Goal: Task Accomplishment & Management: Manage account settings

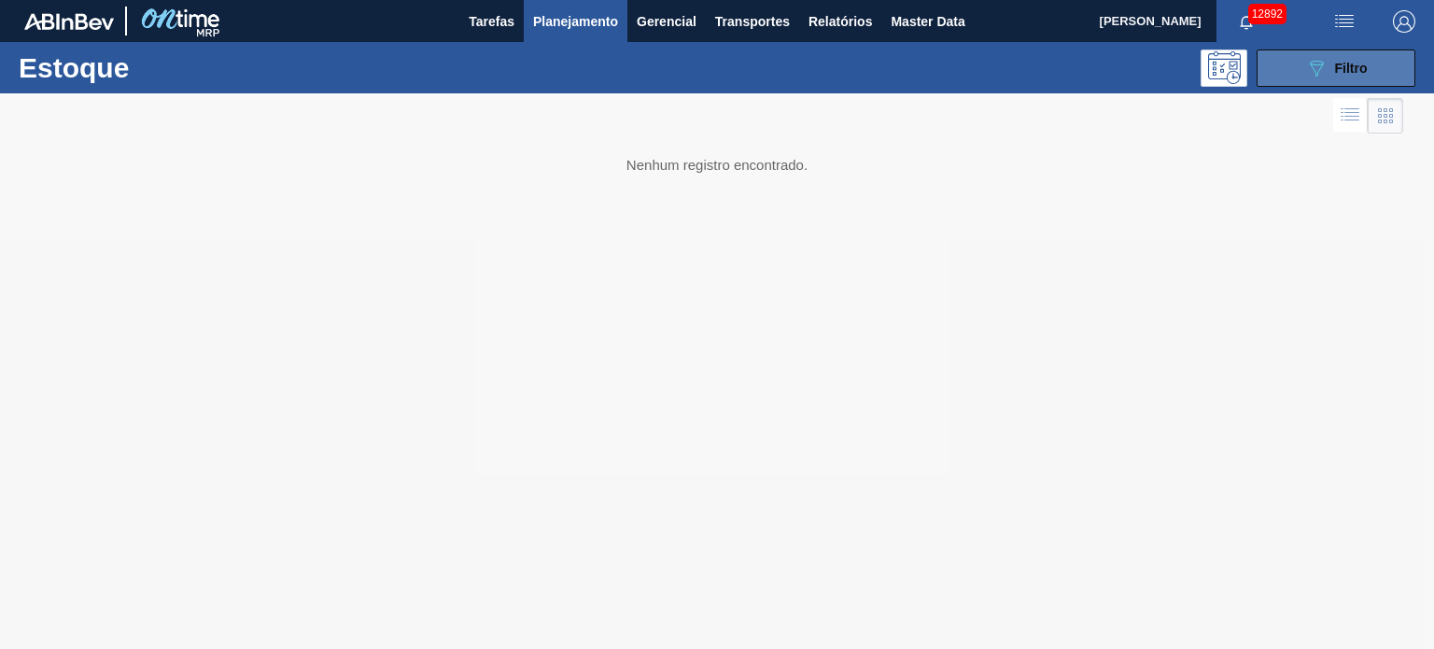
click at [1360, 65] on span "Filtro" at bounding box center [1351, 68] width 33 height 15
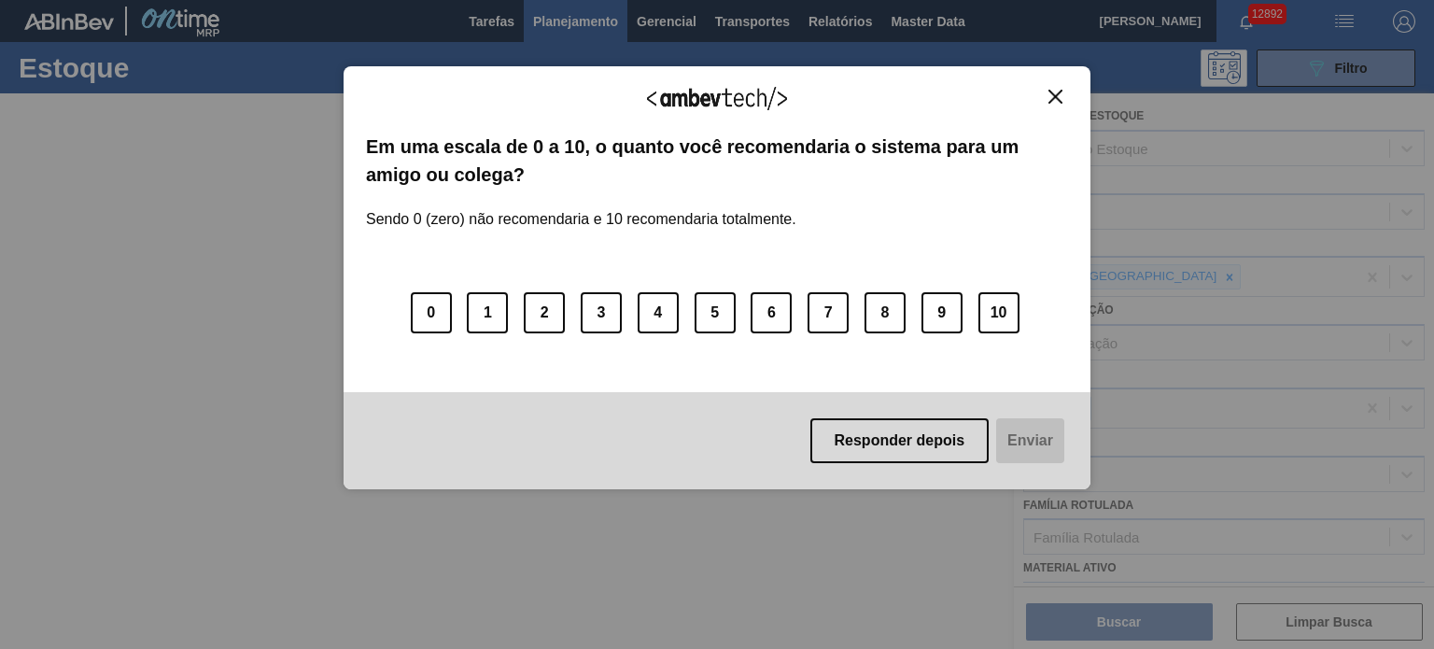
click at [113, 189] on div "Agradecemos seu feedback! Em uma escala de 0 a 10, o quanto você recomendaria o…" at bounding box center [717, 324] width 1434 height 649
drag, startPoint x: 1058, startPoint y: 101, endPoint x: 726, endPoint y: 7, distance: 344.3
click at [1059, 100] on img "Close" at bounding box center [1055, 97] width 14 height 14
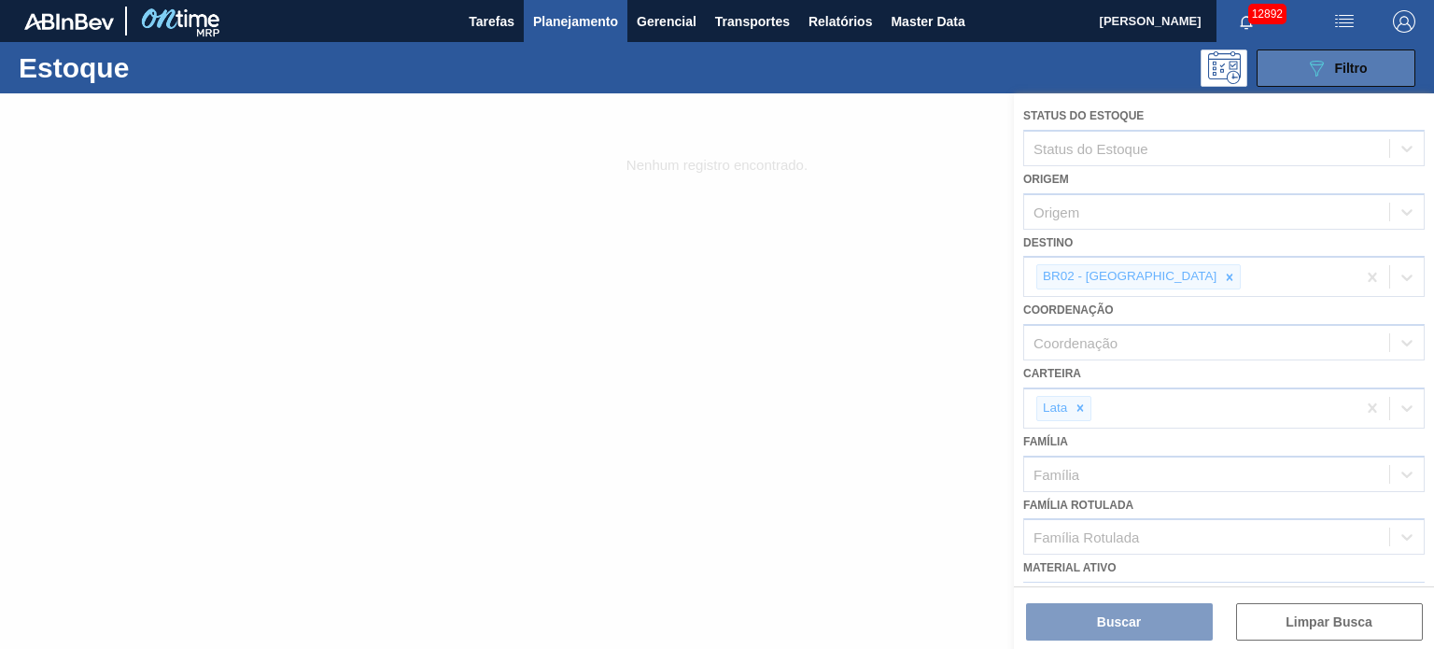
click at [1307, 70] on icon "089F7B8B-B2A5-4AFE-B5C0-19BA573D28AC" at bounding box center [1316, 68] width 22 height 22
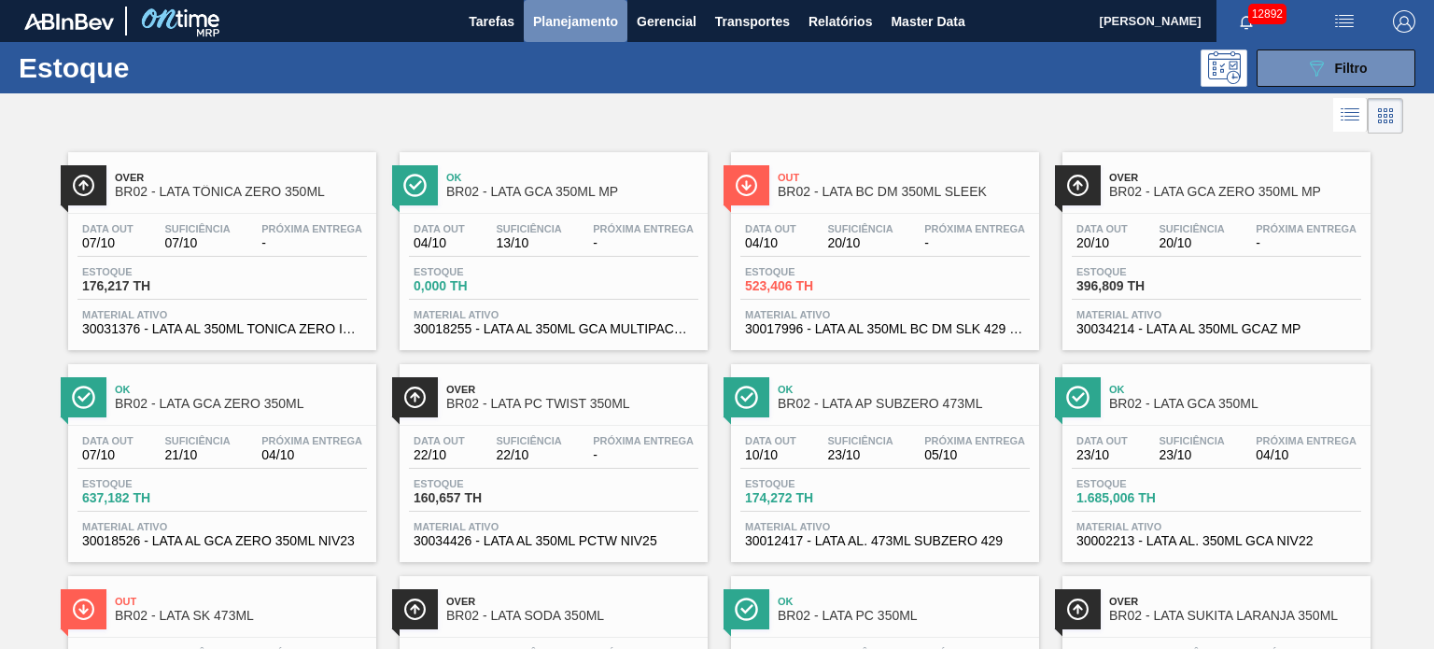
click at [583, 7] on button "Planejamento" at bounding box center [576, 21] width 104 height 42
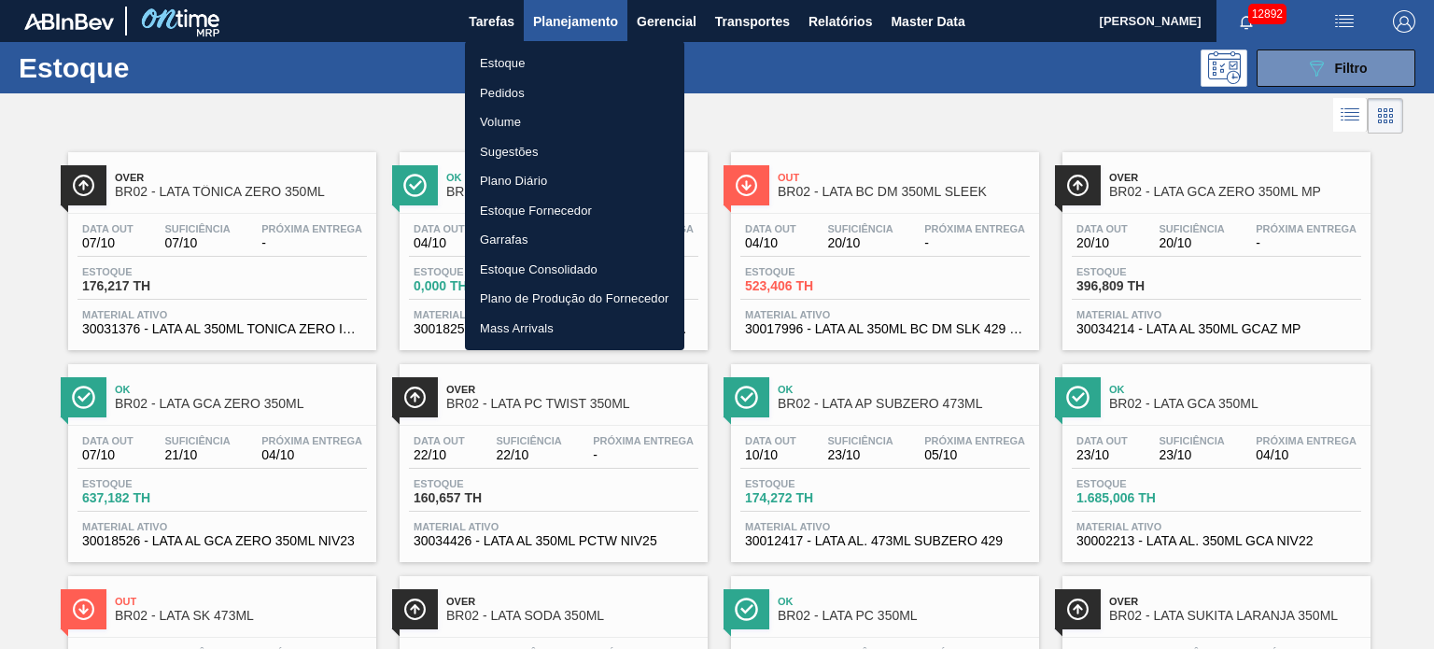
click at [508, 97] on li "Pedidos" at bounding box center [574, 93] width 219 height 30
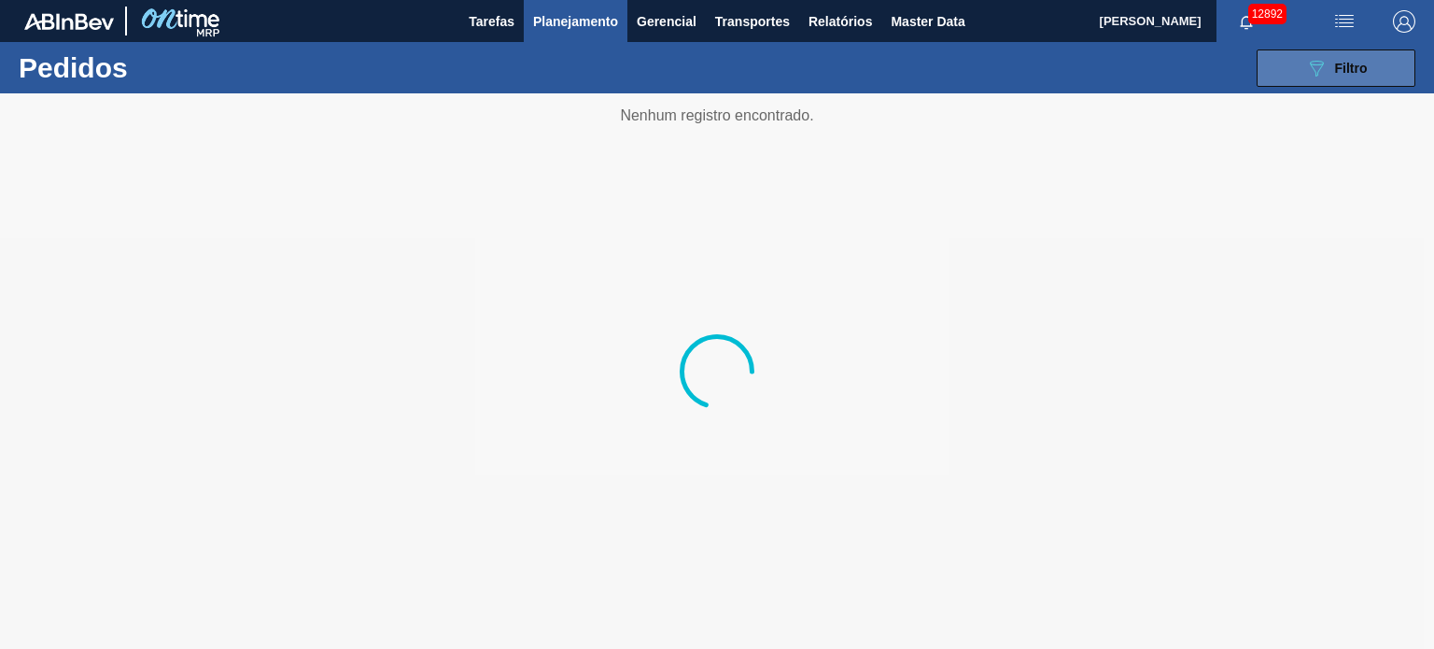
click at [1296, 82] on button "089F7B8B-B2A5-4AFE-B5C0-19BA573D28AC Filtro" at bounding box center [1336, 67] width 159 height 37
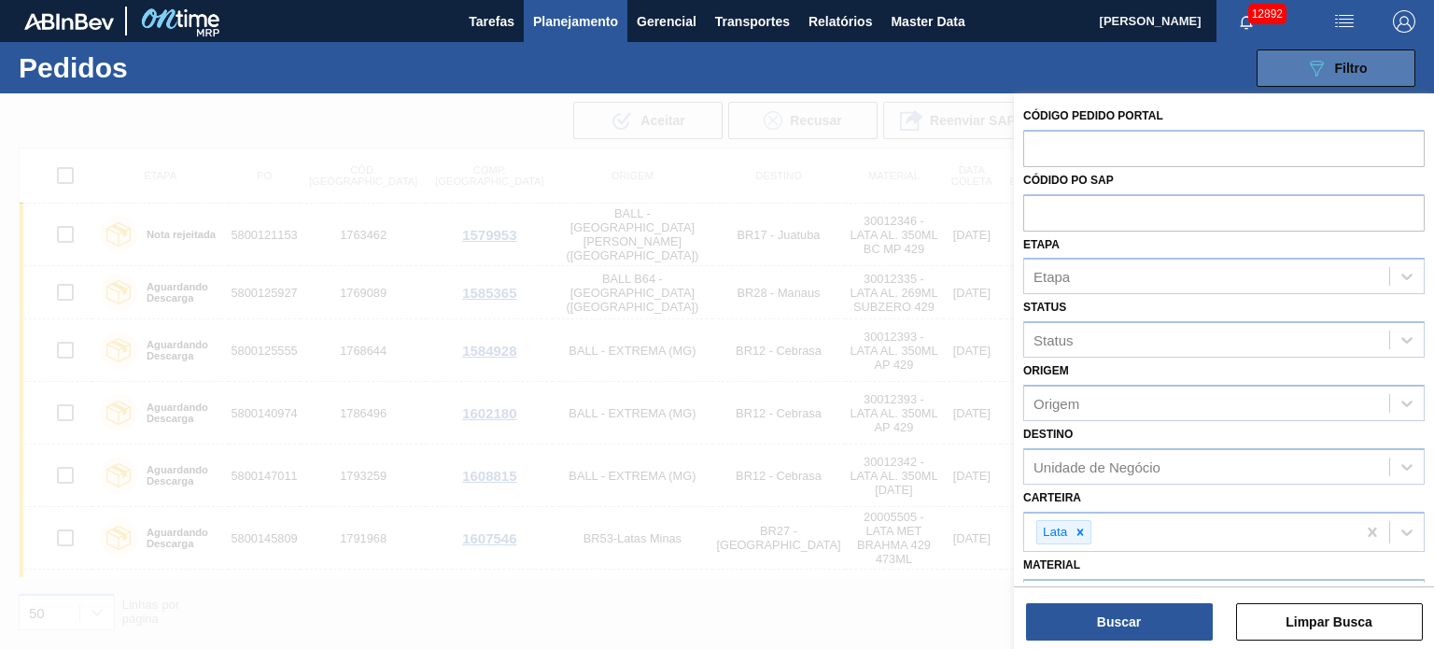
click at [1371, 59] on button "089F7B8B-B2A5-4AFE-B5C0-19BA573D28AC Filtro" at bounding box center [1336, 67] width 159 height 37
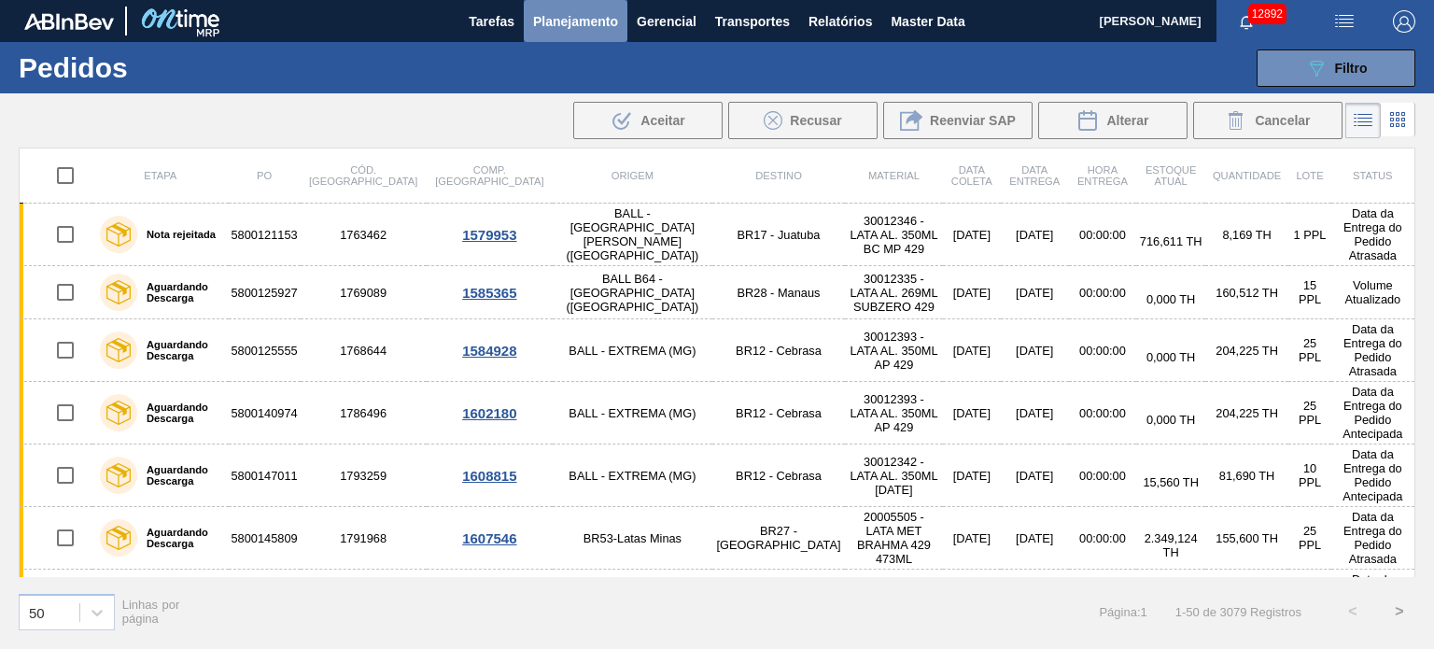
click at [603, 13] on span "Planejamento" at bounding box center [575, 21] width 85 height 22
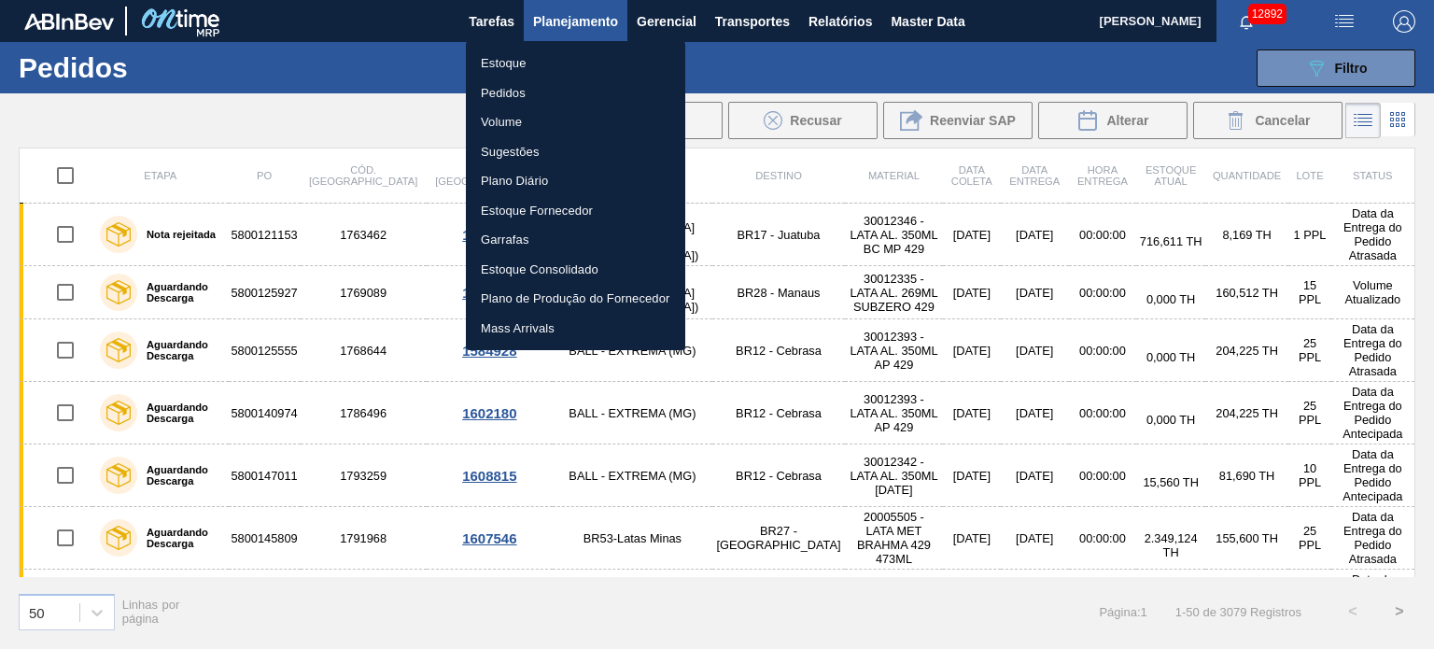
click at [836, 13] on div at bounding box center [717, 324] width 1434 height 649
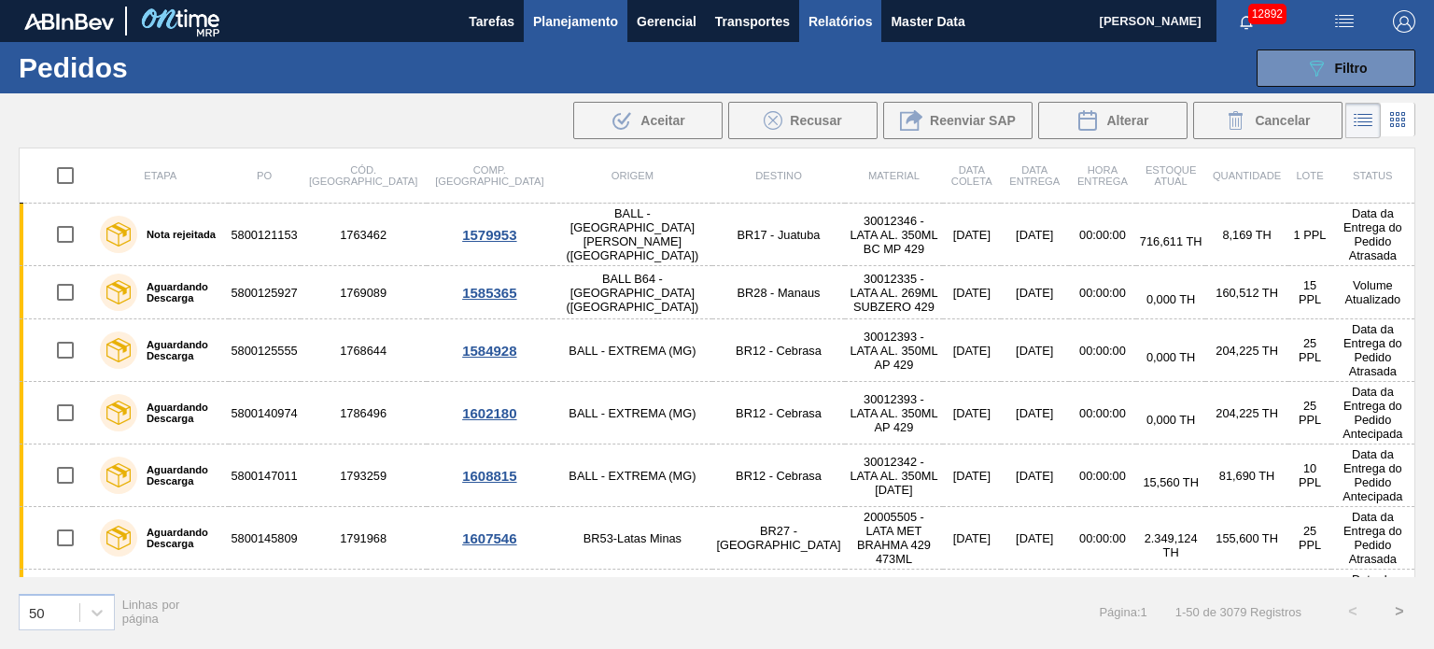
click at [837, 18] on span "Relatórios" at bounding box center [839, 21] width 63 height 22
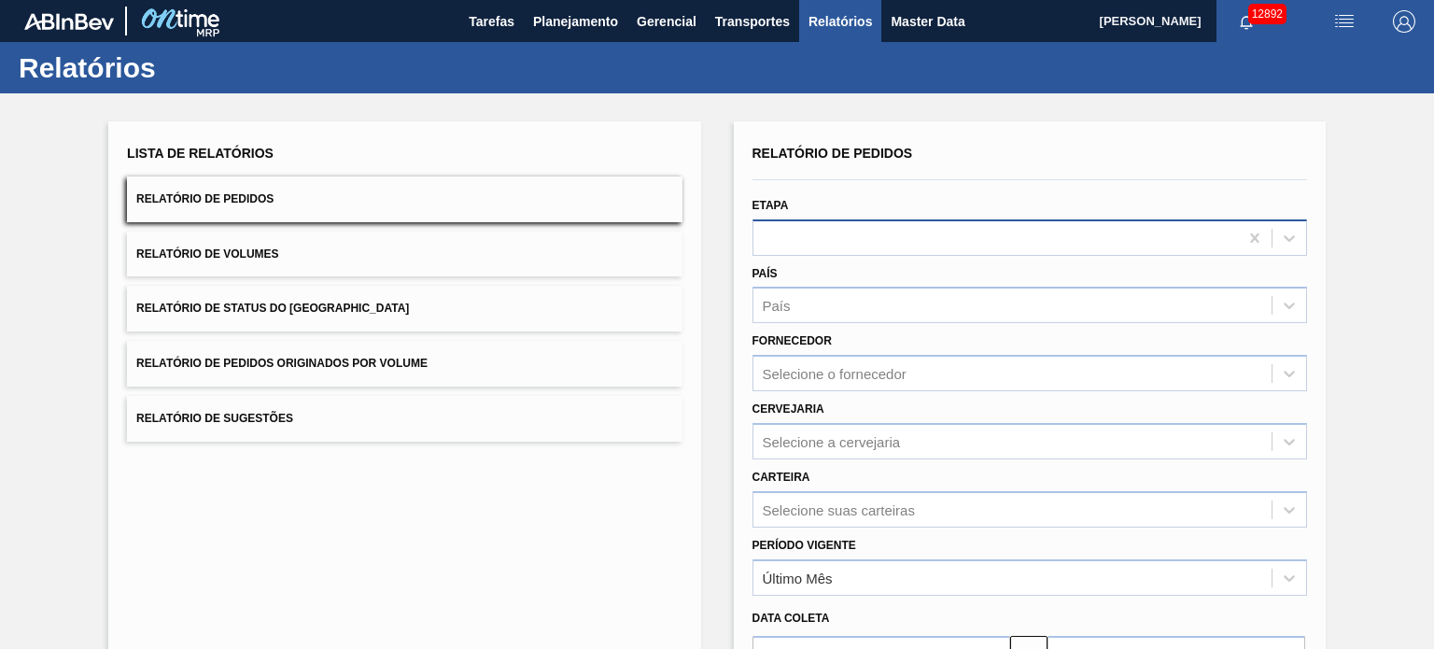
scroll to position [187, 0]
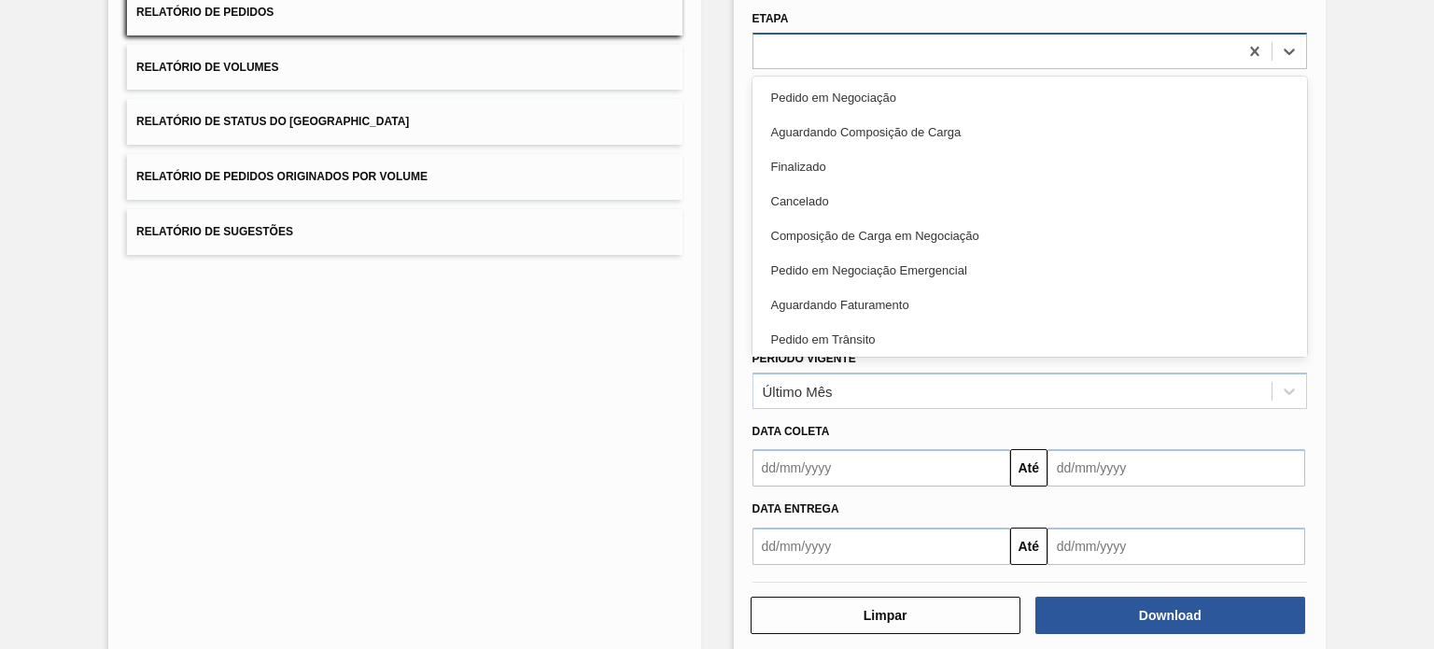
click at [802, 44] on div at bounding box center [995, 50] width 485 height 27
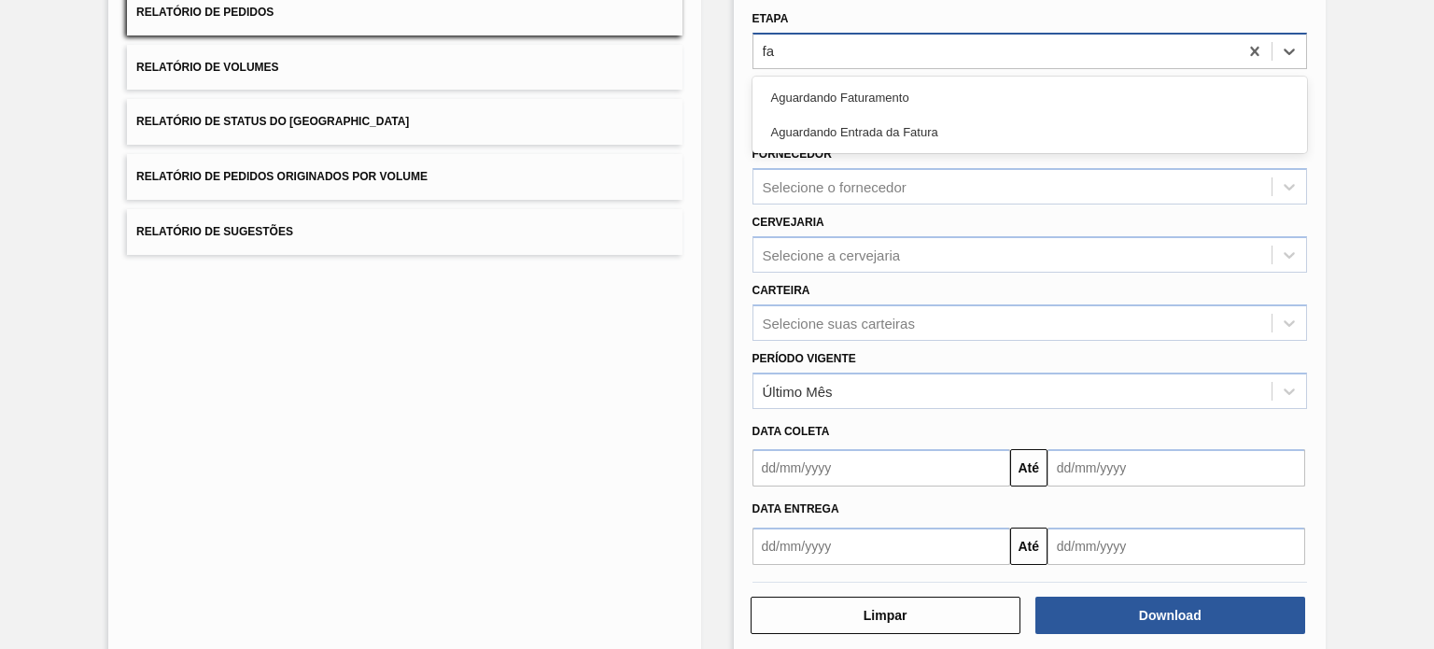
type input "fat"
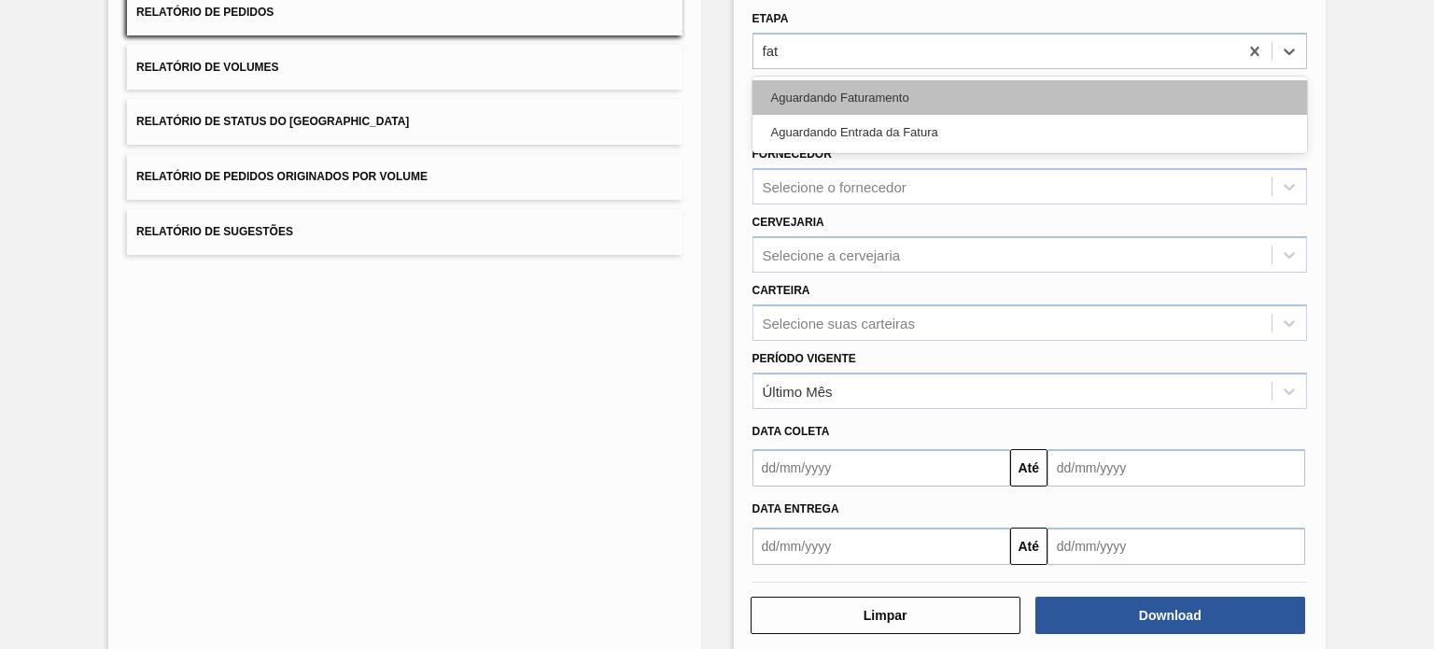
click at [831, 89] on div "Aguardando Faturamento" at bounding box center [1029, 97] width 555 height 35
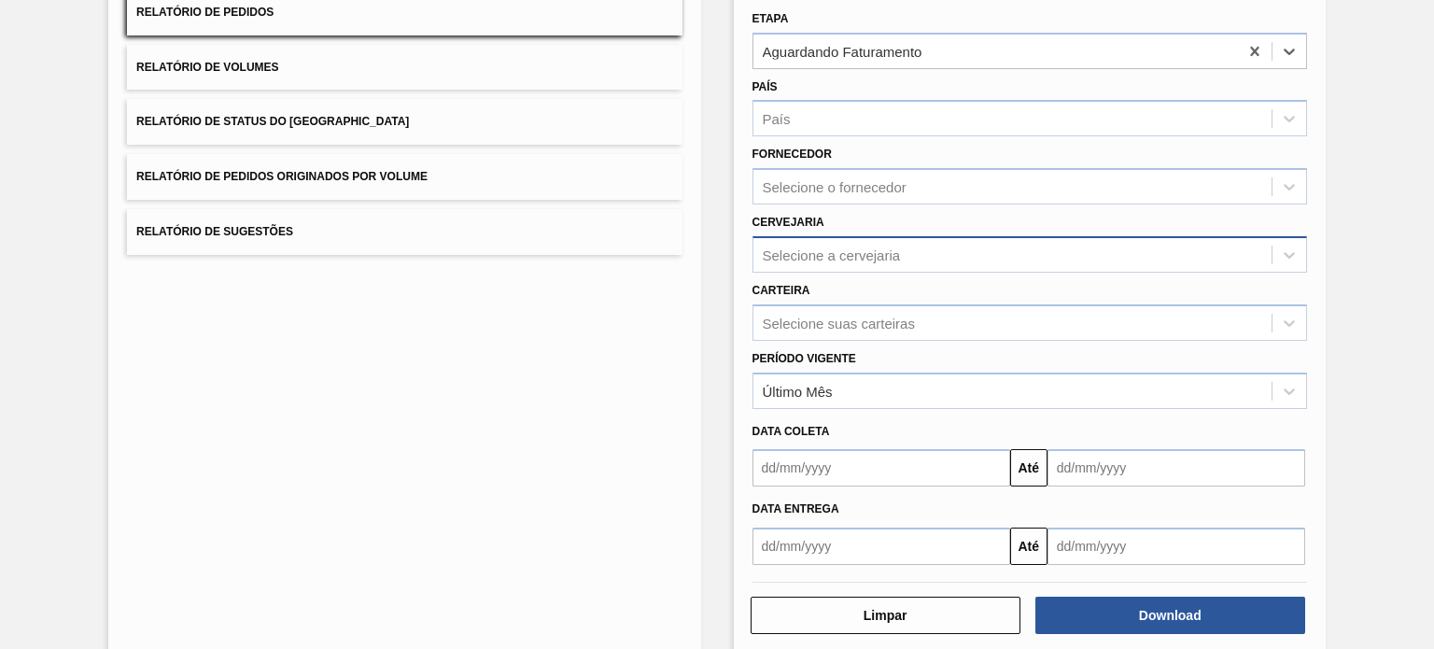
click at [828, 262] on div "Selecione a cervejaria" at bounding box center [1012, 254] width 518 height 27
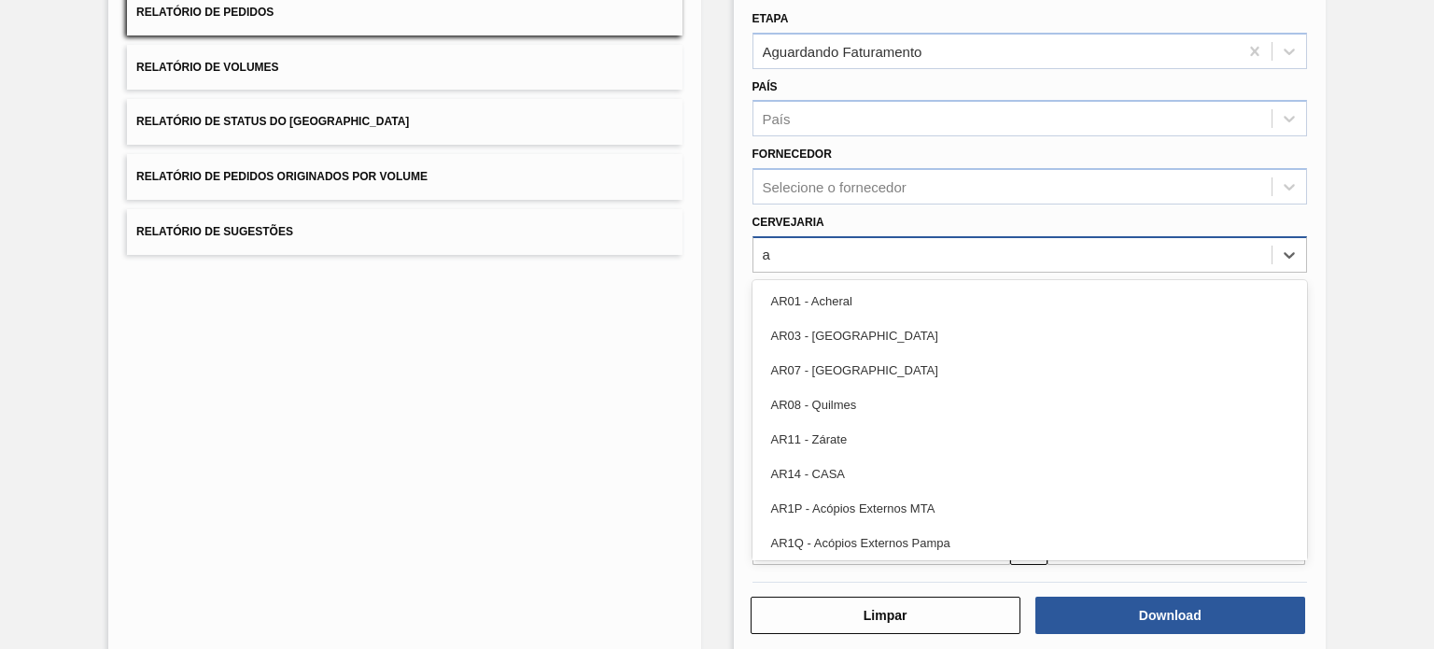
type input "ag"
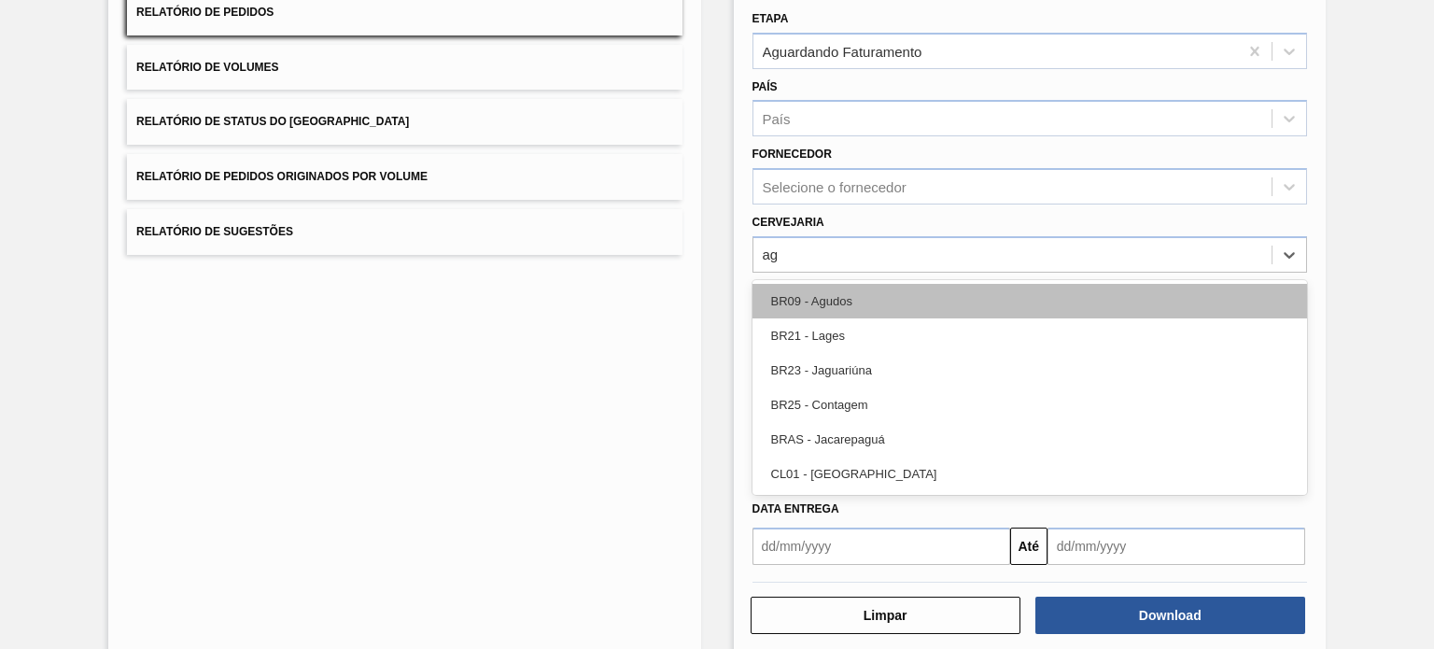
click at [828, 302] on div "BR09 - Agudos" at bounding box center [1029, 301] width 555 height 35
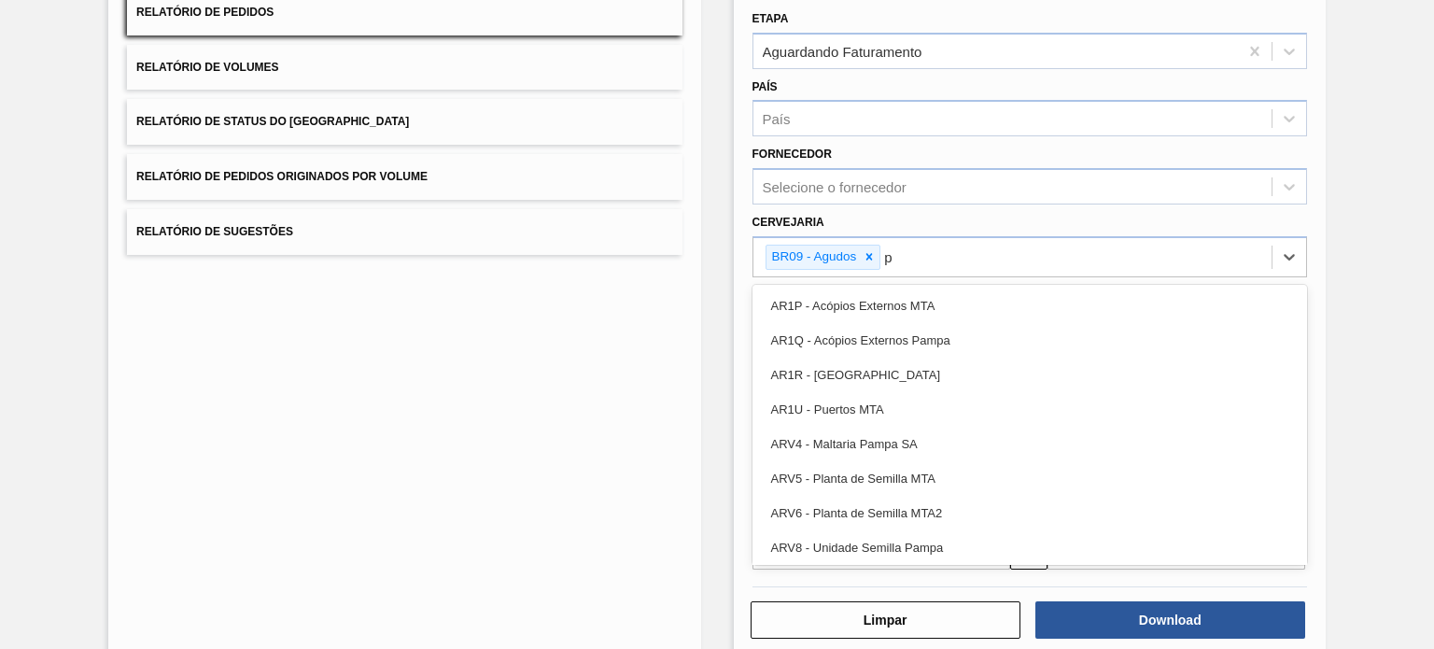
type input "po"
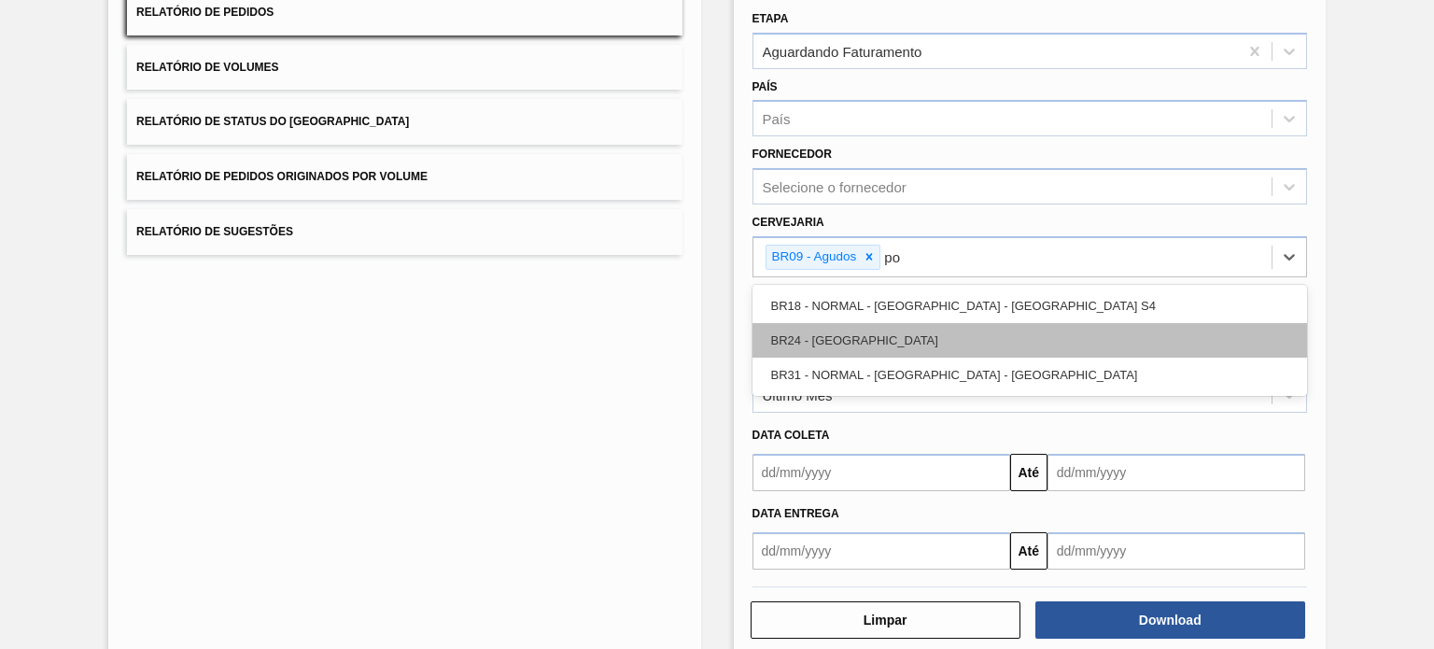
click at [841, 335] on div "BR24 - Ponta Grossa" at bounding box center [1029, 340] width 555 height 35
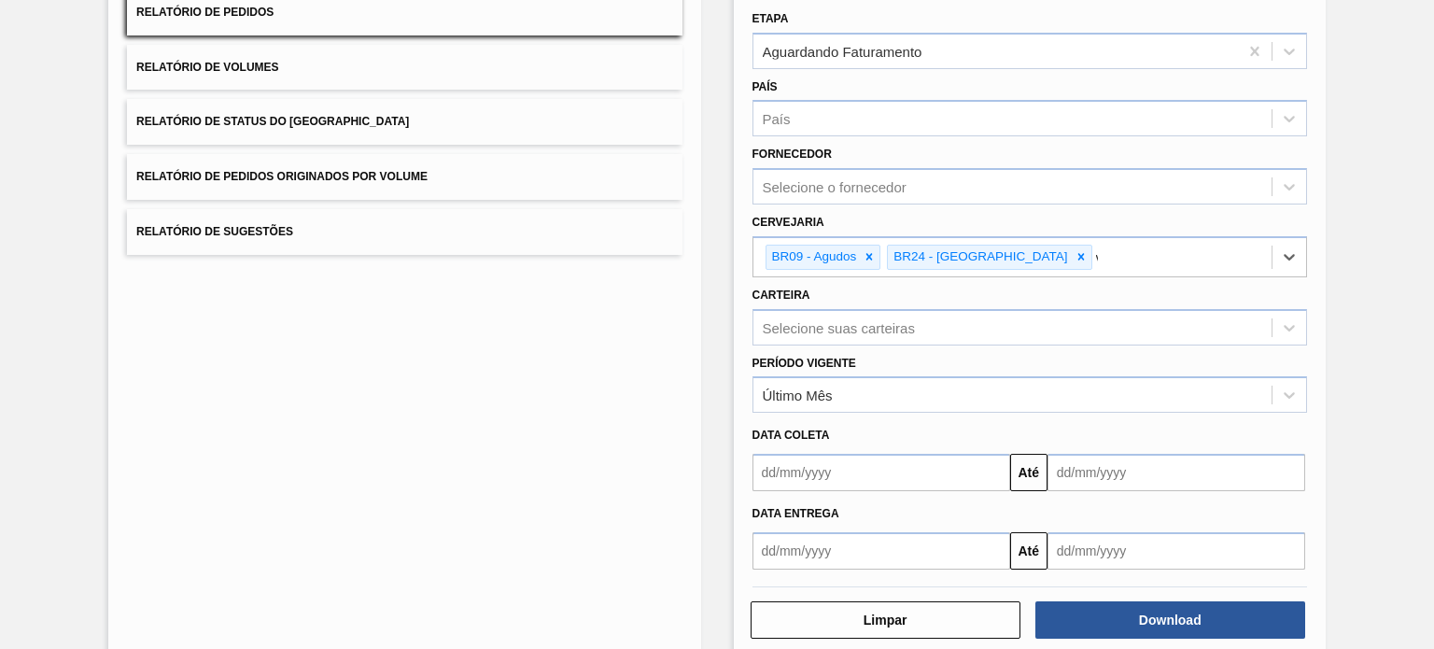
type input "via"
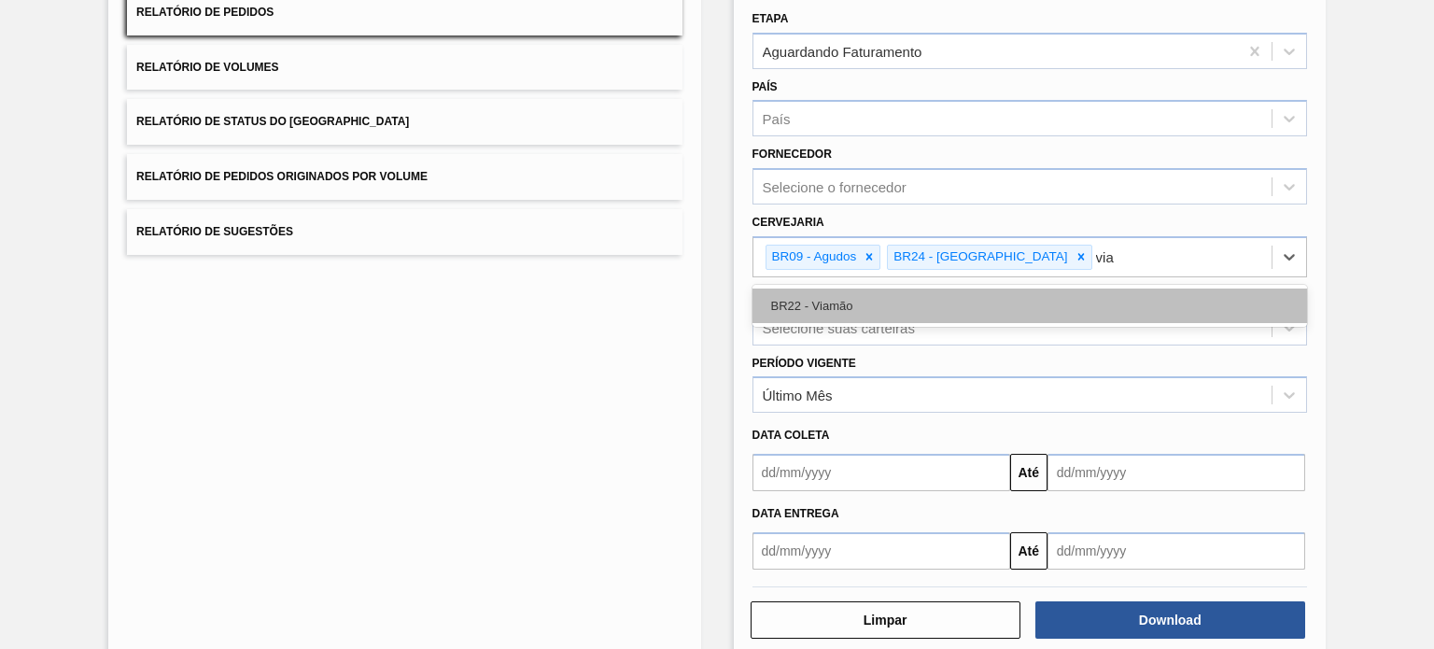
click at [953, 310] on div "BR22 - Viamão" at bounding box center [1029, 305] width 555 height 35
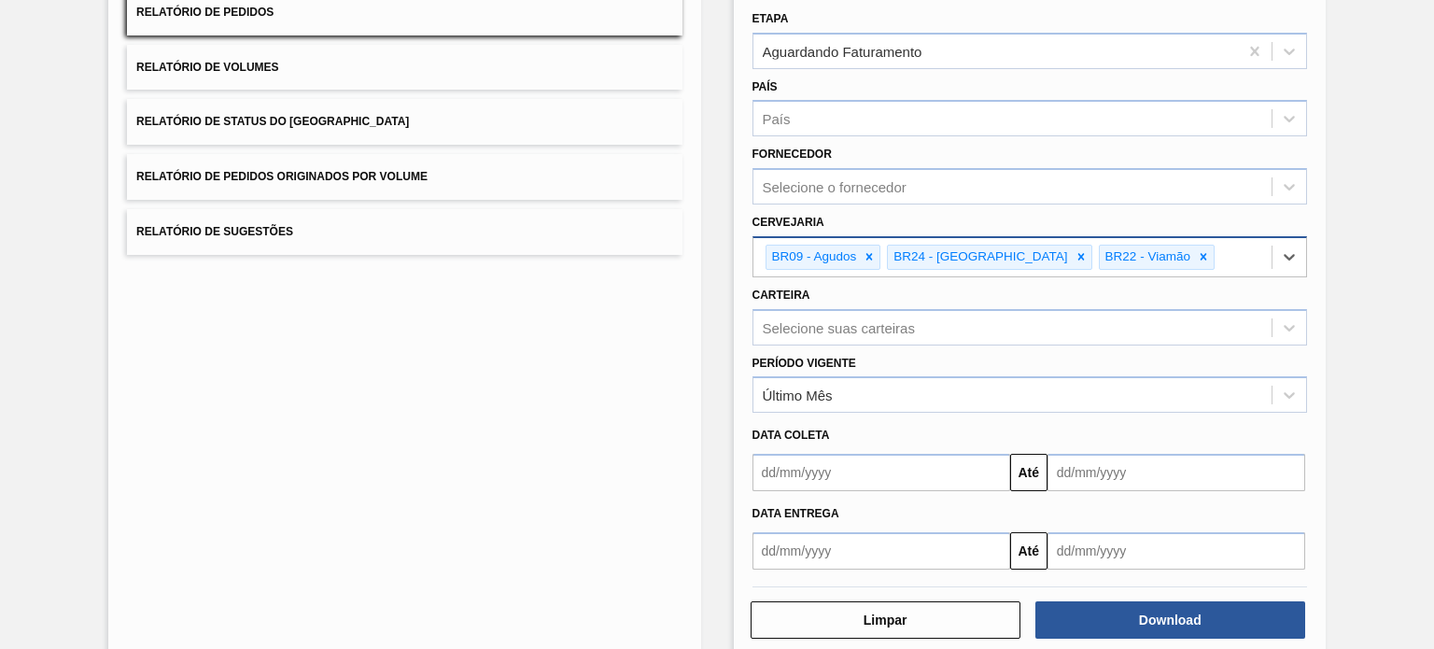
scroll to position [217, 0]
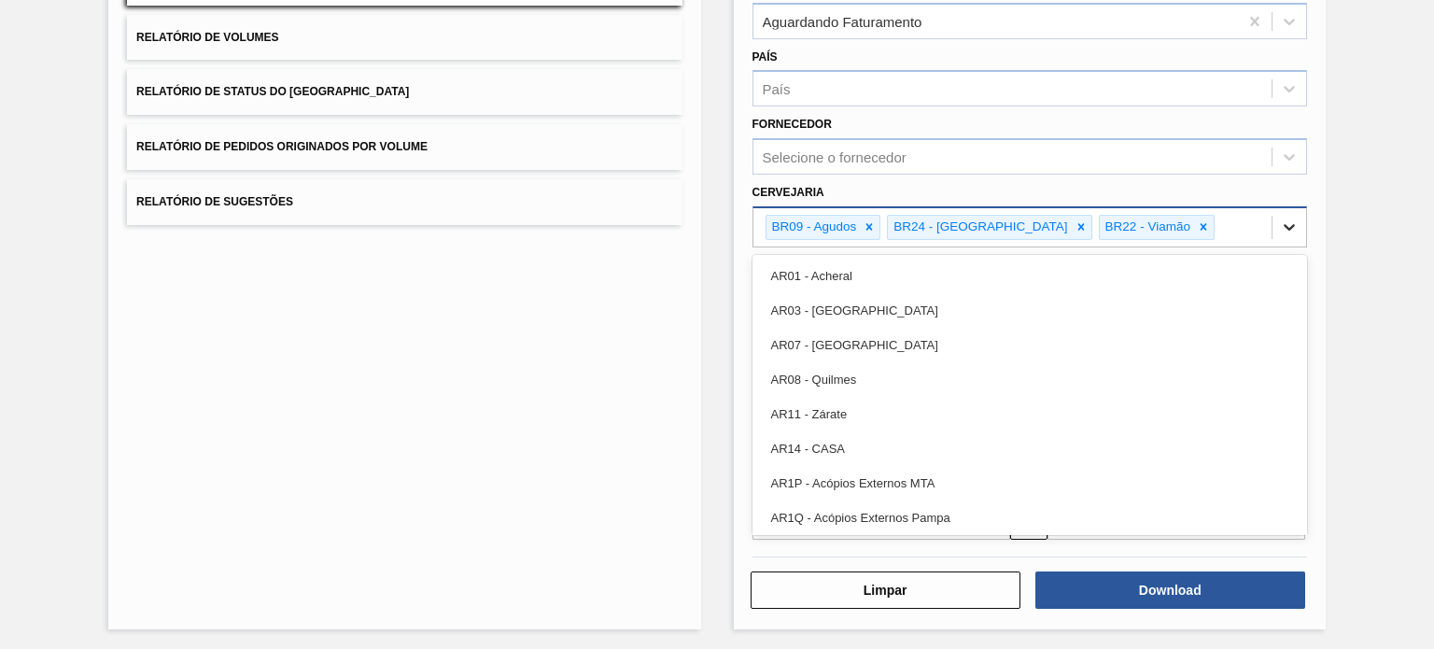
click at [1284, 225] on icon at bounding box center [1289, 228] width 11 height 7
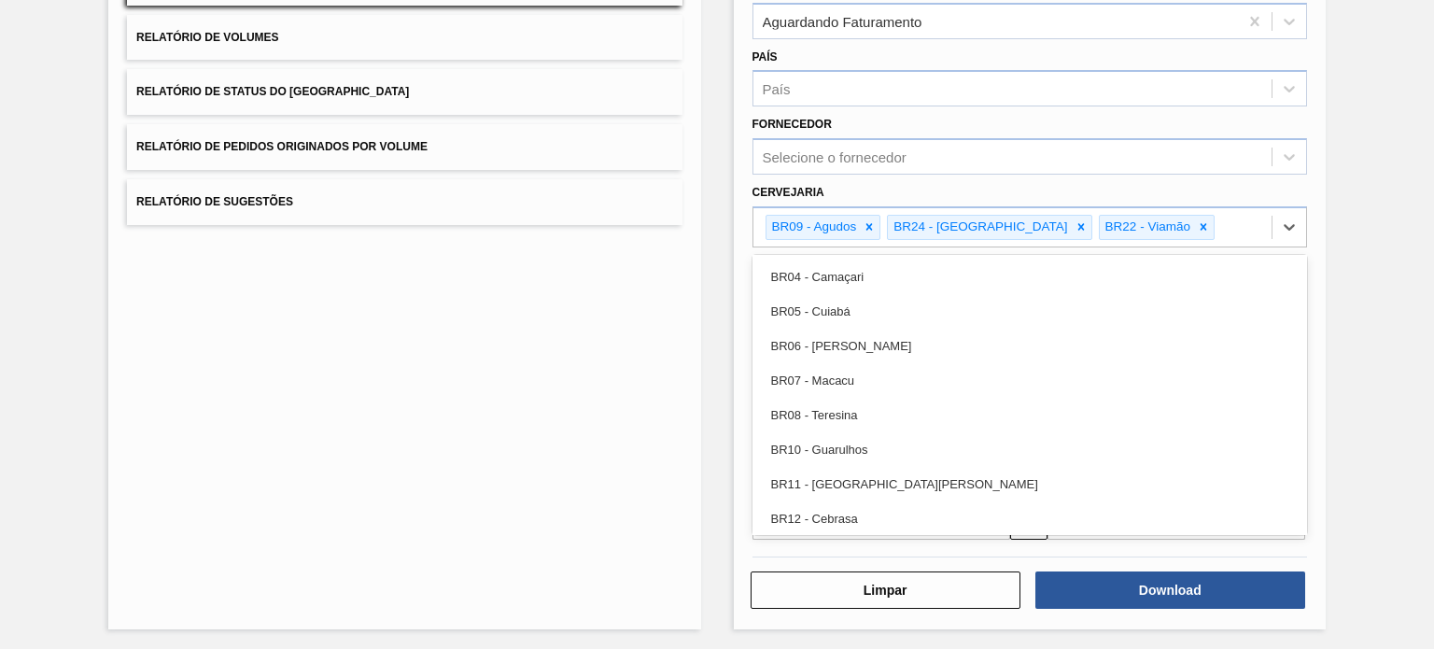
scroll to position [1027, 0]
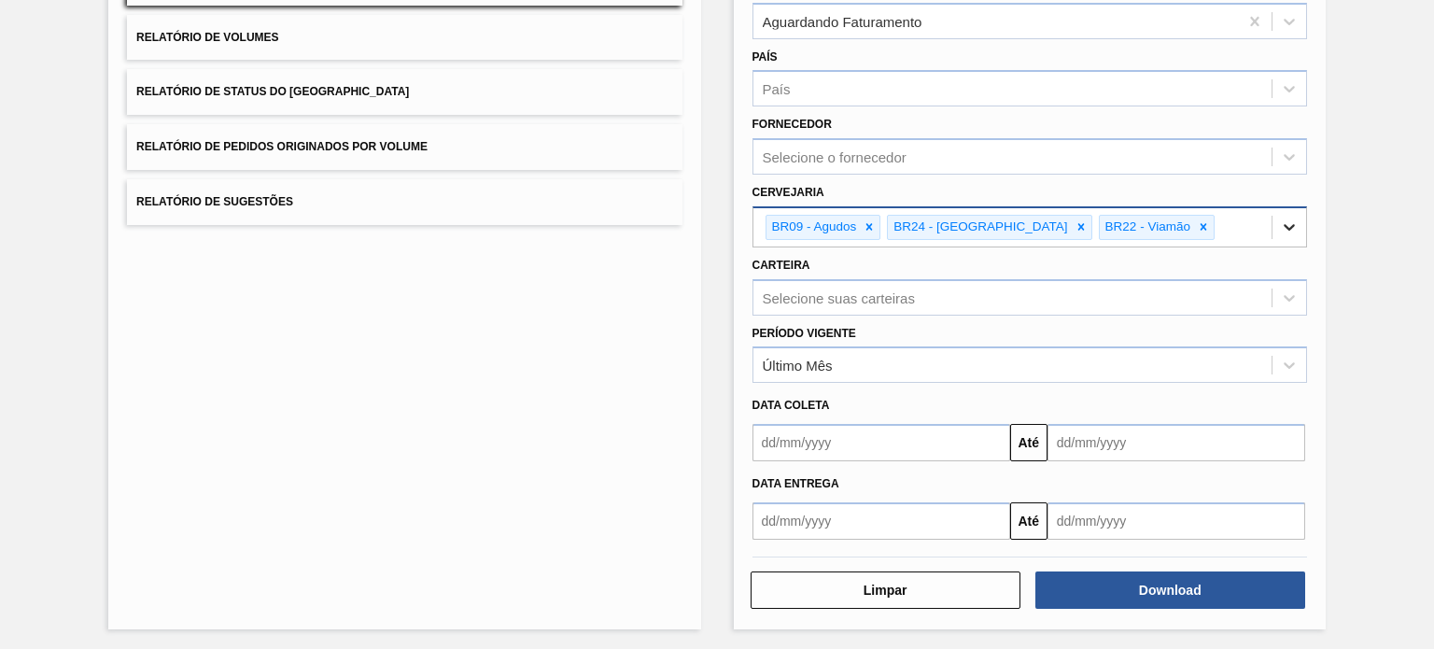
click at [1280, 231] on icon at bounding box center [1289, 227] width 19 height 19
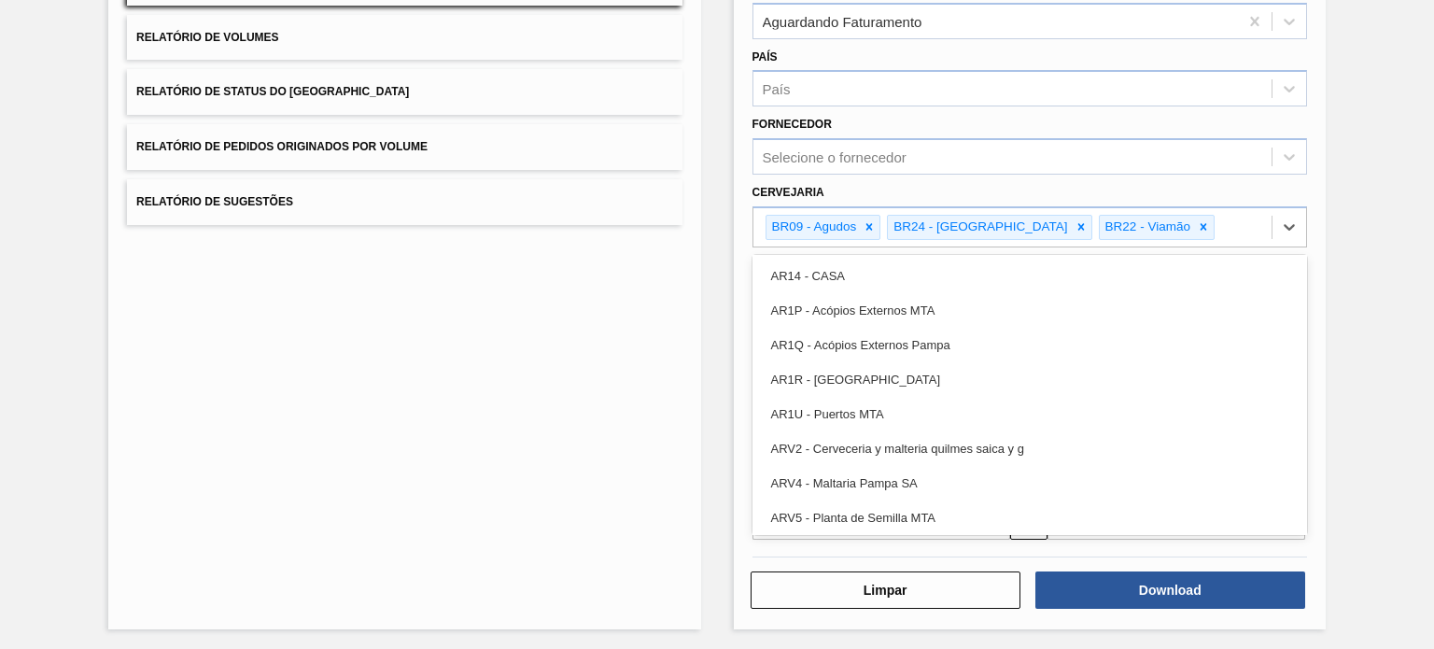
scroll to position [0, 0]
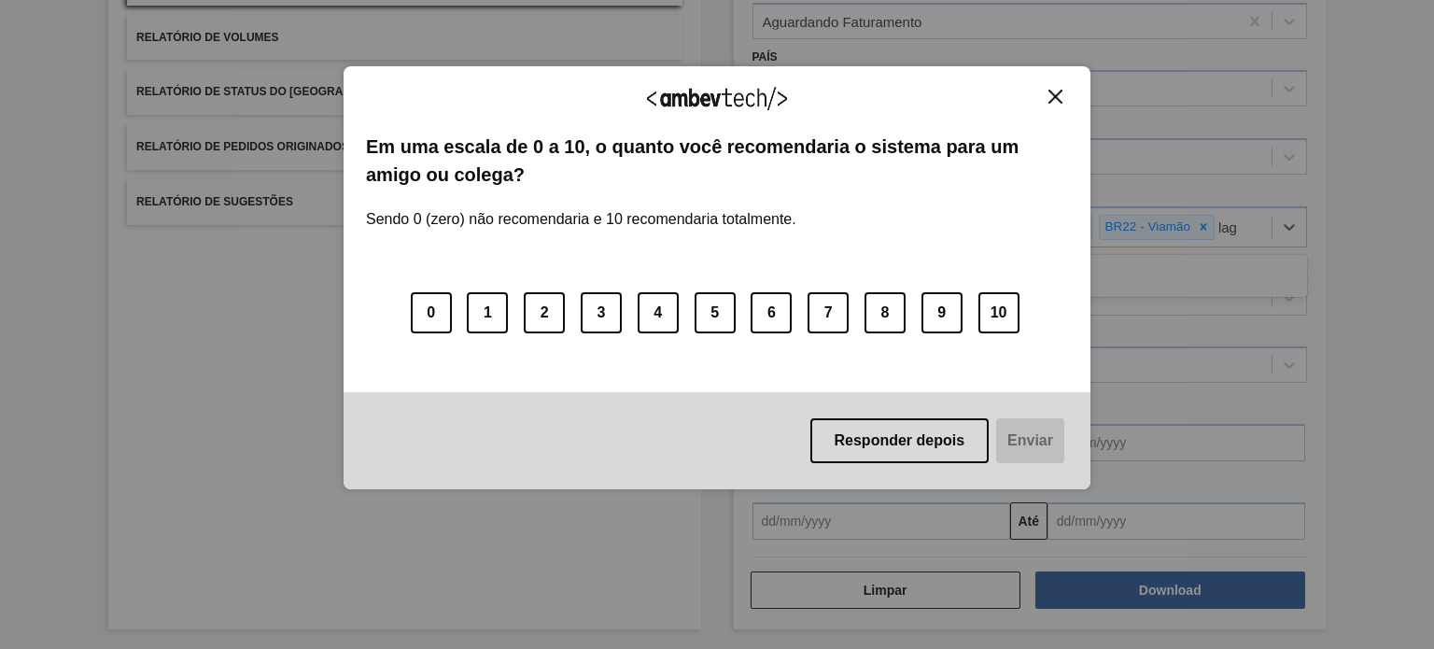
type input "lag"
click at [1062, 97] on button "Close" at bounding box center [1055, 97] width 25 height 16
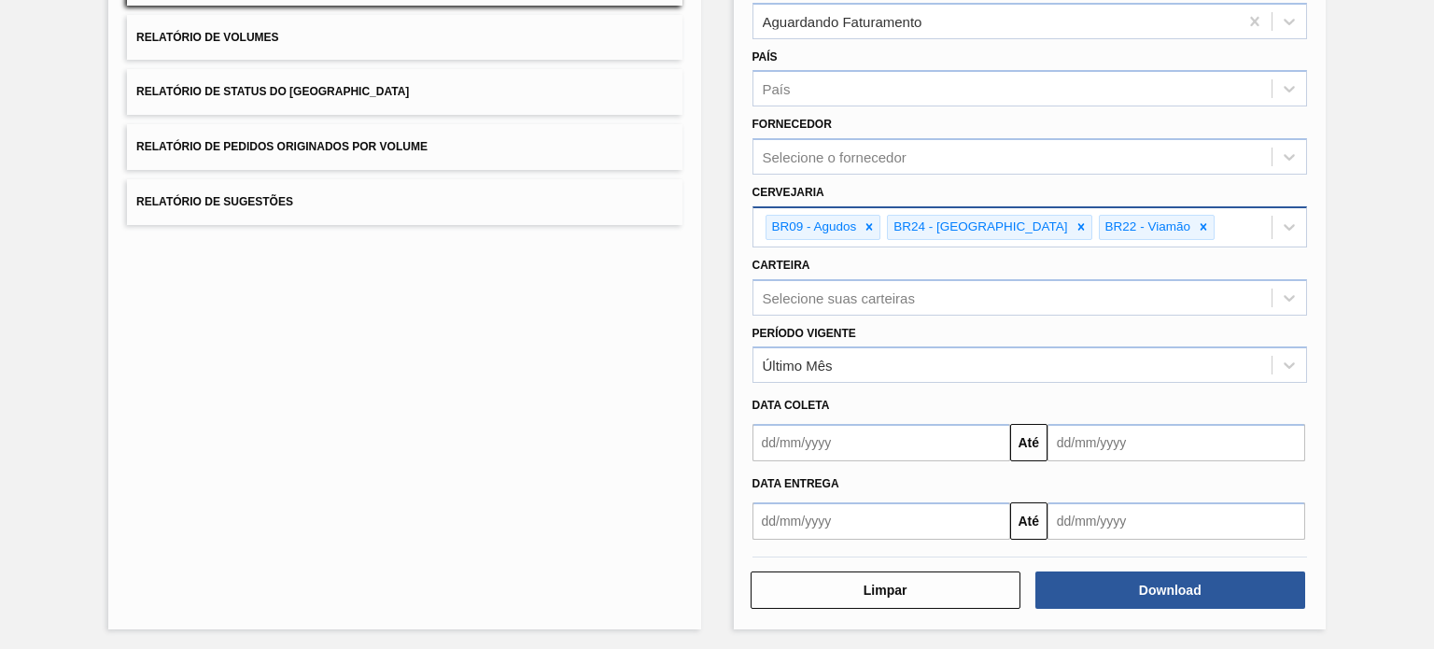
click at [1229, 239] on div "BR09 - Agudos BR24 - Ponta Grossa BR22 - Viamão" at bounding box center [1012, 227] width 518 height 38
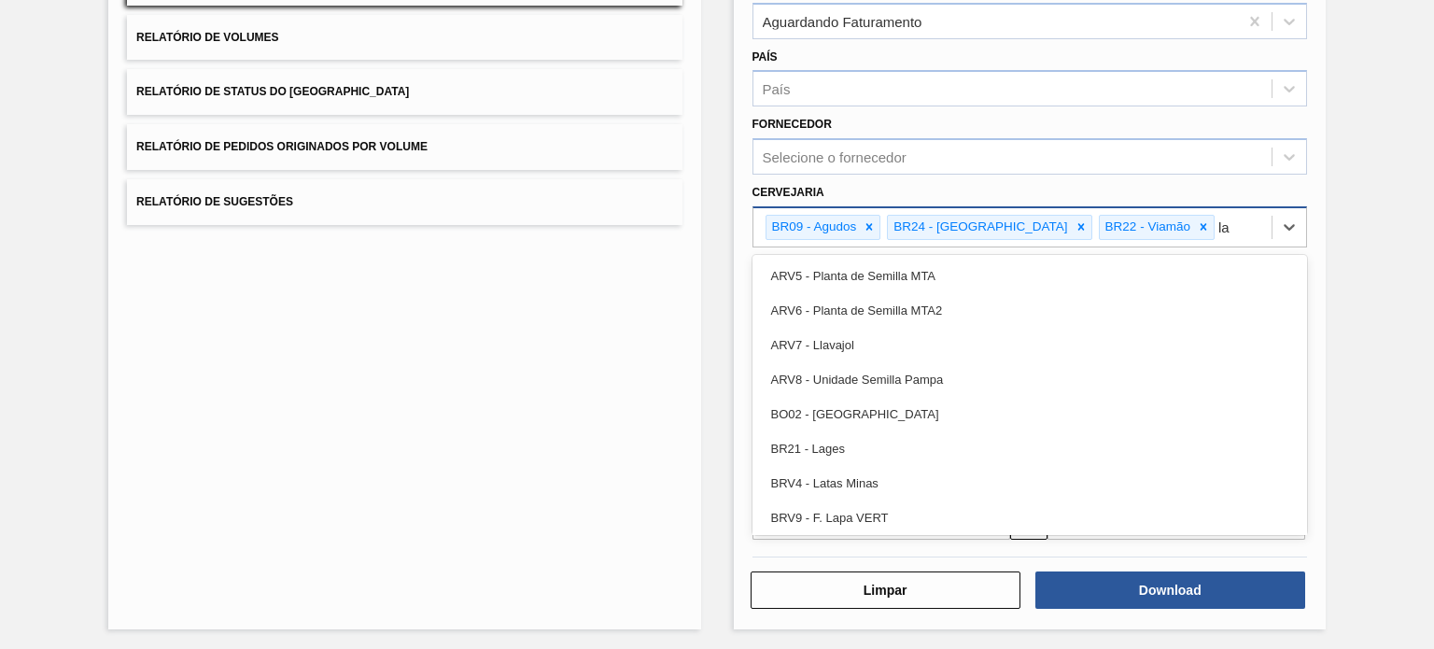
type input "lag"
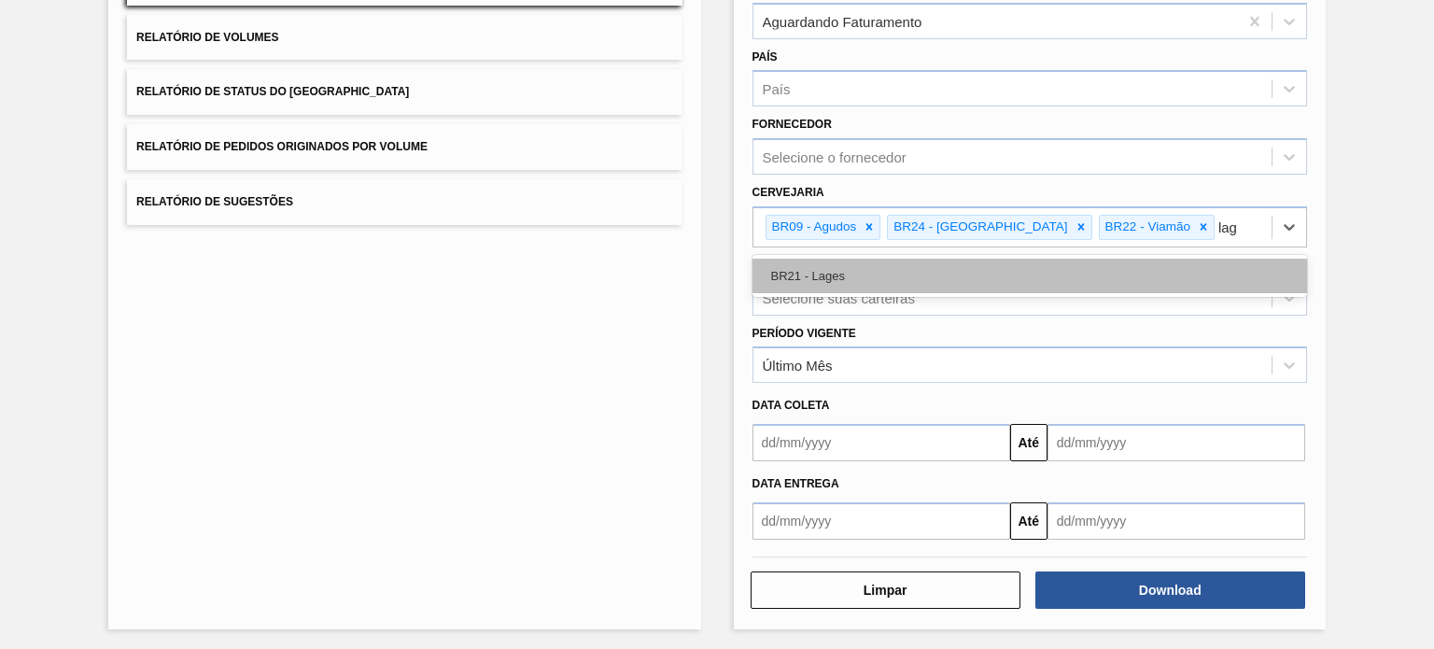
click at [1172, 259] on div "BR21 - Lages" at bounding box center [1029, 276] width 555 height 35
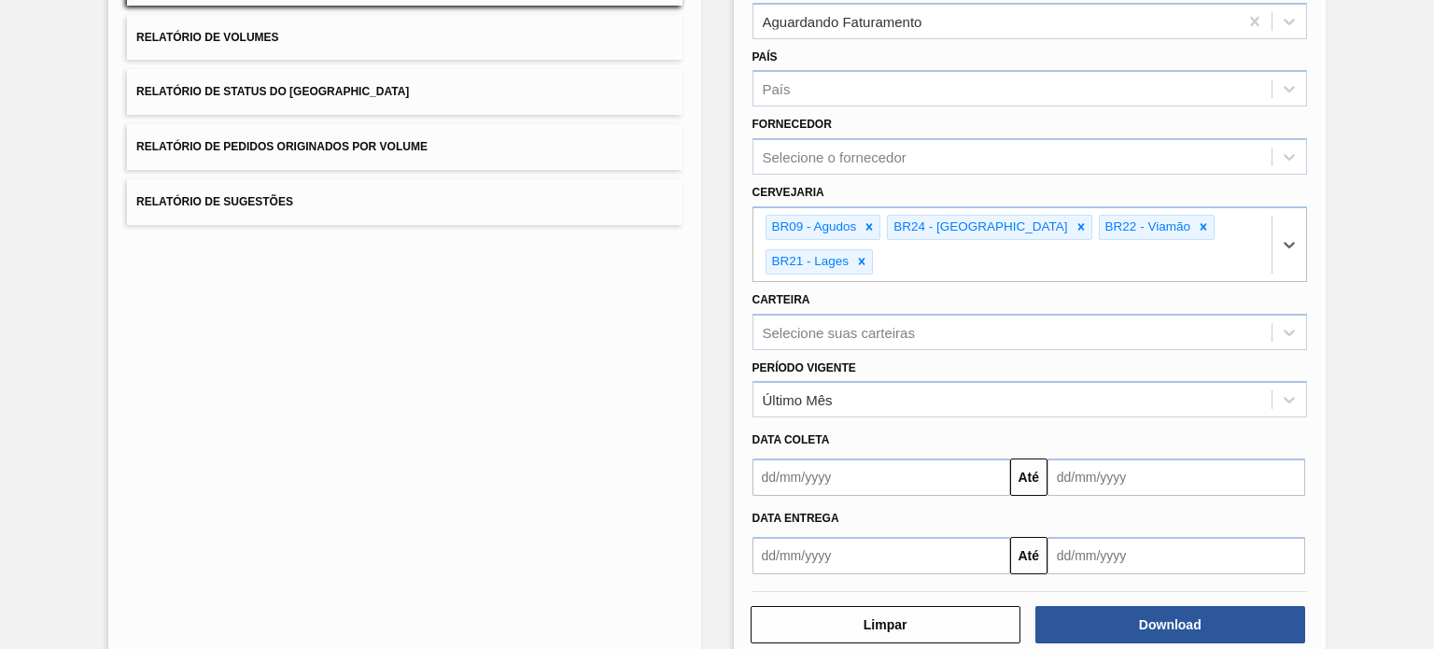
click at [846, 475] on input "text" at bounding box center [881, 476] width 258 height 37
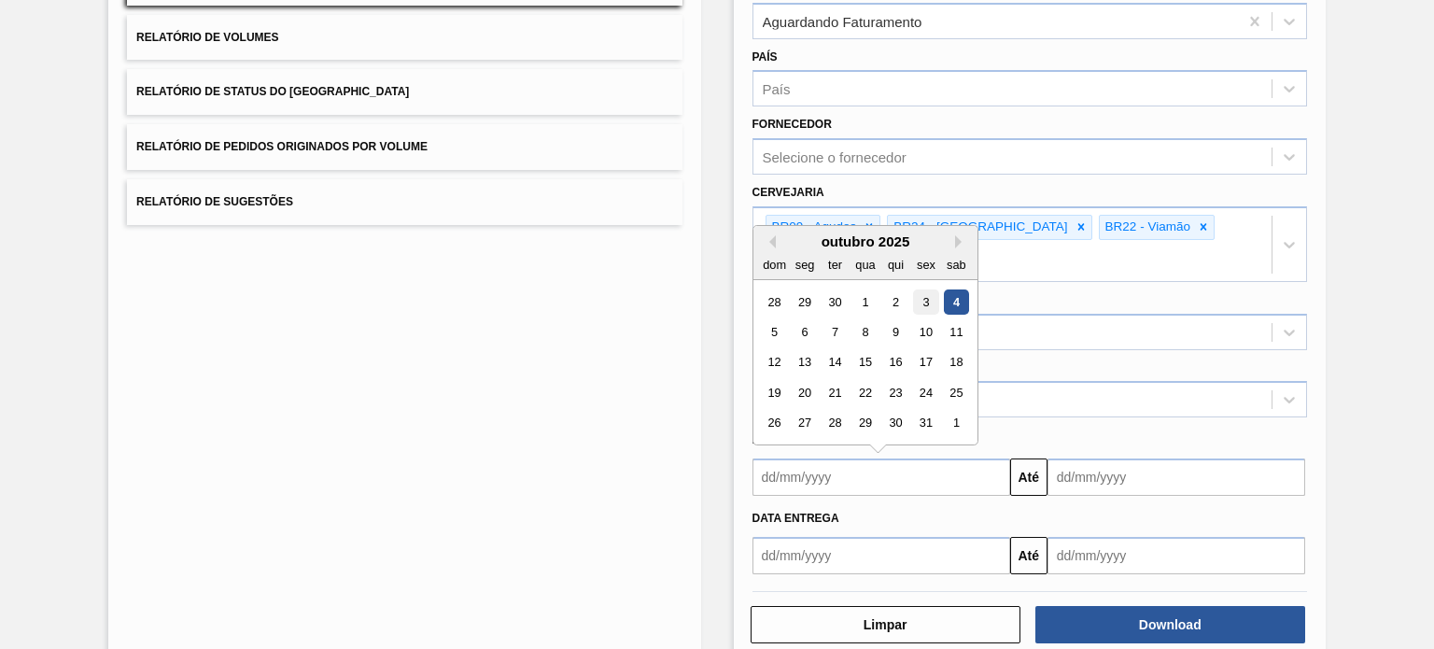
click at [930, 289] on div "3" at bounding box center [925, 301] width 25 height 25
type input "[DATE]"
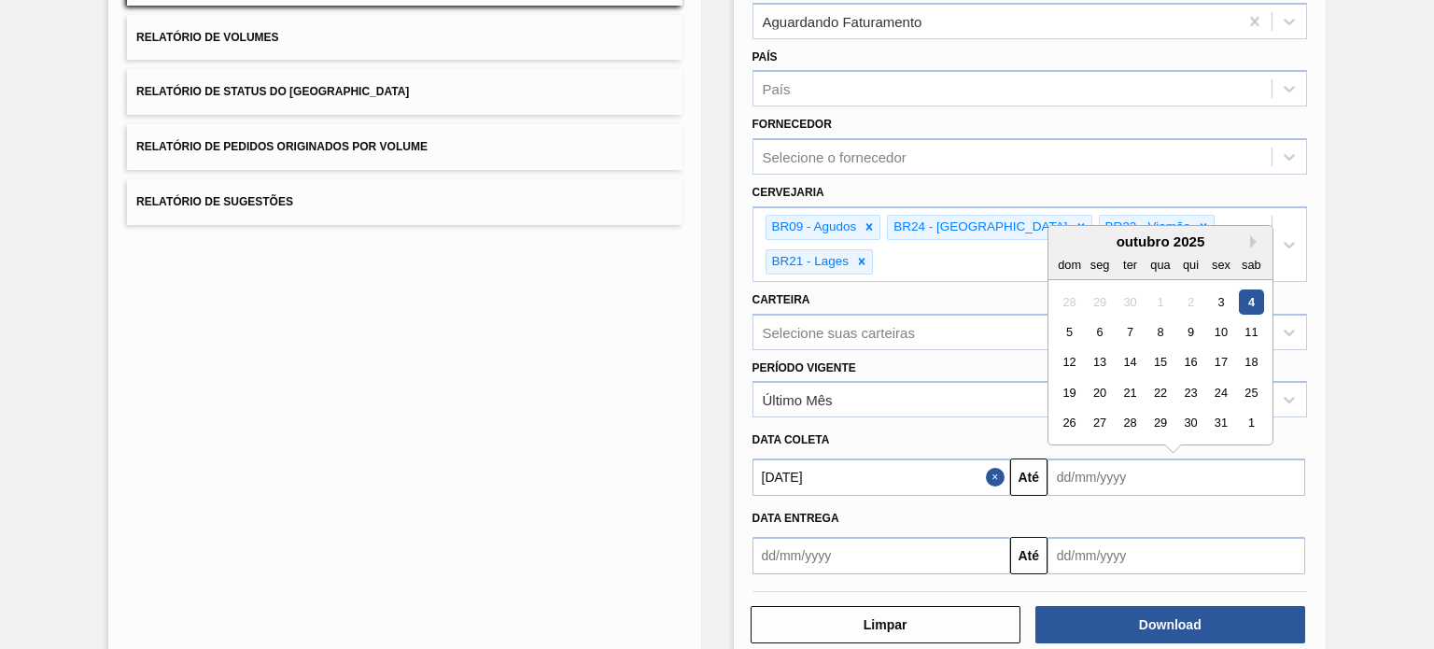
click at [1102, 470] on input "text" at bounding box center [1176, 476] width 258 height 37
click at [1219, 292] on div "3" at bounding box center [1220, 301] width 25 height 25
type input "[DATE]"
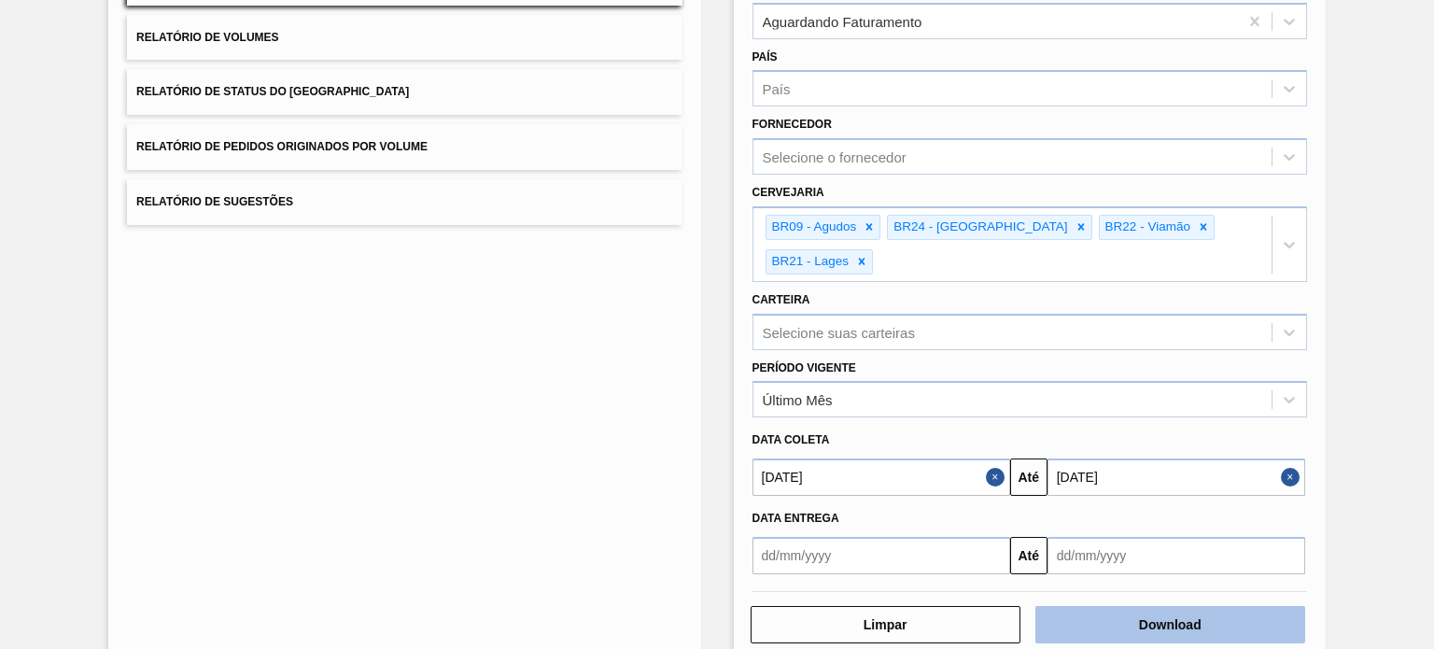
click at [1132, 628] on button "Download" at bounding box center [1170, 624] width 270 height 37
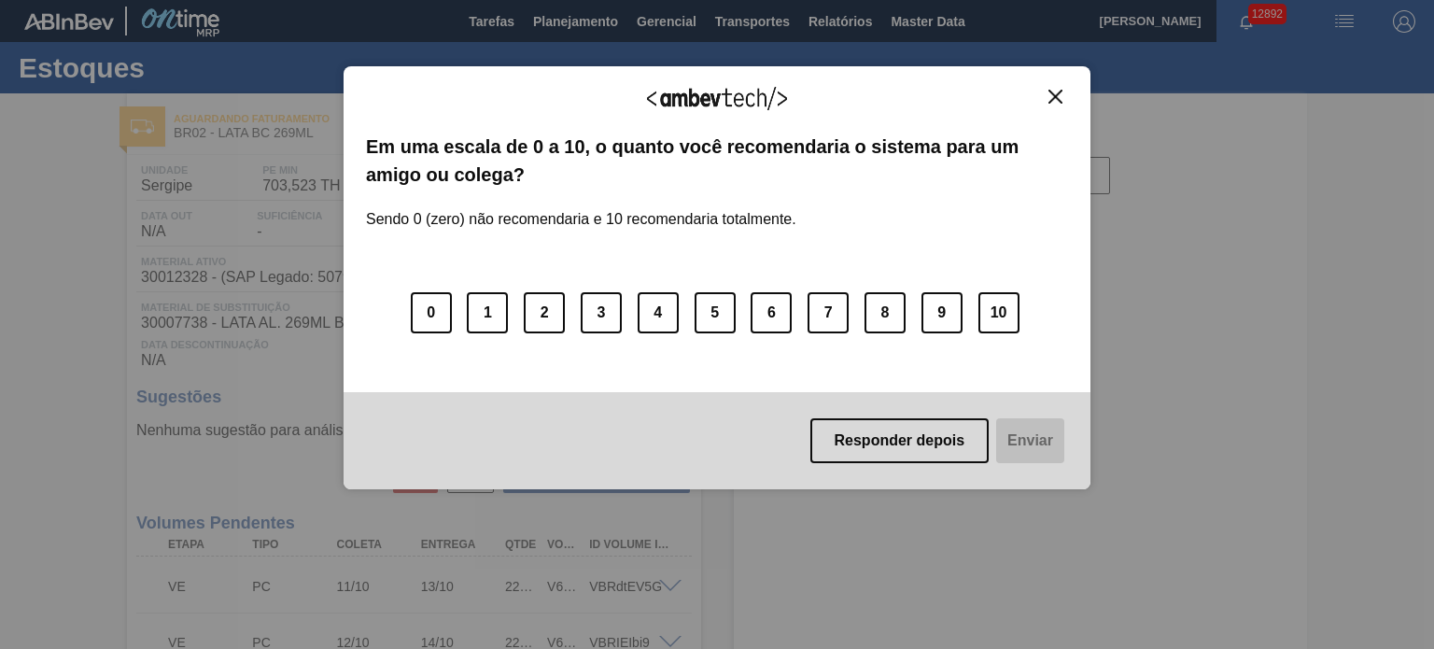
type input "[DATE]"
type input "18/10/2025"
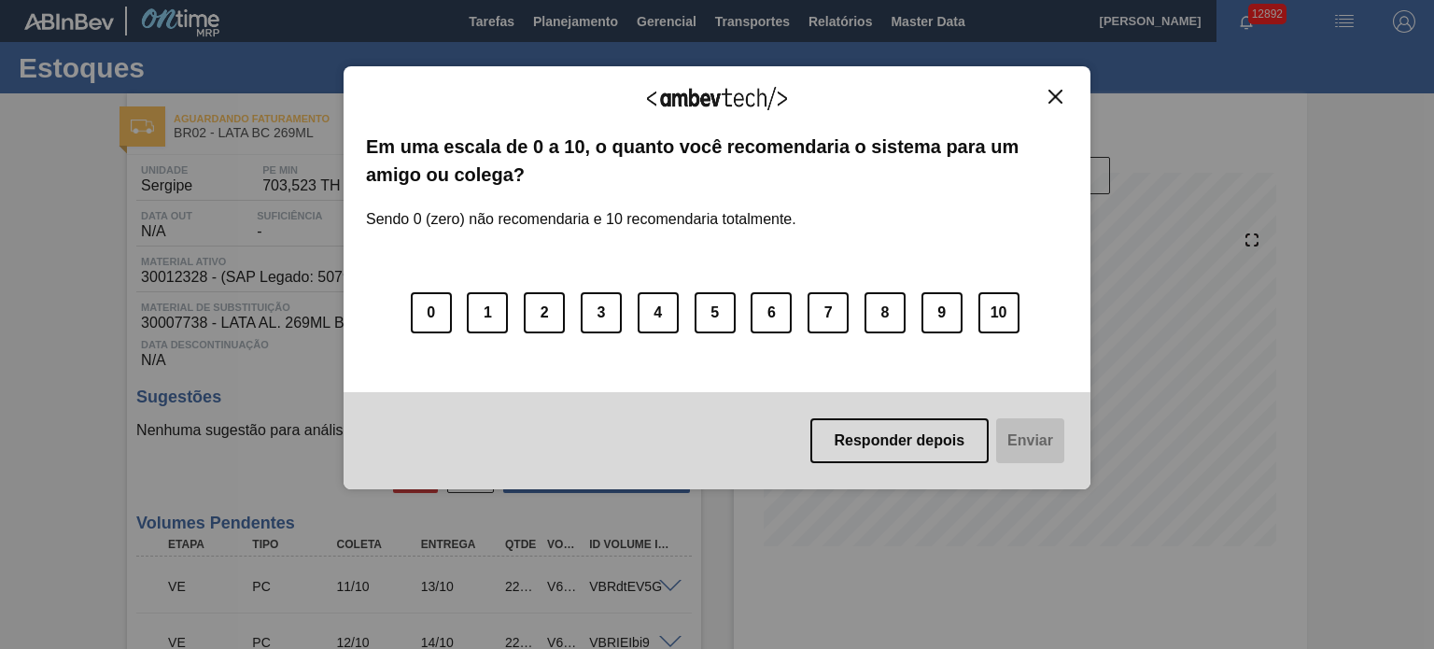
click at [1049, 103] on img "Close" at bounding box center [1055, 97] width 14 height 14
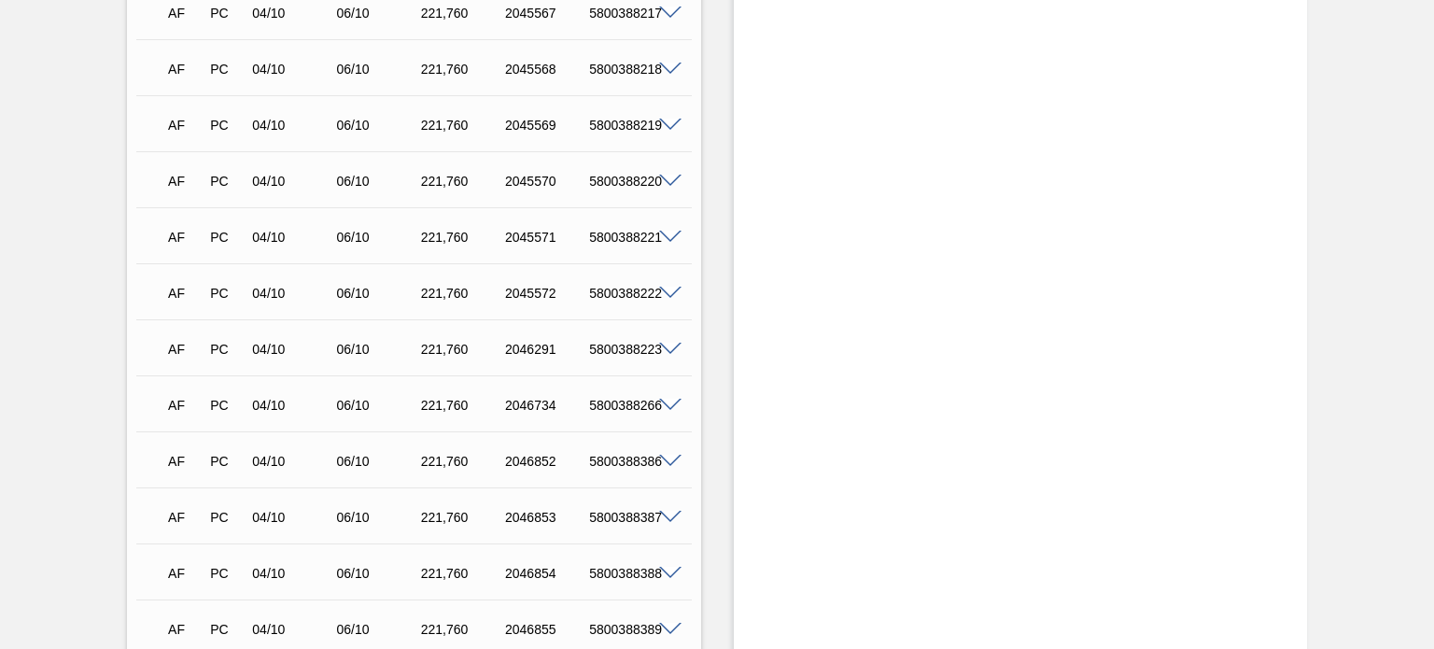
scroll to position [654, 0]
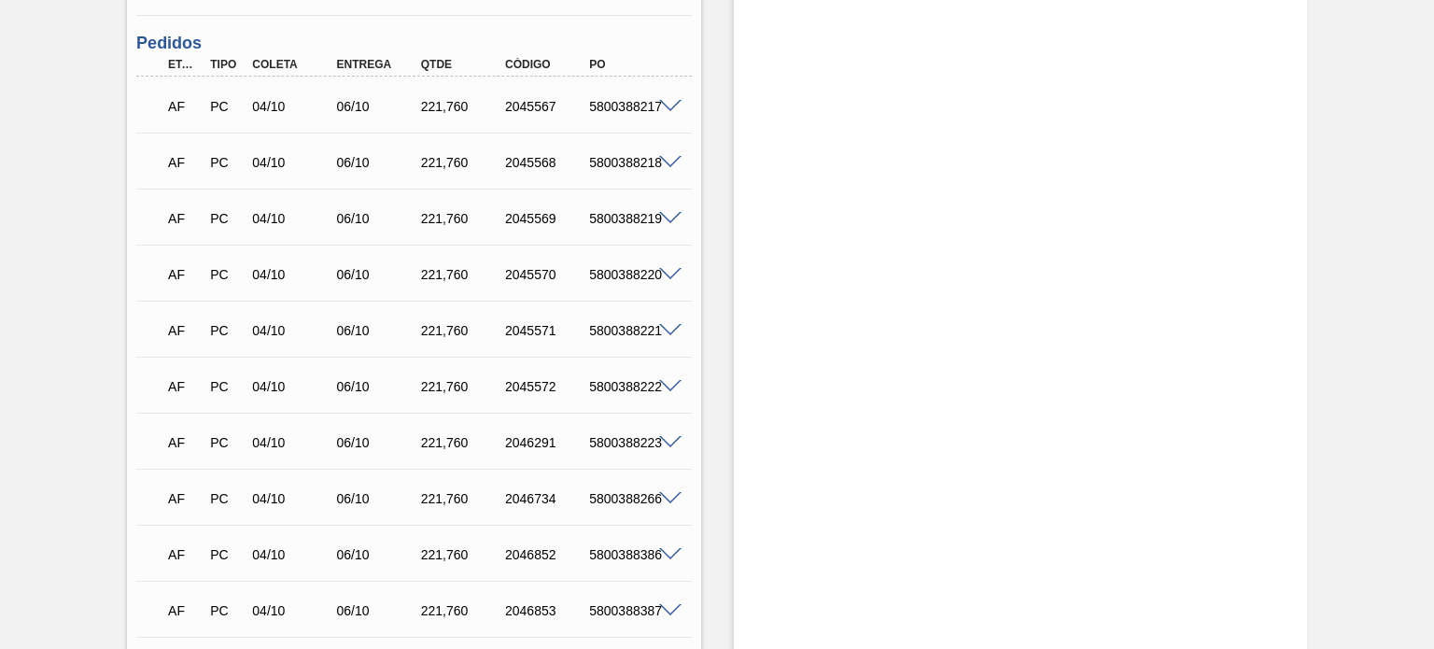
click at [659, 103] on span at bounding box center [670, 107] width 22 height 14
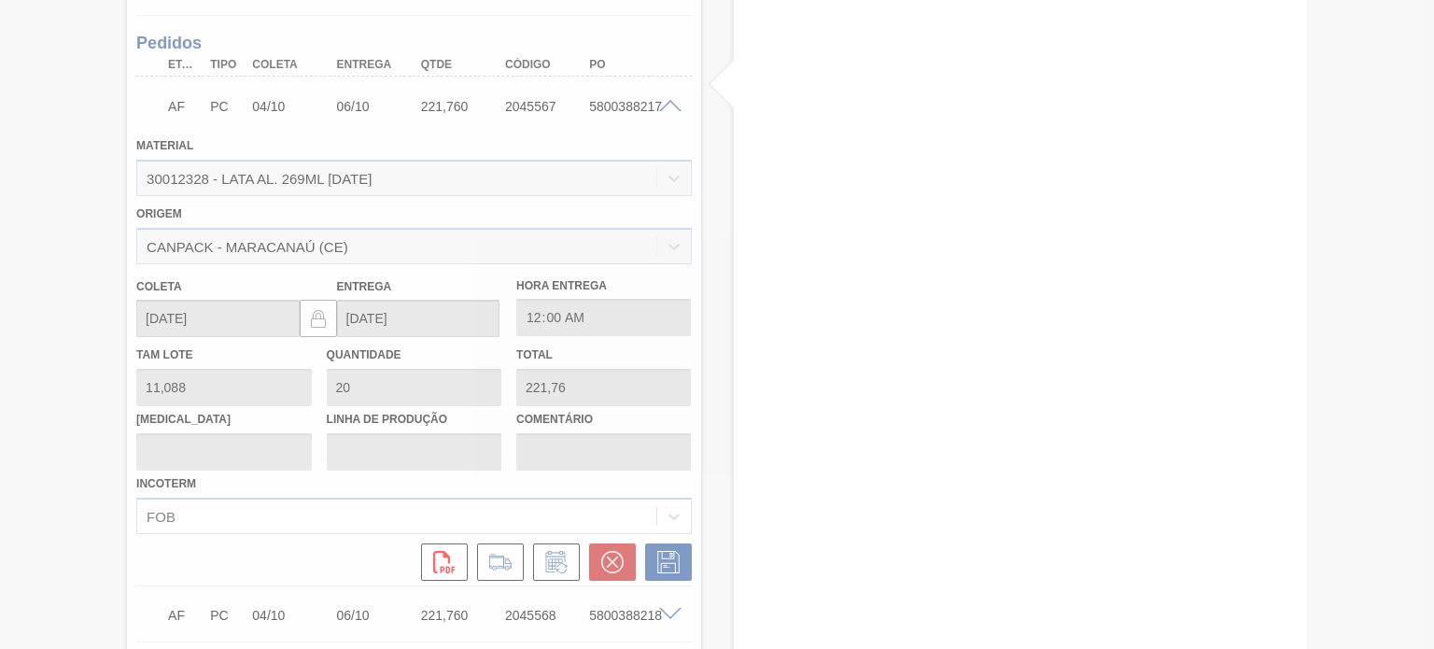
click at [670, 105] on div at bounding box center [717, 324] width 1434 height 649
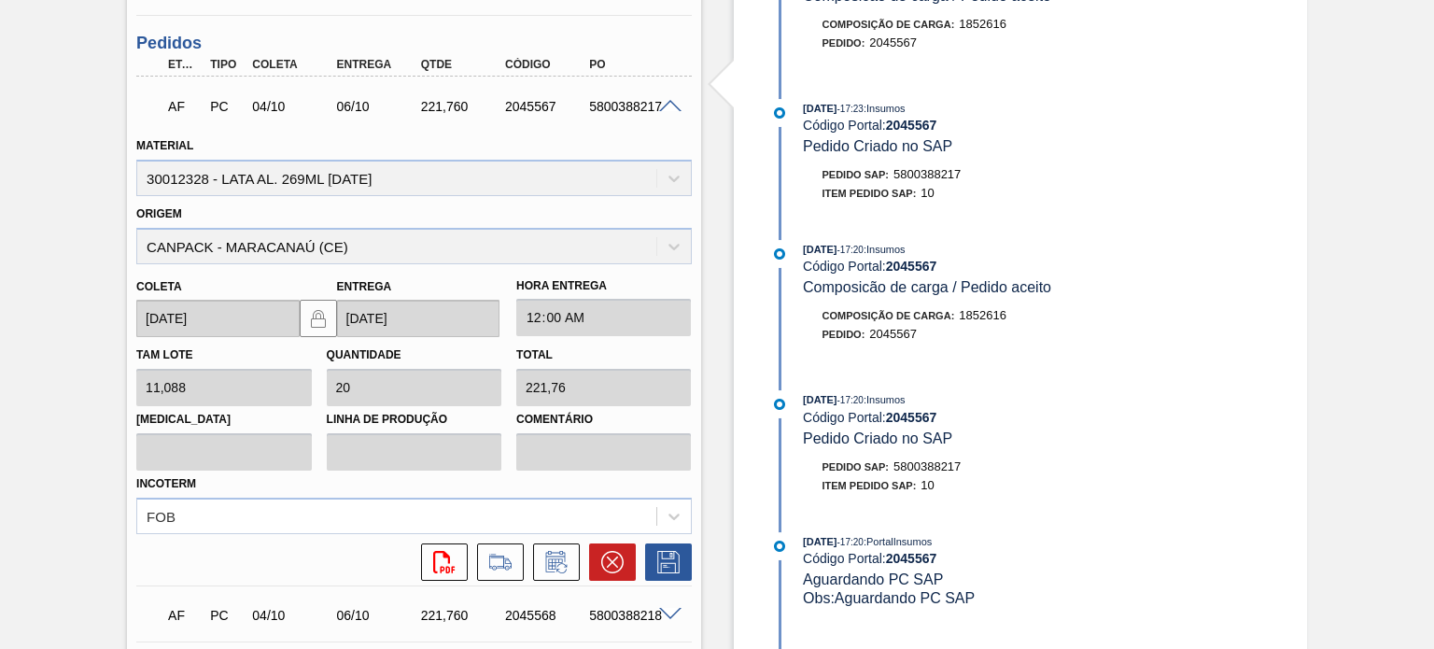
click at [661, 105] on span at bounding box center [670, 107] width 22 height 14
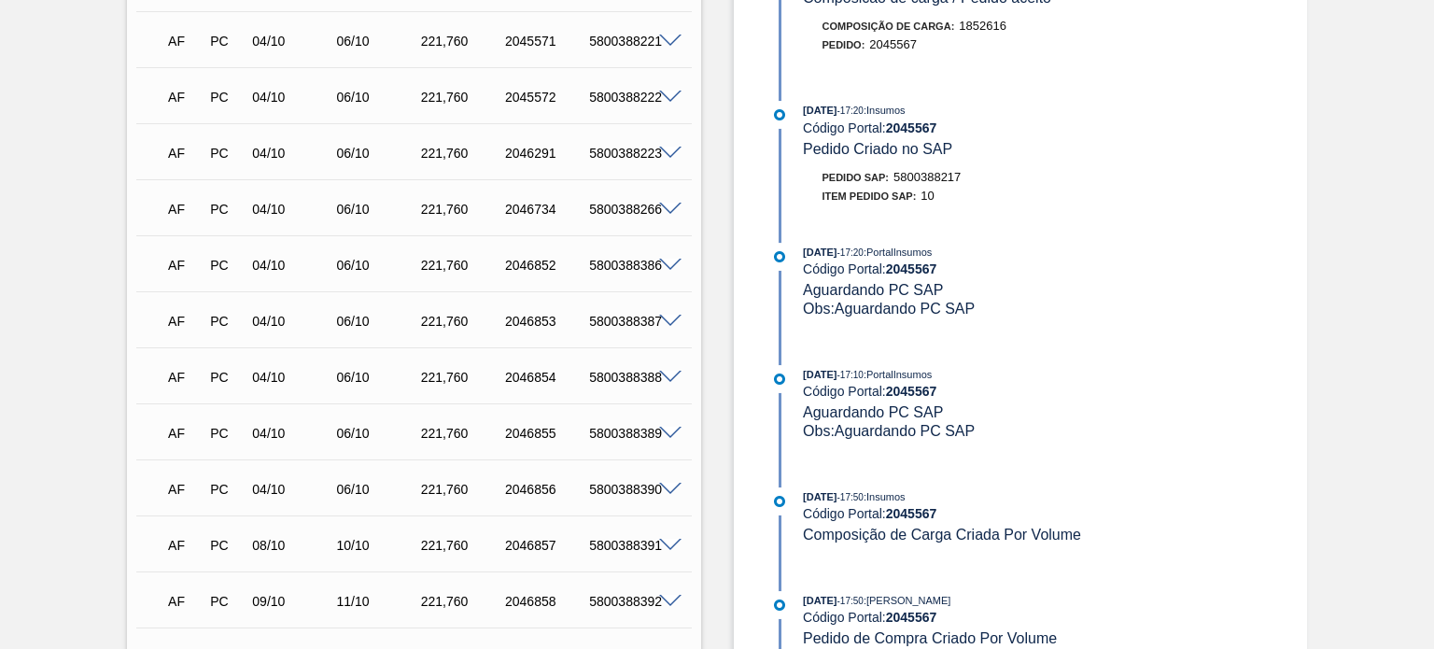
scroll to position [1036, 0]
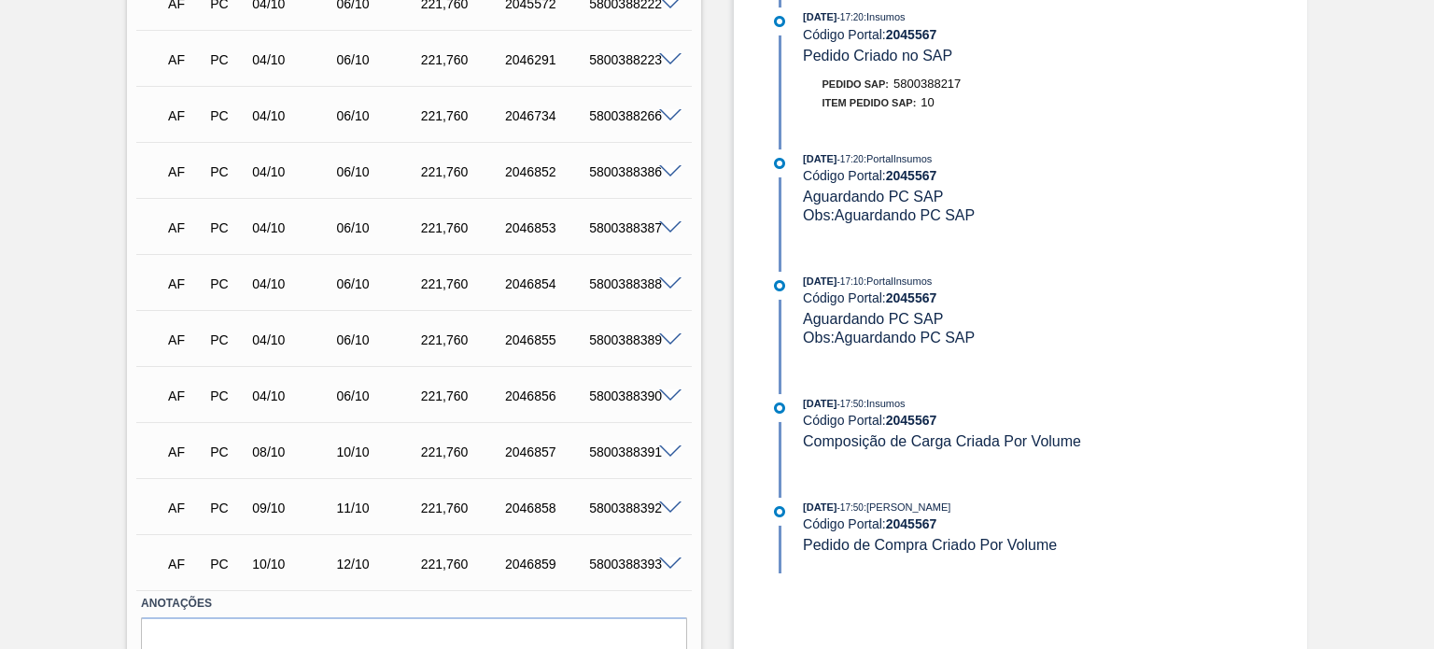
click at [666, 167] on span at bounding box center [670, 172] width 22 height 14
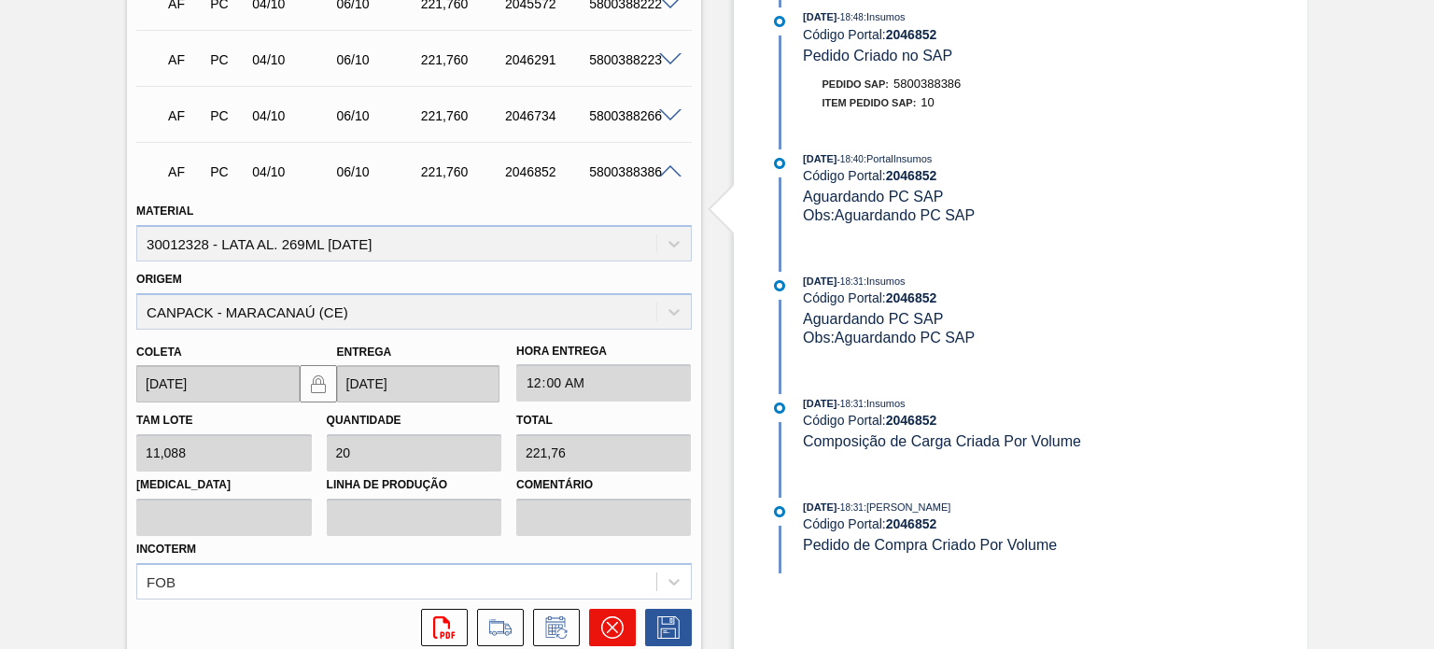
click at [606, 625] on icon at bounding box center [612, 627] width 22 height 22
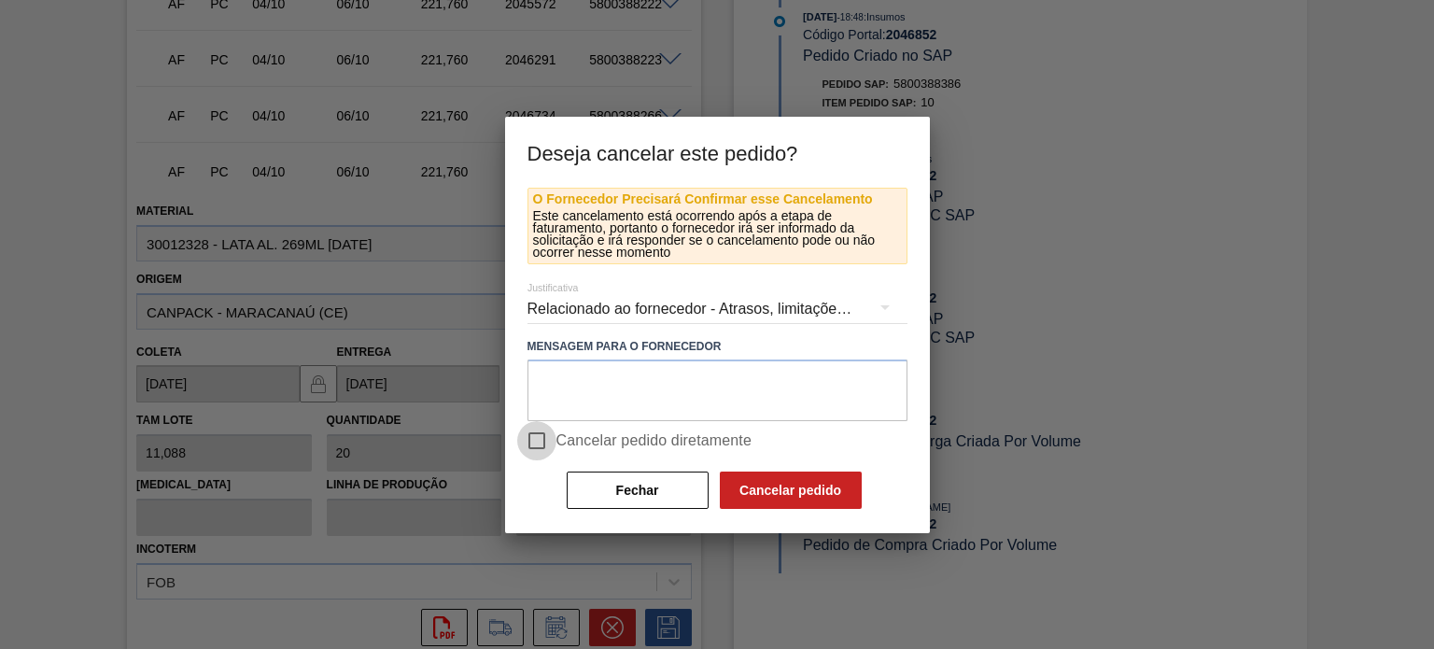
click at [540, 446] on input "Cancelar pedido diretamente" at bounding box center [536, 440] width 39 height 39
checkbox input "true"
click at [755, 498] on button "Cancelar pedido" at bounding box center [791, 489] width 142 height 37
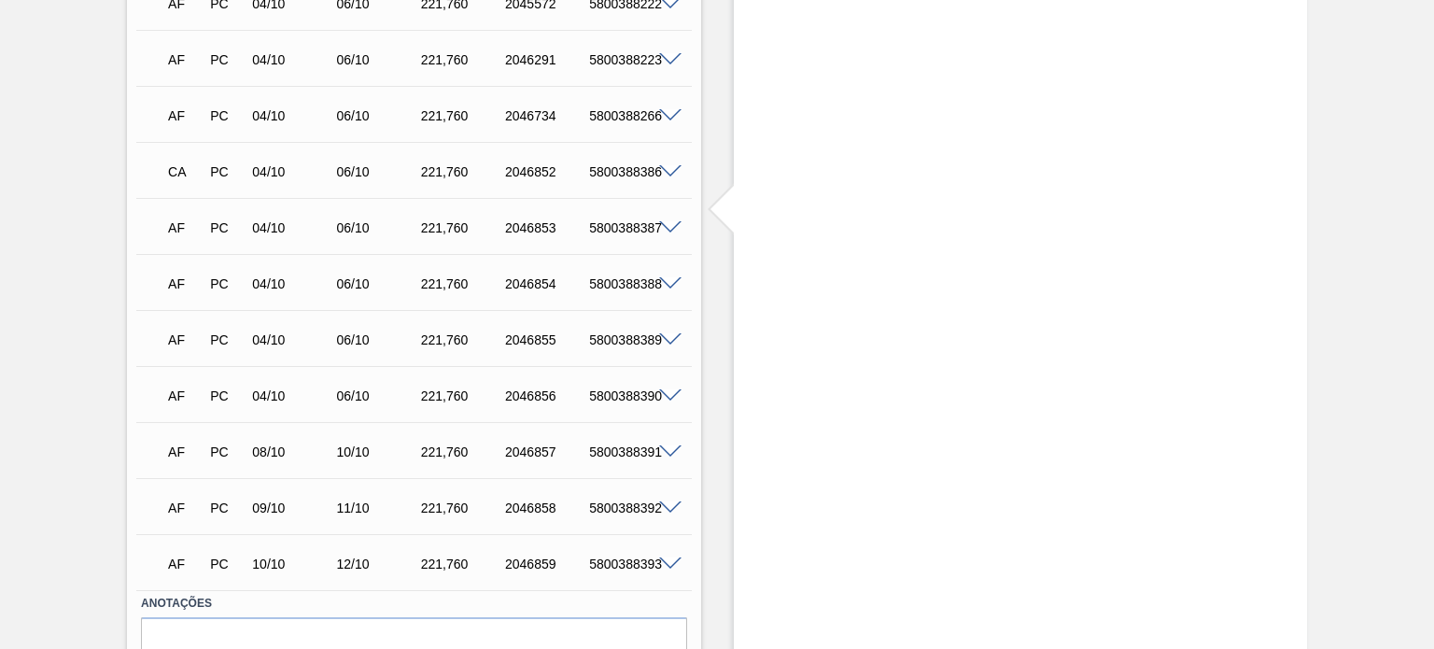
click at [666, 224] on span at bounding box center [670, 228] width 22 height 14
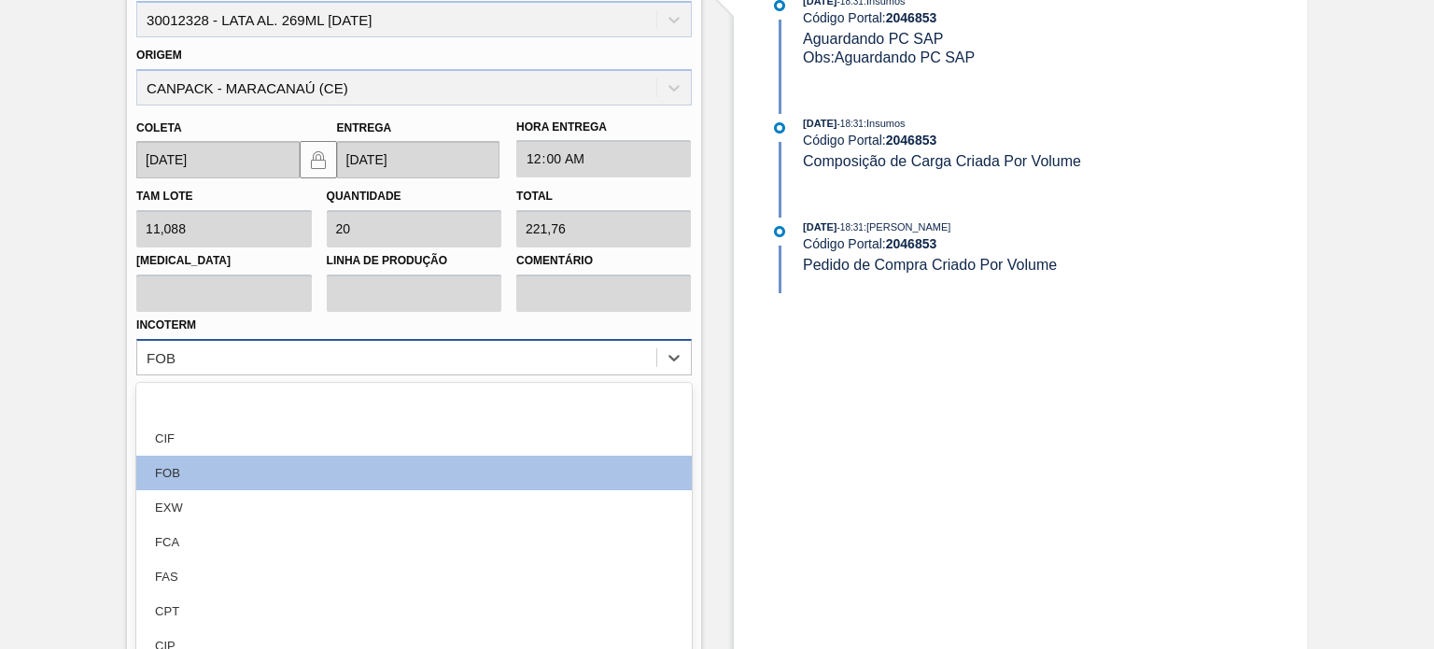
click at [609, 365] on div "option focused, 1 of 12. 12 results available. Use Up and Down to choose option…" at bounding box center [413, 357] width 555 height 36
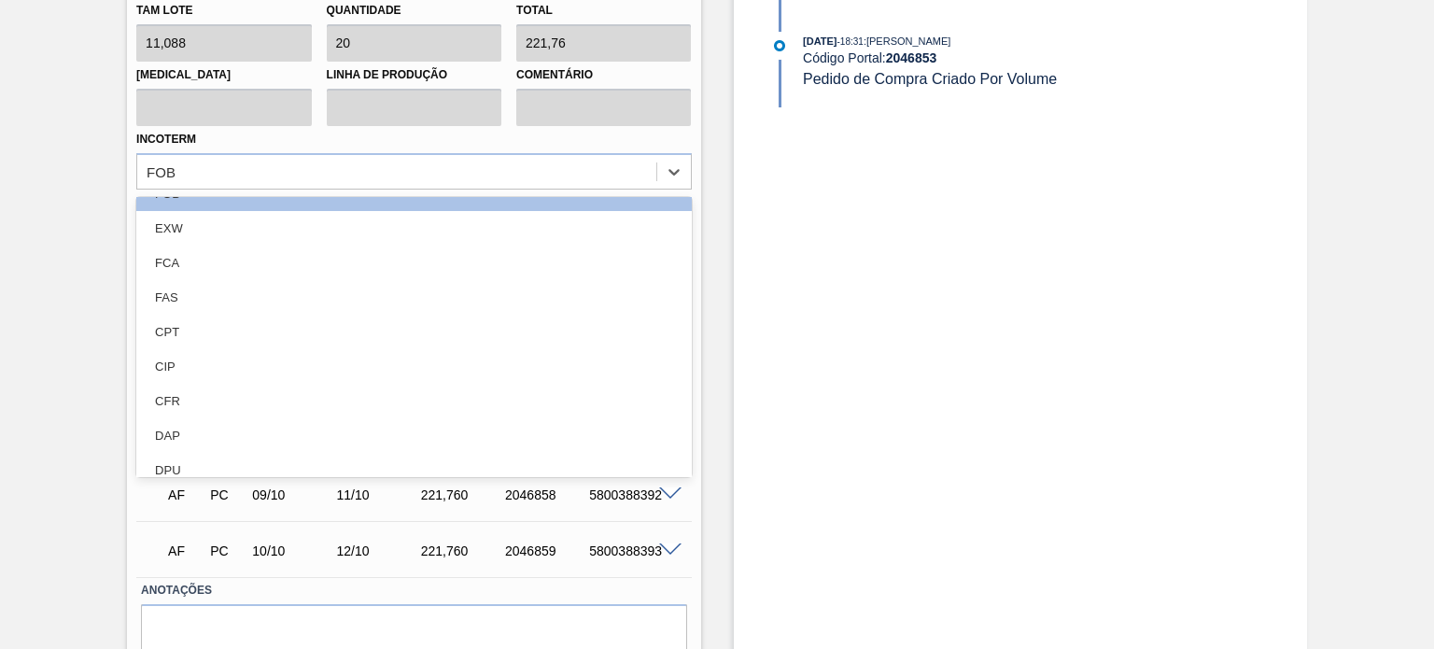
scroll to position [1581, 0]
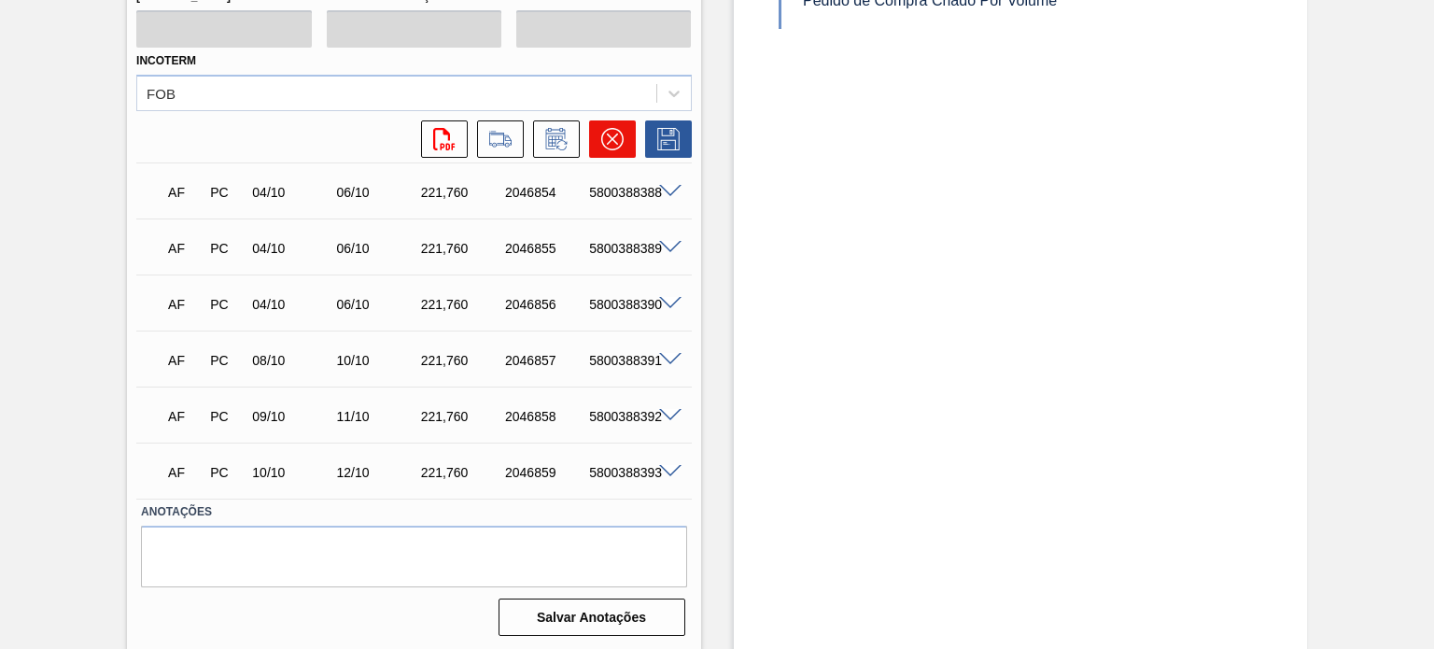
click at [613, 129] on icon at bounding box center [612, 139] width 22 height 22
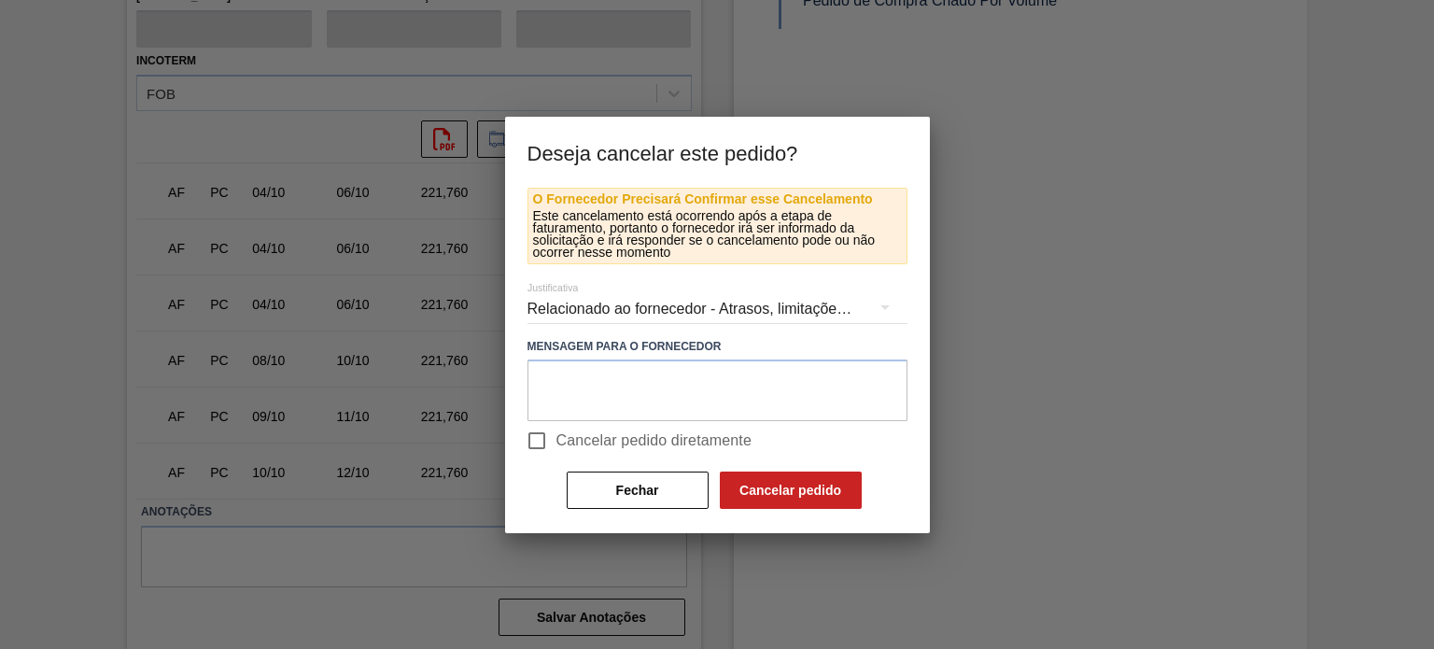
click at [539, 440] on input "Cancelar pedido diretamente" at bounding box center [536, 440] width 39 height 39
checkbox input "true"
click at [778, 485] on button "Cancelar pedido" at bounding box center [791, 489] width 142 height 37
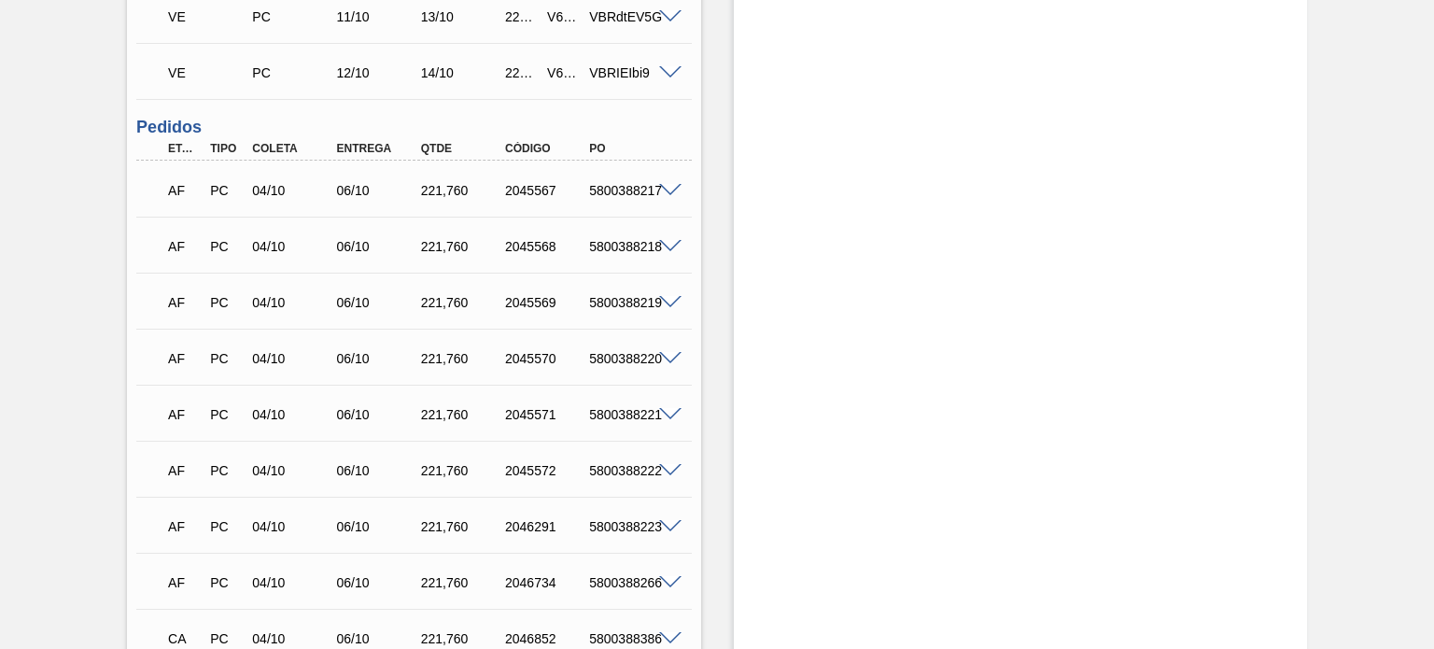
scroll to position [850, 0]
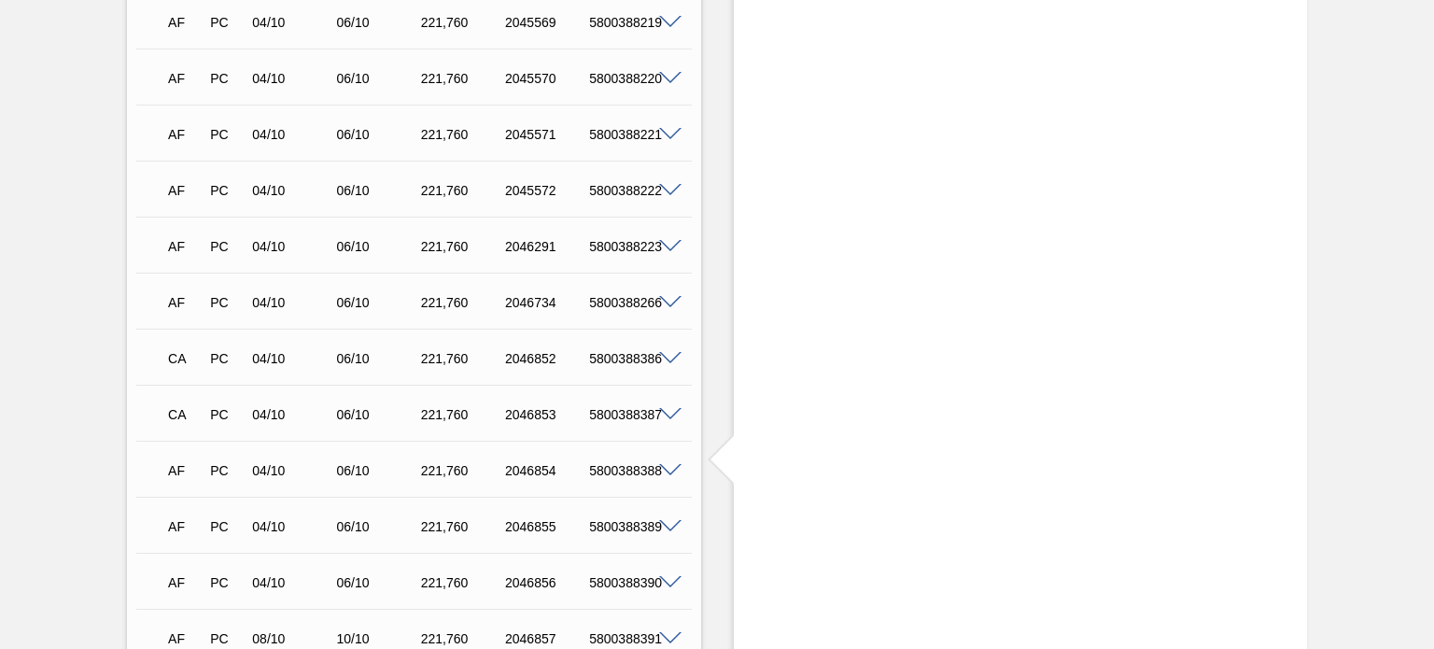
click at [669, 466] on span at bounding box center [670, 471] width 22 height 14
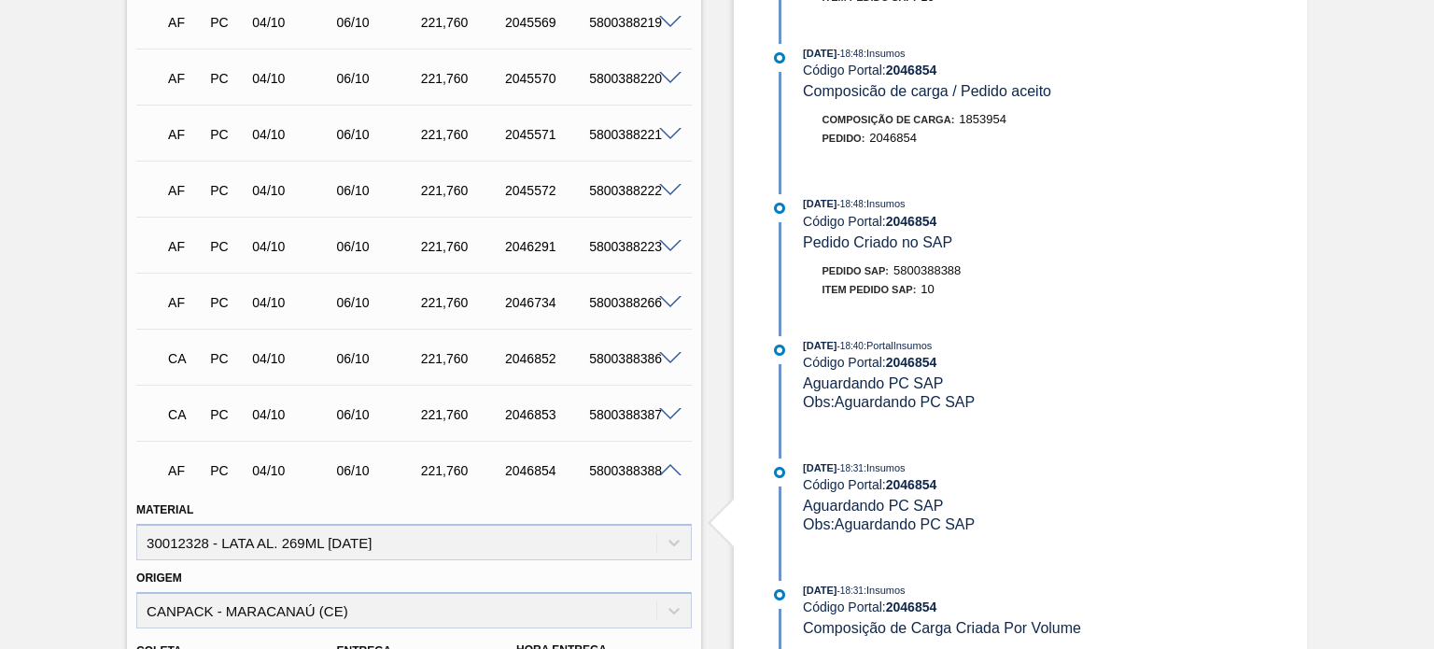
scroll to position [1130, 0]
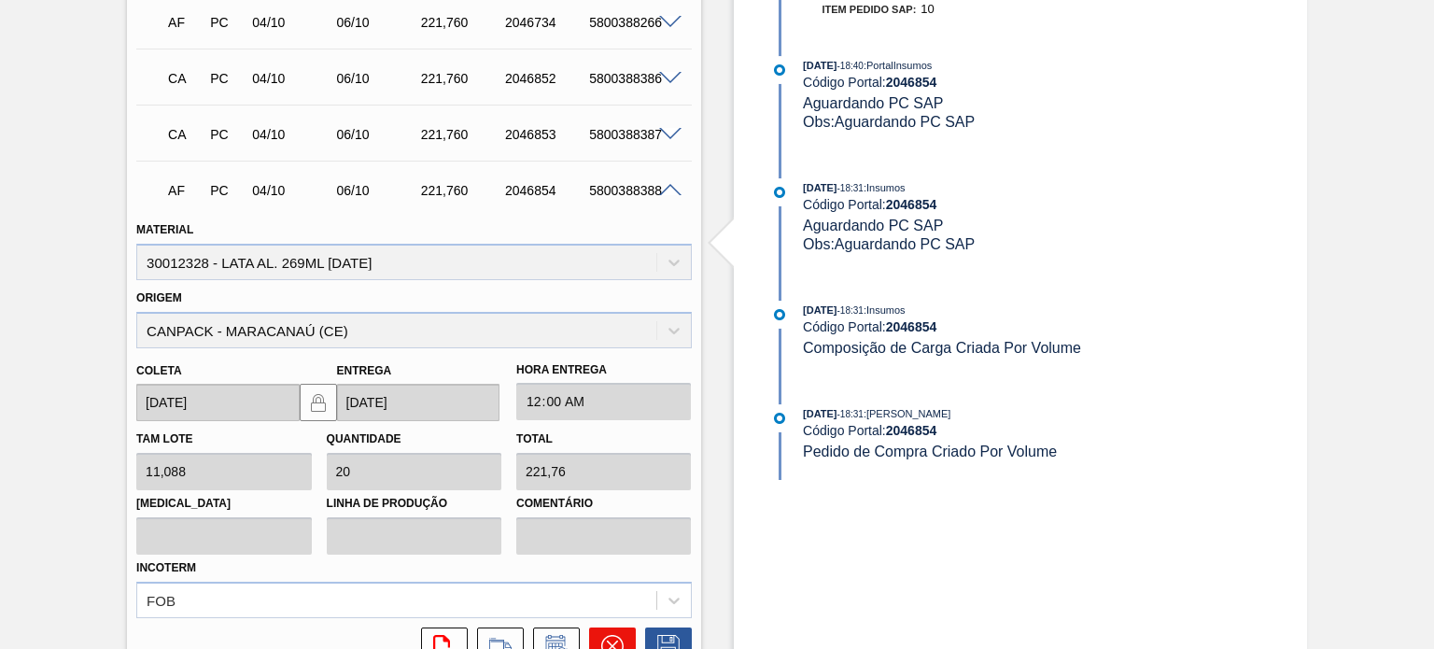
click at [605, 630] on button at bounding box center [612, 645] width 47 height 37
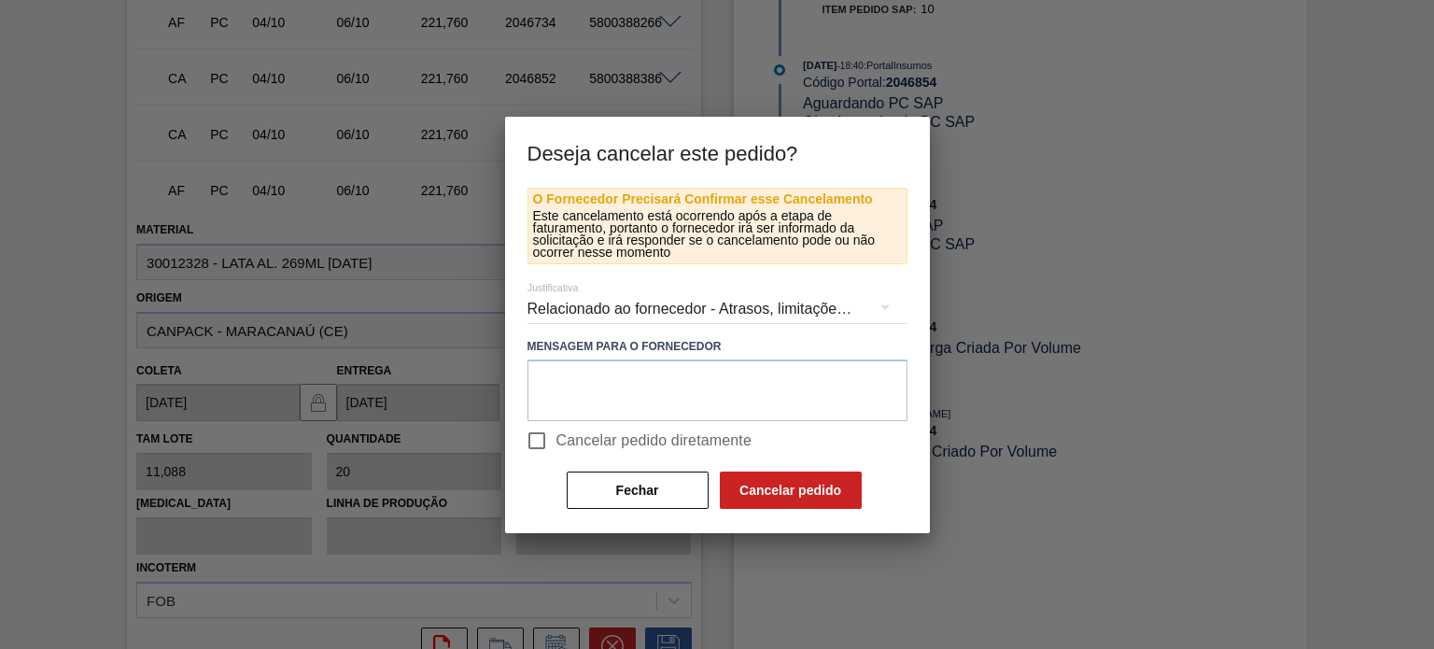
click at [575, 443] on span "Cancelar pedido diretamente" at bounding box center [654, 440] width 196 height 22
click at [556, 443] on input "Cancelar pedido diretamente" at bounding box center [536, 440] width 39 height 39
checkbox input "true"
click at [737, 486] on button "Cancelar pedido" at bounding box center [791, 489] width 142 height 37
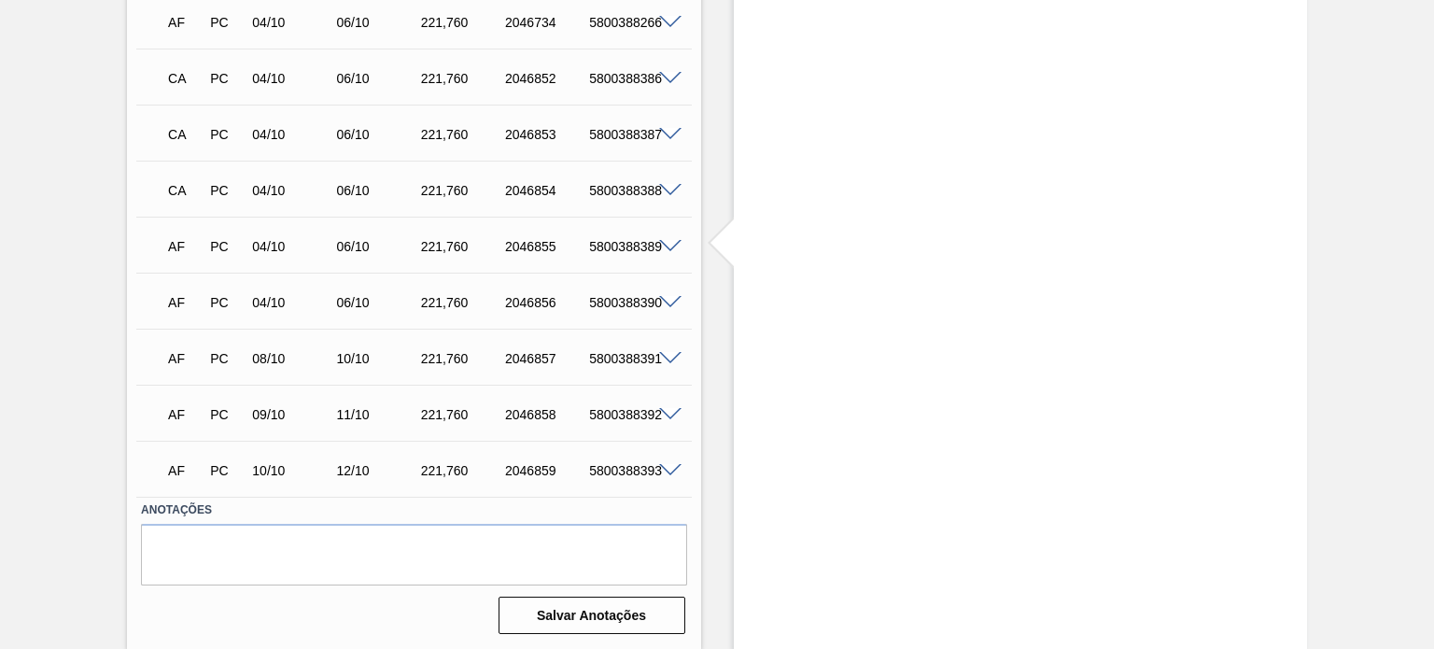
click at [659, 243] on span at bounding box center [670, 247] width 22 height 14
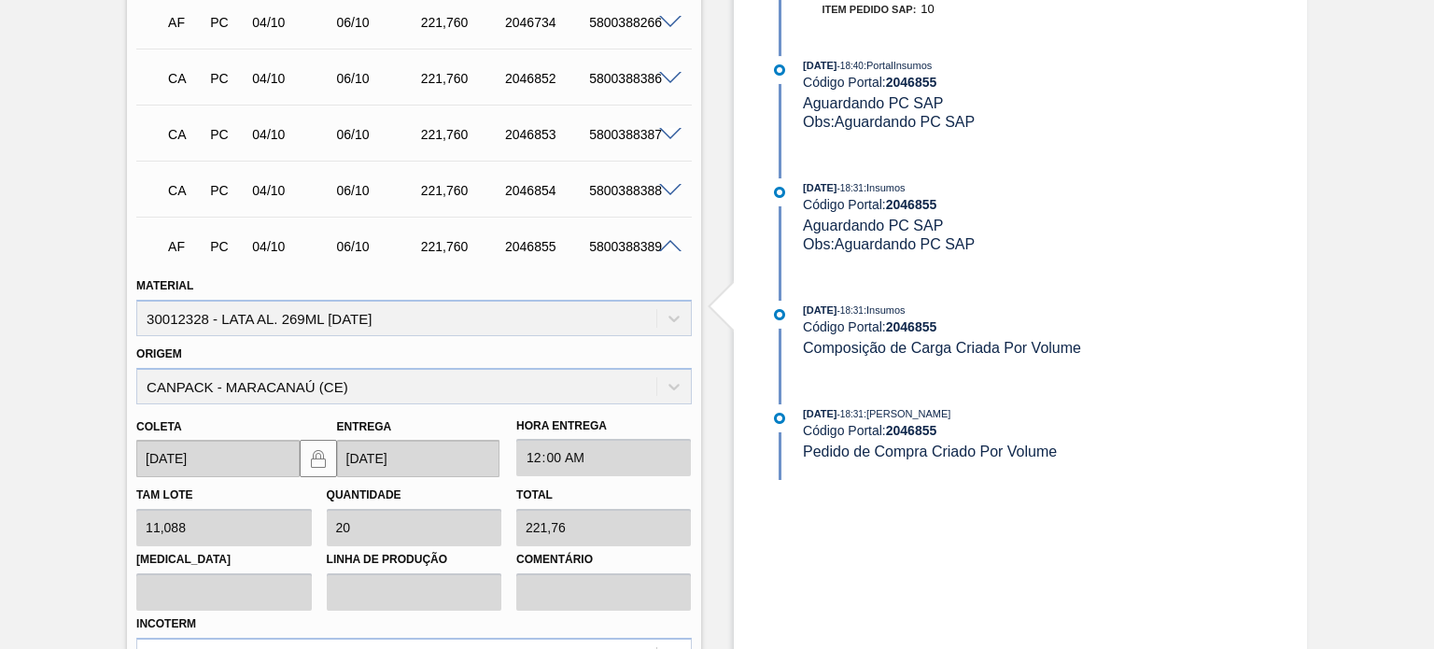
scroll to position [1503, 0]
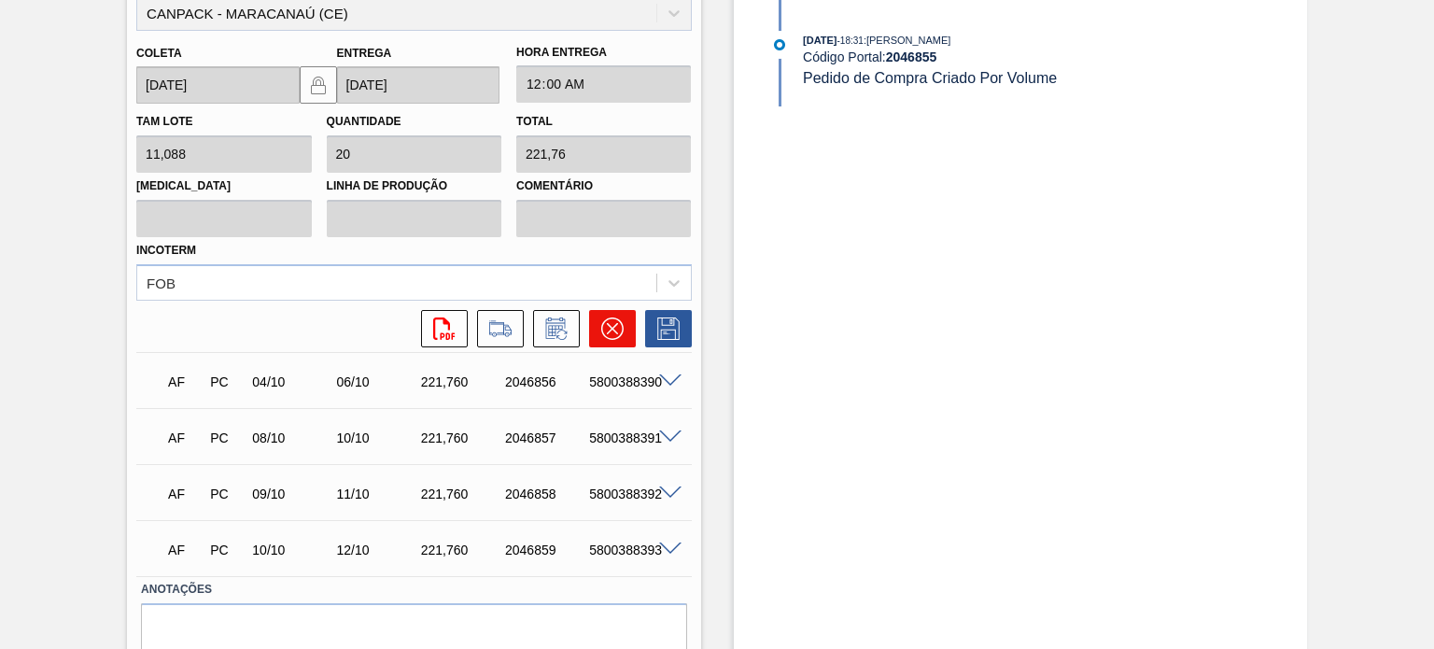
click at [624, 335] on button at bounding box center [612, 328] width 47 height 37
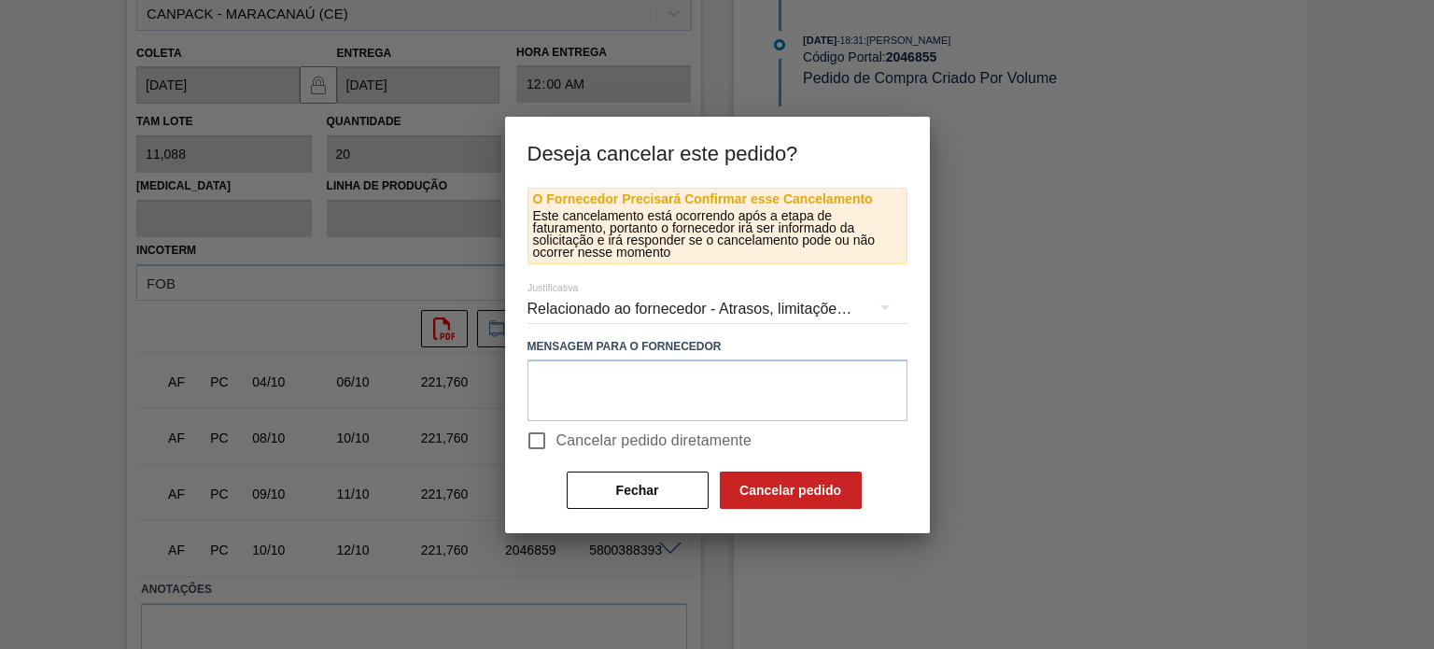
click at [540, 429] on input "Cancelar pedido diretamente" at bounding box center [536, 440] width 39 height 39
checkbox input "true"
click at [775, 485] on button "Cancelar pedido" at bounding box center [791, 489] width 142 height 37
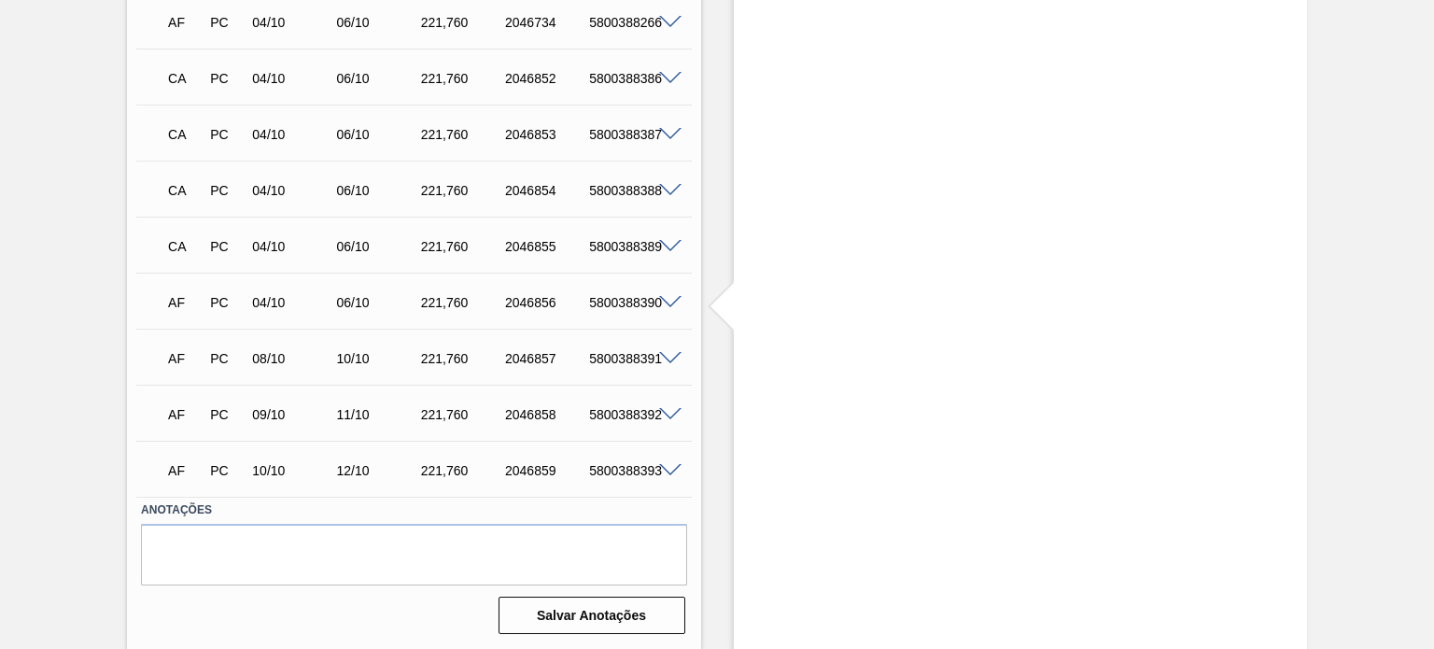
scroll to position [1036, 0]
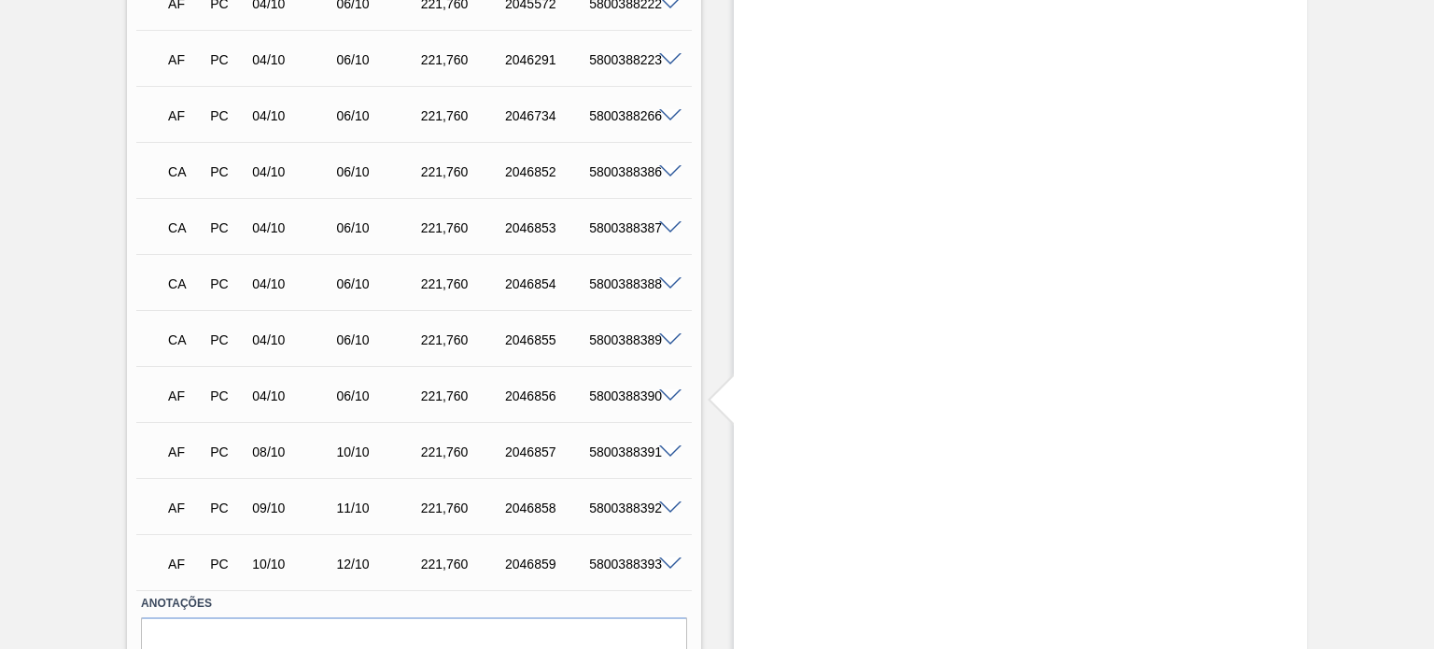
click at [666, 391] on span at bounding box center [670, 396] width 22 height 14
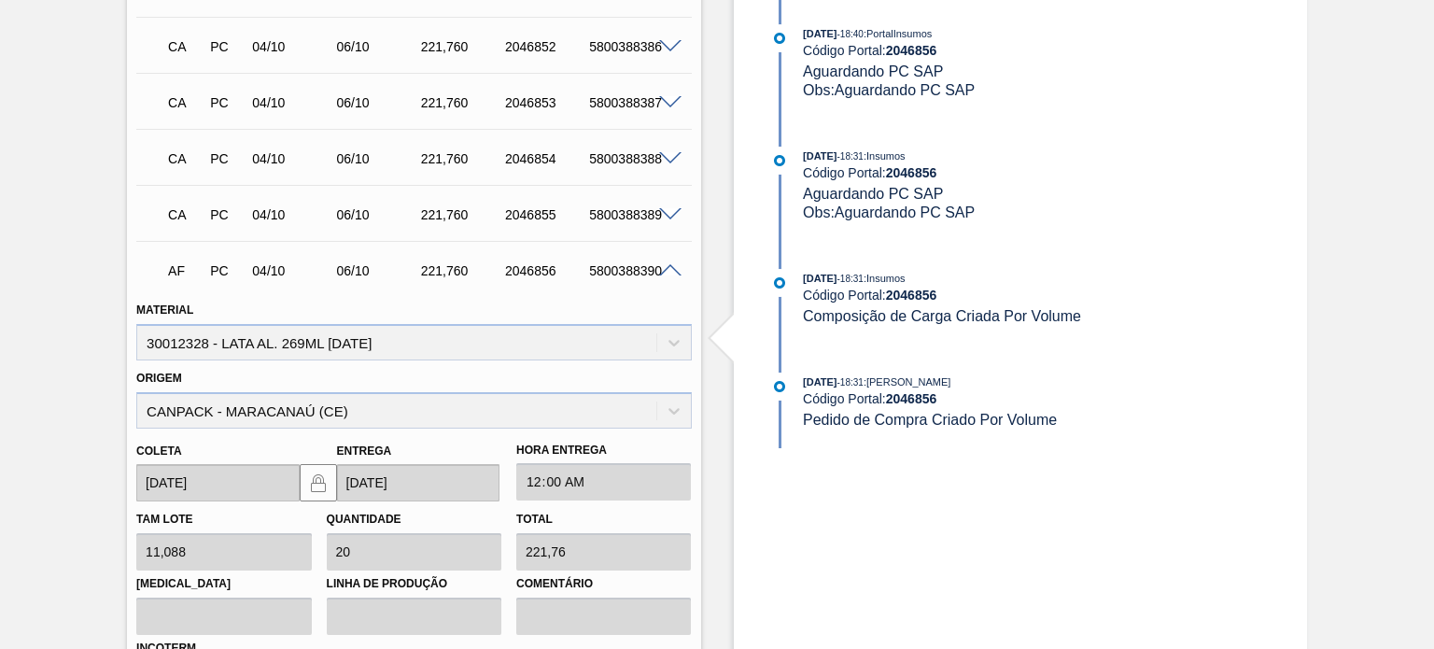
scroll to position [1410, 0]
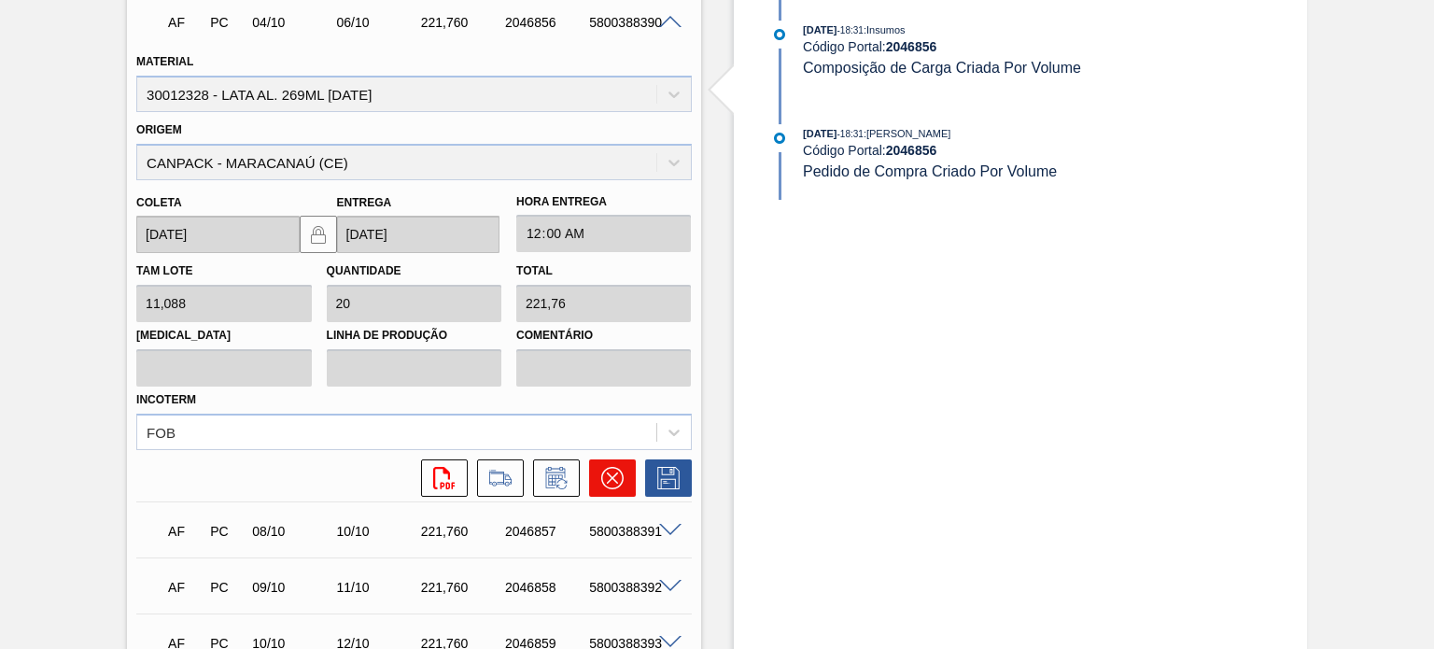
click at [601, 481] on icon at bounding box center [612, 478] width 22 height 22
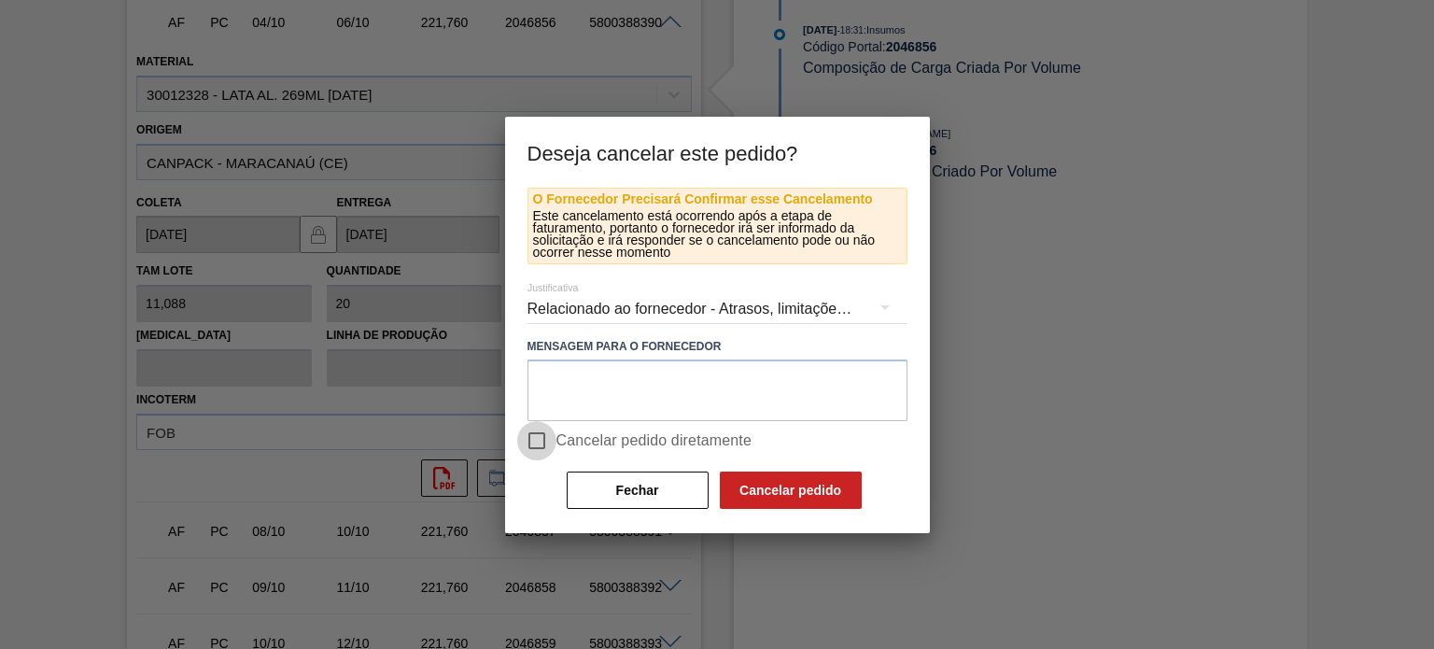
drag, startPoint x: 547, startPoint y: 435, endPoint x: 657, endPoint y: 469, distance: 115.2
click at [546, 435] on input "Cancelar pedido diretamente" at bounding box center [536, 440] width 39 height 39
checkbox input "true"
click at [739, 495] on button "Cancelar pedido" at bounding box center [791, 489] width 142 height 37
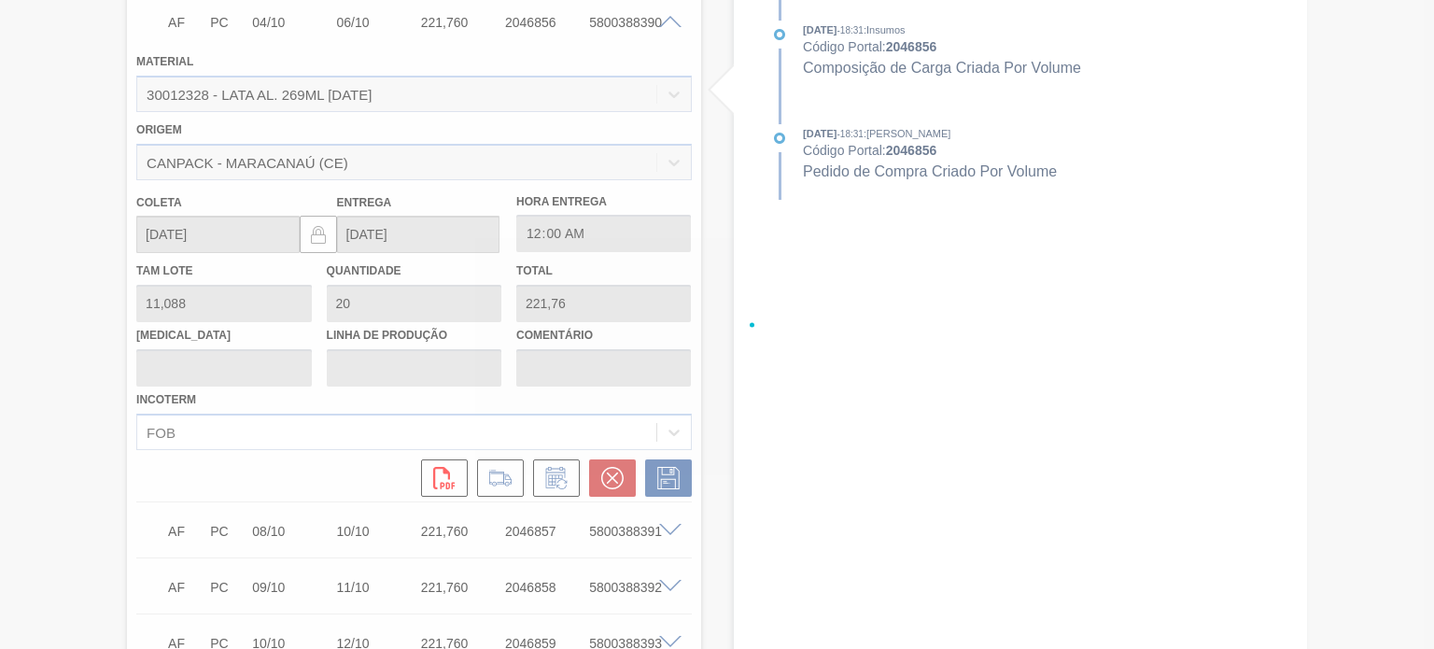
scroll to position [1130, 0]
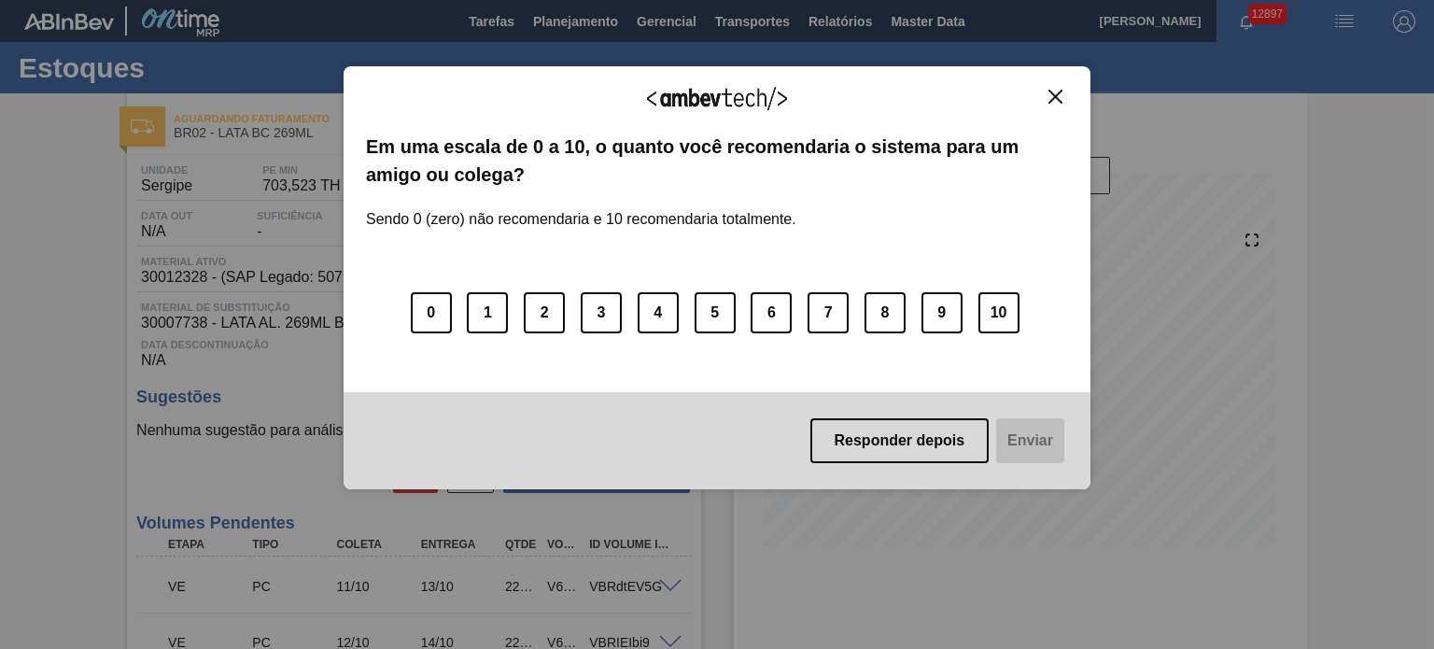
click at [1067, 93] on button "Close" at bounding box center [1055, 97] width 25 height 16
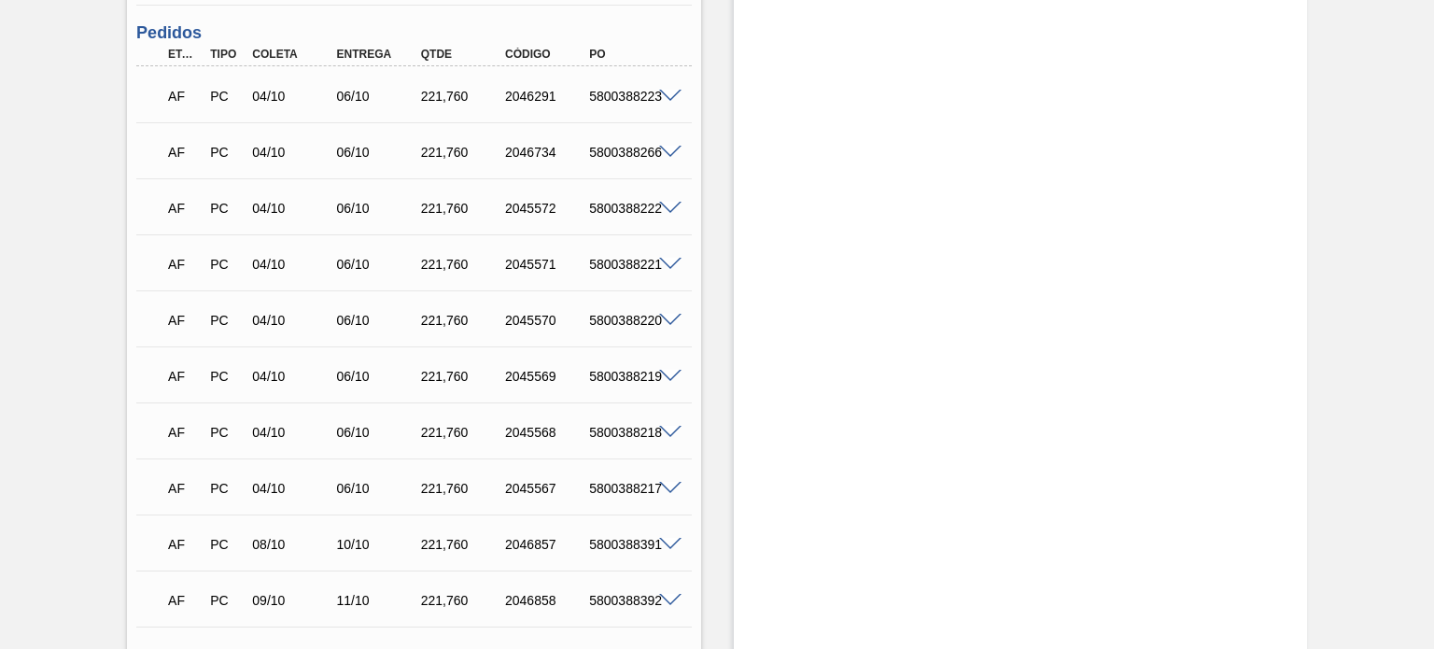
scroll to position [663, 0]
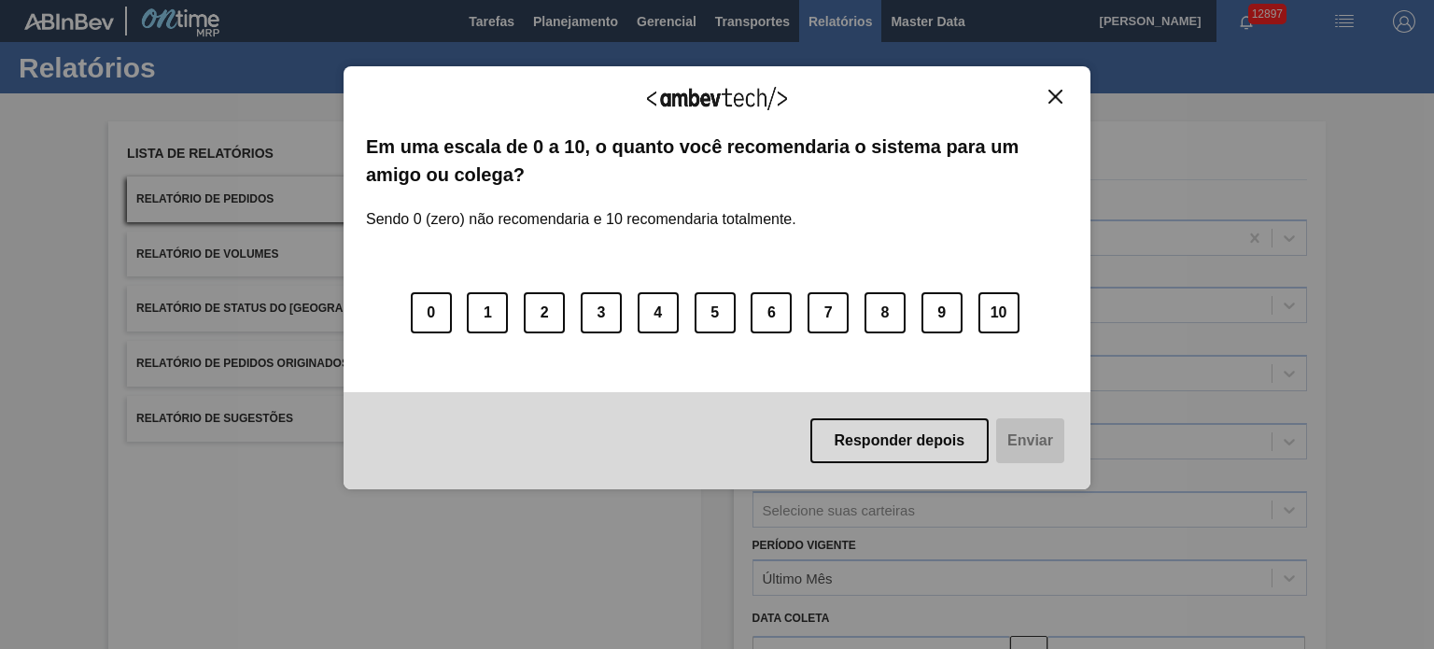
click at [1046, 98] on button "Close" at bounding box center [1055, 97] width 25 height 16
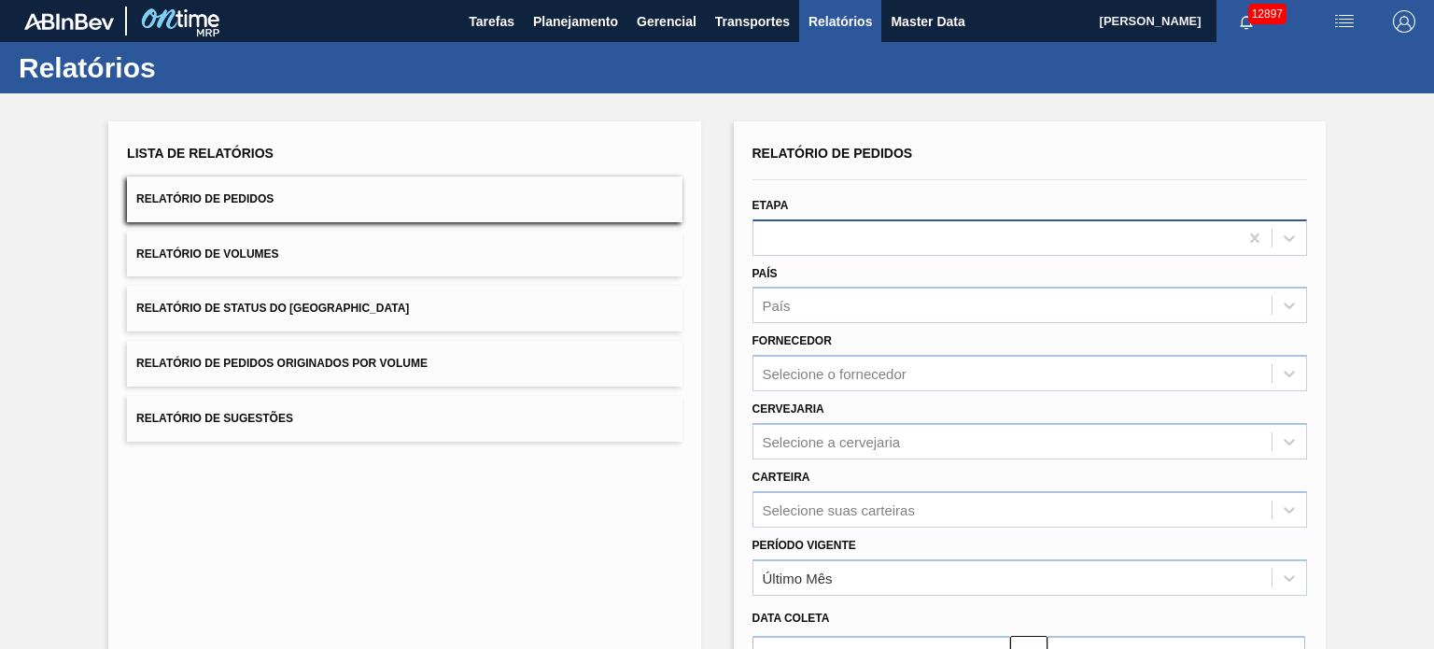
click at [863, 244] on div at bounding box center [995, 237] width 485 height 27
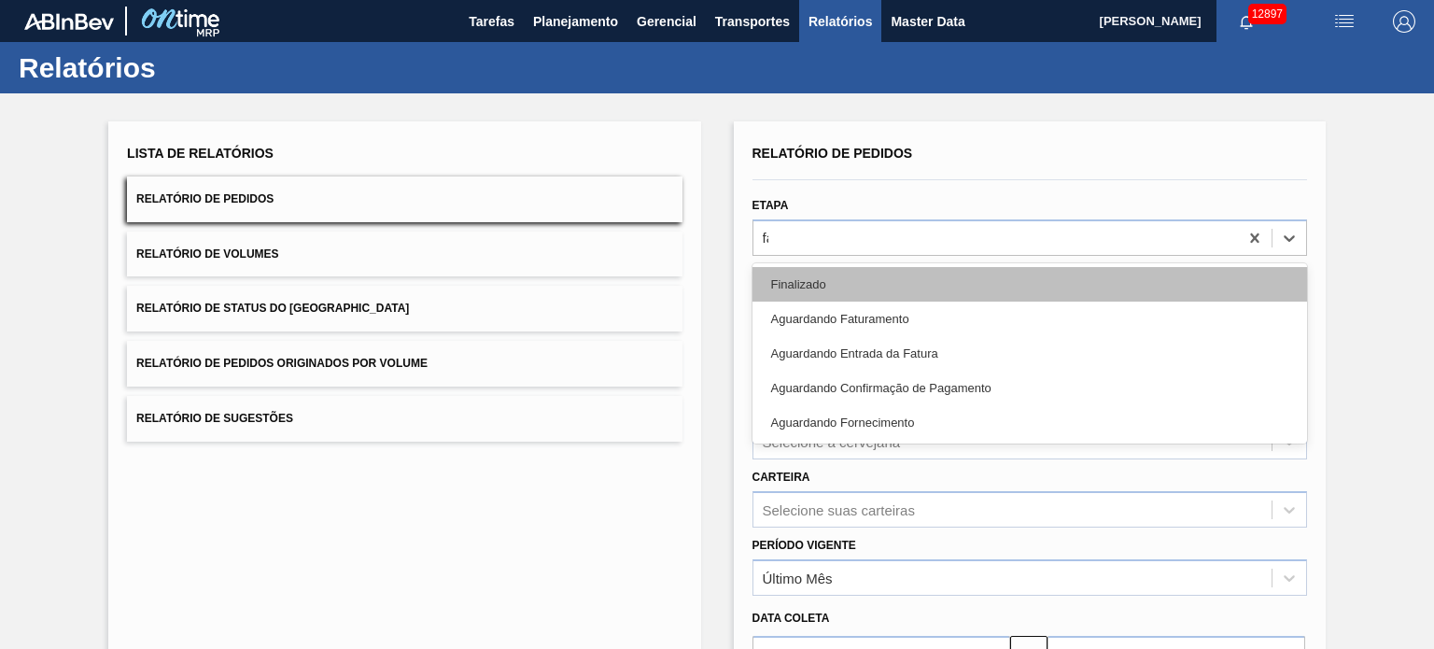
type input "fat"
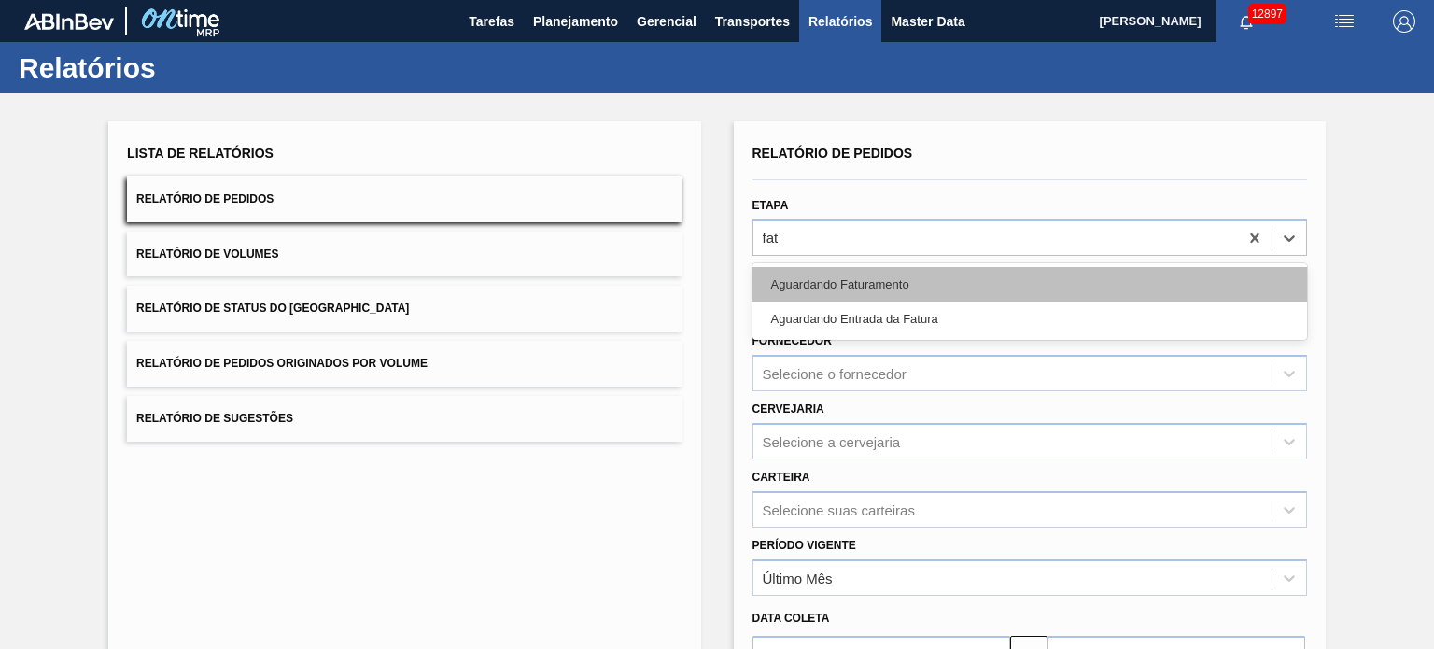
click at [881, 290] on div "Aguardando Faturamento" at bounding box center [1029, 284] width 555 height 35
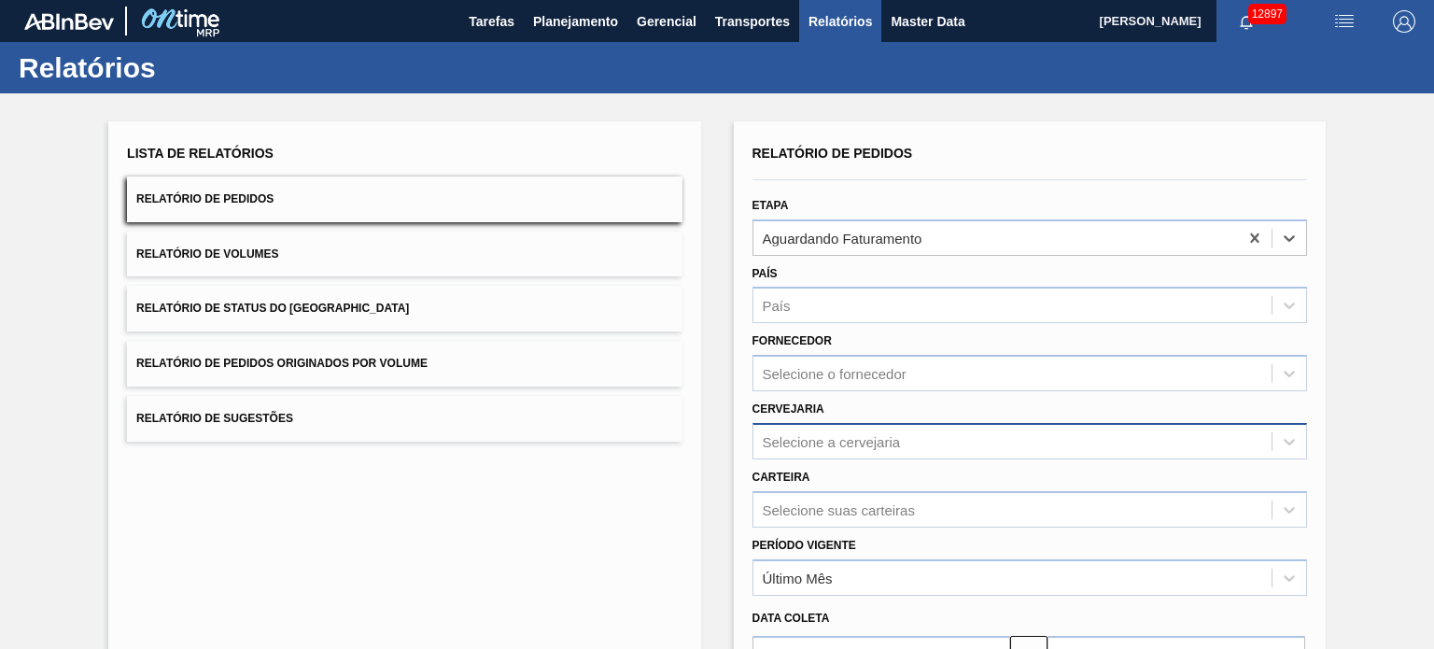
click at [874, 433] on div "Selecione a cervejaria" at bounding box center [1029, 441] width 555 height 36
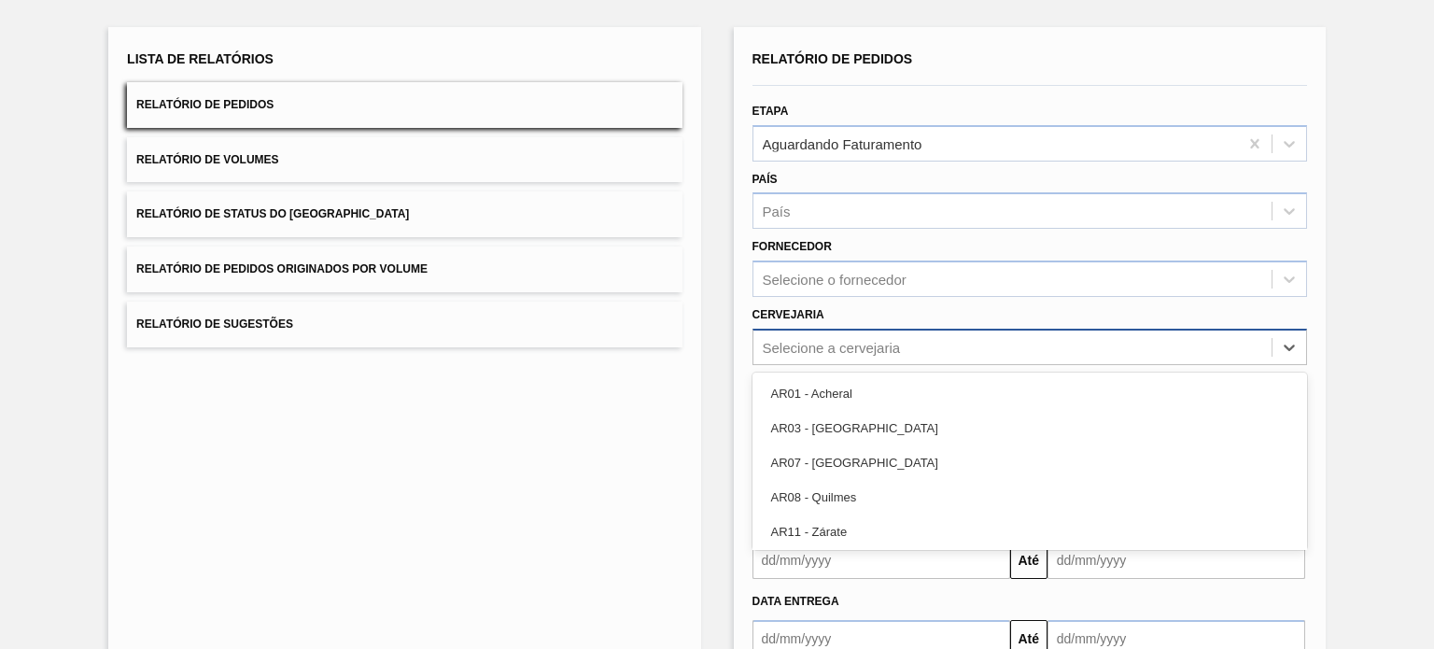
scroll to position [103, 0]
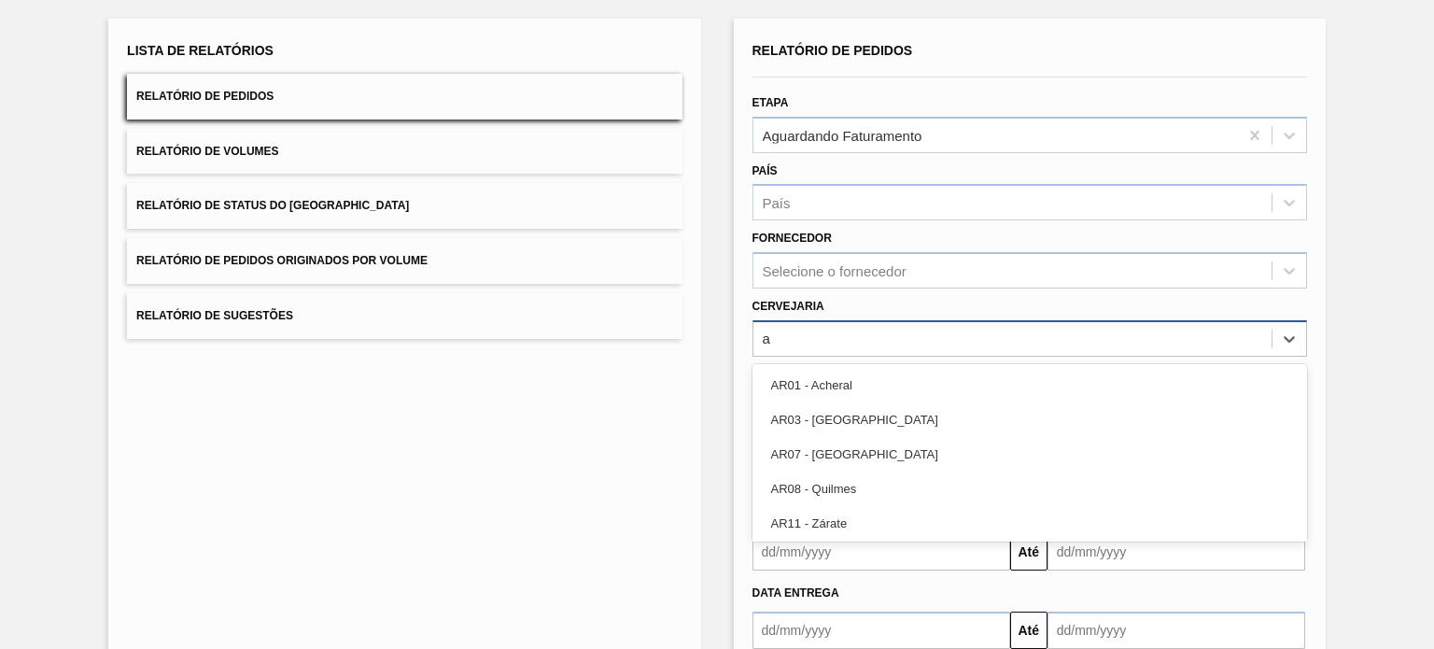
type input "ag"
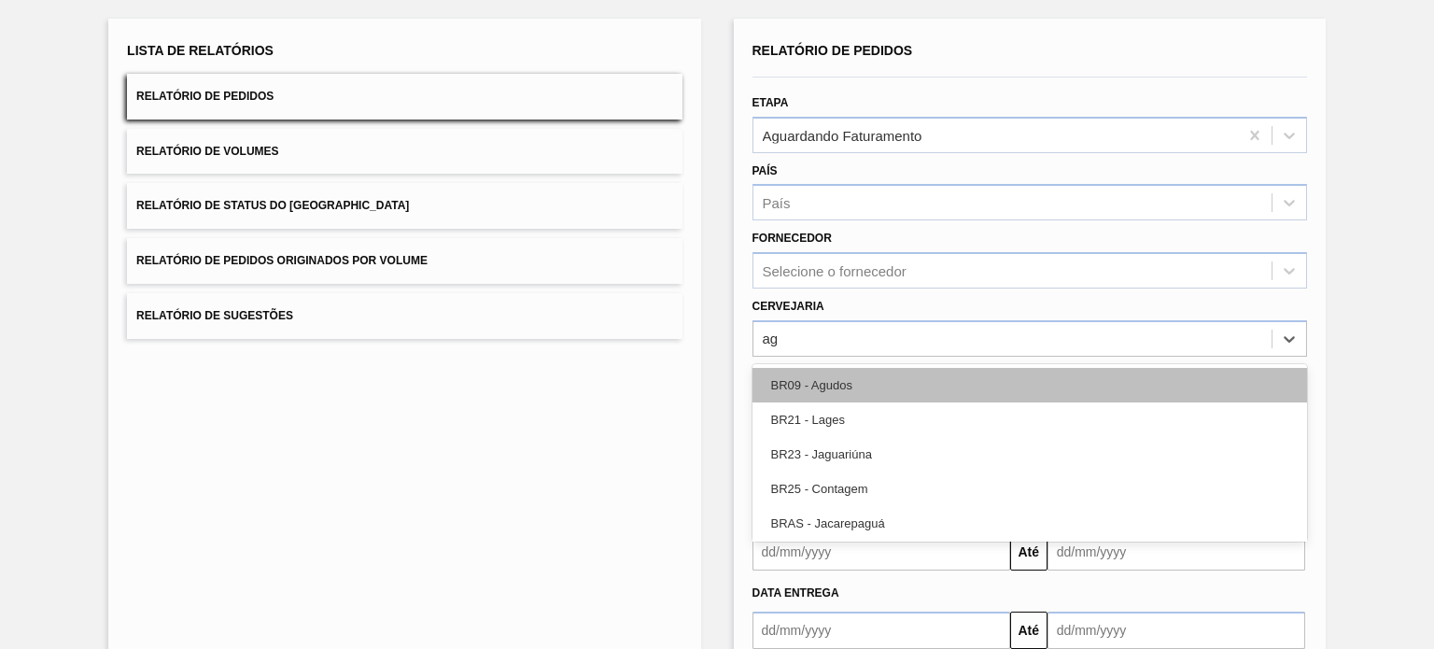
click at [866, 394] on div "BR09 - Agudos" at bounding box center [1029, 385] width 555 height 35
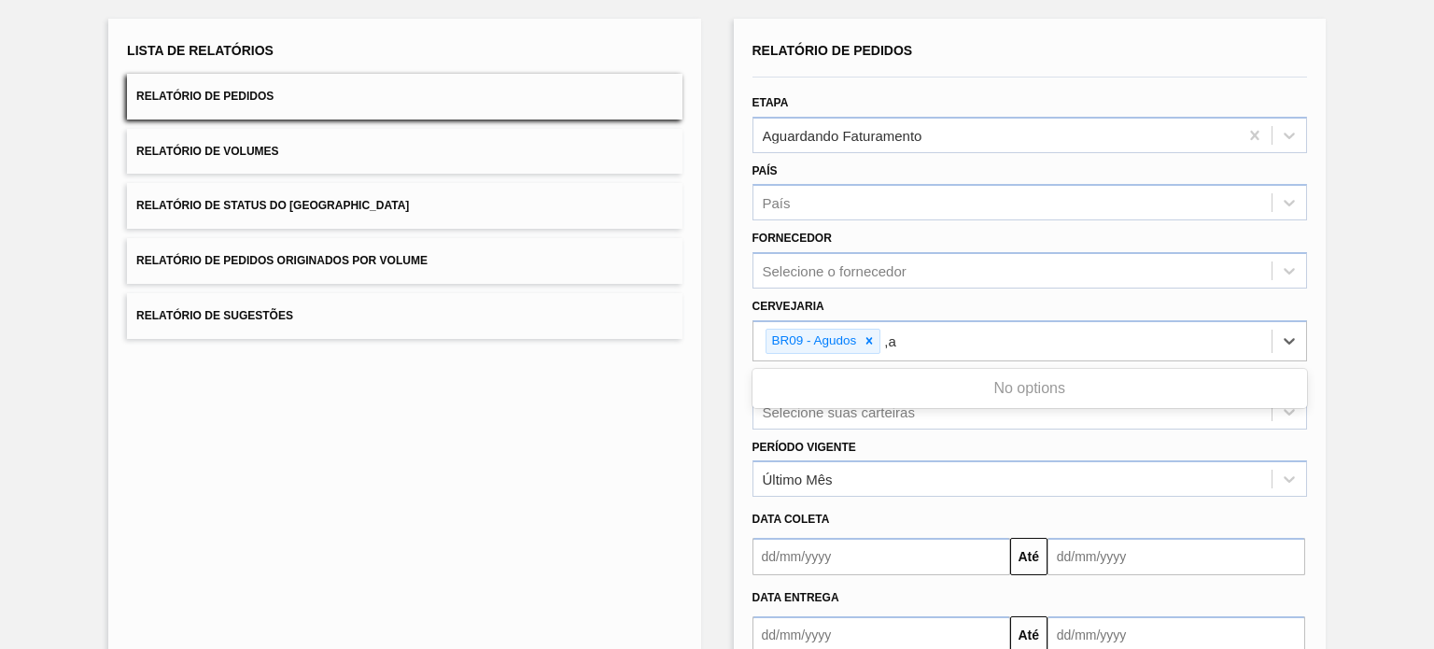
type input ","
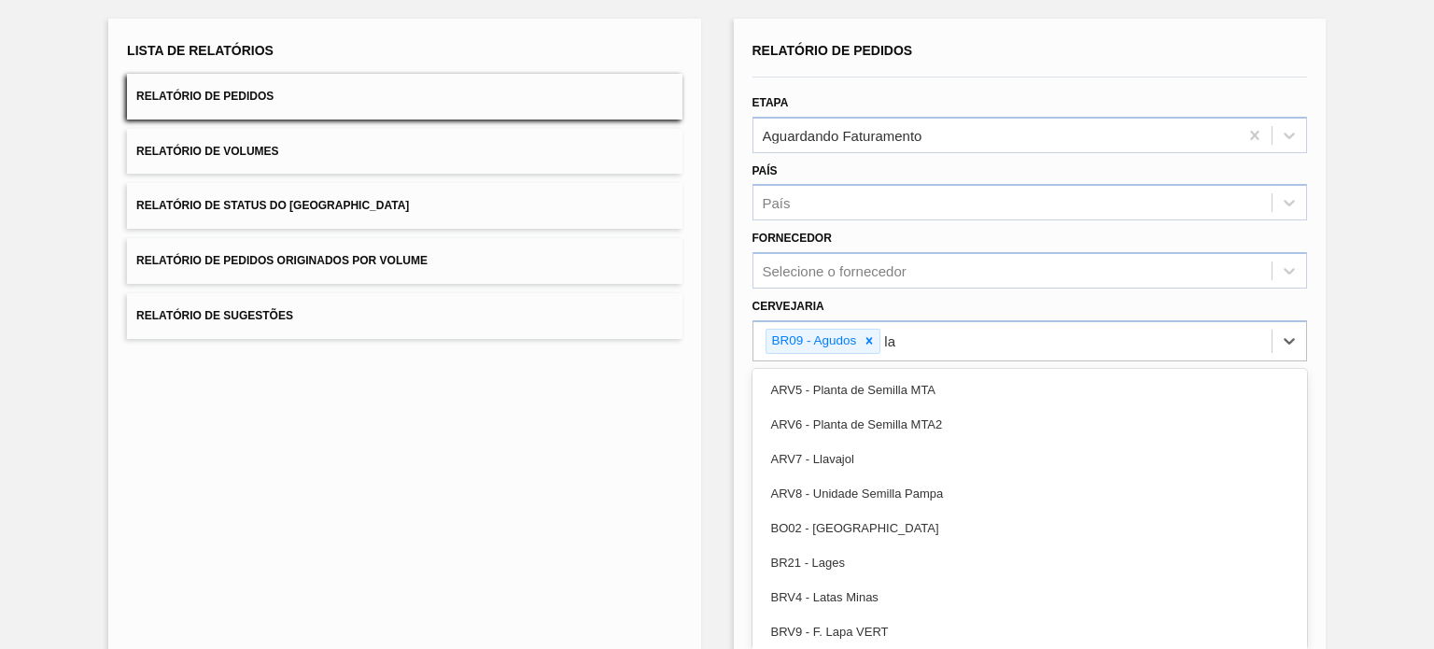
type input "lag"
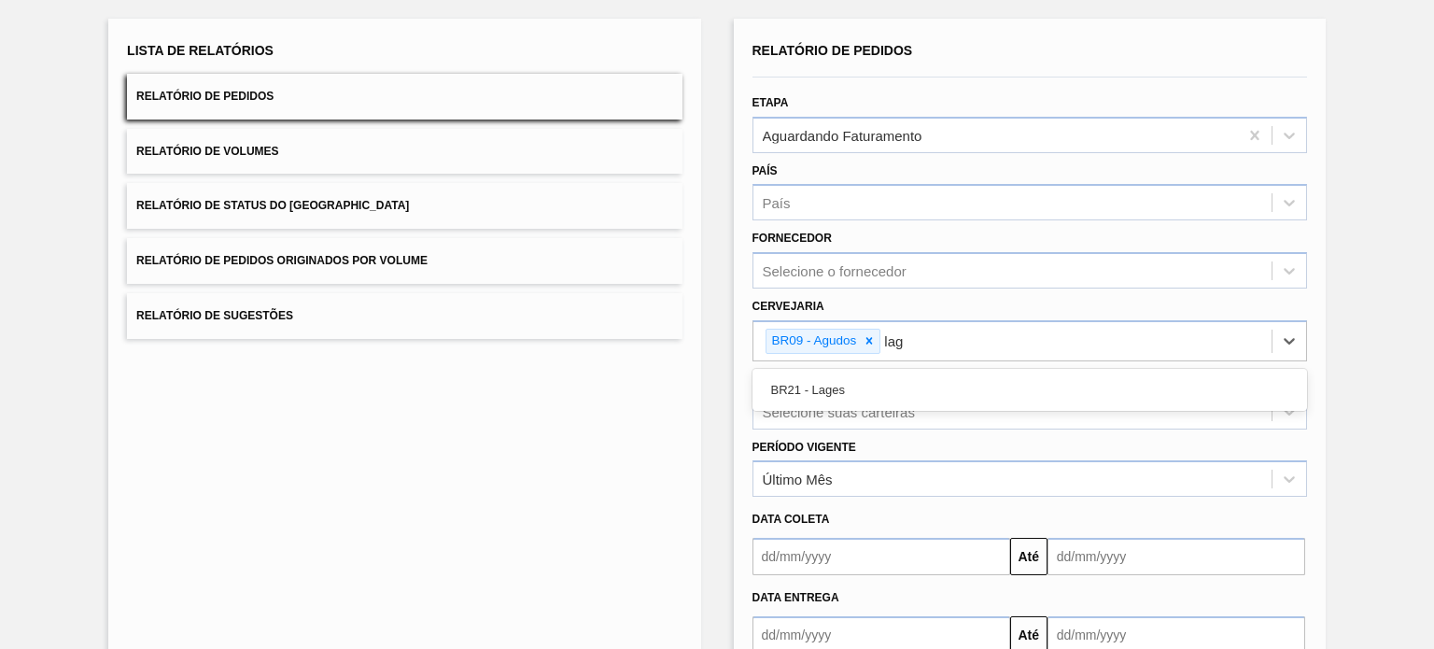
click at [866, 393] on div "BR21 - Lages" at bounding box center [1029, 390] width 555 height 35
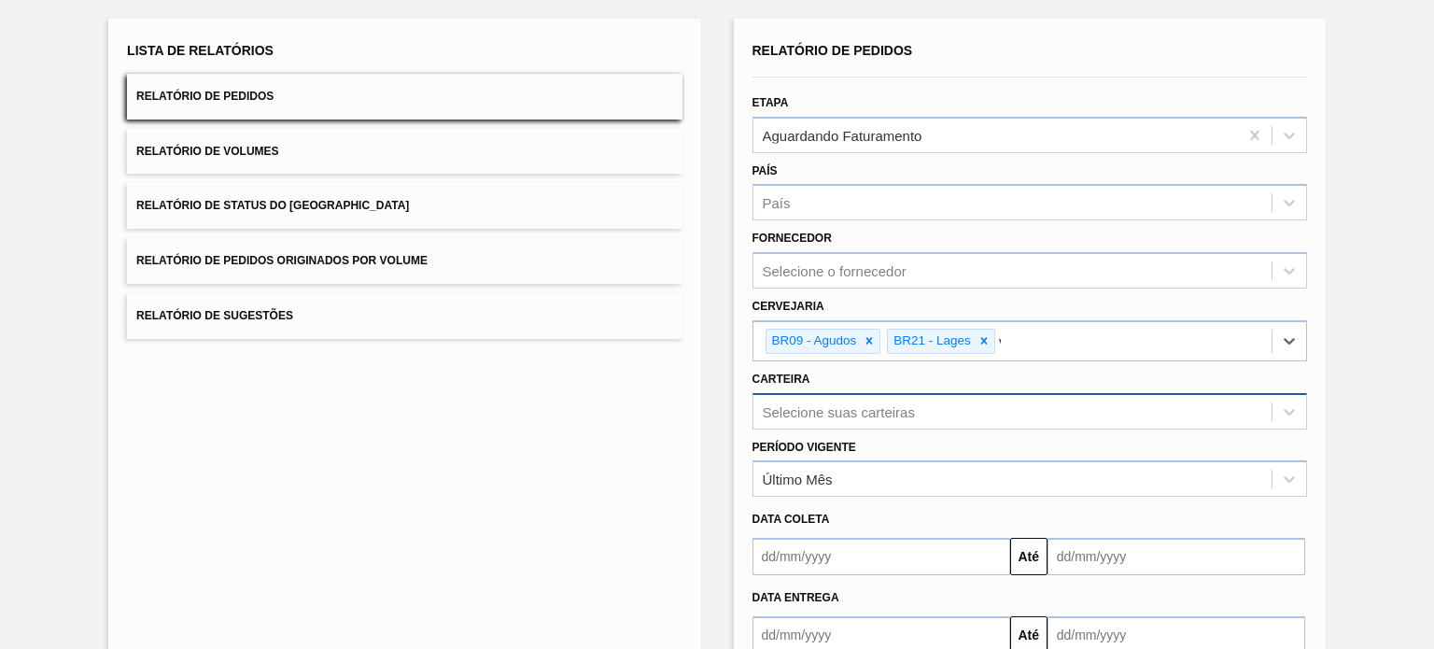
type input "via"
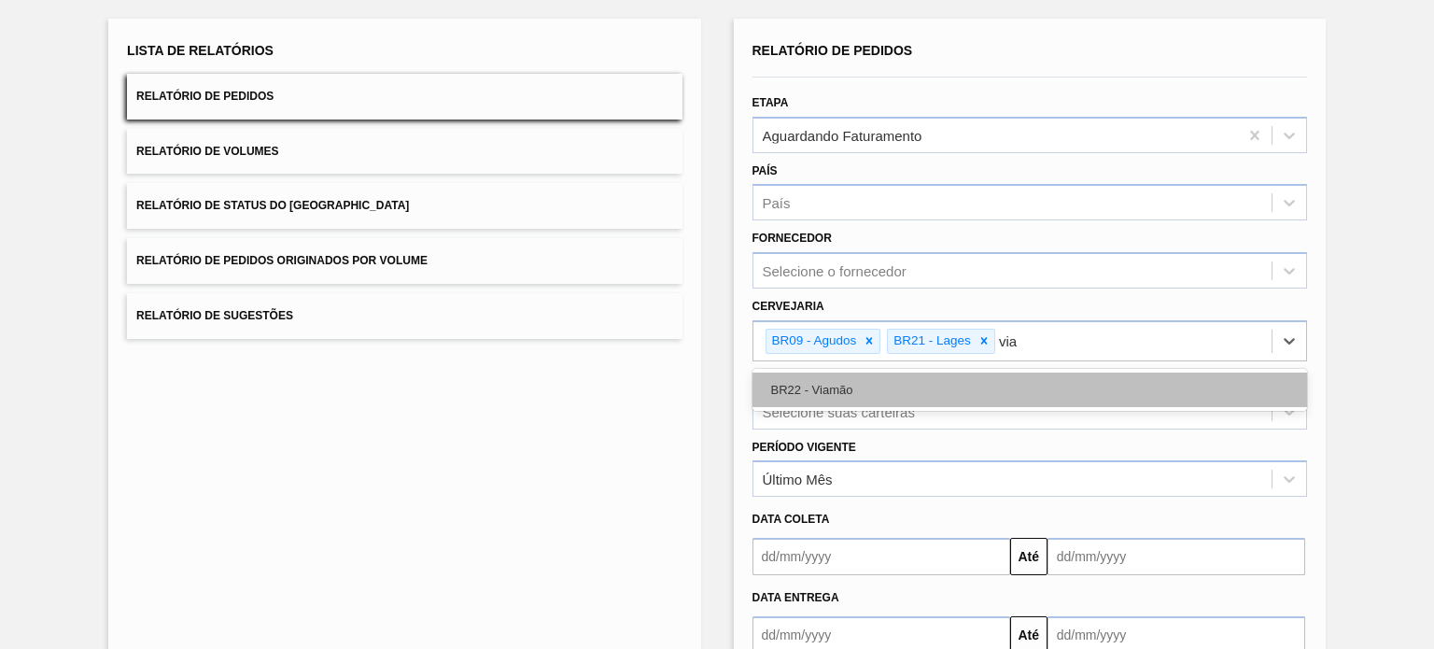
click at [866, 393] on div "BR22 - Viamão" at bounding box center [1029, 390] width 555 height 35
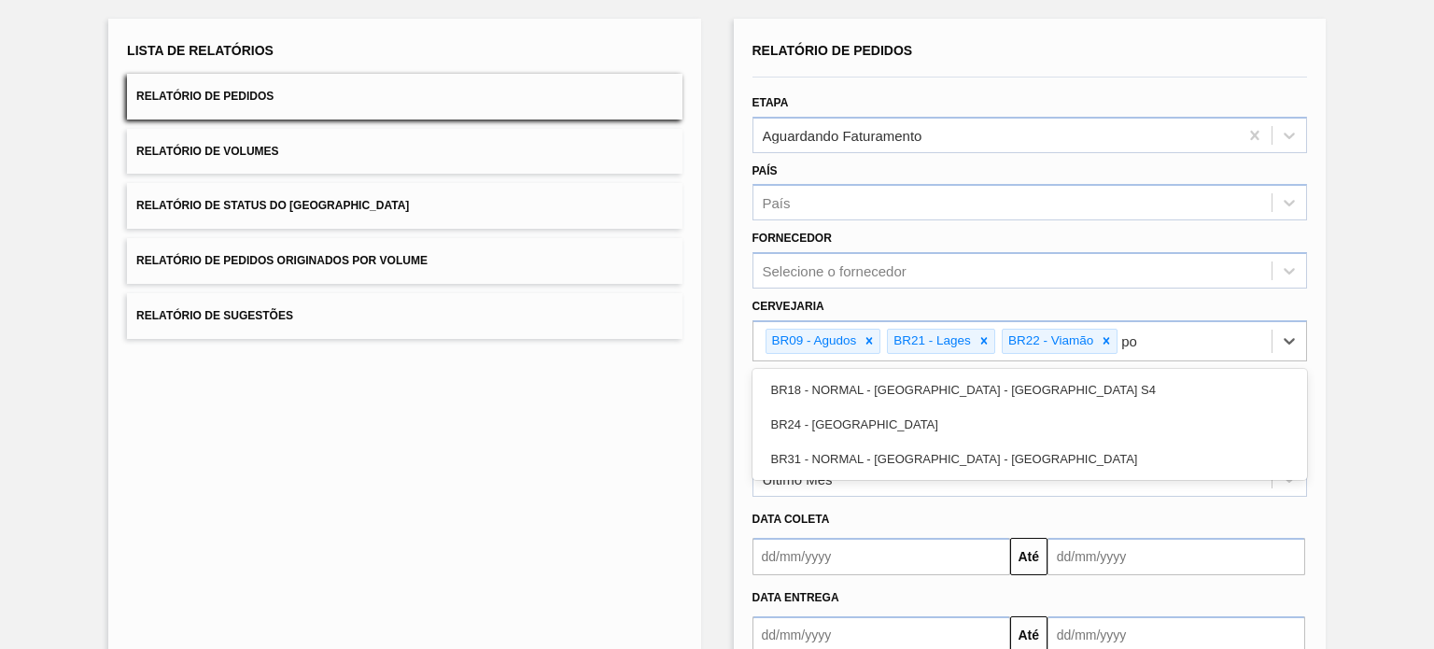
type input "pon"
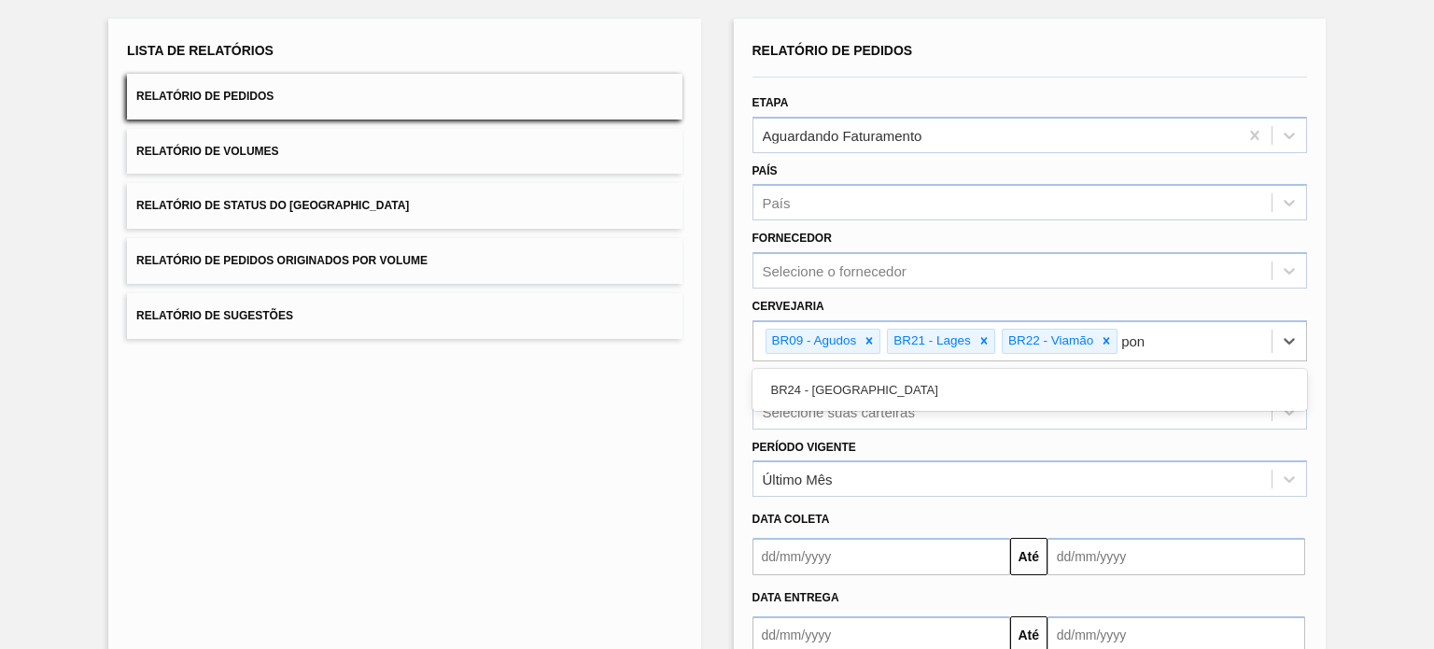
click at [866, 393] on div "BR24 - Ponta Grossa" at bounding box center [1029, 390] width 555 height 35
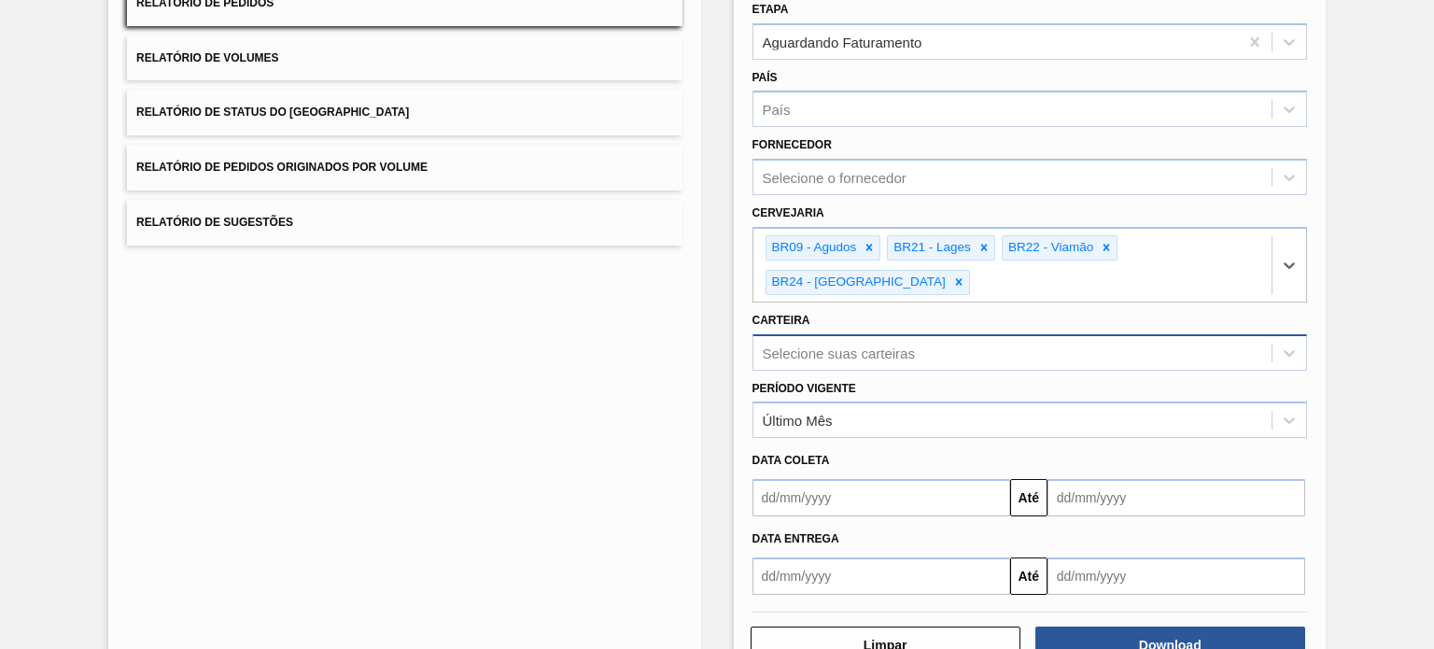
click at [859, 356] on div "Relatório de Pedidos Etapa Aguardando Faturamento País País Fornecedor Selecion…" at bounding box center [1029, 269] width 555 height 651
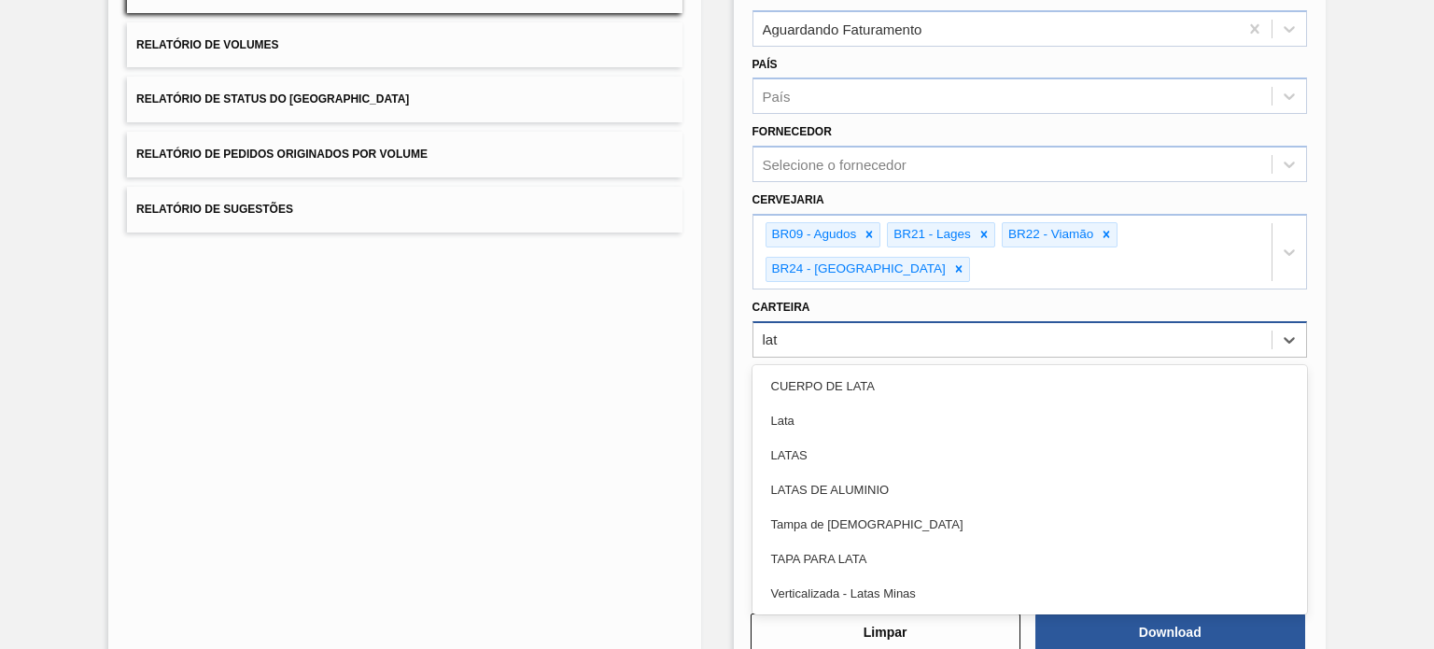
type input "lata"
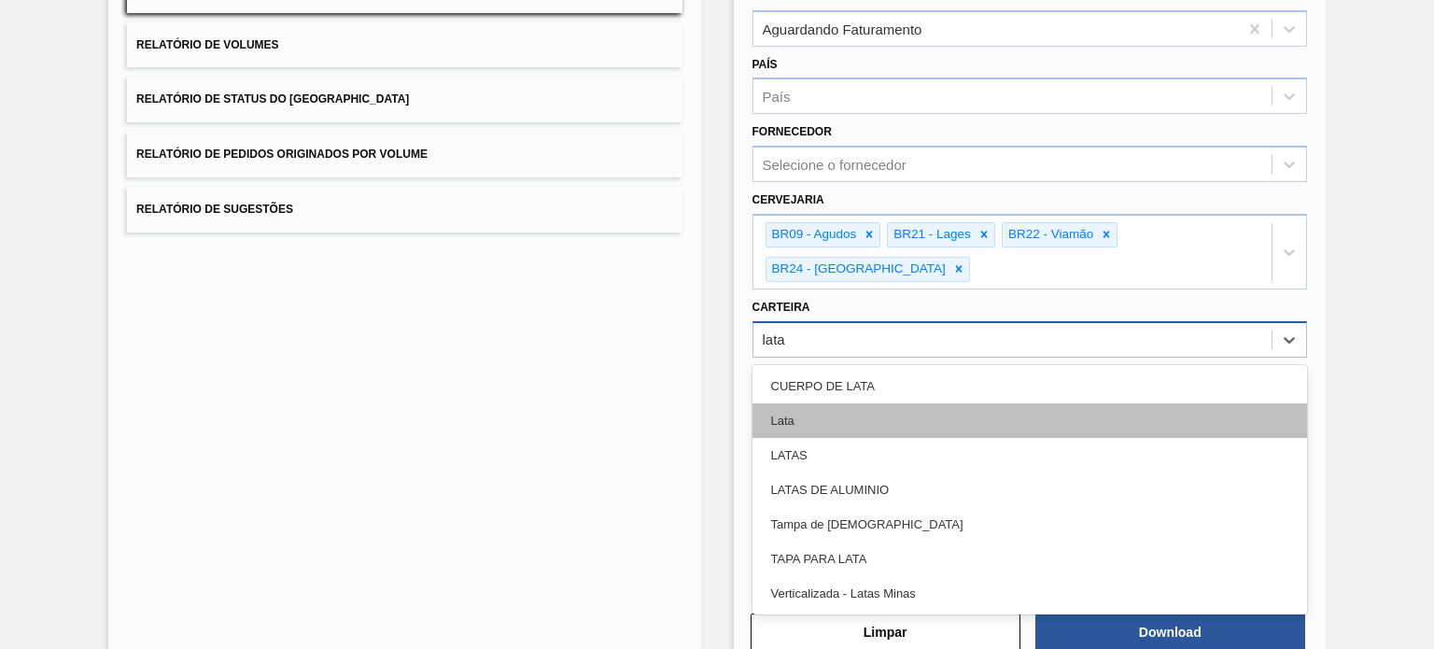
click at [840, 430] on div "Lata" at bounding box center [1029, 420] width 555 height 35
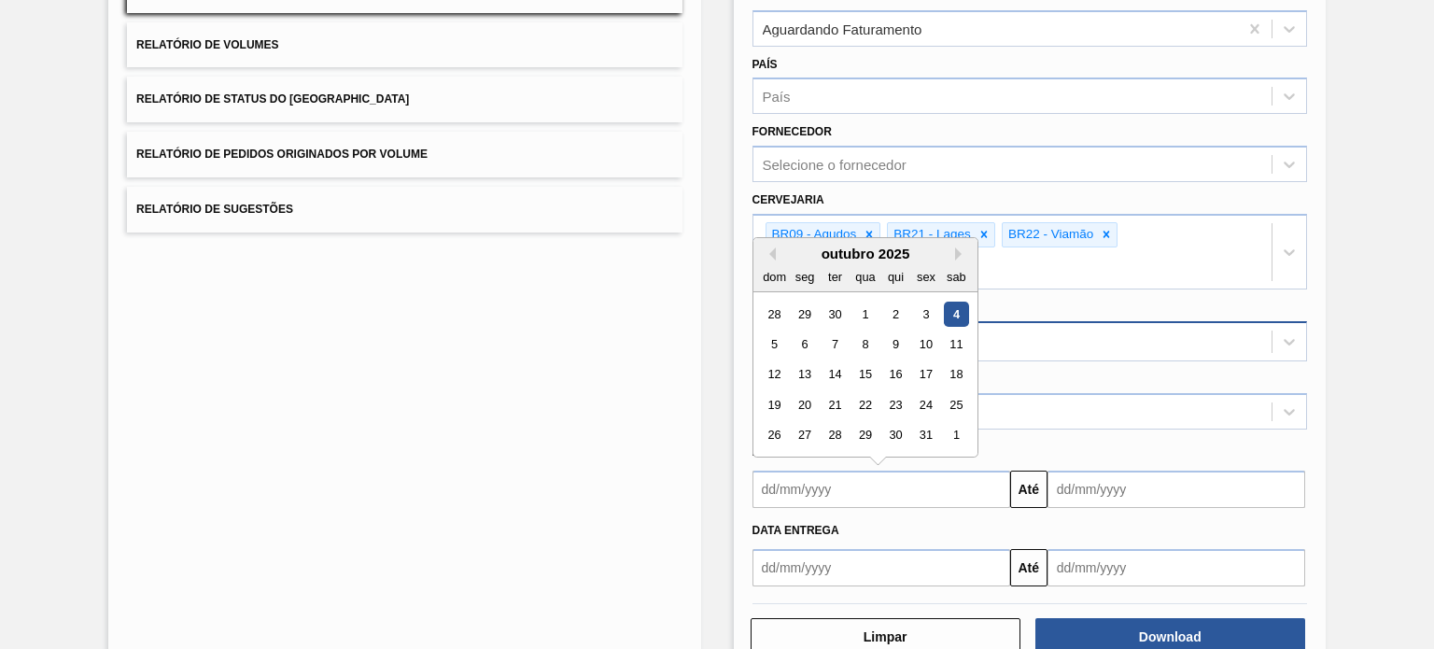
click at [829, 485] on input "text" at bounding box center [881, 489] width 258 height 37
click at [925, 302] on div "3" at bounding box center [925, 314] width 25 height 25
type input "03/10/2025"
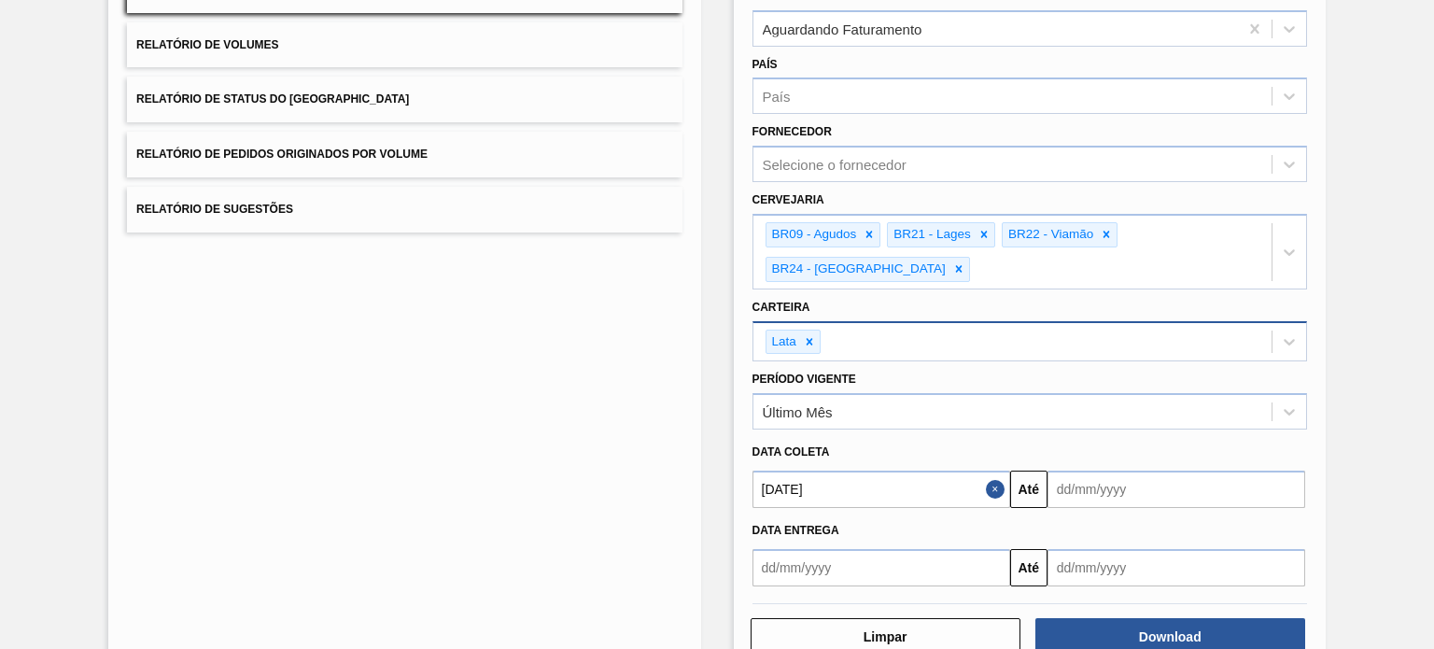
click at [1080, 471] on input "text" at bounding box center [1176, 489] width 258 height 37
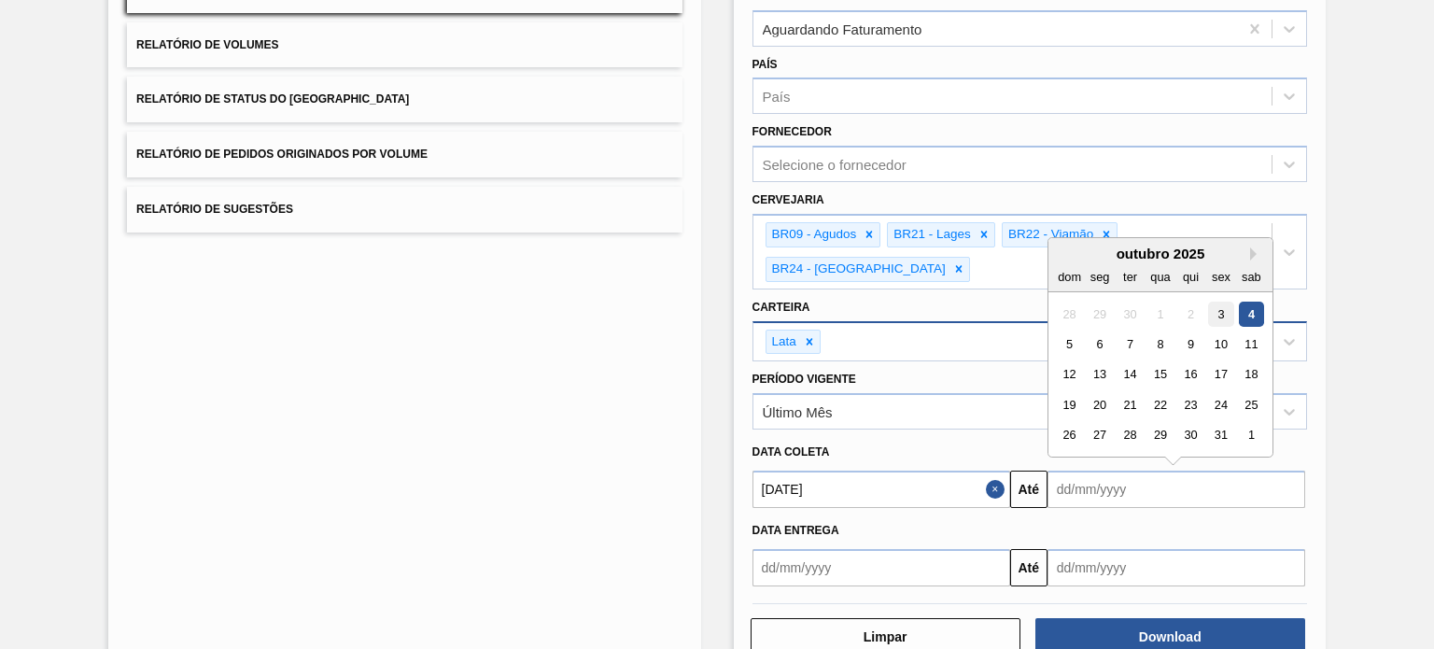
click at [1217, 308] on div "3" at bounding box center [1220, 314] width 25 height 25
type input "03/10/2025"
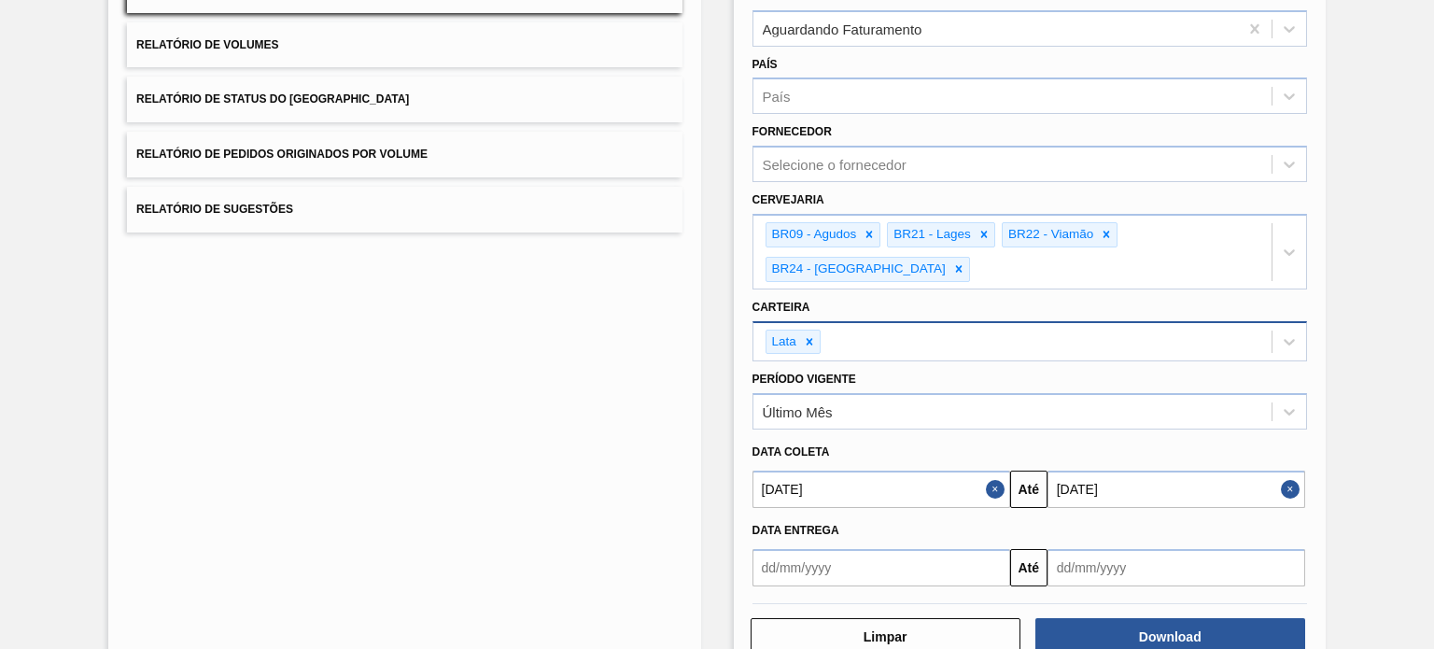
click at [1405, 375] on div "Lista de Relatórios Relatório de Pedidos Relatório de Volumes Relatório de Stat…" at bounding box center [717, 291] width 1434 height 815
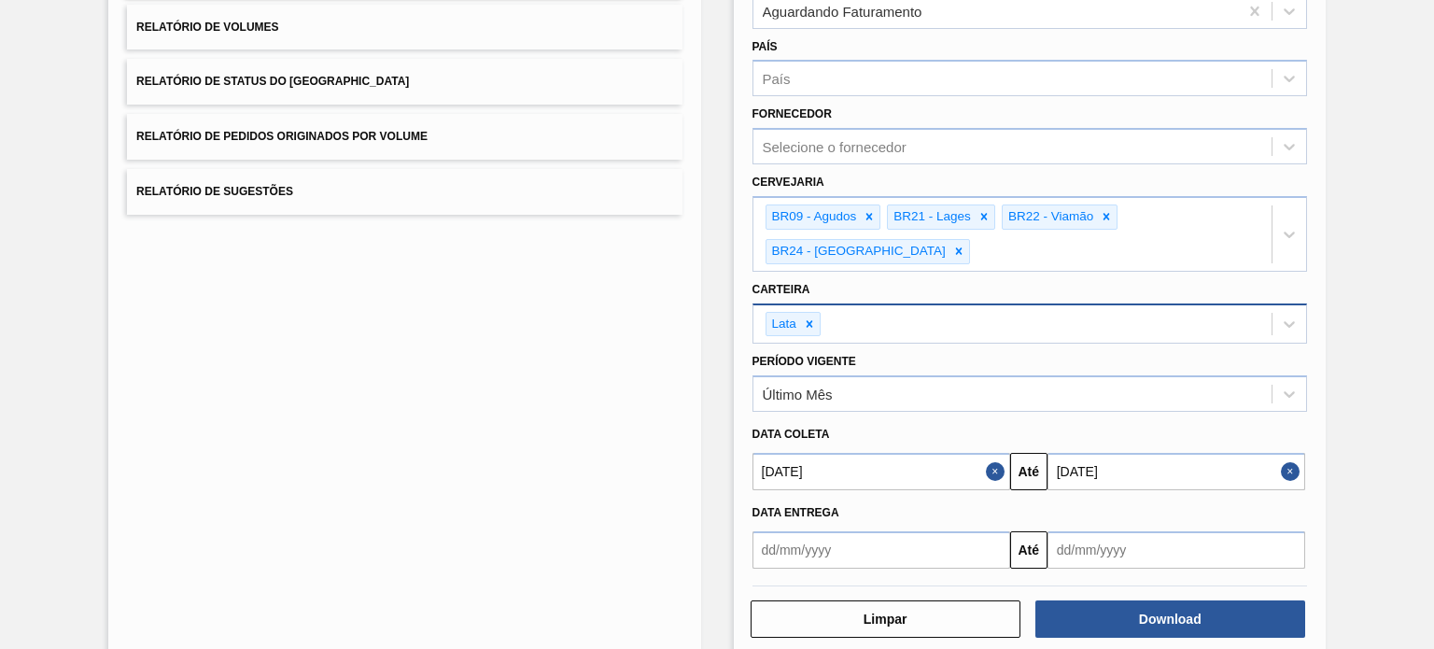
scroll to position [254, 0]
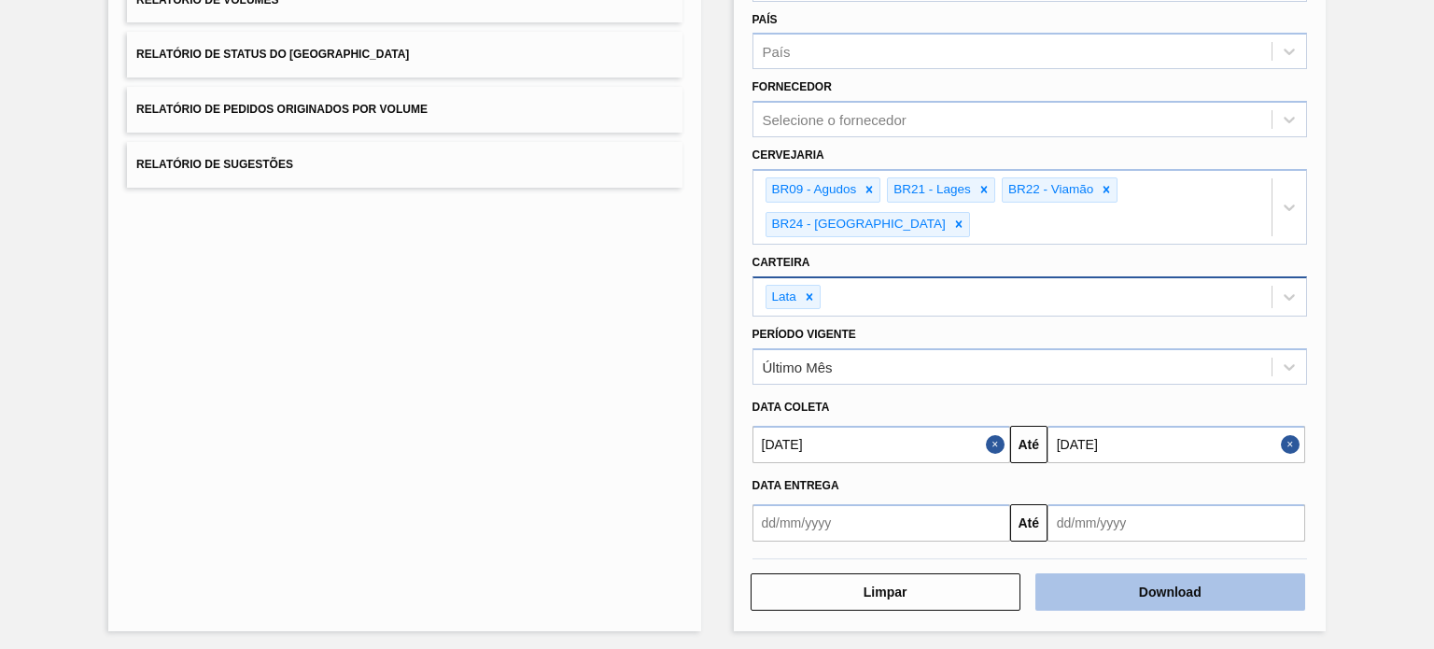
click at [1146, 592] on button "Download" at bounding box center [1170, 591] width 270 height 37
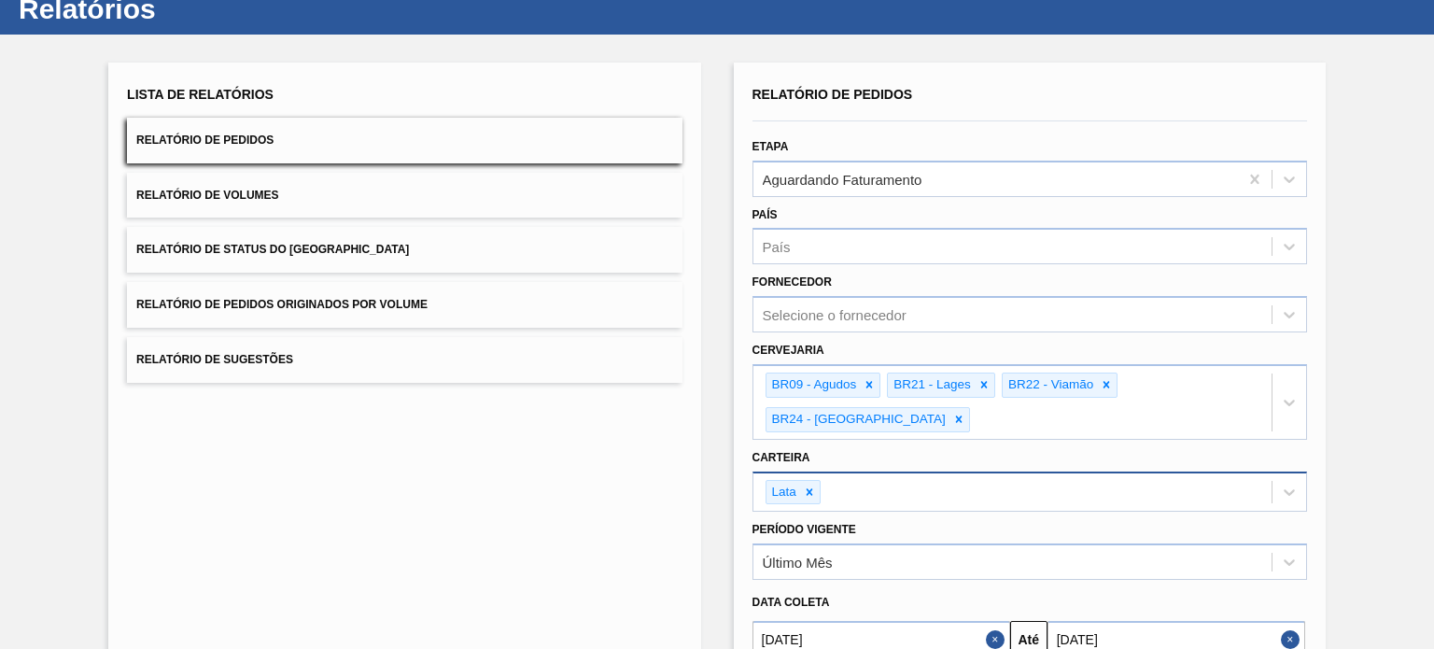
scroll to position [0, 0]
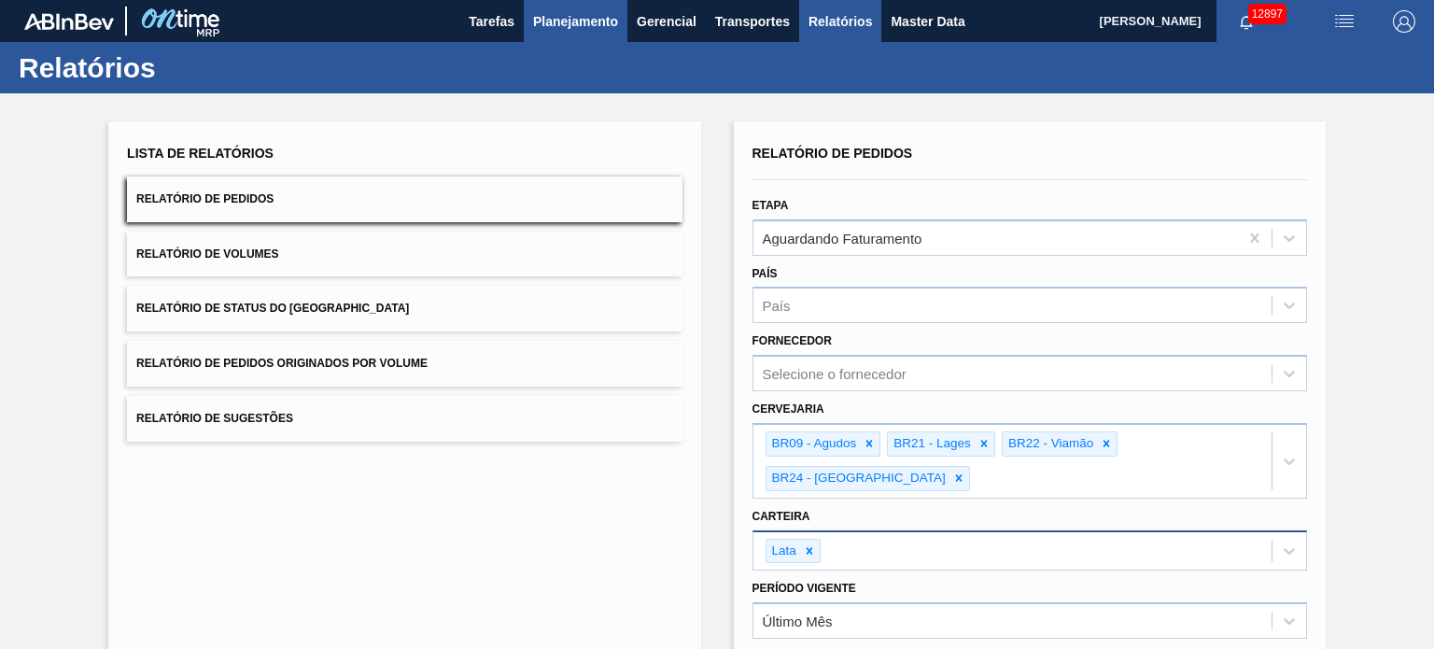
click at [576, 16] on span "Planejamento" at bounding box center [575, 21] width 85 height 22
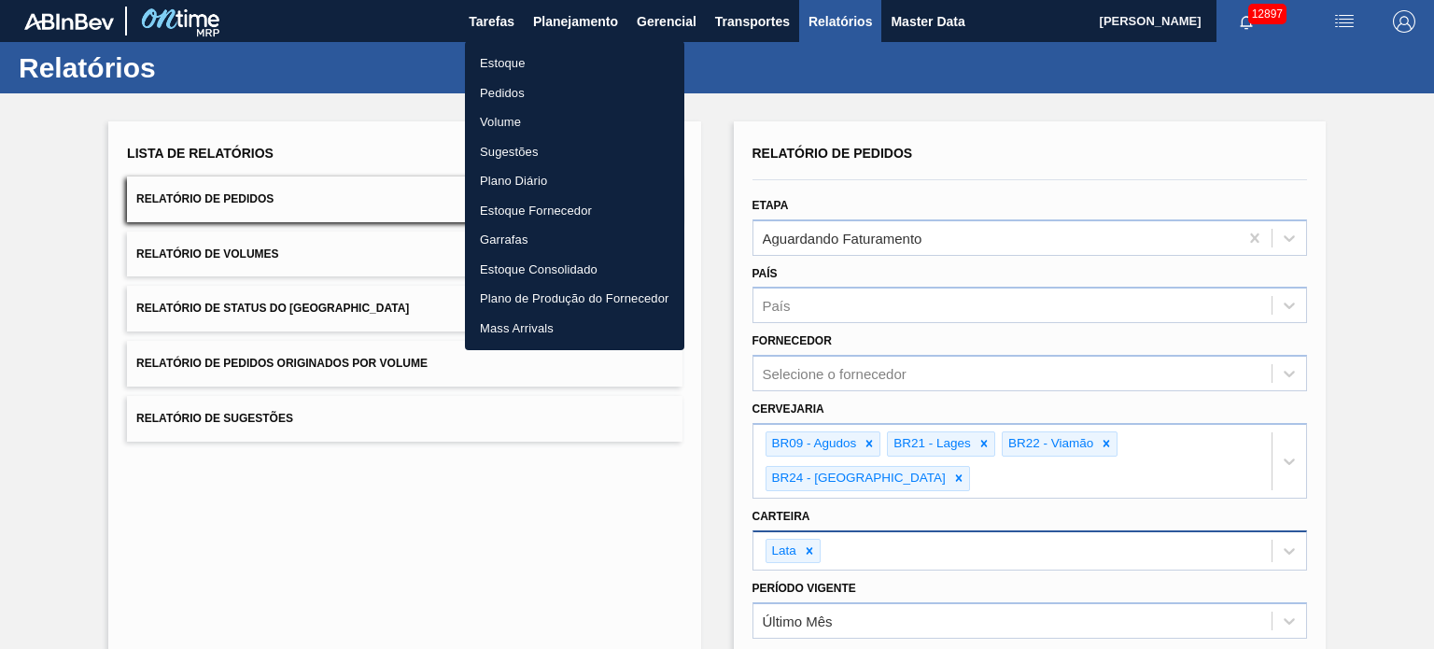
click at [545, 55] on li "Estoque" at bounding box center [574, 64] width 219 height 30
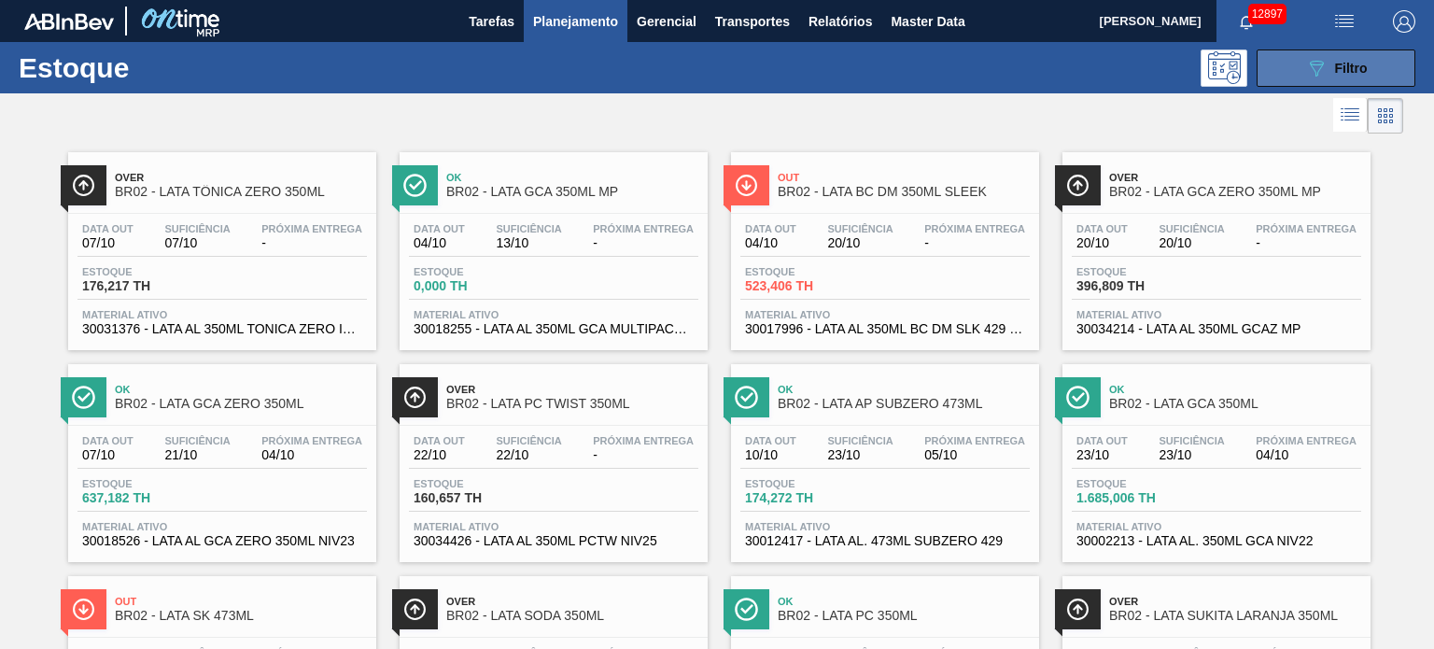
click at [1313, 61] on icon at bounding box center [1317, 69] width 14 height 16
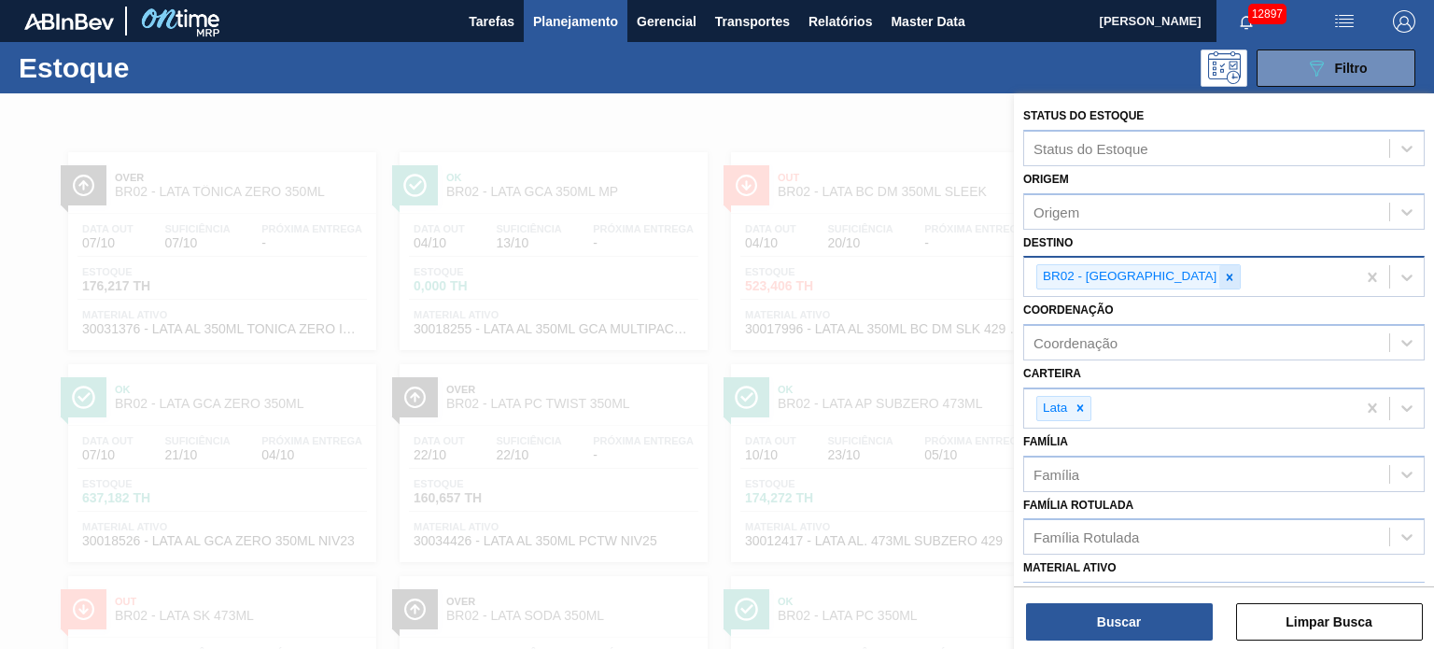
click at [1223, 271] on icon at bounding box center [1229, 277] width 13 height 13
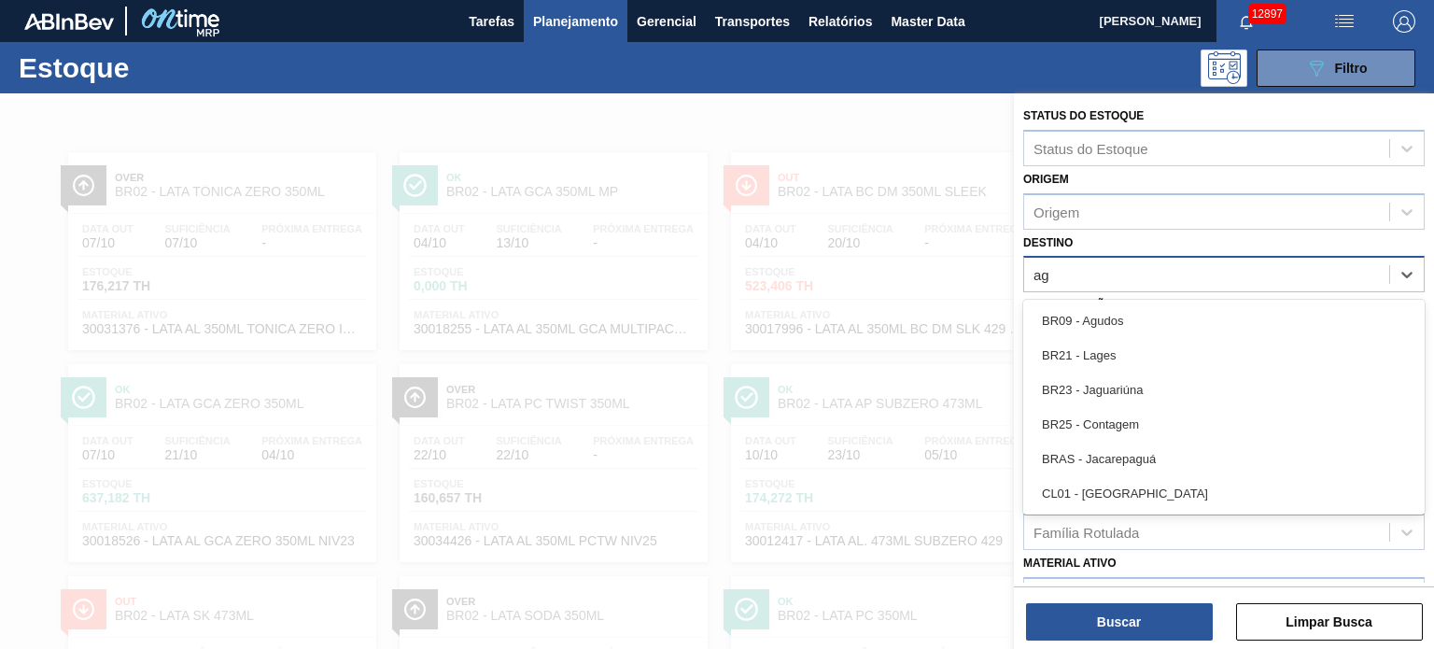
type input "agu"
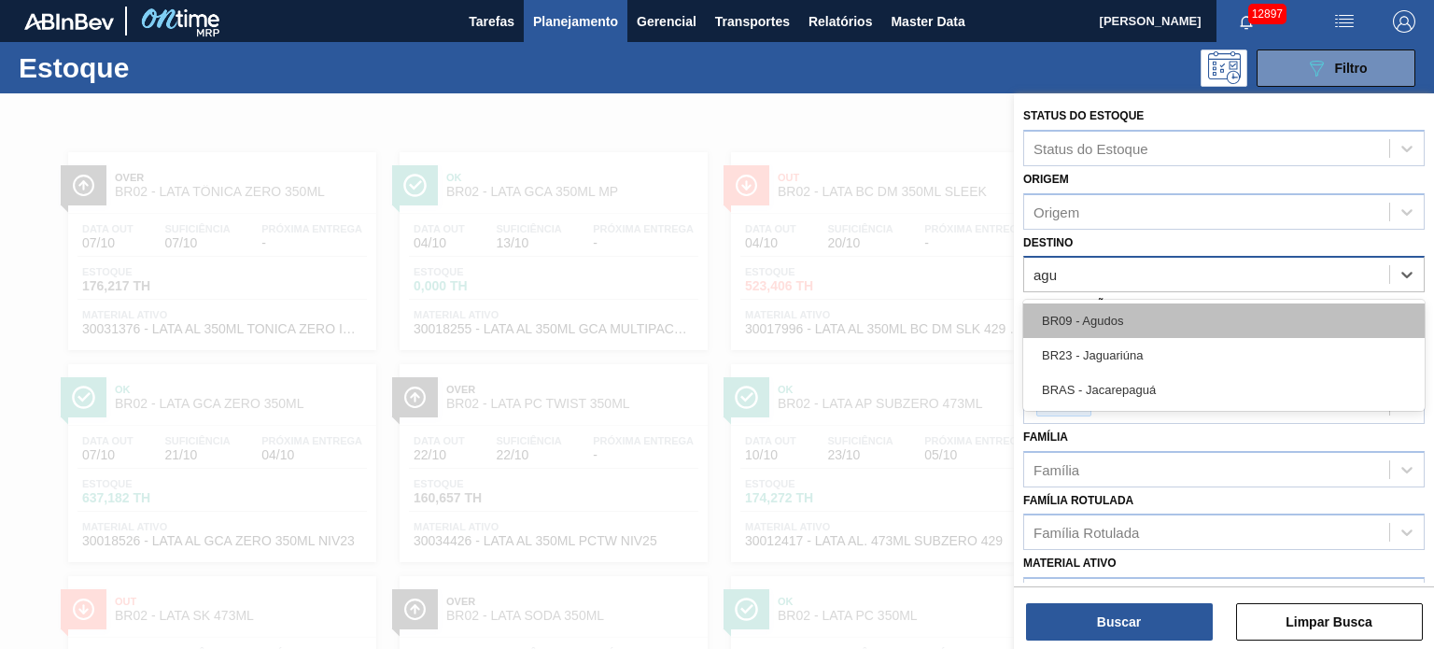
click at [1115, 318] on div "BR09 - Agudos" at bounding box center [1223, 320] width 401 height 35
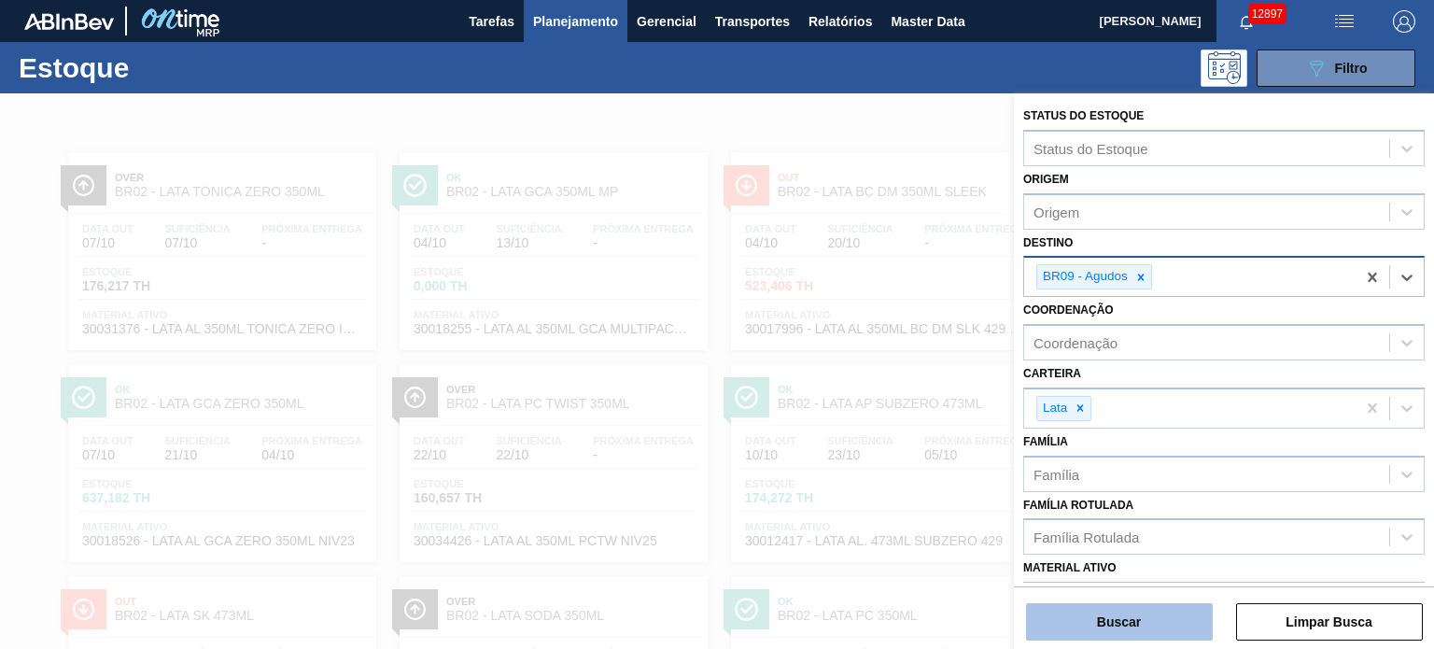
click at [1106, 606] on button "Buscar" at bounding box center [1119, 621] width 187 height 37
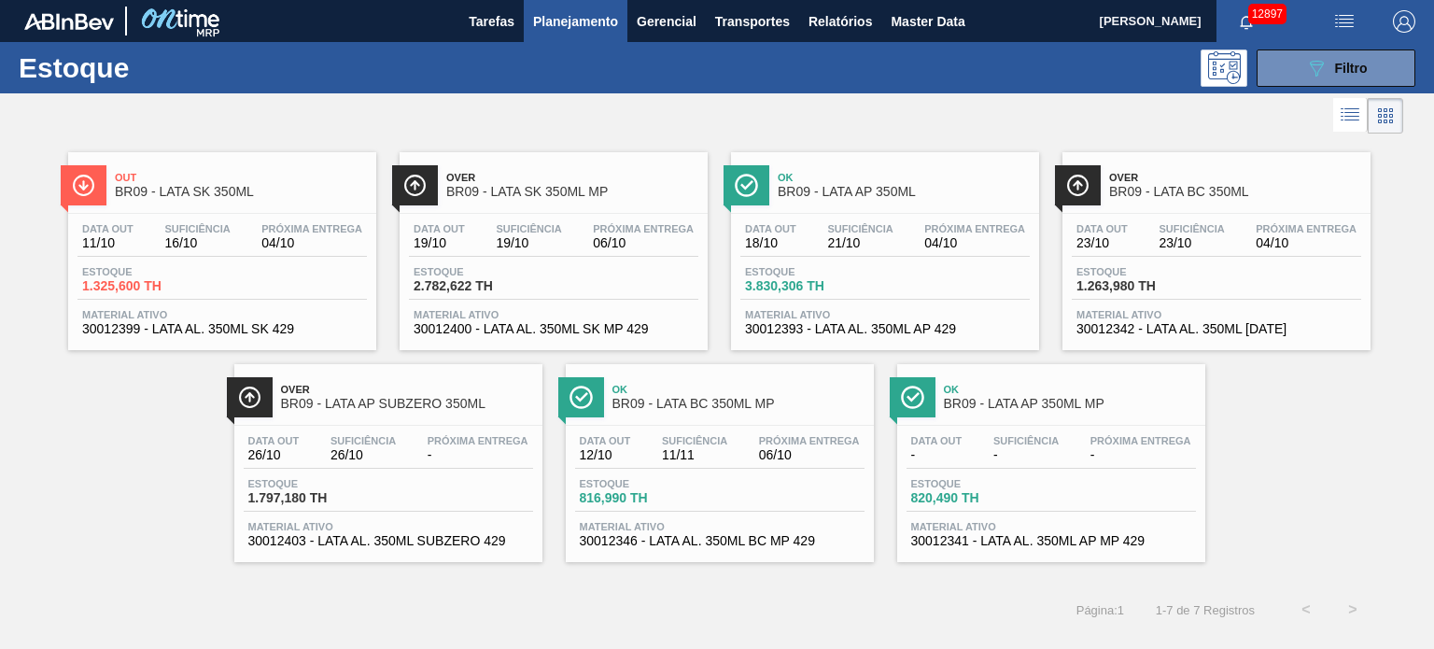
click at [577, 25] on span "Planejamento" at bounding box center [575, 21] width 85 height 22
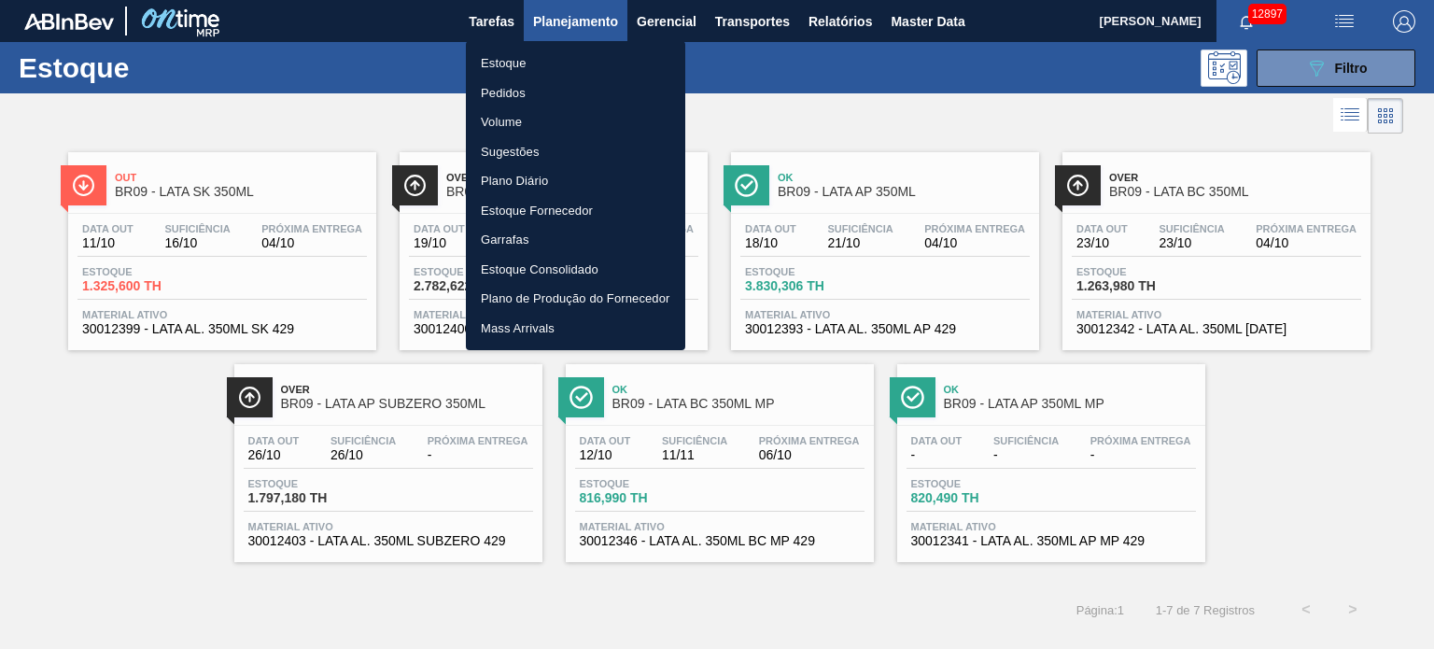
click at [539, 171] on li "Plano Diário" at bounding box center [575, 181] width 219 height 30
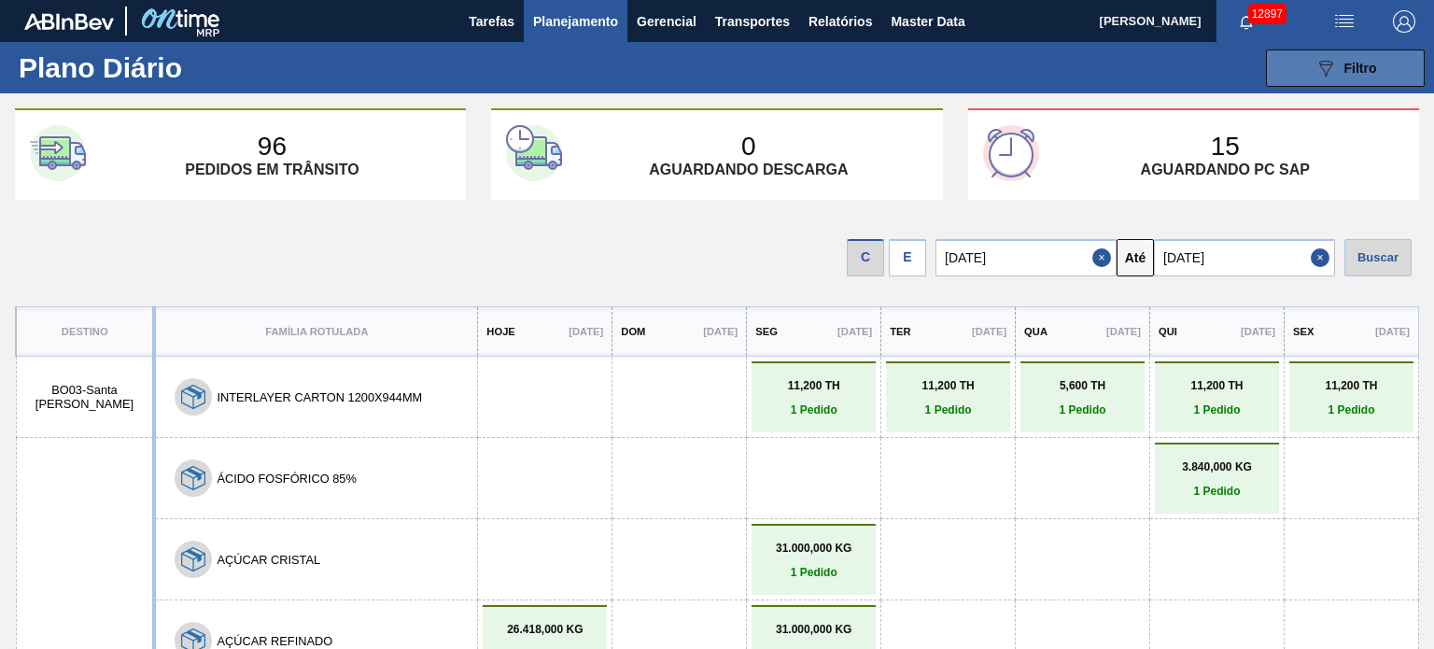
click at [1409, 60] on button "089F7B8B-B2A5-4AFE-B5C0-19BA573D28AC Filtro" at bounding box center [1345, 67] width 159 height 37
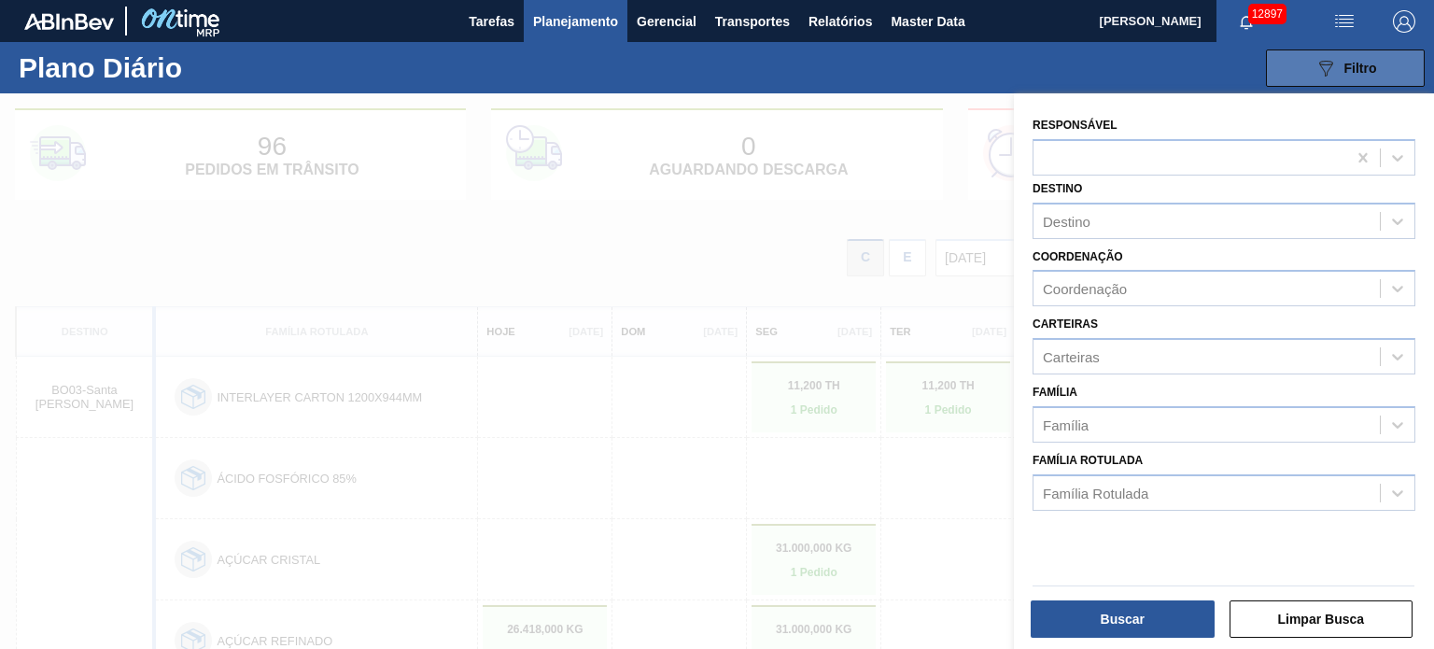
click at [1385, 73] on button "089F7B8B-B2A5-4AFE-B5C0-19BA573D28AC Filtro" at bounding box center [1345, 67] width 159 height 37
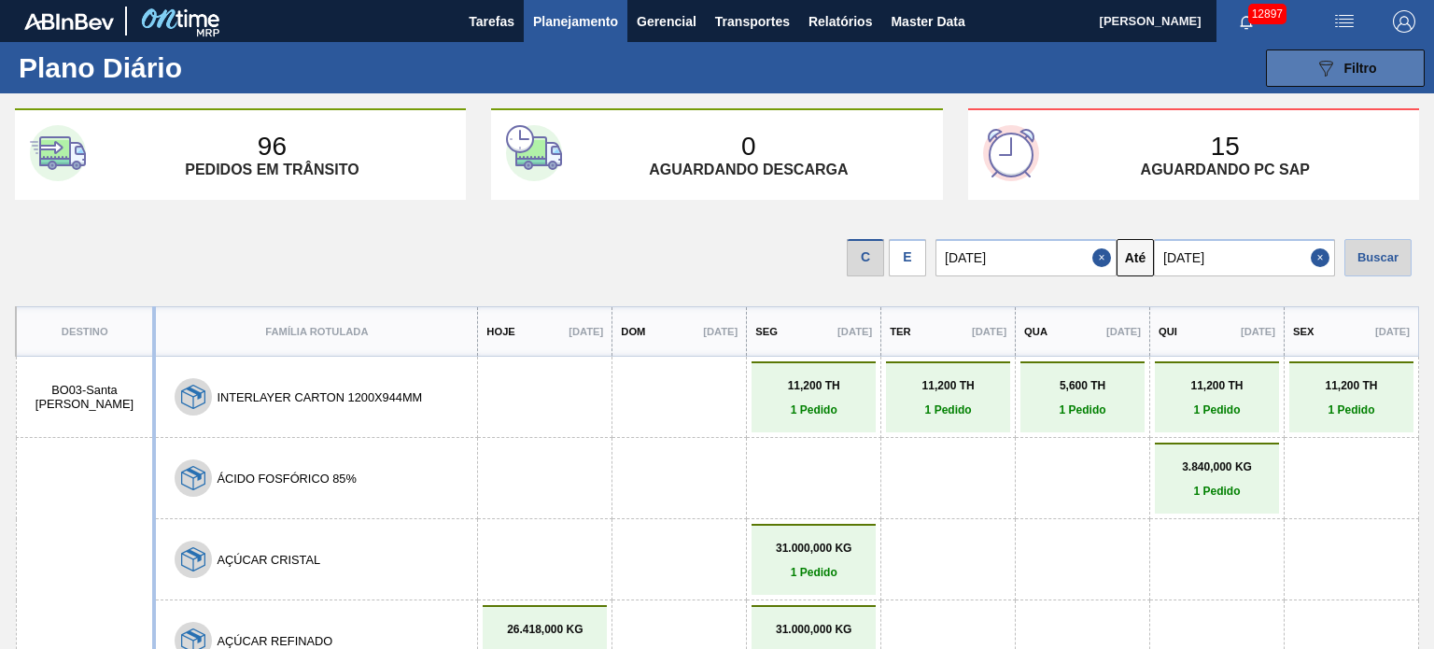
click at [1340, 71] on div "089F7B8B-B2A5-4AFE-B5C0-19BA573D28AC Filtro" at bounding box center [1345, 68] width 63 height 22
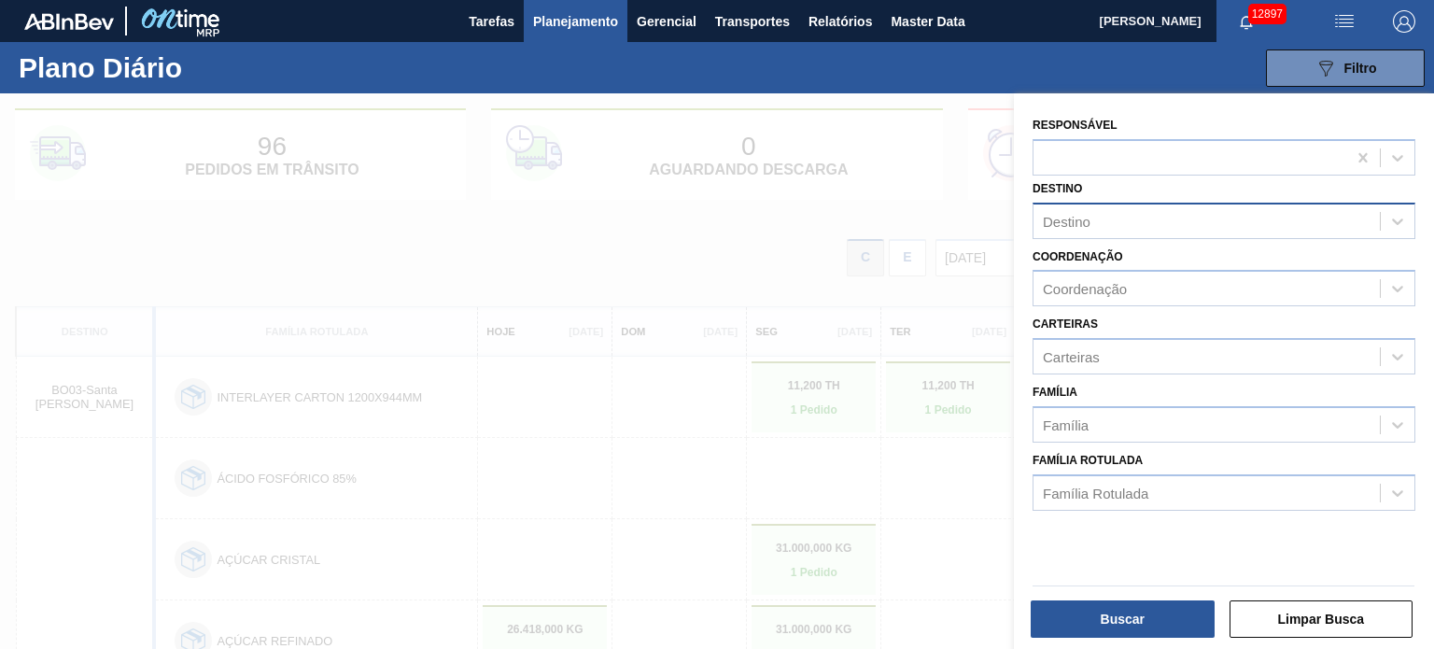
click at [1120, 210] on div "Destino" at bounding box center [1206, 220] width 346 height 27
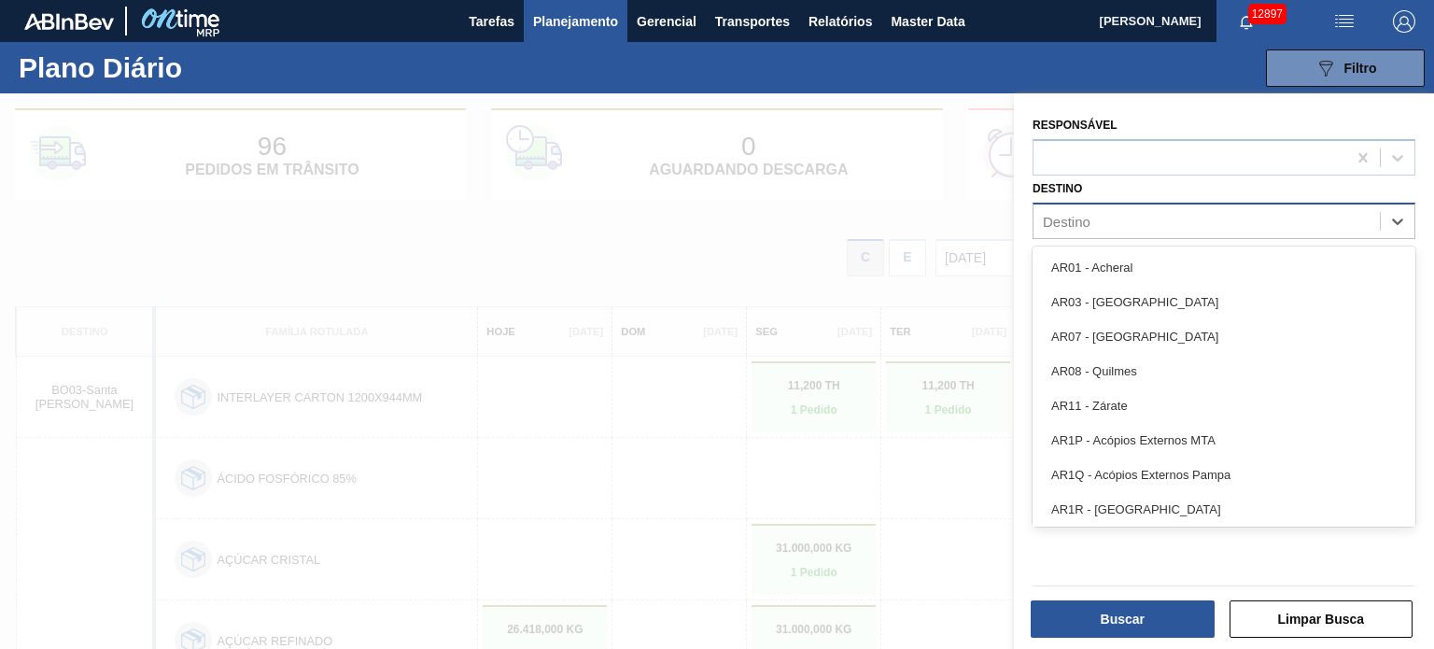
click at [1107, 218] on div "Destino" at bounding box center [1206, 220] width 346 height 27
type input "agu"
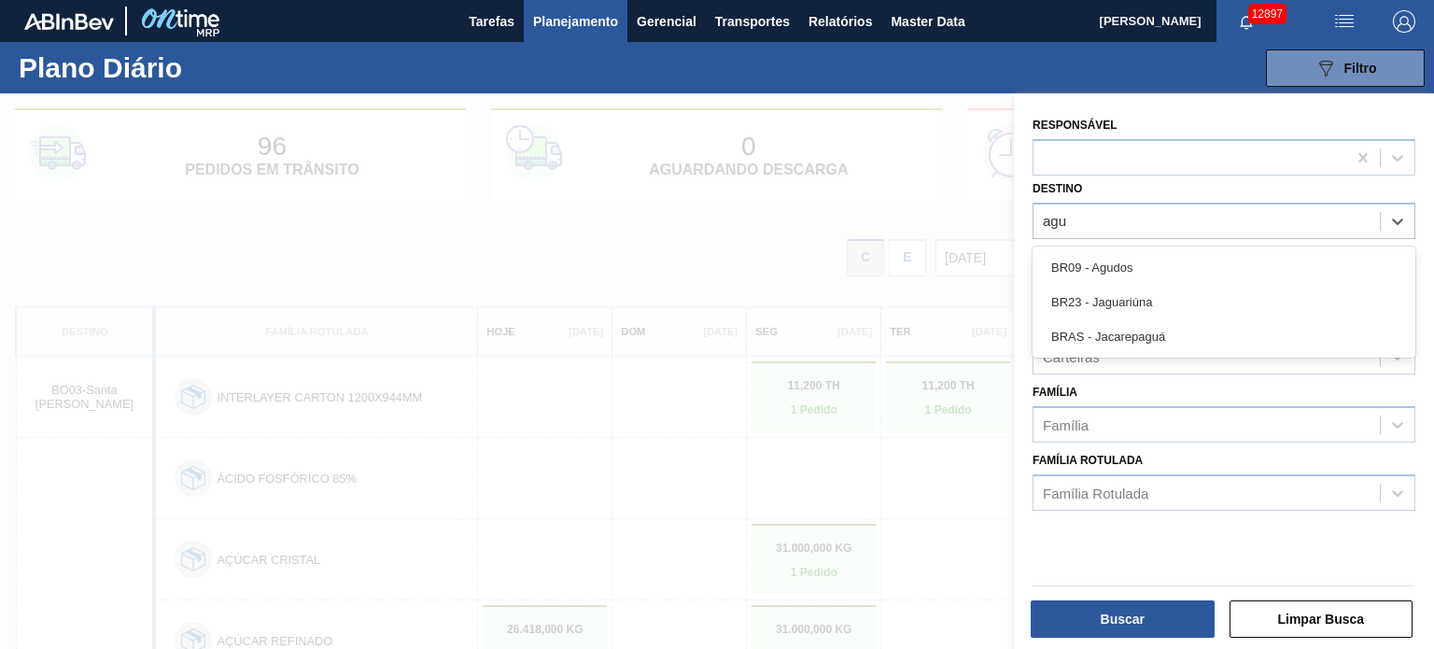
click at [1100, 256] on div "BR09 - Agudos" at bounding box center [1224, 267] width 383 height 35
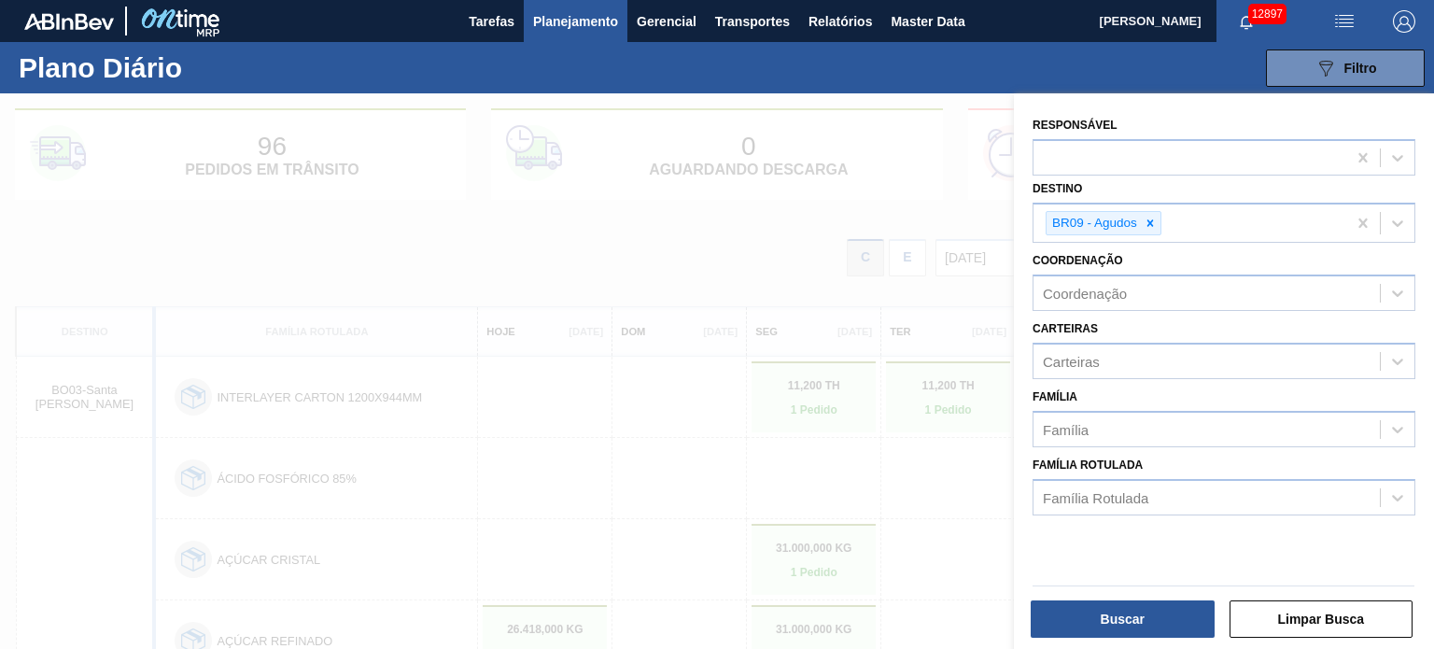
click at [1100, 260] on label "Coordenação" at bounding box center [1078, 260] width 91 height 13
click at [1045, 286] on input "Coordenação" at bounding box center [1044, 294] width 2 height 16
click at [1106, 348] on div "Carteiras" at bounding box center [1206, 361] width 346 height 27
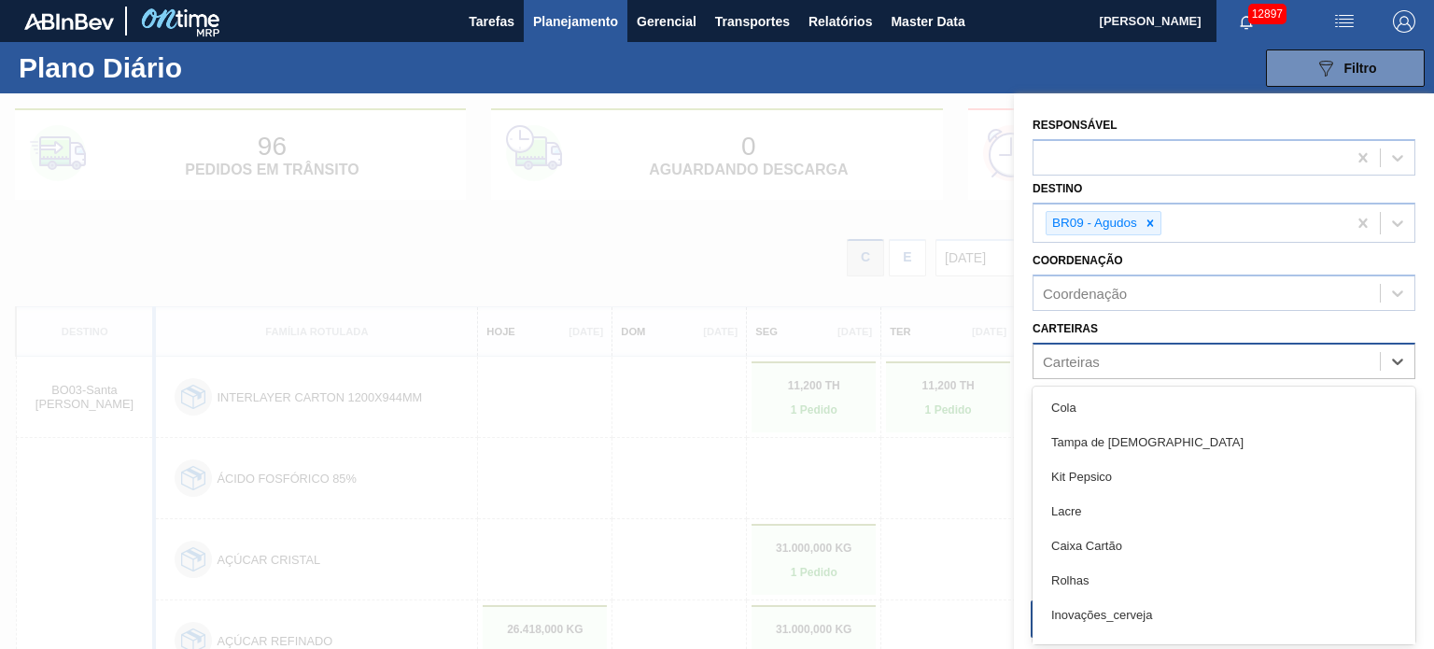
scroll to position [22, 0]
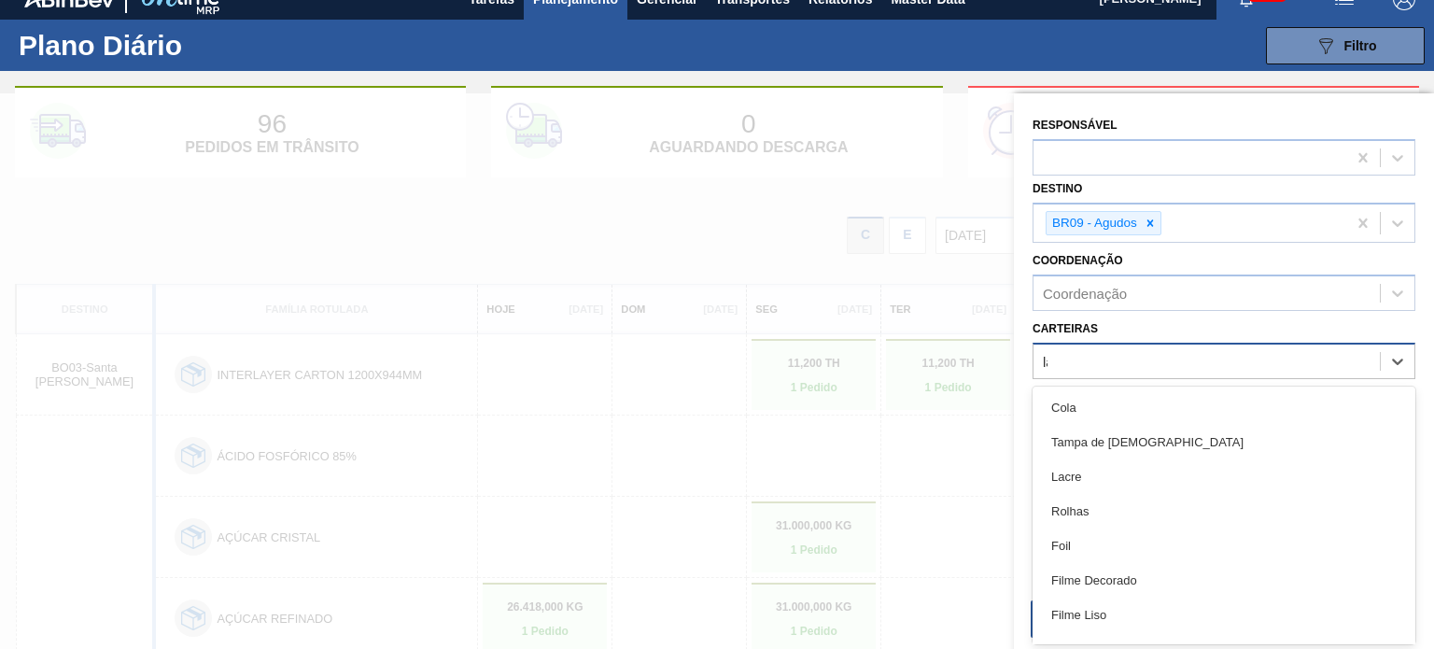
type input "lata"
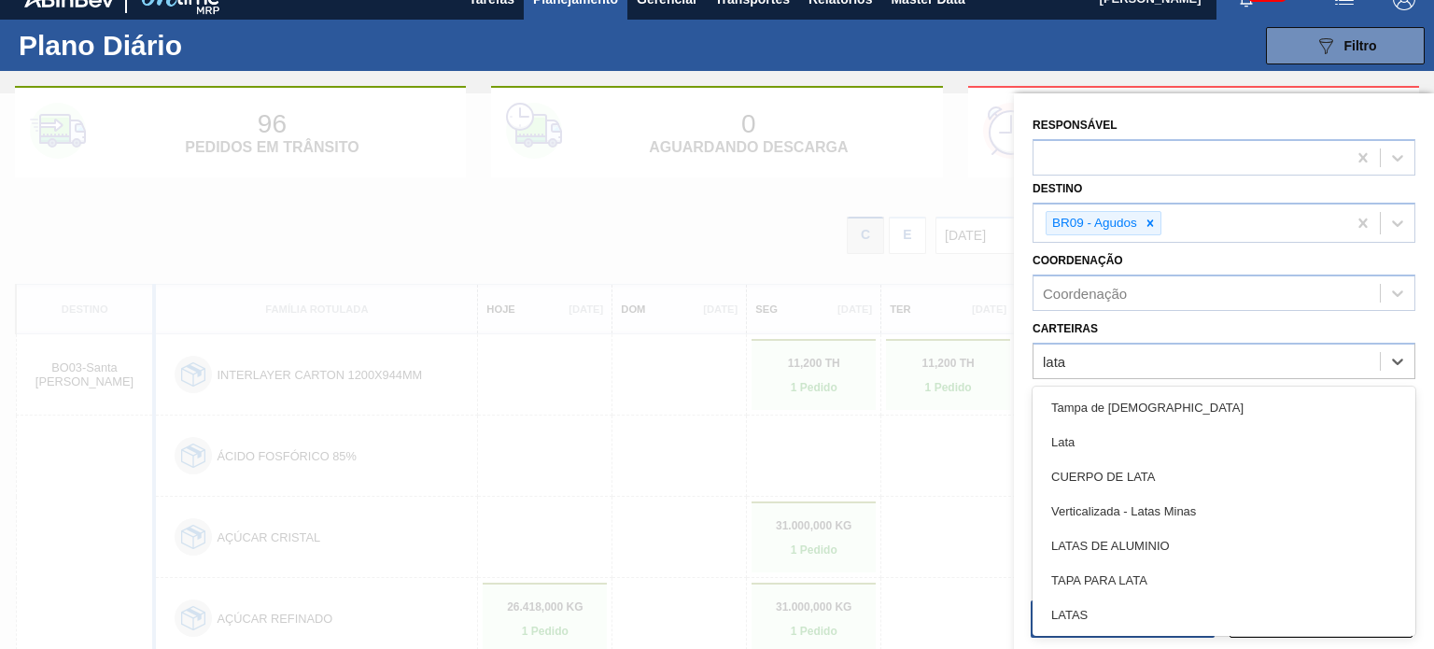
click at [1085, 443] on div "Lata" at bounding box center [1224, 442] width 383 height 35
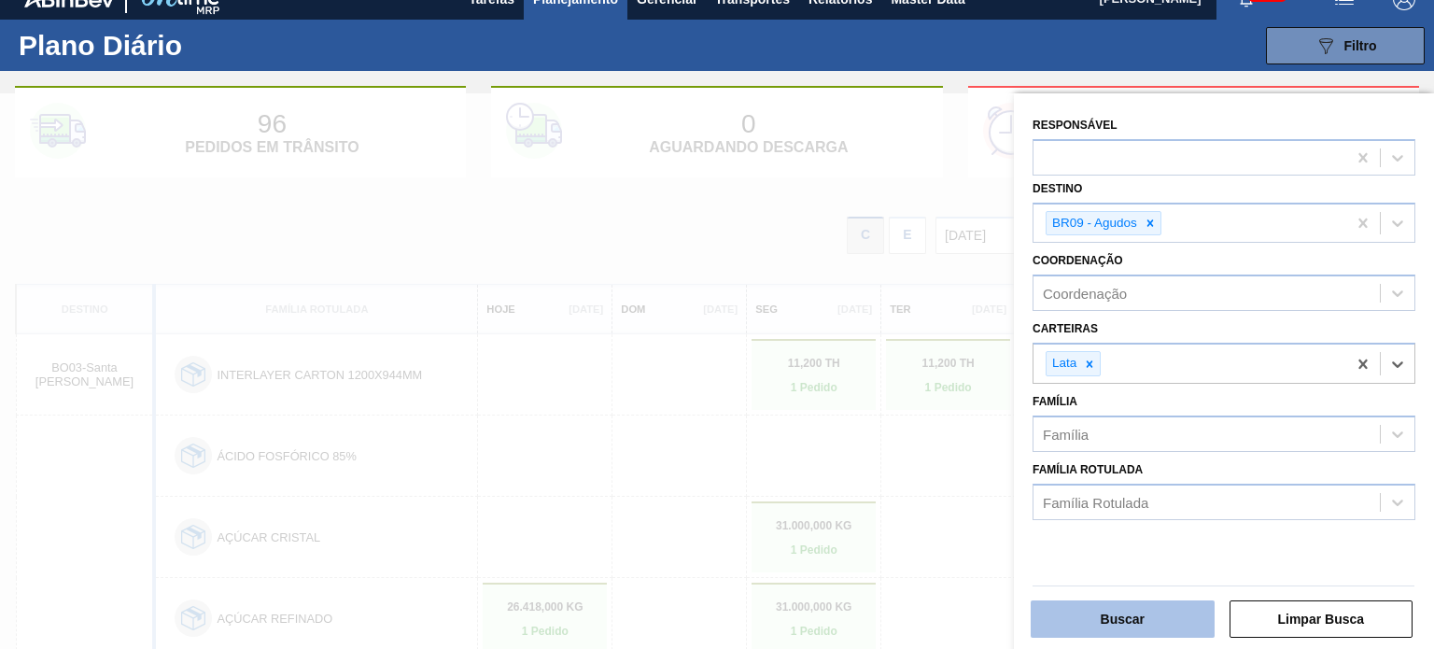
click at [1152, 618] on button "Buscar" at bounding box center [1123, 618] width 184 height 37
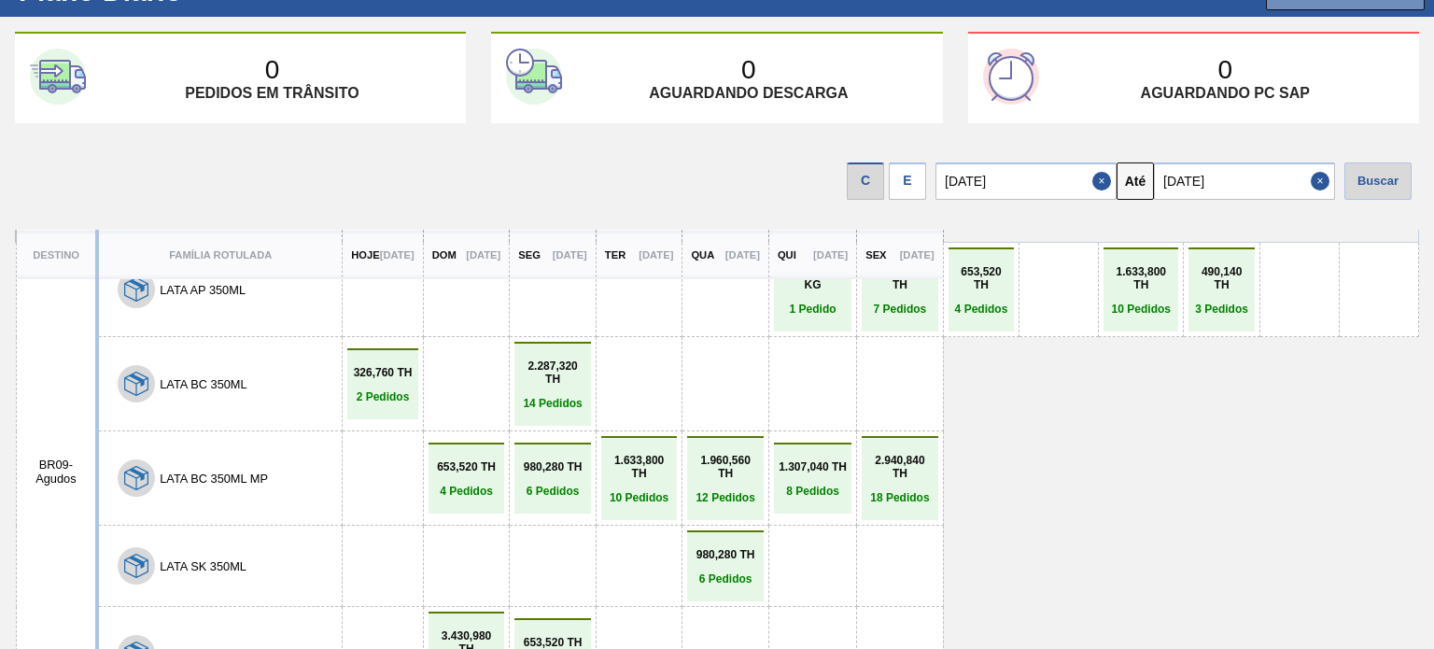
scroll to position [56, 0]
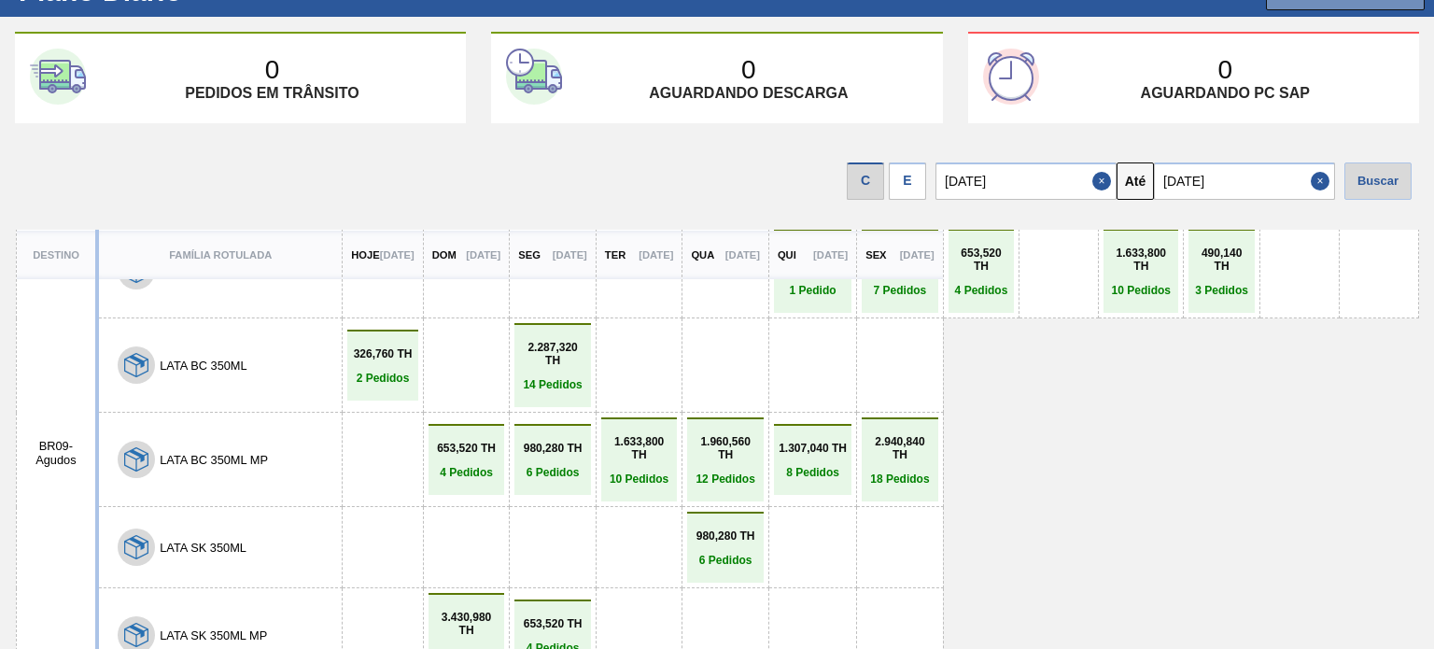
click at [905, 171] on div "E" at bounding box center [907, 180] width 37 height 37
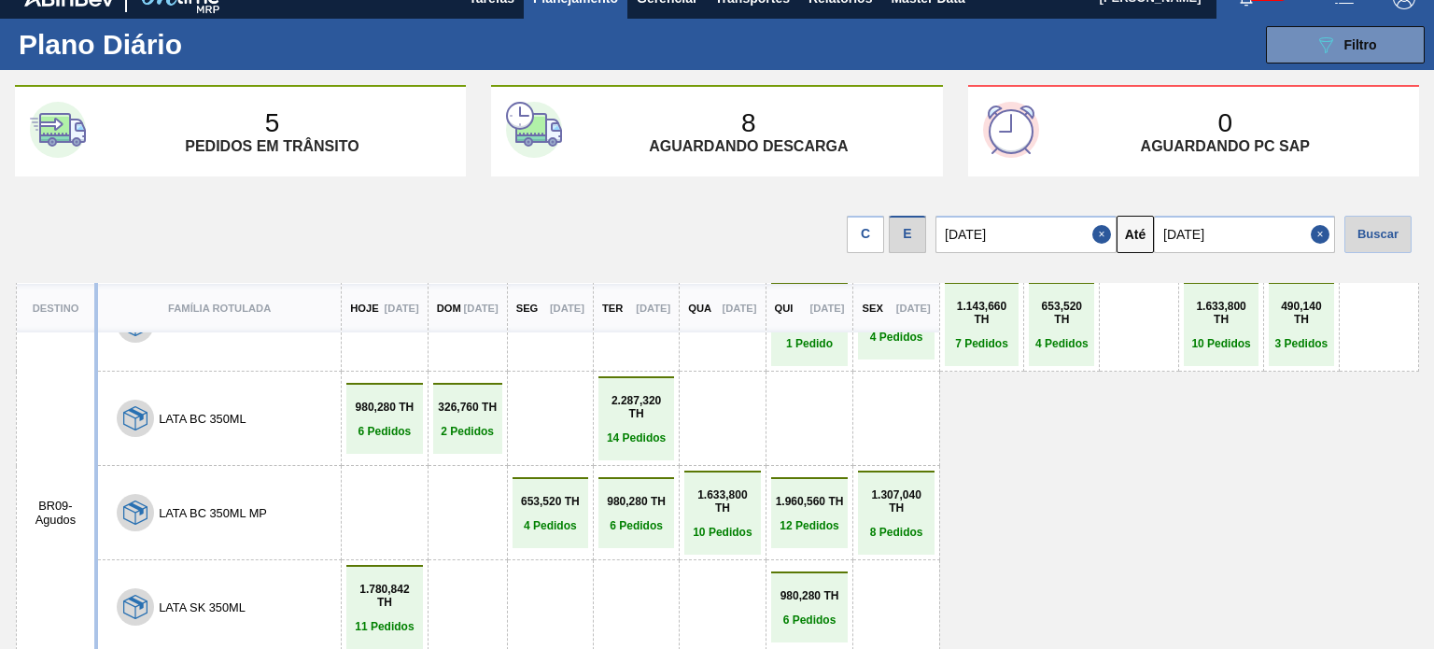
scroll to position [0, 0]
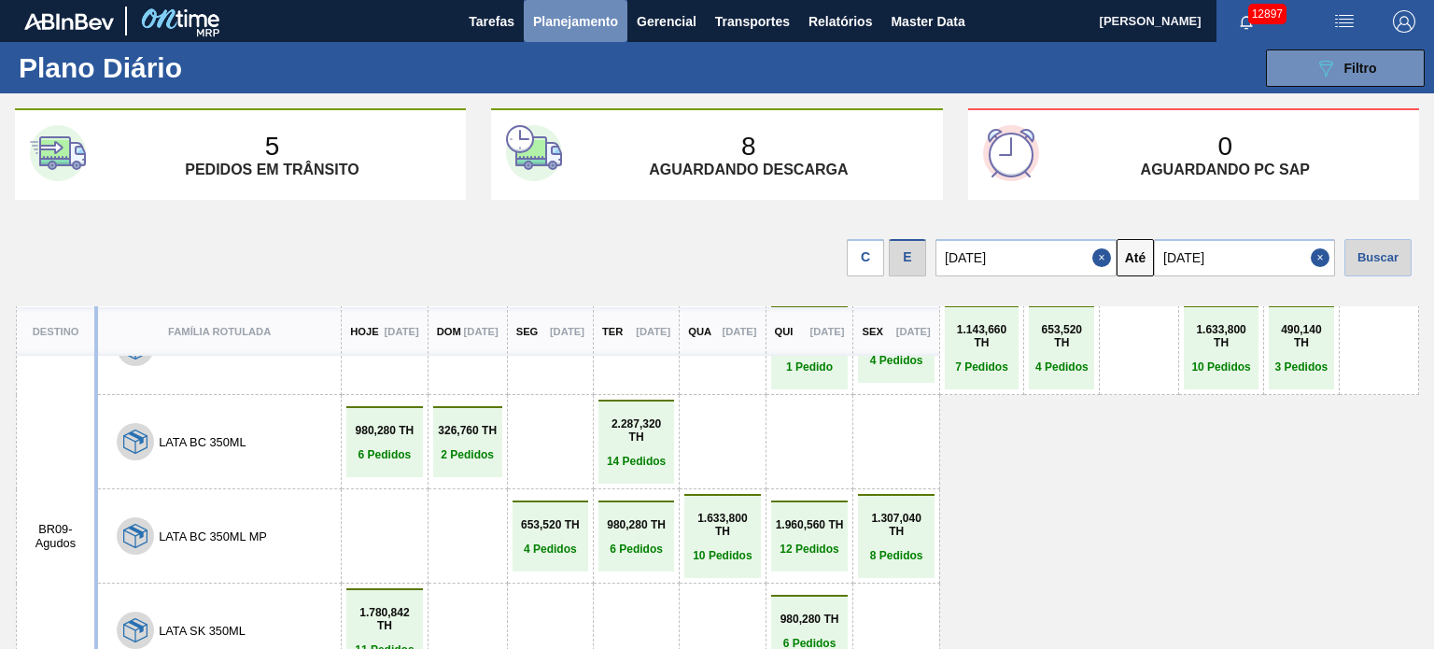
click at [594, 7] on button "Planejamento" at bounding box center [576, 21] width 104 height 42
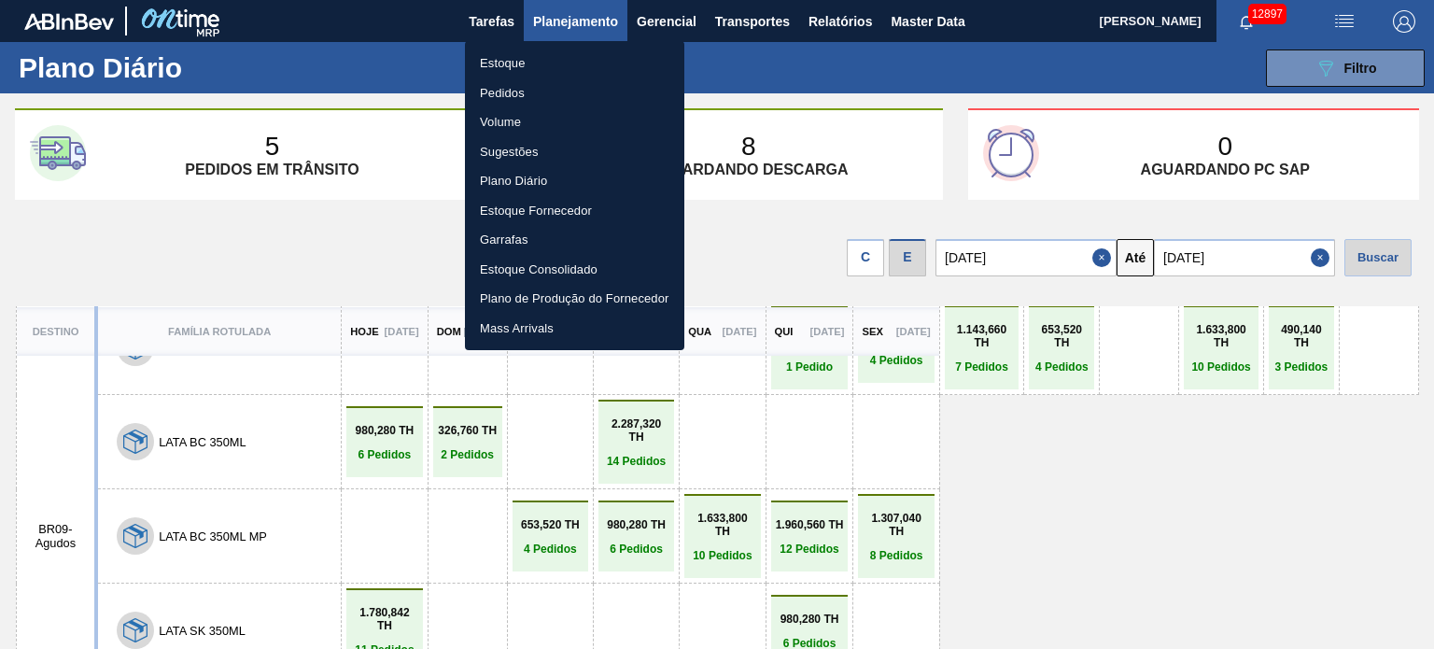
click at [512, 95] on li "Pedidos" at bounding box center [574, 93] width 219 height 30
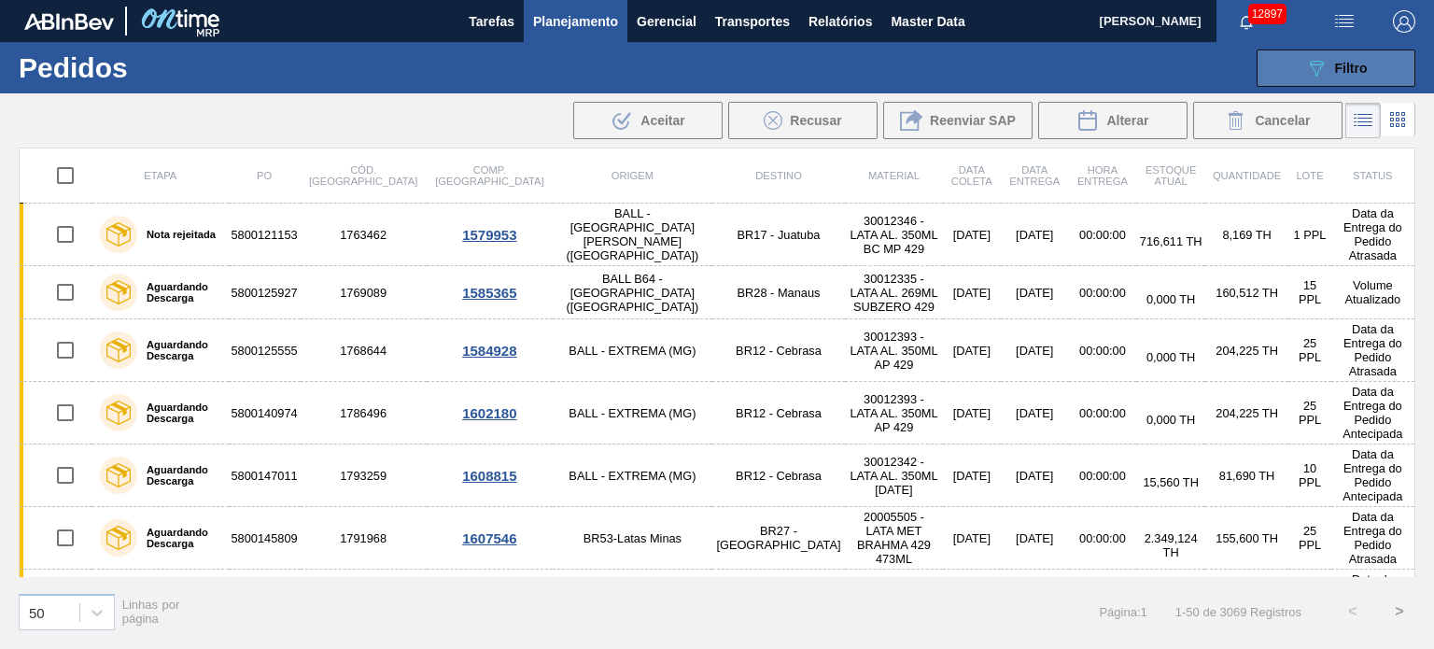
click at [1317, 64] on icon at bounding box center [1317, 69] width 14 height 16
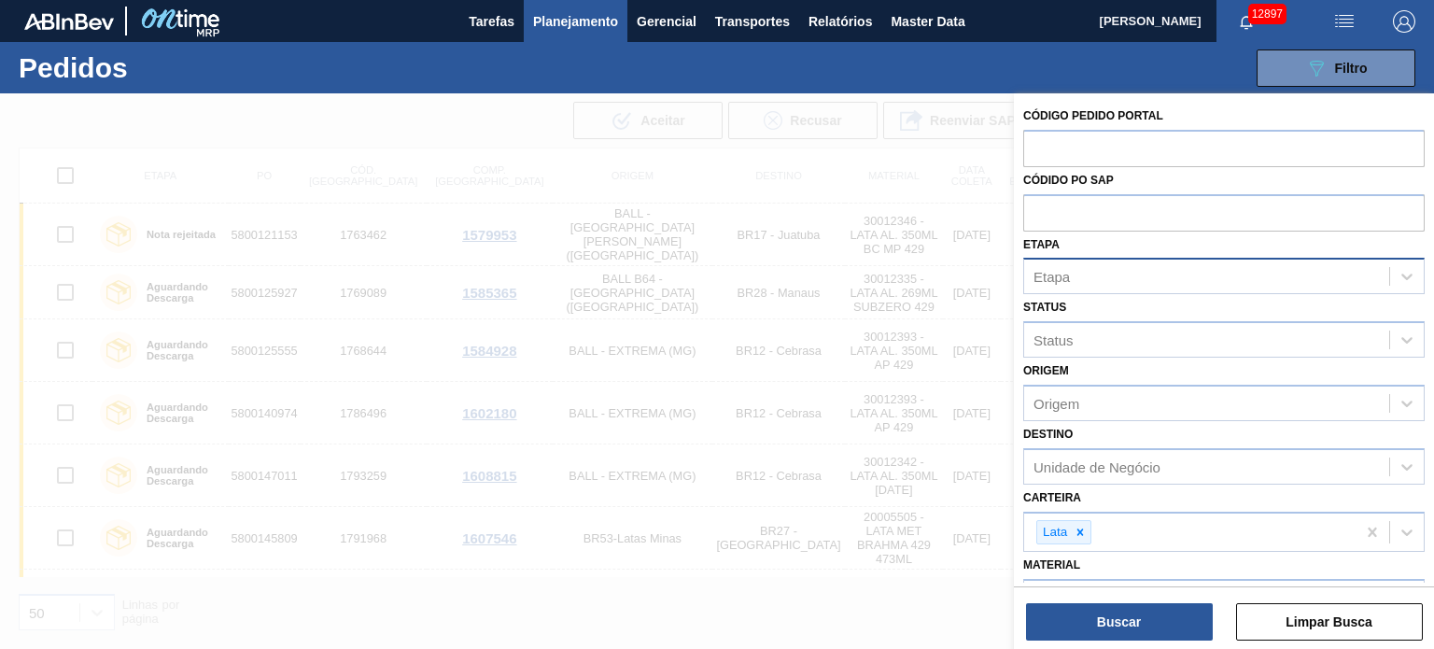
click at [1072, 275] on div "Etapa" at bounding box center [1206, 276] width 365 height 27
type input "ag"
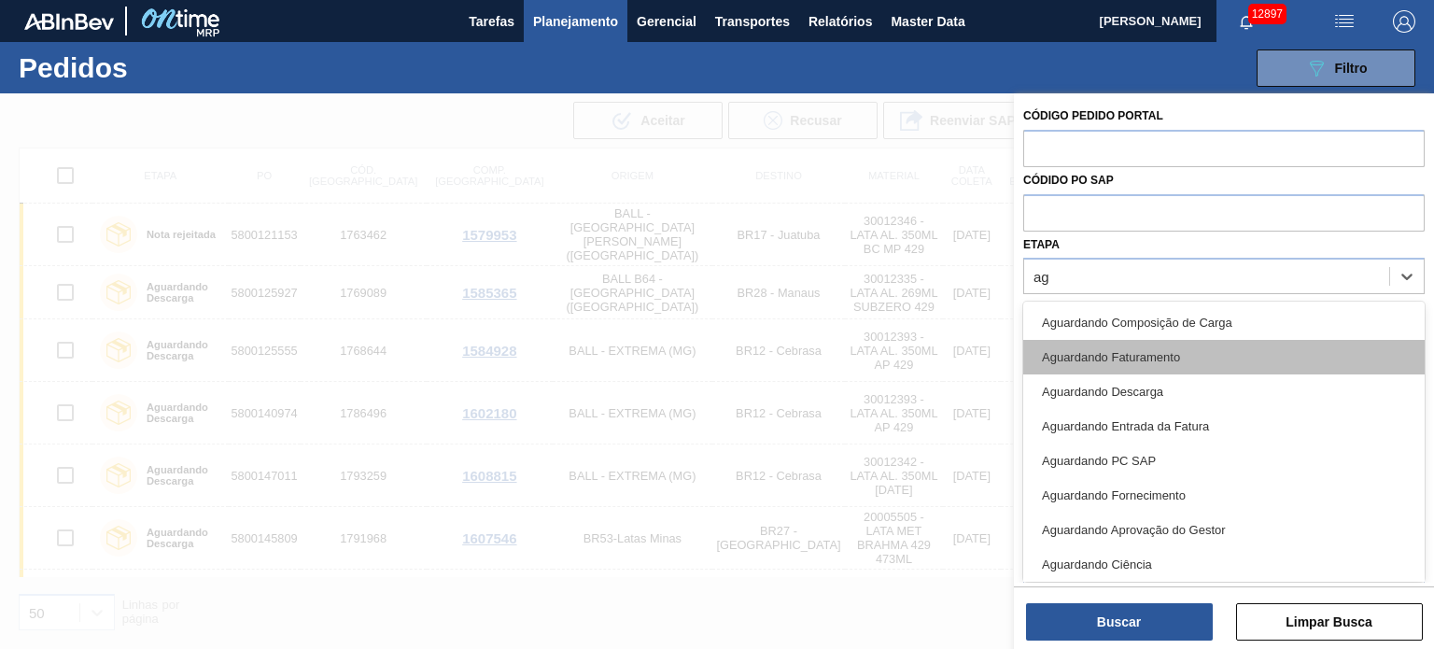
click at [1117, 361] on div "Aguardando Faturamento" at bounding box center [1223, 357] width 401 height 35
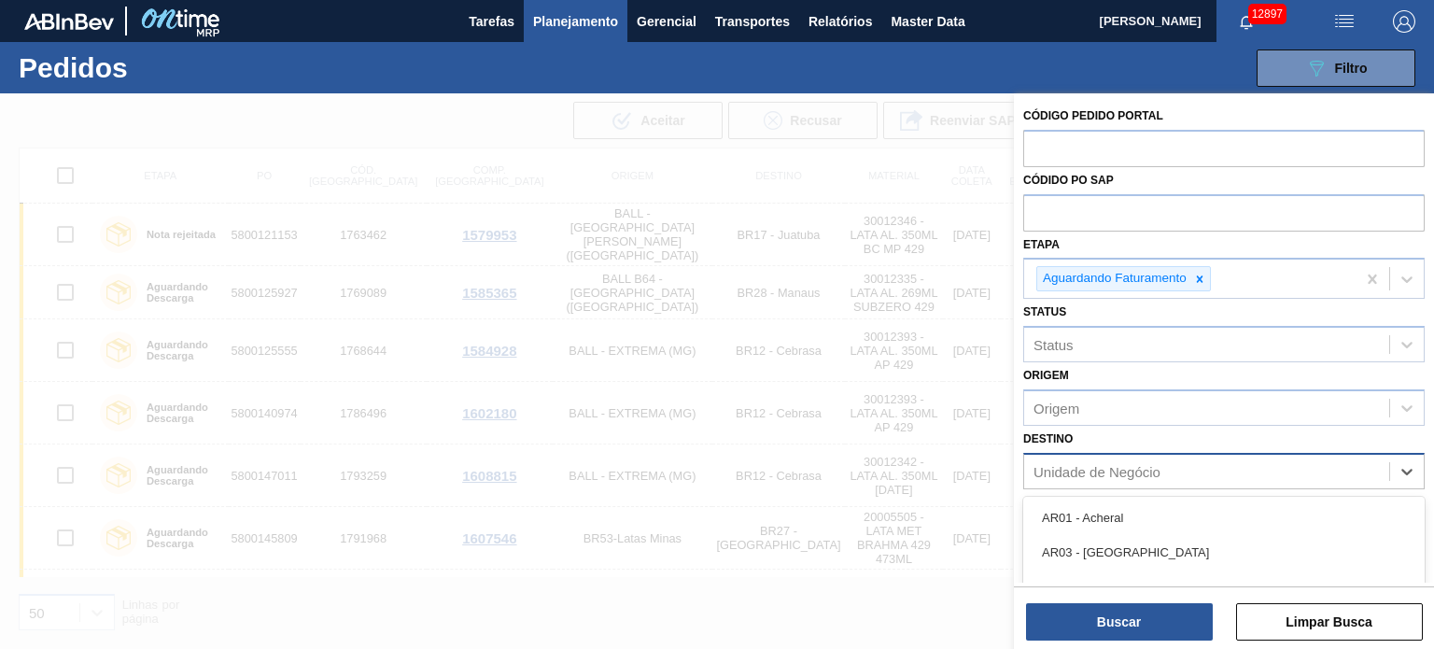
click at [1101, 467] on div "Unidade de Negócio" at bounding box center [1096, 471] width 127 height 16
type input "agu"
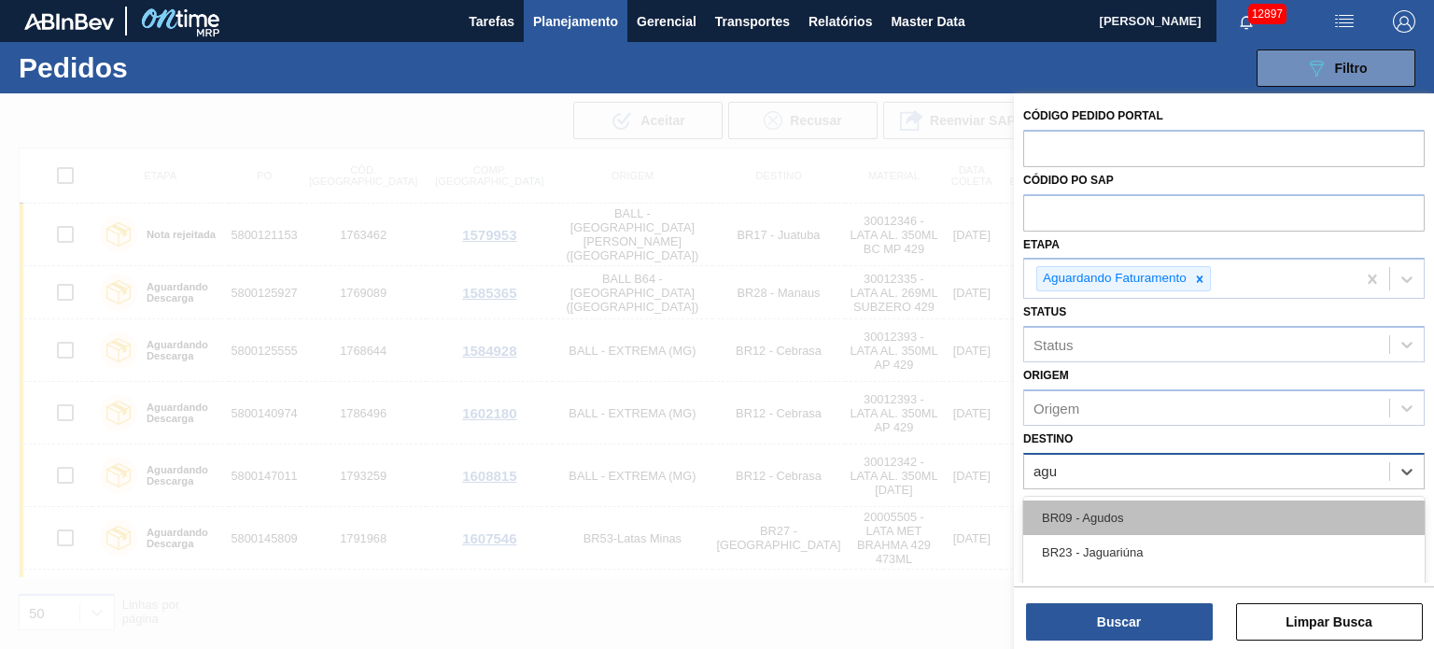
click at [1102, 510] on div "BR09 - Agudos" at bounding box center [1223, 517] width 401 height 35
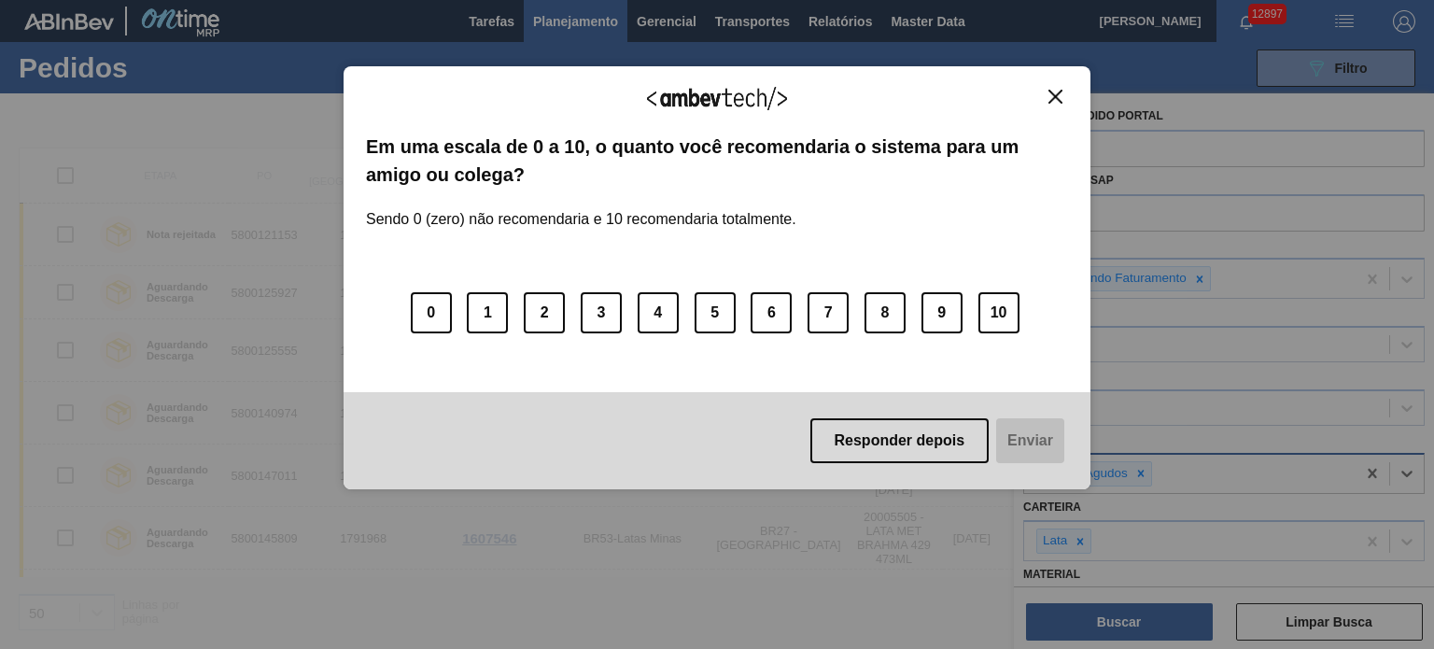
click at [1055, 92] on img "Close" at bounding box center [1055, 97] width 14 height 14
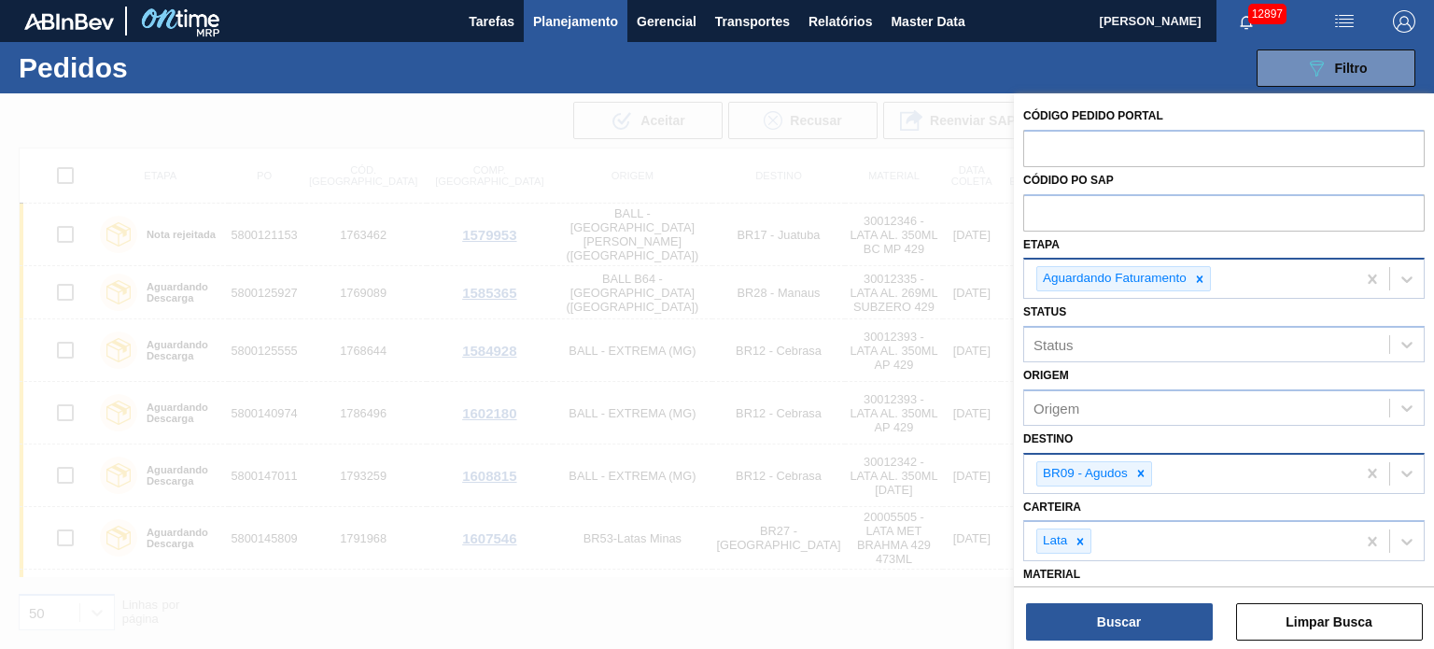
scroll to position [187, 0]
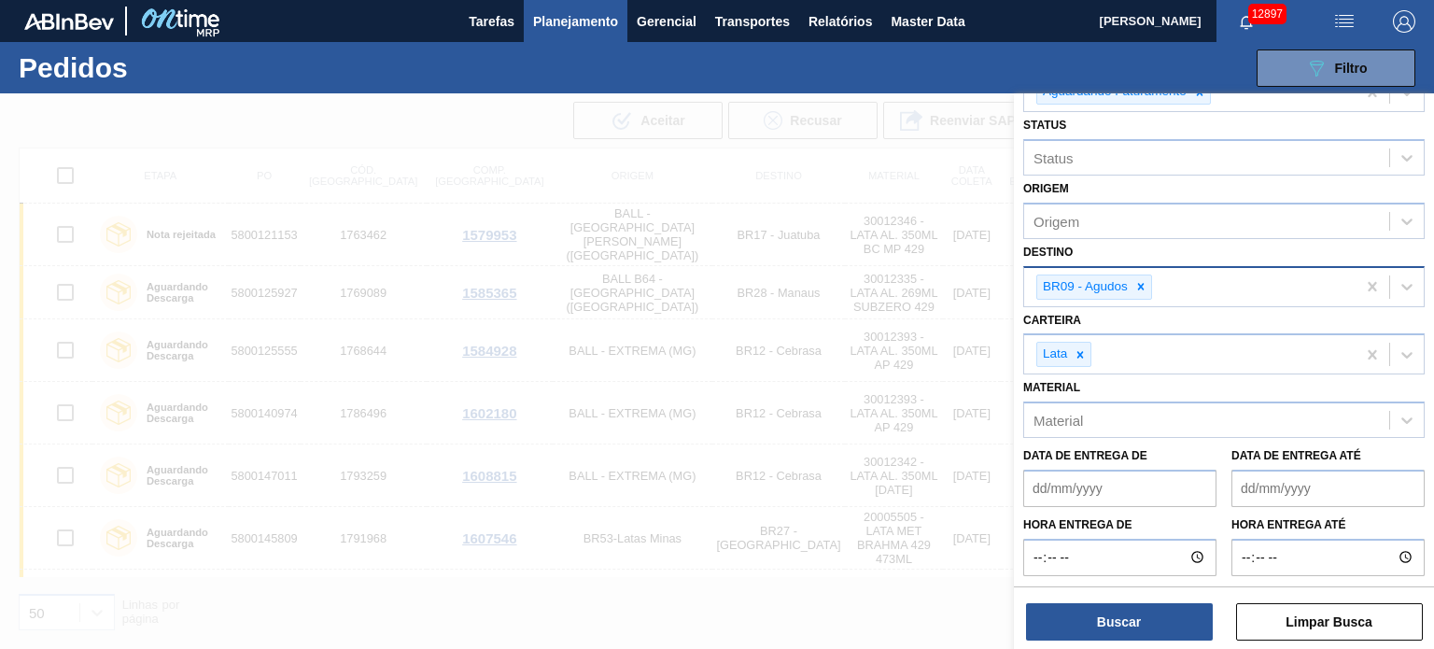
click at [1309, 470] on até "Data de Entrega até" at bounding box center [1327, 488] width 193 height 37
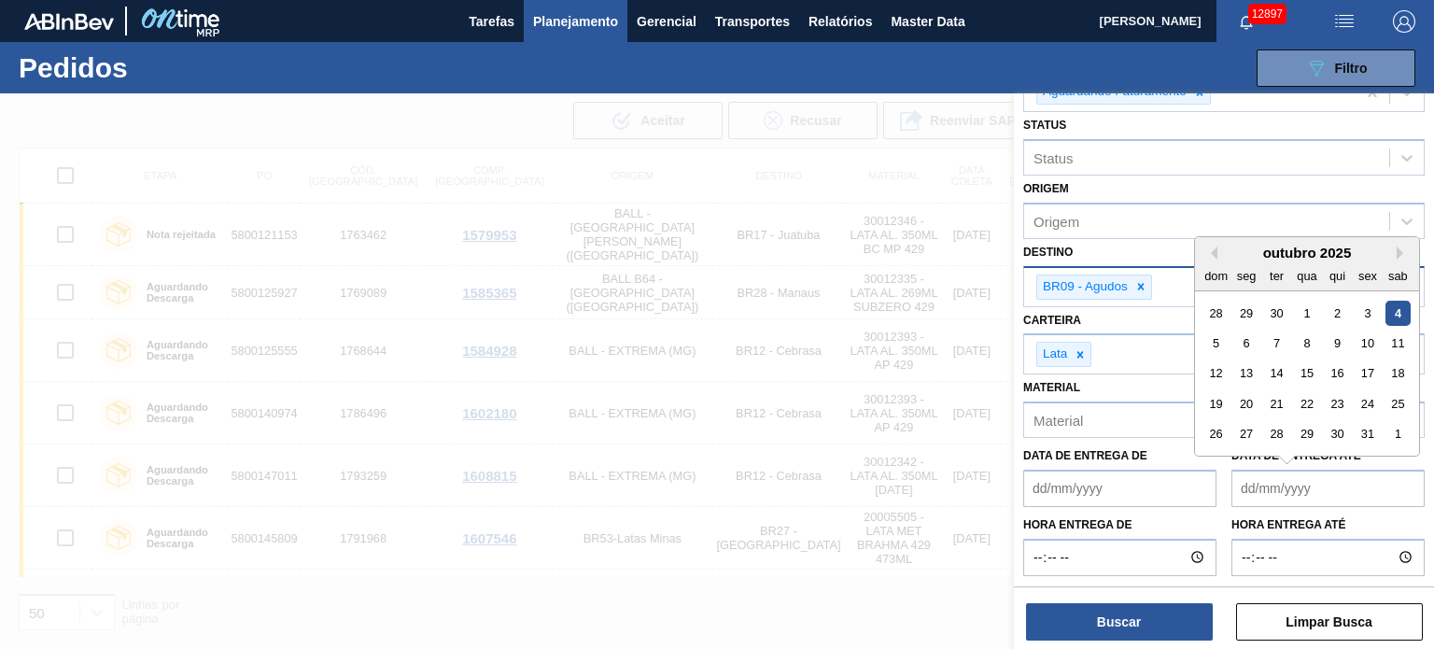
click at [1399, 305] on div "4" at bounding box center [1397, 312] width 25 height 25
type até "[DATE]"
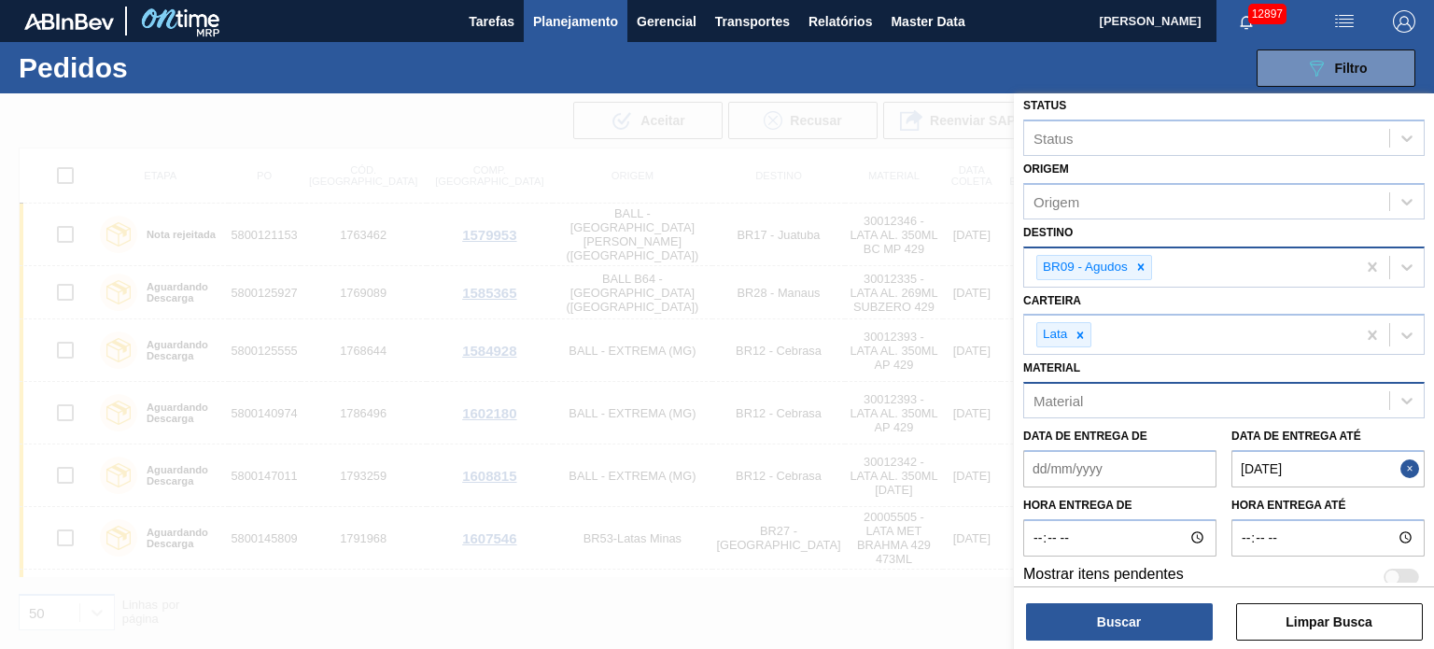
scroll to position [217, 0]
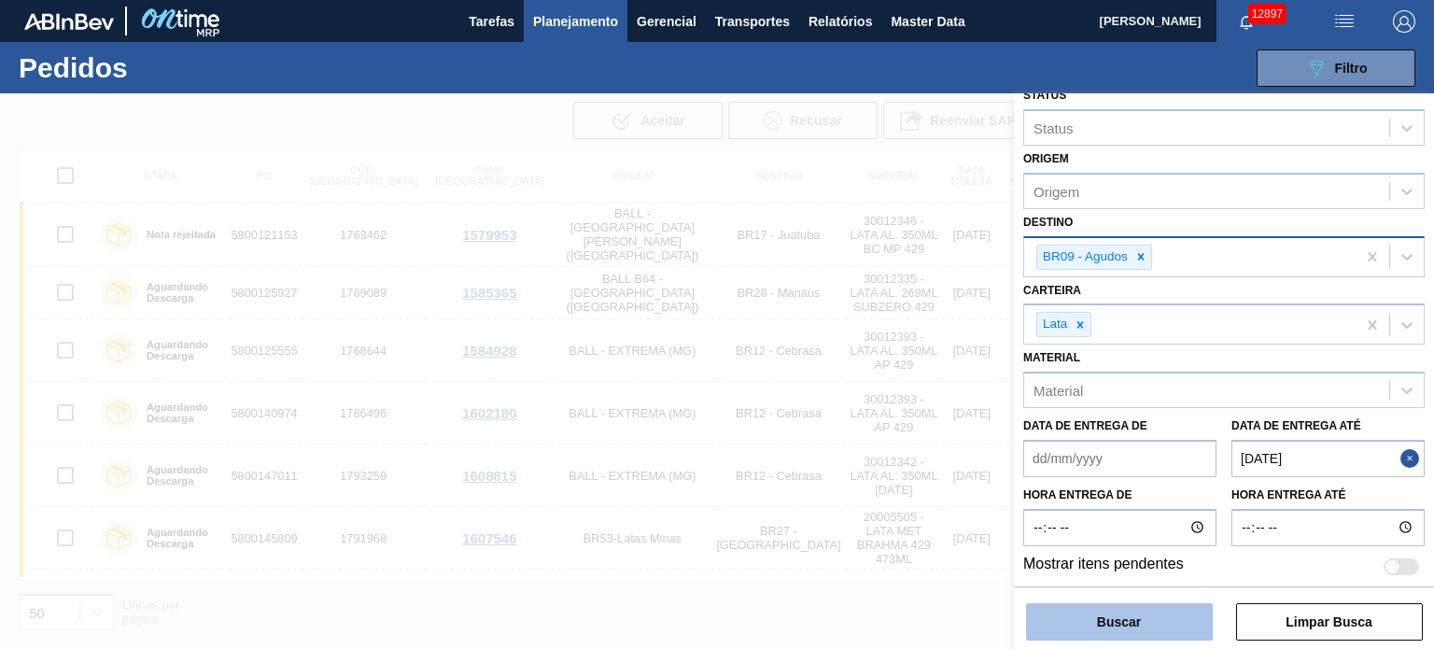
click at [1132, 625] on button "Buscar" at bounding box center [1119, 621] width 187 height 37
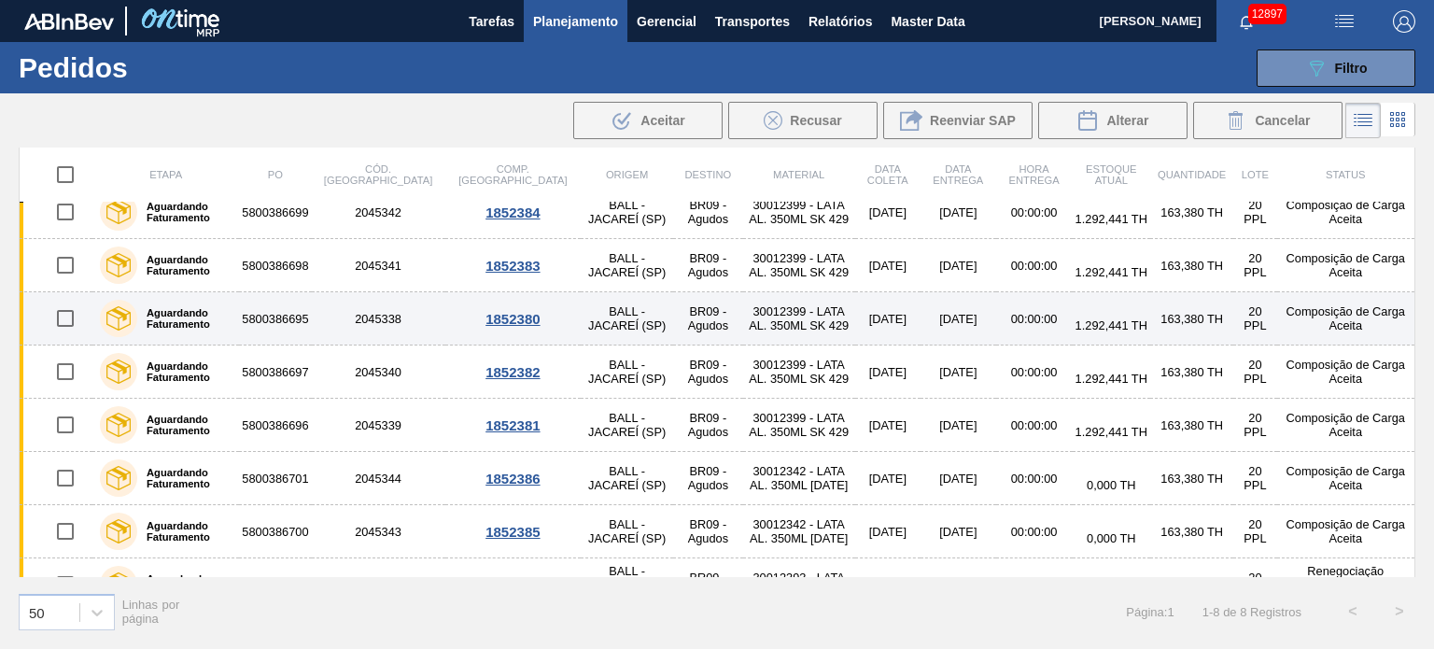
scroll to position [0, 0]
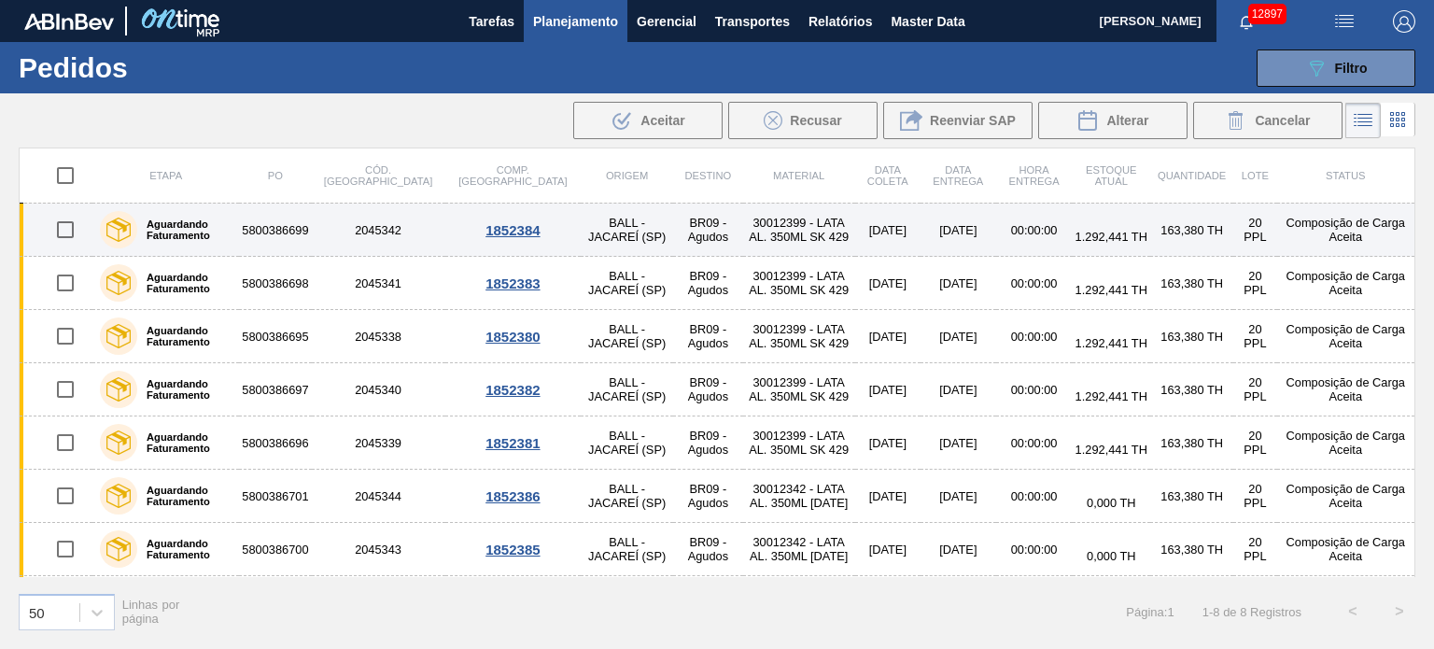
drag, startPoint x: 69, startPoint y: 223, endPoint x: 69, endPoint y: 248, distance: 25.2
click at [69, 223] on input "checkbox" at bounding box center [65, 229] width 39 height 39
checkbox input "true"
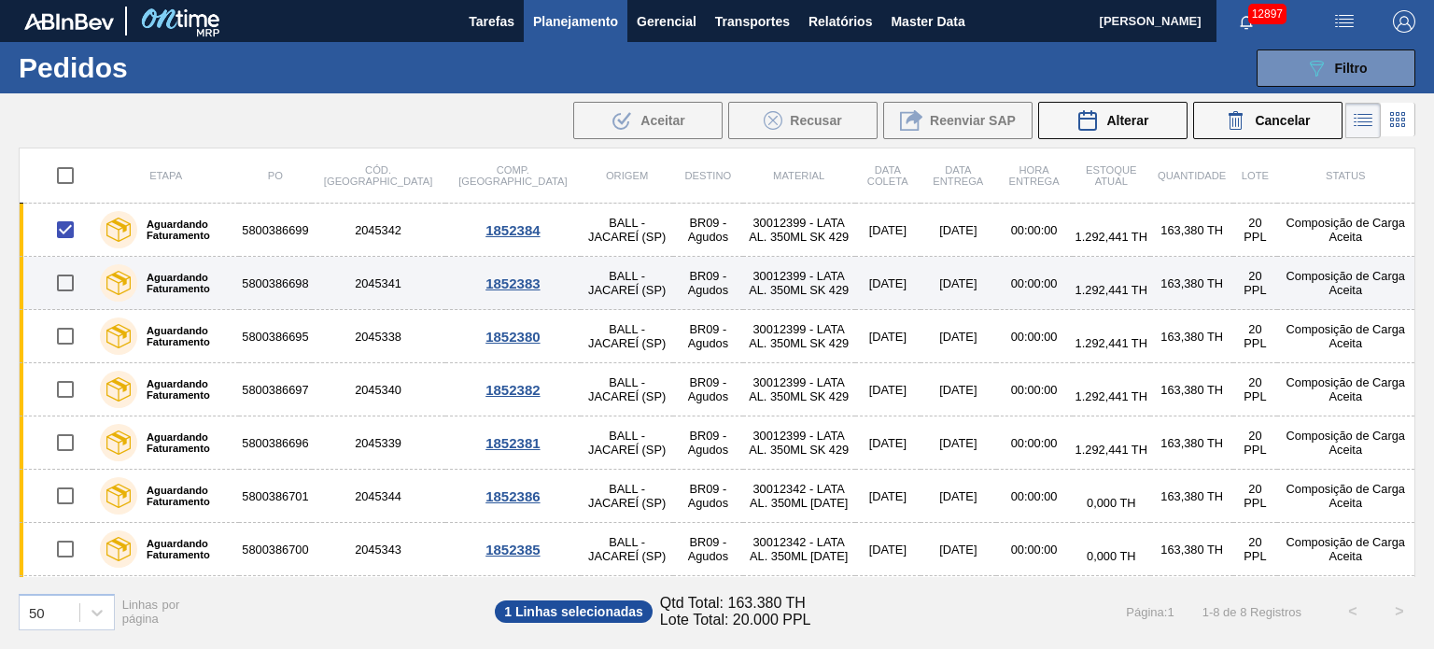
click at [68, 283] on input "checkbox" at bounding box center [65, 282] width 39 height 39
checkbox input "true"
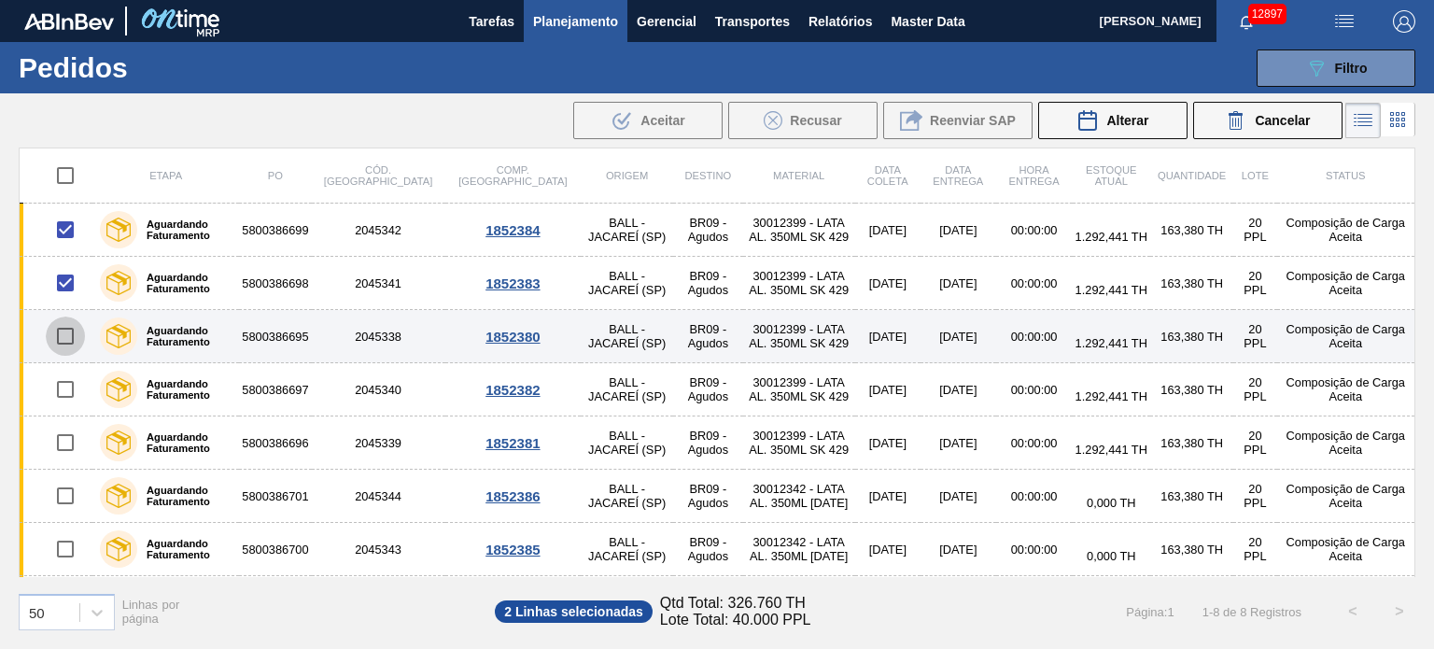
click at [63, 341] on input "checkbox" at bounding box center [65, 335] width 39 height 39
checkbox input "true"
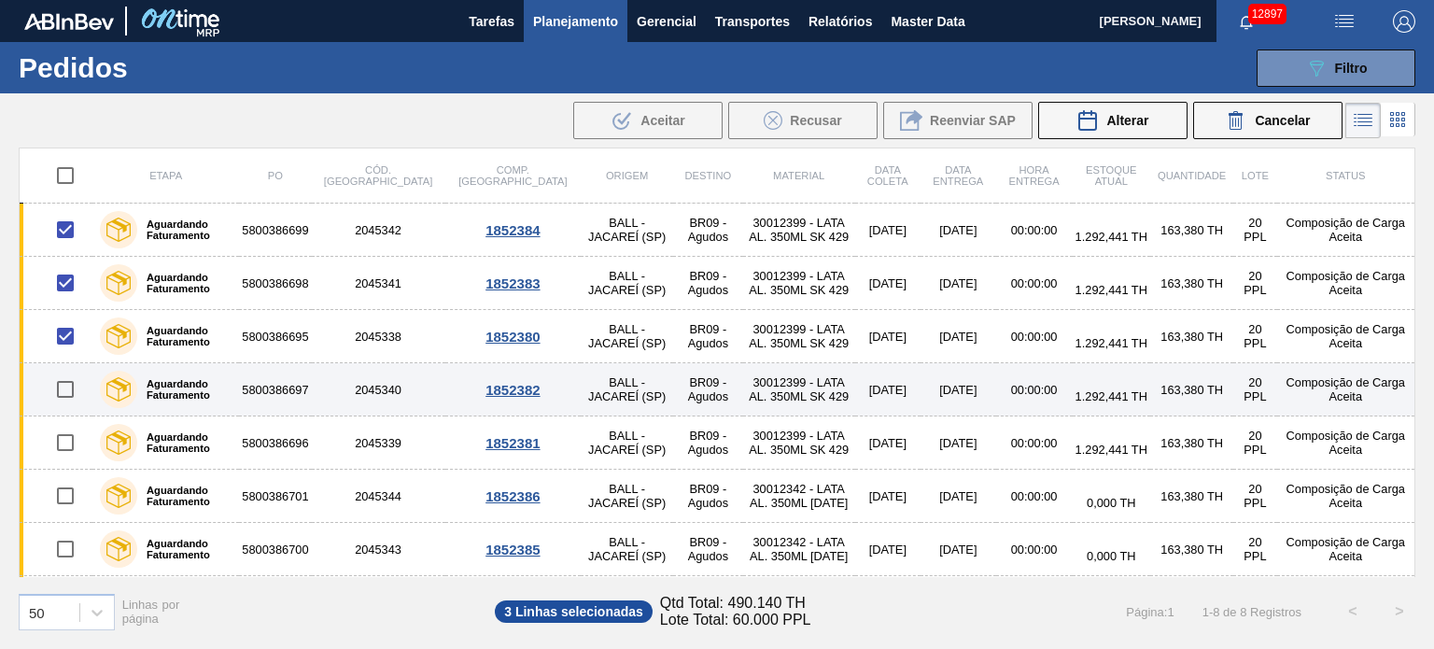
click at [61, 398] on input "checkbox" at bounding box center [65, 389] width 39 height 39
checkbox input "true"
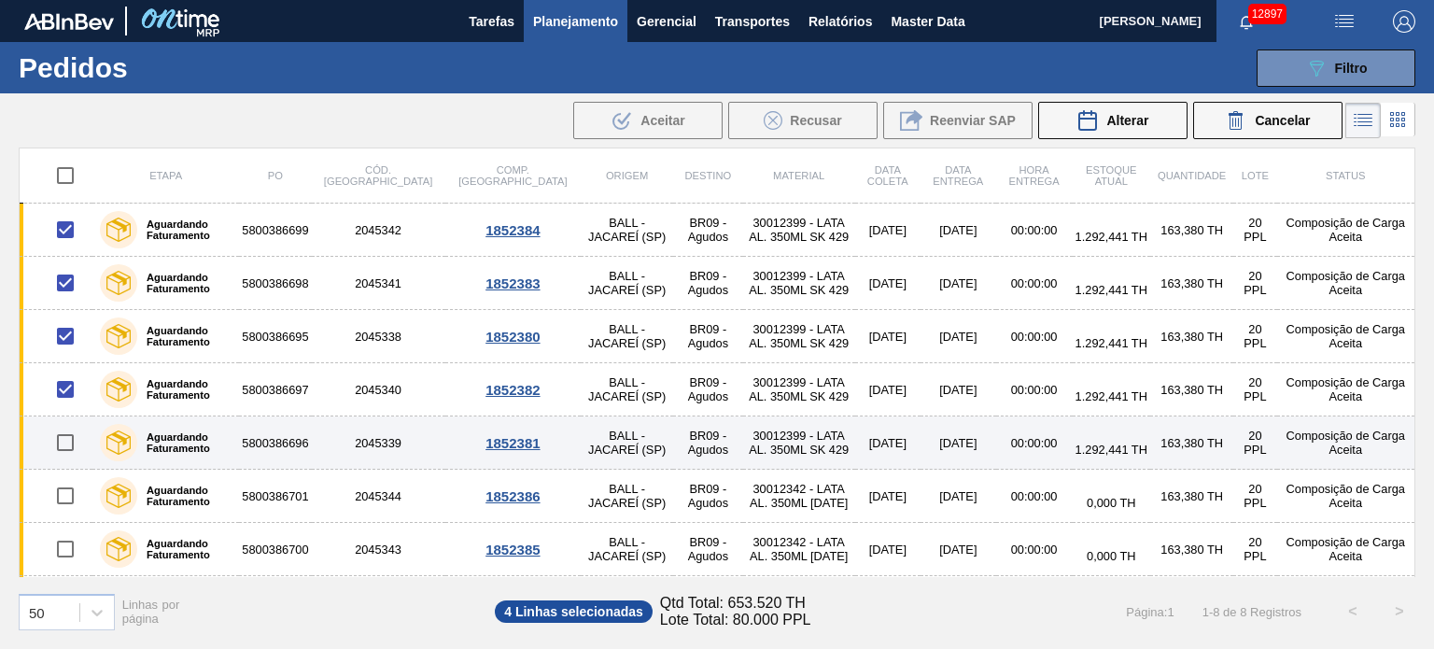
click at [61, 440] on input "checkbox" at bounding box center [65, 442] width 39 height 39
checkbox input "true"
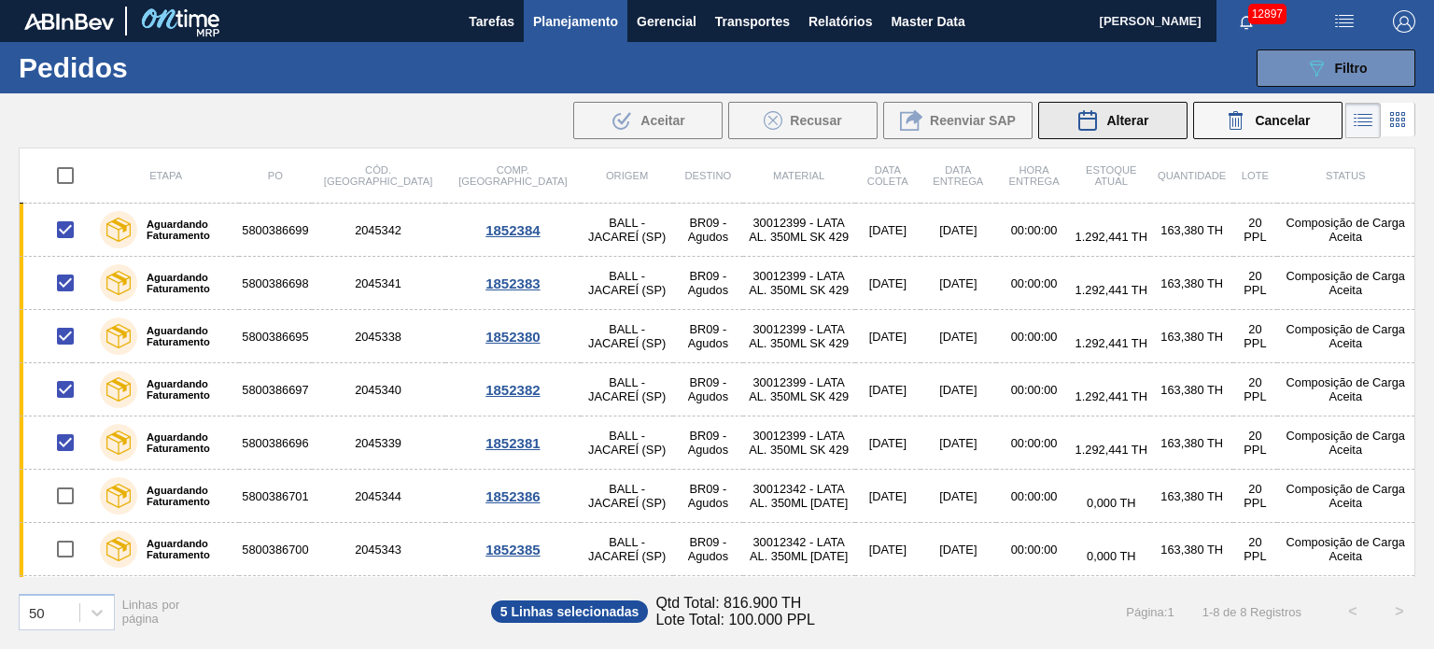
click at [1110, 119] on span "Alterar" at bounding box center [1127, 120] width 42 height 15
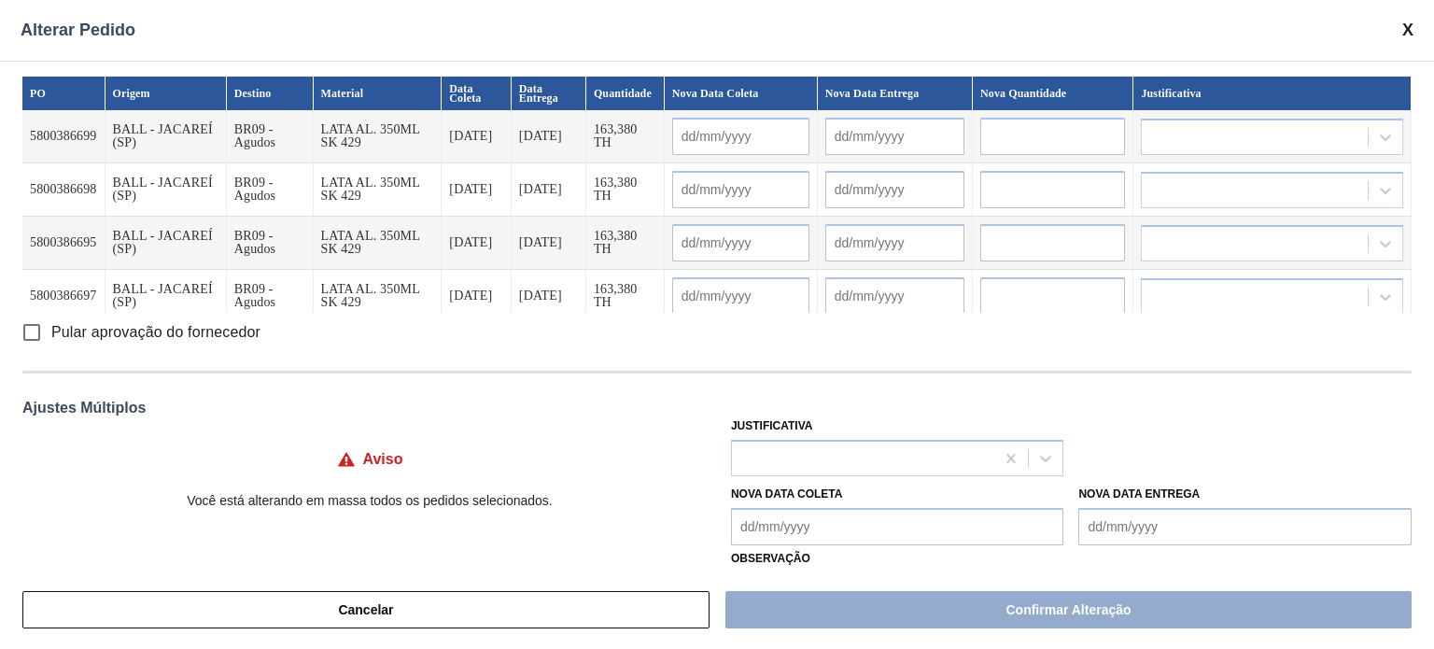
click at [827, 533] on Coleta "Nova Data Coleta" at bounding box center [897, 526] width 333 height 37
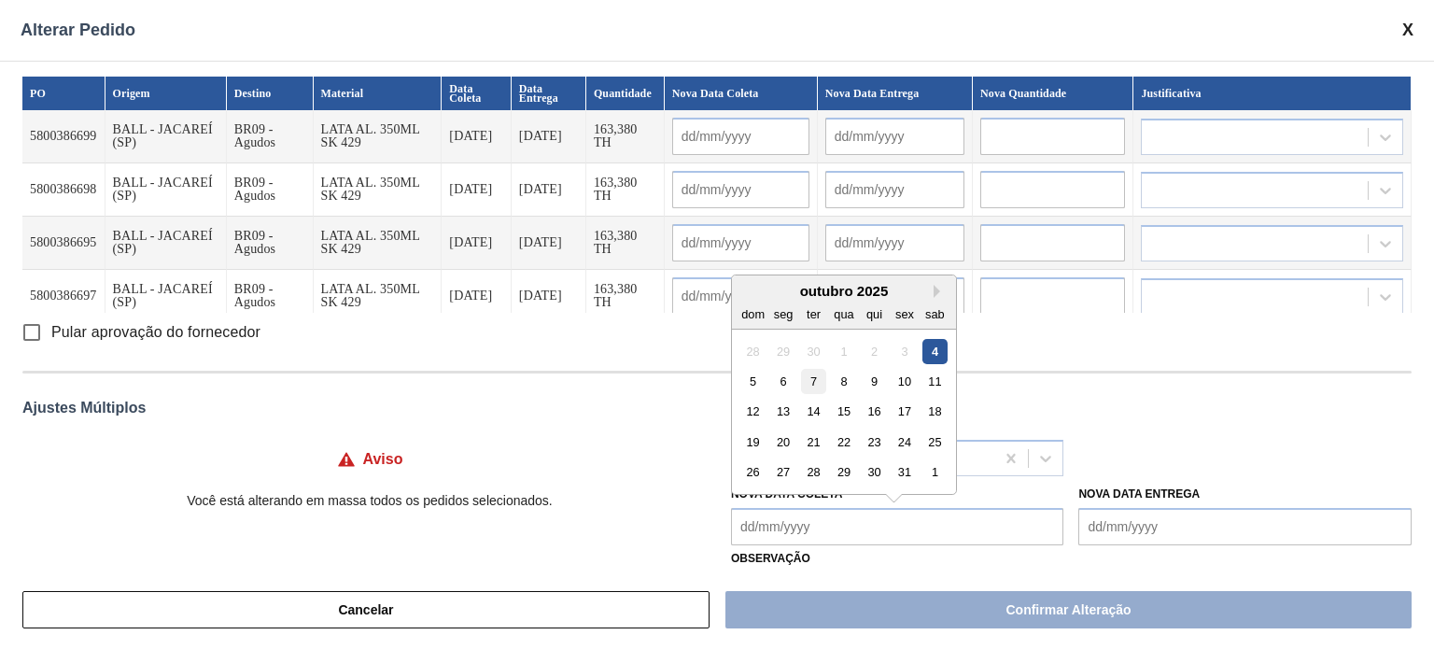
click at [814, 385] on div "7" at bounding box center [813, 381] width 25 height 25
type Coleta "07/10/2025"
type input "07/10/2025"
type input "08/10/2025"
type input "07/10/2025"
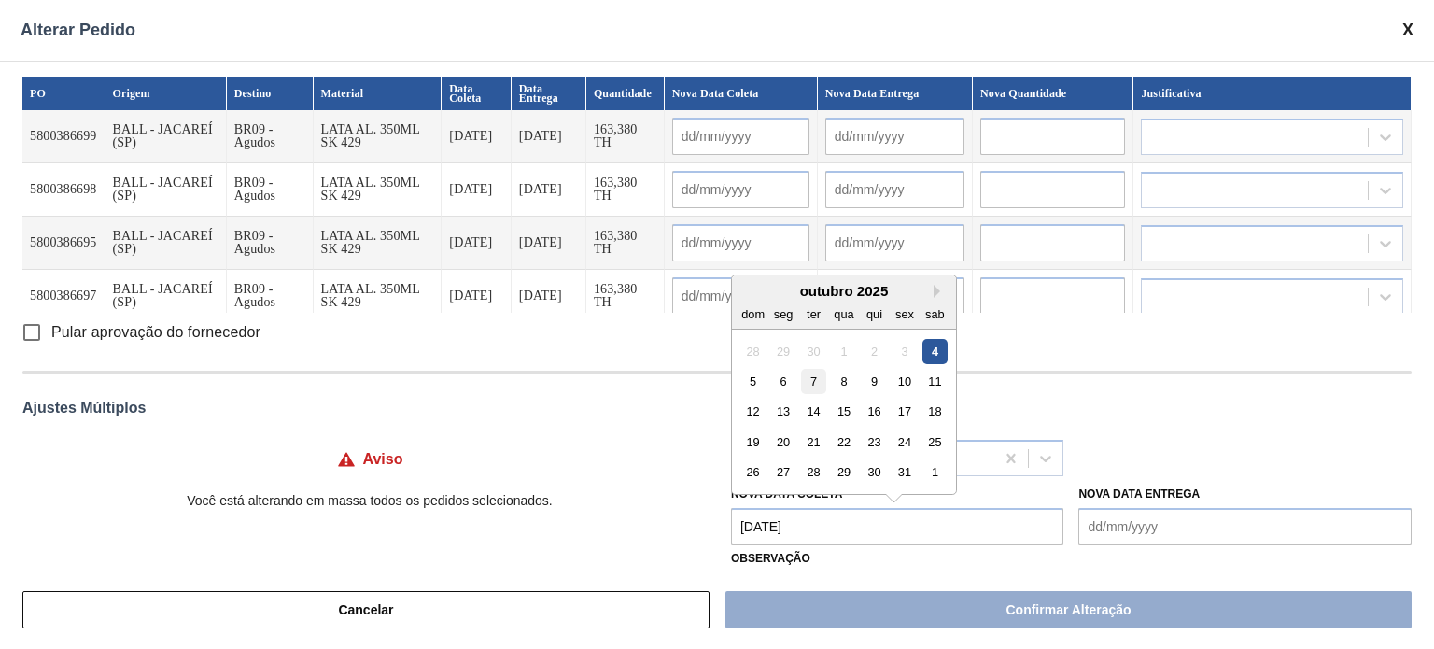
type input "08/10/2025"
type input "07/10/2025"
type input "08/10/2025"
type input "07/10/2025"
type input "08/10/2025"
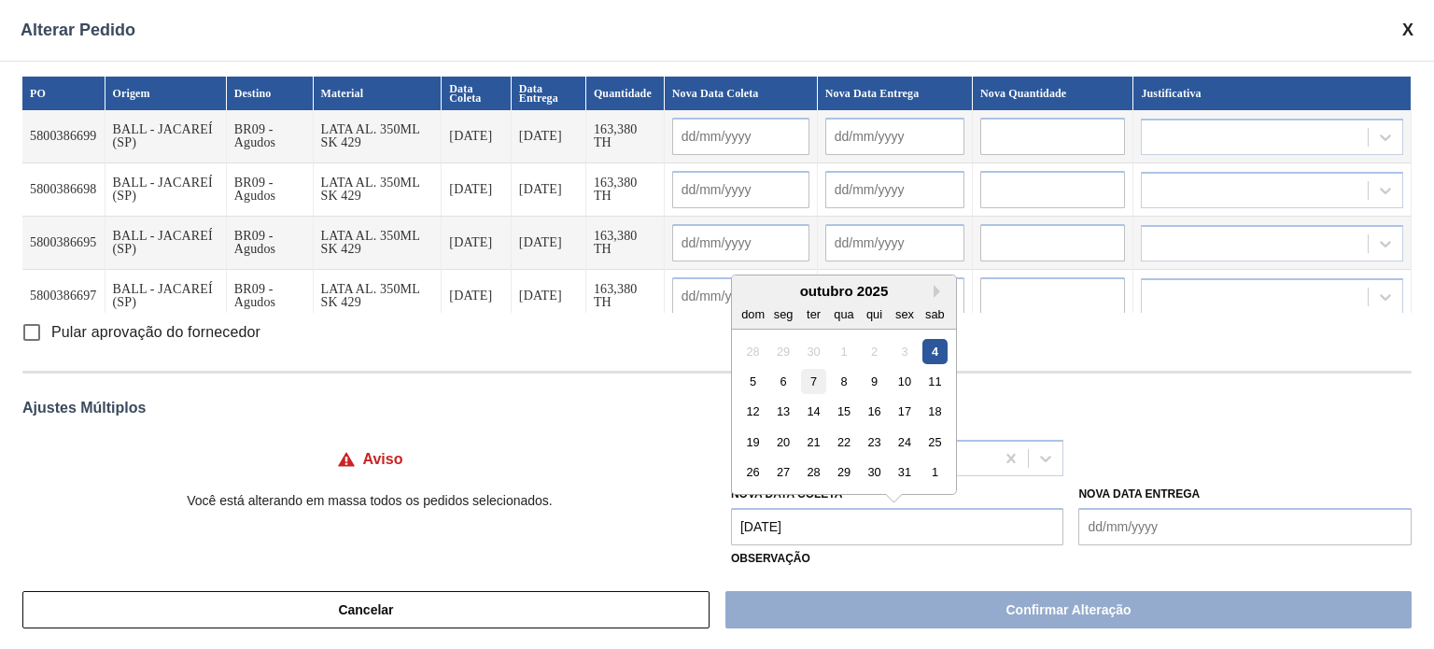
type input "07/10/2025"
type input "08/10/2025"
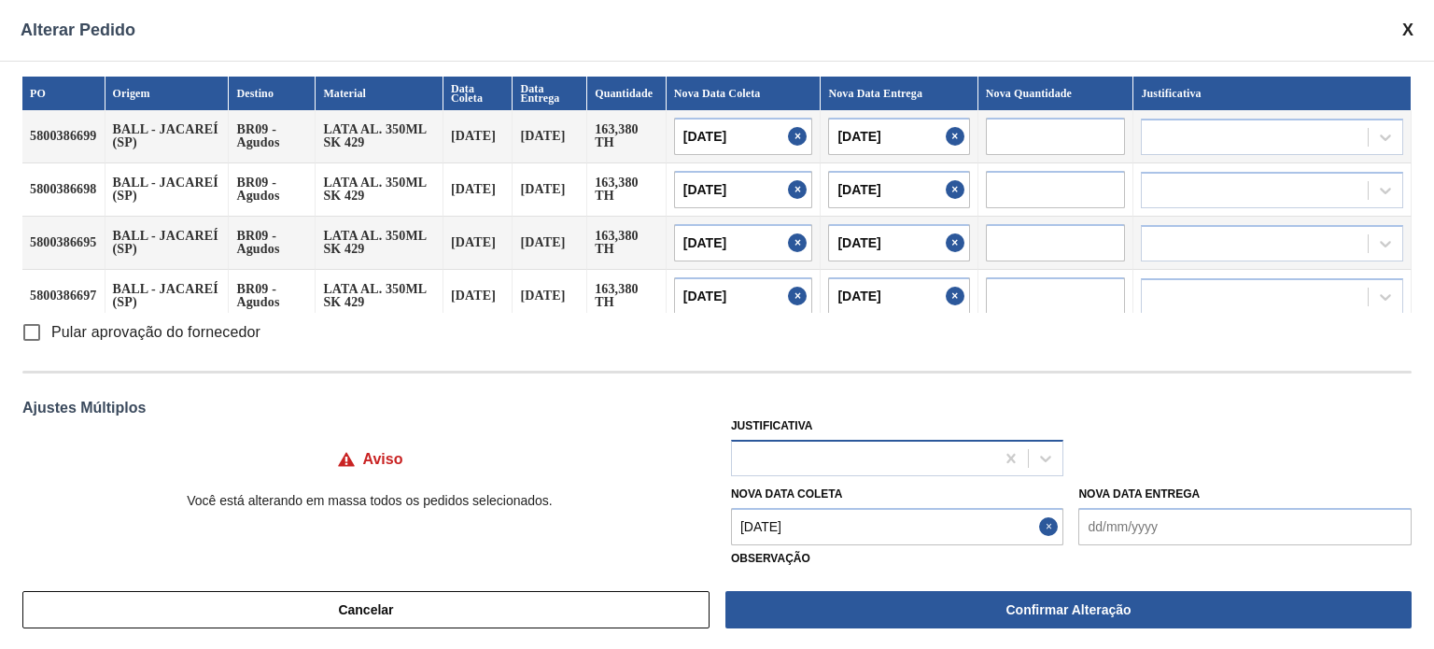
click at [800, 456] on div at bounding box center [863, 457] width 263 height 27
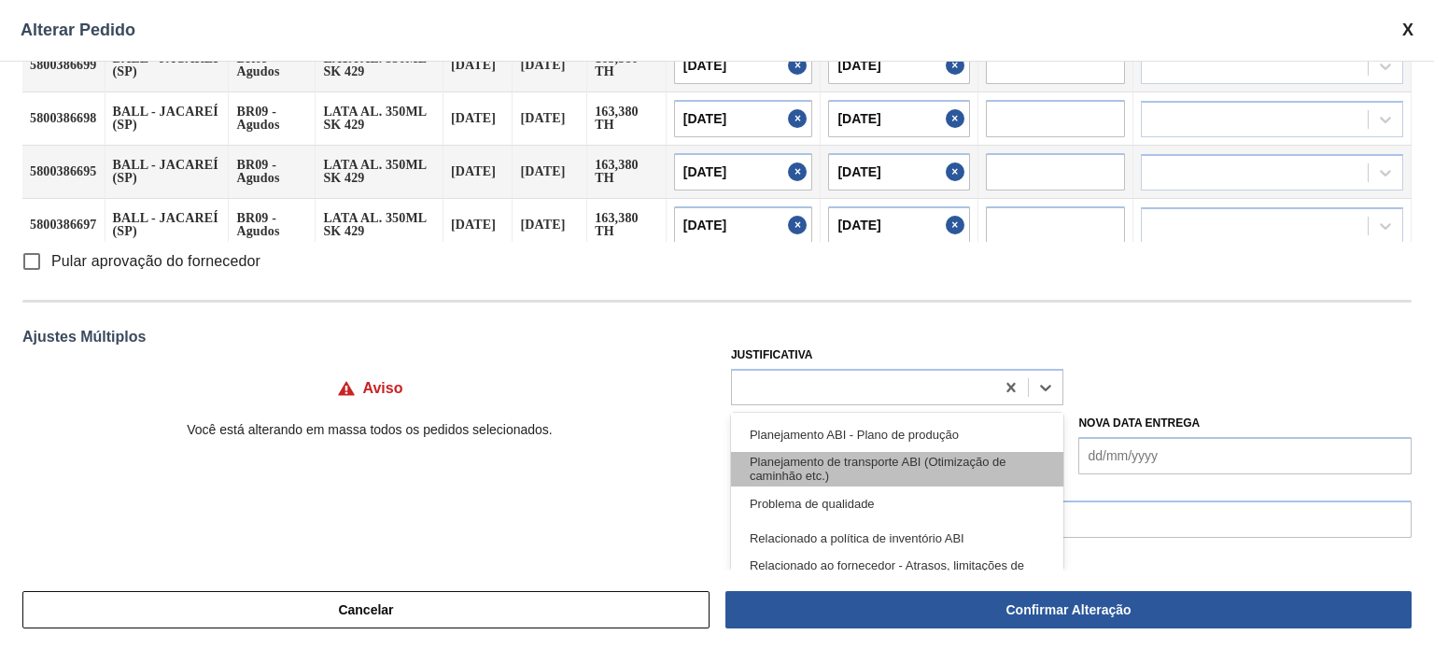
scroll to position [280, 0]
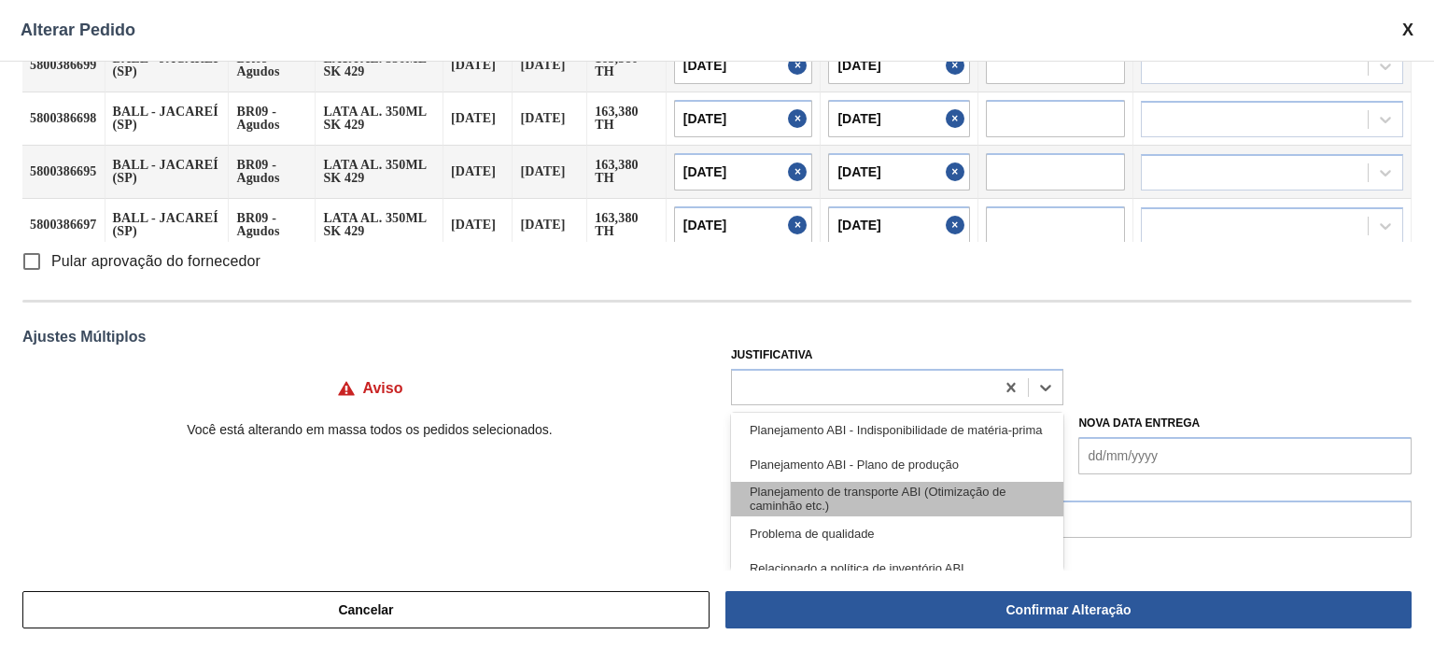
click at [931, 500] on div "Planejamento de transporte ABI (Otimização de caminhão etc.)" at bounding box center [897, 499] width 333 height 35
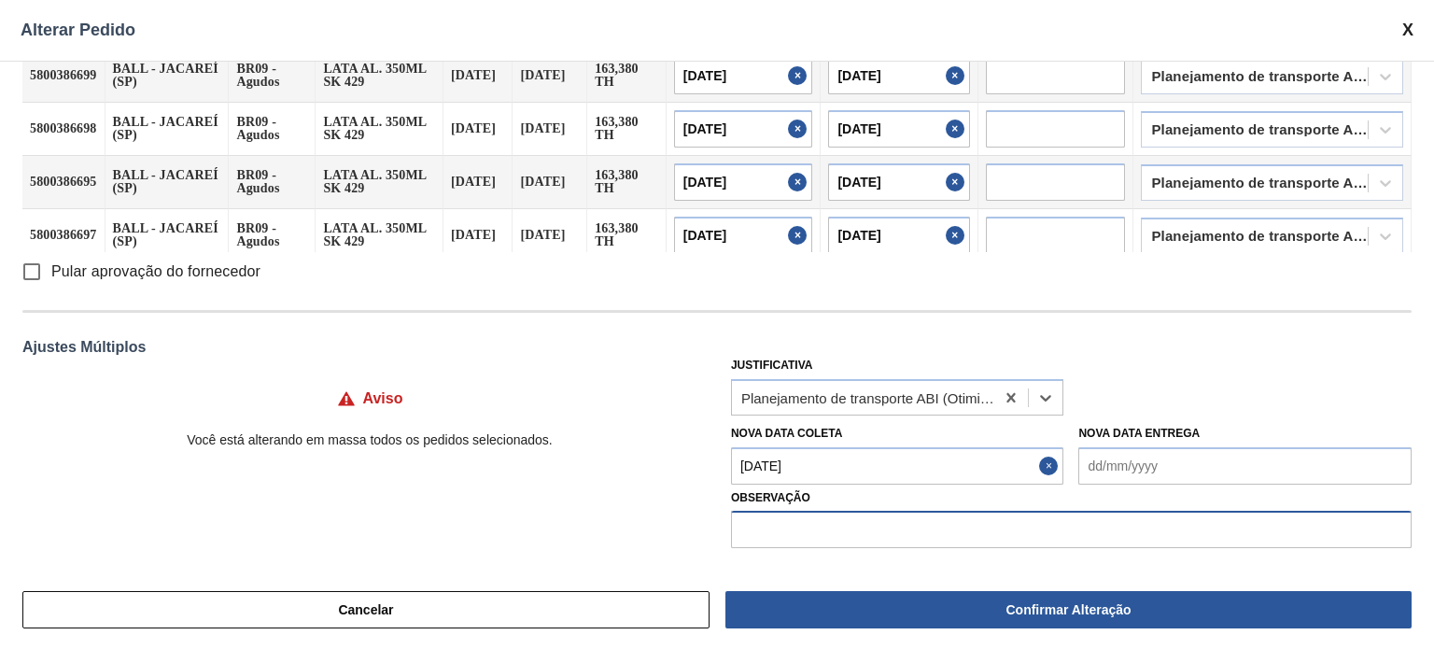
click at [851, 525] on input "text" at bounding box center [1071, 529] width 681 height 37
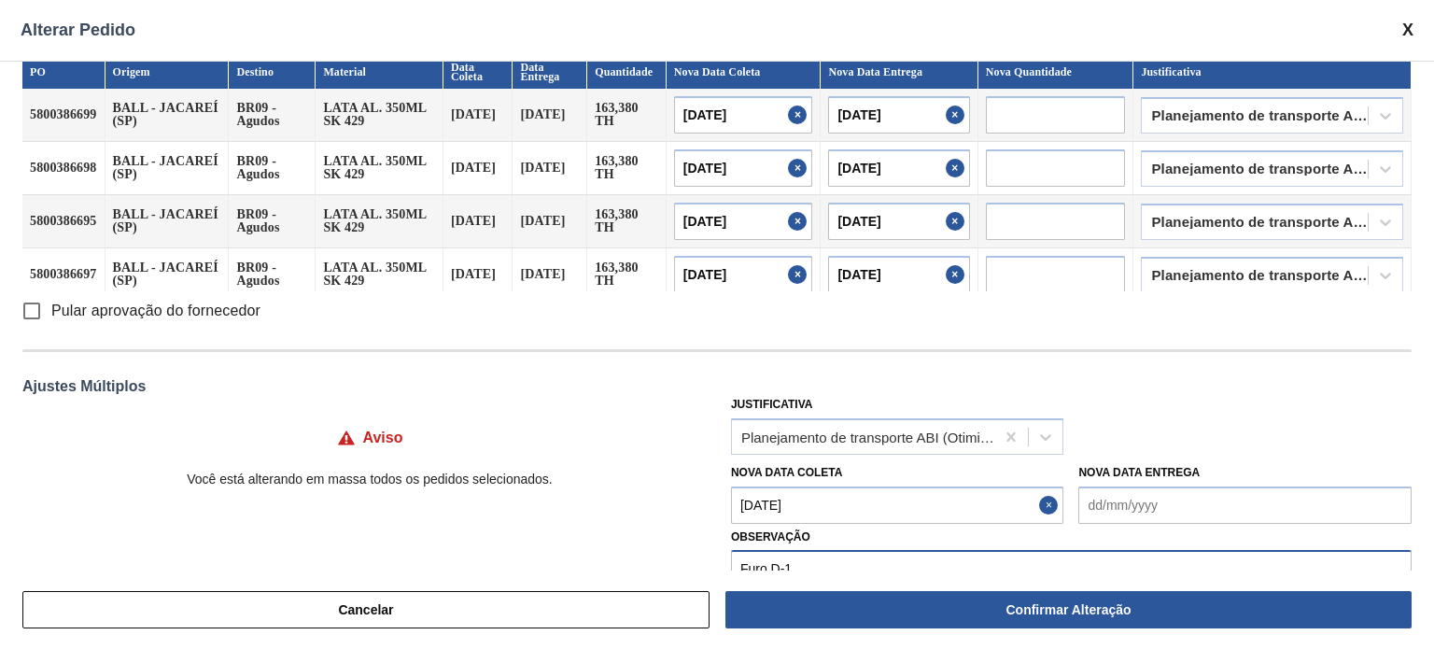
scroll to position [0, 0]
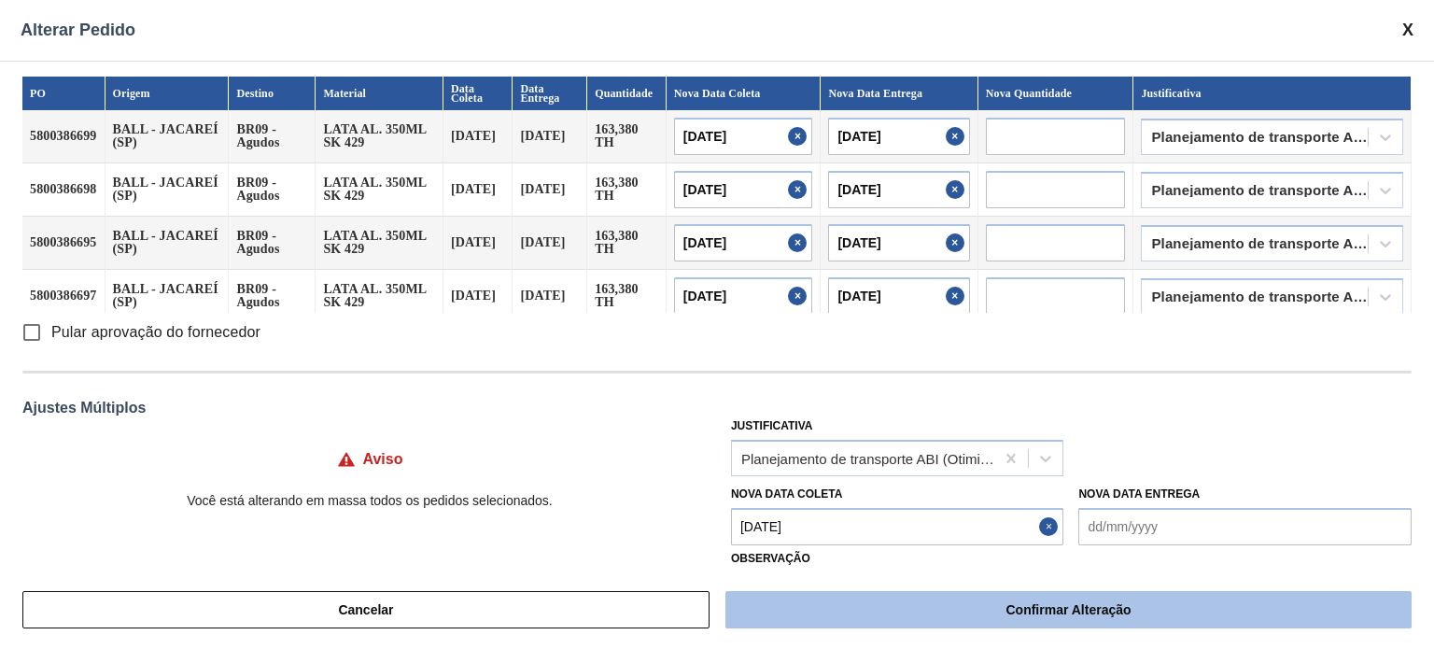
type input "Furo D-1"
click at [1048, 626] on button "Confirmar Alteração" at bounding box center [1068, 609] width 686 height 37
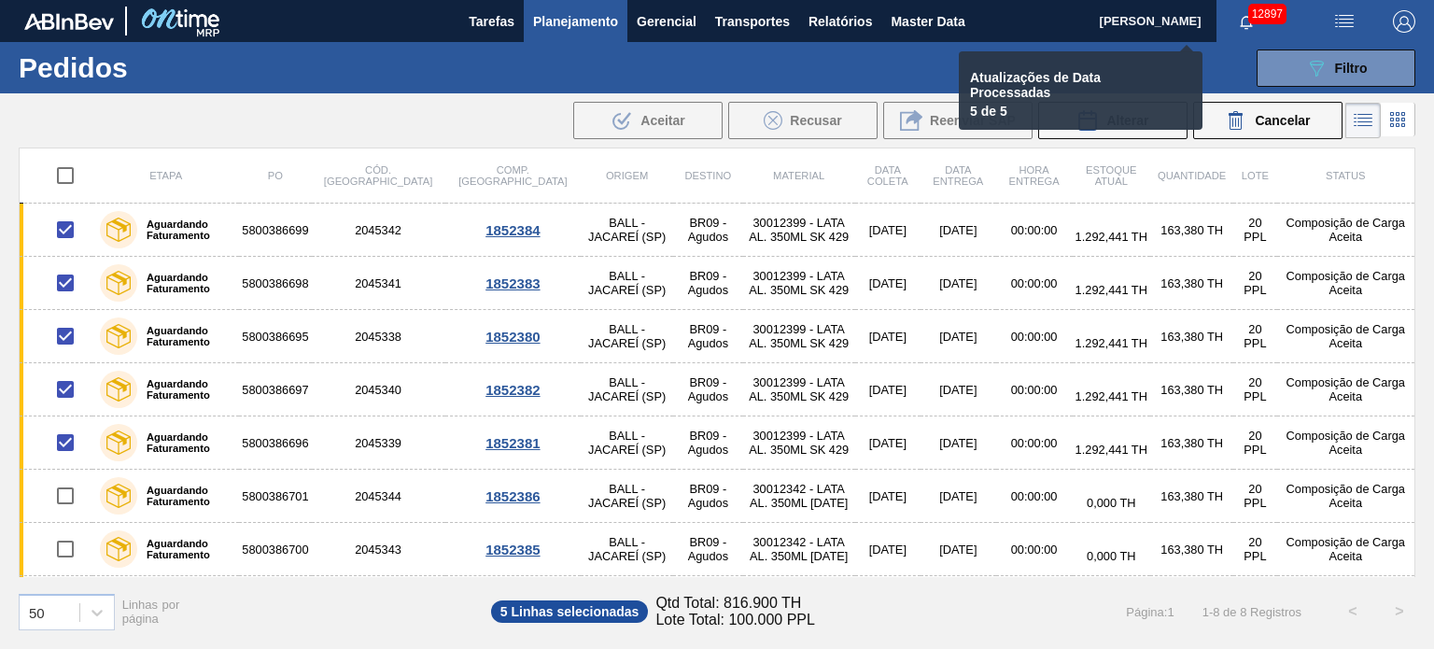
checkbox input "false"
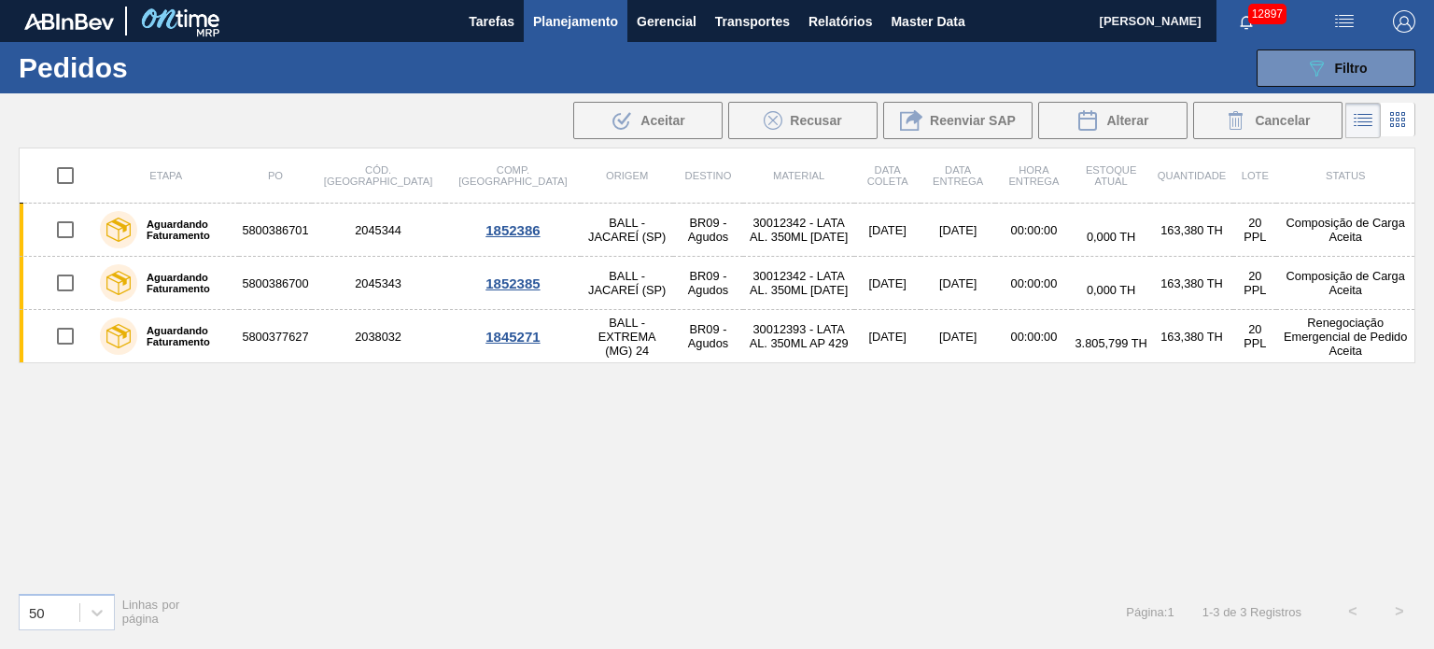
click at [71, 174] on input "checkbox" at bounding box center [65, 175] width 39 height 39
checkbox input "true"
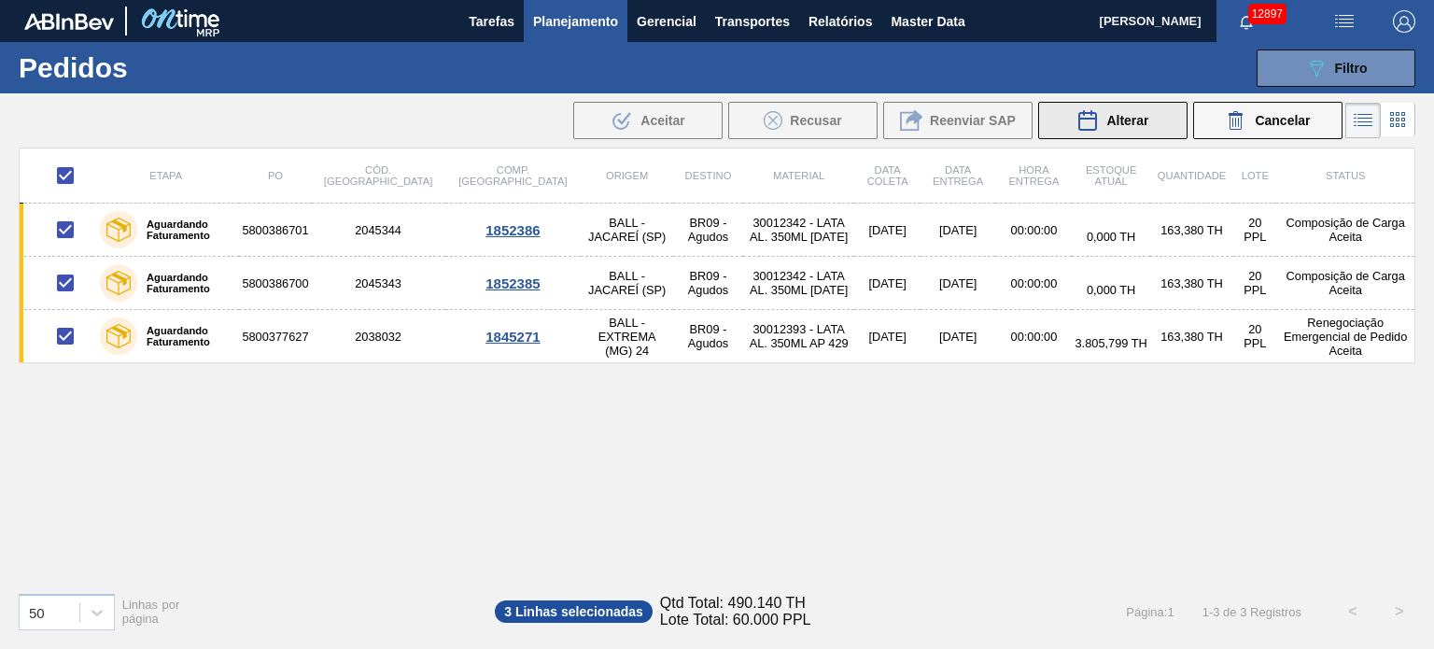
click at [1118, 115] on span "Alterar" at bounding box center [1127, 120] width 42 height 15
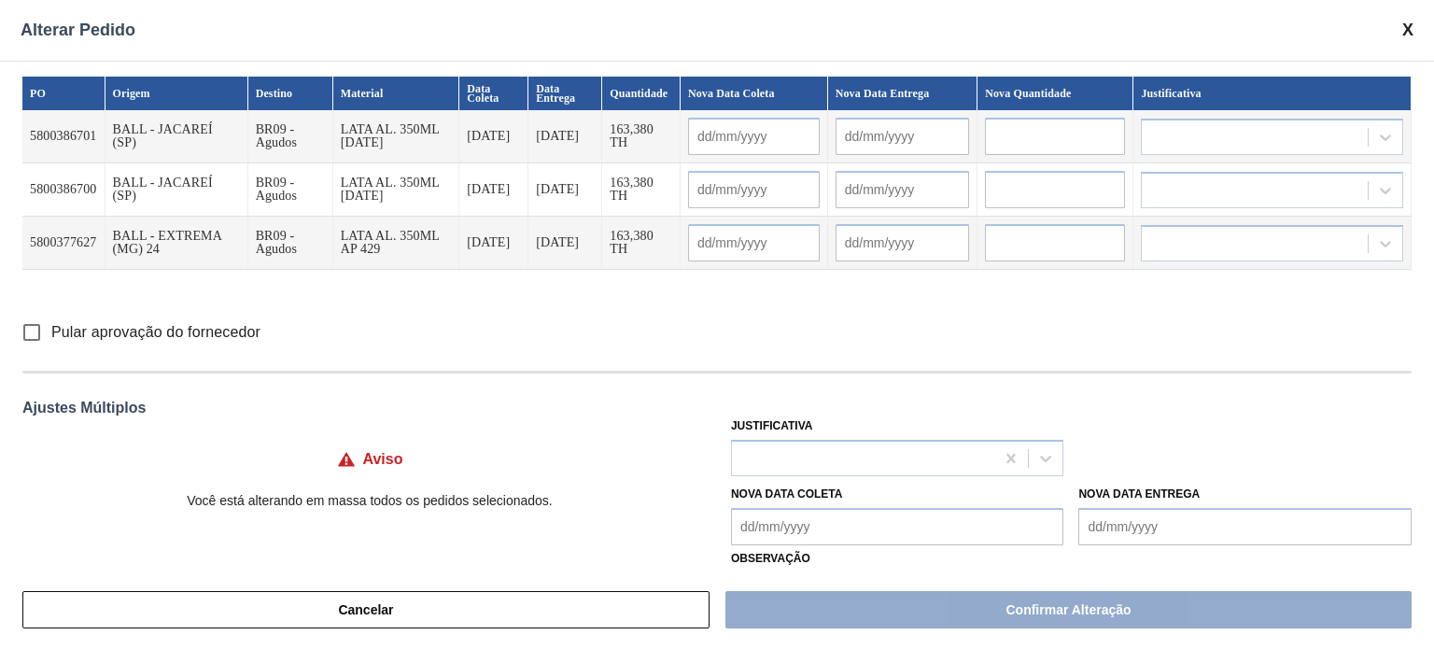
click at [746, 141] on input "text" at bounding box center [754, 136] width 132 height 37
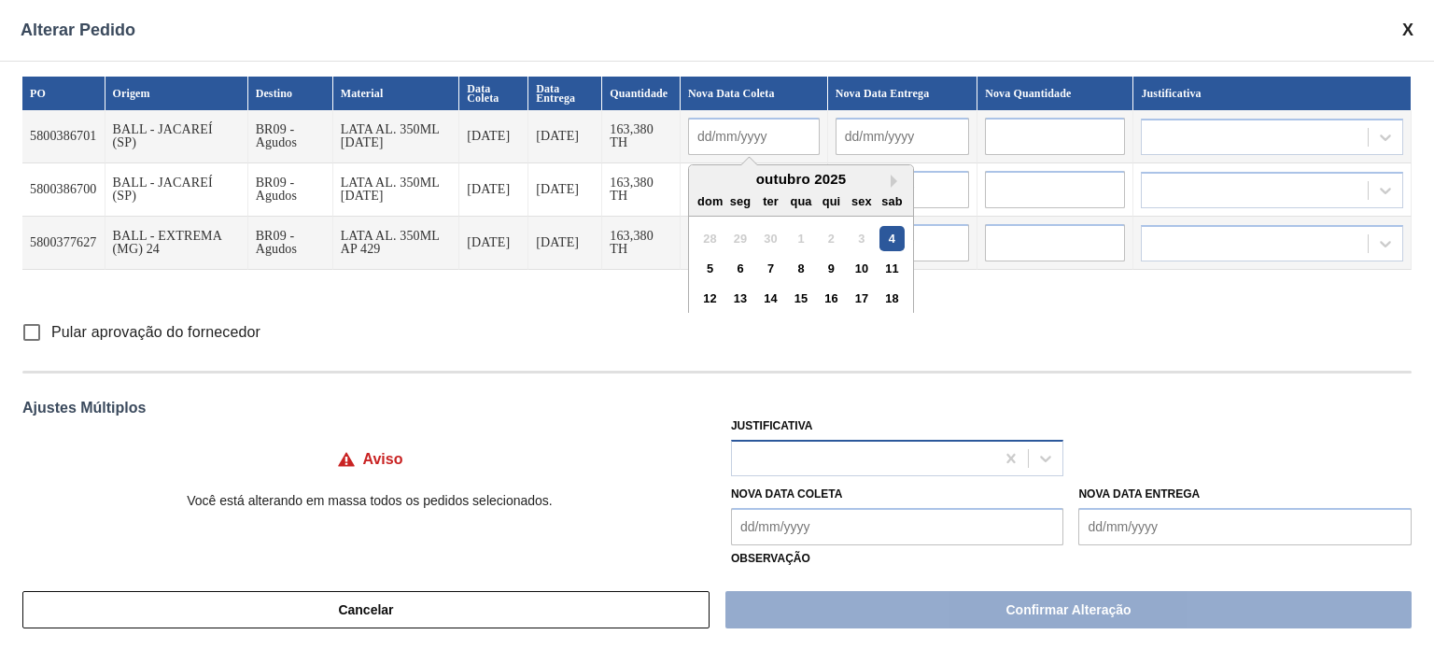
click at [833, 469] on div at bounding box center [863, 457] width 263 height 27
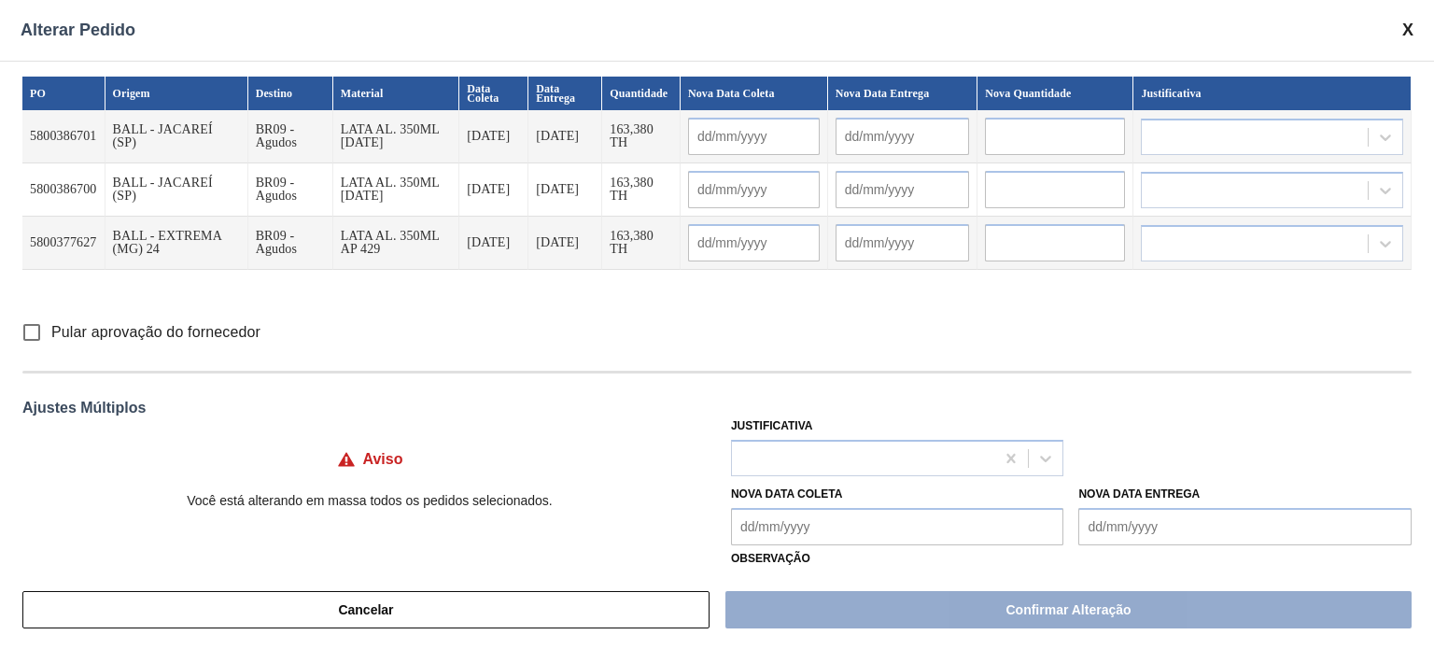
click at [656, 401] on div "Ajustes Múltiplos" at bounding box center [716, 408] width 1389 height 17
click at [825, 468] on div at bounding box center [863, 457] width 263 height 27
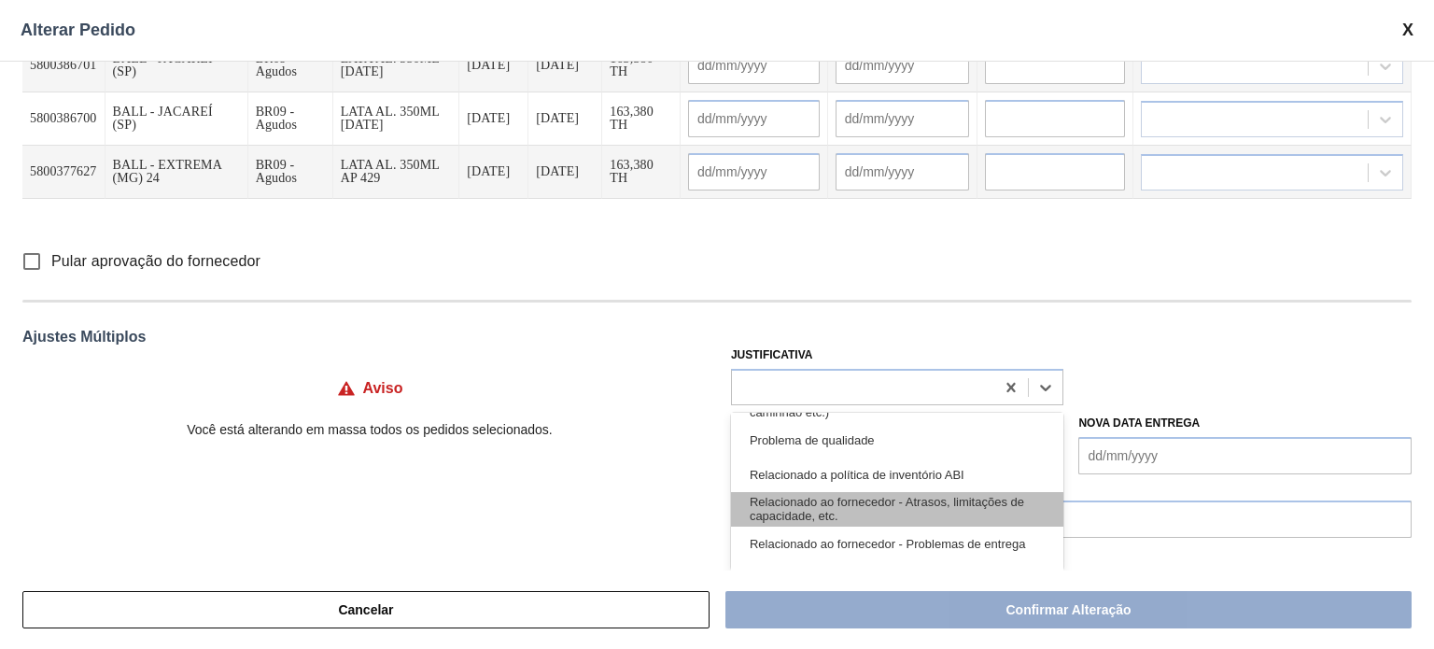
scroll to position [280, 0]
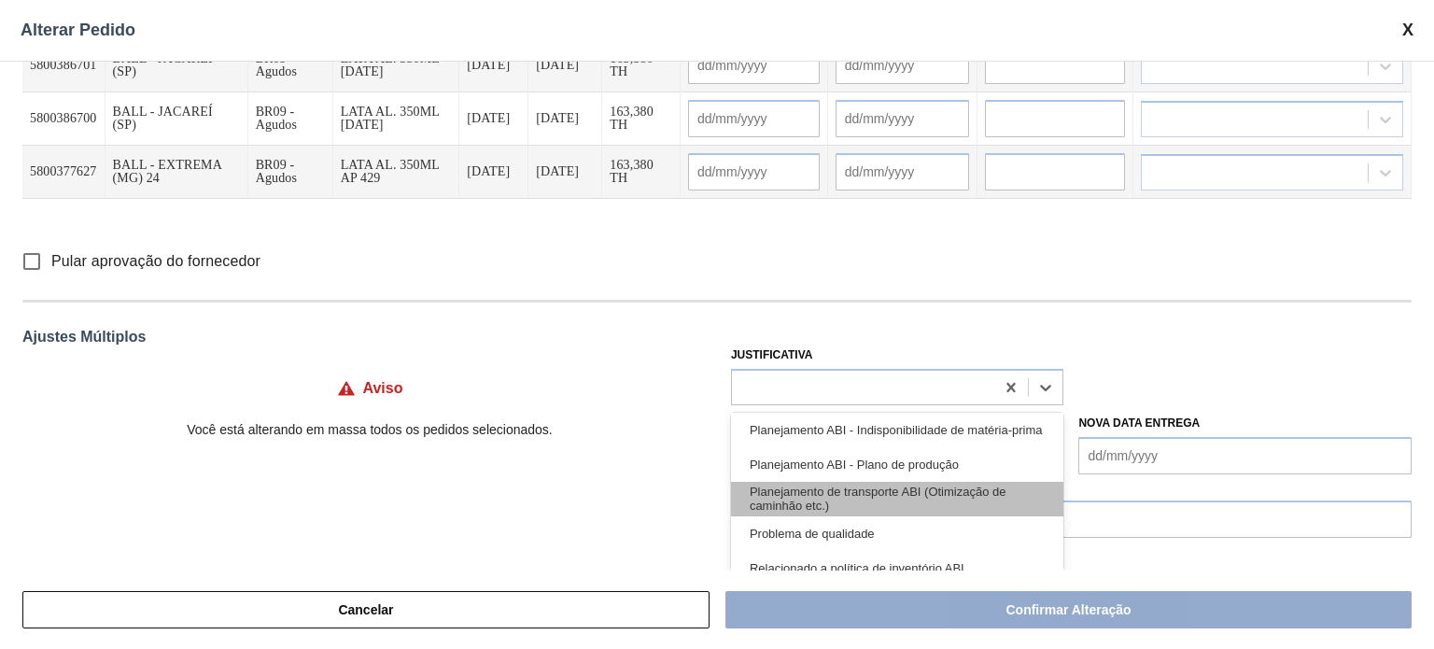
click at [965, 496] on div "Planejamento de transporte ABI (Otimização de caminhão etc.)" at bounding box center [897, 499] width 333 height 35
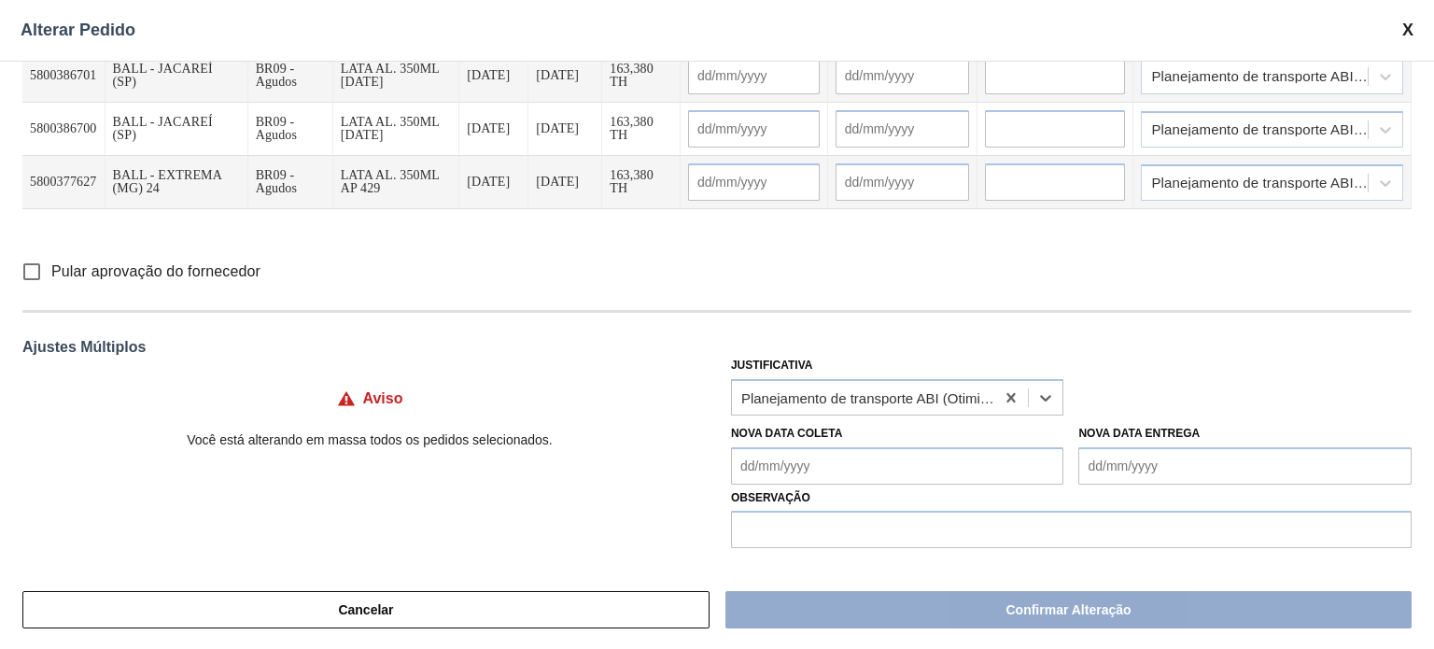
scroll to position [61, 0]
click at [900, 472] on Coleta "Nova Data Coleta" at bounding box center [897, 465] width 333 height 37
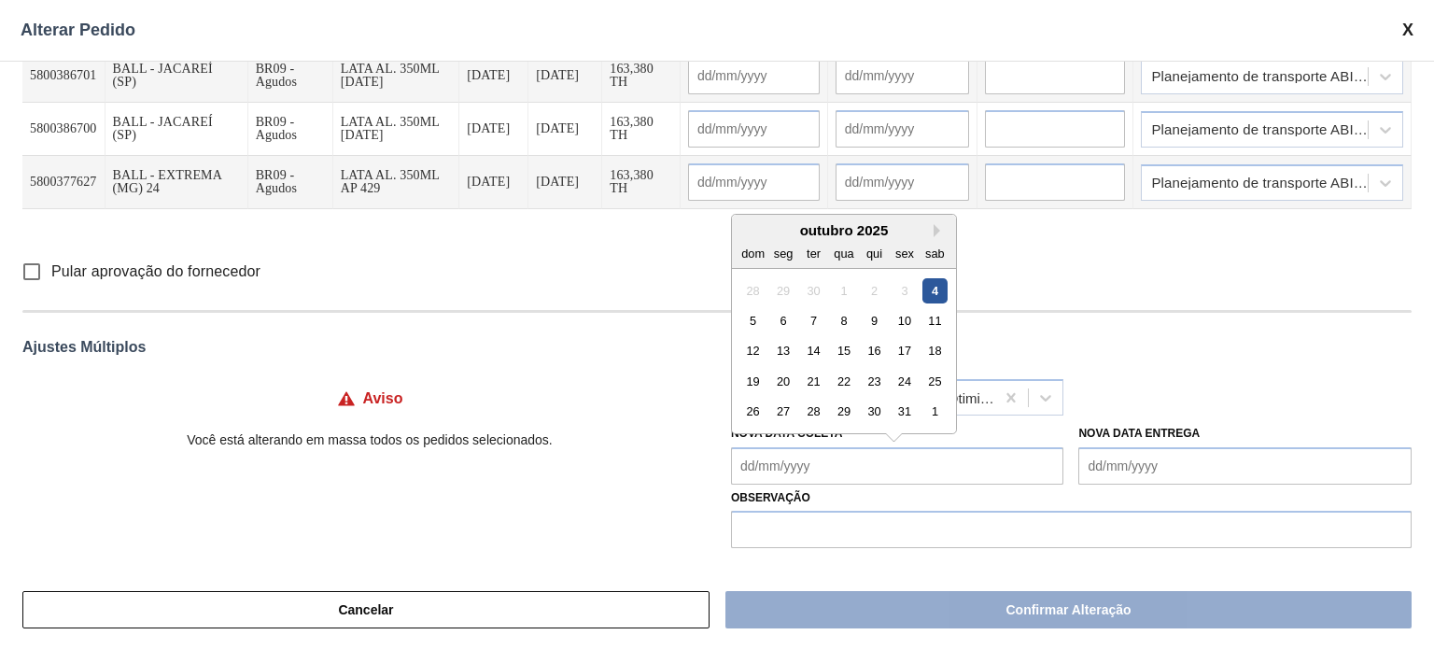
click at [941, 286] on div "4" at bounding box center [934, 289] width 25 height 25
type Coleta "[DATE]"
type input "[DATE]"
type input "05/10/2025"
type input "[DATE]"
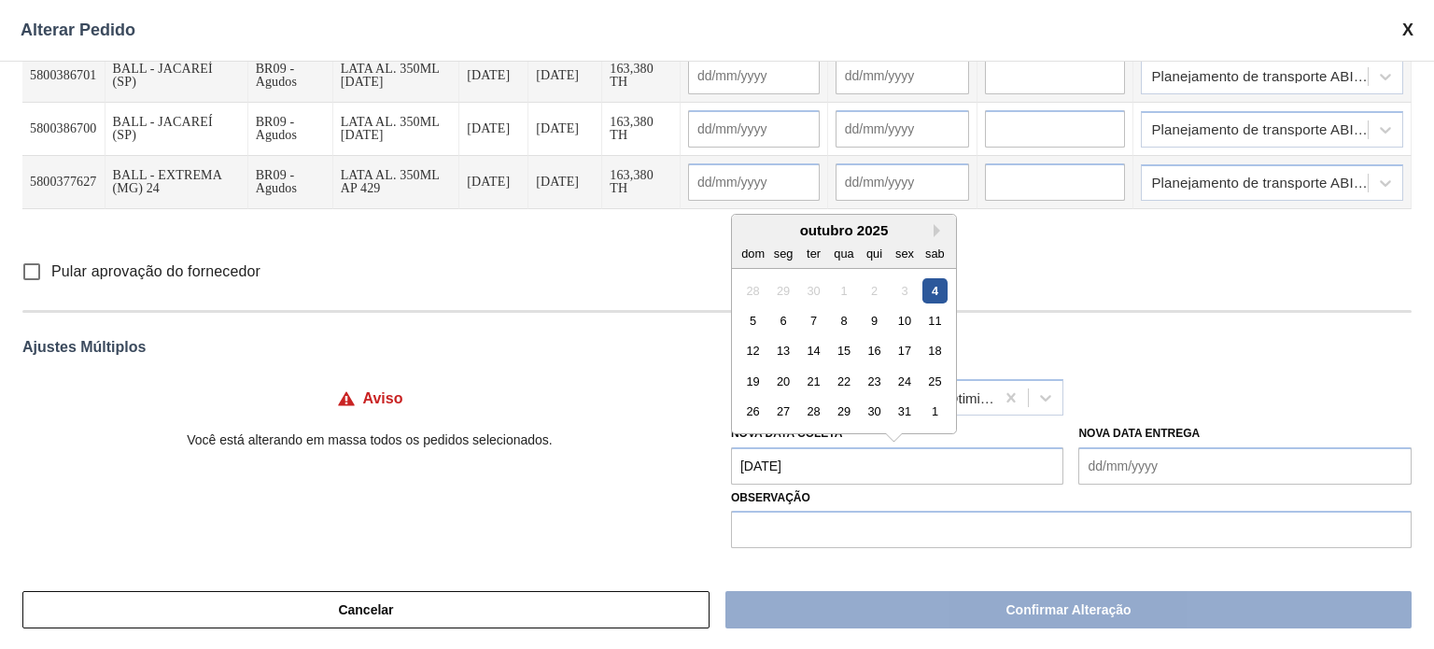
type input "05/10/2025"
type input "[DATE]"
type input "05/10/2025"
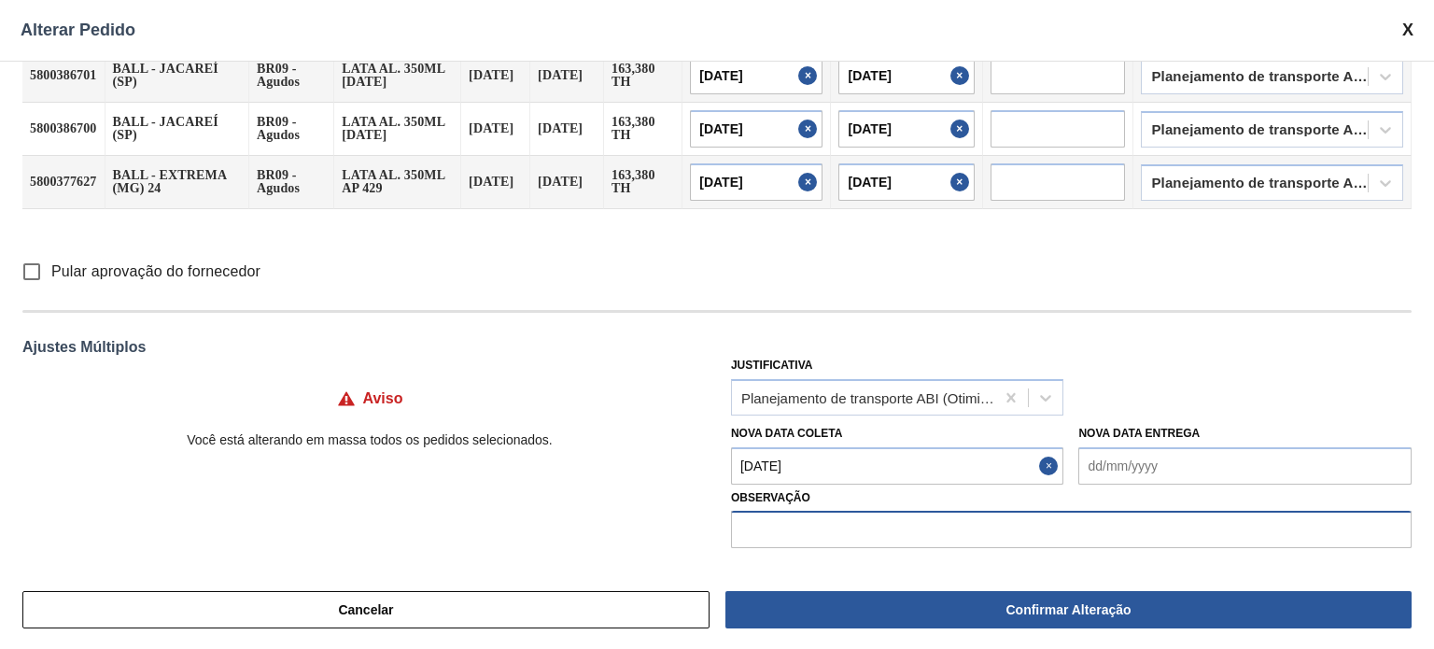
click at [881, 525] on input "text" at bounding box center [1071, 529] width 681 height 37
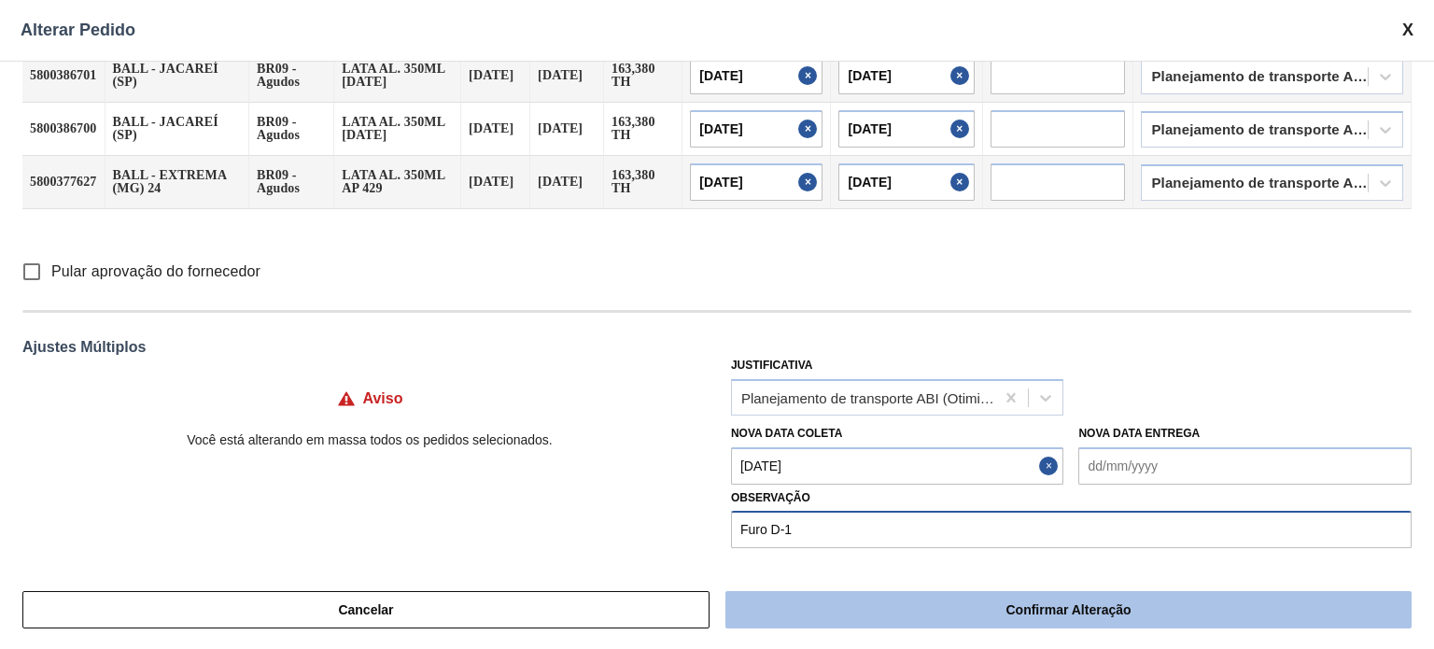
type input "Furo D-1"
click at [1117, 604] on button "Confirmar Alteração" at bounding box center [1068, 609] width 686 height 37
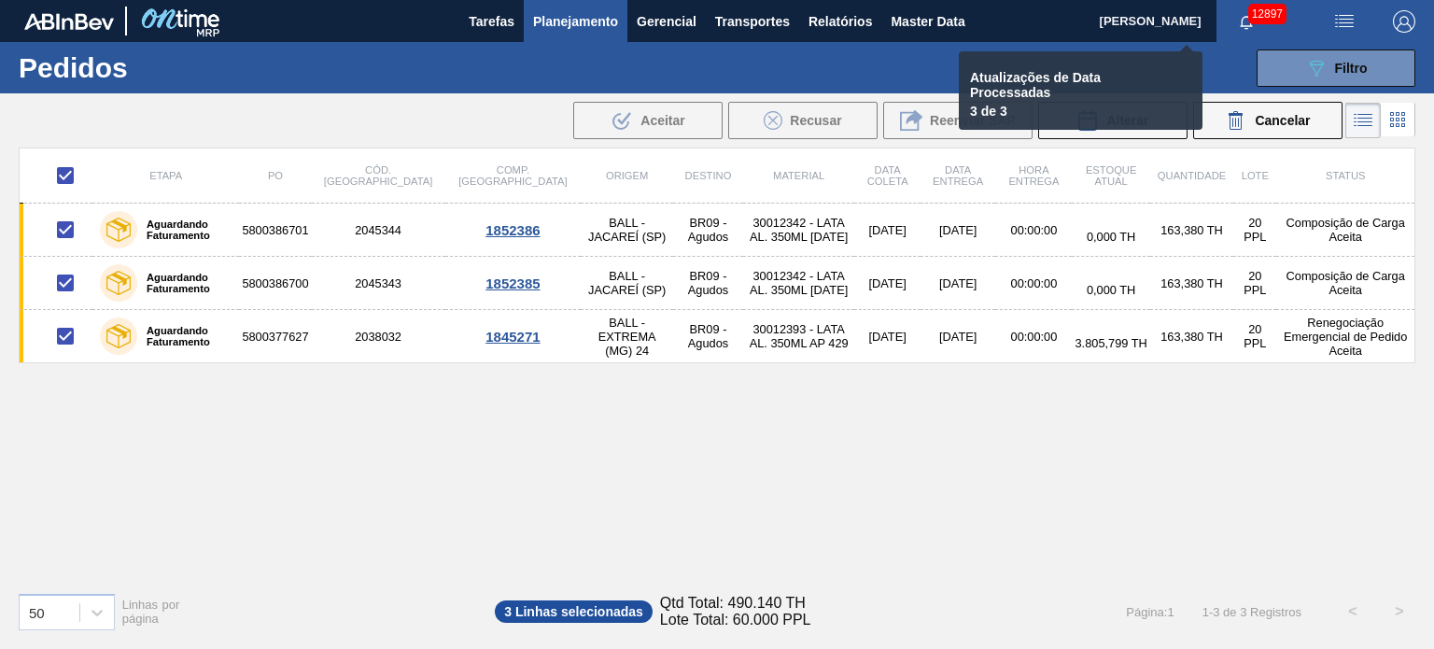
checkbox input "false"
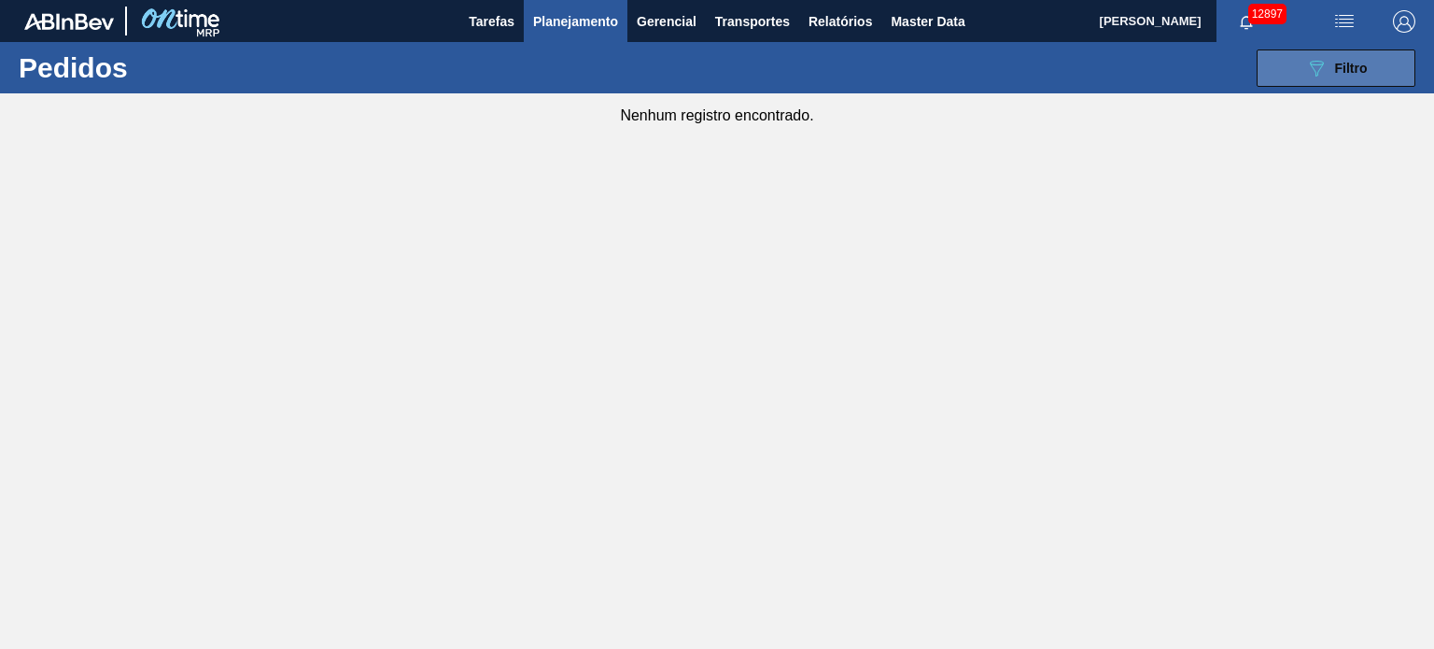
click at [1378, 60] on button "089F7B8B-B2A5-4AFE-B5C0-19BA573D28AC Filtro" at bounding box center [1336, 67] width 159 height 37
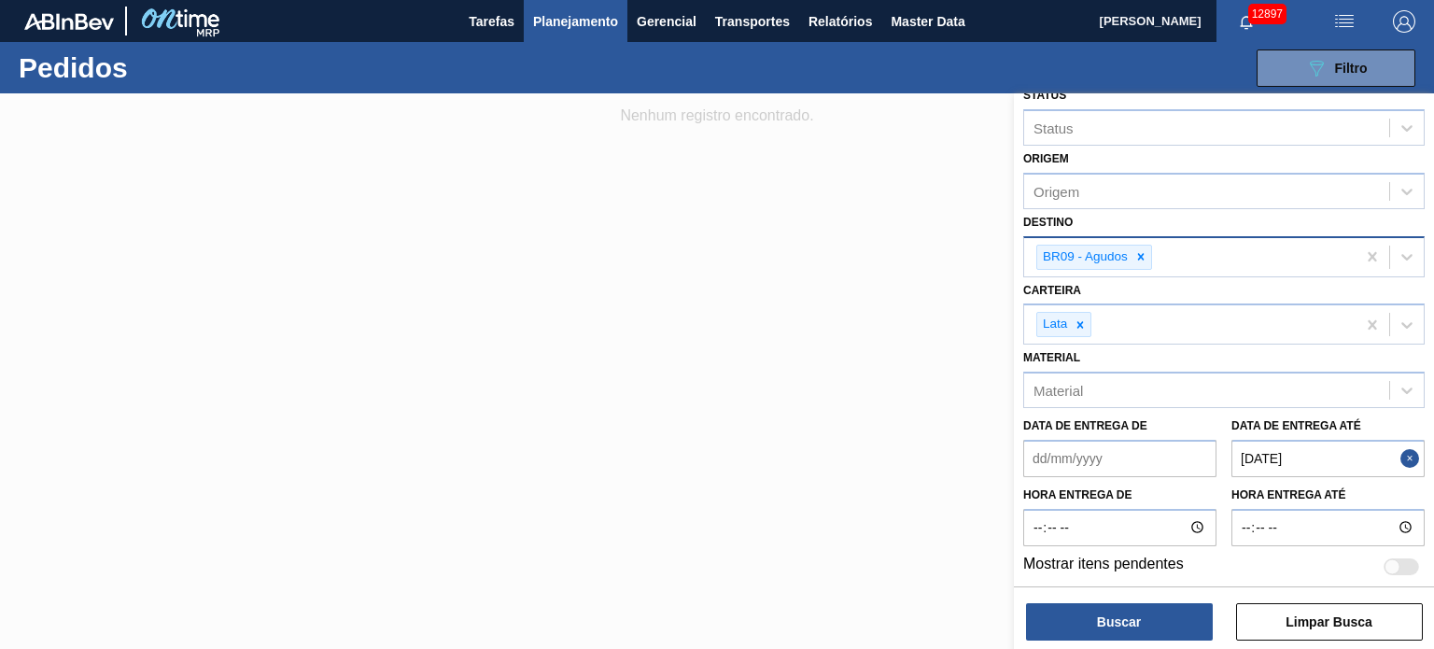
click at [1126, 251] on div "BR09 - Agudos" at bounding box center [1083, 257] width 93 height 23
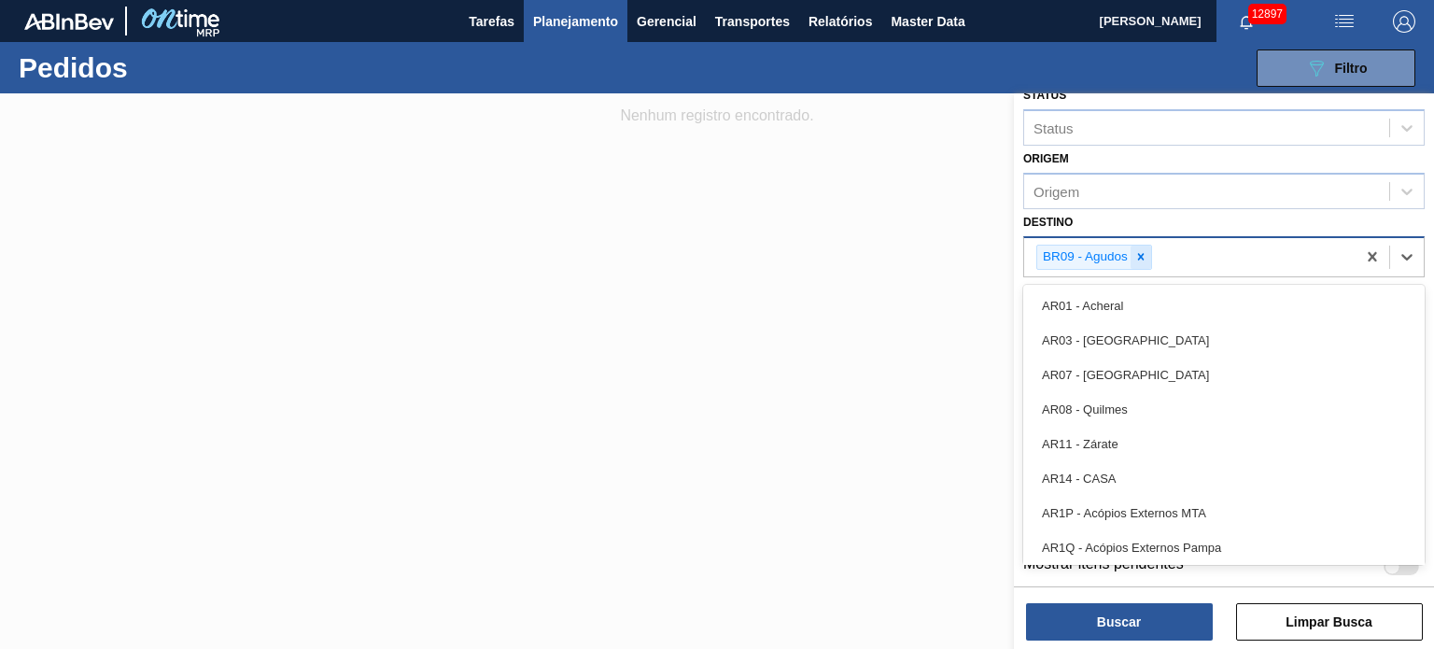
click at [1137, 253] on icon at bounding box center [1140, 256] width 13 height 13
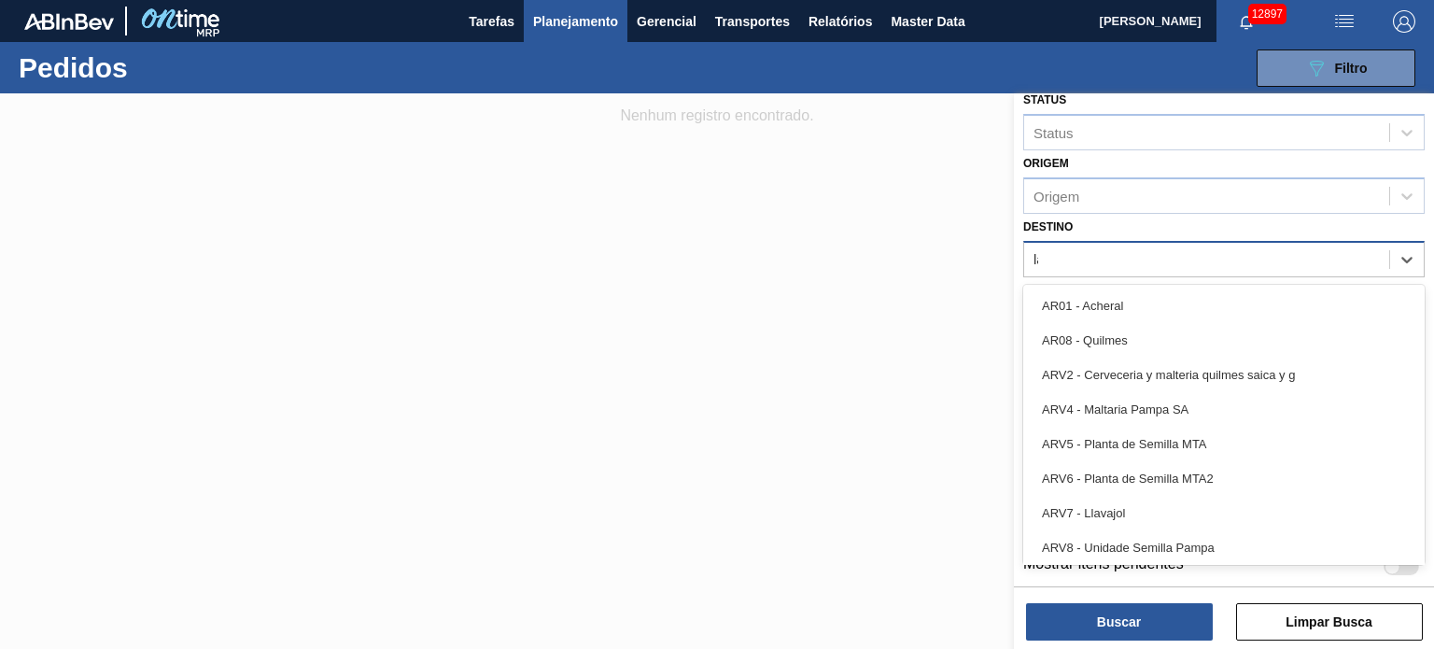
type input "lag"
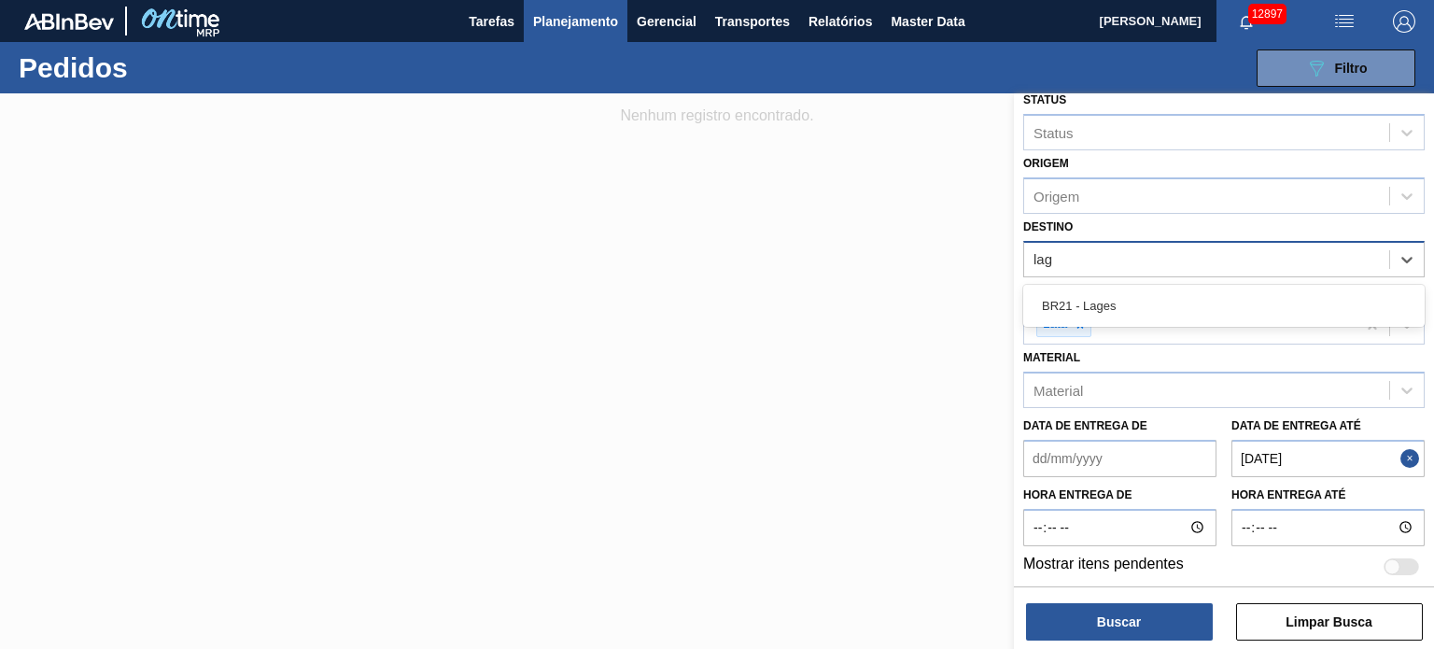
click at [1121, 321] on div "BR21 - Lages" at bounding box center [1223, 306] width 401 height 42
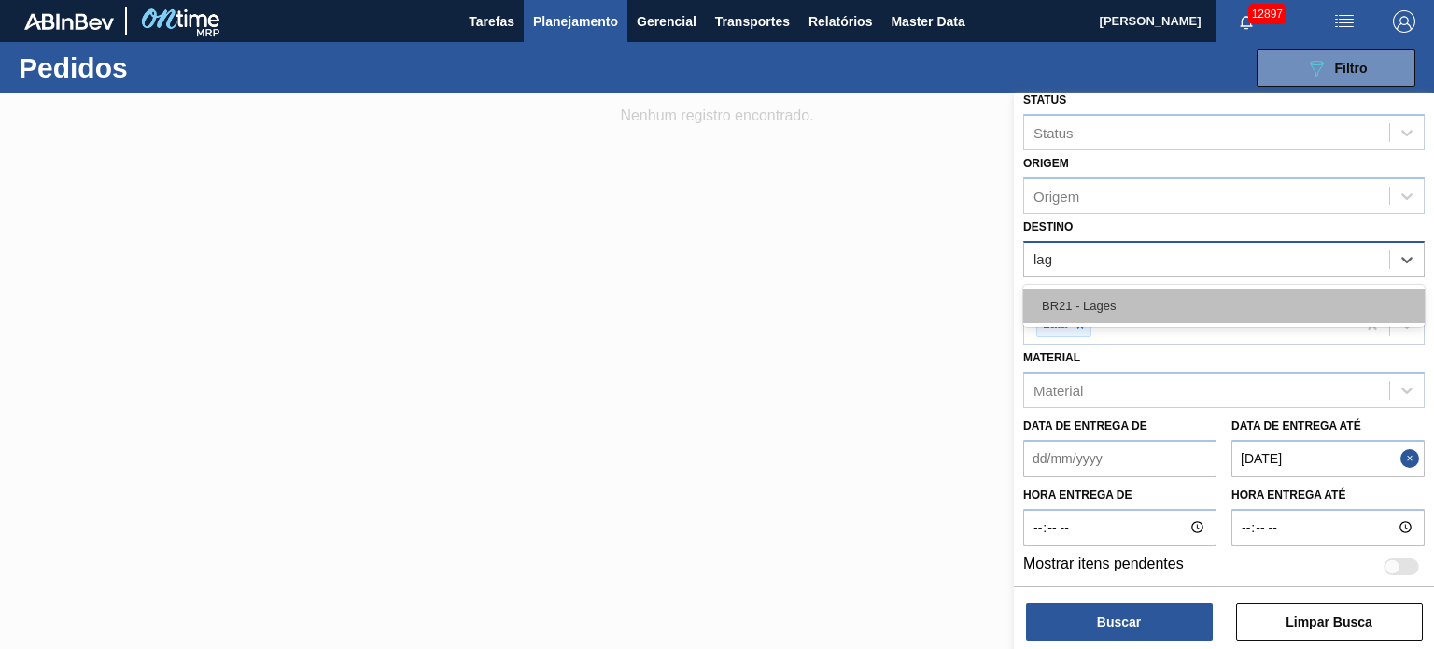
click at [1114, 302] on div "BR21 - Lages" at bounding box center [1223, 305] width 401 height 35
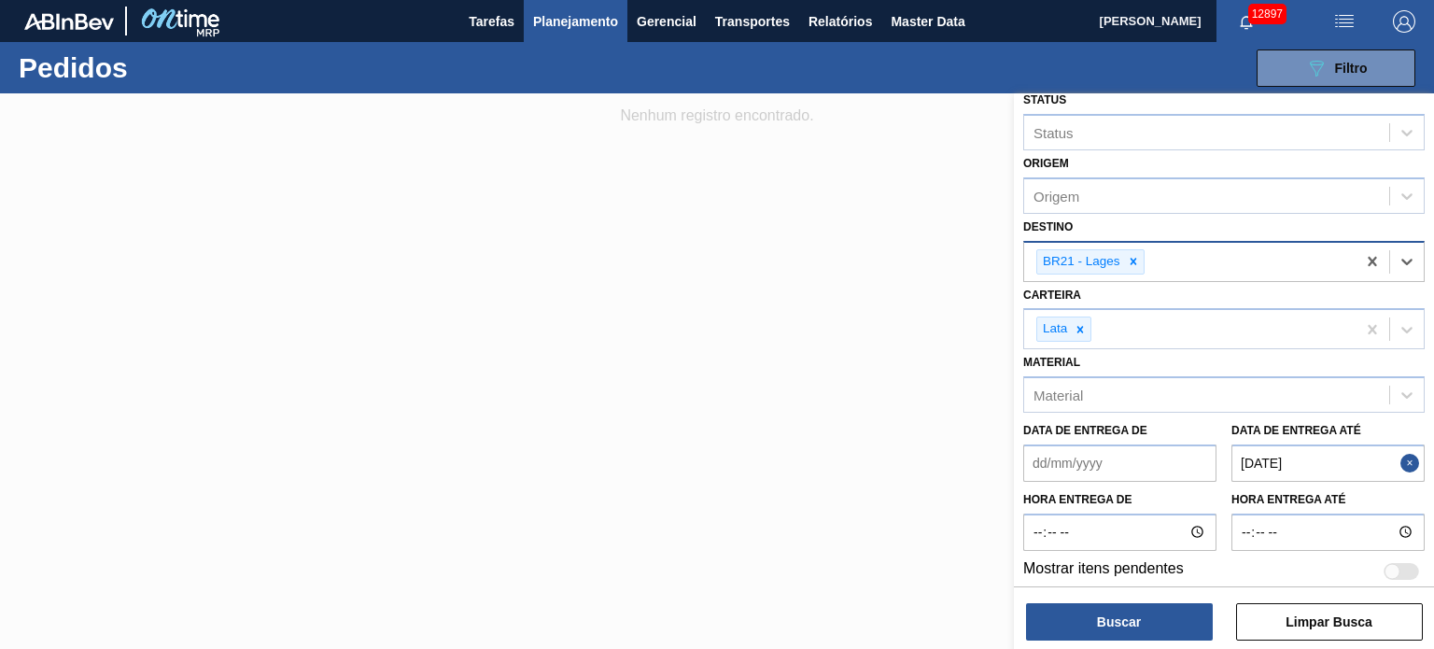
scroll to position [217, 0]
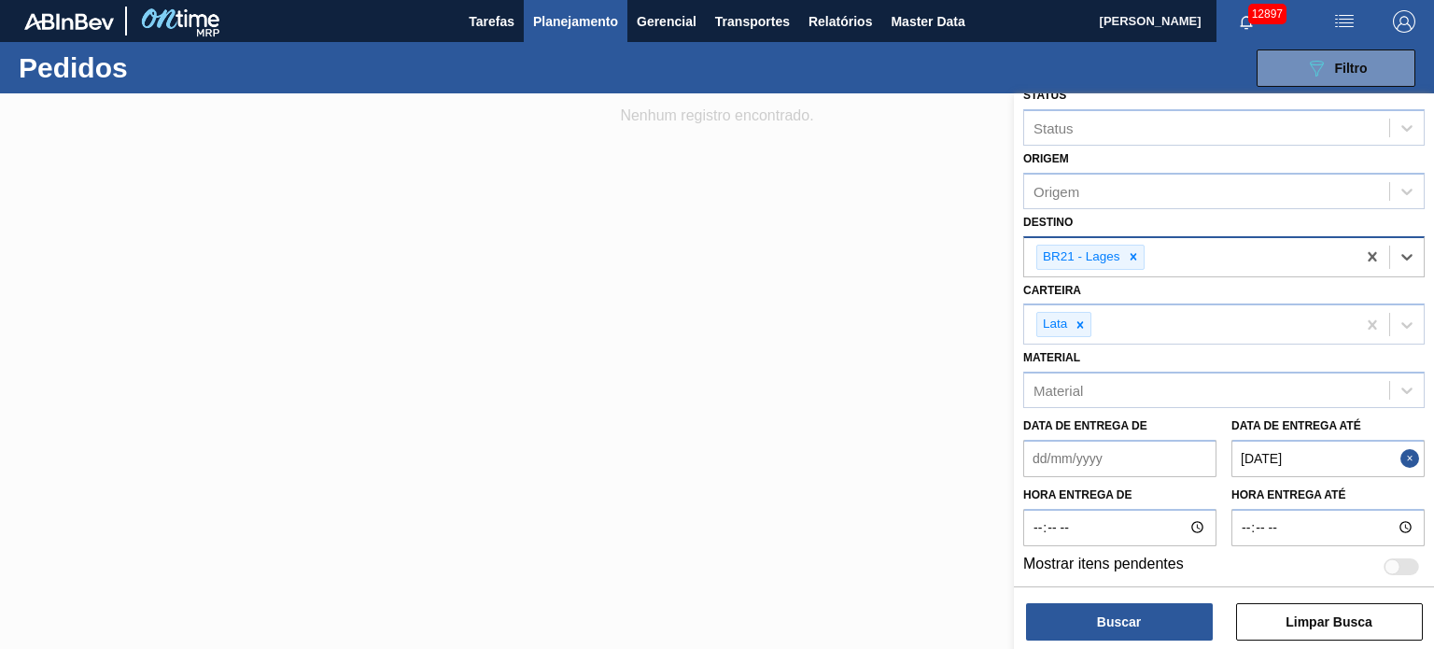
click at [1408, 451] on button "Close" at bounding box center [1412, 458] width 24 height 37
click at [1408, 451] on até "Data de Entrega até" at bounding box center [1327, 458] width 193 height 37
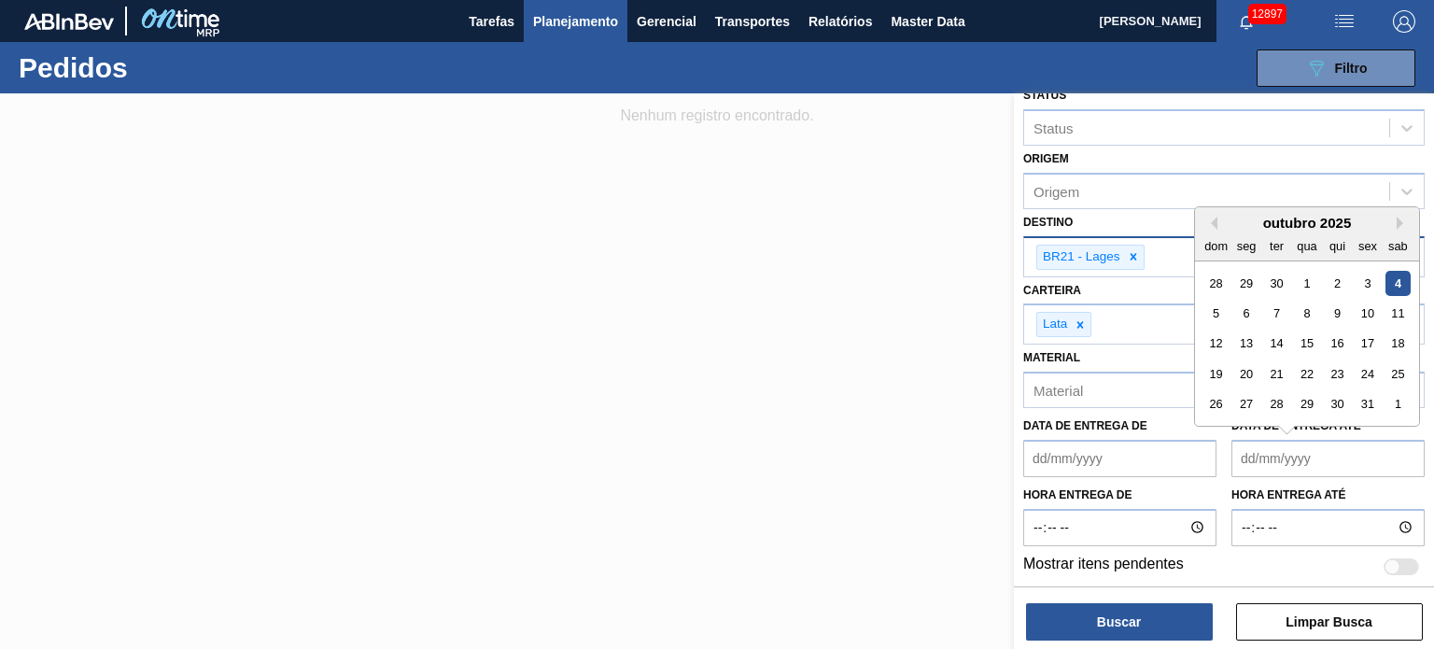
click at [1404, 270] on div "4" at bounding box center [1397, 282] width 25 height 25
type até "[DATE]"
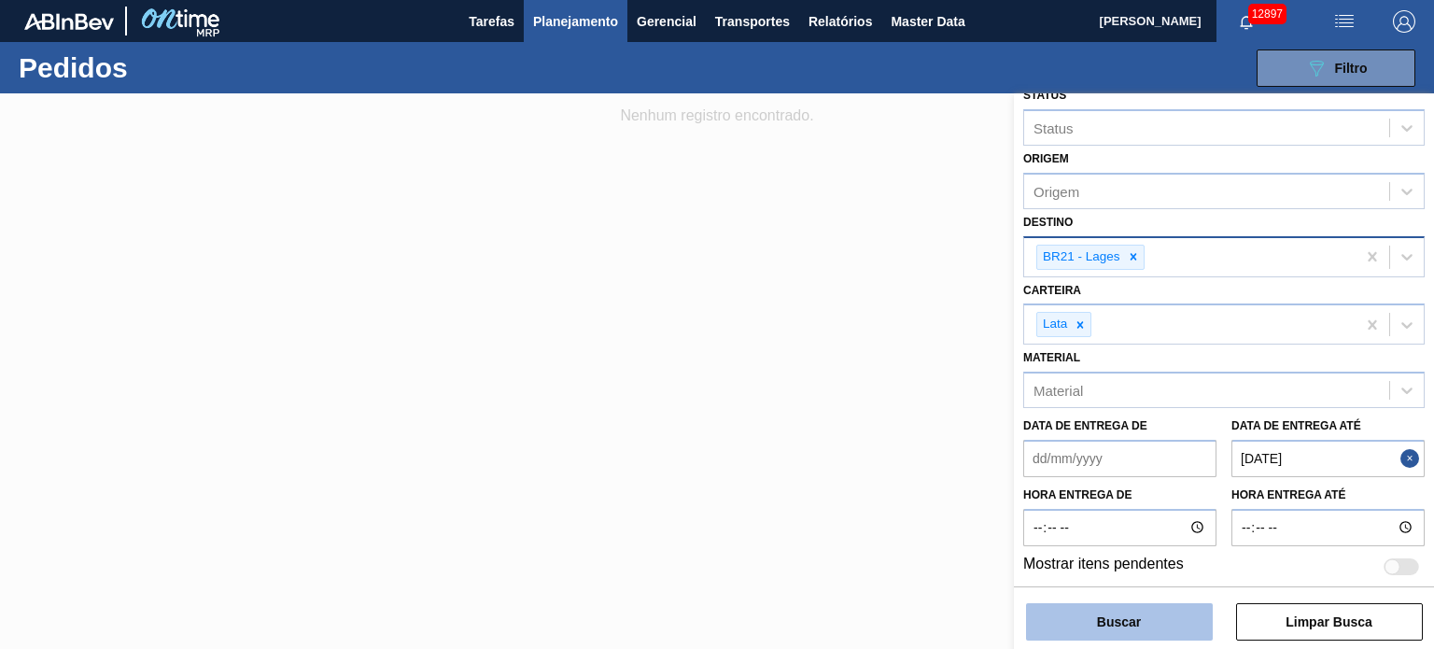
click at [1186, 608] on button "Buscar" at bounding box center [1119, 621] width 187 height 37
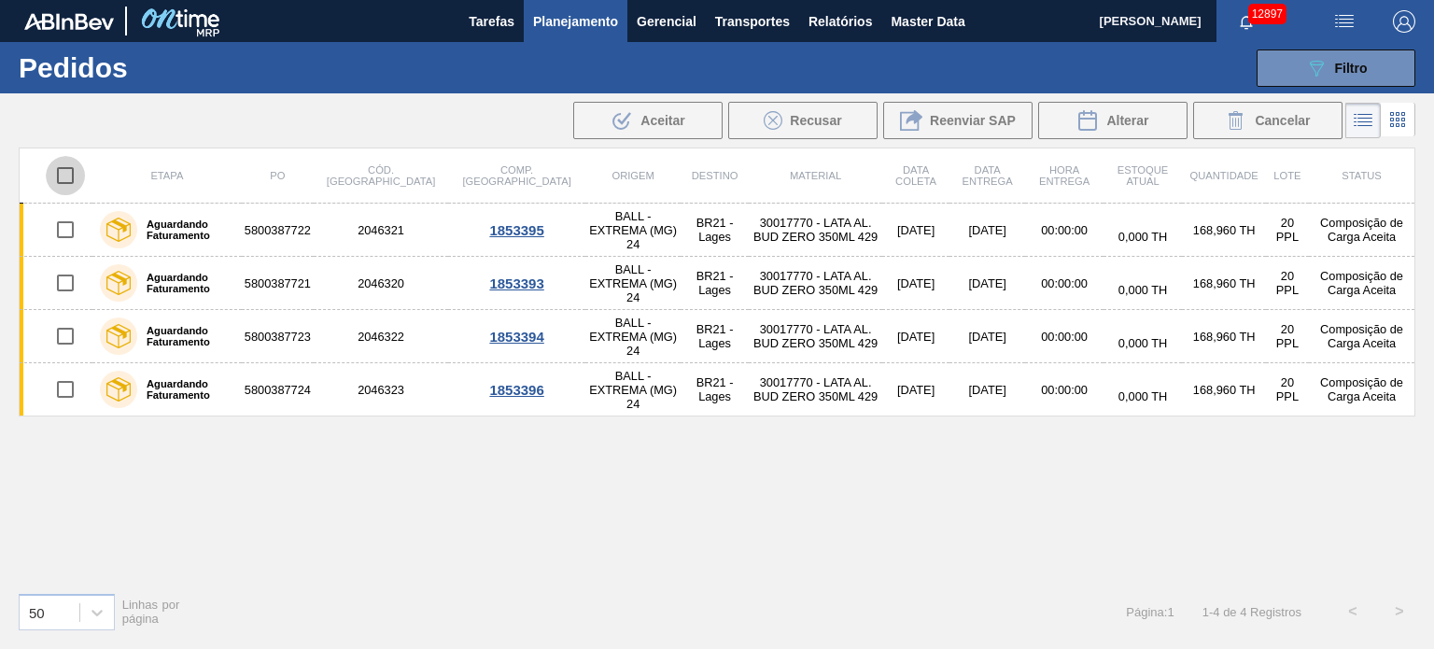
click at [65, 178] on input "checkbox" at bounding box center [65, 175] width 39 height 39
checkbox input "true"
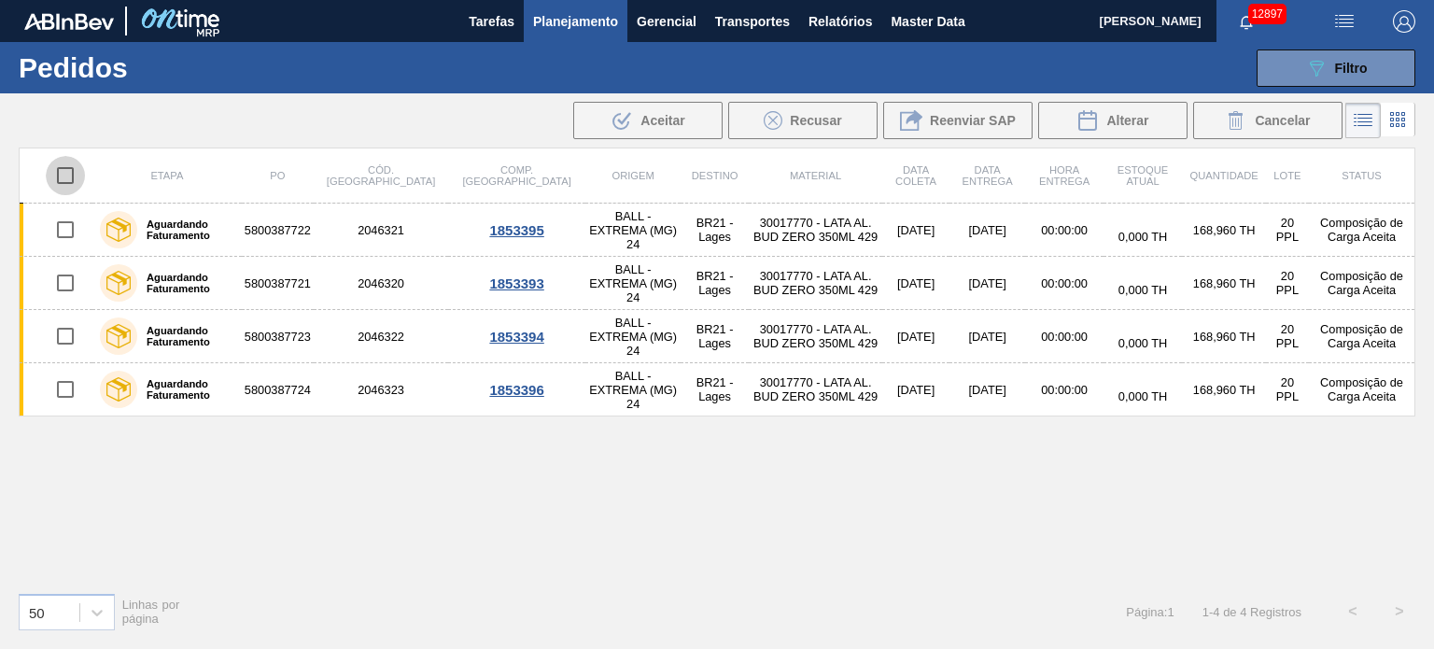
checkbox input "true"
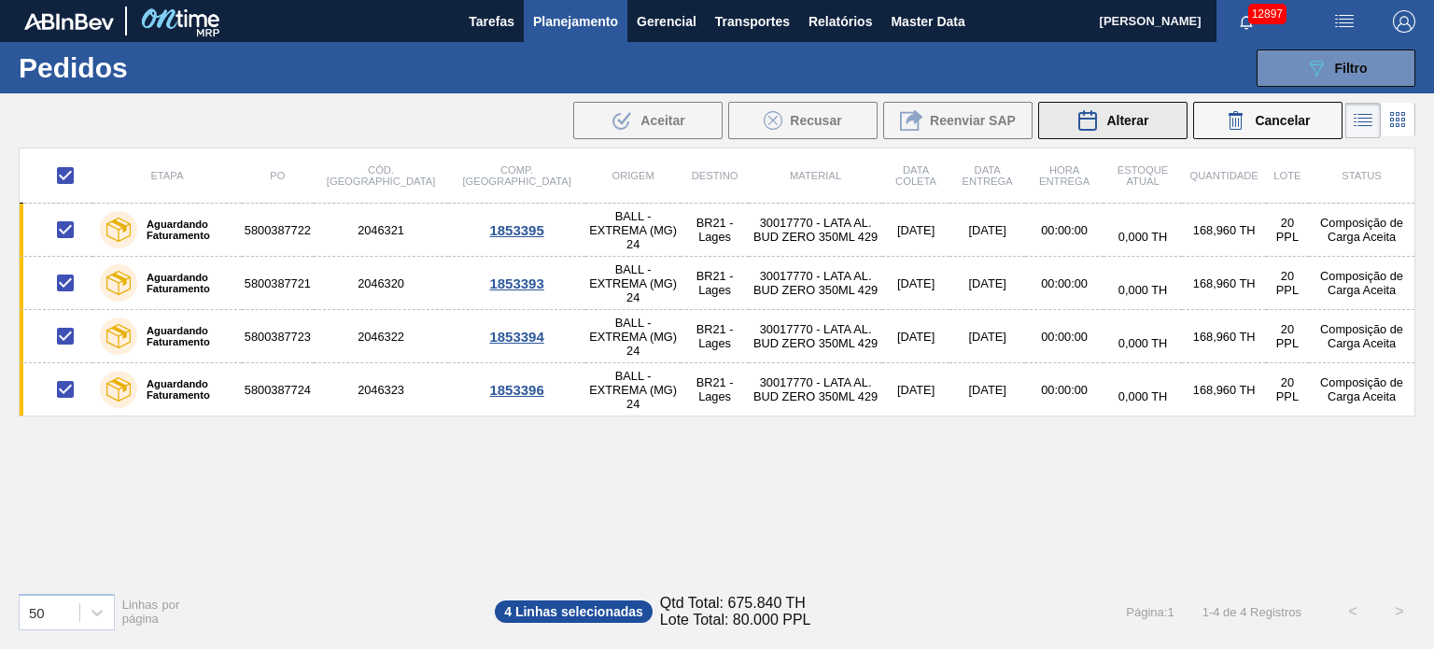
click at [1105, 110] on div "Alterar" at bounding box center [1112, 120] width 72 height 22
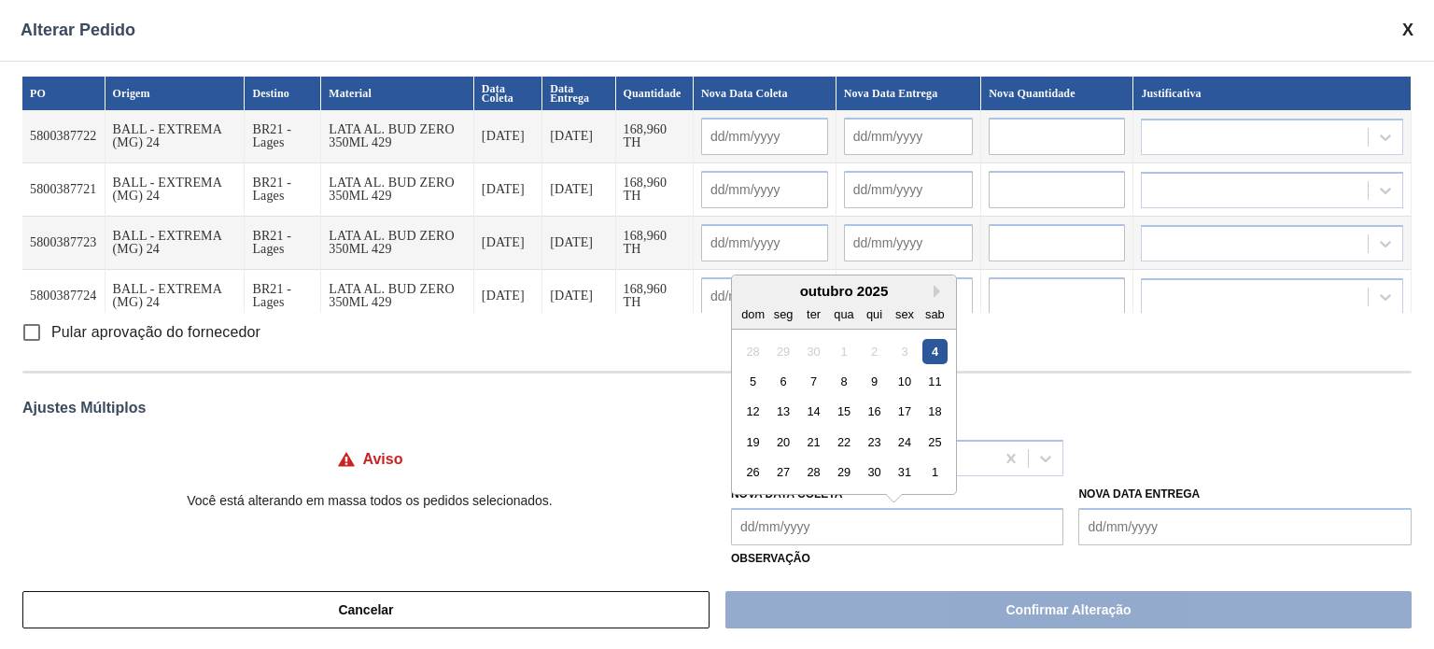
click at [785, 522] on Coleta "Nova Data Coleta" at bounding box center [897, 526] width 333 height 37
click at [925, 355] on div "4" at bounding box center [934, 350] width 25 height 25
type Coleta "[DATE]"
type input "[DATE]"
type input "05/10/2025"
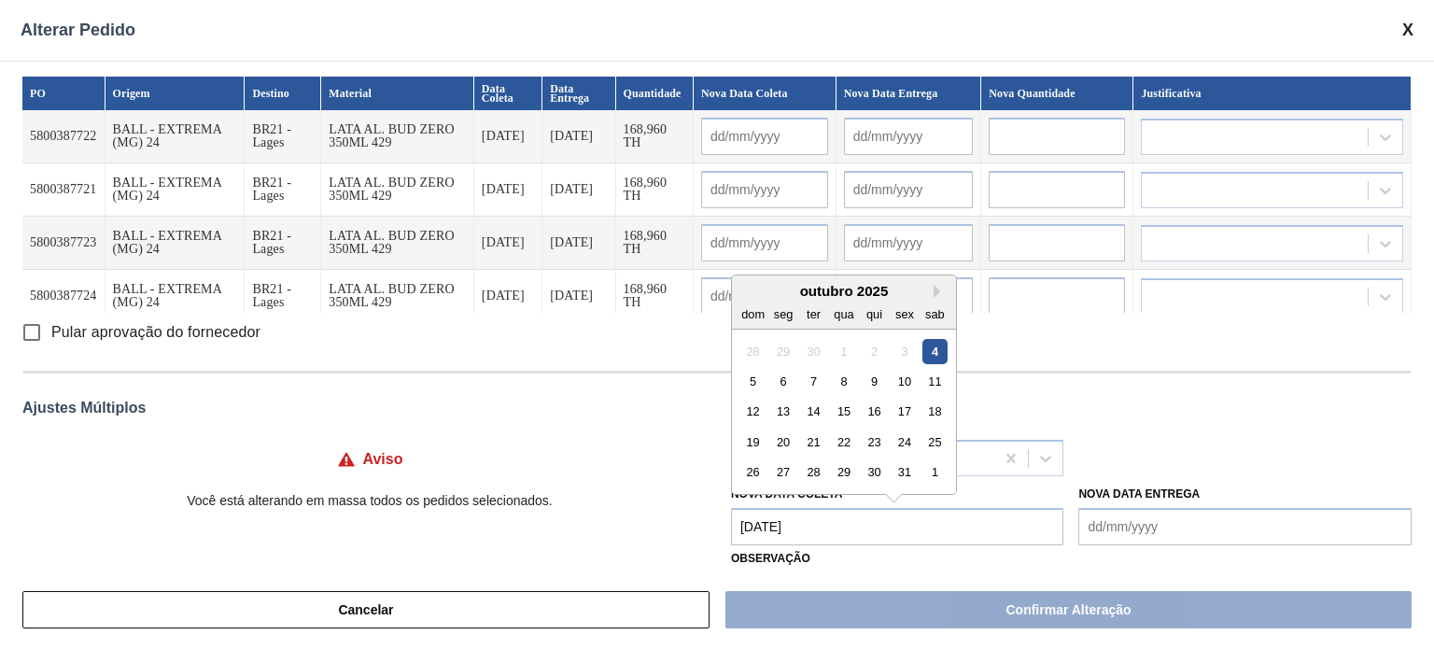
type input "[DATE]"
type input "05/10/2025"
type input "[DATE]"
type input "05/10/2025"
type input "[DATE]"
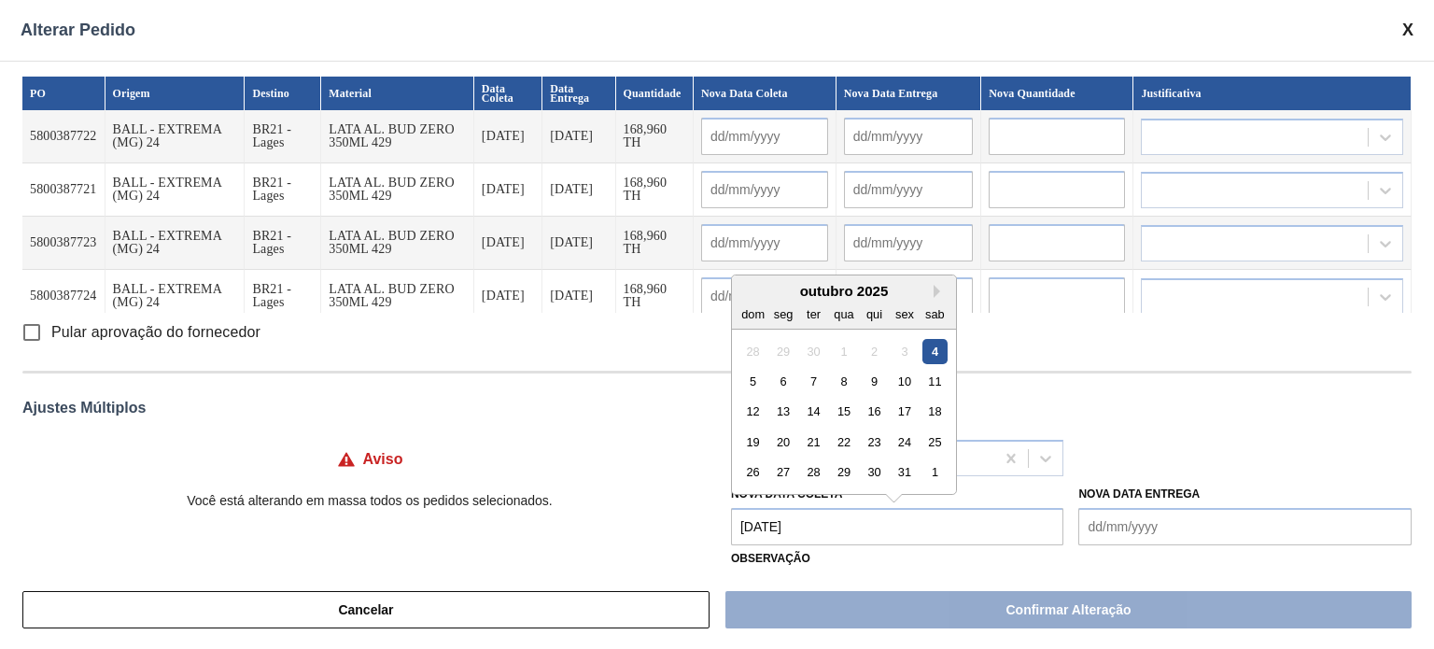
type input "05/10/2025"
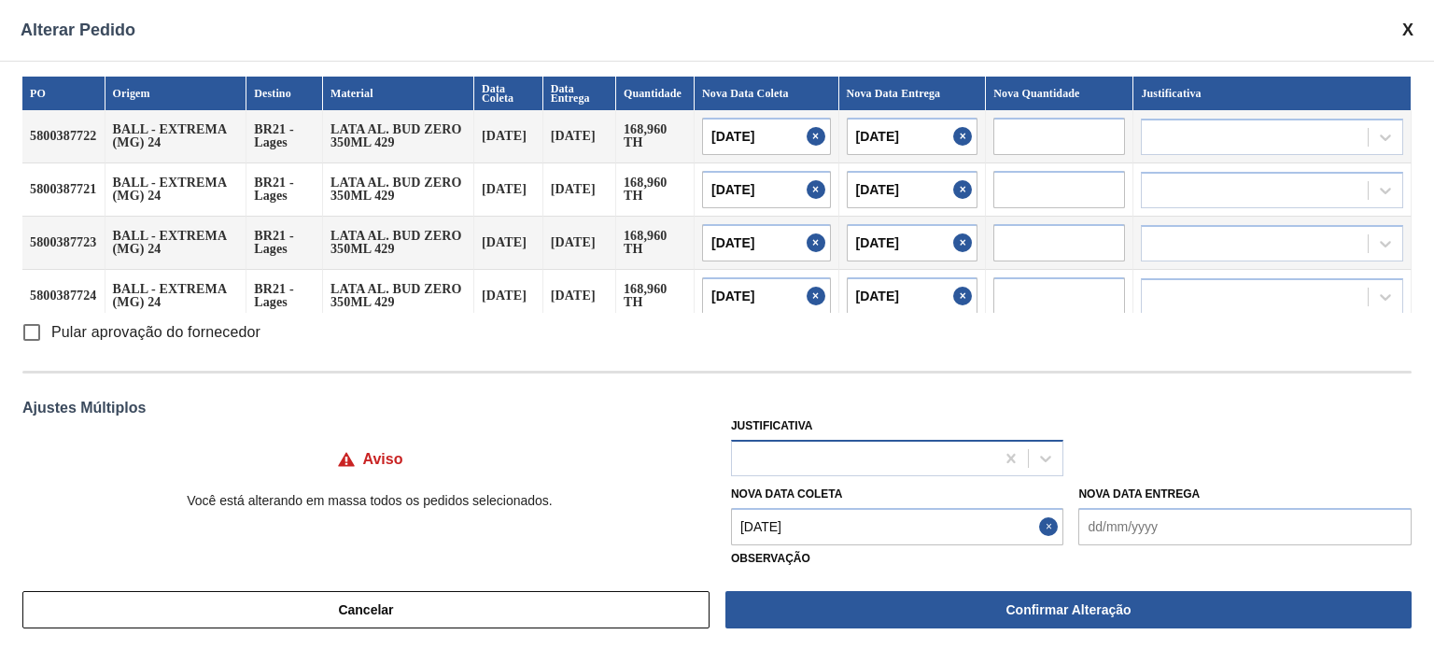
click at [840, 457] on div at bounding box center [863, 457] width 263 height 27
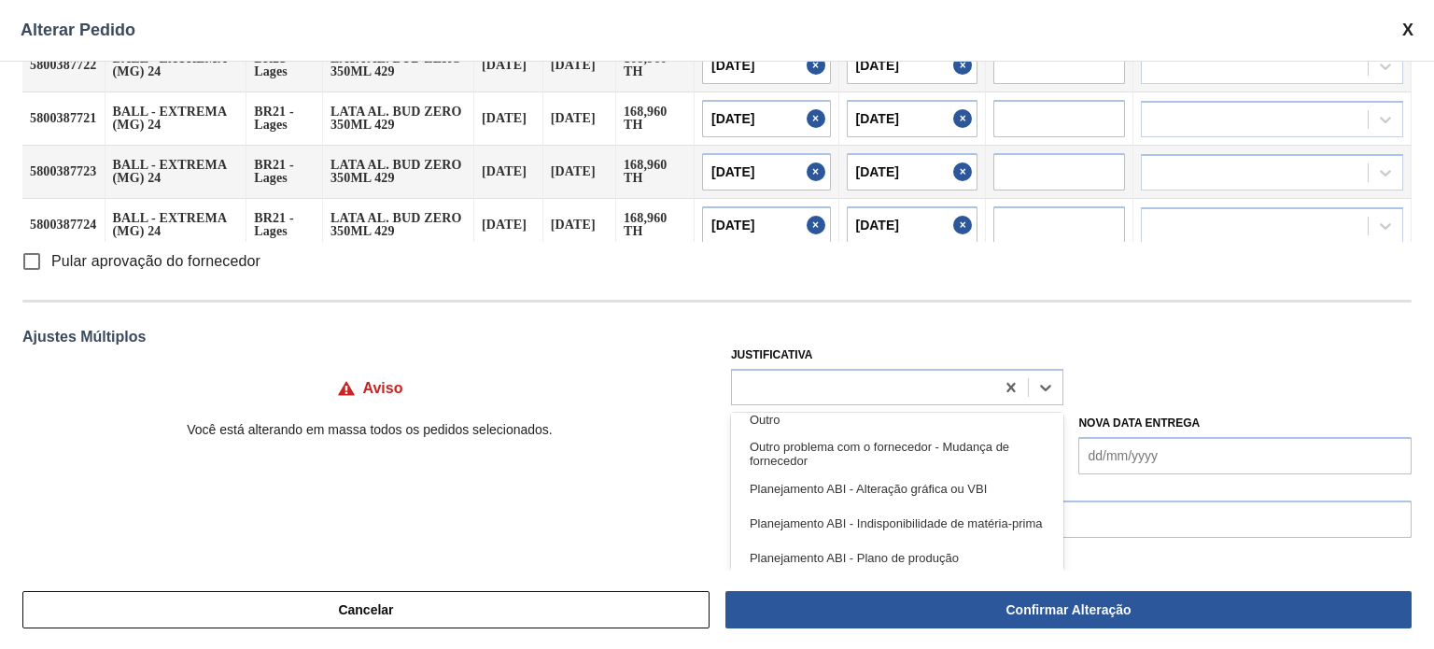
scroll to position [280, 0]
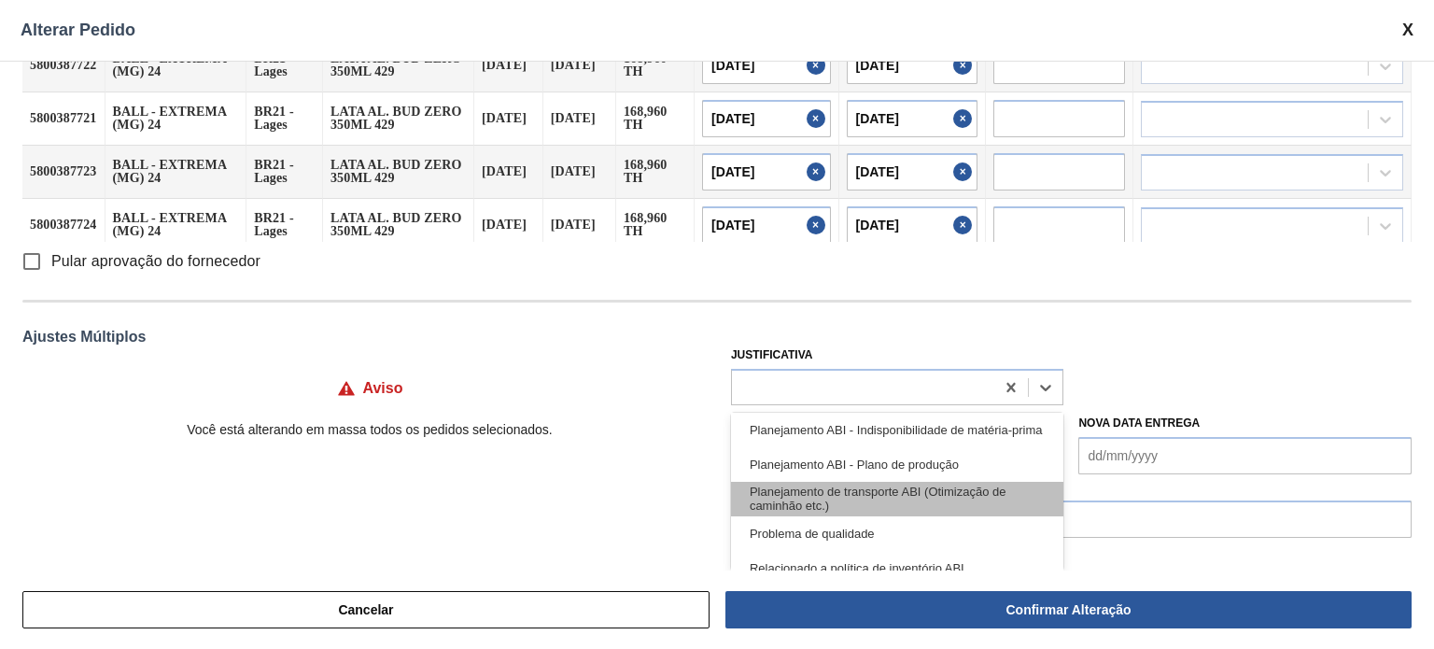
click at [941, 499] on div "Planejamento de transporte ABI (Otimização de caminhão etc.)" at bounding box center [897, 499] width 333 height 35
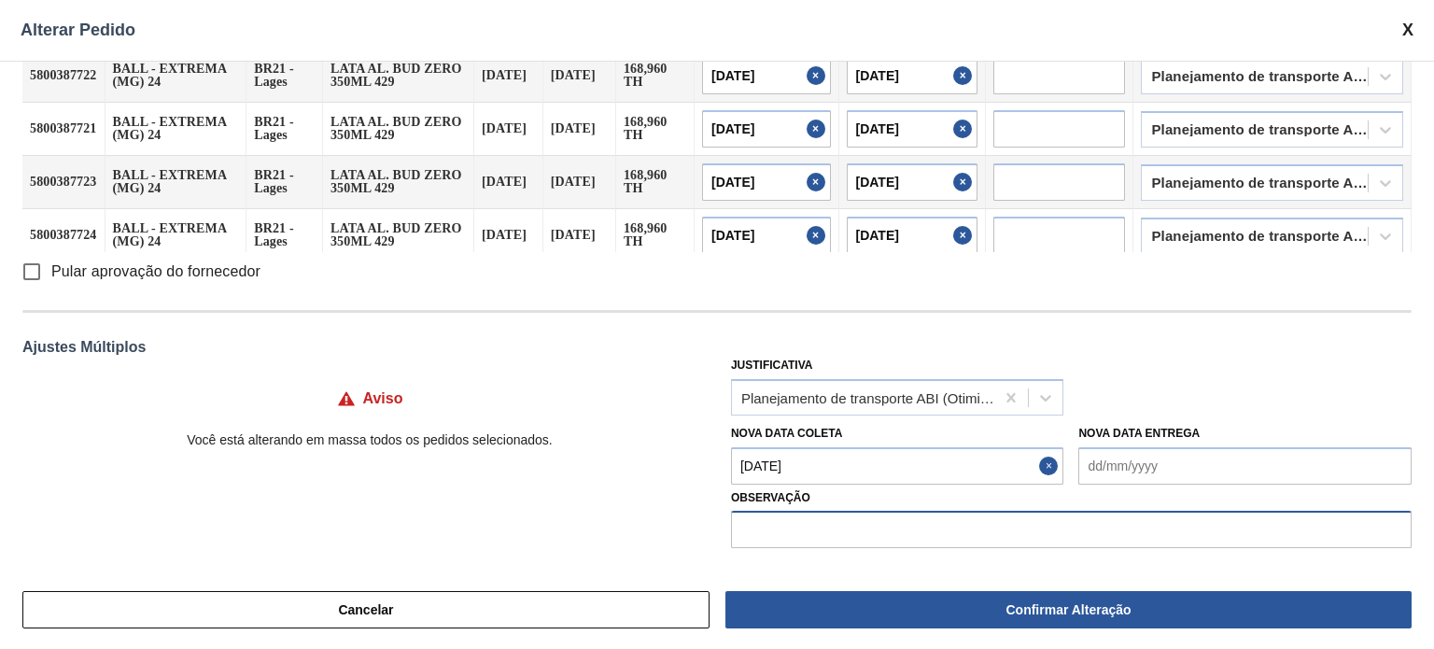
click at [869, 533] on input "text" at bounding box center [1071, 529] width 681 height 37
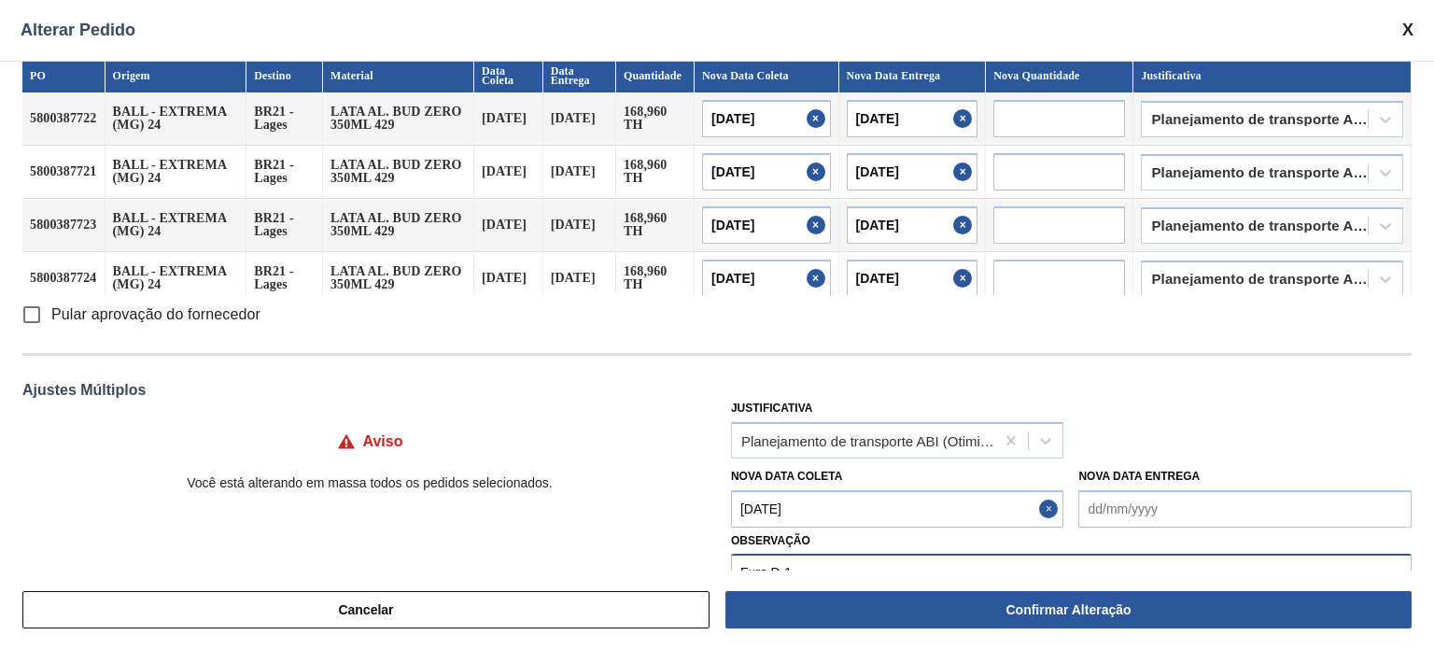
scroll to position [0, 0]
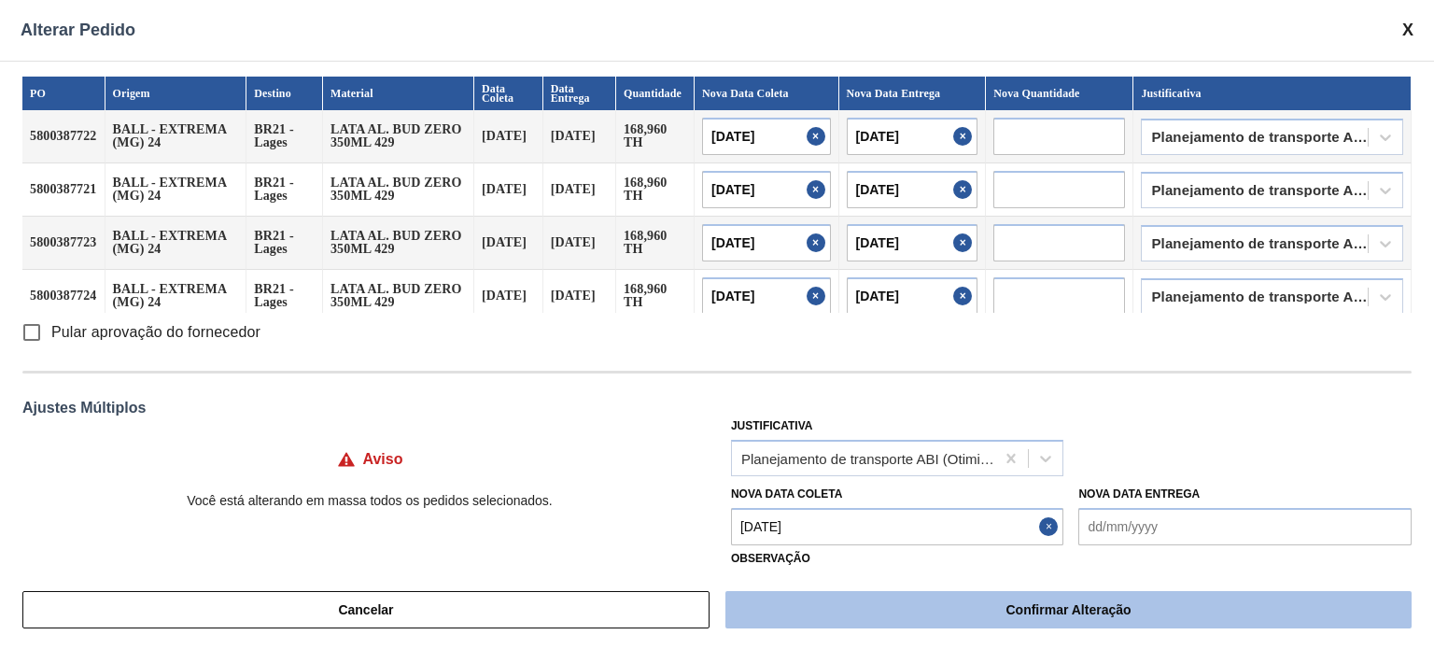
type input "Furo D-1"
click at [962, 604] on button "Confirmar Alteração" at bounding box center [1068, 609] width 686 height 37
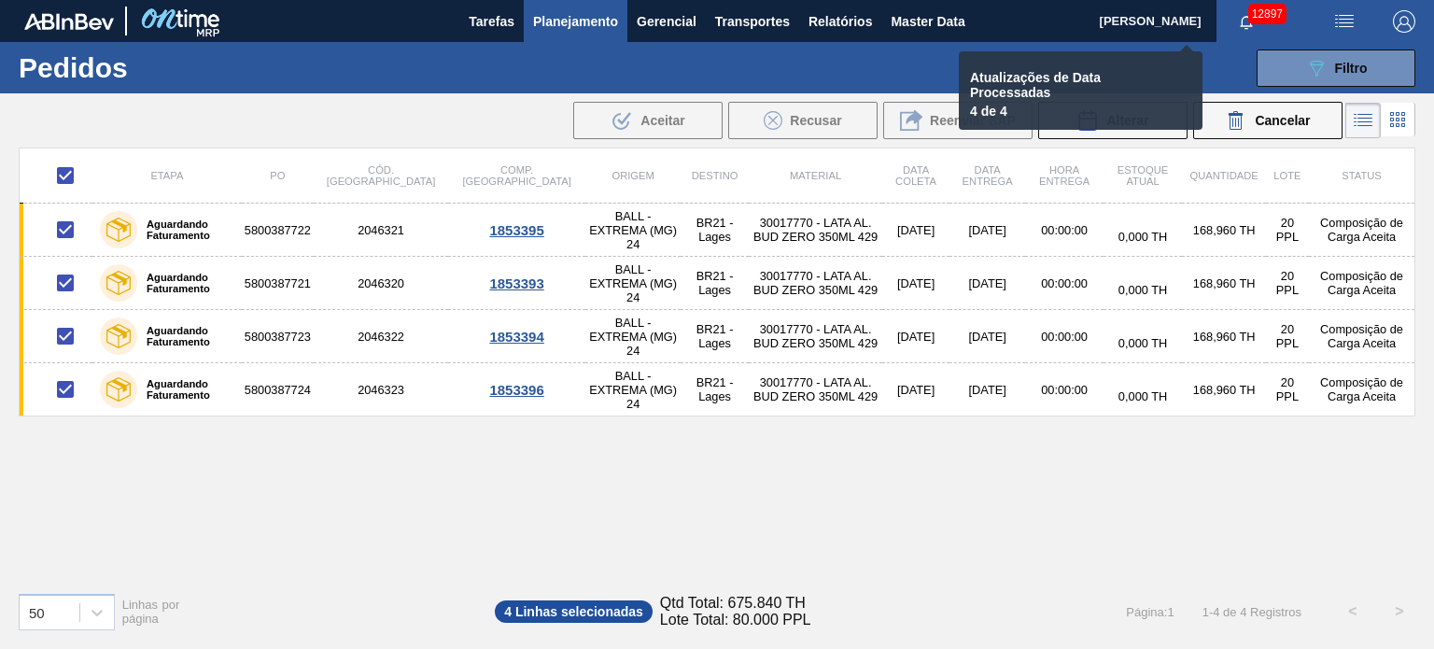
checkbox input "false"
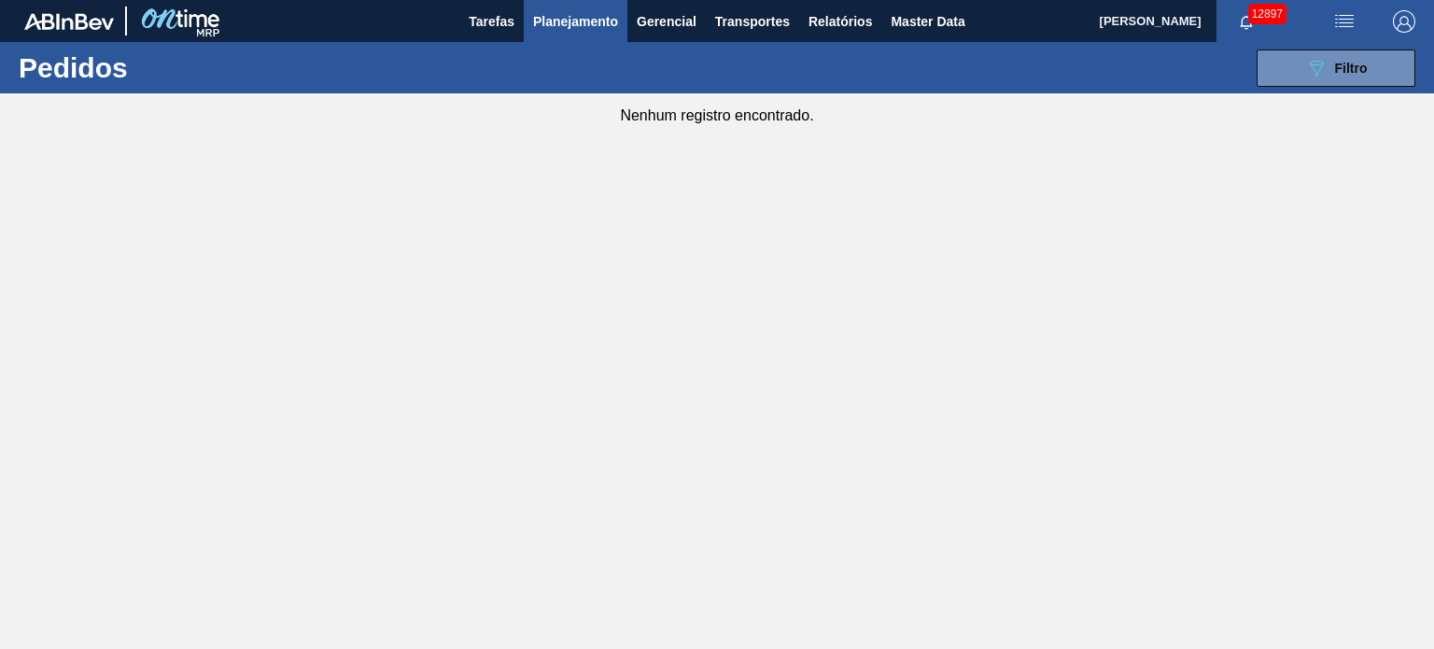
click at [578, 12] on span "Planejamento" at bounding box center [575, 21] width 85 height 22
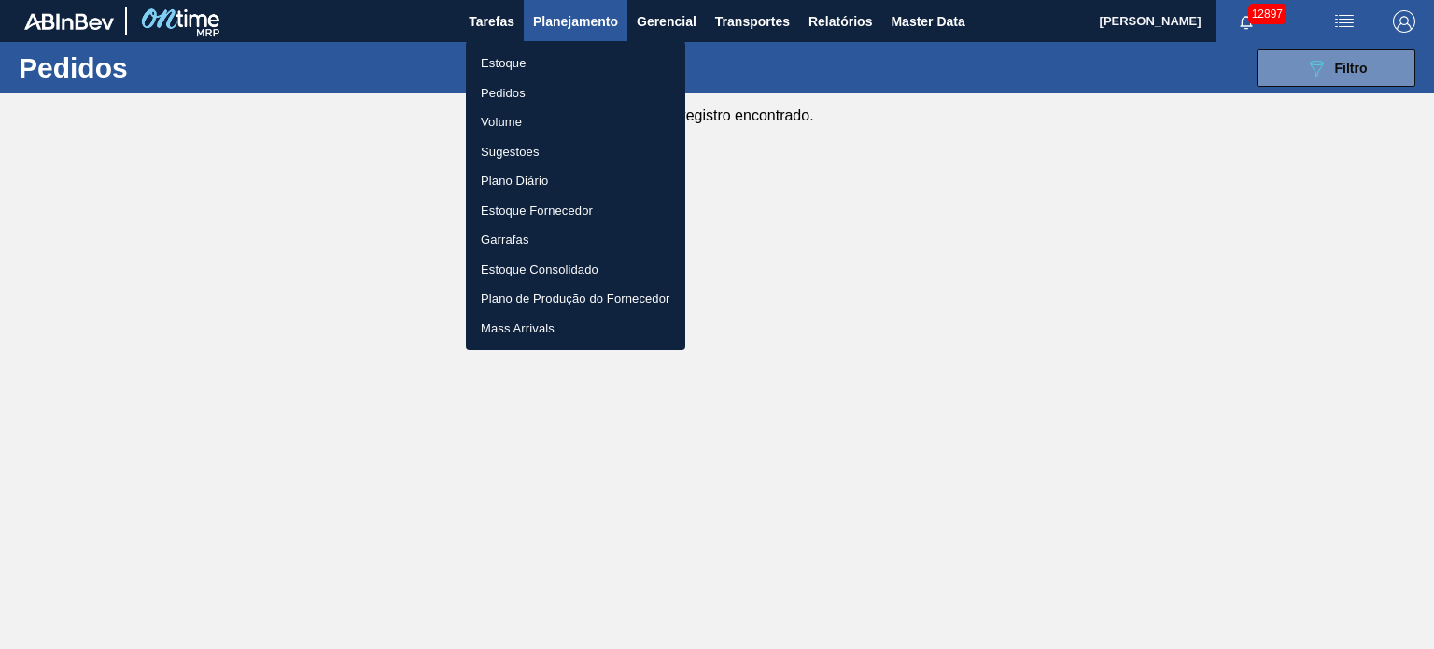
click at [1354, 78] on div at bounding box center [717, 324] width 1434 height 649
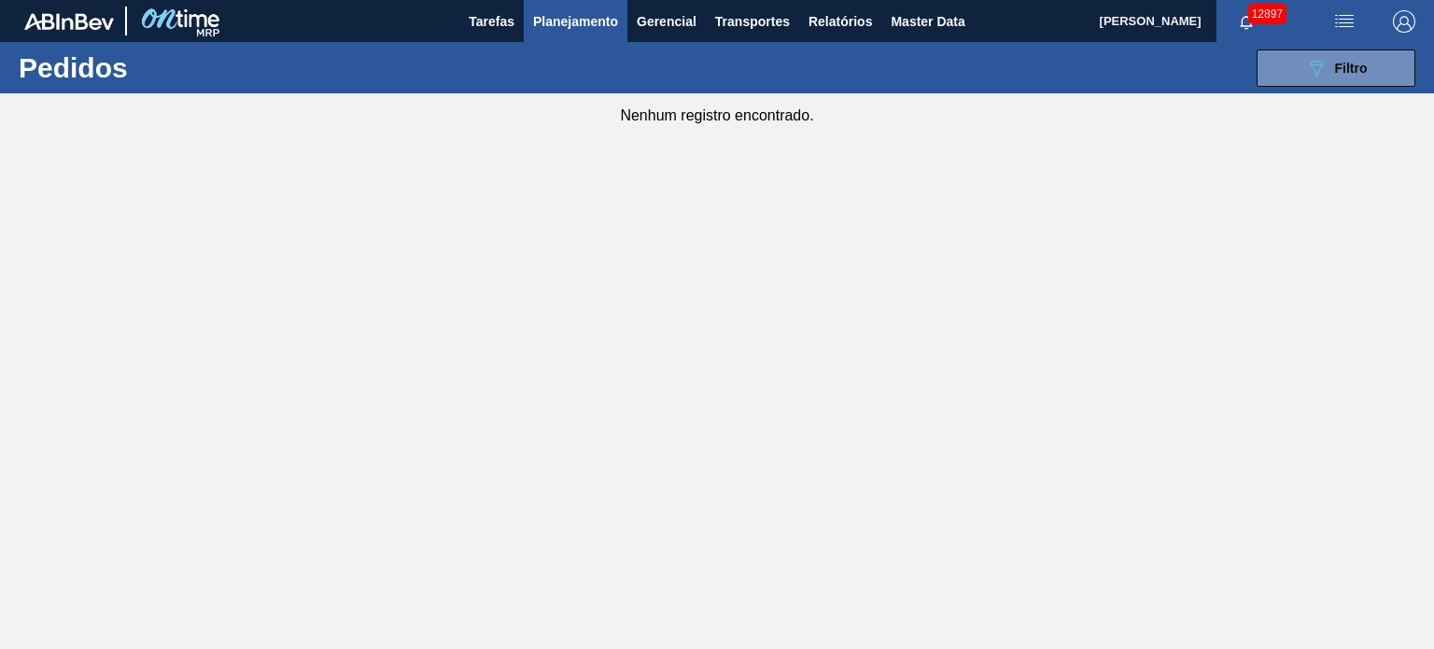
click at [1320, 91] on div "089F7B8B-B2A5-4AFE-B5C0-19BA573D28AC Filtro Código Pedido Portal Códido PO SAP …" at bounding box center [856, 68] width 1138 height 56
click at [1317, 67] on icon "089F7B8B-B2A5-4AFE-B5C0-19BA573D28AC" at bounding box center [1316, 68] width 22 height 22
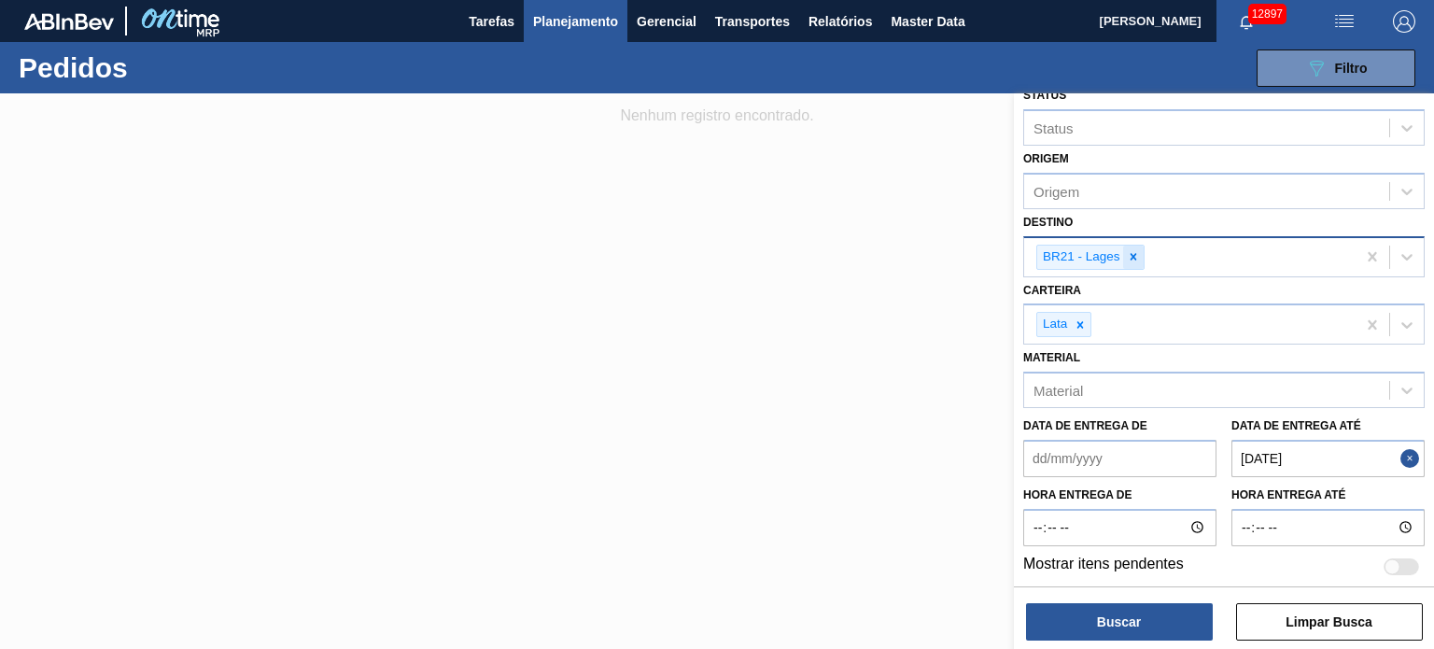
click at [1127, 260] on icon at bounding box center [1133, 256] width 13 height 13
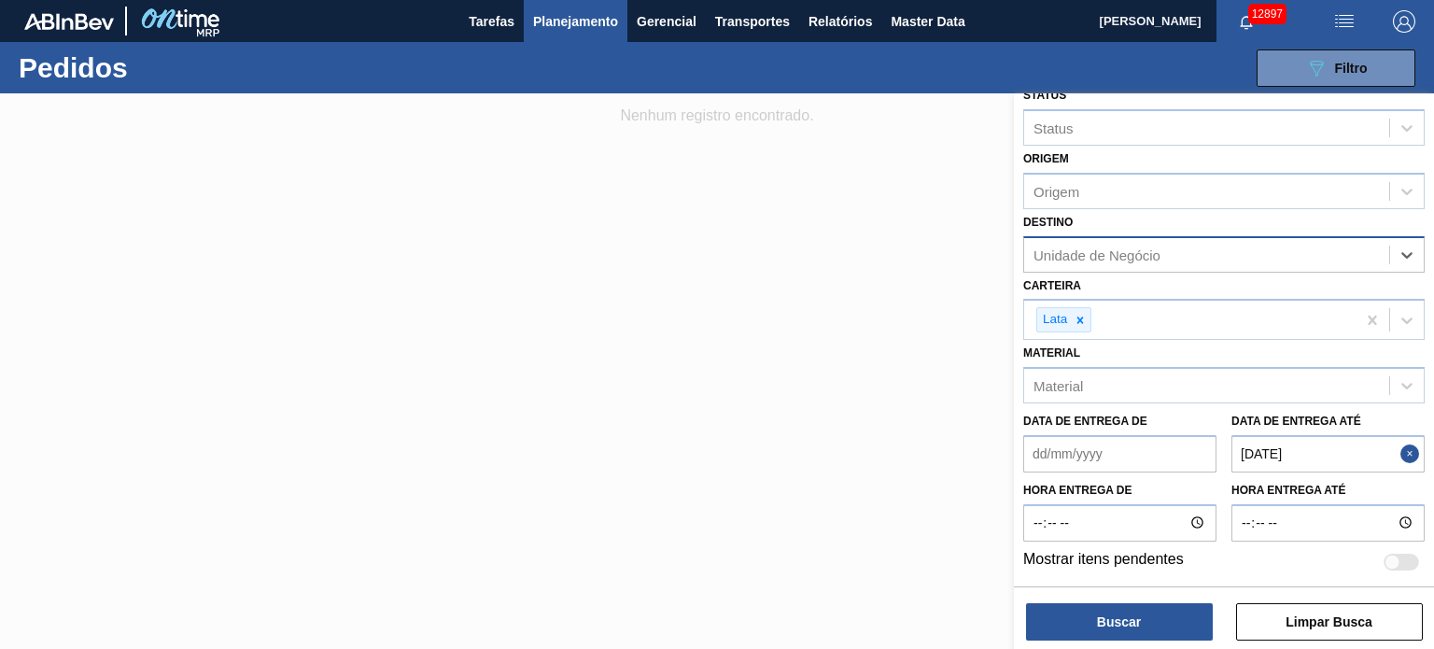
scroll to position [212, 0]
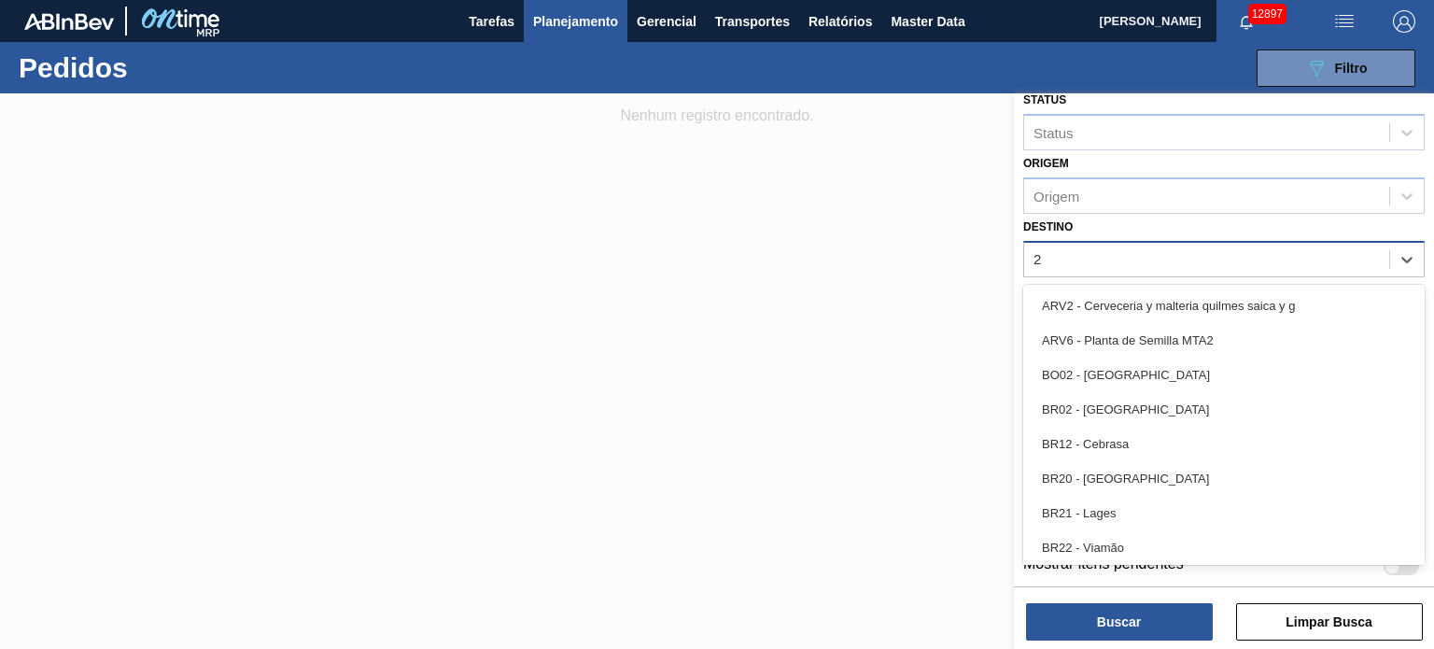
type input "24"
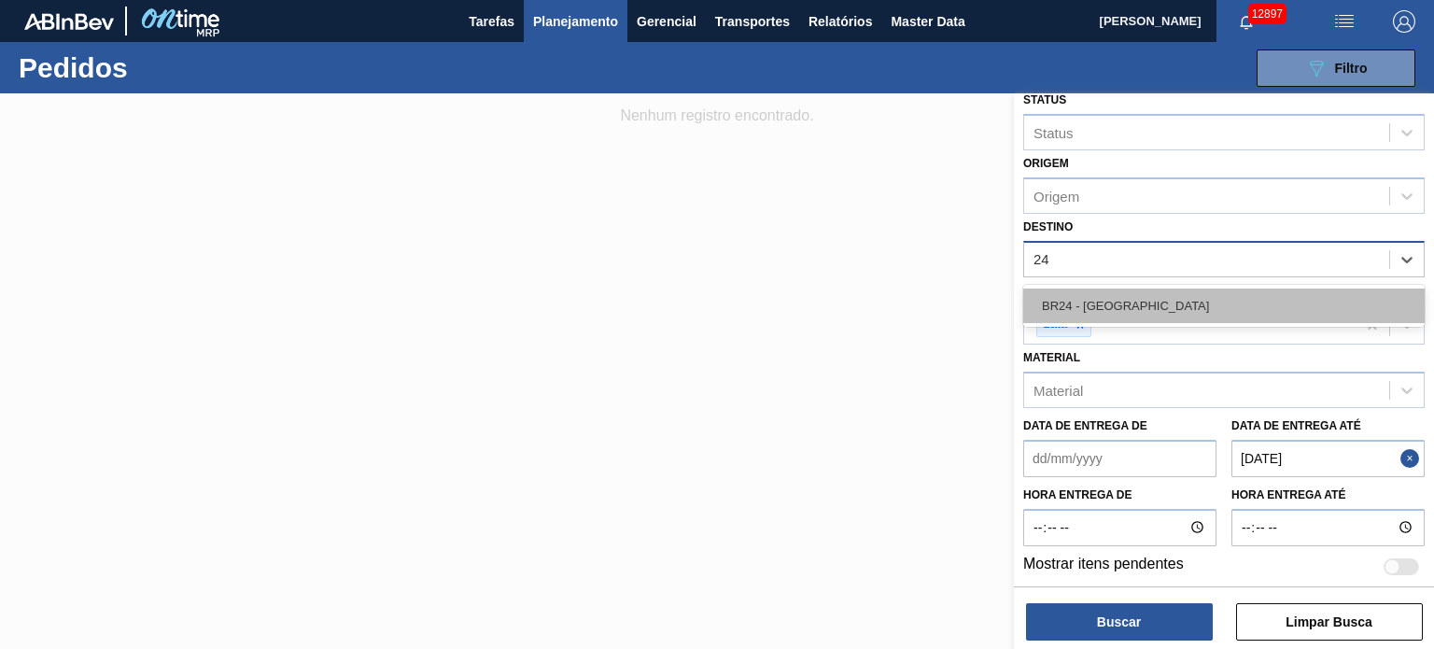
click at [1133, 297] on div "BR24 - Ponta Grossa" at bounding box center [1223, 305] width 401 height 35
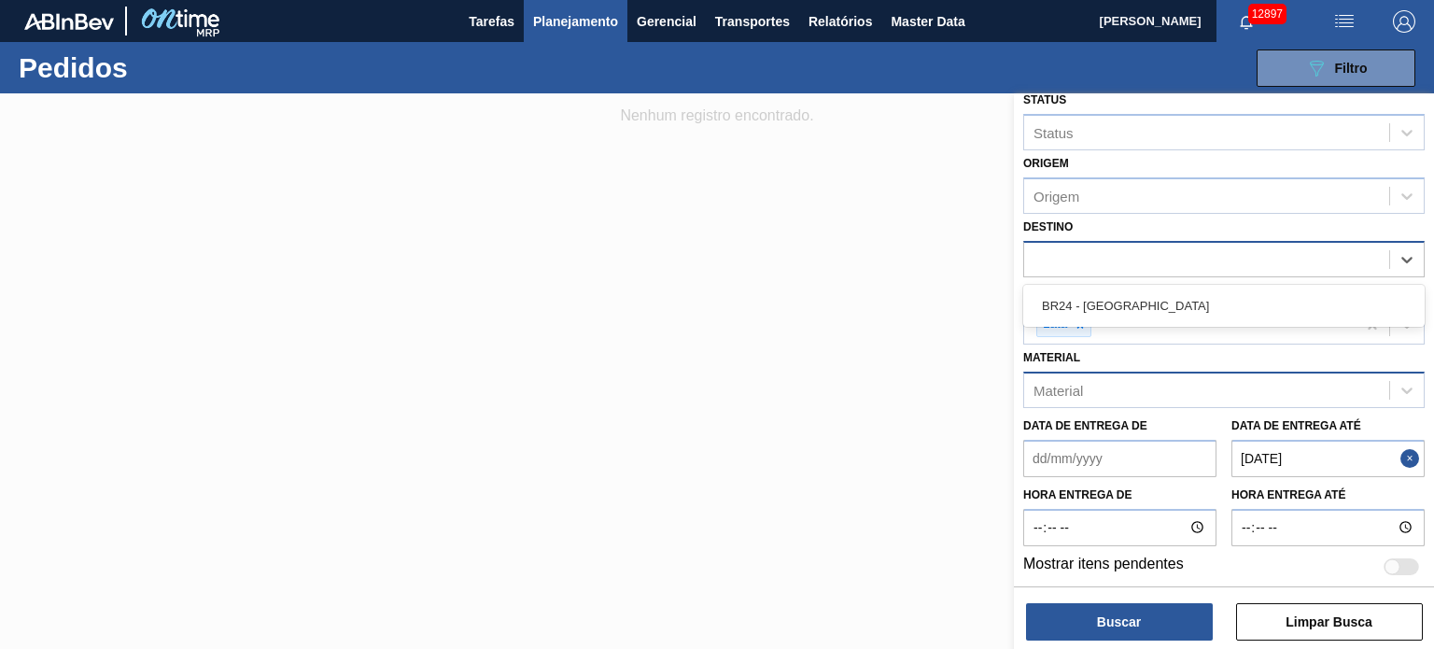
scroll to position [217, 0]
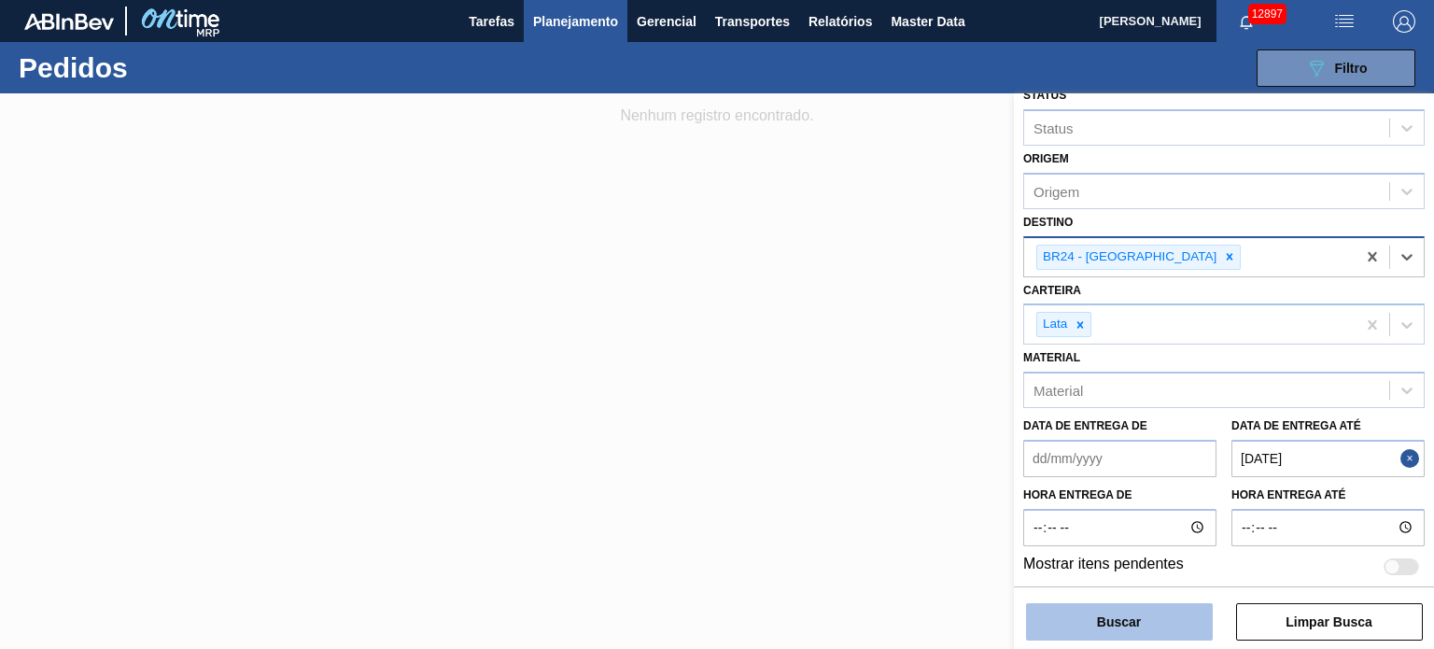
click at [1150, 627] on button "Buscar" at bounding box center [1119, 621] width 187 height 37
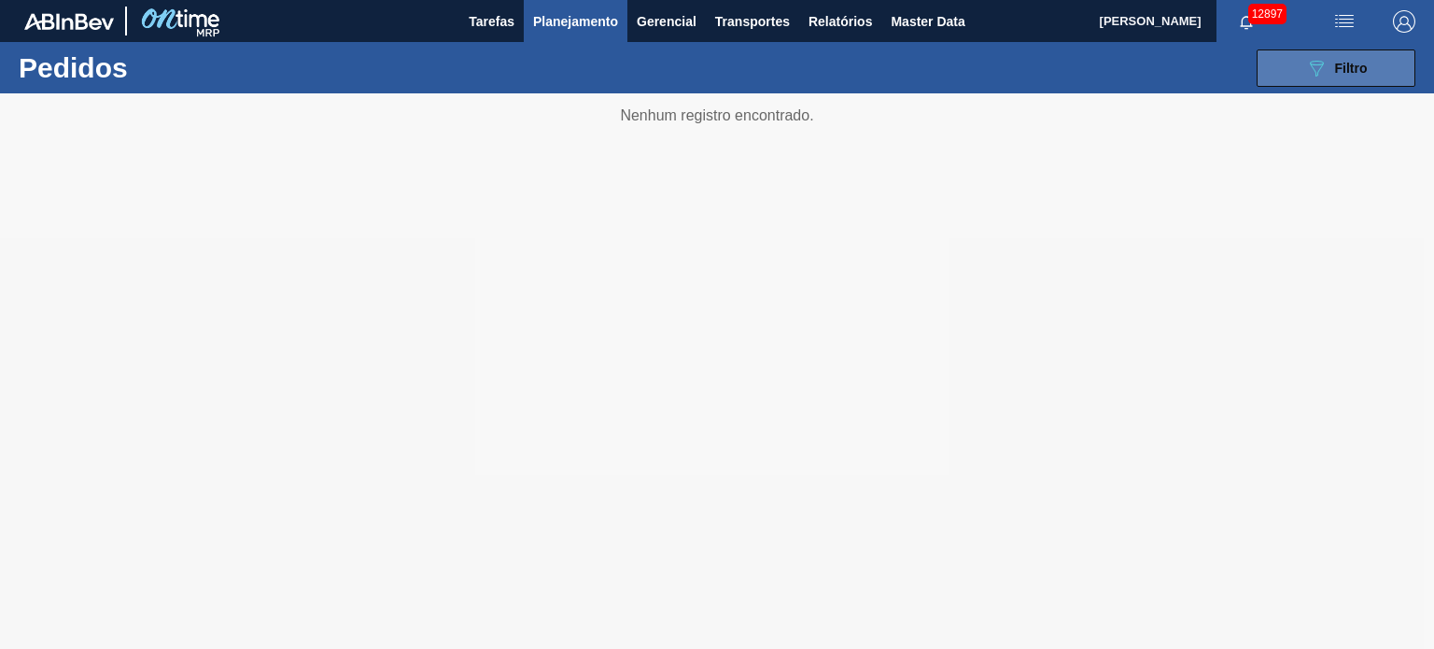
click at [1392, 52] on button "089F7B8B-B2A5-4AFE-B5C0-19BA573D28AC Filtro" at bounding box center [1336, 67] width 159 height 37
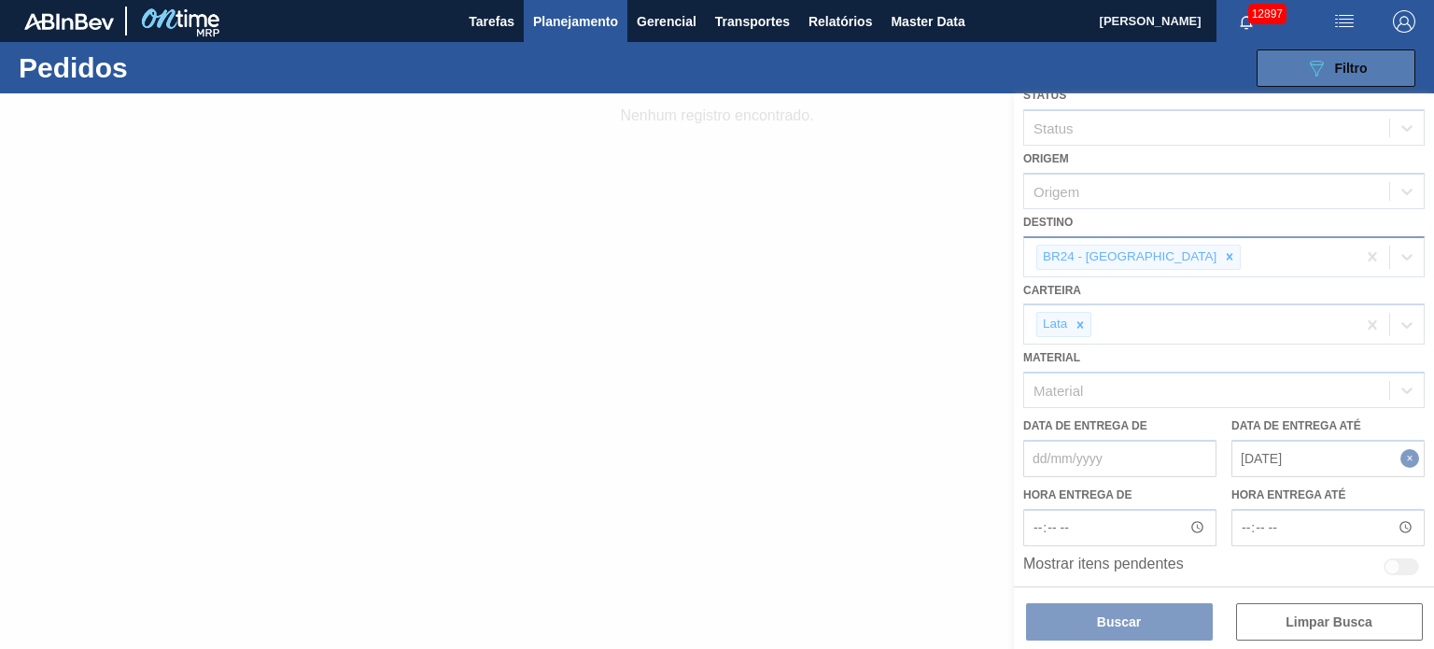
click at [1338, 77] on div "089F7B8B-B2A5-4AFE-B5C0-19BA573D28AC Filtro" at bounding box center [1336, 68] width 63 height 22
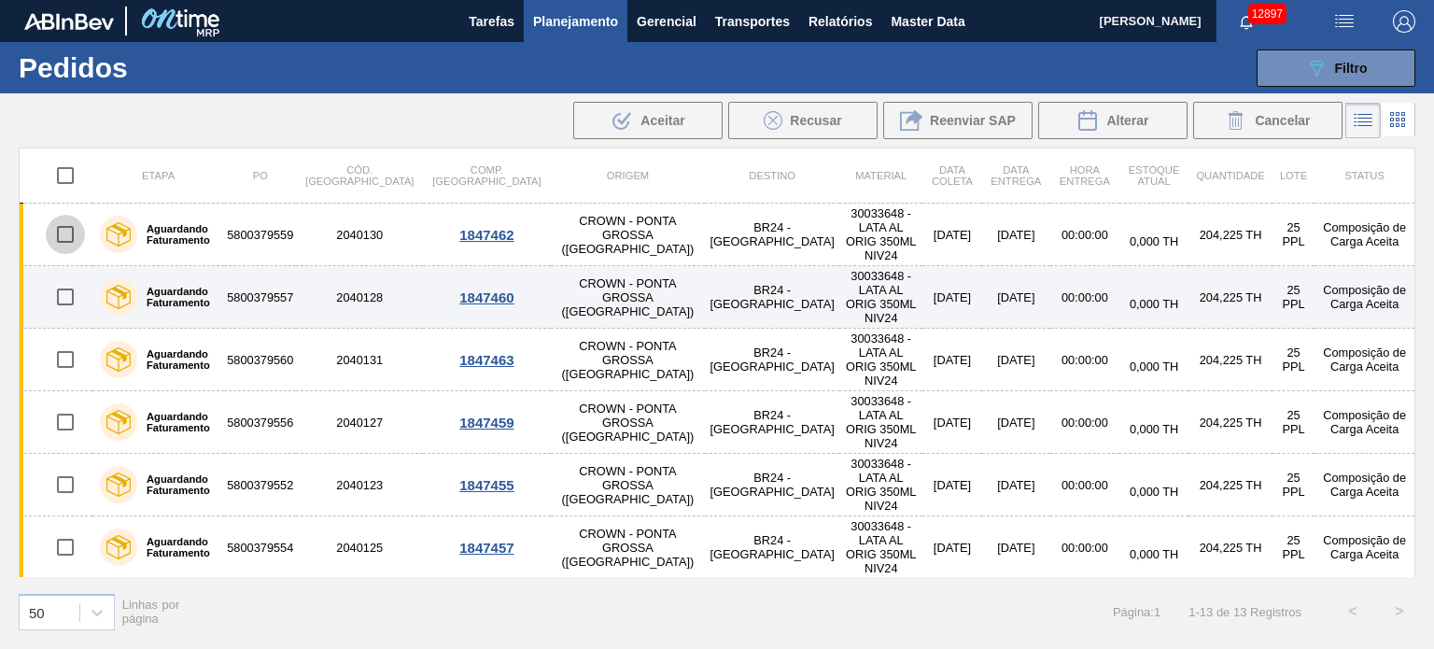
drag, startPoint x: 65, startPoint y: 218, endPoint x: 67, endPoint y: 263, distance: 45.8
click at [64, 219] on input "checkbox" at bounding box center [65, 234] width 39 height 39
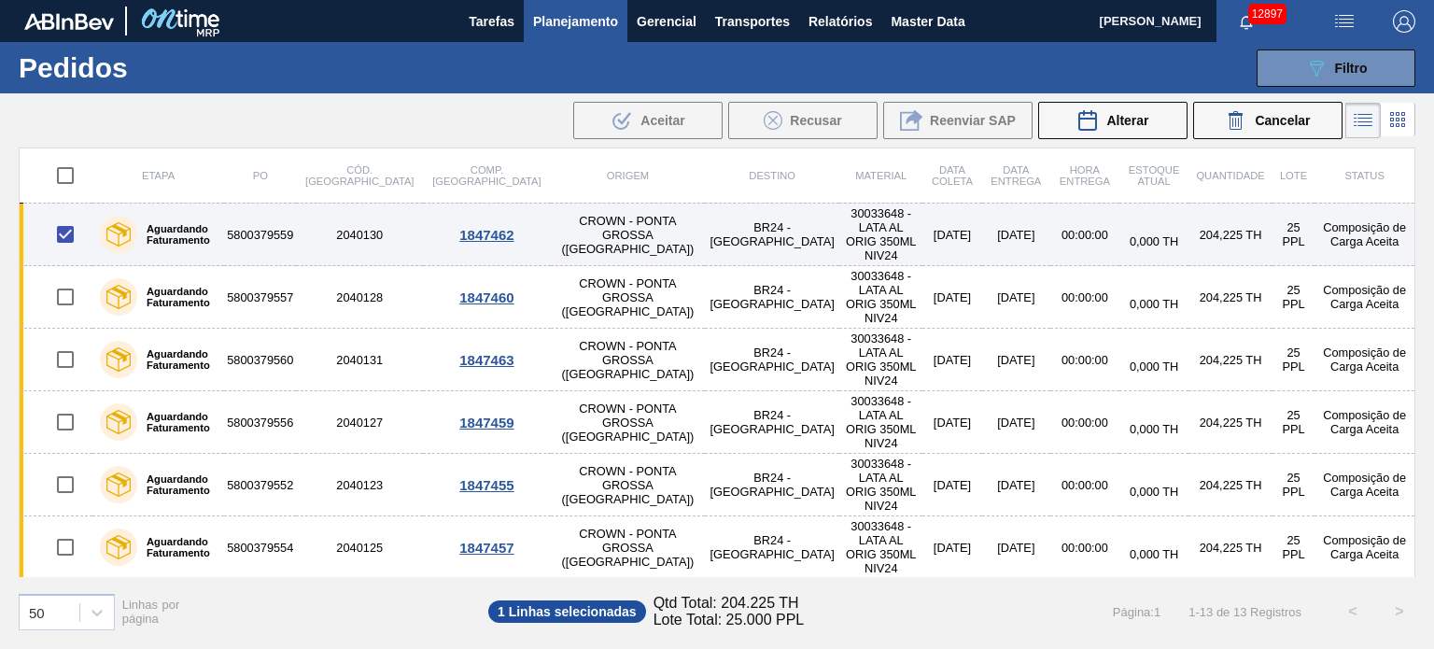
click at [63, 223] on input "checkbox" at bounding box center [65, 234] width 39 height 39
checkbox input "false"
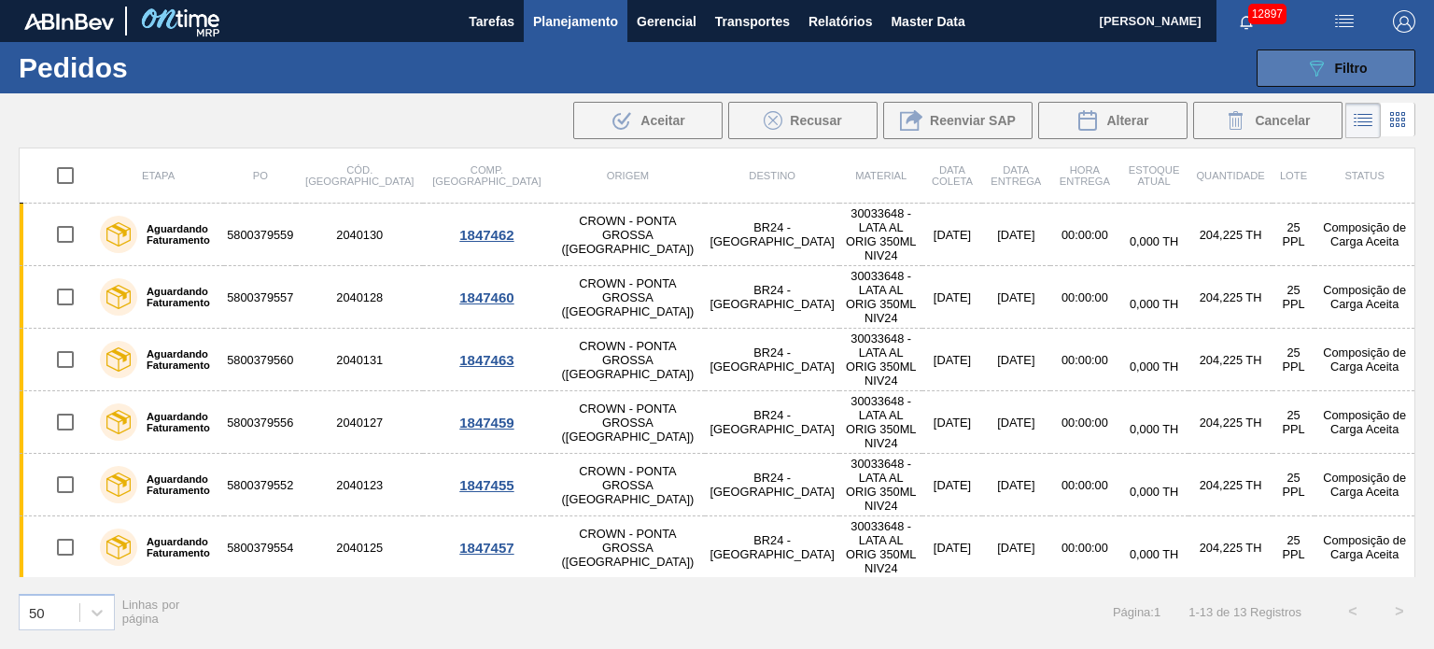
click at [1316, 64] on icon at bounding box center [1317, 69] width 14 height 16
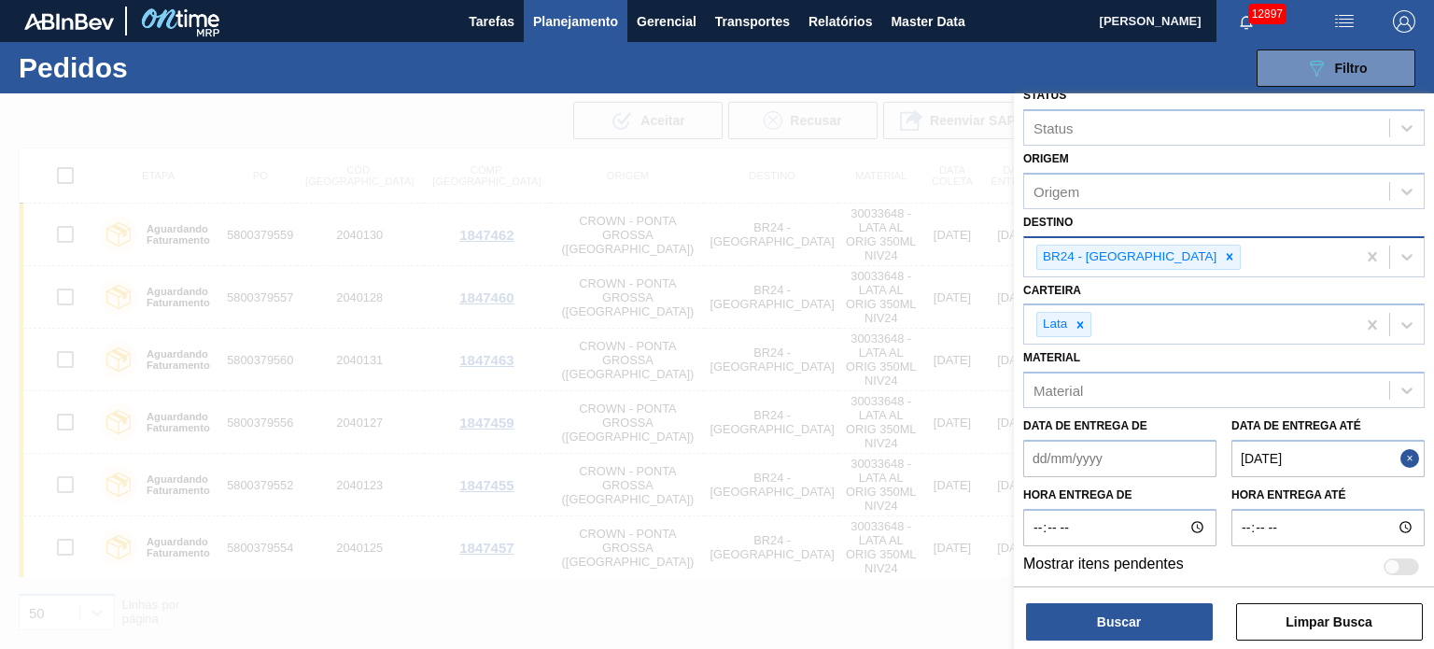
click at [1404, 423] on div "Data de Entrega até 04/10/2025" at bounding box center [1327, 445] width 193 height 64
drag, startPoint x: 1402, startPoint y: 446, endPoint x: 1341, endPoint y: 466, distance: 64.7
click at [1401, 447] on button "Close" at bounding box center [1412, 458] width 24 height 37
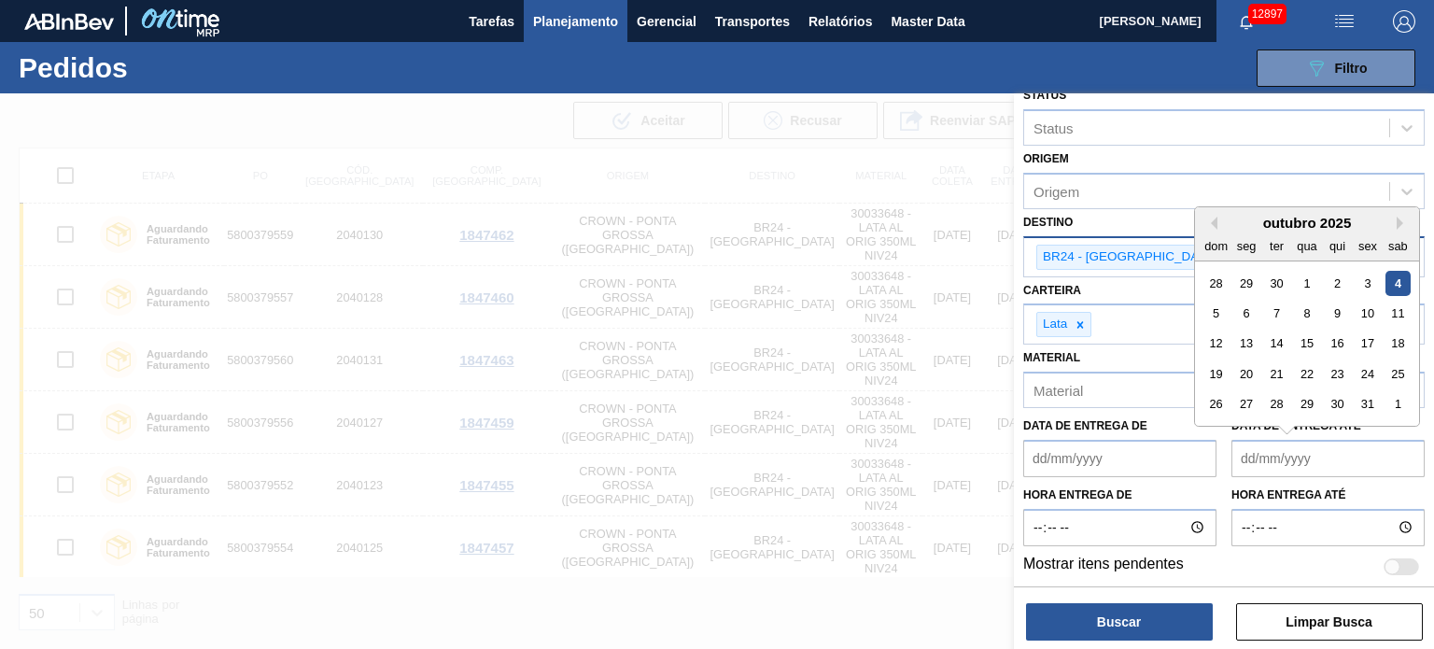
click at [1341, 466] on até "Data de Entrega até" at bounding box center [1327, 458] width 193 height 37
drag, startPoint x: 1367, startPoint y: 271, endPoint x: 1341, endPoint y: 359, distance: 92.5
click at [1367, 271] on div "3" at bounding box center [1367, 282] width 25 height 25
type até "[DATE]"
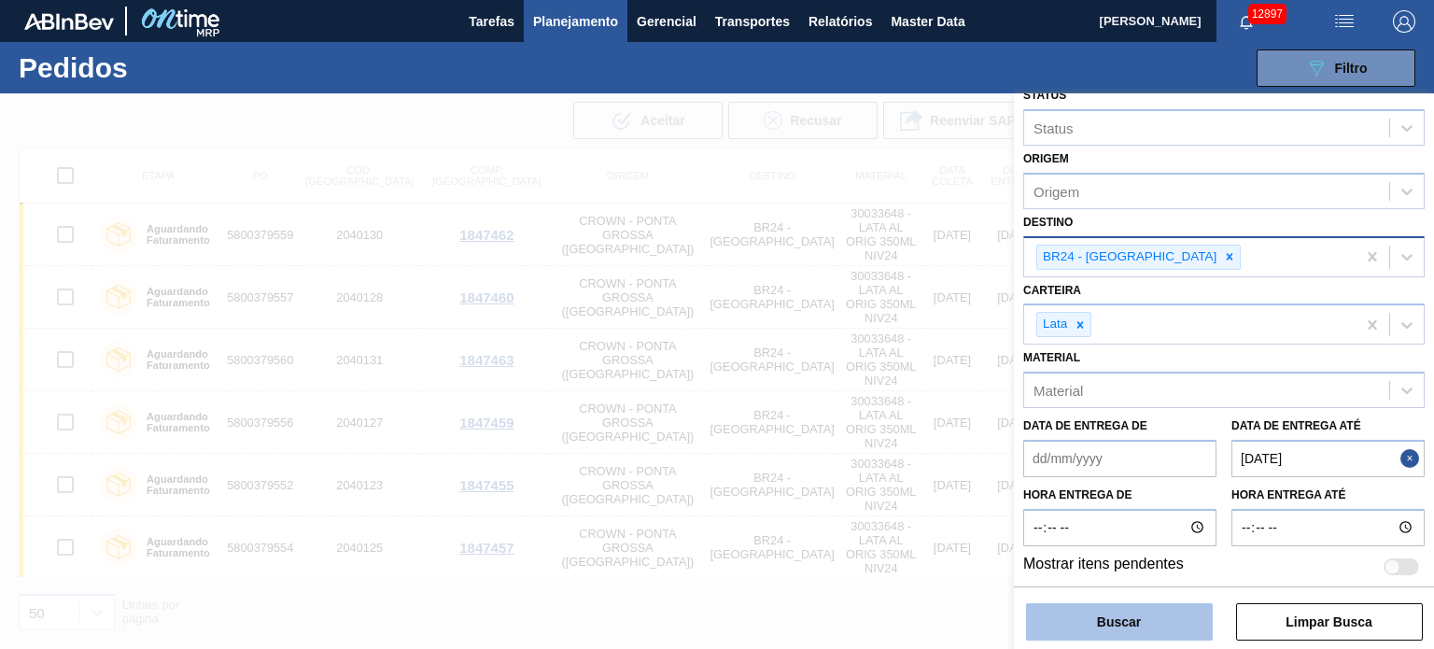
click at [1148, 605] on button "Buscar" at bounding box center [1119, 621] width 187 height 37
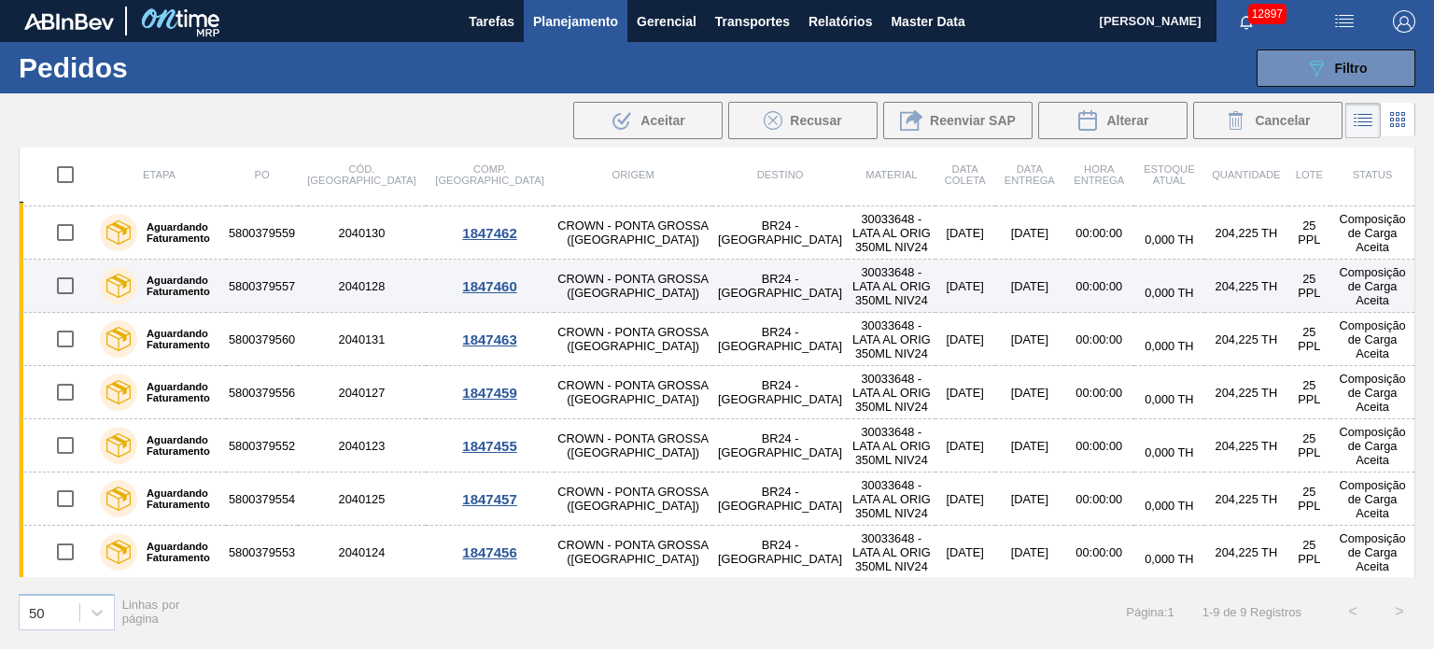
scroll to position [0, 0]
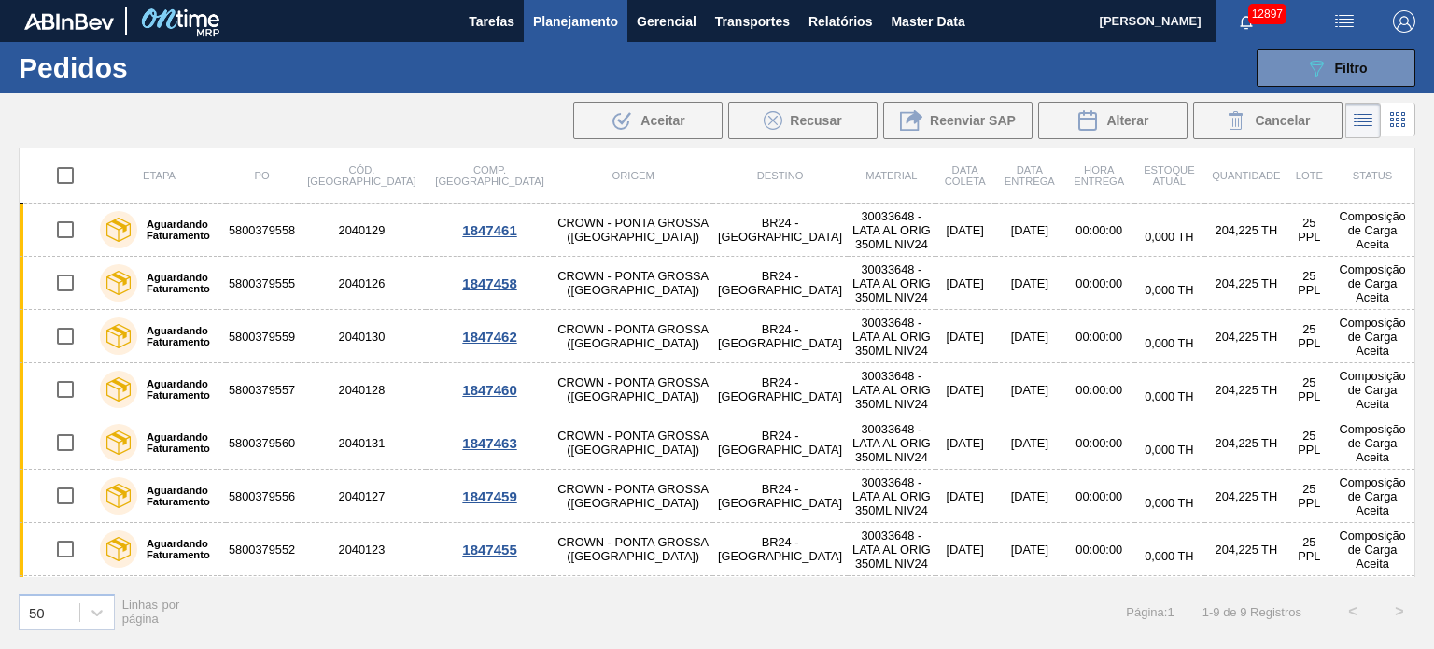
click at [63, 168] on input "checkbox" at bounding box center [65, 175] width 39 height 39
checkbox input "true"
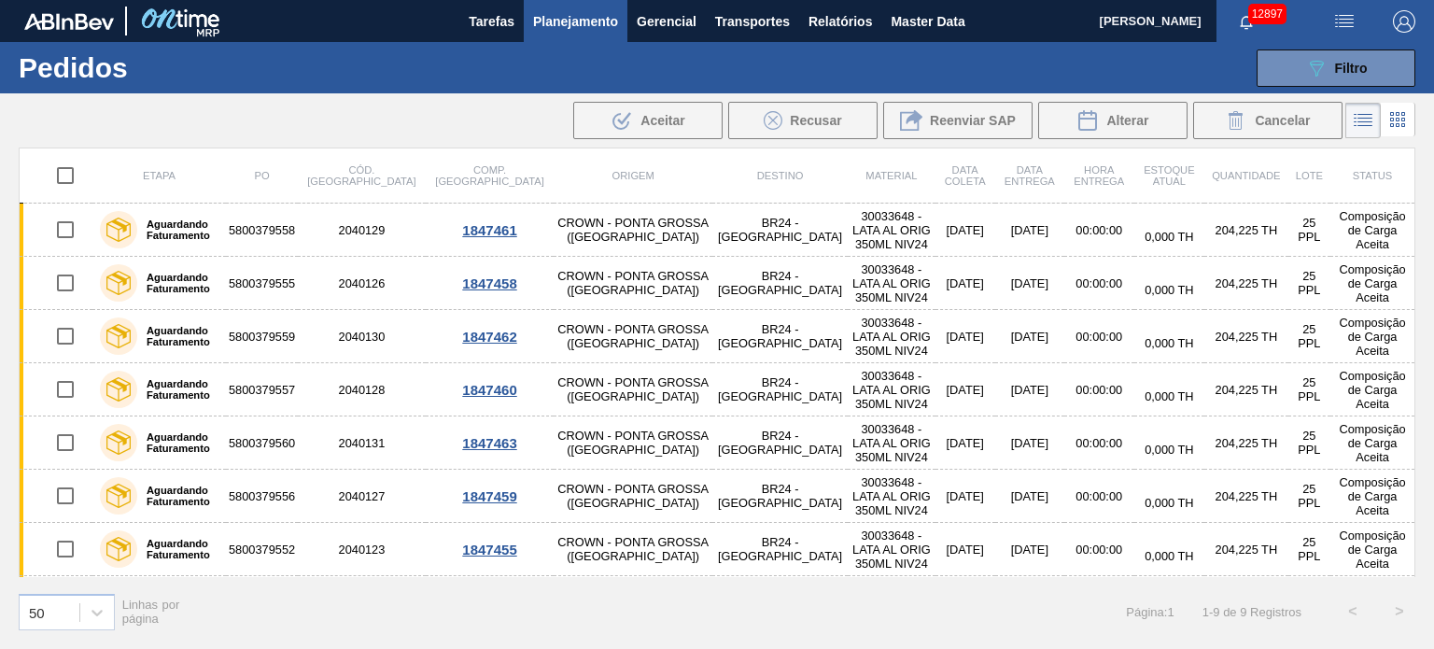
checkbox input "true"
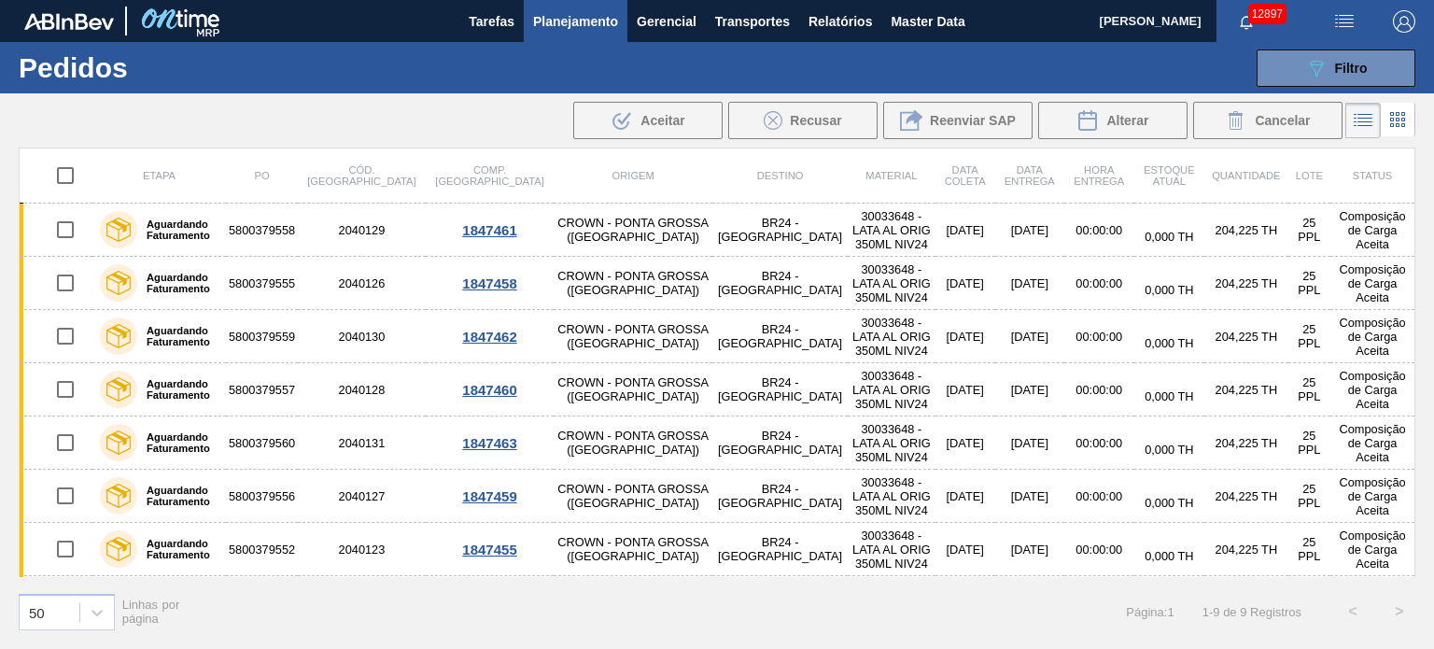
checkbox input "true"
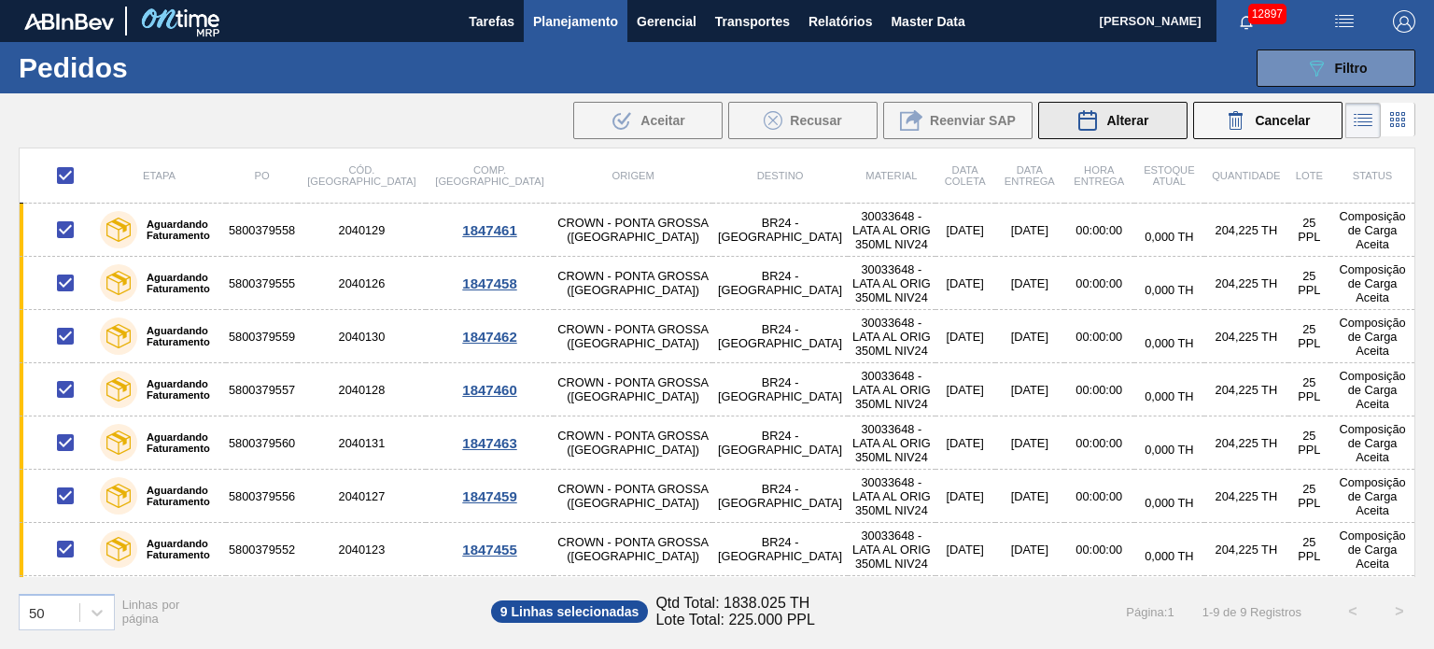
click at [1120, 129] on div "Alterar" at bounding box center [1112, 120] width 72 height 22
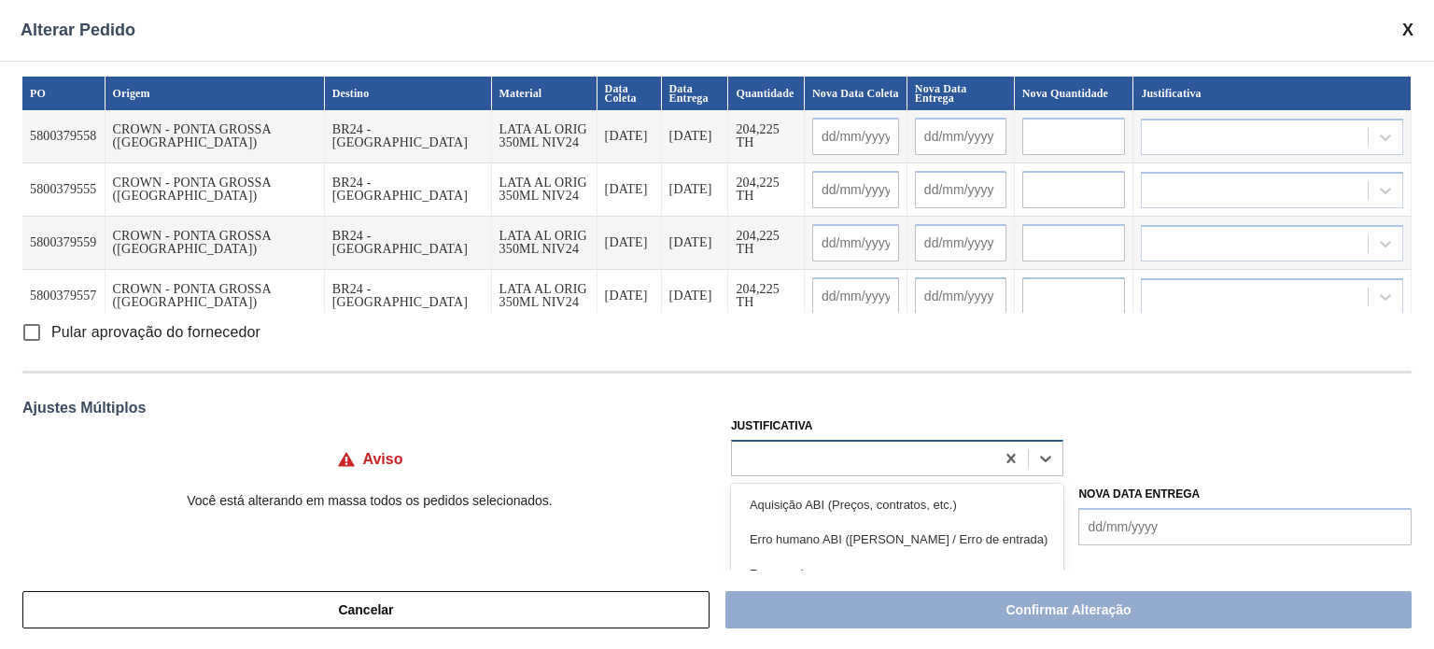
click at [808, 469] on div at bounding box center [863, 457] width 263 height 27
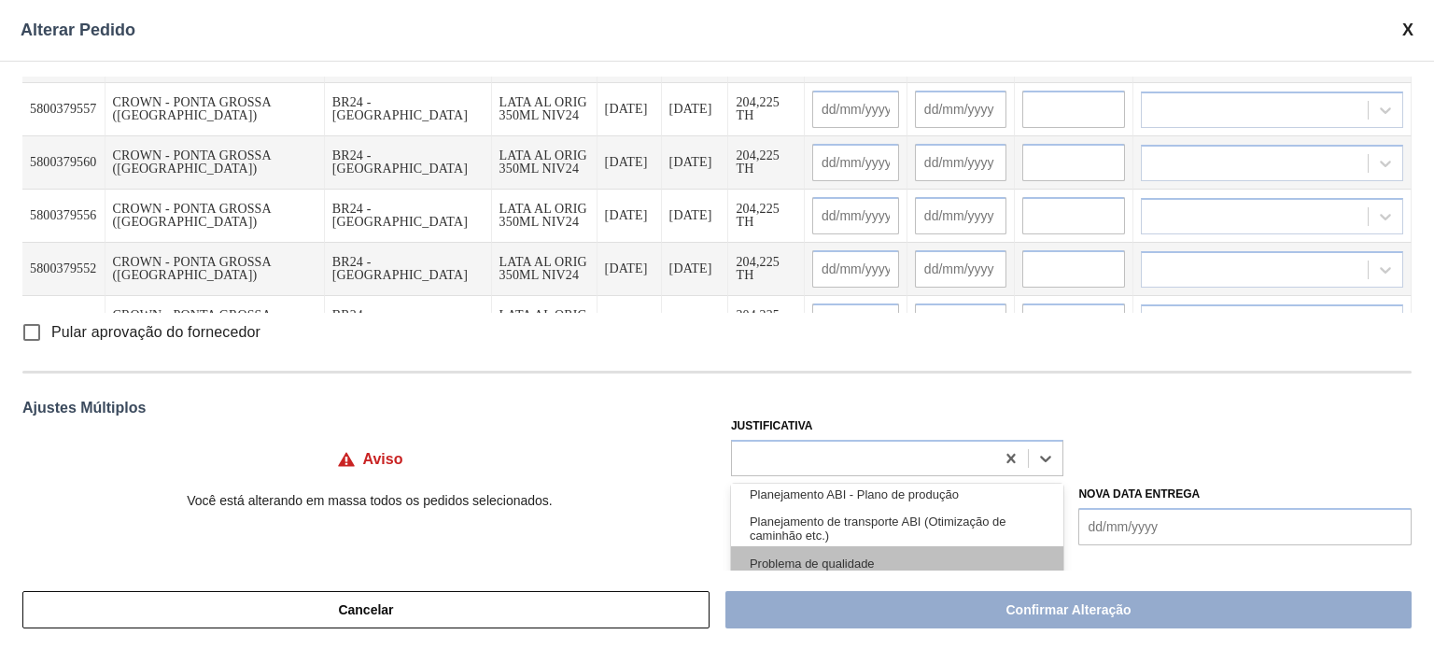
scroll to position [280, 0]
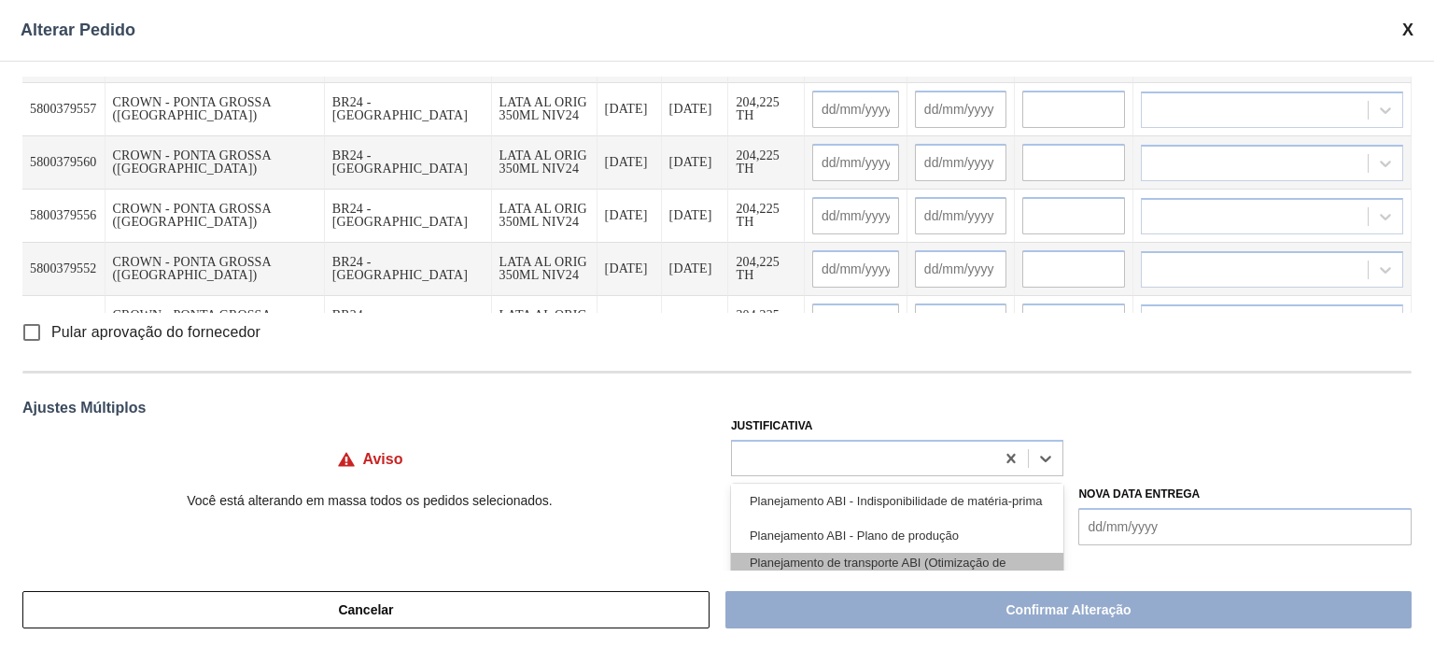
click at [935, 566] on div "Planejamento de transporte ABI (Otimização de caminhão etc.)" at bounding box center [897, 570] width 333 height 35
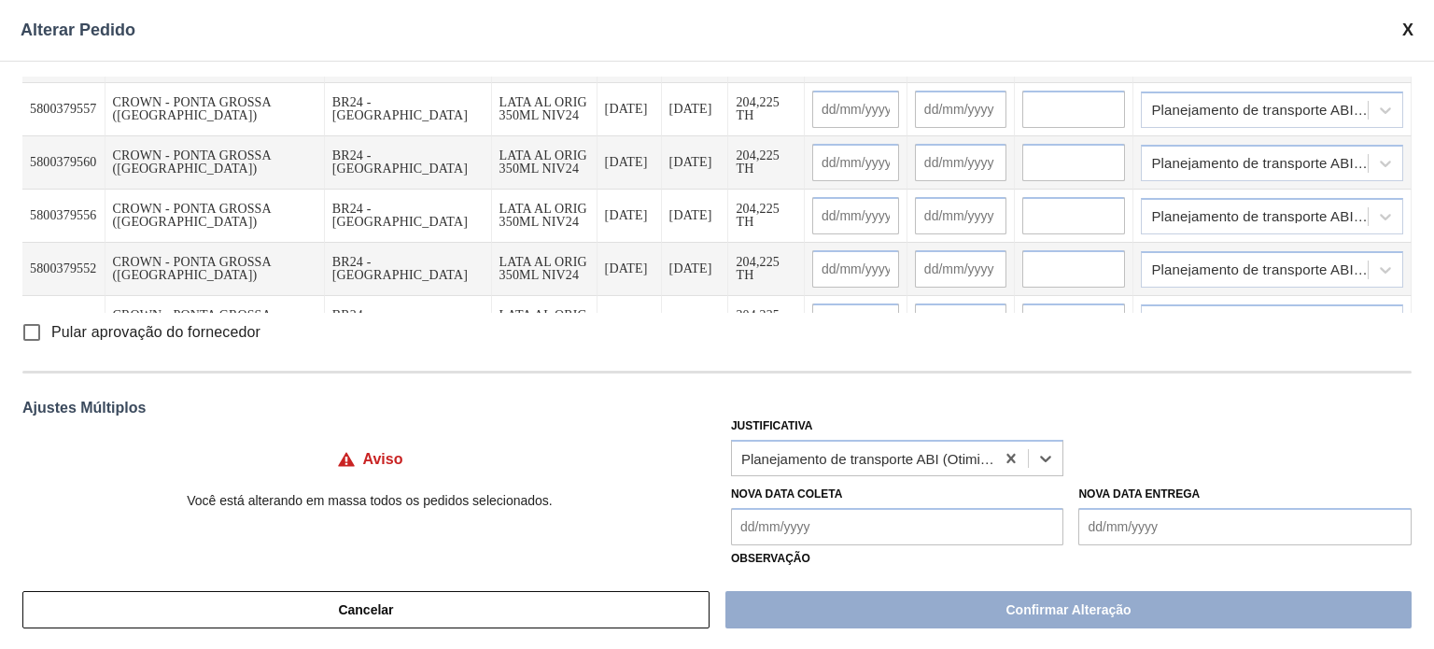
click at [846, 534] on Coleta "Nova Data Coleta" at bounding box center [897, 526] width 333 height 37
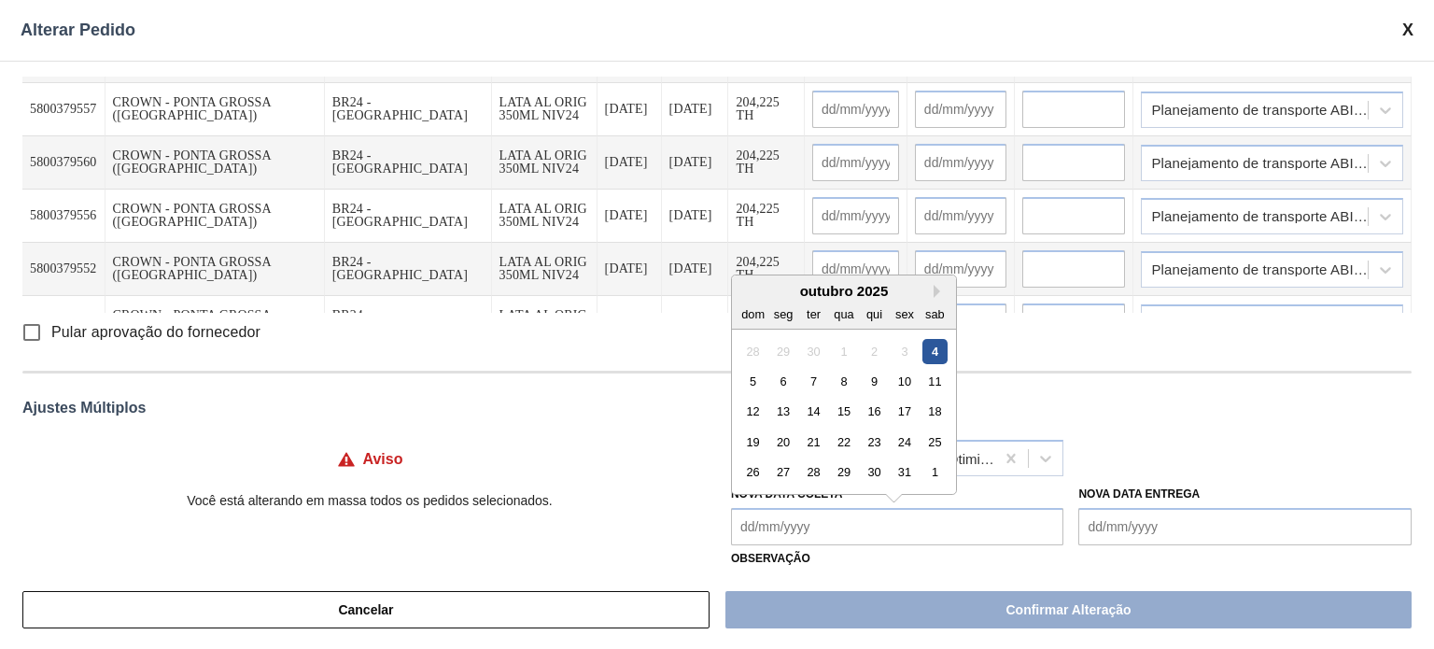
click at [940, 346] on div "4" at bounding box center [934, 350] width 25 height 25
type Coleta "[DATE]"
type input "[DATE]"
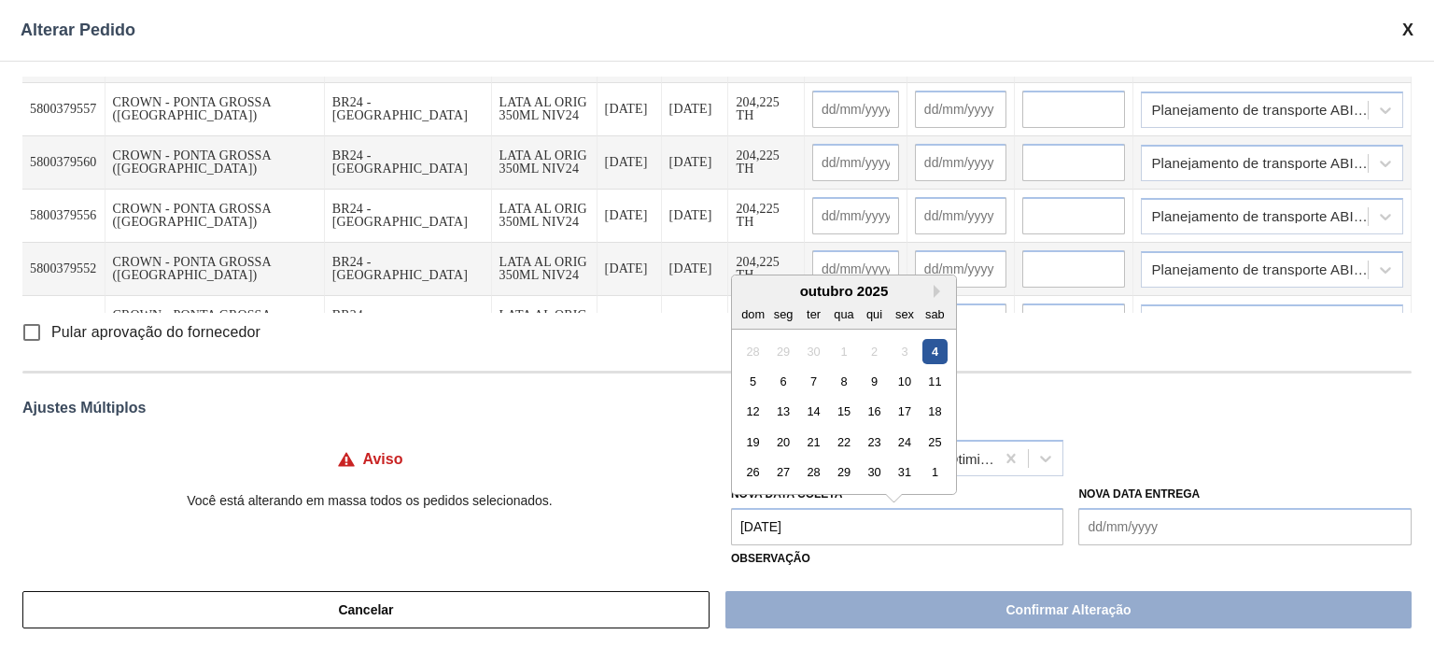
type input "[DATE]"
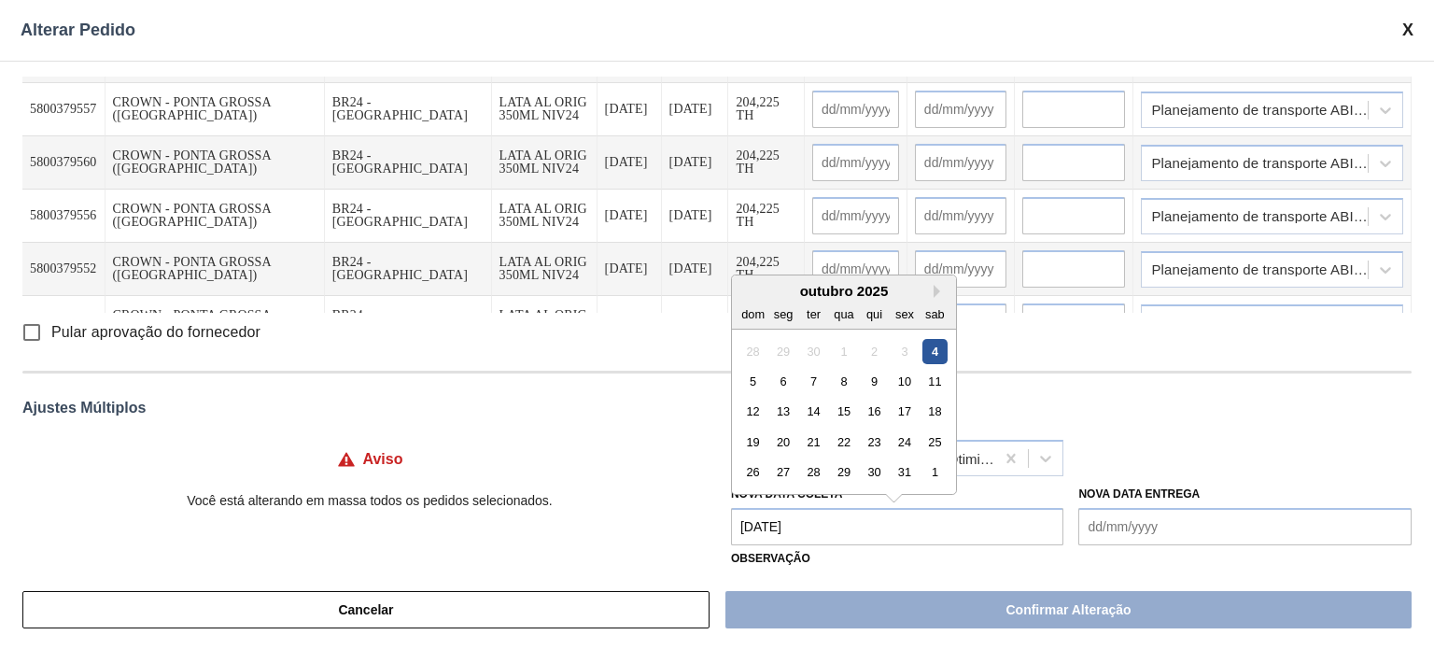
type input "[DATE]"
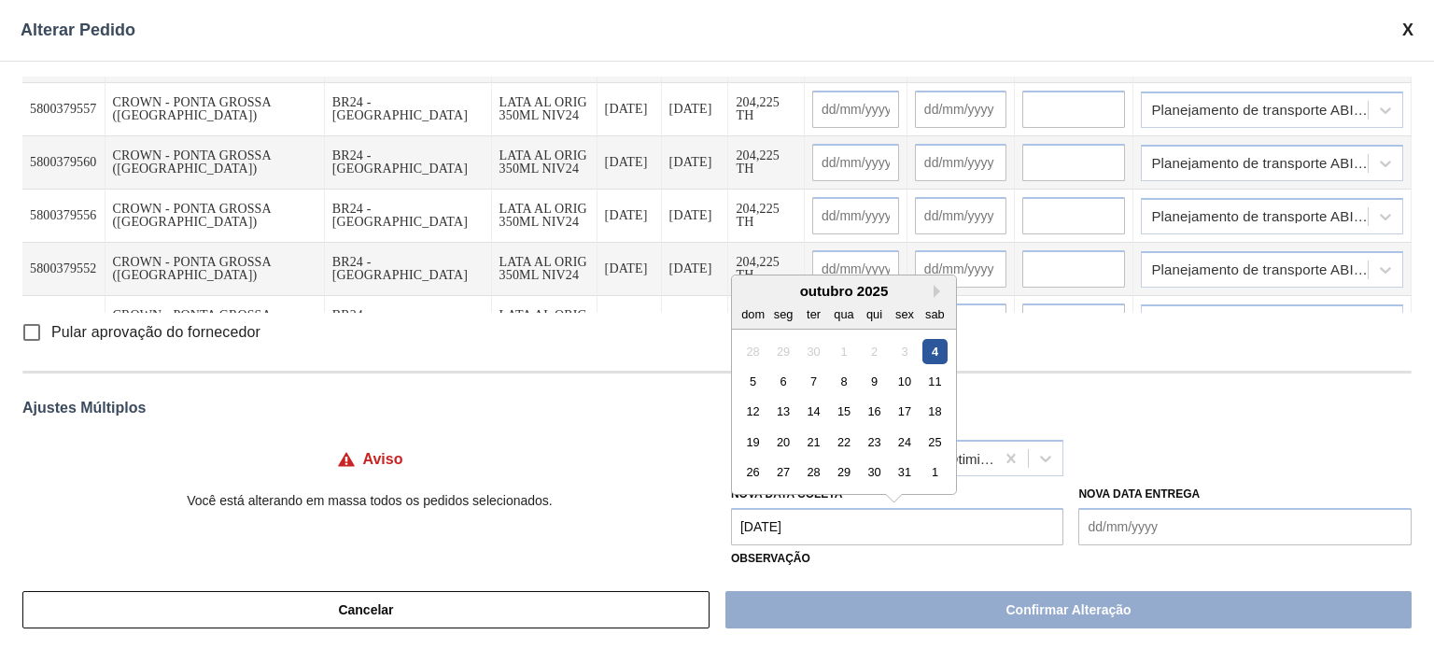
type input "[DATE]"
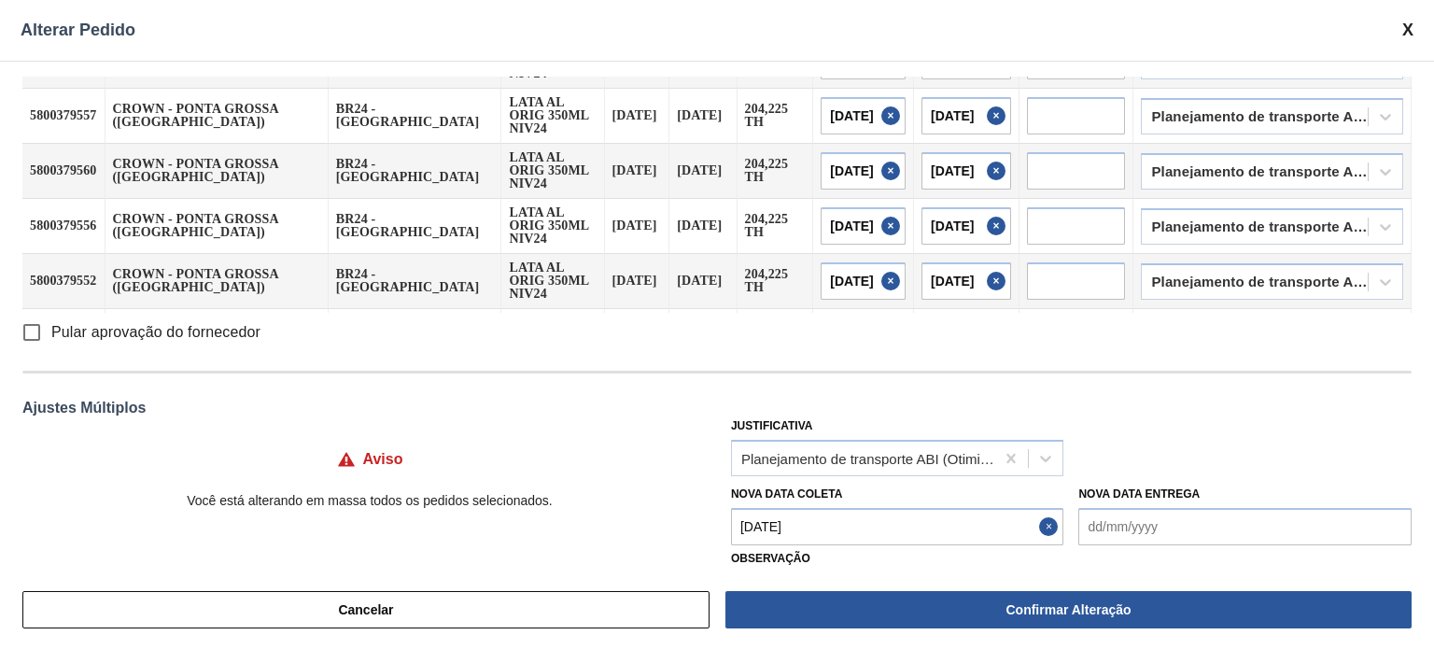
scroll to position [61, 0]
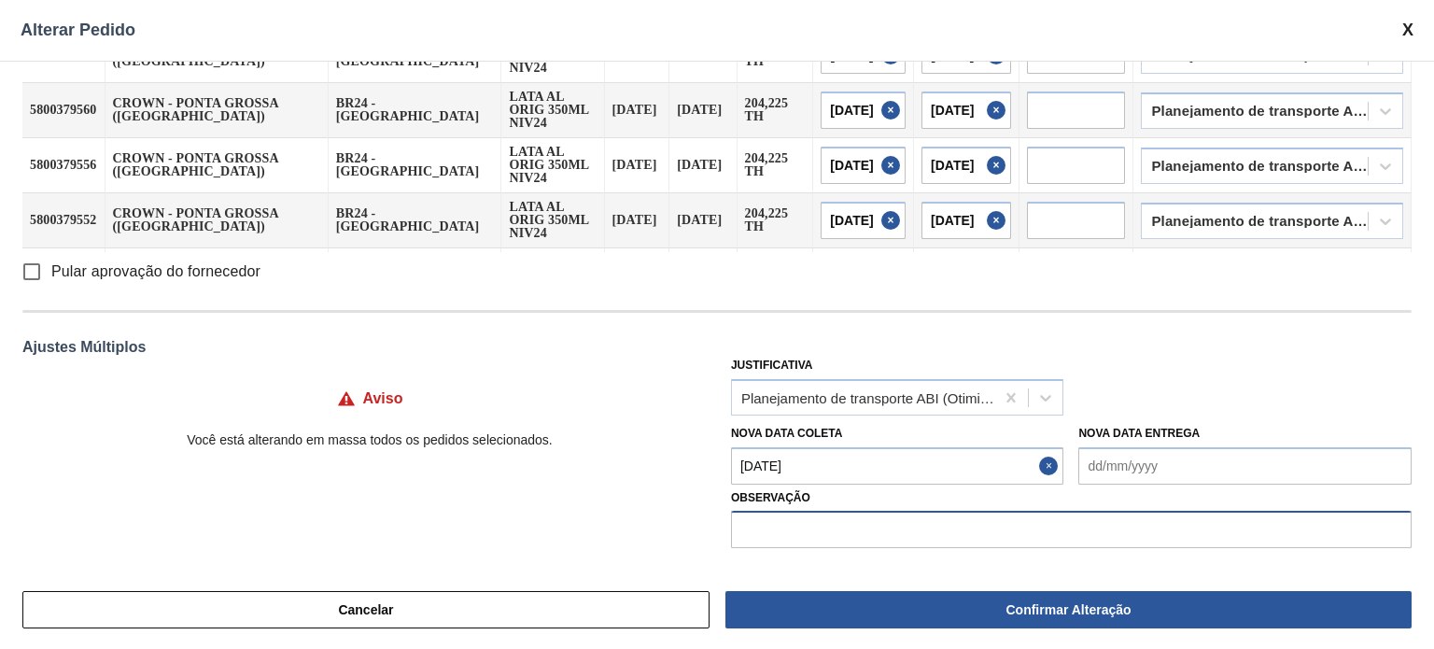
click at [807, 533] on input "text" at bounding box center [1071, 529] width 681 height 37
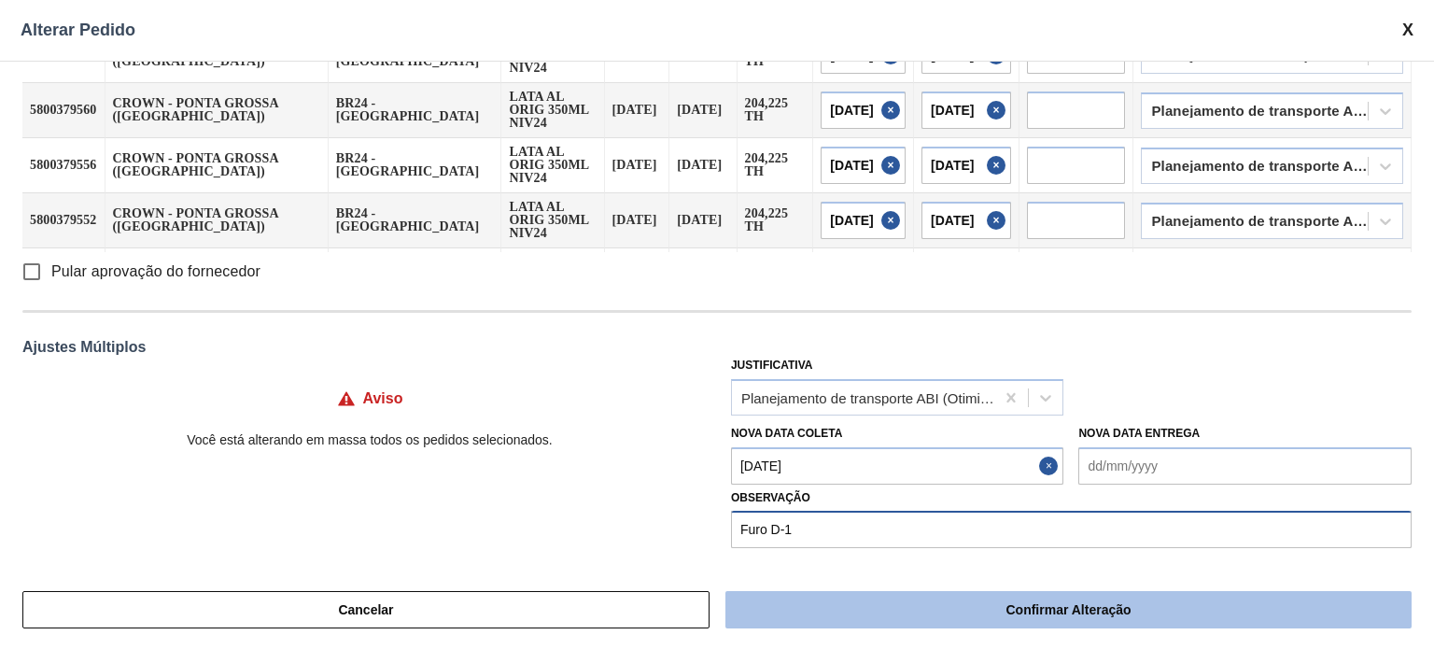
type input "Furo D-1"
click at [912, 615] on button "Confirmar Alteração" at bounding box center [1068, 609] width 686 height 37
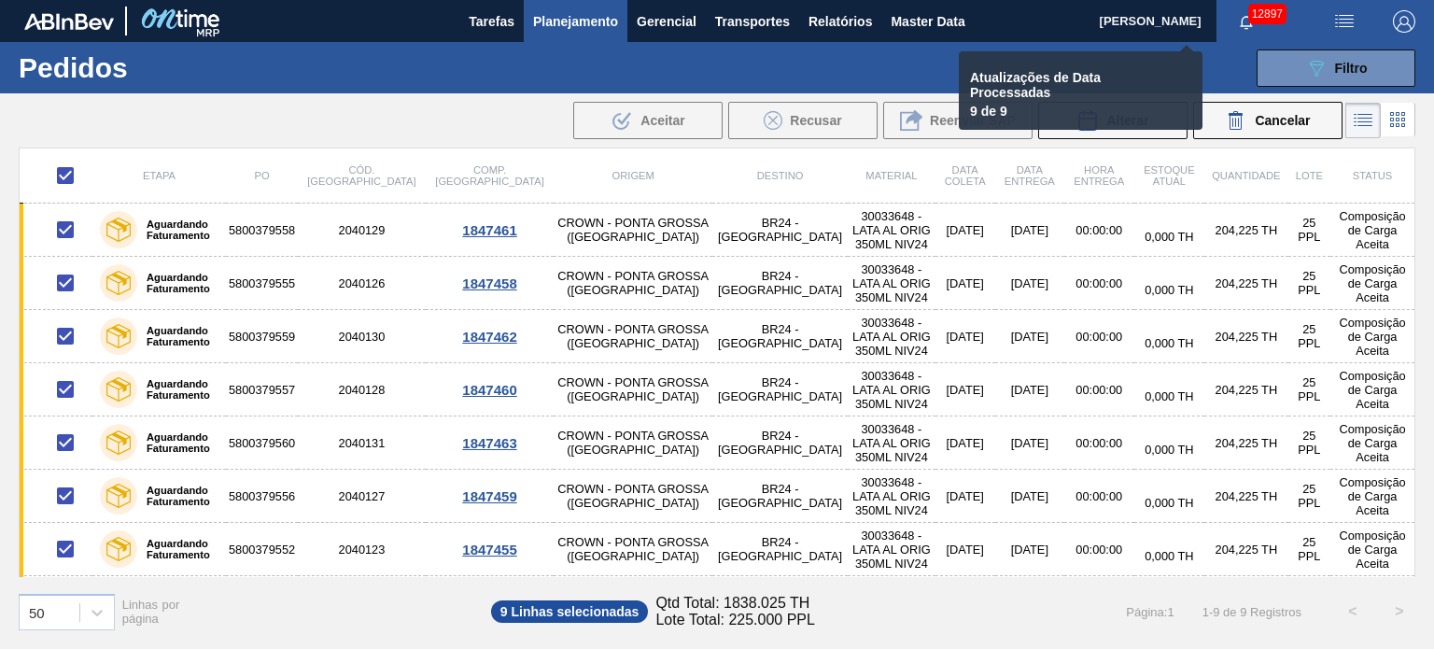
checkbox input "false"
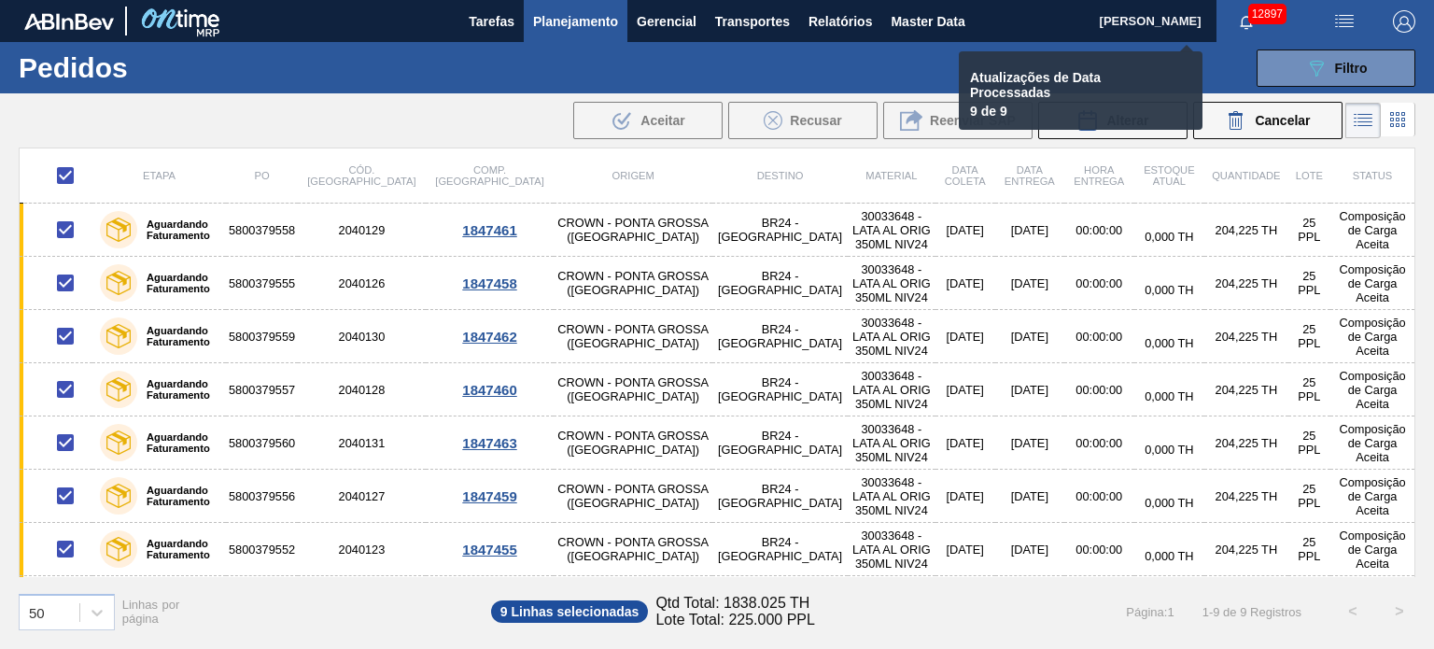
checkbox input "false"
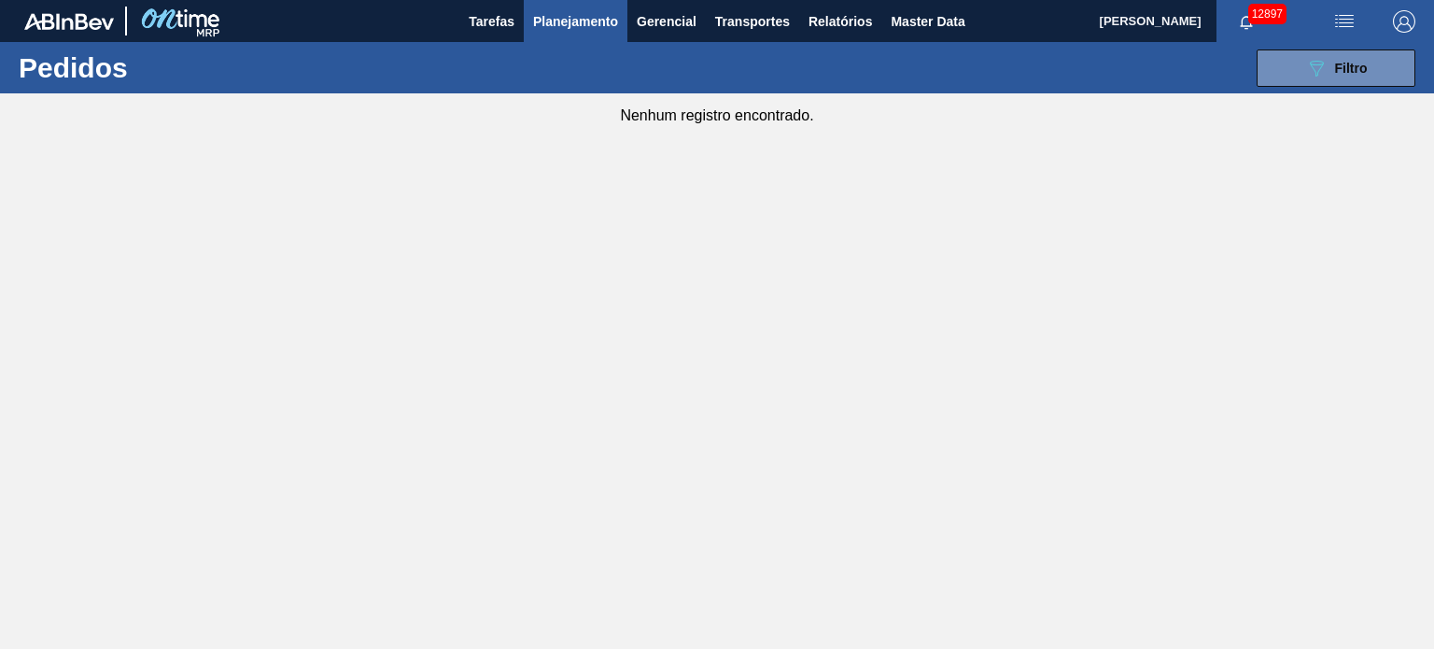
click at [575, 33] on button "Planejamento" at bounding box center [576, 21] width 104 height 42
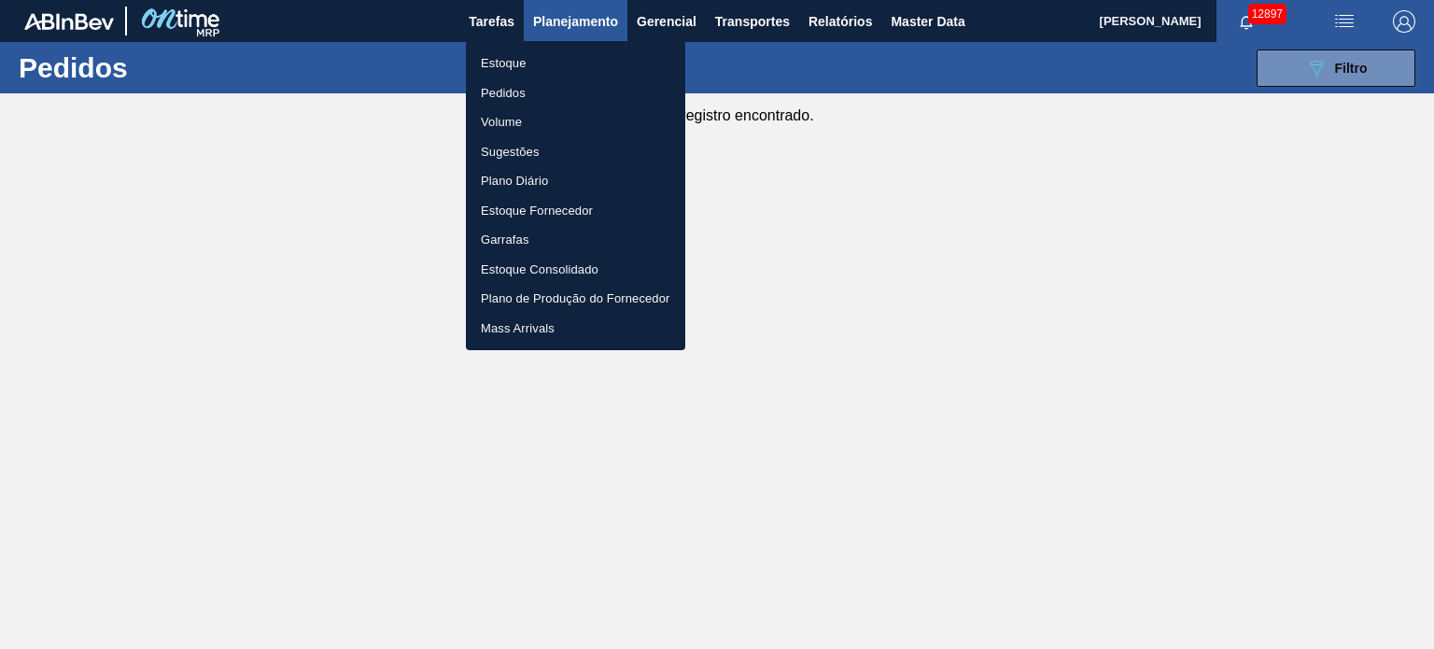
click at [1314, 73] on div at bounding box center [717, 324] width 1434 height 649
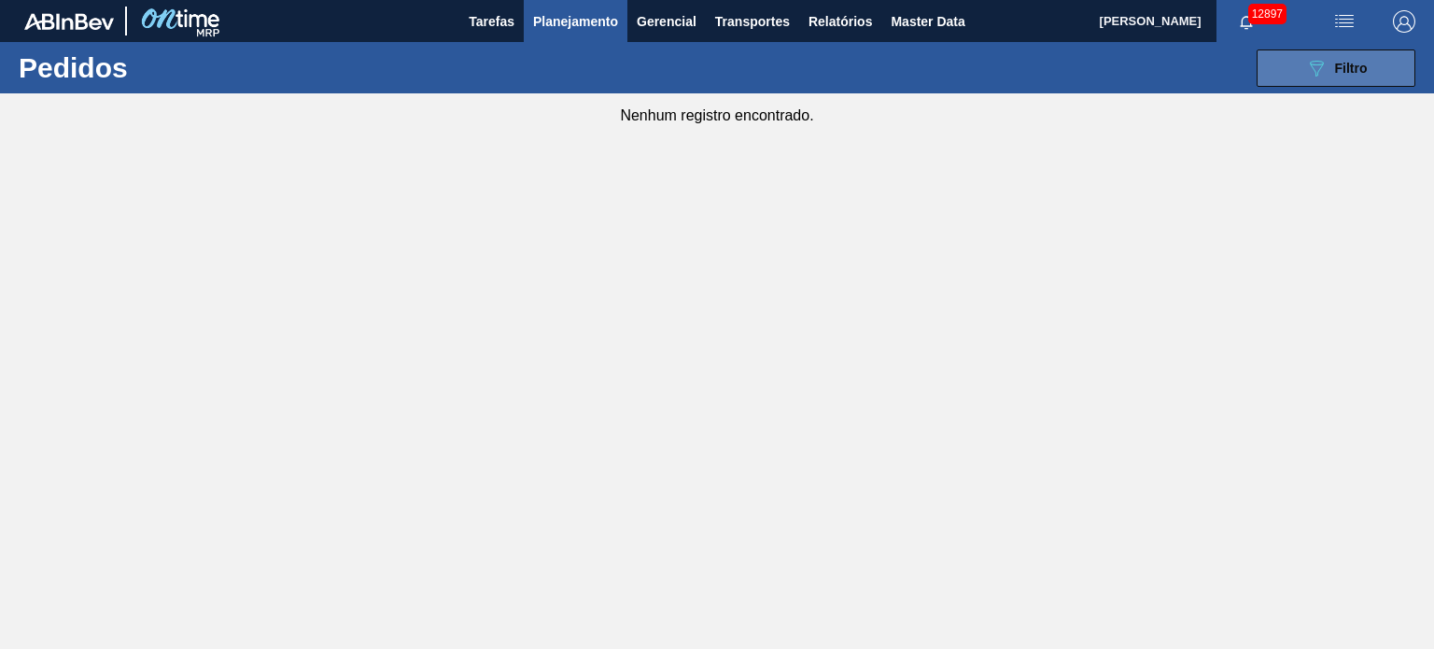
click at [1337, 57] on div "089F7B8B-B2A5-4AFE-B5C0-19BA573D28AC Filtro" at bounding box center [1336, 68] width 63 height 22
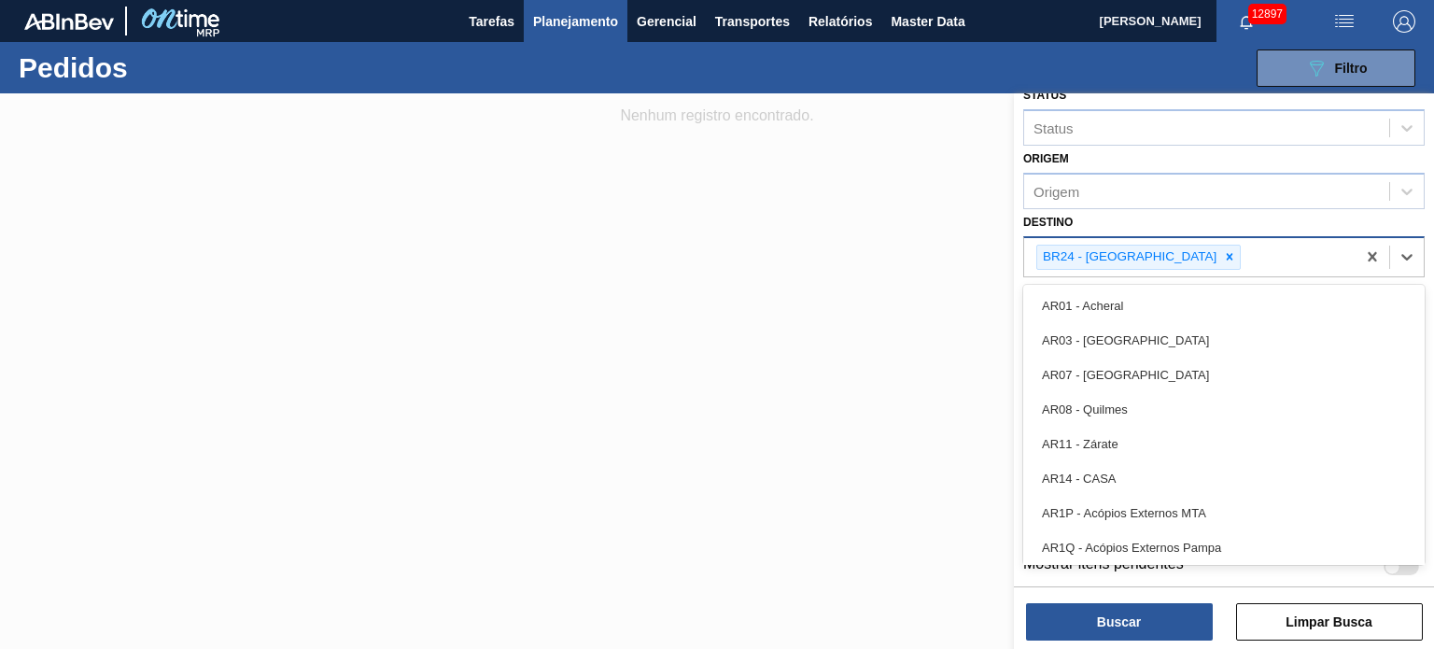
click at [1162, 257] on div "BR24 - Ponta Grossa" at bounding box center [1128, 257] width 182 height 23
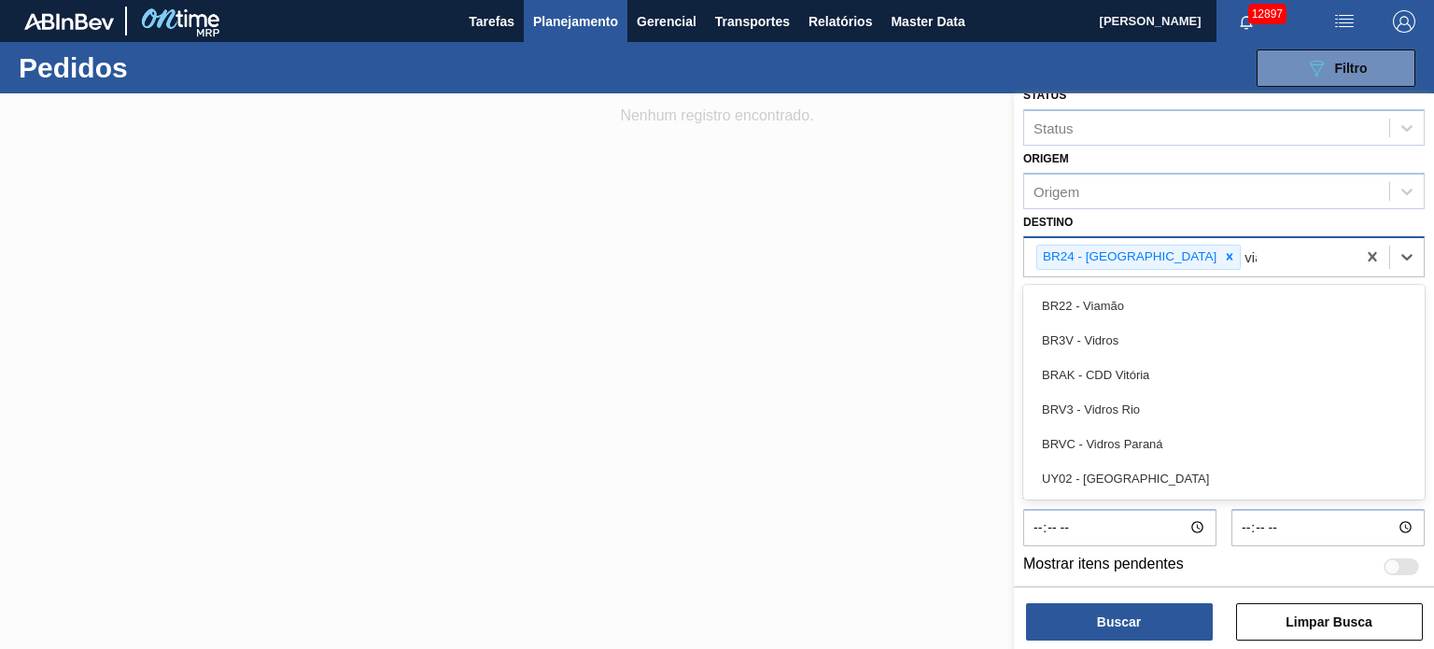
type input "viam"
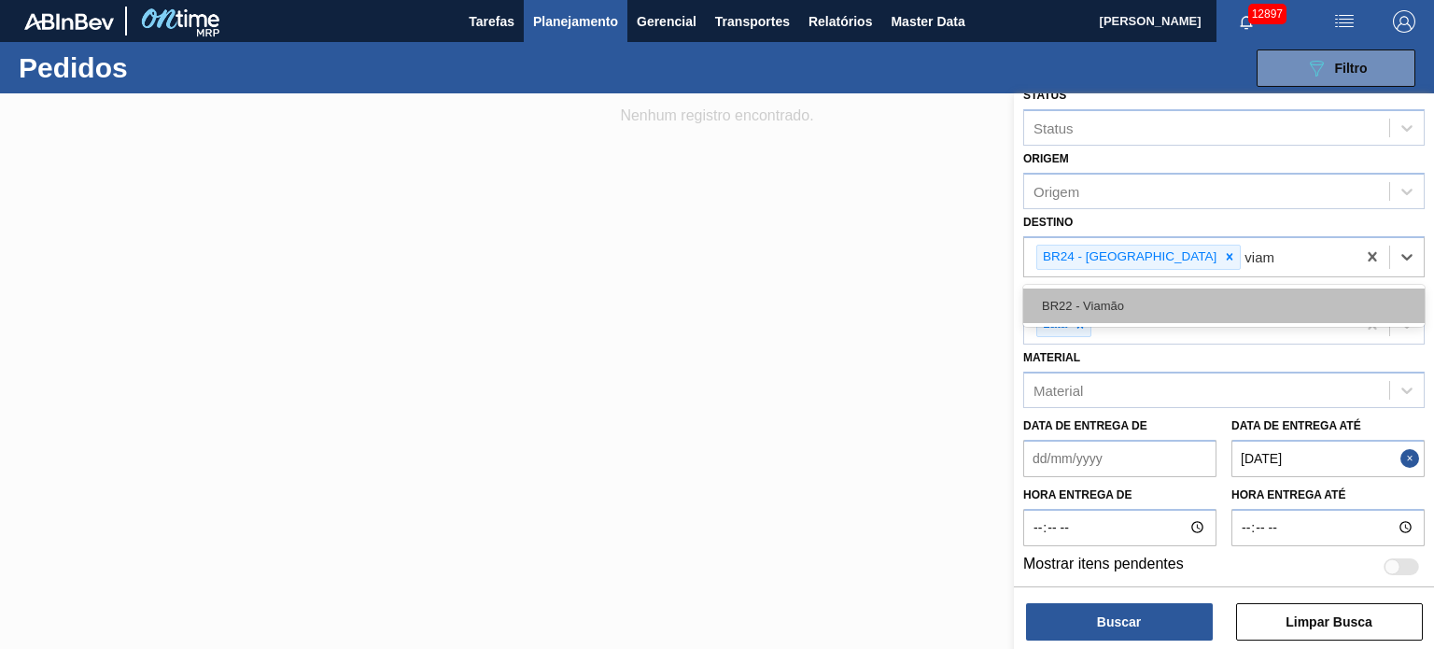
click at [1157, 289] on div "BR22 - Viamão" at bounding box center [1223, 305] width 401 height 35
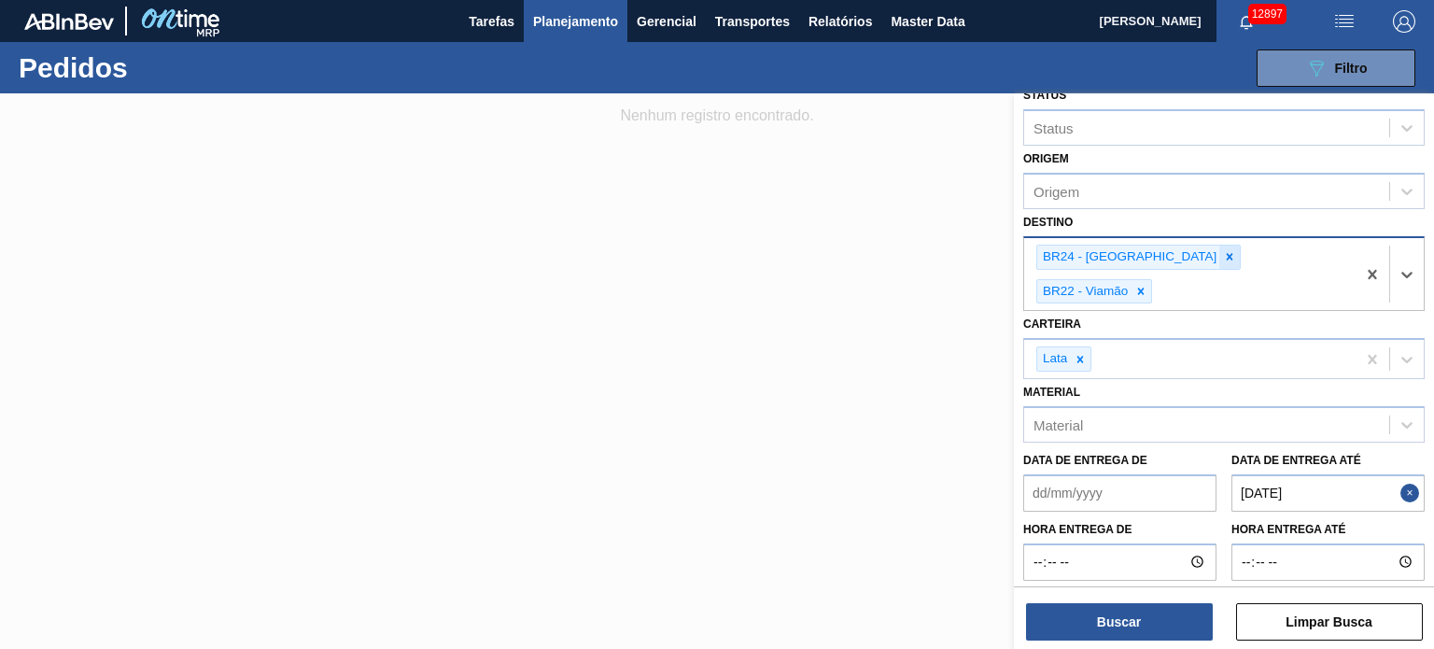
click at [1223, 250] on icon at bounding box center [1229, 256] width 13 height 13
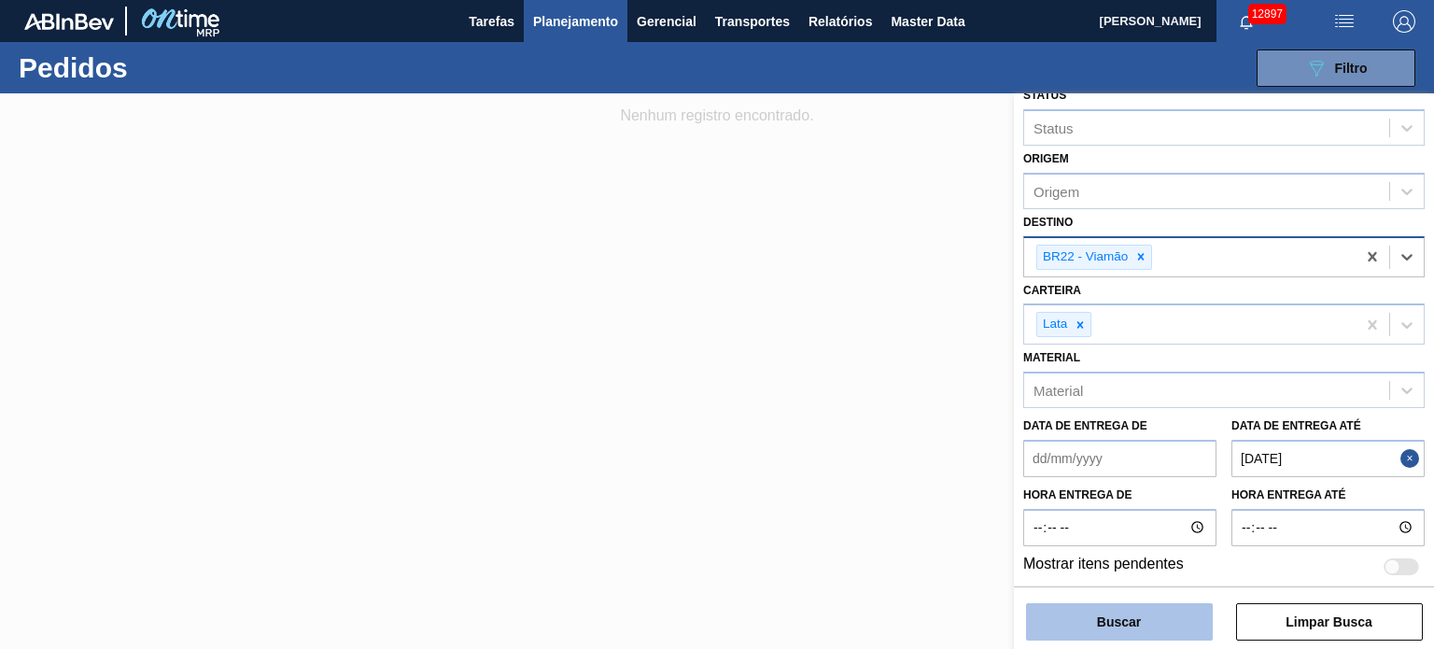
click at [1113, 623] on button "Buscar" at bounding box center [1119, 621] width 187 height 37
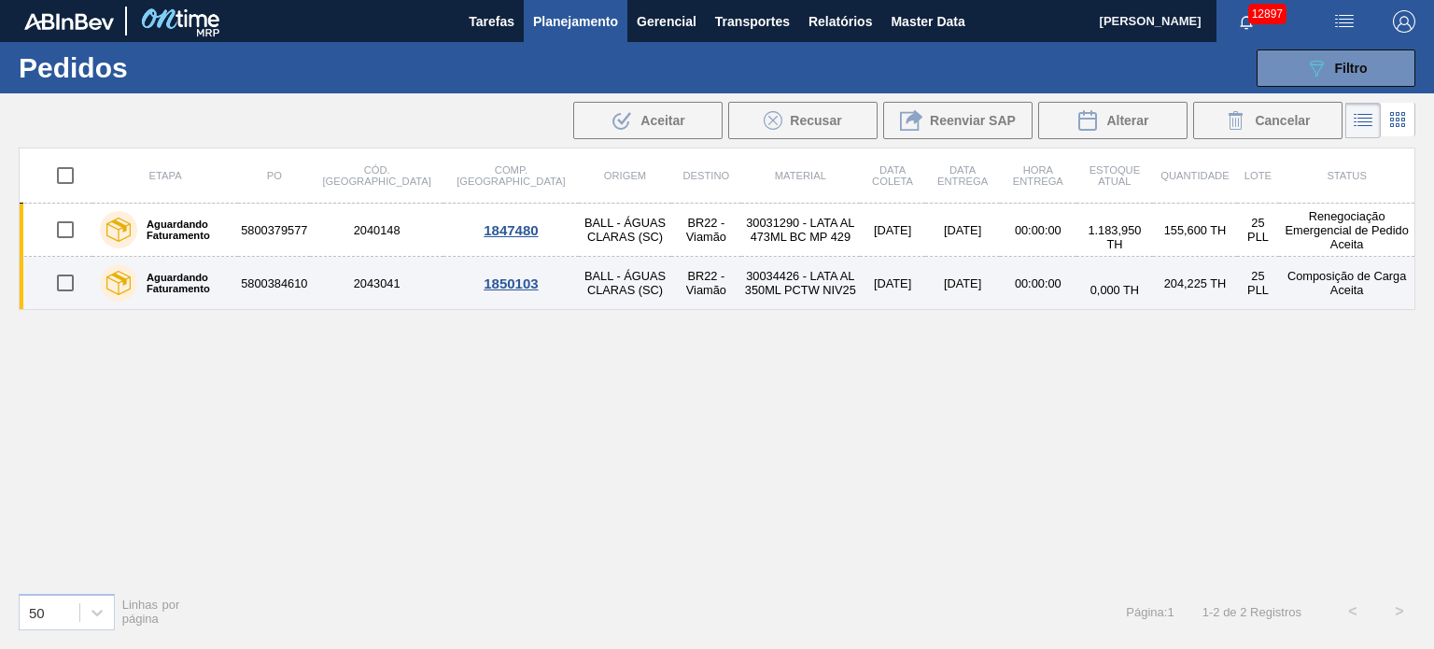
click at [56, 282] on input "checkbox" at bounding box center [65, 282] width 39 height 39
checkbox input "true"
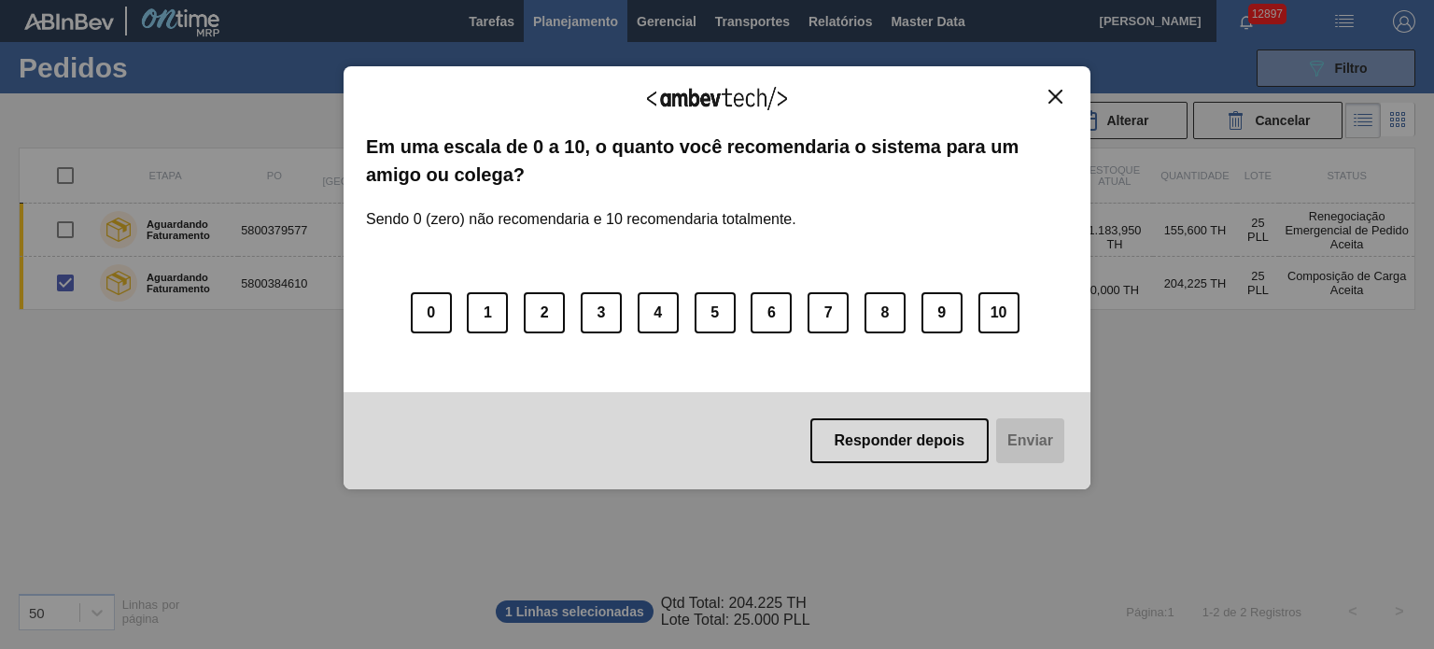
click at [1052, 97] on img "Close" at bounding box center [1055, 97] width 14 height 14
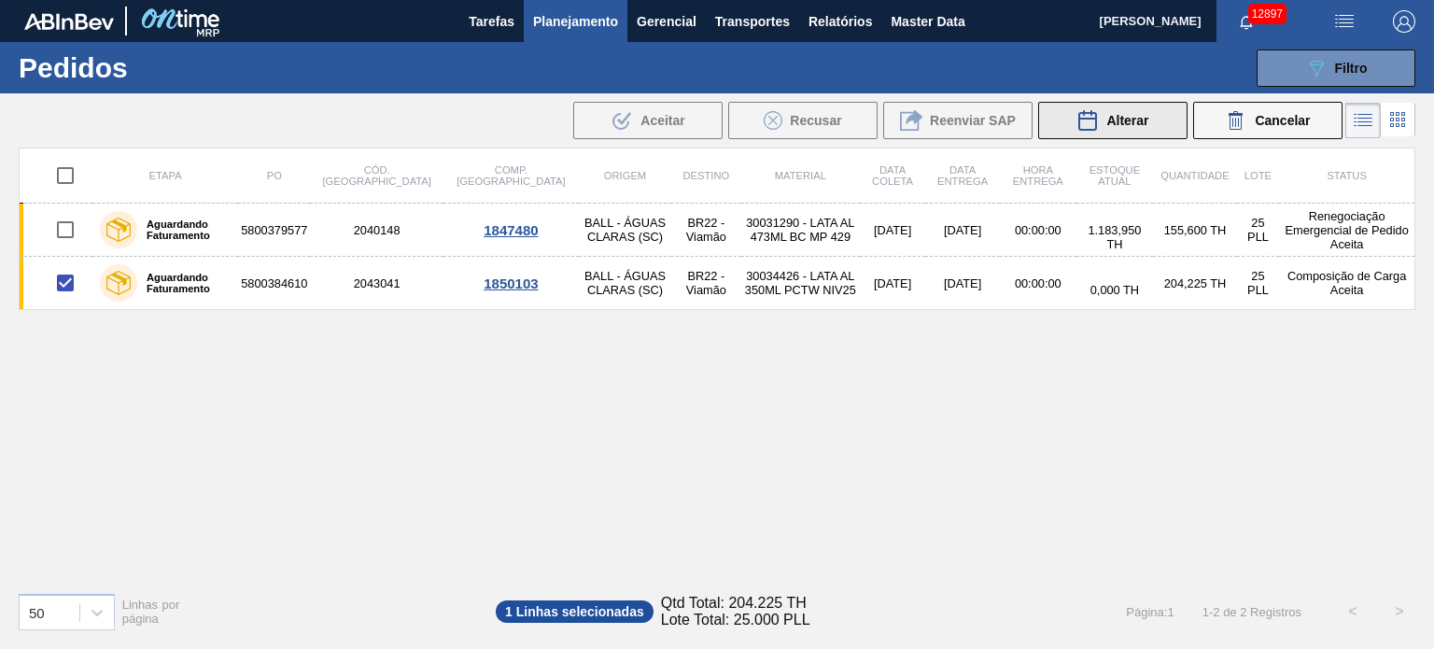
click at [1125, 119] on span "Alterar" at bounding box center [1127, 120] width 42 height 15
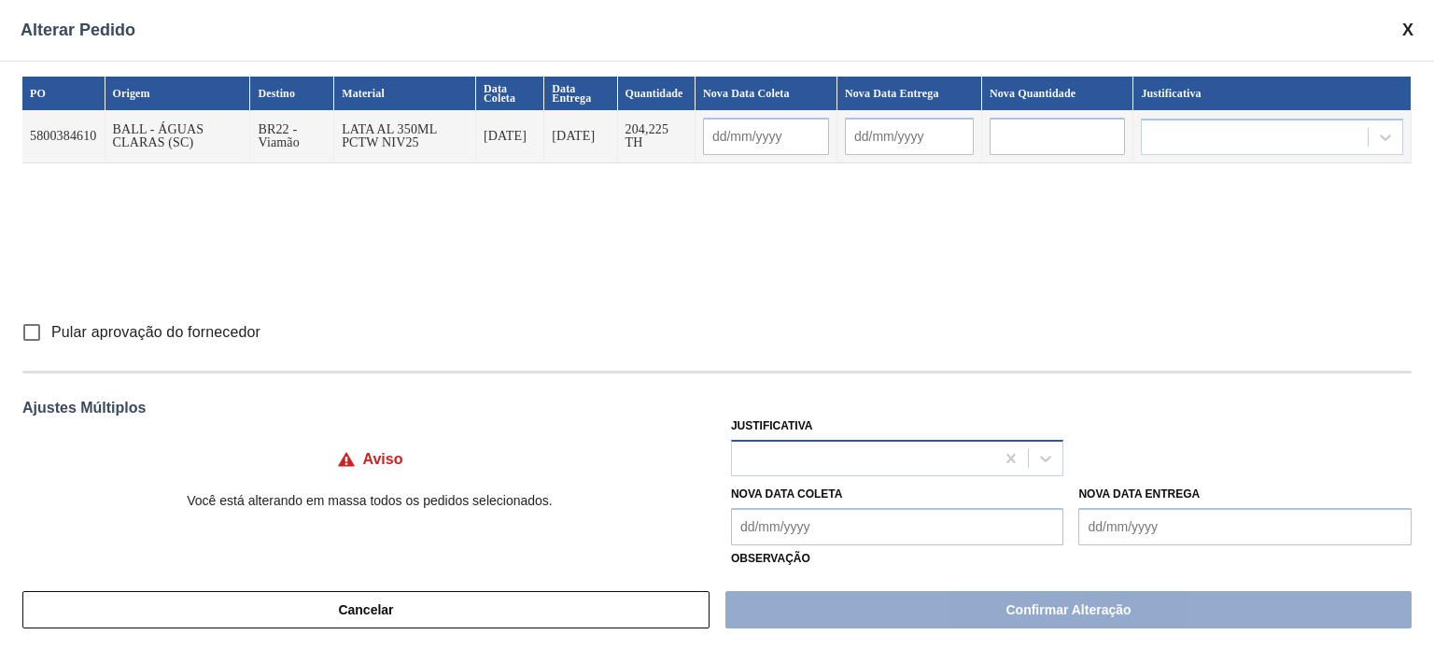
click at [855, 455] on div at bounding box center [863, 457] width 263 height 27
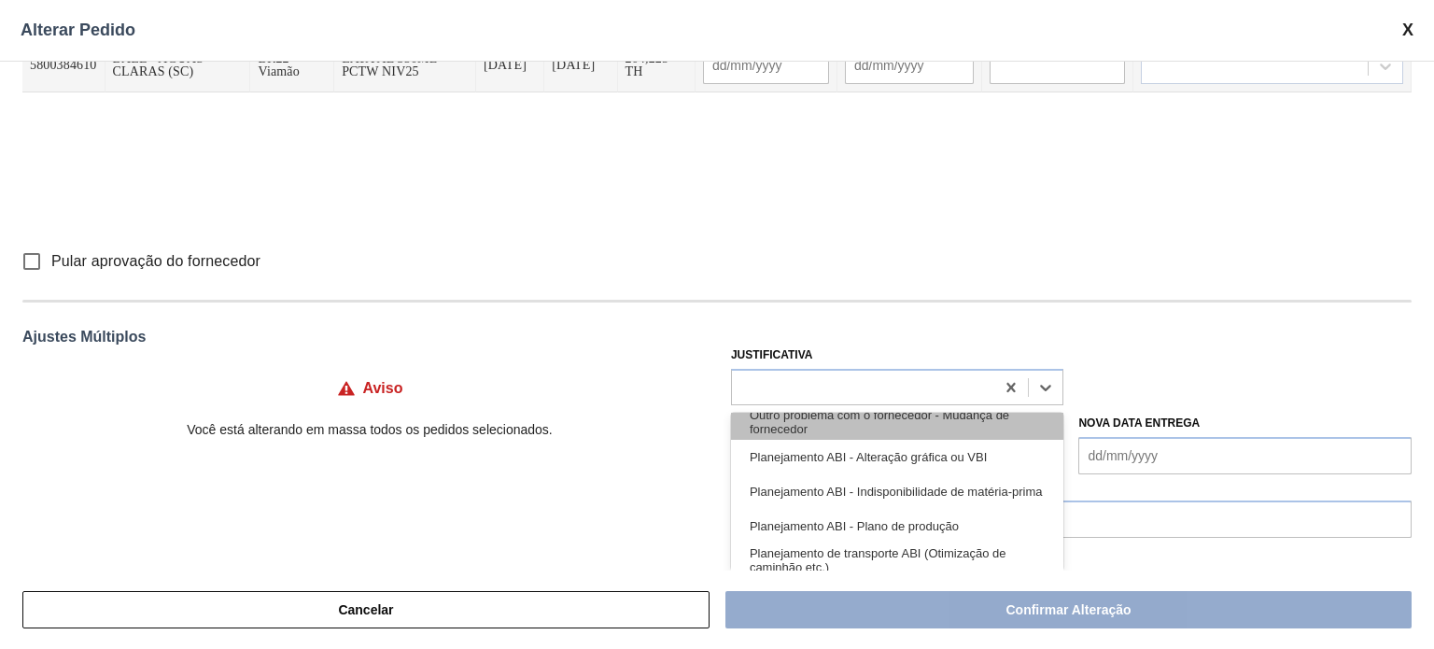
scroll to position [280, 0]
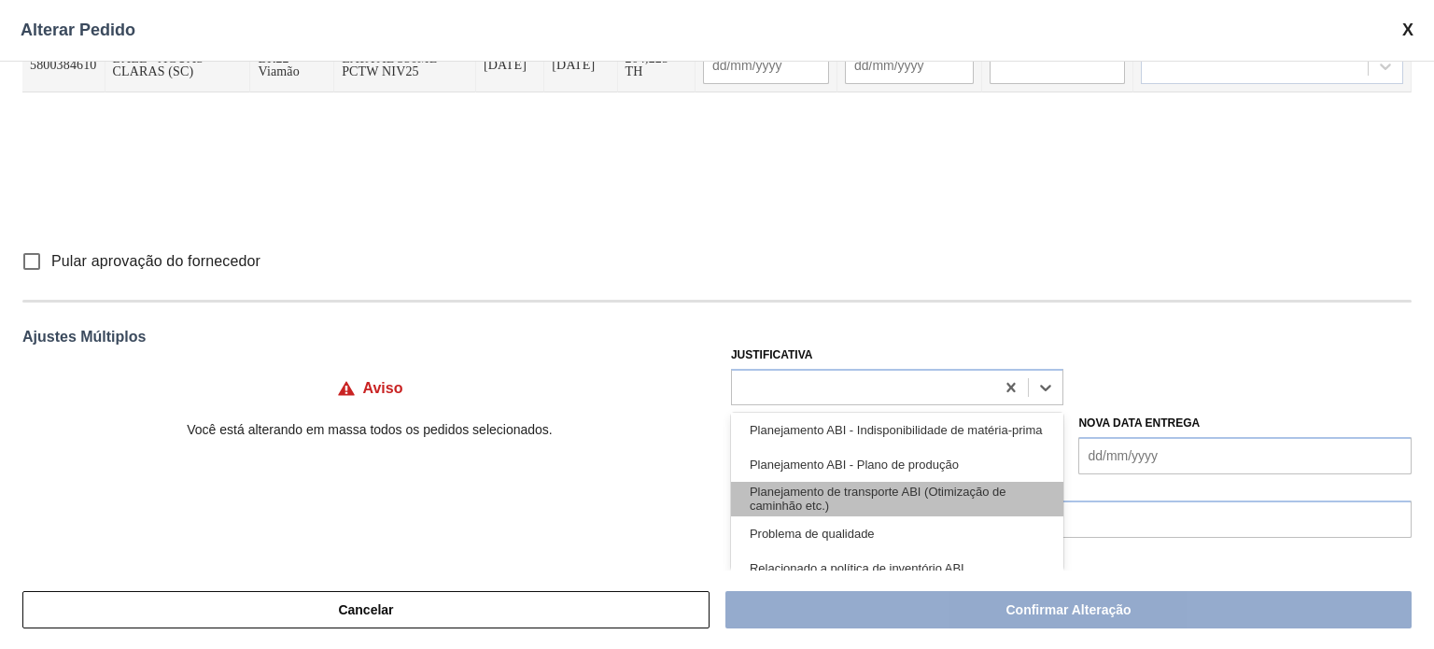
click at [893, 497] on div "Planejamento de transporte ABI (Otimização de caminhão etc.)" at bounding box center [897, 499] width 333 height 35
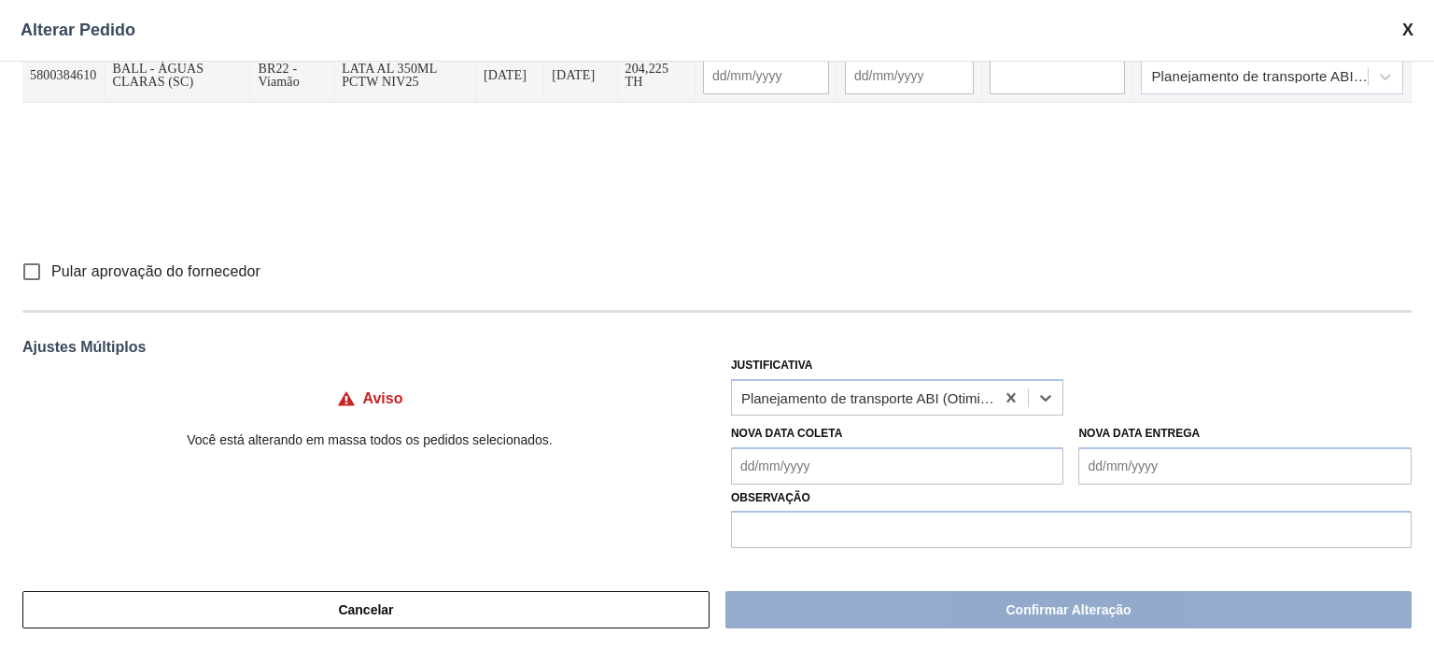
click at [836, 463] on Coleta "Nova Data Coleta" at bounding box center [897, 465] width 333 height 37
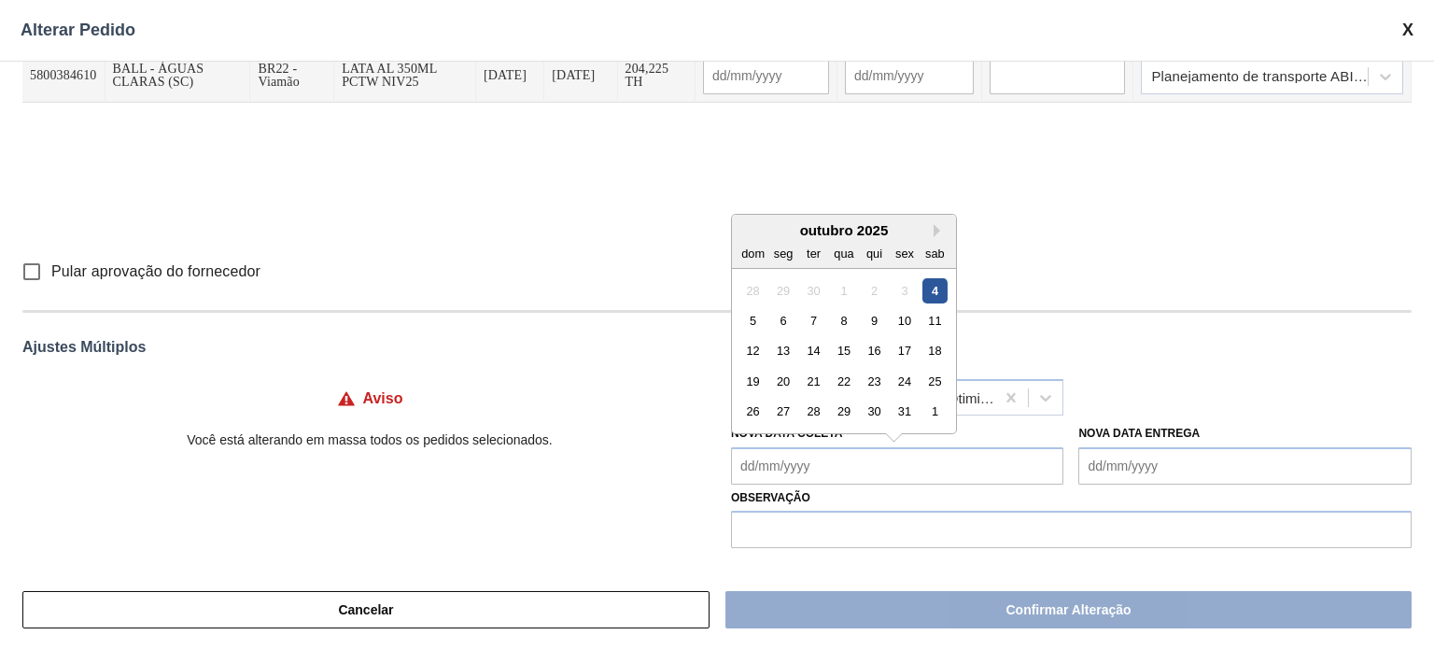
click at [933, 290] on div "4" at bounding box center [934, 289] width 25 height 25
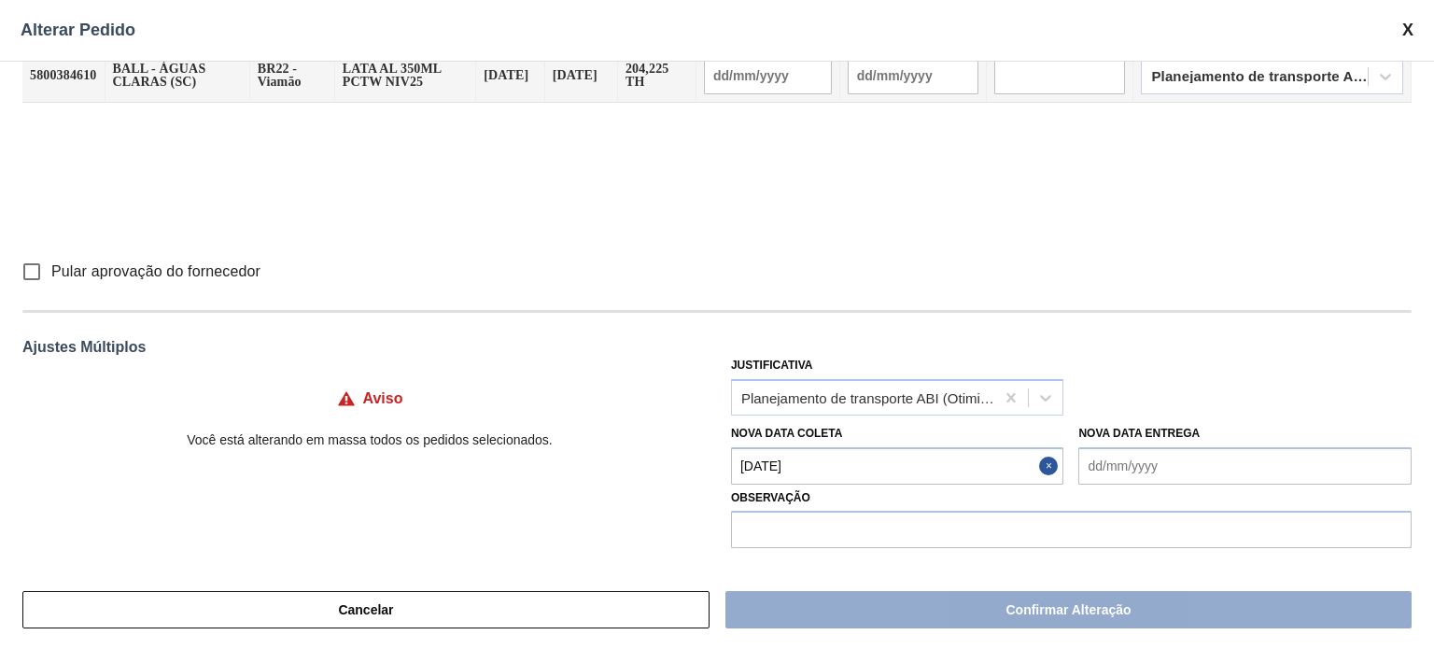
type Coleta "[DATE]"
type input "[DATE]"
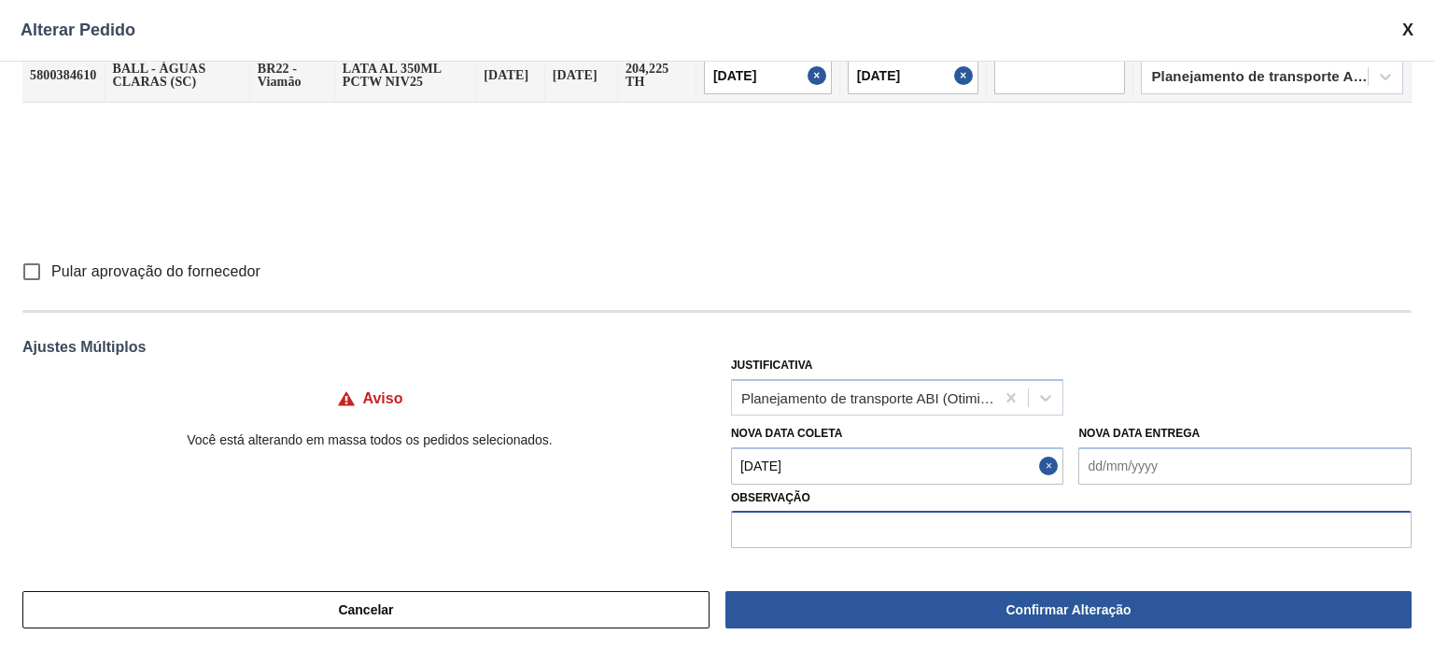
click at [827, 529] on input "text" at bounding box center [1071, 529] width 681 height 37
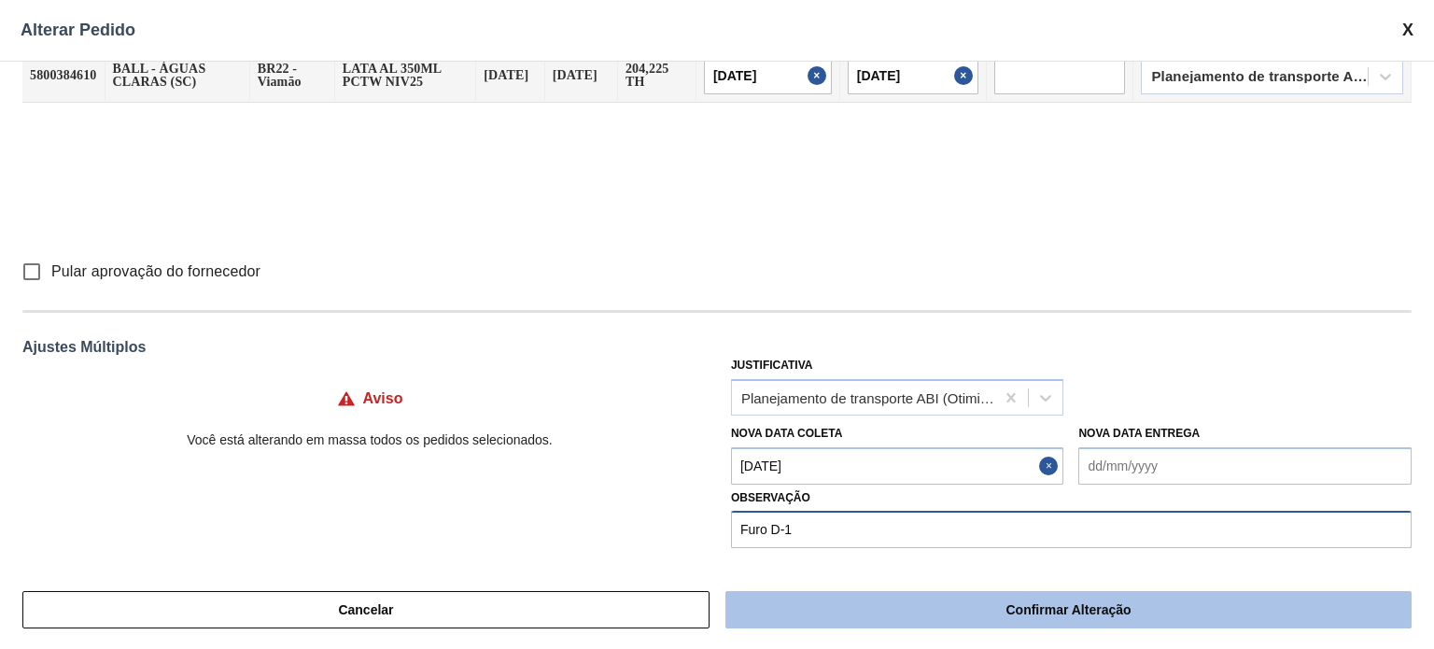
type input "Furo D-1"
click at [978, 618] on button "Confirmar Alteração" at bounding box center [1068, 609] width 686 height 37
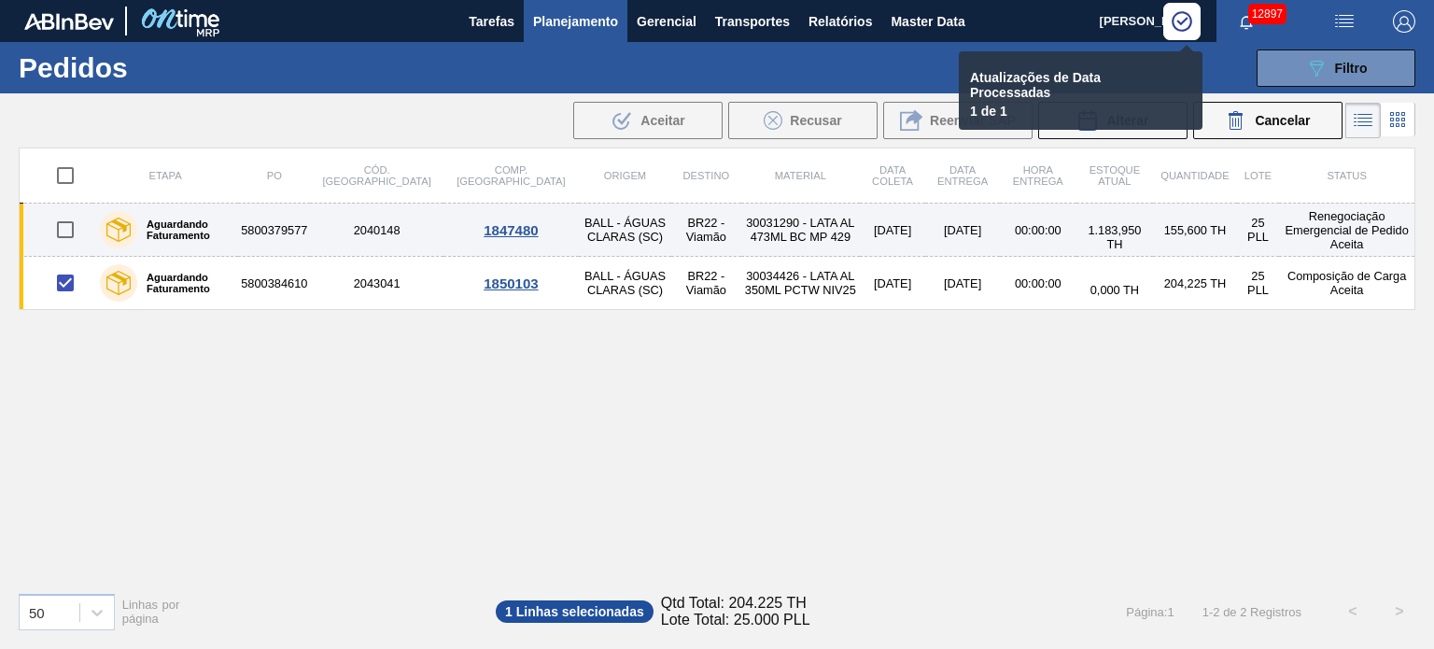
click at [63, 231] on input "checkbox" at bounding box center [65, 229] width 39 height 39
checkbox input "true"
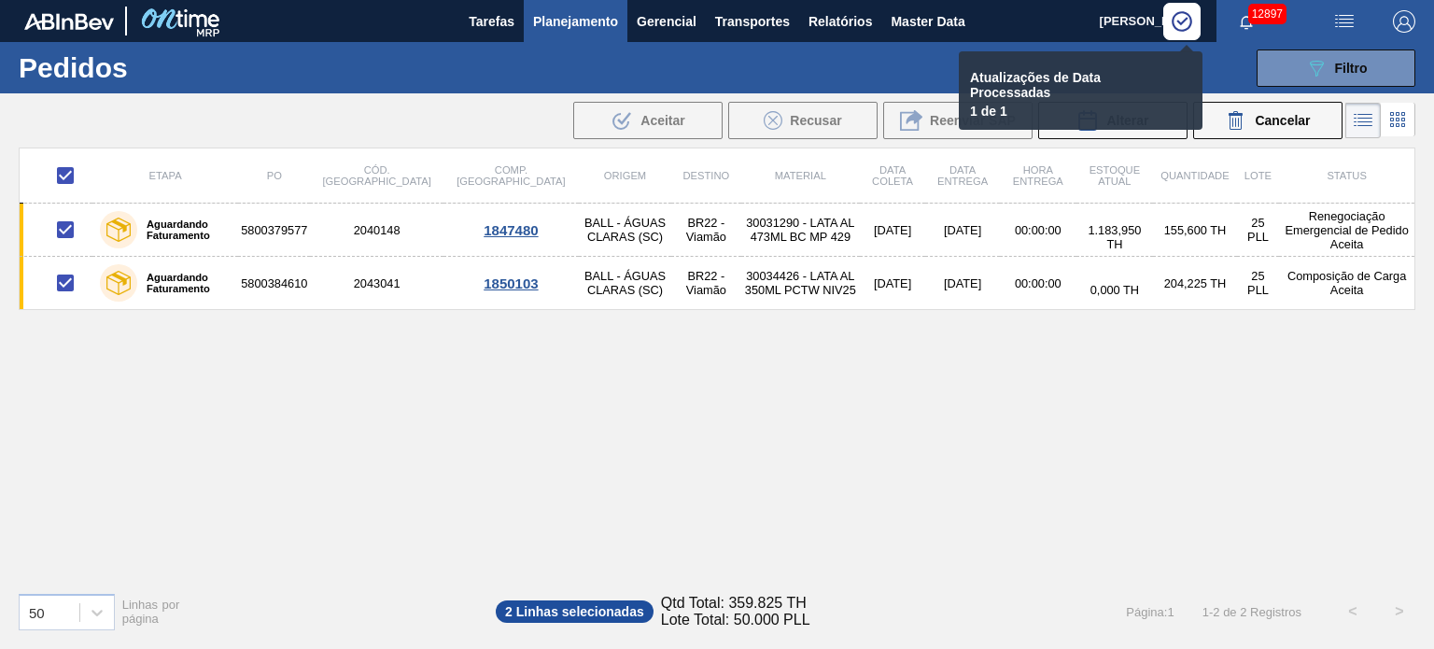
click at [257, 422] on div "Etapa PO Cód. Pedido Comp. Carga Origem Destino Material Data coleta Data Entre…" at bounding box center [717, 362] width 1397 height 429
checkbox input "false"
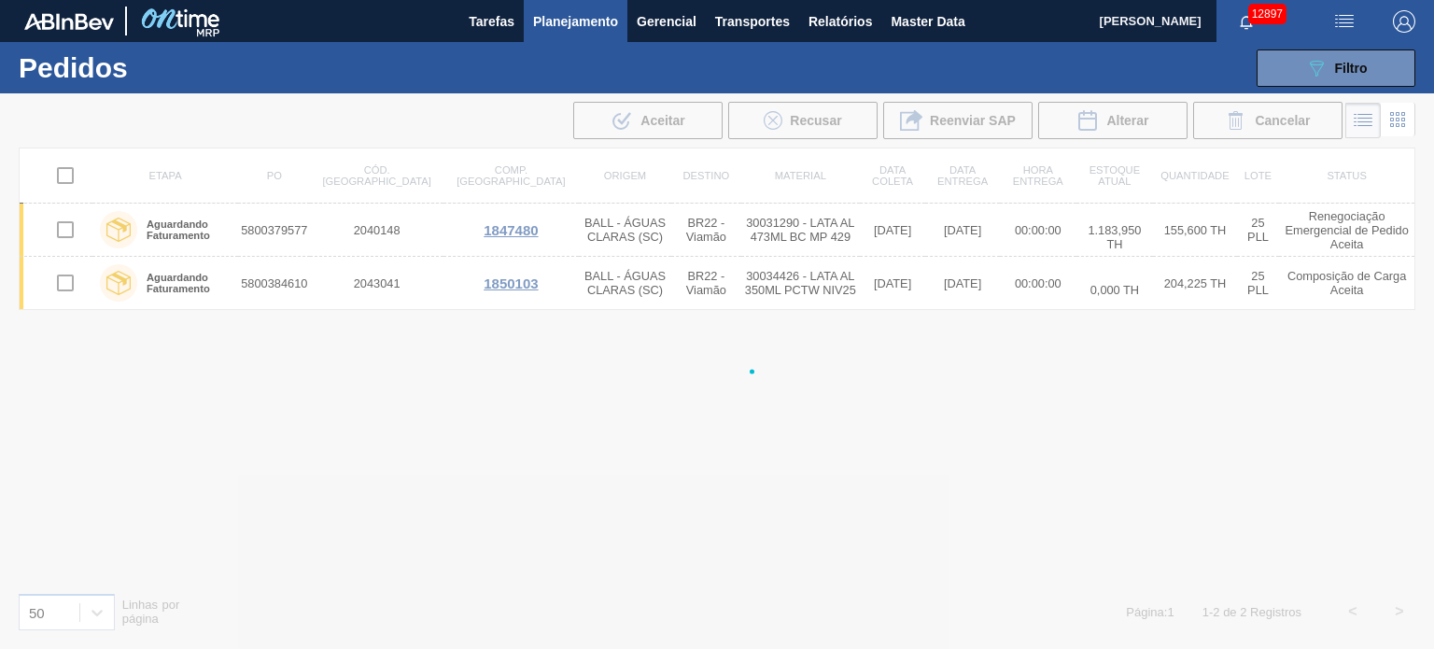
click at [358, 421] on div at bounding box center [717, 370] width 1434 height 555
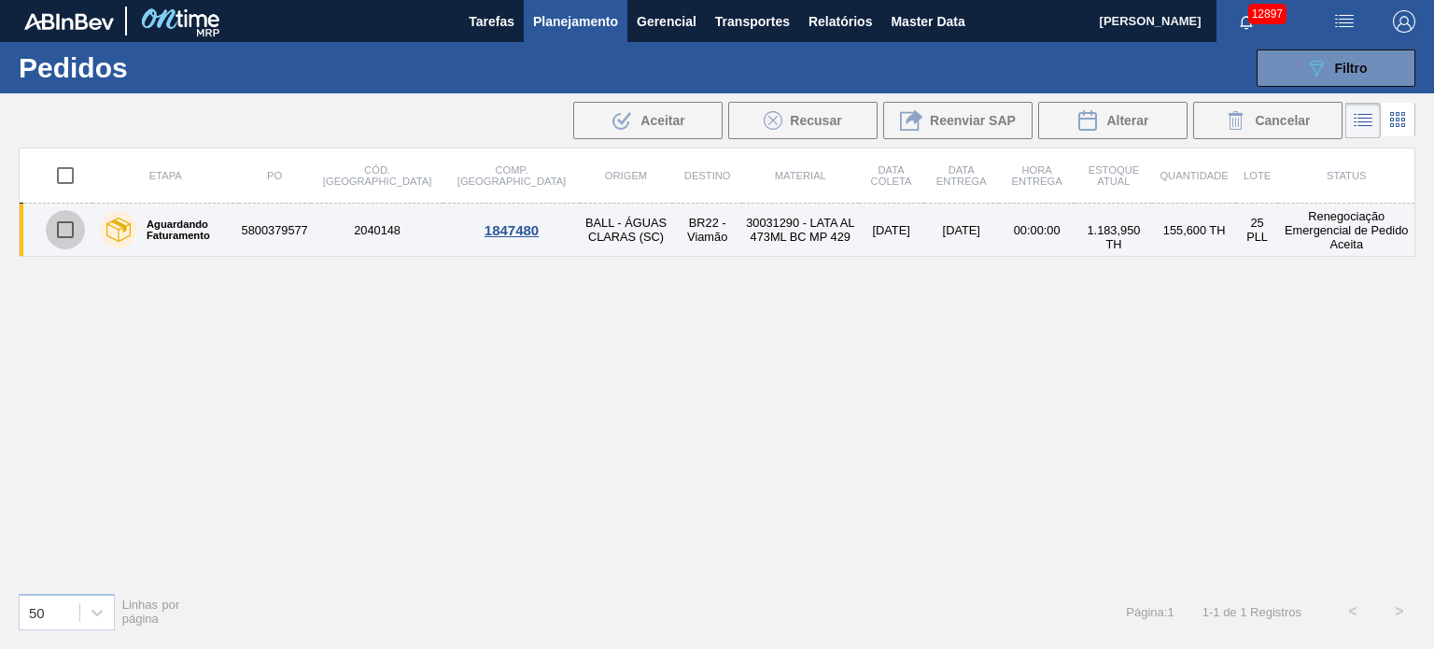
click at [57, 233] on input "checkbox" at bounding box center [65, 229] width 39 height 39
checkbox input "true"
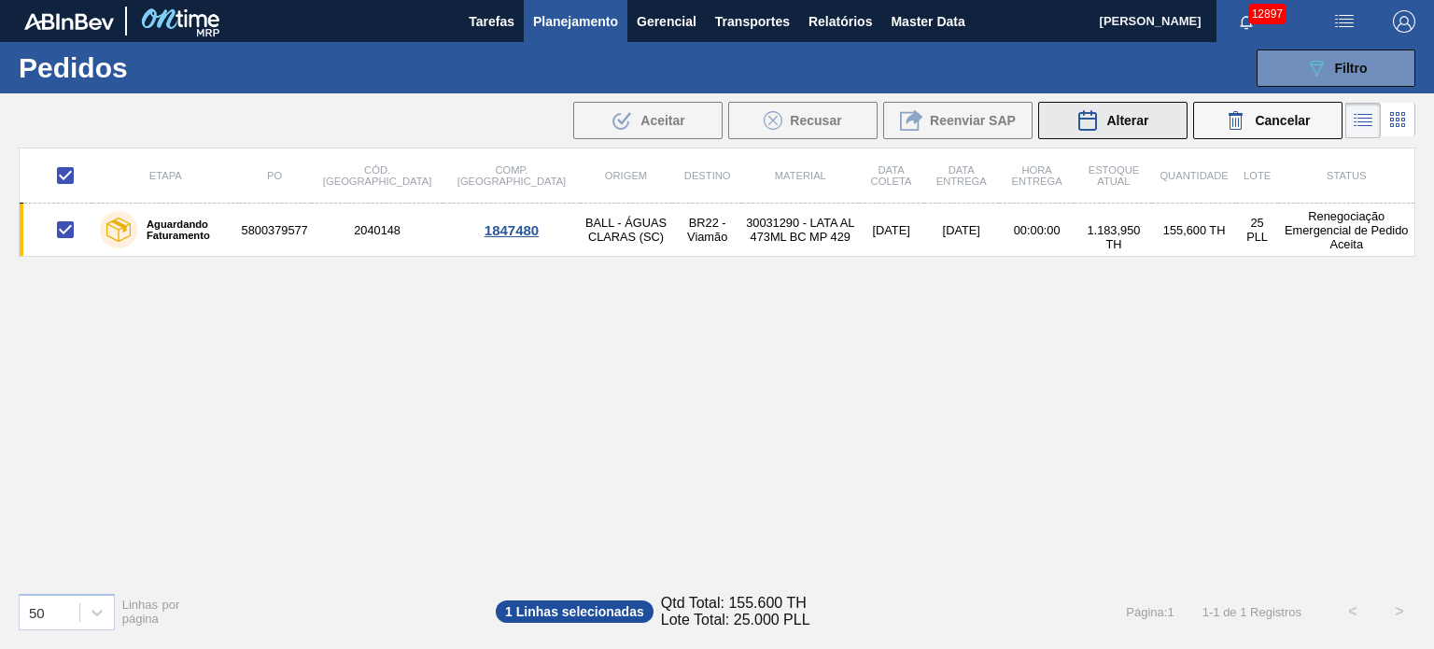
click at [1082, 117] on icon at bounding box center [1087, 120] width 22 height 22
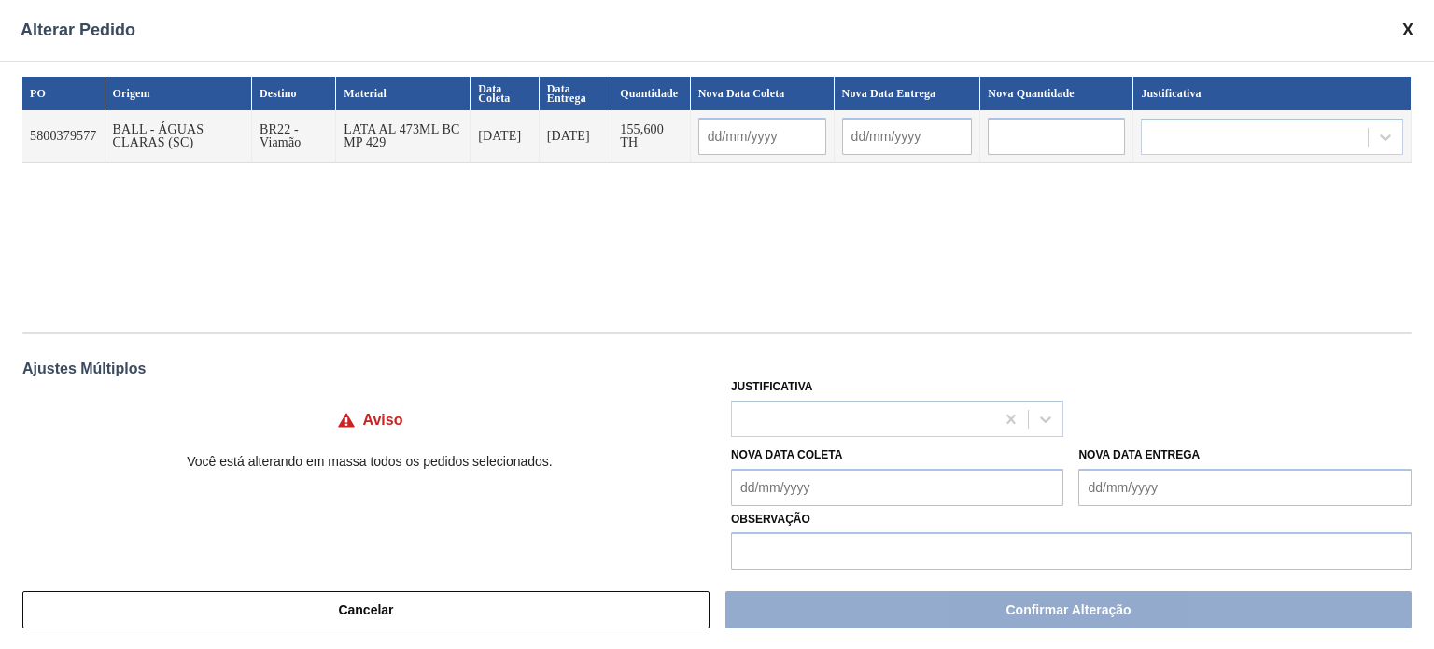
click at [767, 134] on input "text" at bounding box center [762, 136] width 128 height 37
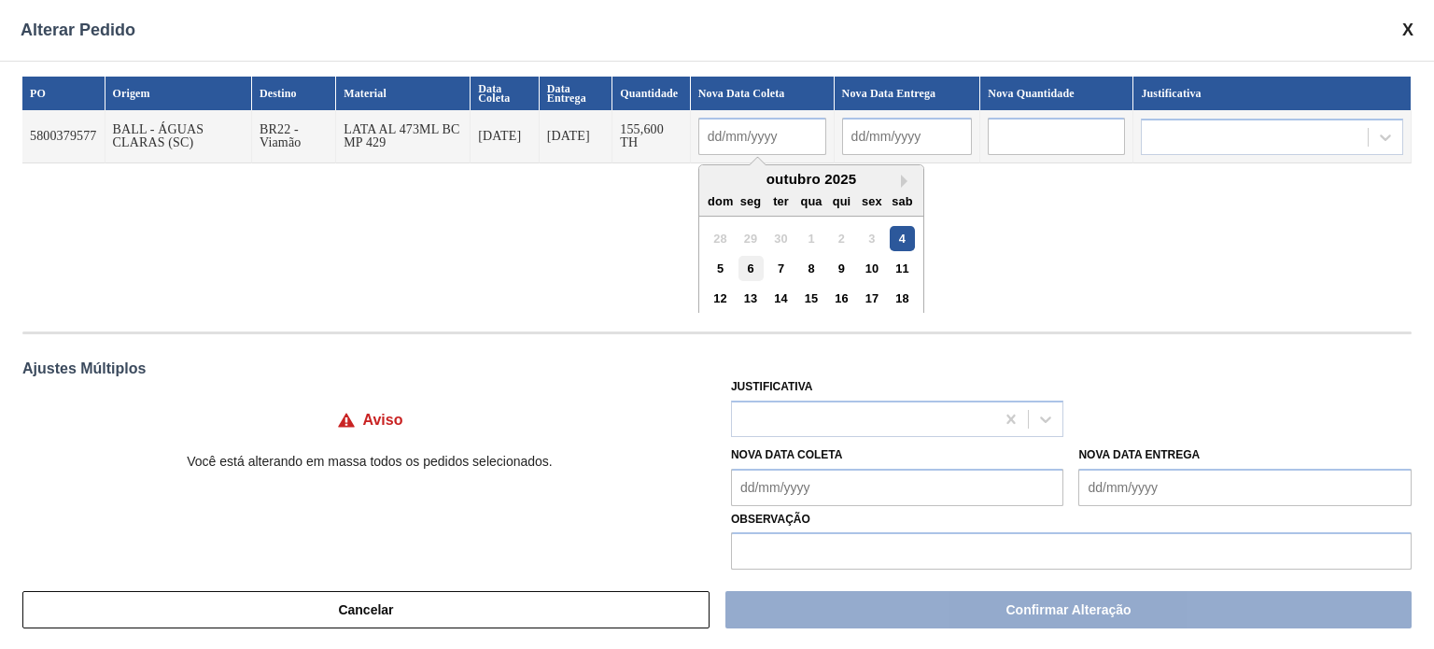
click at [759, 275] on div "6" at bounding box center [750, 268] width 25 height 25
type input "[DATE]"
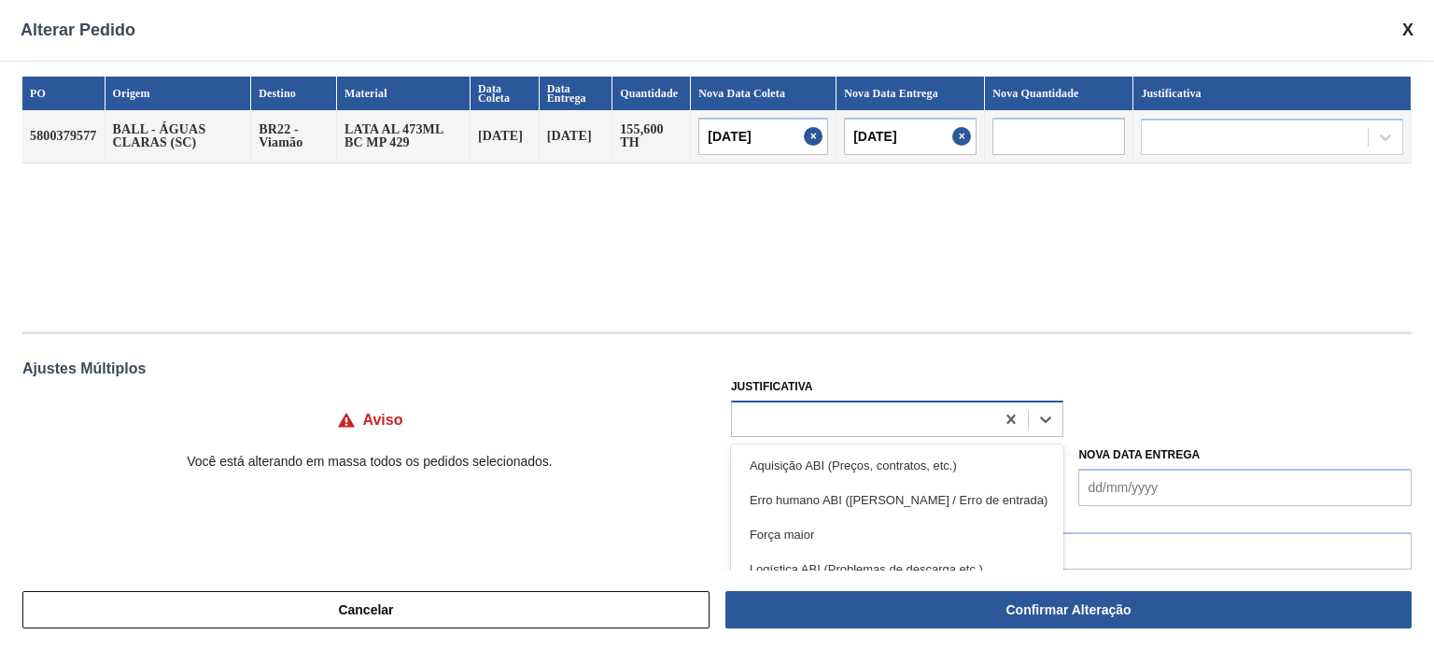
click at [893, 415] on div at bounding box center [863, 418] width 263 height 27
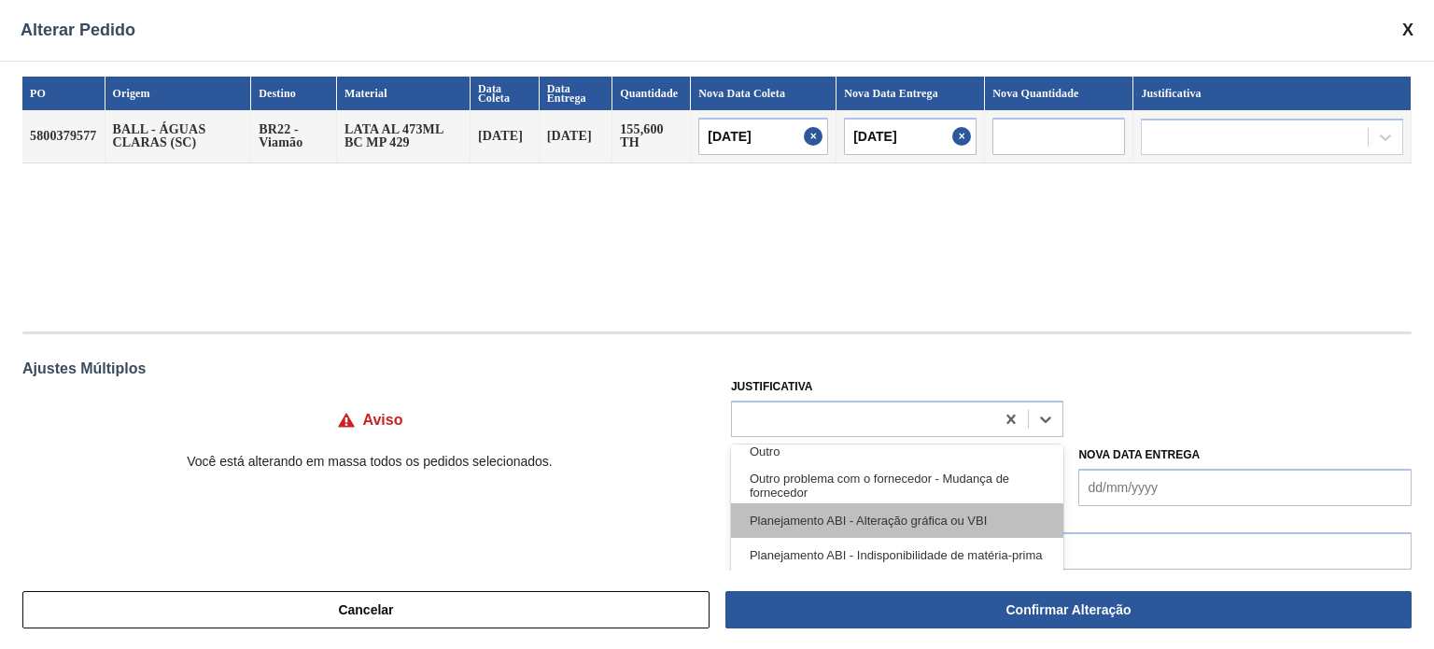
scroll to position [280, 0]
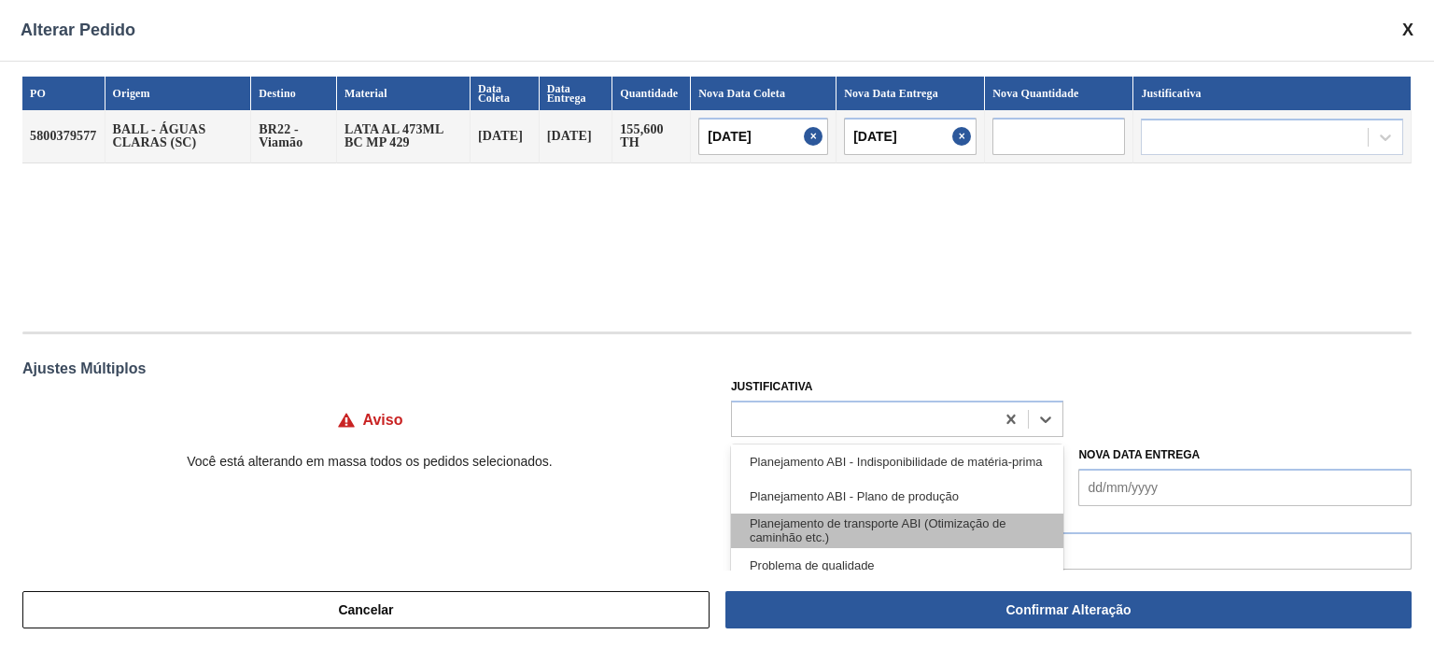
click at [869, 527] on div "Planejamento de transporte ABI (Otimização de caminhão etc.)" at bounding box center [897, 530] width 333 height 35
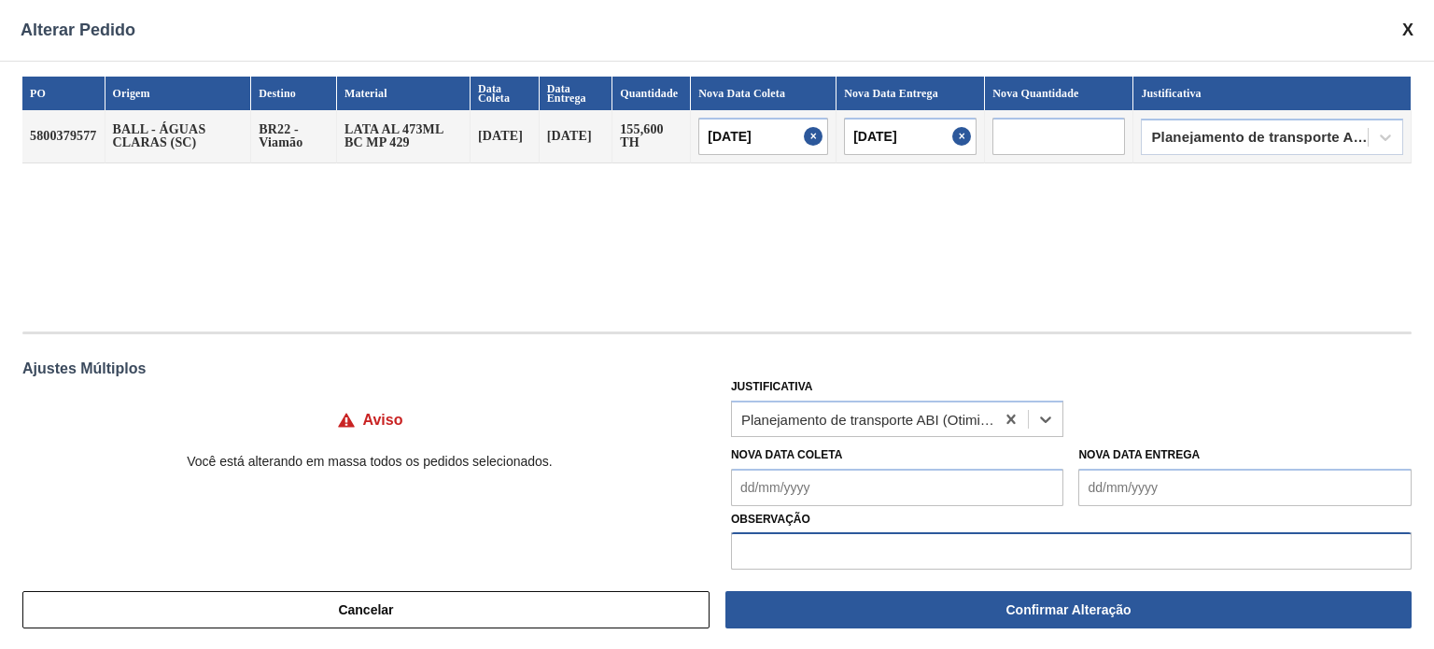
click at [828, 548] on input "text" at bounding box center [1071, 550] width 681 height 37
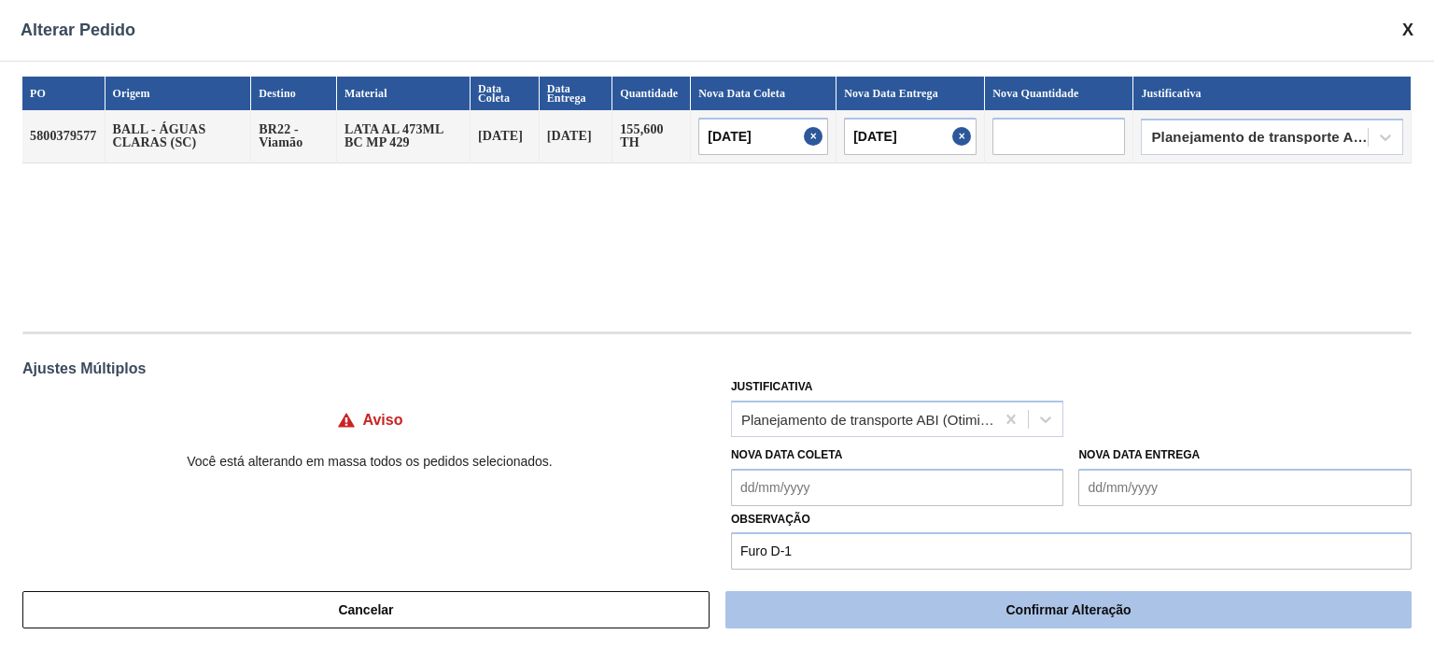
click at [978, 620] on button "Confirmar Alteração" at bounding box center [1068, 609] width 686 height 37
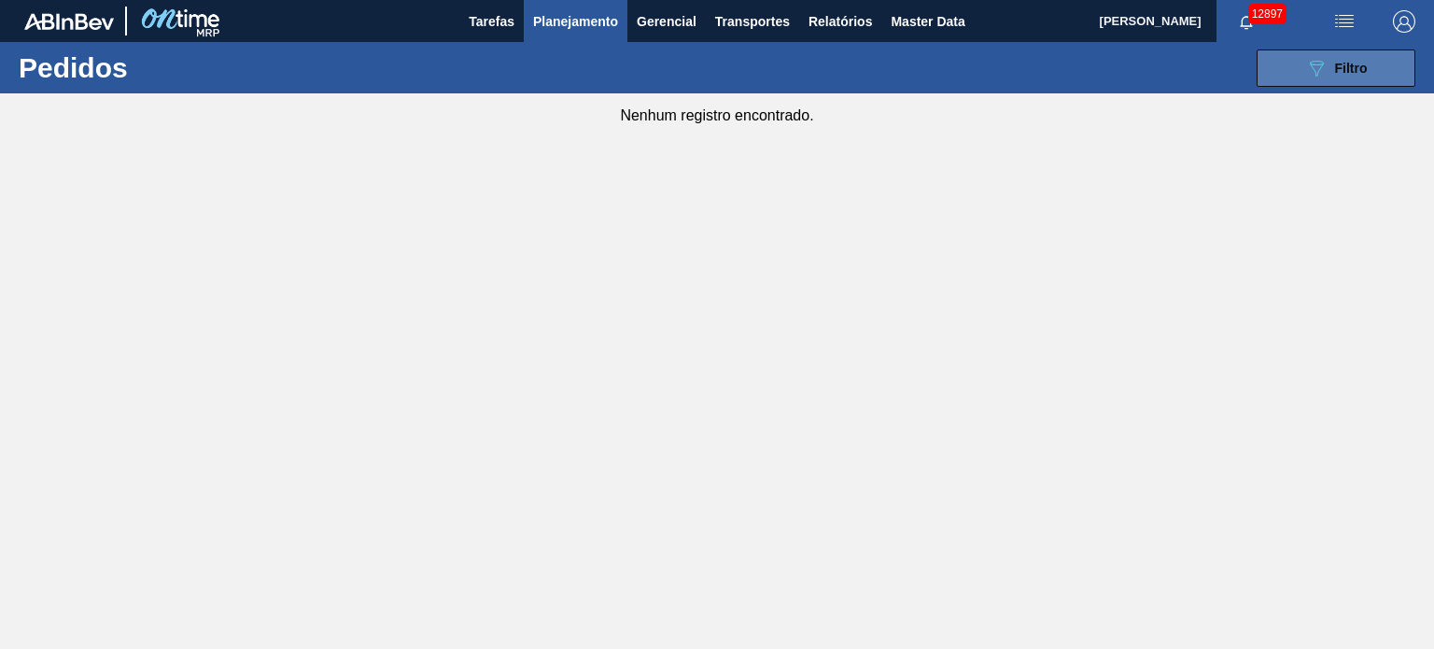
click at [1362, 72] on span "Filtro" at bounding box center [1351, 68] width 33 height 15
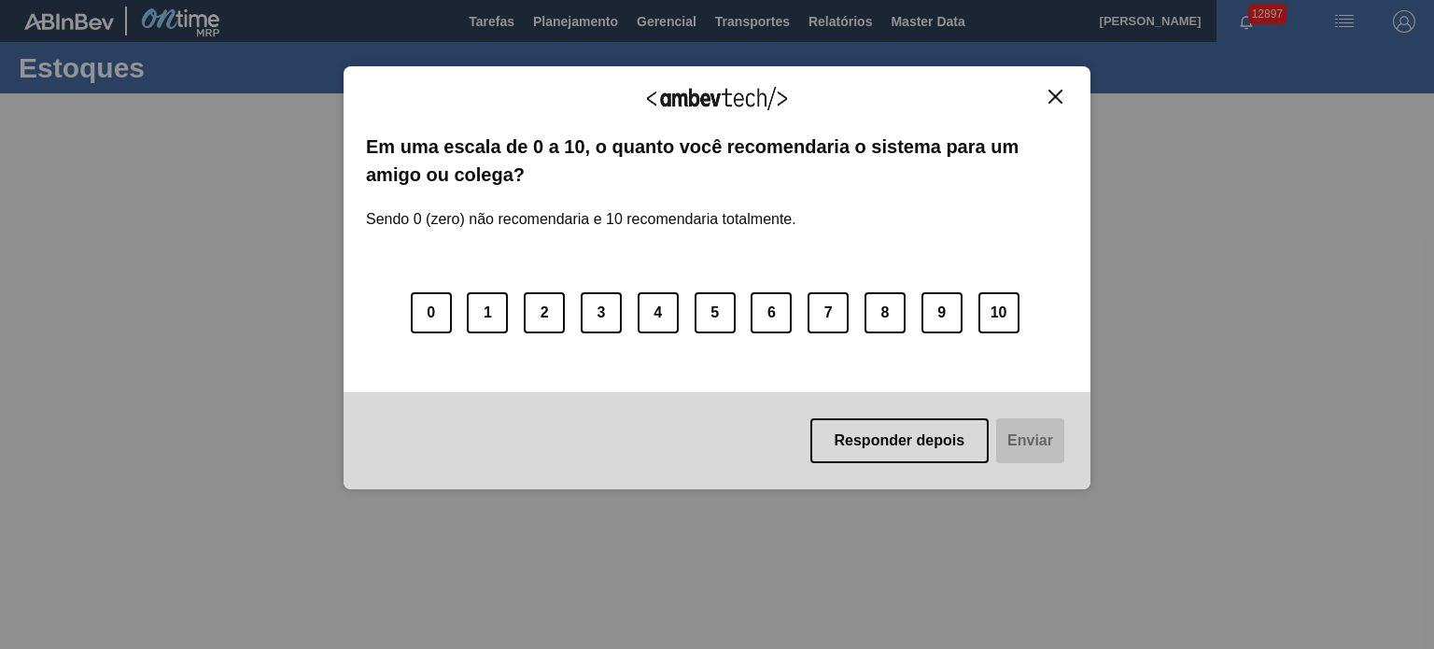
click at [1058, 104] on button "Close" at bounding box center [1055, 97] width 25 height 16
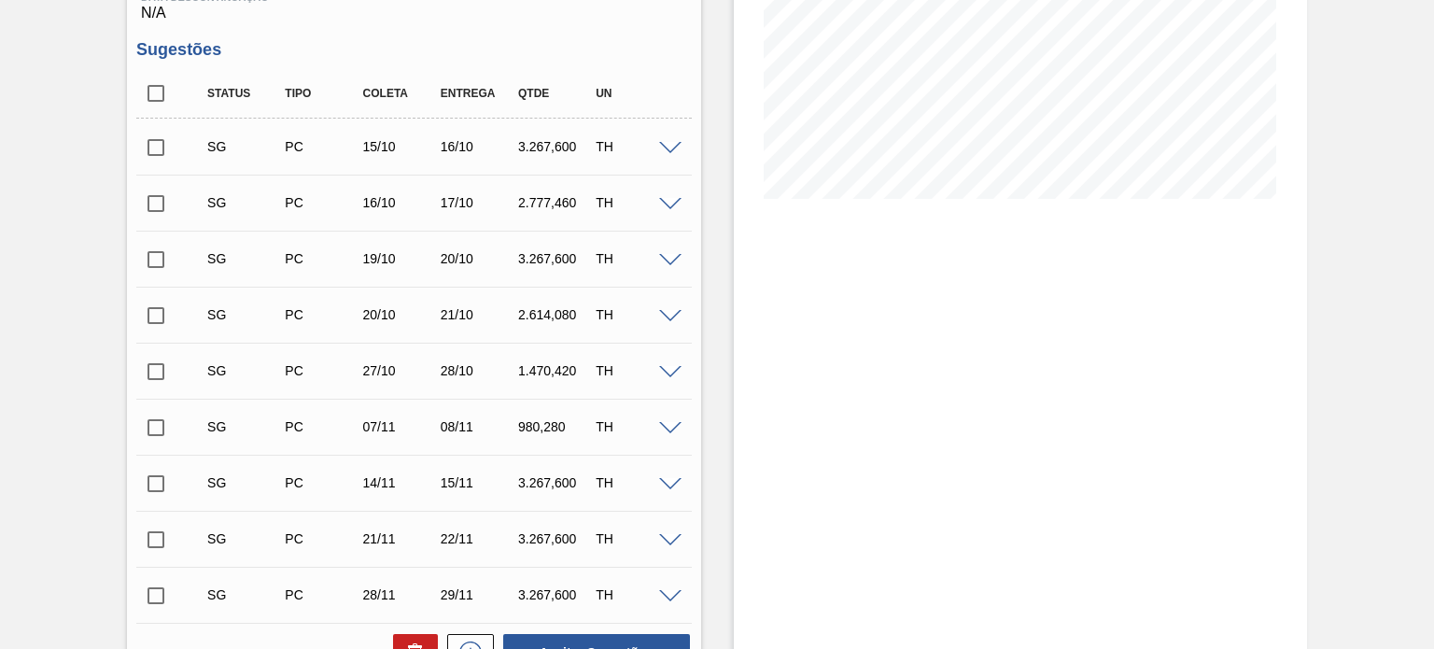
scroll to position [93, 0]
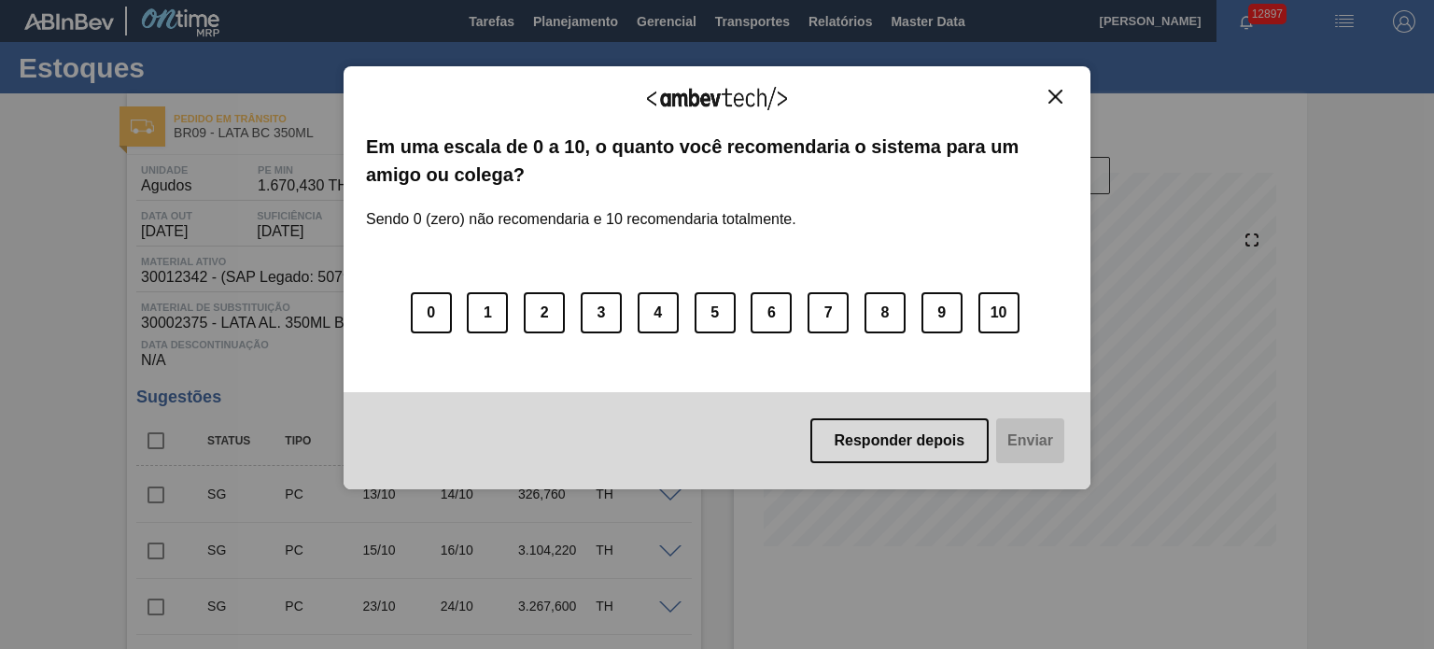
click at [1054, 96] on img "Close" at bounding box center [1055, 97] width 14 height 14
click at [1049, 98] on img "Close" at bounding box center [1055, 97] width 14 height 14
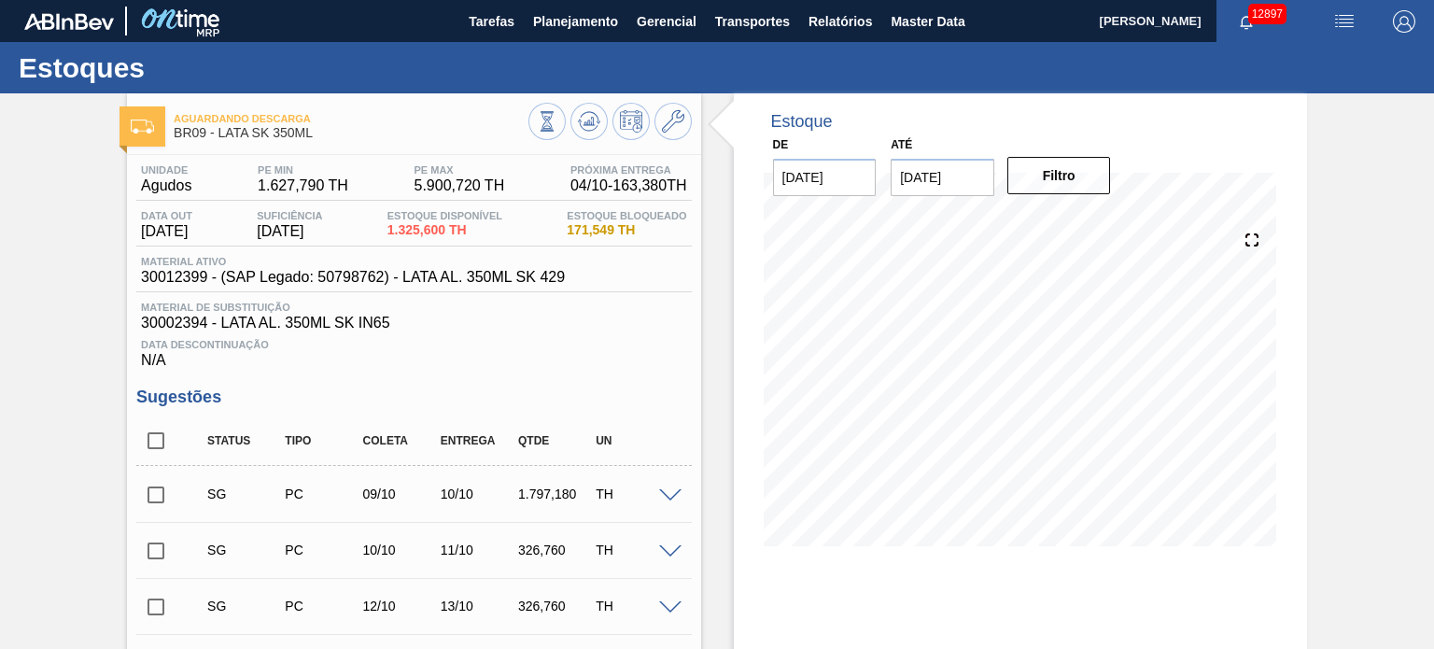
click at [161, 447] on input "checkbox" at bounding box center [155, 440] width 39 height 39
checkbox input "true"
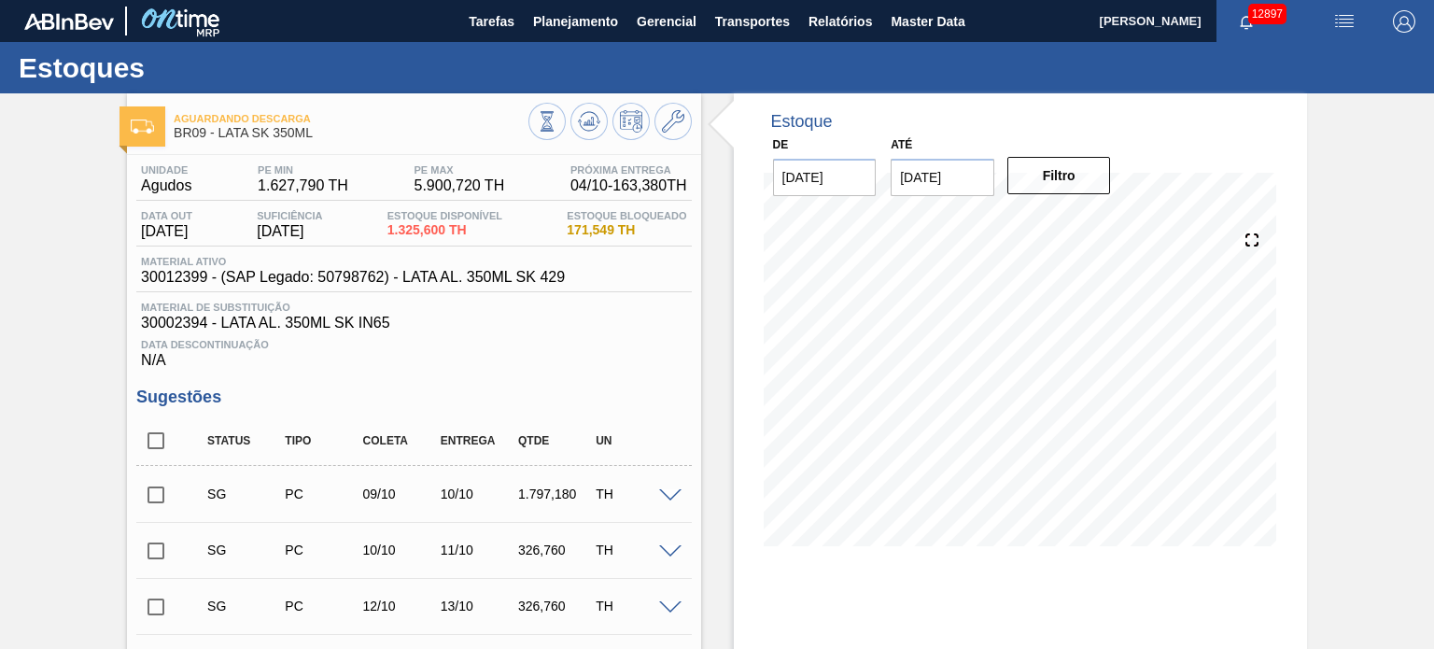
checkbox input "true"
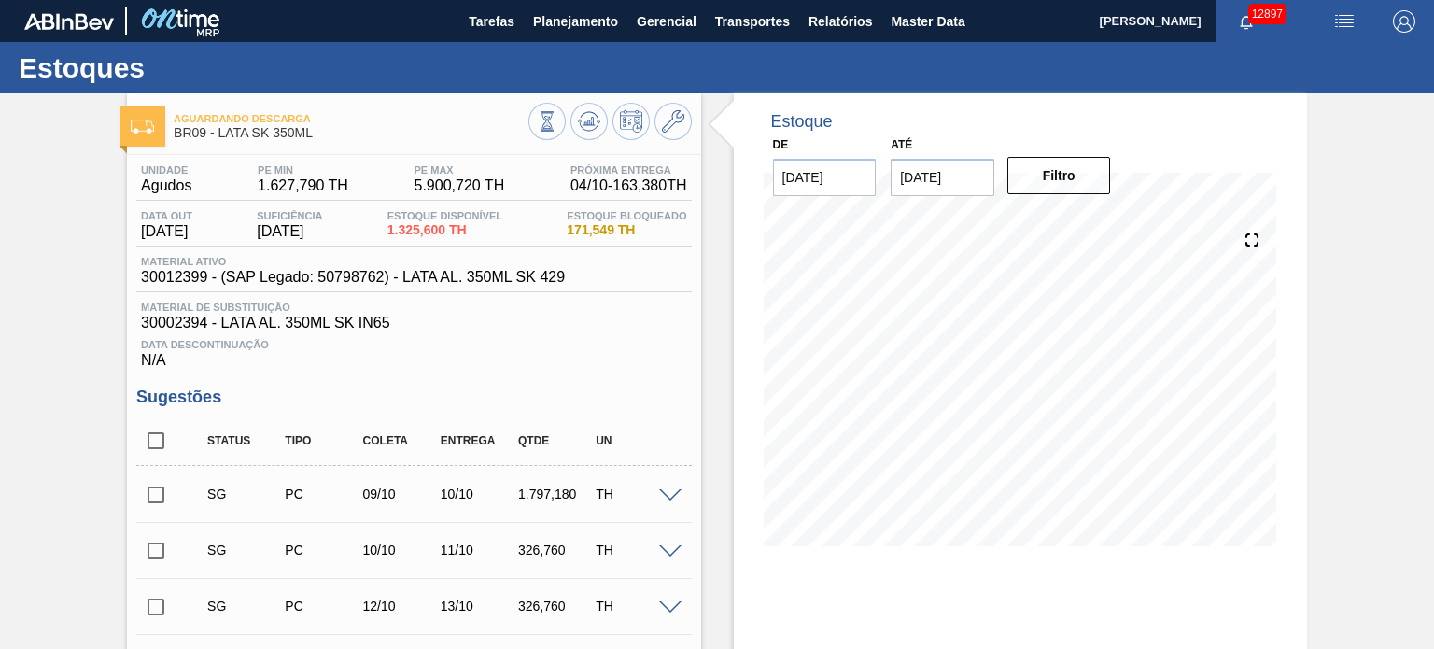
checkbox input "true"
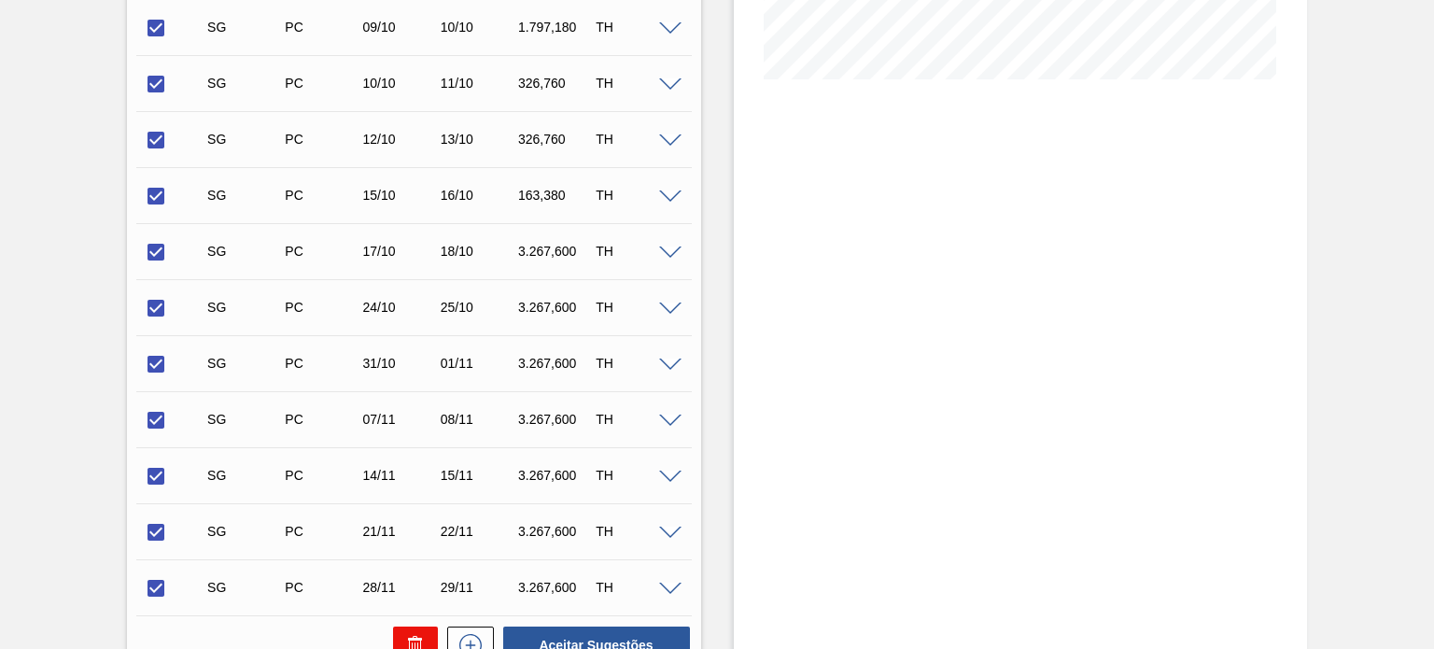
click at [417, 639] on icon at bounding box center [415, 639] width 14 height 3
checkbox input "false"
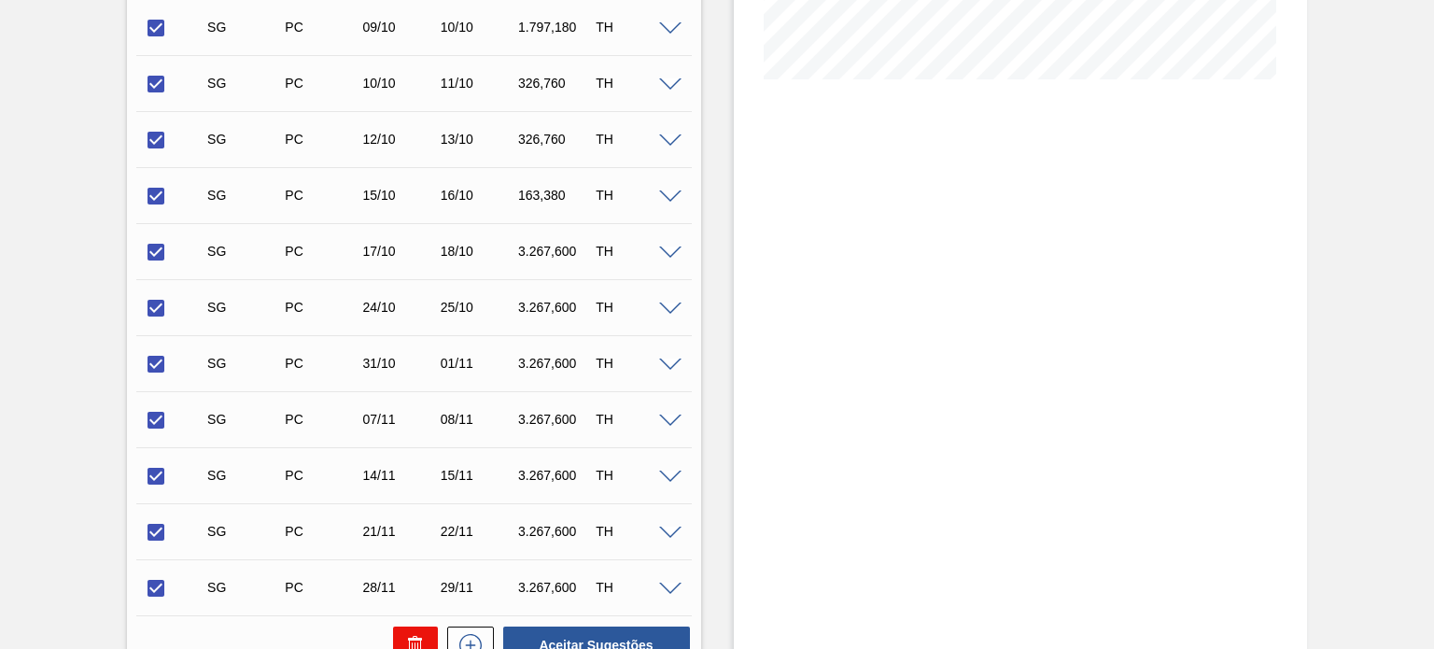
checkbox input "false"
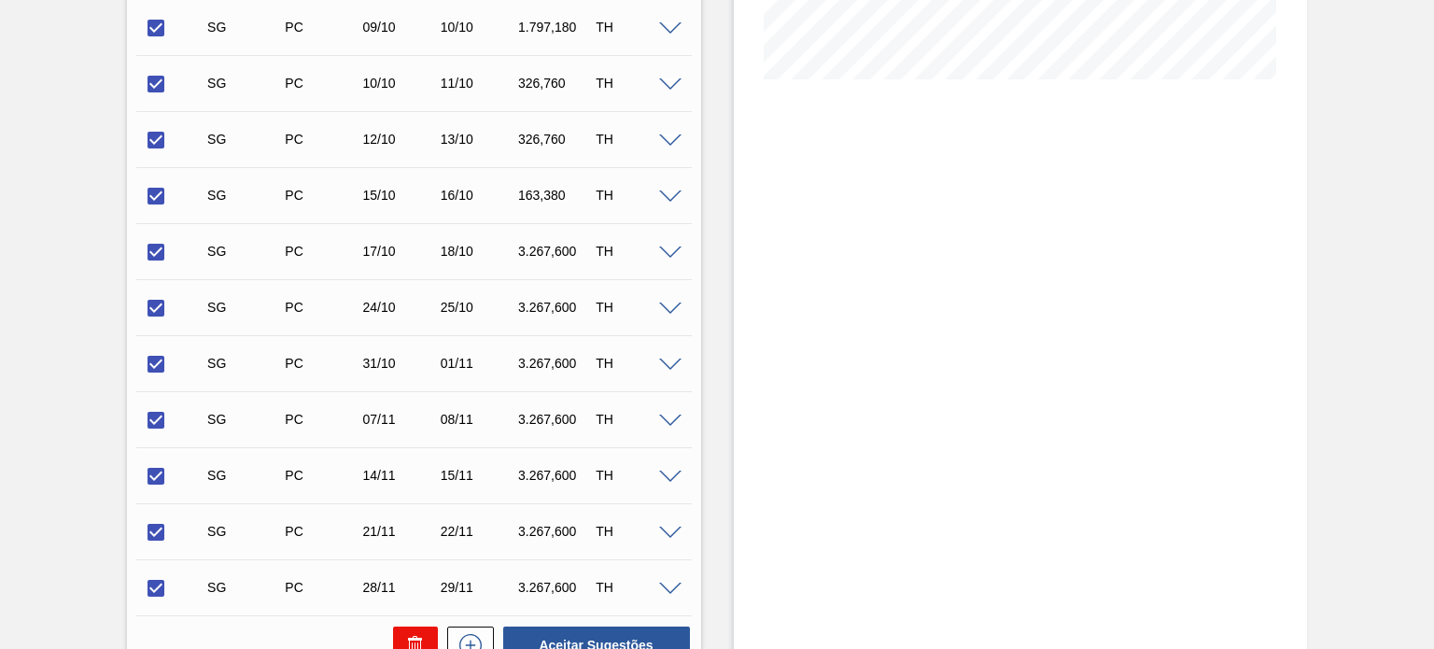
checkbox input "false"
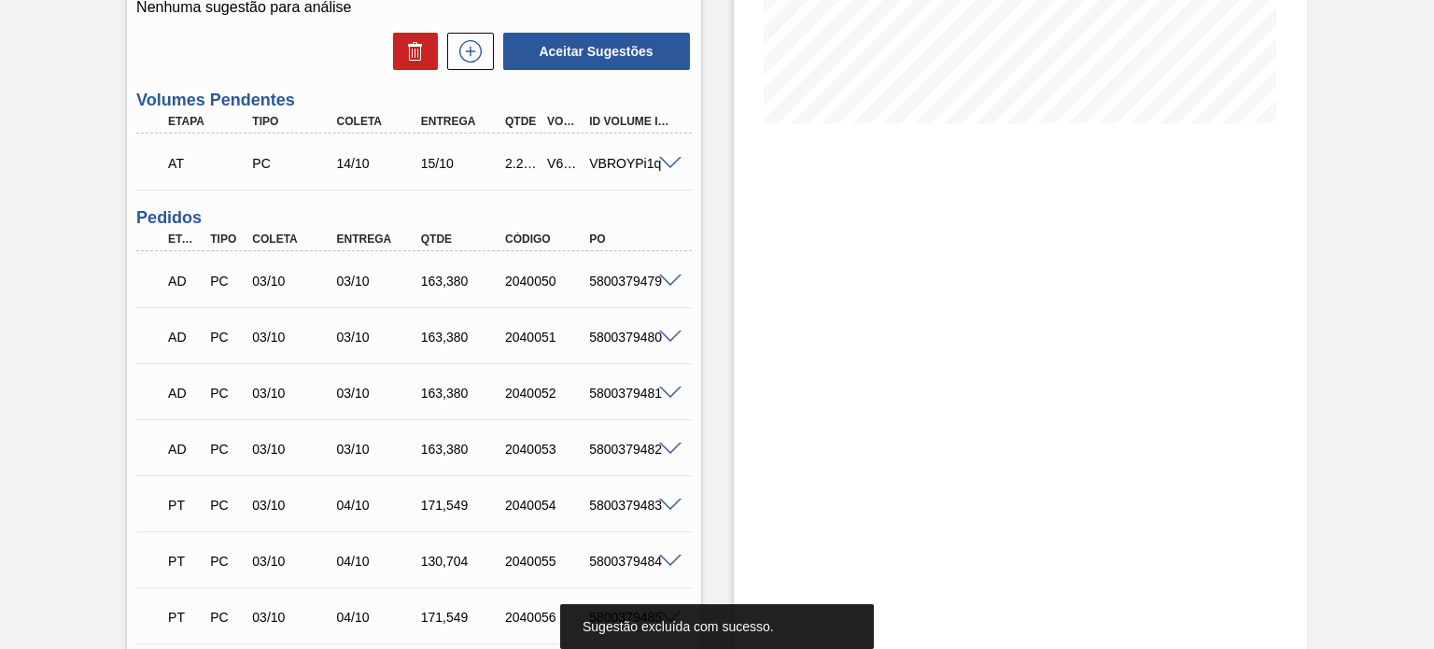
scroll to position [0, 0]
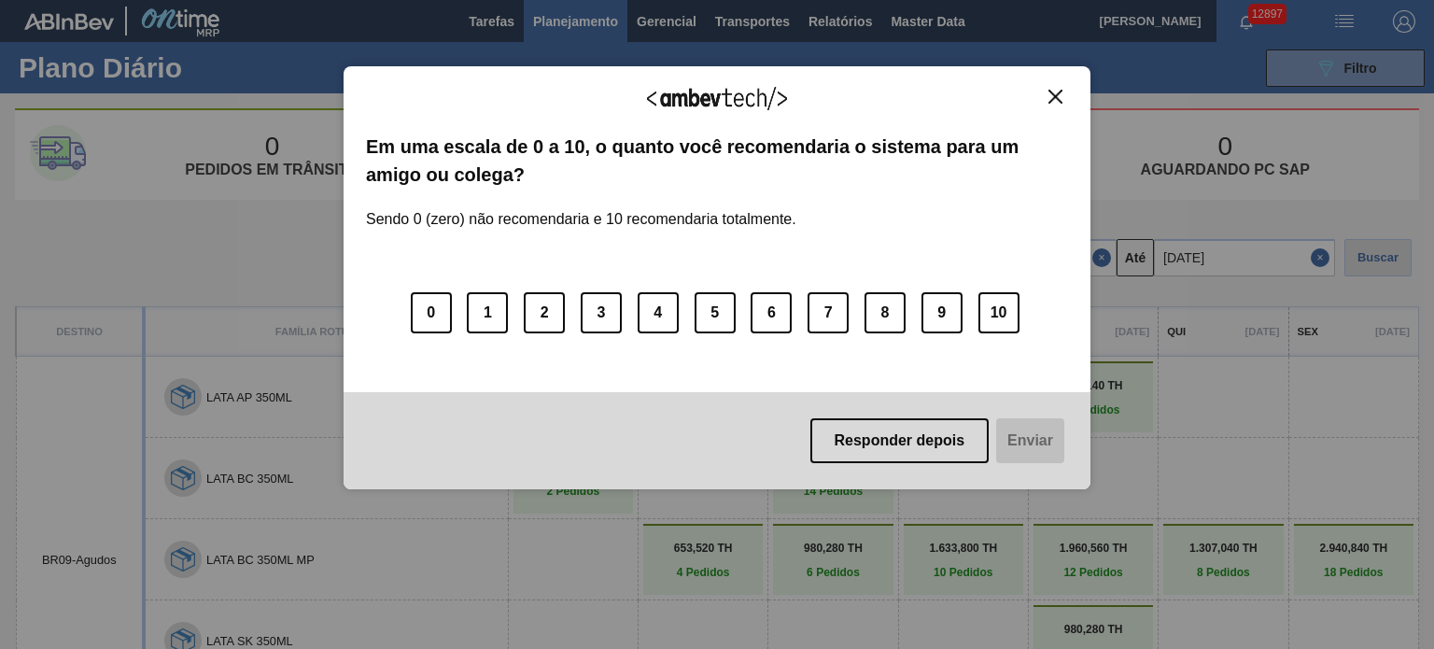
drag, startPoint x: 1059, startPoint y: 92, endPoint x: 1047, endPoint y: 81, distance: 15.8
click at [1059, 92] on img "Close" at bounding box center [1055, 97] width 14 height 14
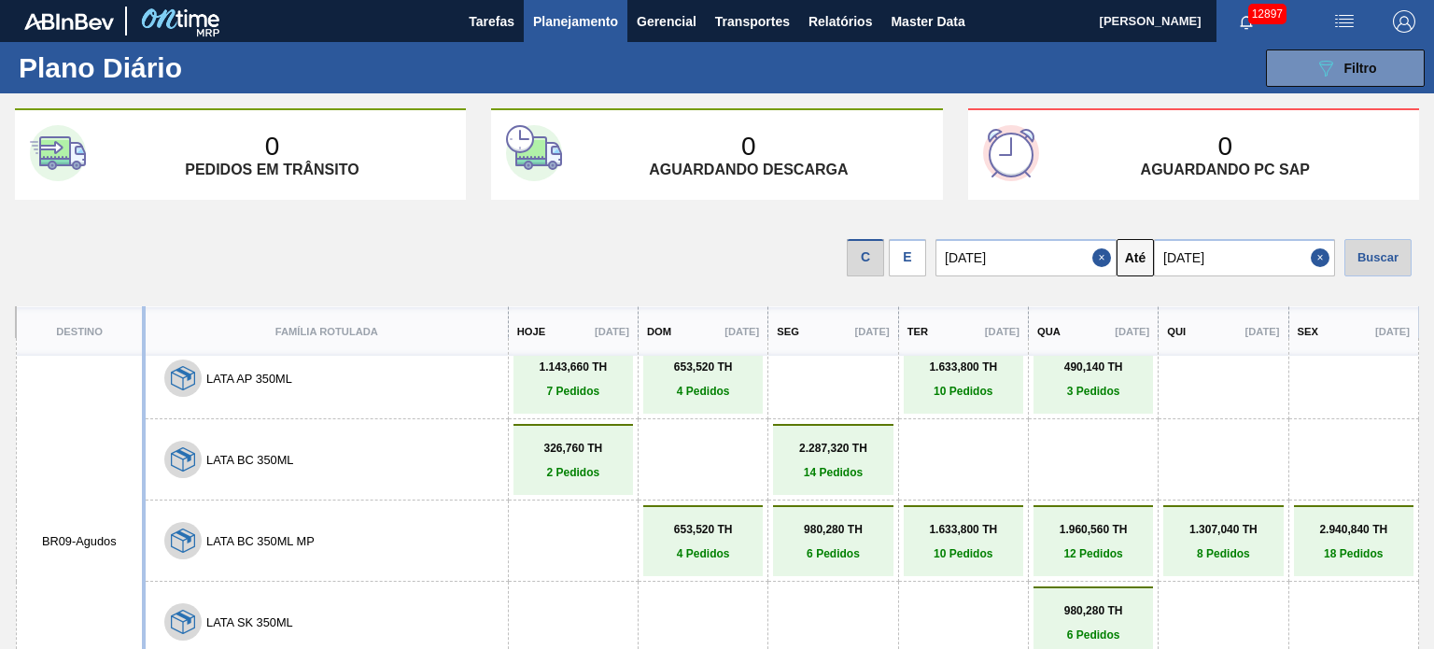
scroll to position [30, 0]
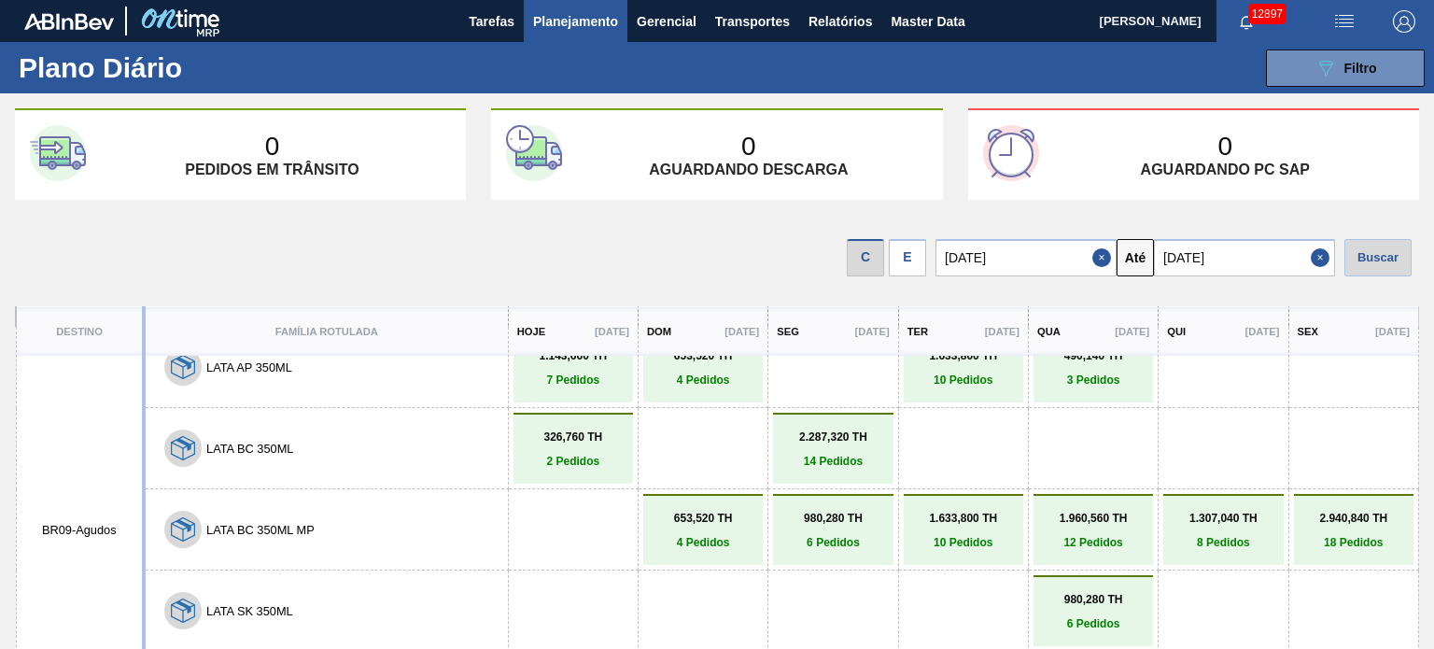
click at [863, 255] on div "C" at bounding box center [865, 257] width 37 height 37
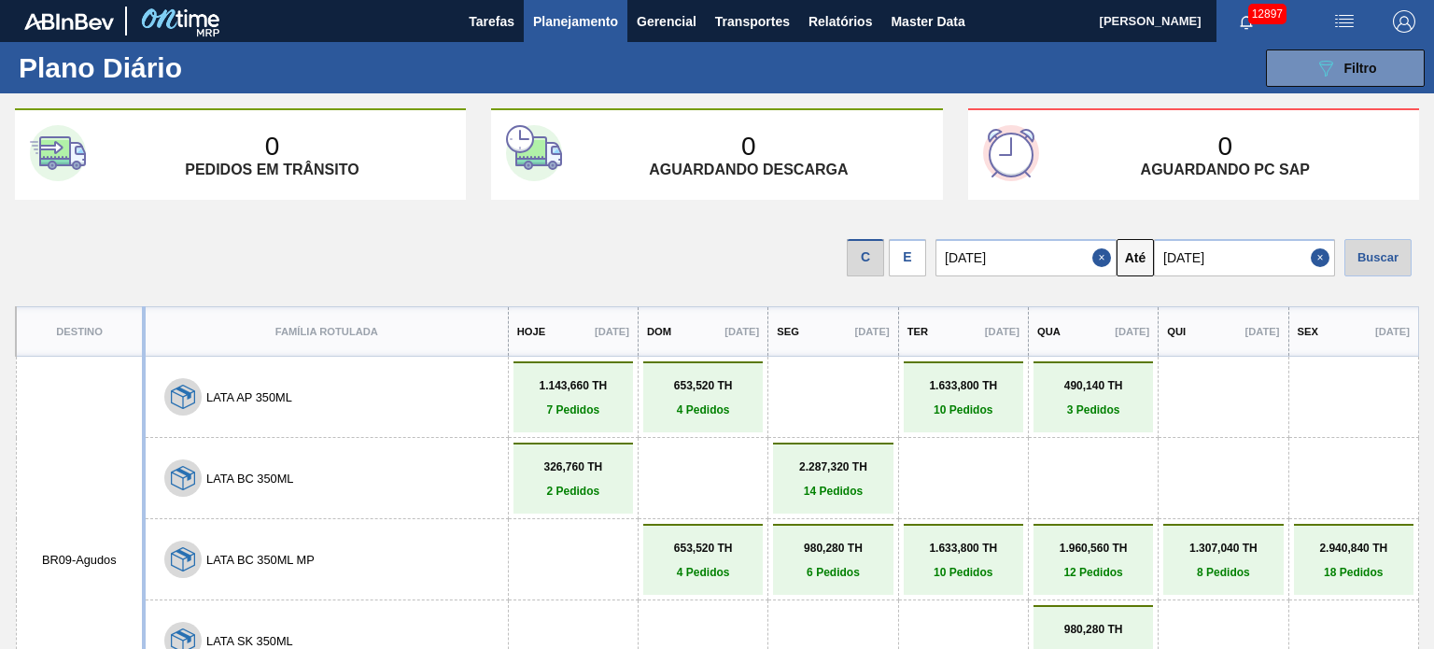
scroll to position [0, 0]
click at [1355, 77] on div "089F7B8B-B2A5-4AFE-B5C0-19BA573D28AC Filtro" at bounding box center [1345, 68] width 63 height 22
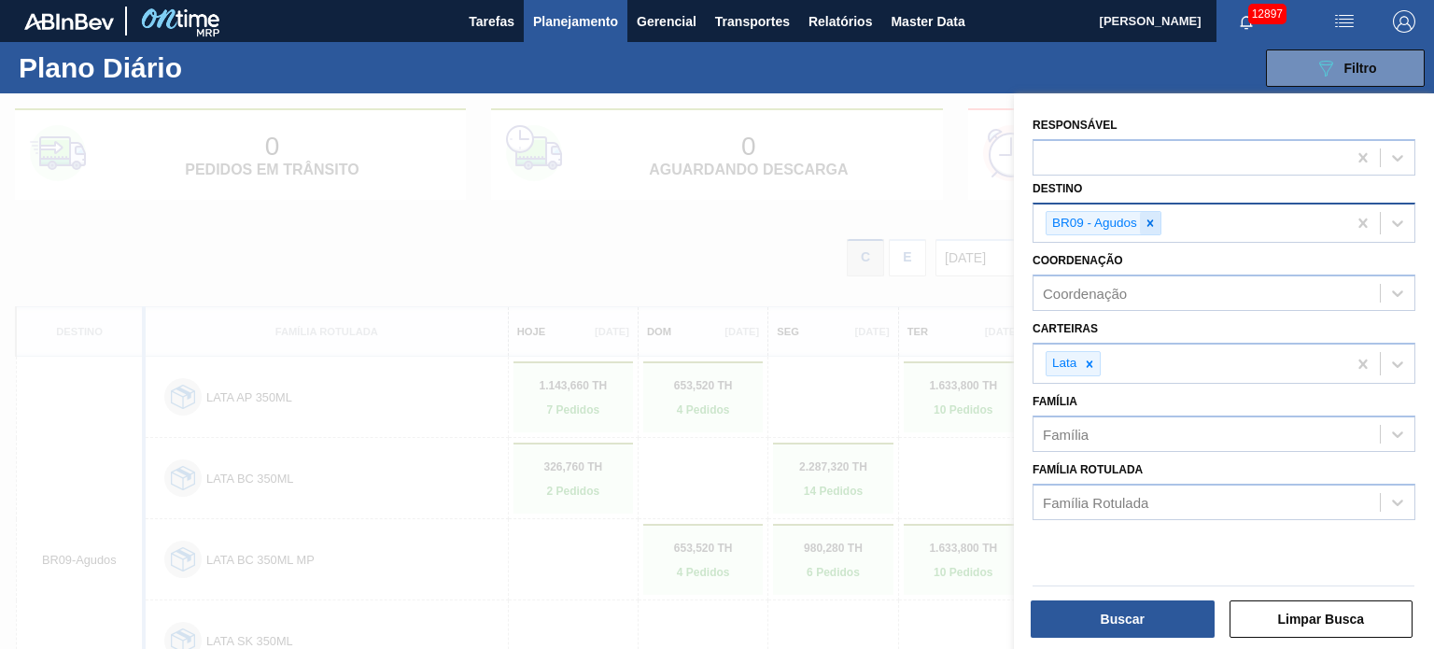
click at [1141, 232] on div at bounding box center [1150, 223] width 21 height 23
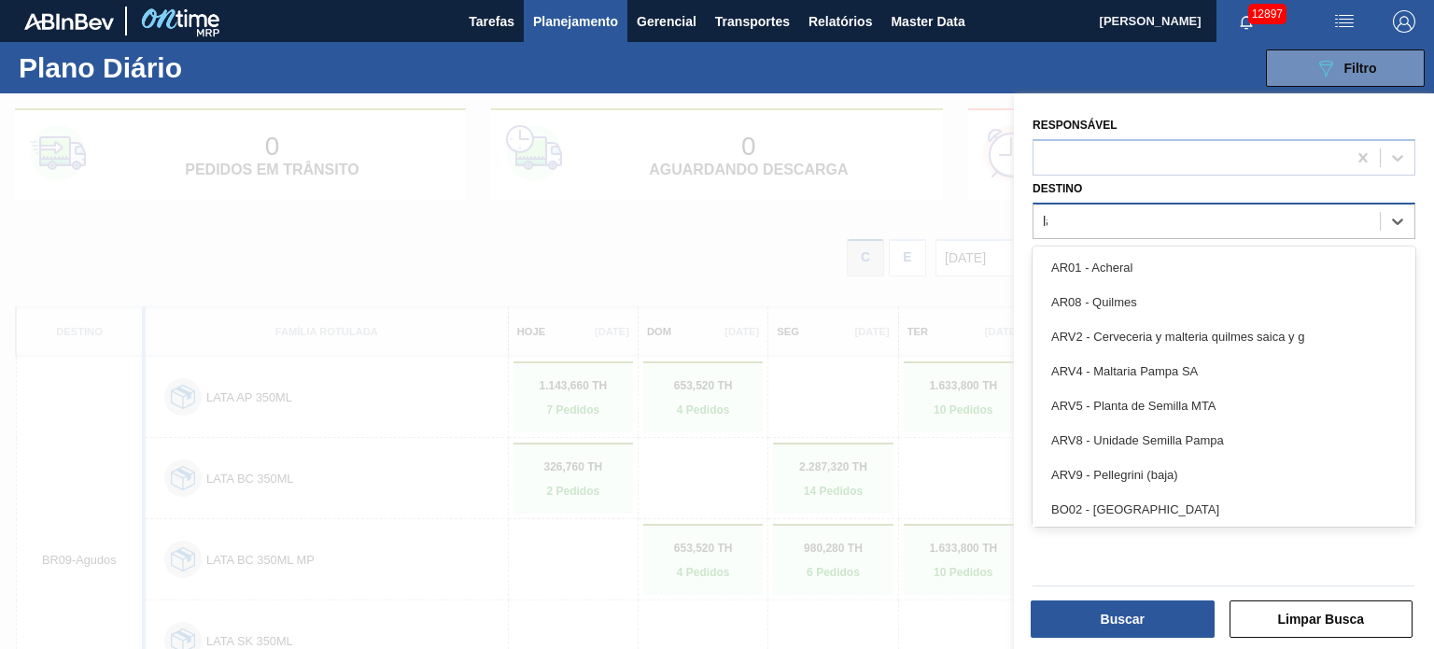
type input "lag"
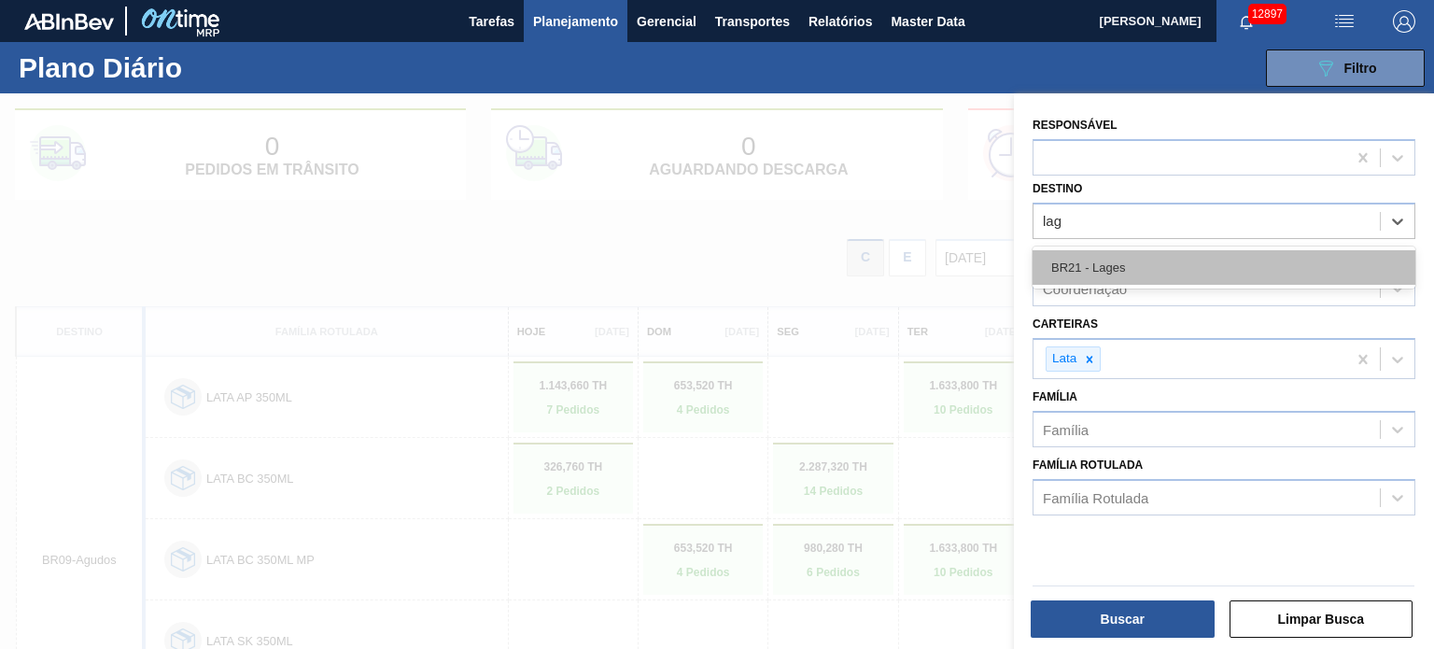
click at [1143, 264] on div "BR21 - Lages" at bounding box center [1224, 267] width 383 height 35
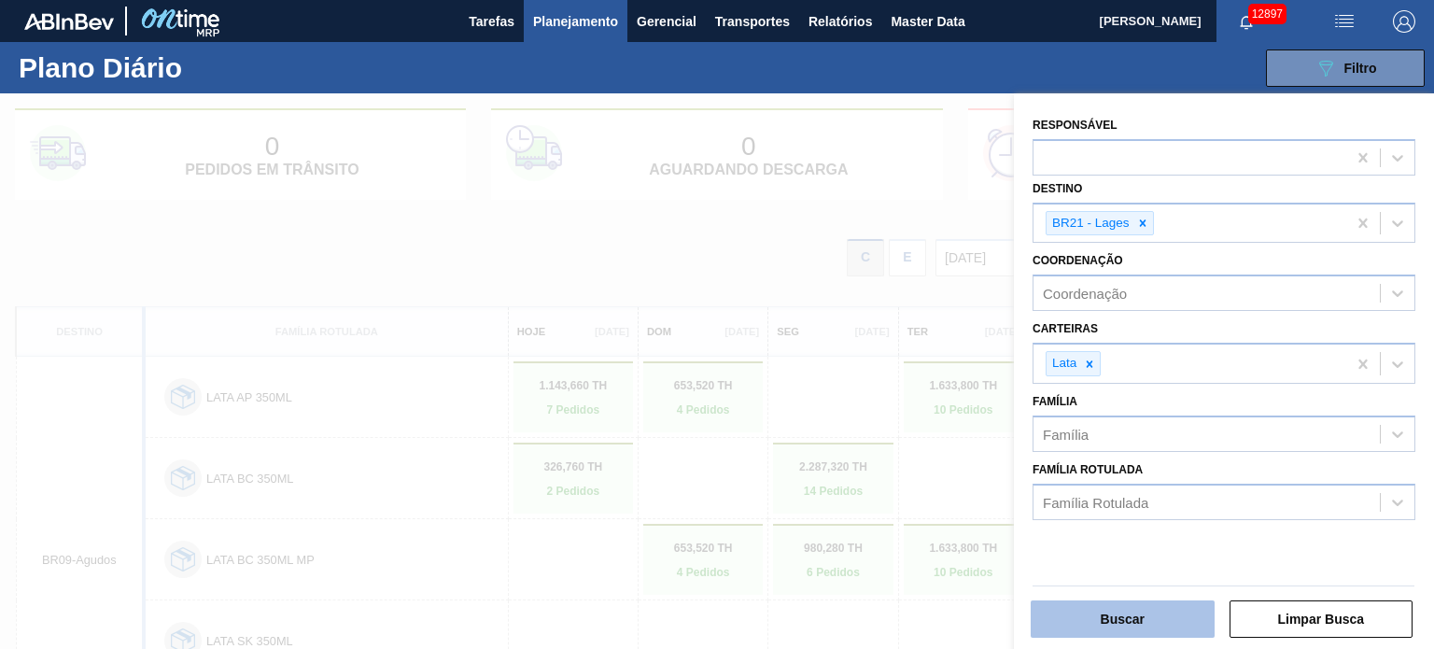
click at [1141, 616] on button "Buscar" at bounding box center [1123, 618] width 184 height 37
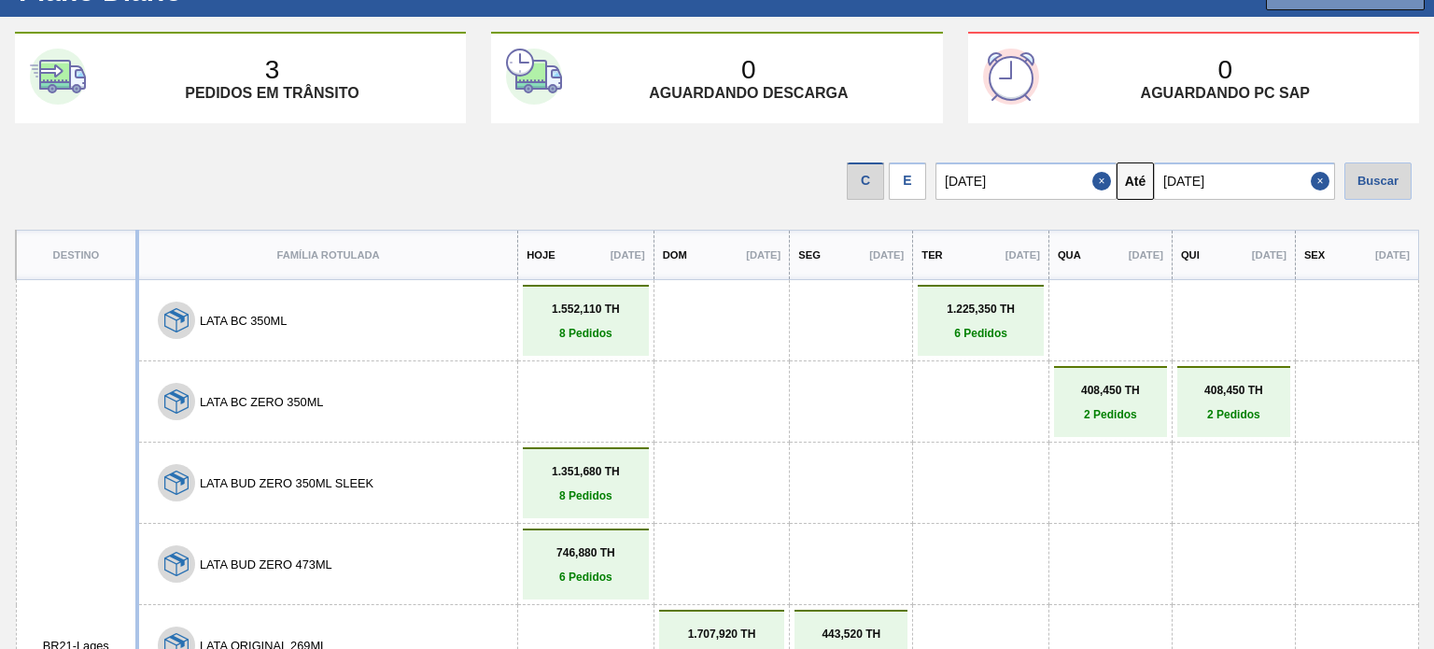
click at [914, 178] on div "E" at bounding box center [907, 180] width 37 height 37
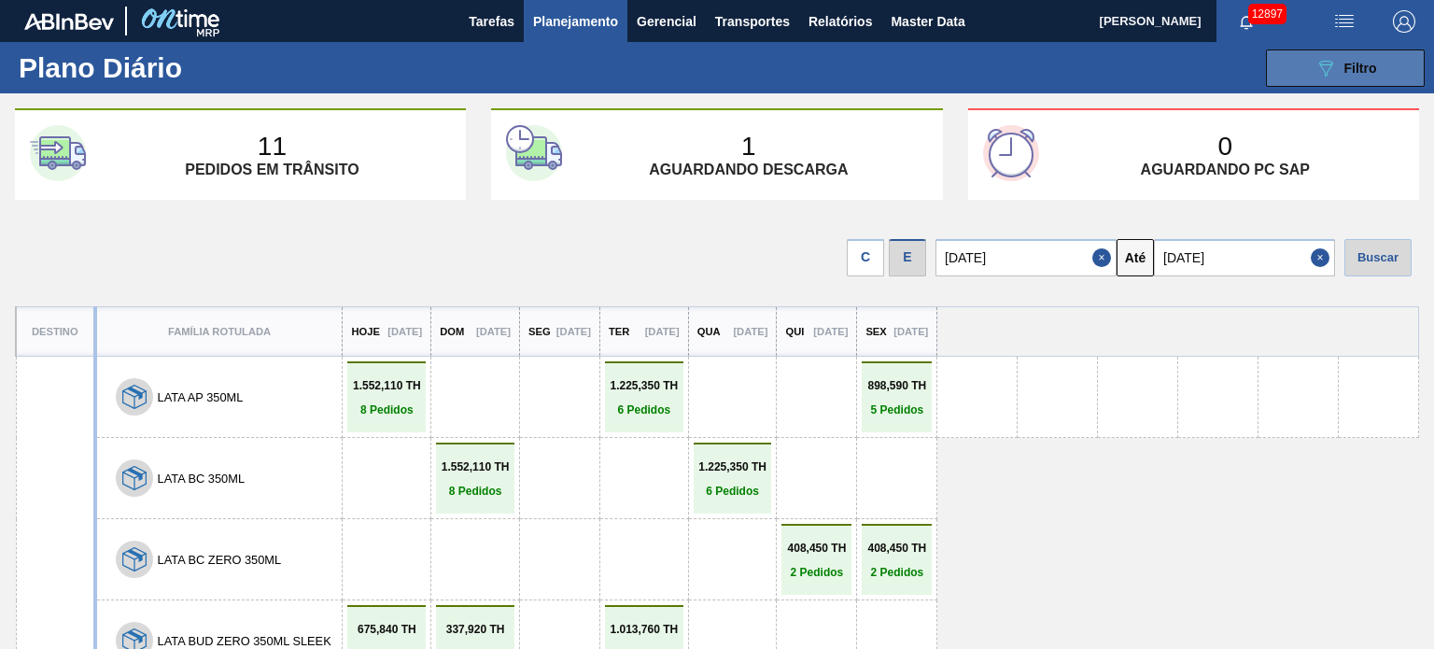
drag, startPoint x: 1331, startPoint y: 48, endPoint x: 1339, endPoint y: 55, distance: 10.6
click at [1331, 49] on div "089F7B8B-B2A5-4AFE-B5C0-19BA573D28AC Filtro" at bounding box center [1345, 67] width 177 height 37
click at [1346, 64] on span "Filtro" at bounding box center [1360, 68] width 33 height 15
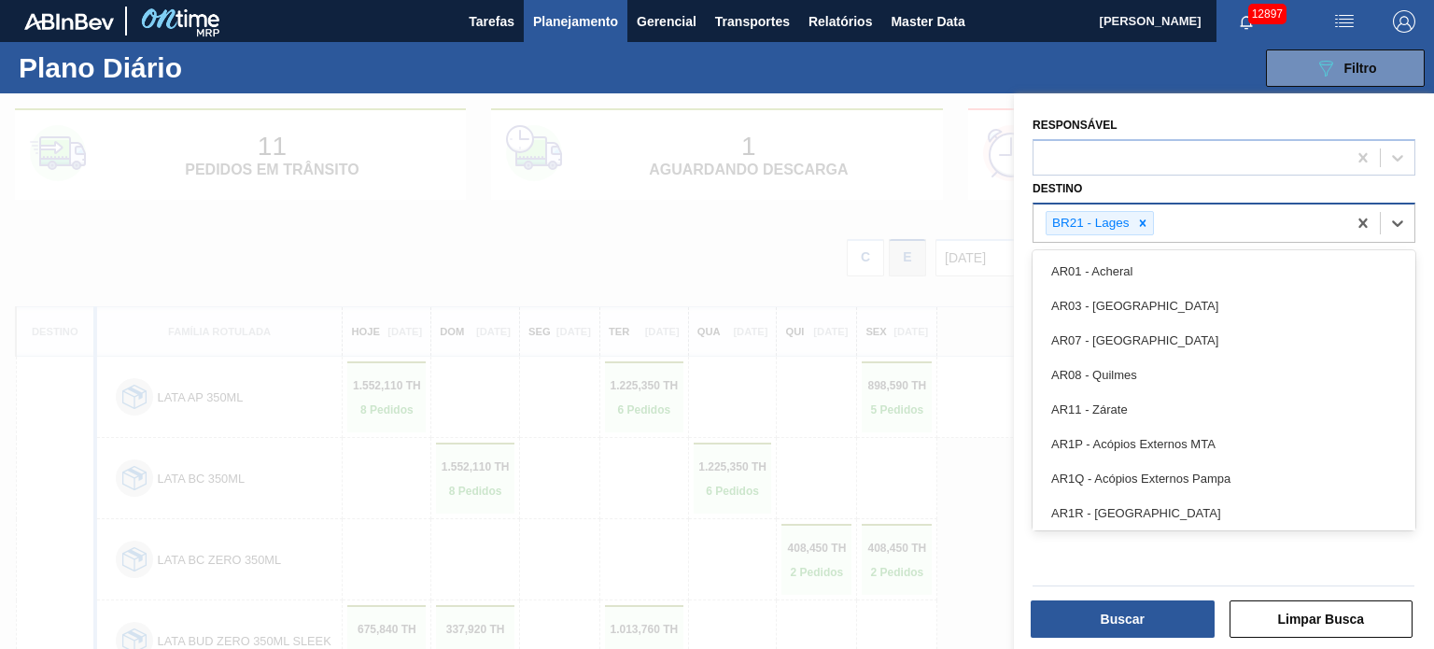
click at [1131, 227] on div "BR21 - Lages" at bounding box center [1090, 223] width 86 height 23
click at [1136, 227] on icon at bounding box center [1142, 223] width 13 height 13
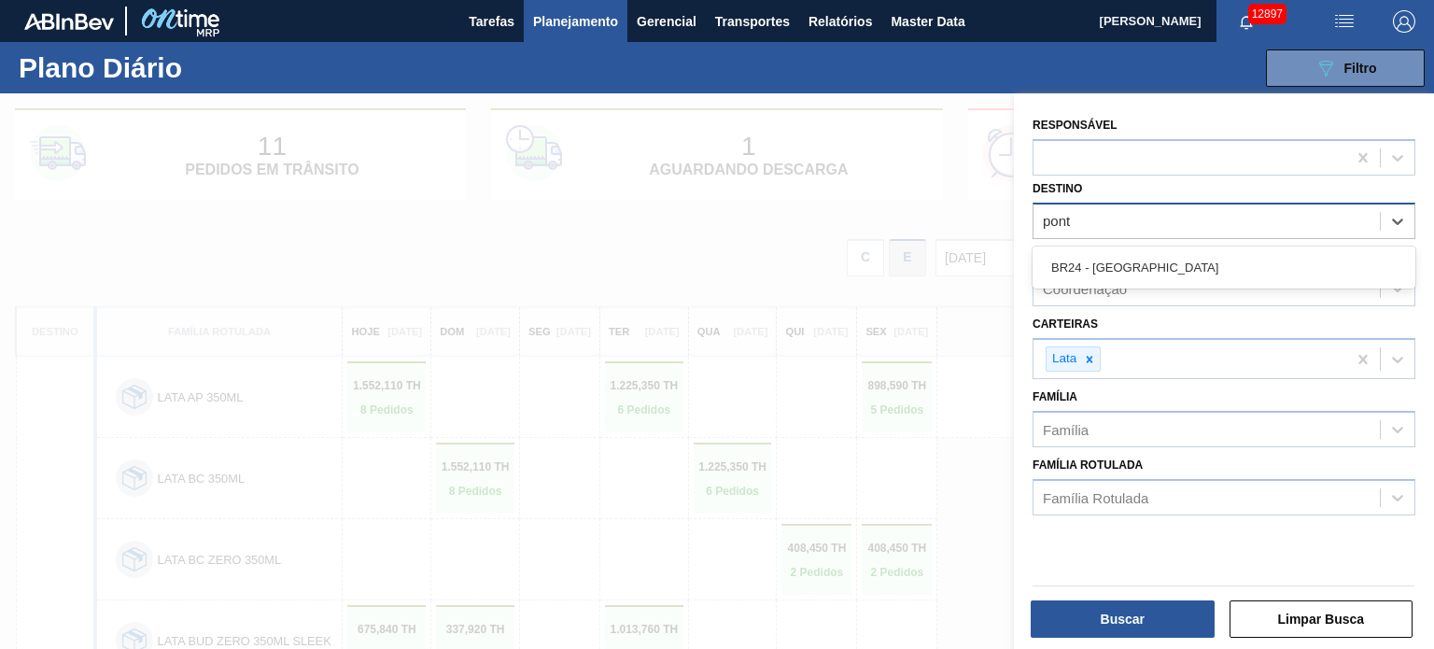
type input "pont"
click at [1129, 245] on div "Coordenação Coordenação" at bounding box center [1224, 275] width 383 height 63
click at [1145, 210] on div "Destino" at bounding box center [1206, 220] width 346 height 27
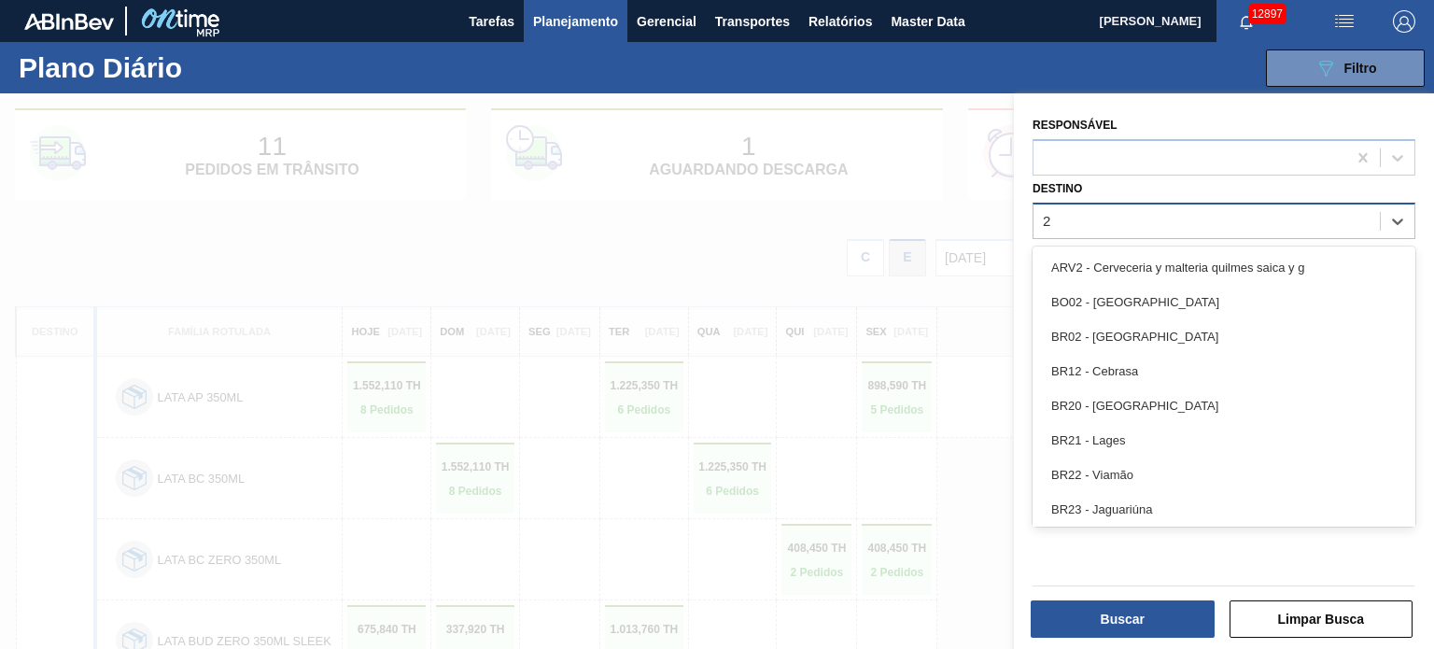
type input "24"
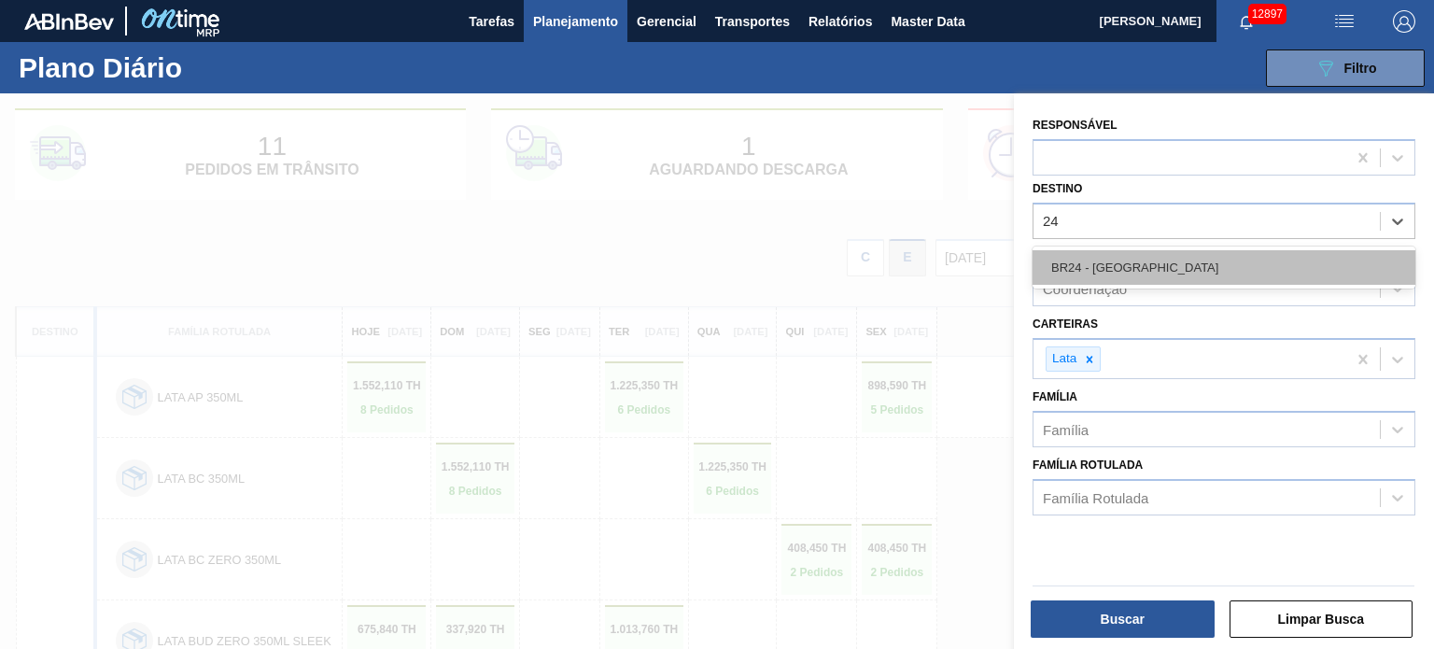
click at [1134, 267] on div "BR24 - Ponta Grossa" at bounding box center [1224, 267] width 383 height 35
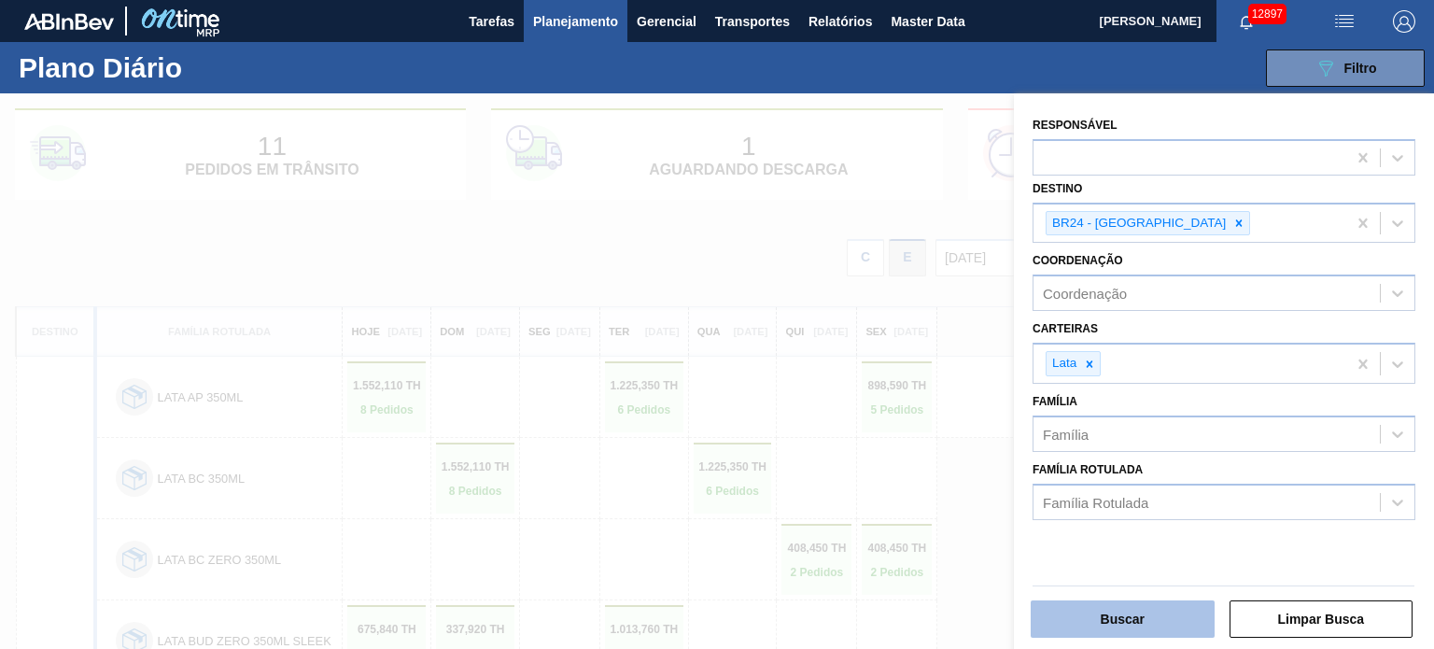
click at [1146, 607] on button "Buscar" at bounding box center [1123, 618] width 184 height 37
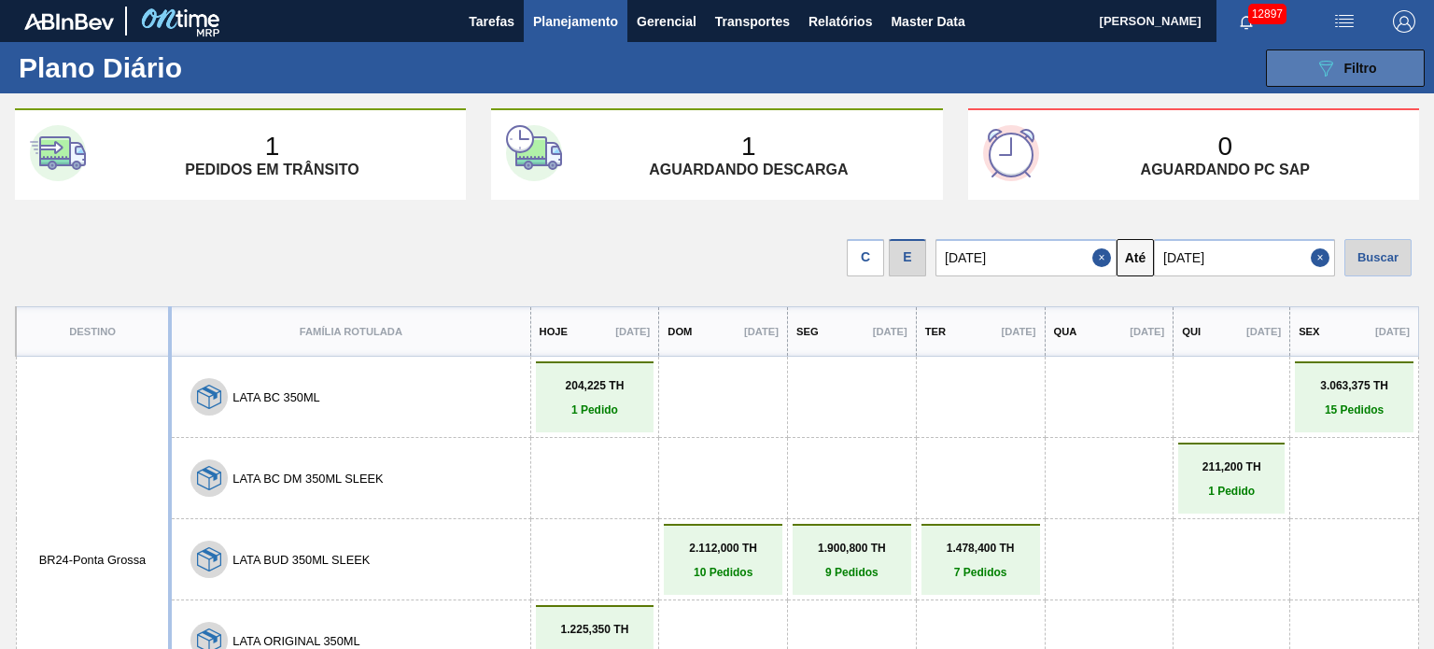
click at [1314, 68] on icon "089F7B8B-B2A5-4AFE-B5C0-19BA573D28AC" at bounding box center [1325, 68] width 22 height 22
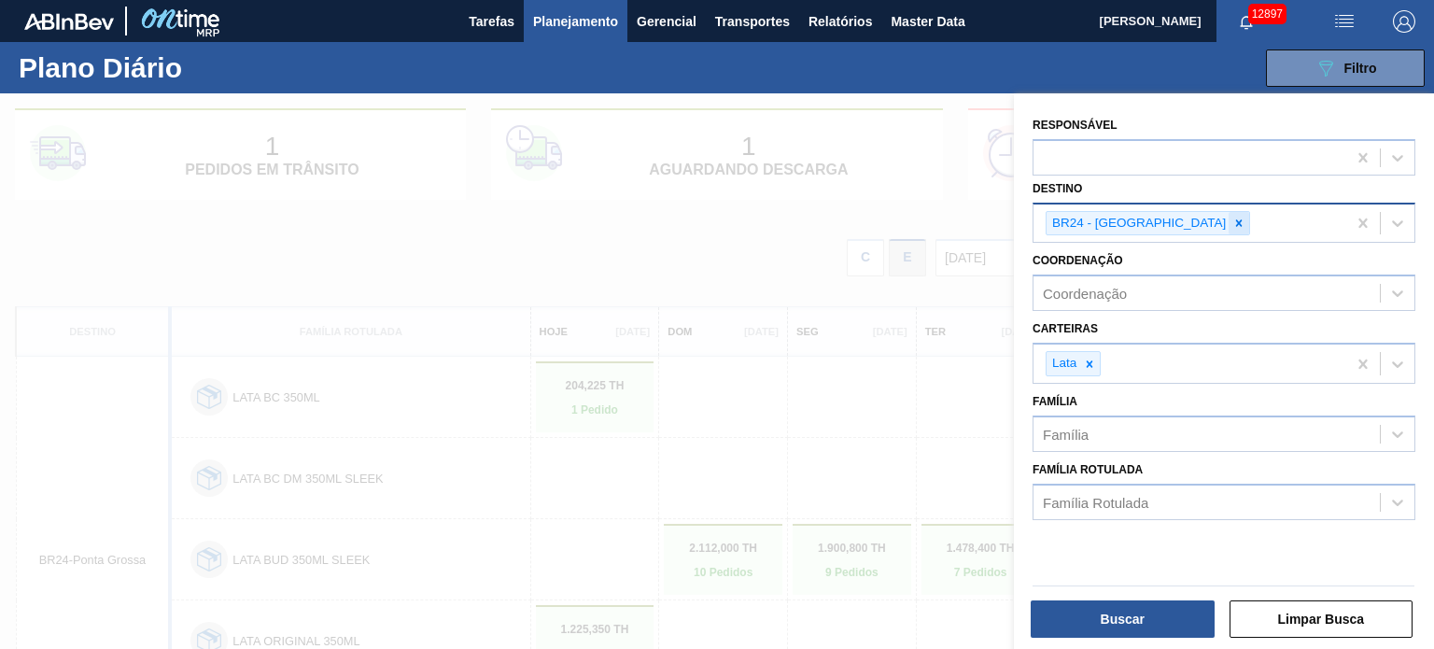
click at [1229, 229] on div at bounding box center [1239, 223] width 21 height 23
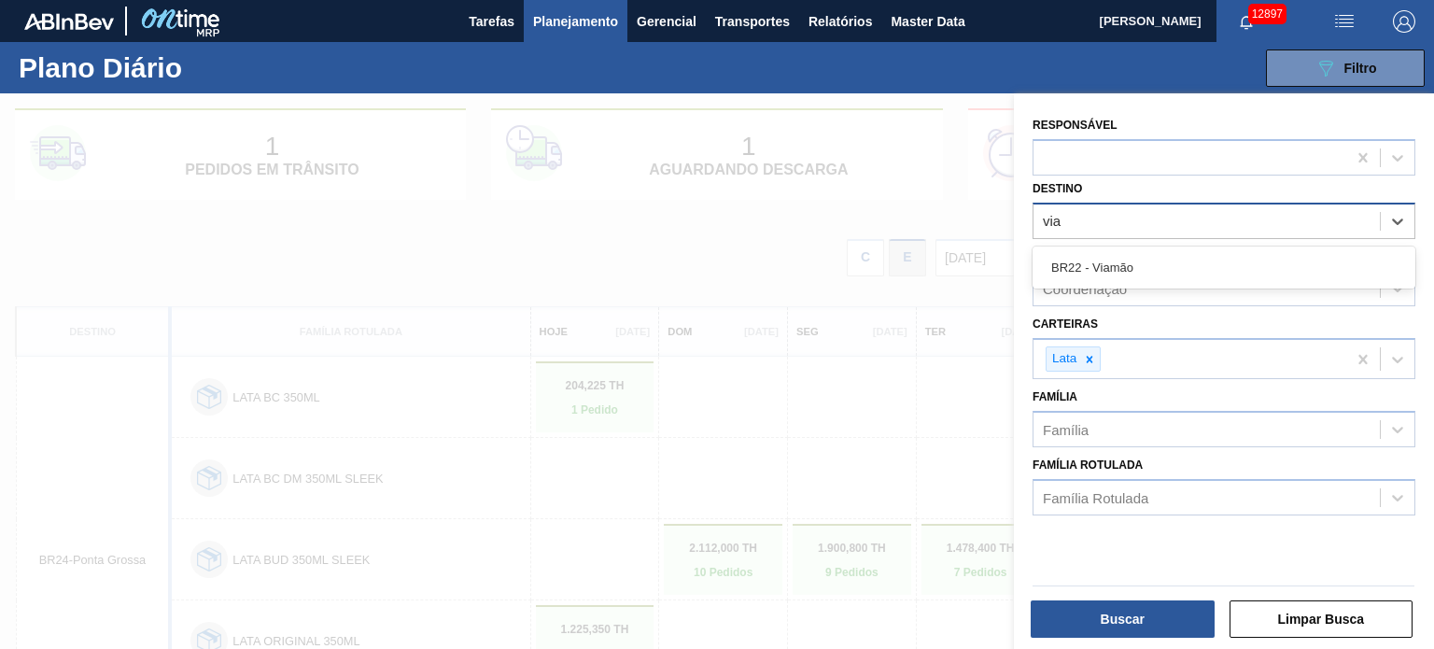
type input "viam"
click at [1160, 247] on div "BR22 - Viamão" at bounding box center [1224, 267] width 383 height 42
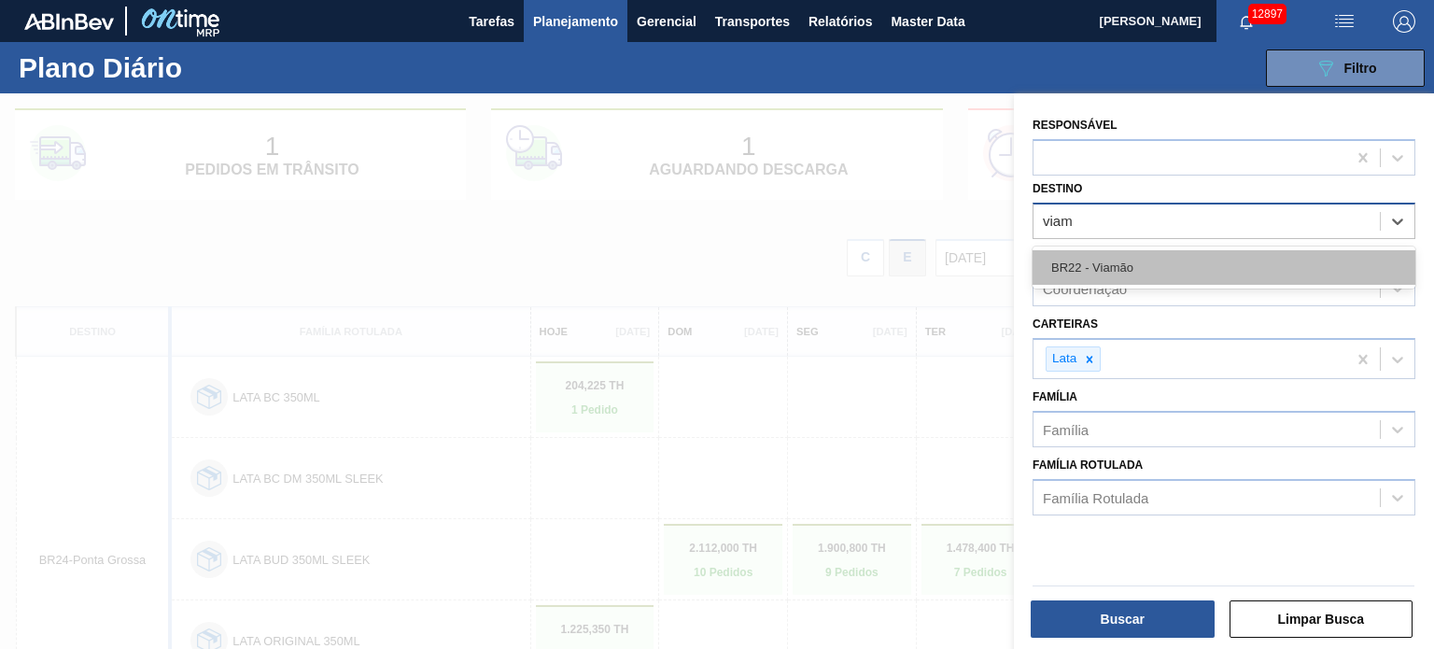
click at [1159, 264] on div "BR22 - Viamão" at bounding box center [1224, 267] width 383 height 35
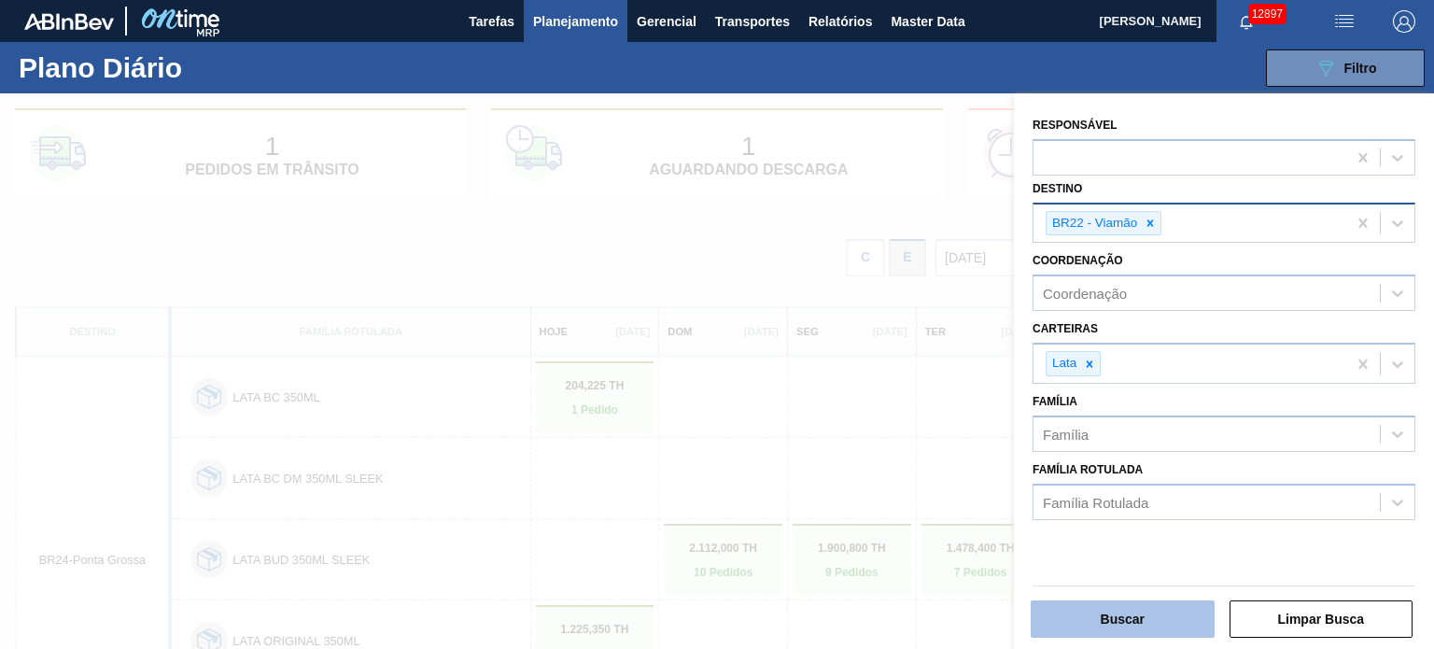
click at [1135, 612] on button "Buscar" at bounding box center [1123, 618] width 184 height 37
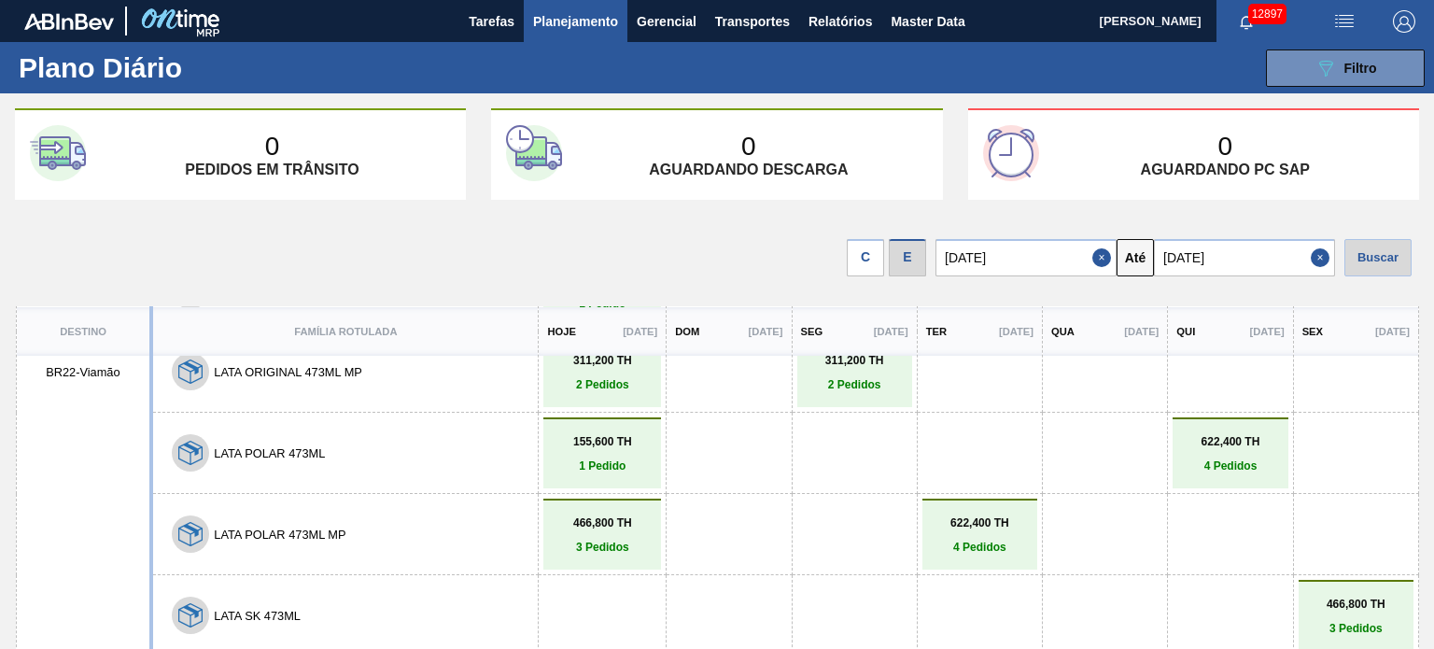
scroll to position [257, 0]
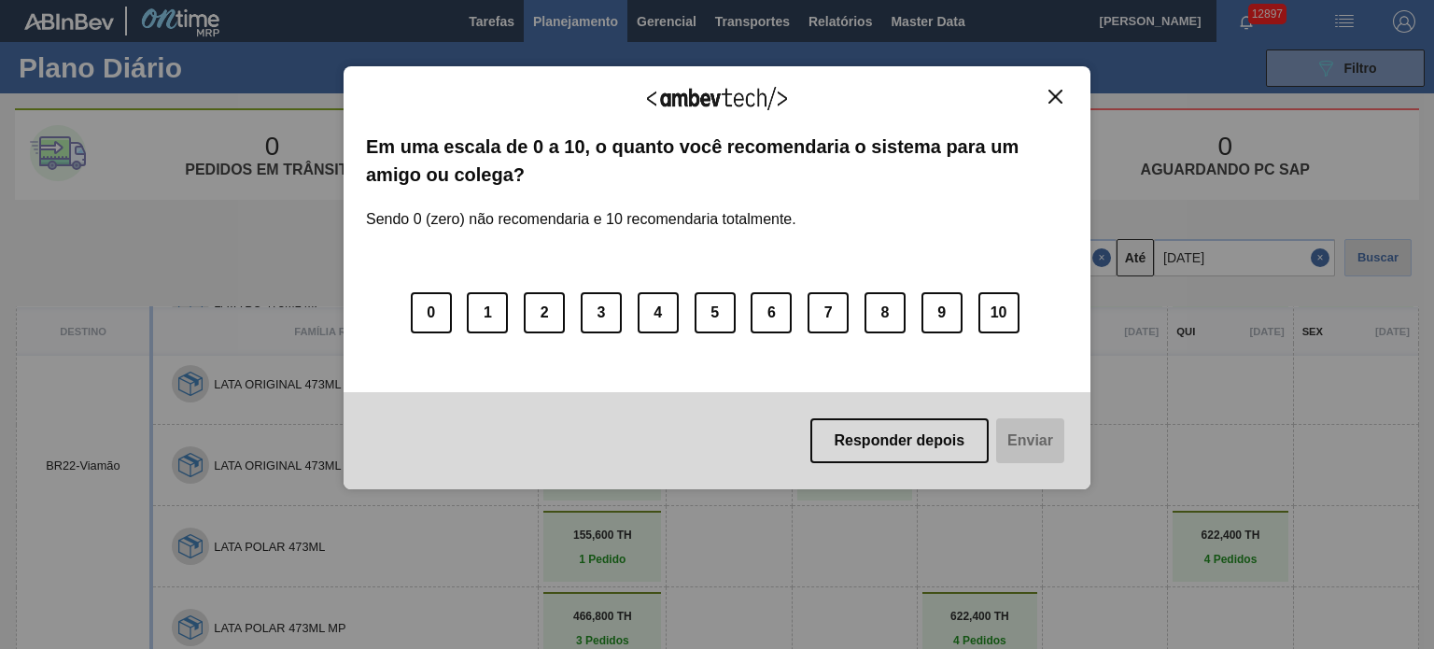
click at [1059, 92] on img "Close" at bounding box center [1055, 97] width 14 height 14
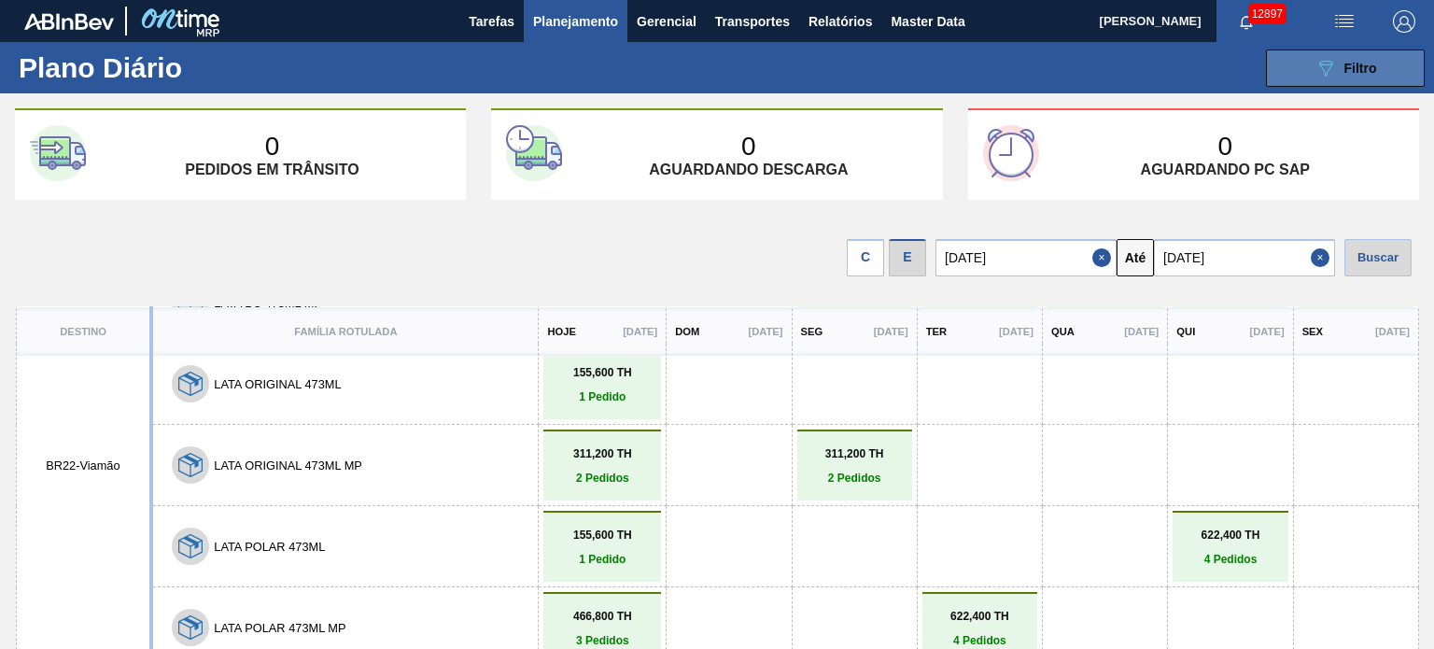
click at [1365, 53] on button "089F7B8B-B2A5-4AFE-B5C0-19BA573D28AC Filtro" at bounding box center [1345, 67] width 159 height 37
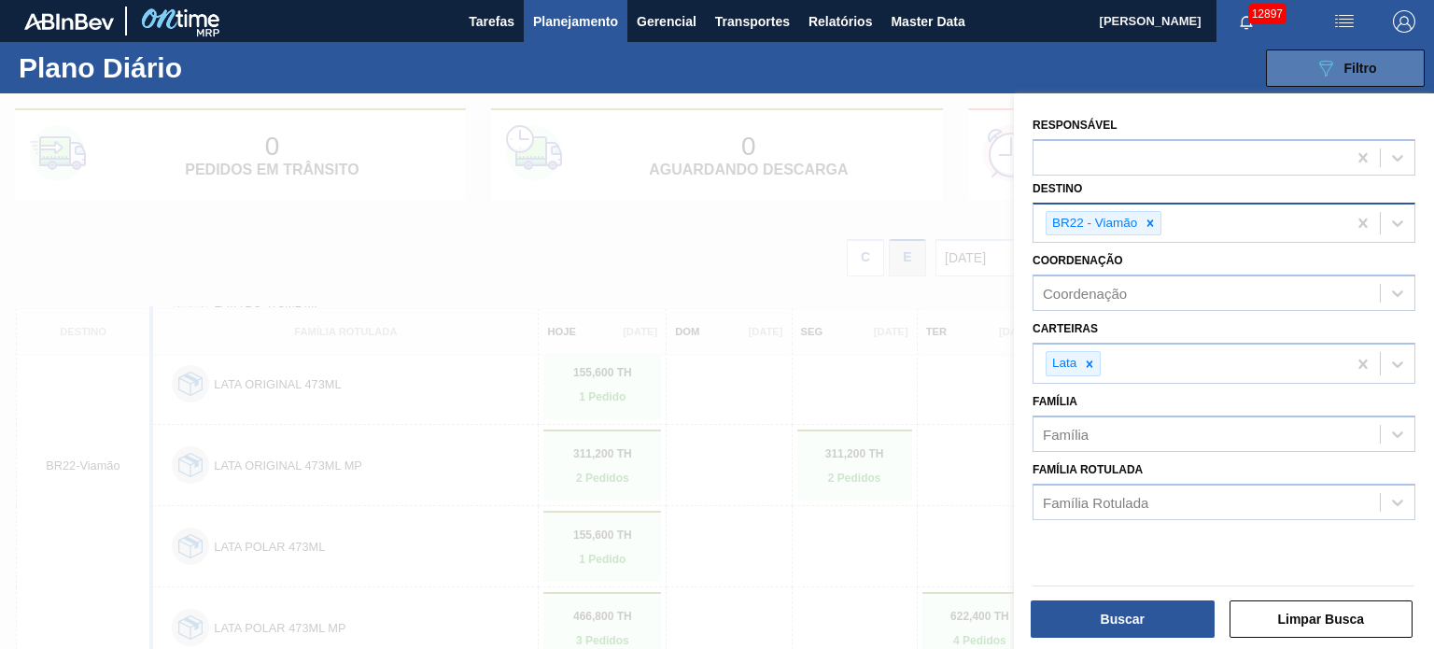
click at [1365, 53] on button "089F7B8B-B2A5-4AFE-B5C0-19BA573D28AC Filtro" at bounding box center [1345, 67] width 159 height 37
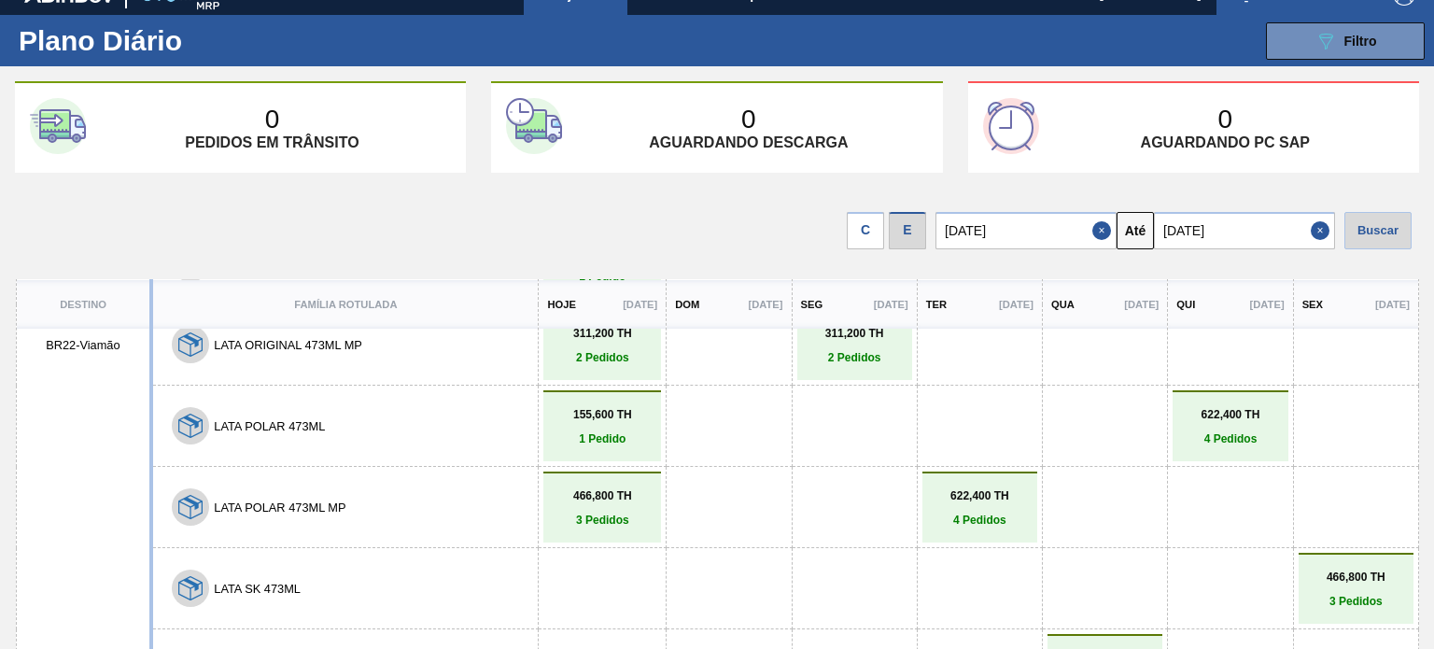
scroll to position [77, 0]
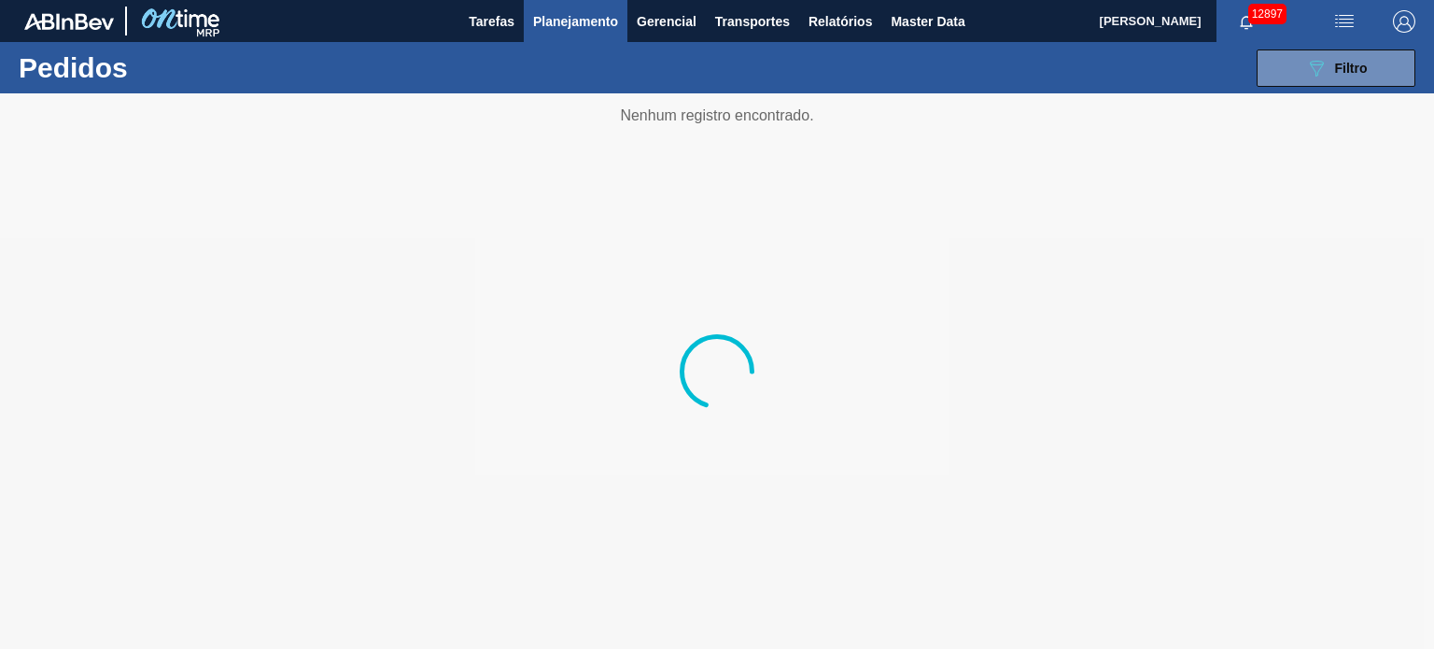
click at [596, 27] on span "Planejamento" at bounding box center [575, 21] width 85 height 22
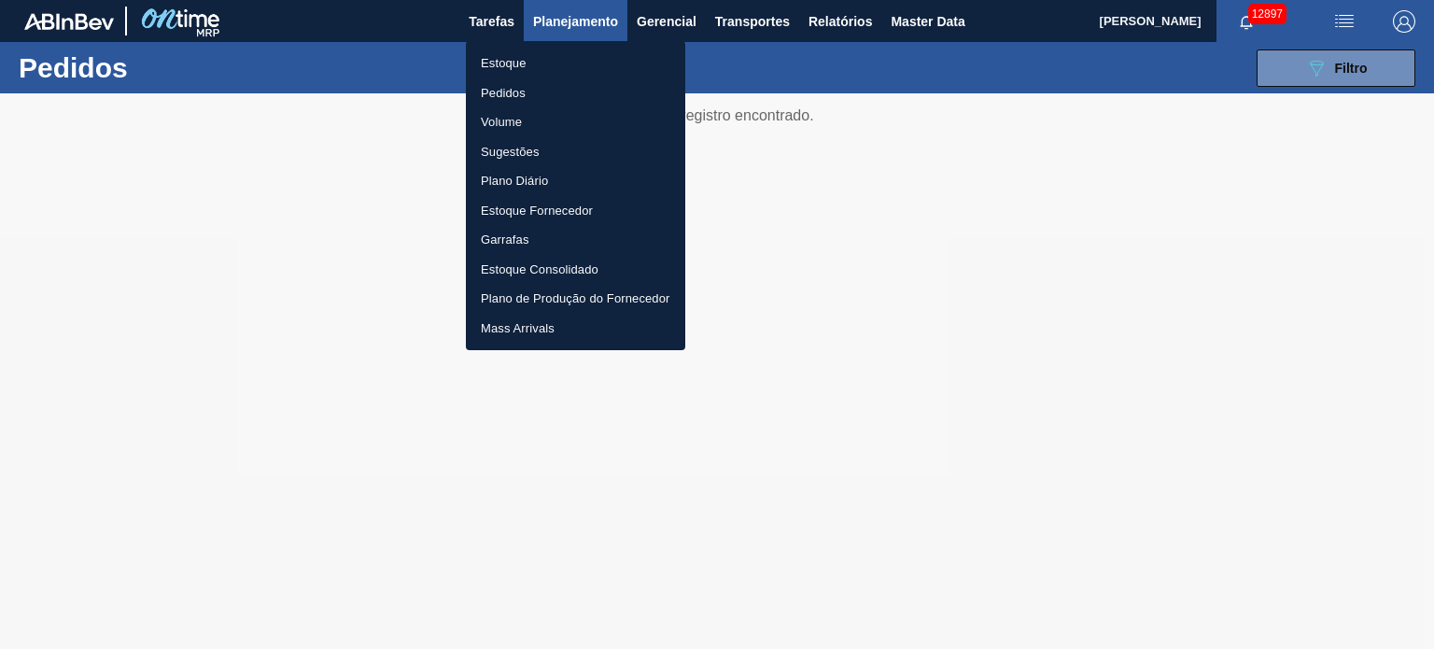
click at [547, 63] on li "Estoque" at bounding box center [575, 64] width 219 height 30
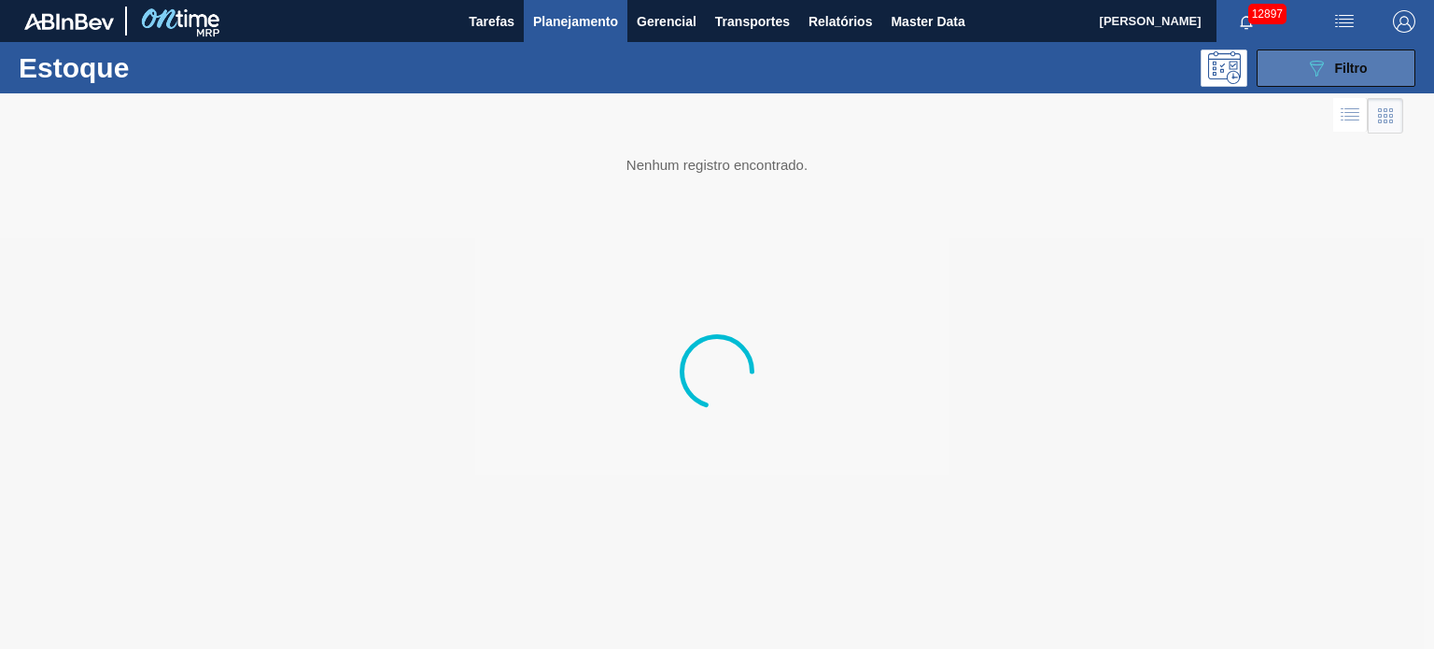
click at [1347, 0] on body "Tarefas Planejamento Gerencial Transportes Relatórios Master Data [PERSON_NAME]…" at bounding box center [717, 0] width 1434 height 0
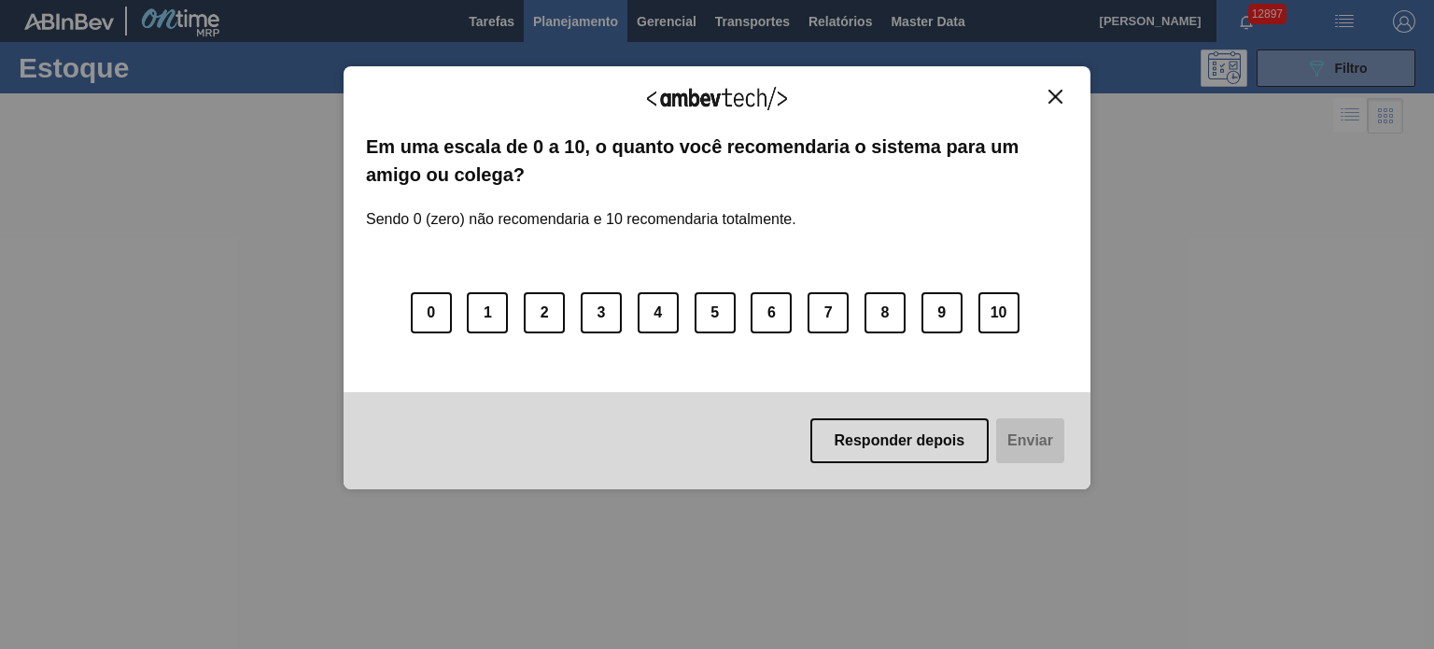
click at [1050, 102] on img "Close" at bounding box center [1055, 97] width 14 height 14
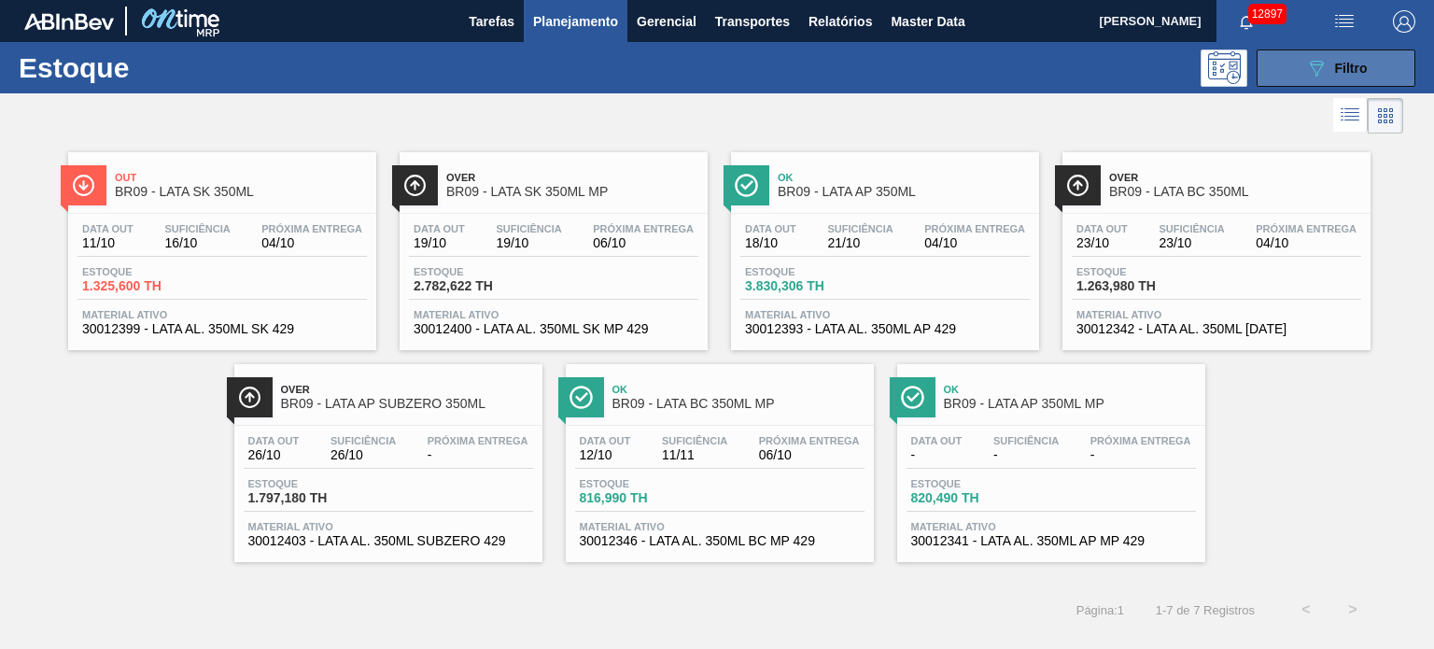
click at [1324, 63] on icon "089F7B8B-B2A5-4AFE-B5C0-19BA573D28AC" at bounding box center [1316, 68] width 22 height 22
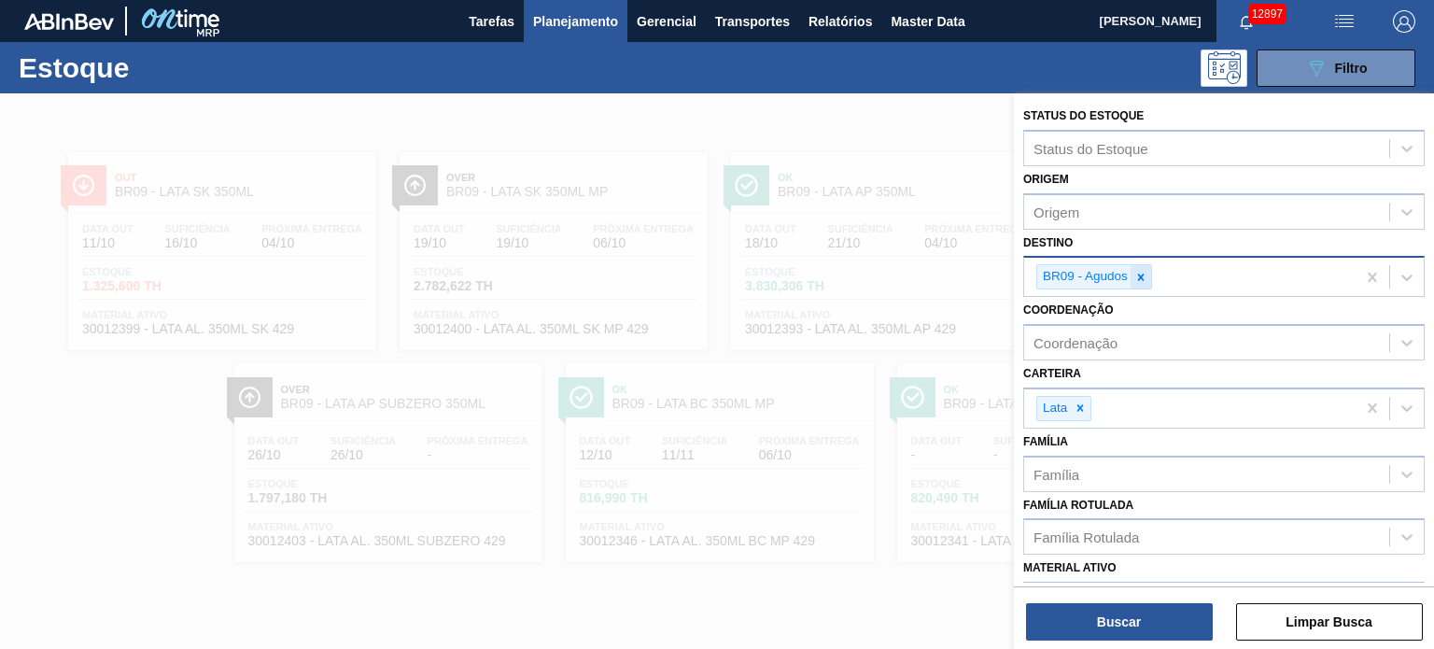
click at [1150, 275] on div at bounding box center [1141, 276] width 21 height 23
type input "22"
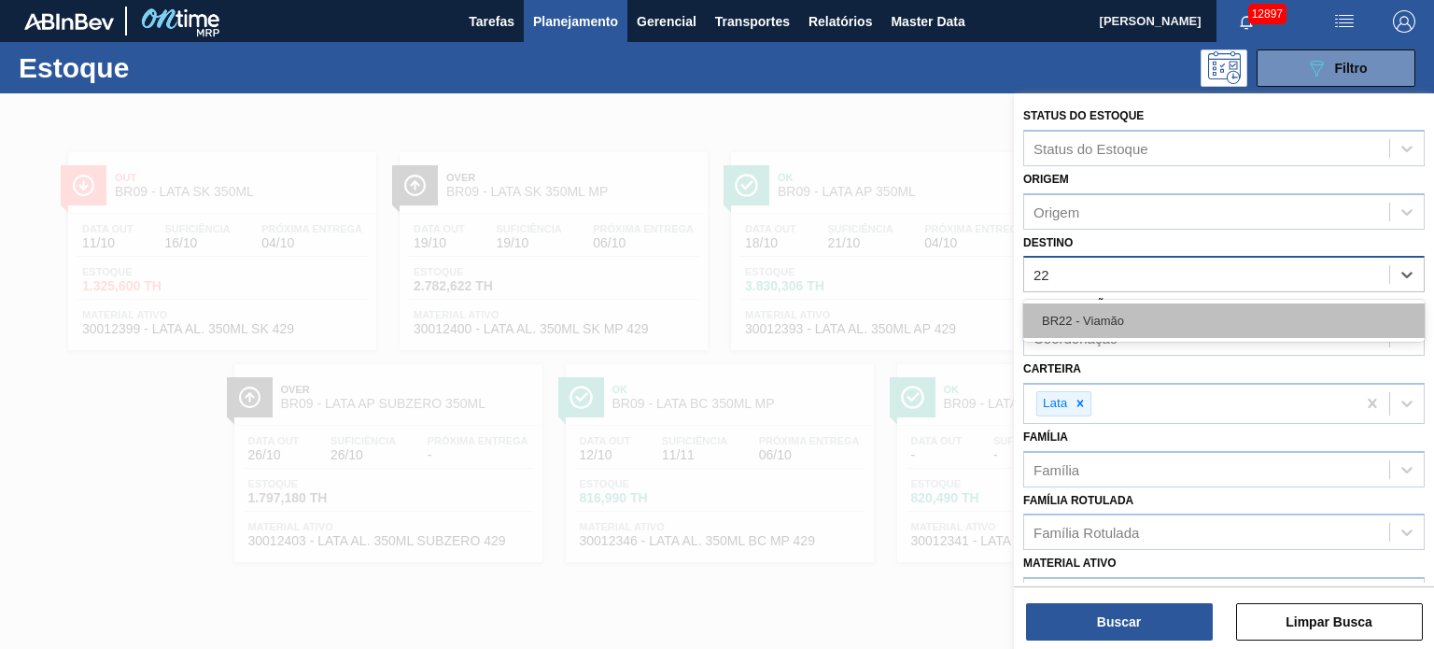
click at [1114, 308] on div "BR22 - Viamão" at bounding box center [1223, 320] width 401 height 35
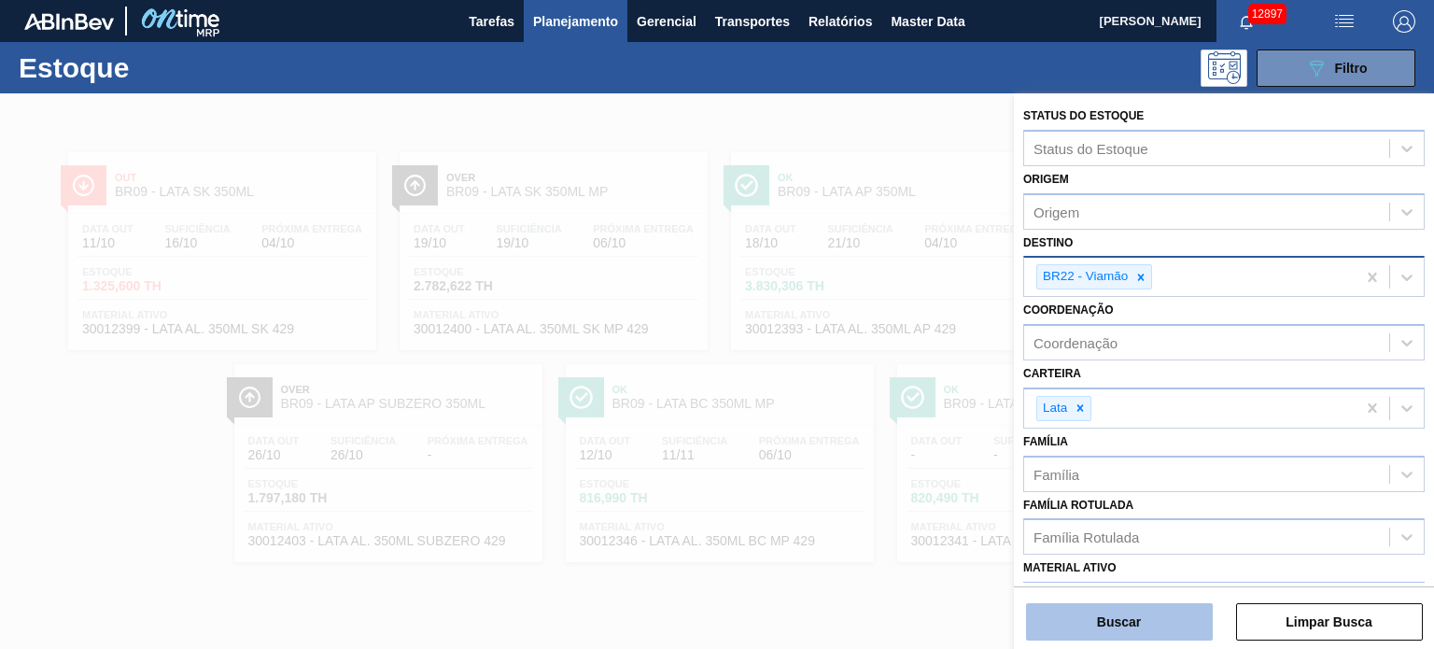
click at [1100, 618] on button "Buscar" at bounding box center [1119, 621] width 187 height 37
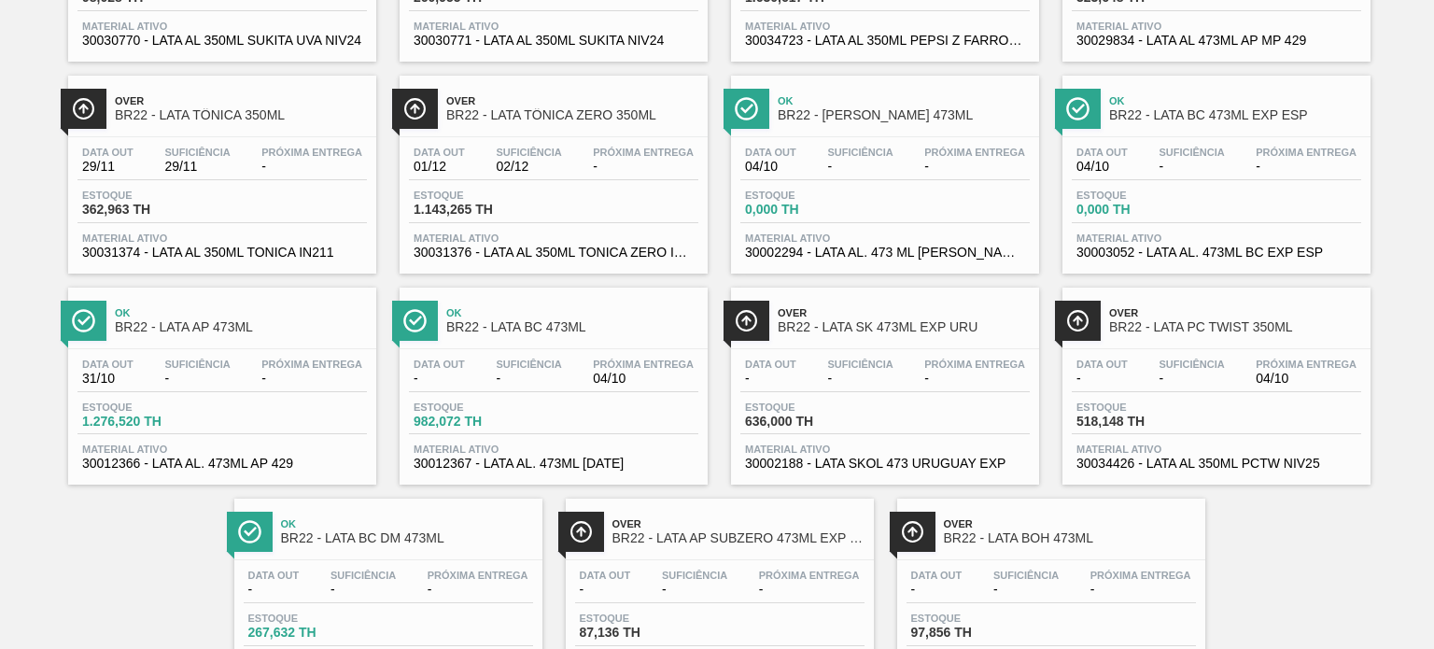
scroll to position [289, 0]
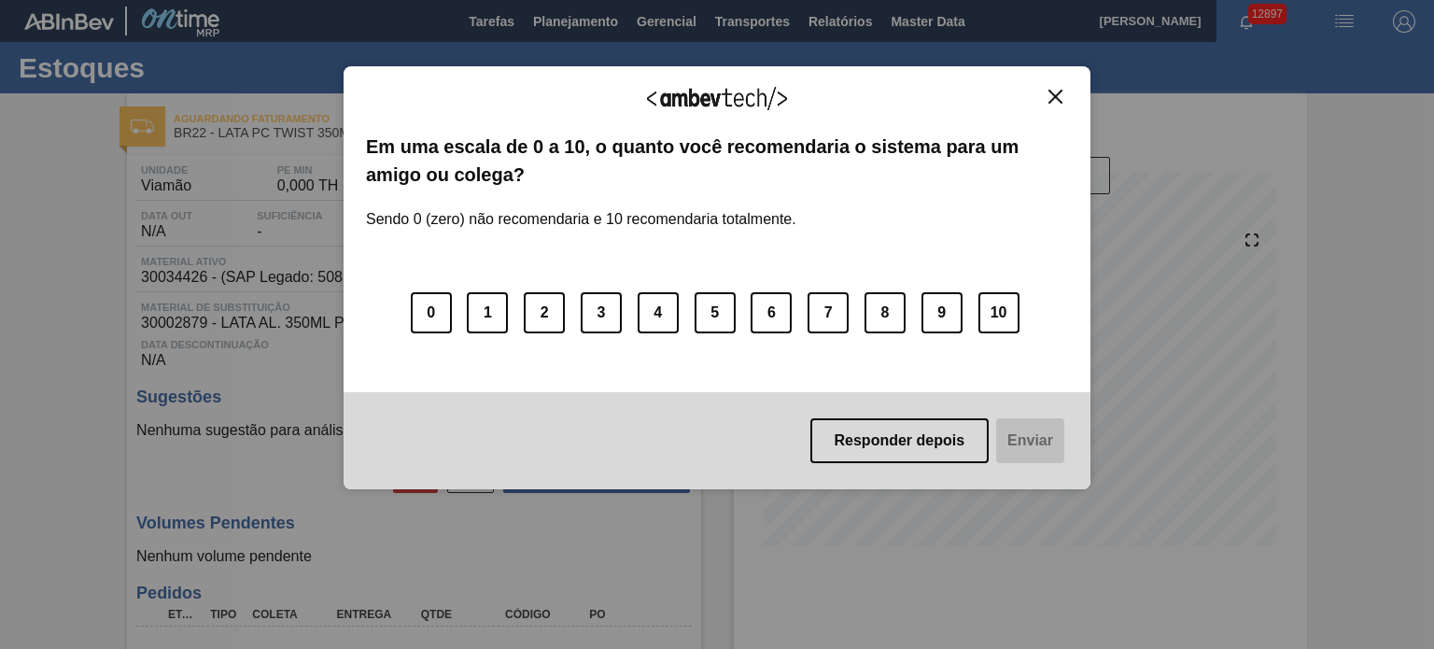
click at [1064, 81] on div "Agradecemos seu feedback! Em uma escala de 0 a 10, o quanto você recomendaria o…" at bounding box center [717, 278] width 747 height 424
click at [1056, 90] on img "Close" at bounding box center [1055, 97] width 14 height 14
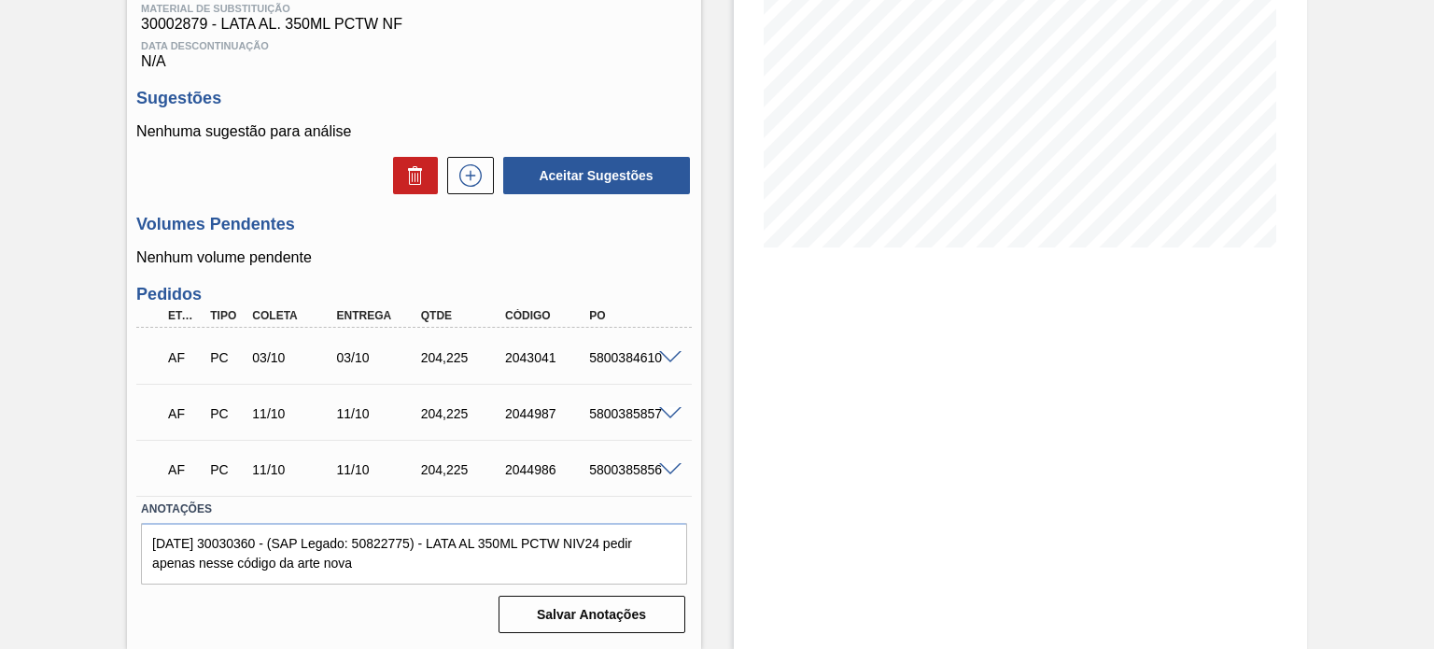
scroll to position [205, 0]
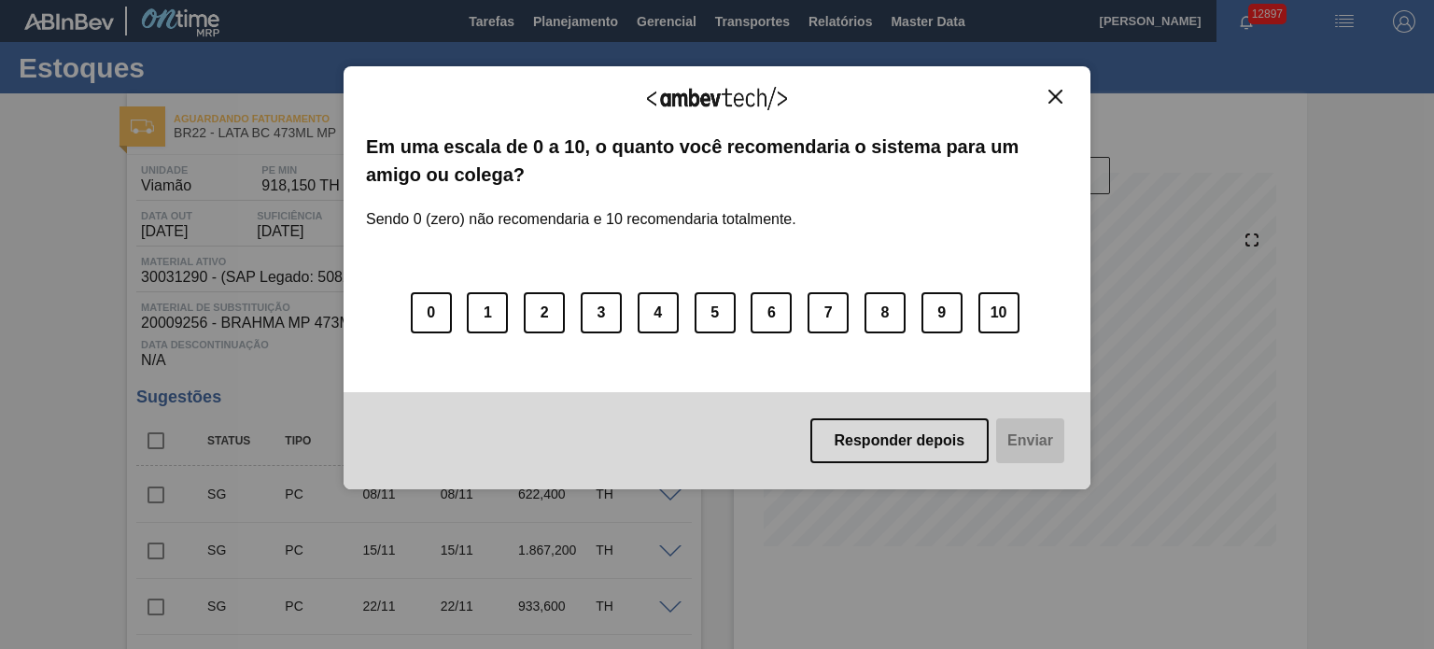
click at [1058, 93] on img "Close" at bounding box center [1055, 97] width 14 height 14
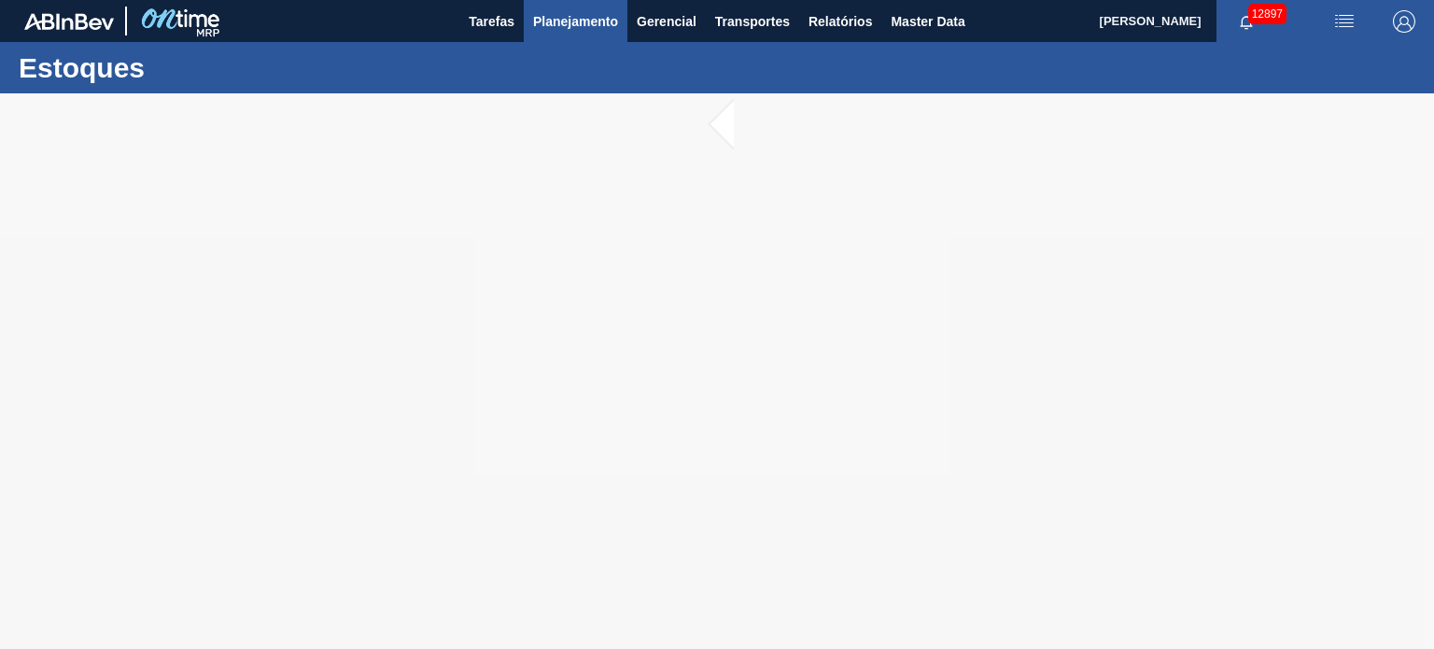
click at [553, 17] on span "Planejamento" at bounding box center [575, 21] width 85 height 22
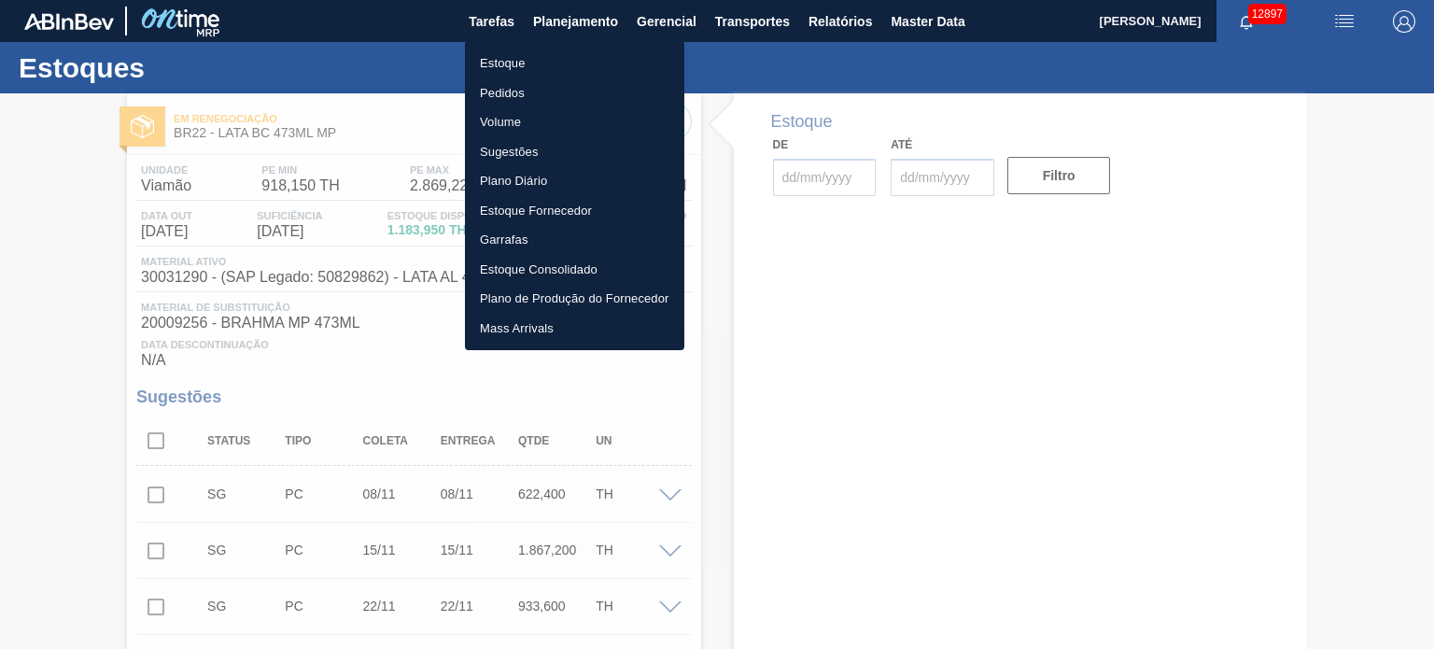
click at [571, 25] on div at bounding box center [717, 324] width 1434 height 649
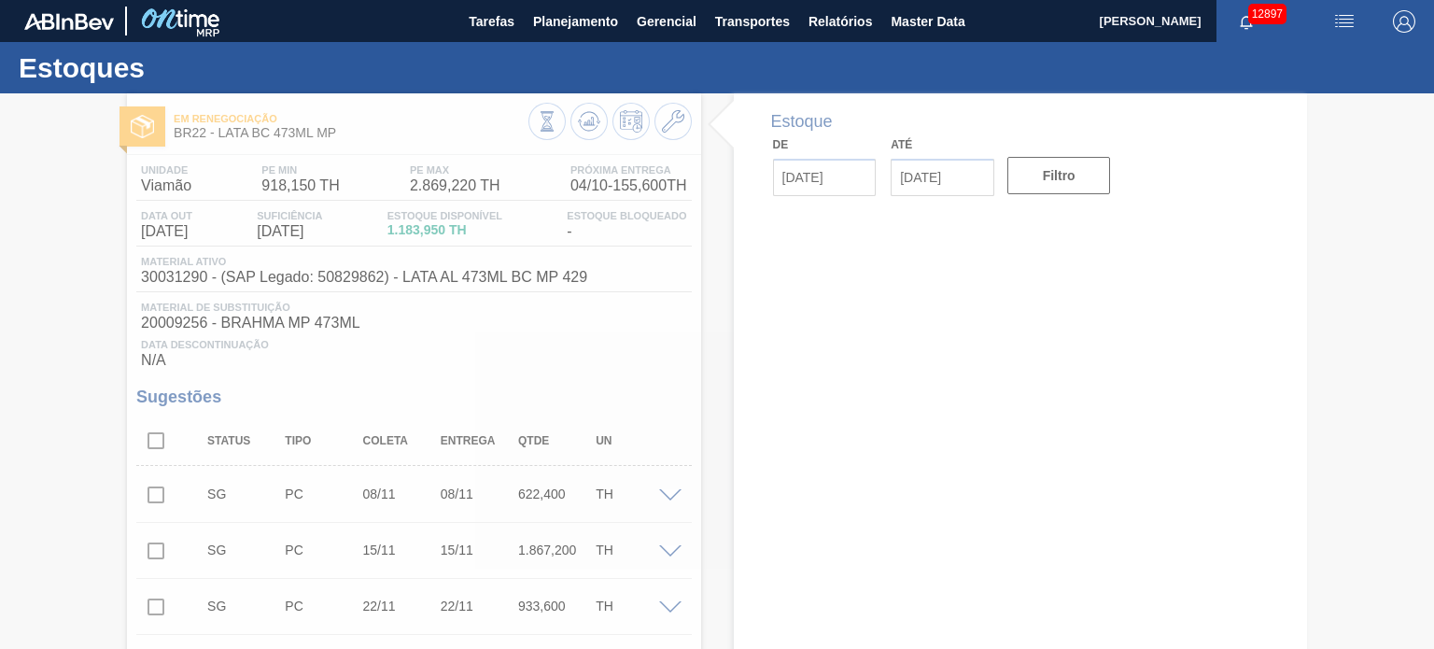
type input "[DATE]"
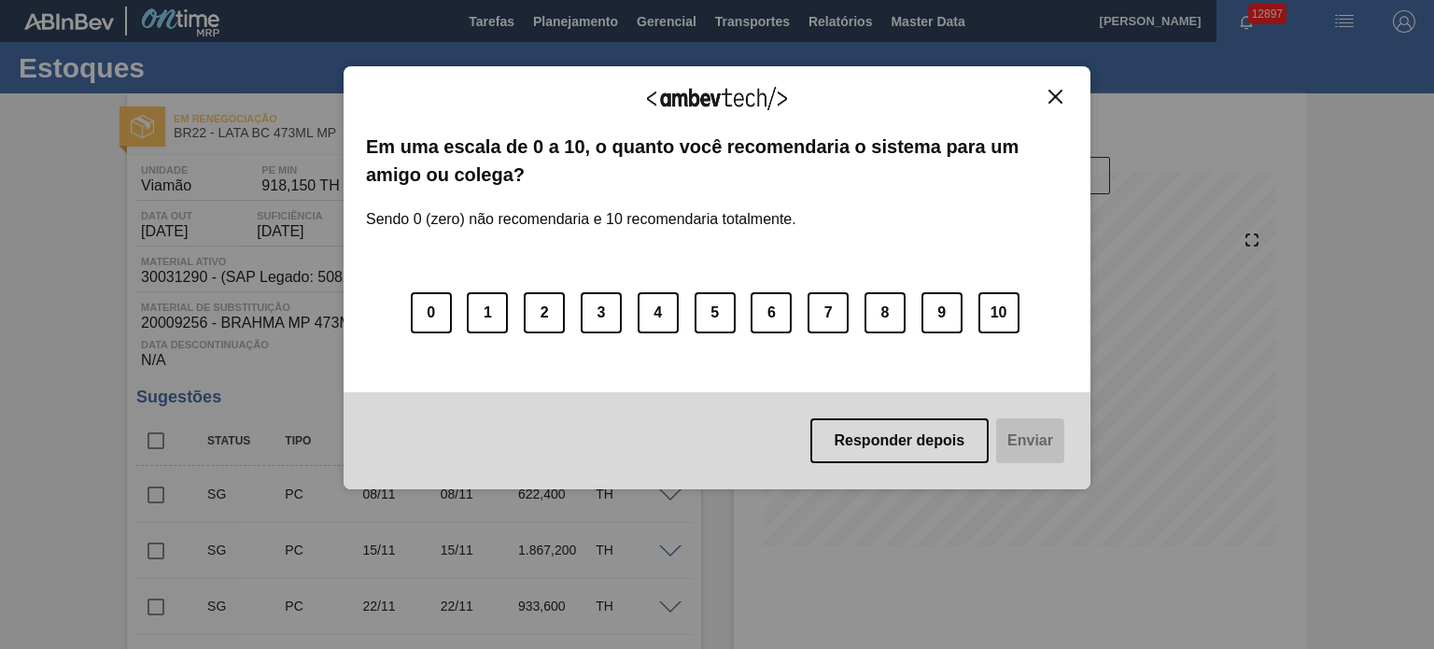
click at [541, 26] on div "Agradecemos seu feedback! Em uma escala de 0 a 10, o quanto você recomendaria o…" at bounding box center [717, 277] width 747 height 597
click at [1066, 92] on button "Close" at bounding box center [1055, 97] width 25 height 16
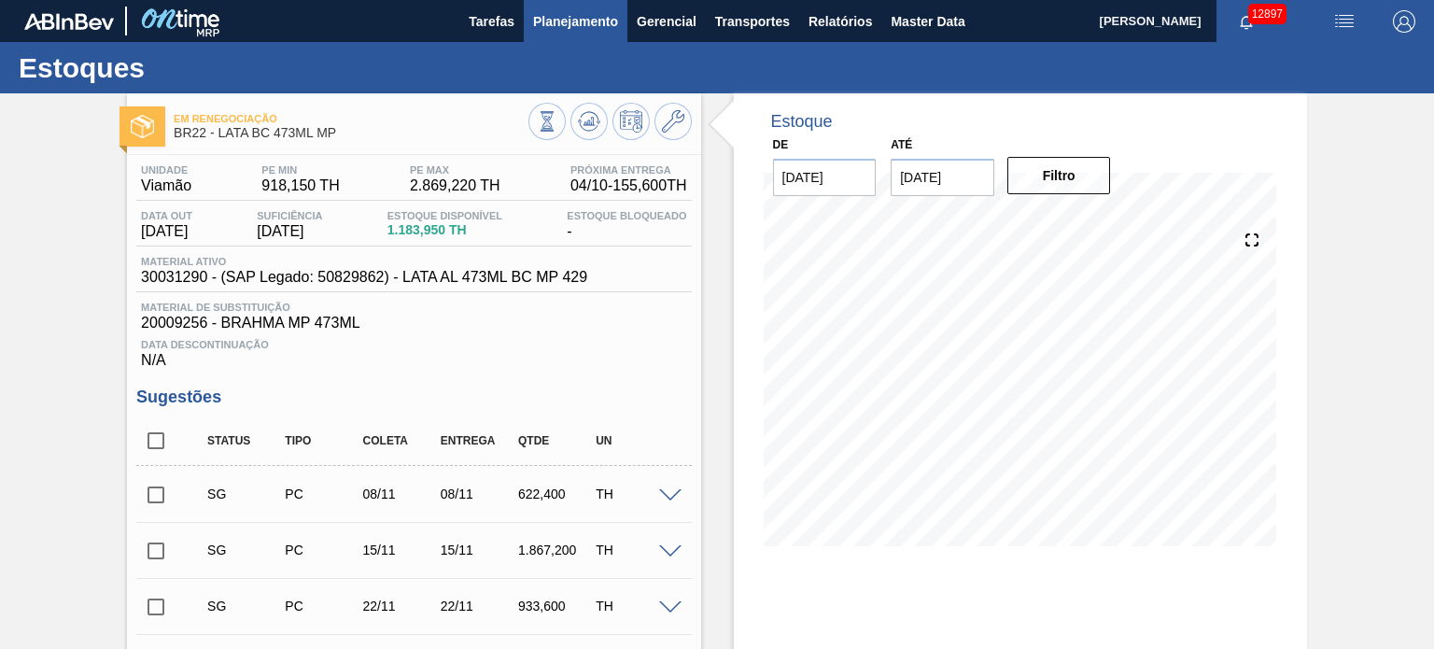
click at [588, 32] on span "Planejamento" at bounding box center [575, 21] width 85 height 22
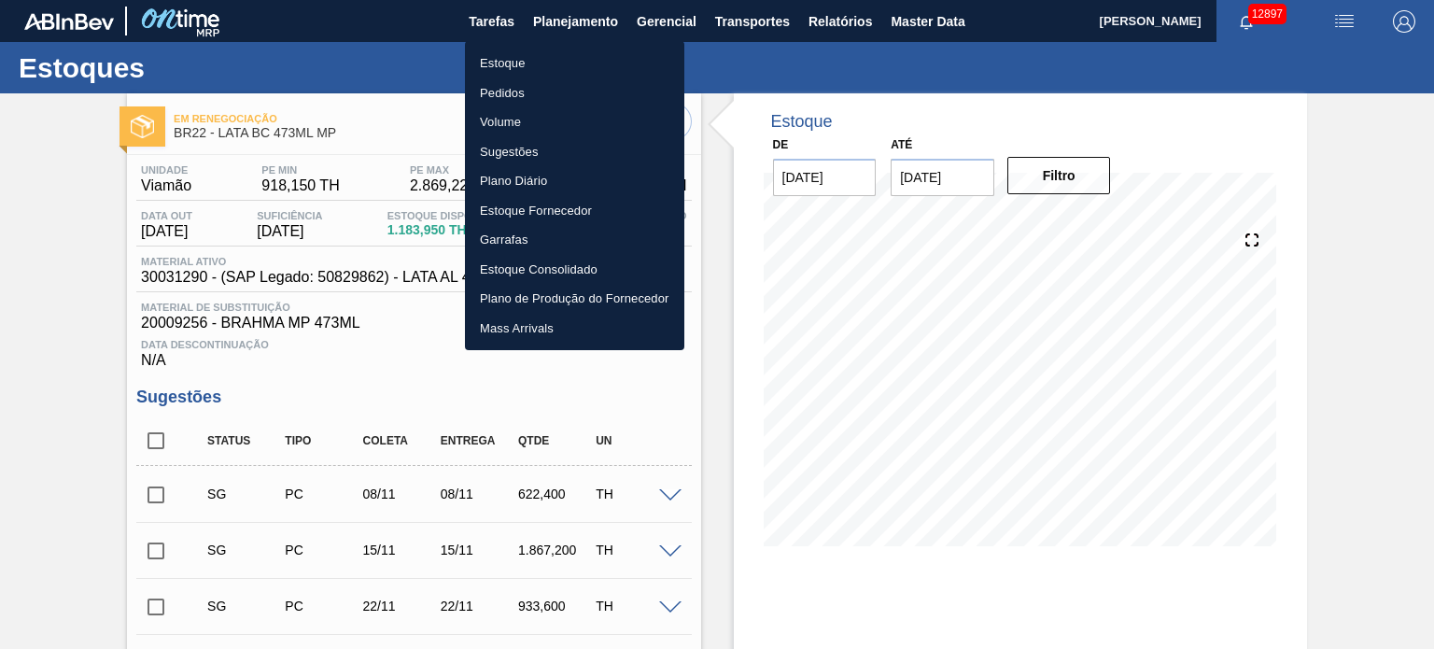
click at [534, 65] on li "Estoque" at bounding box center [574, 64] width 219 height 30
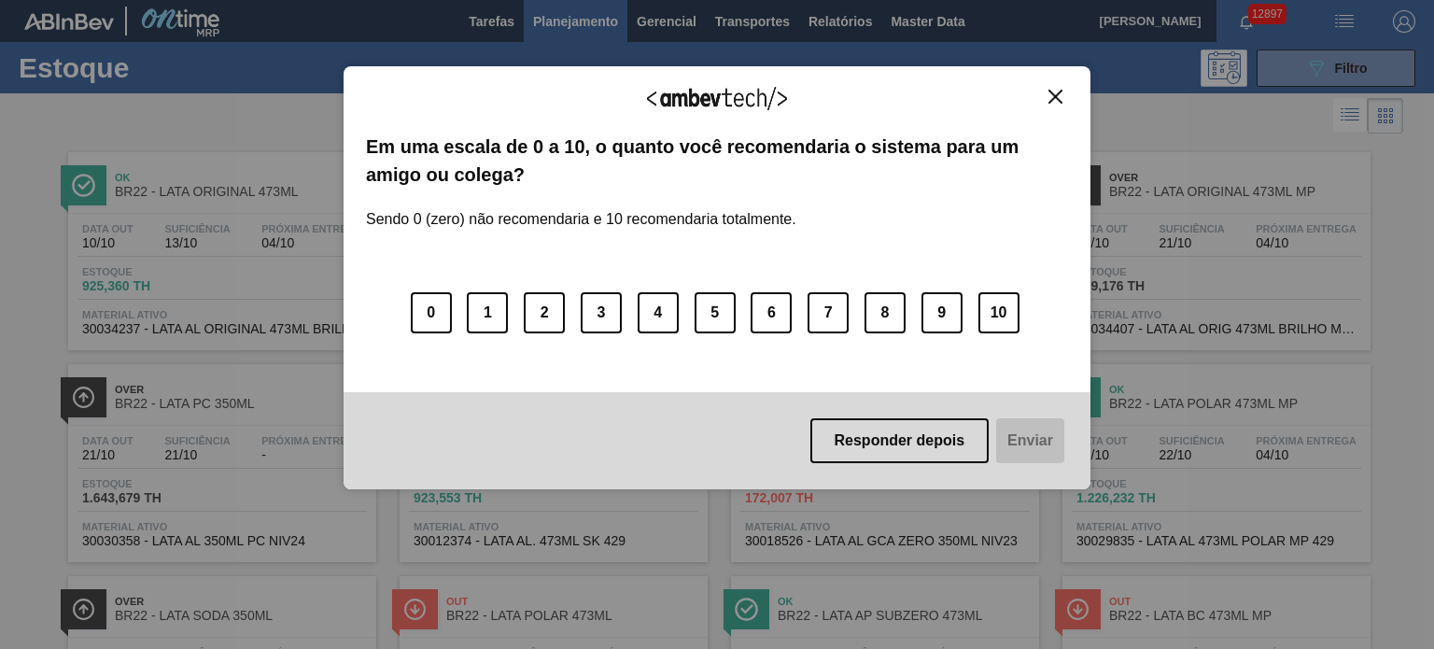
click at [1049, 97] on img "Close" at bounding box center [1055, 97] width 14 height 14
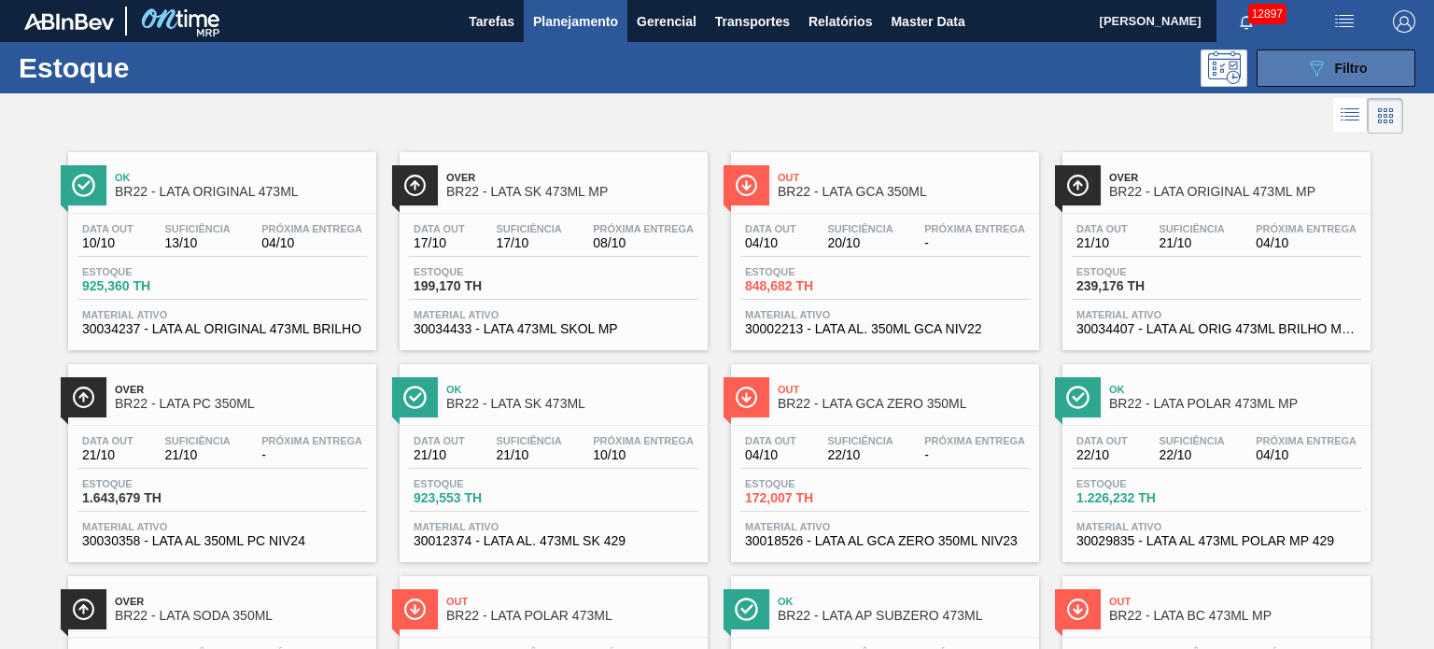
click at [1307, 77] on icon "089F7B8B-B2A5-4AFE-B5C0-19BA573D28AC" at bounding box center [1316, 68] width 22 height 22
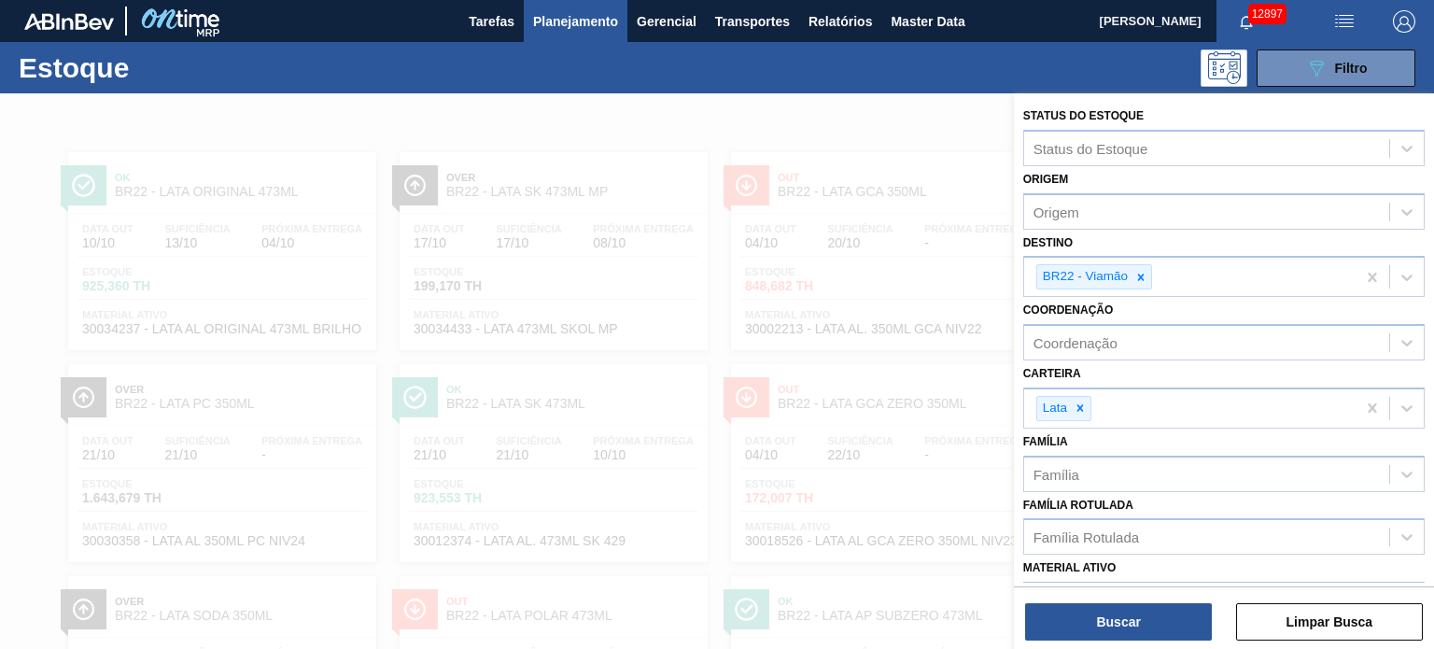
click at [607, 36] on button "Planejamento" at bounding box center [576, 21] width 104 height 42
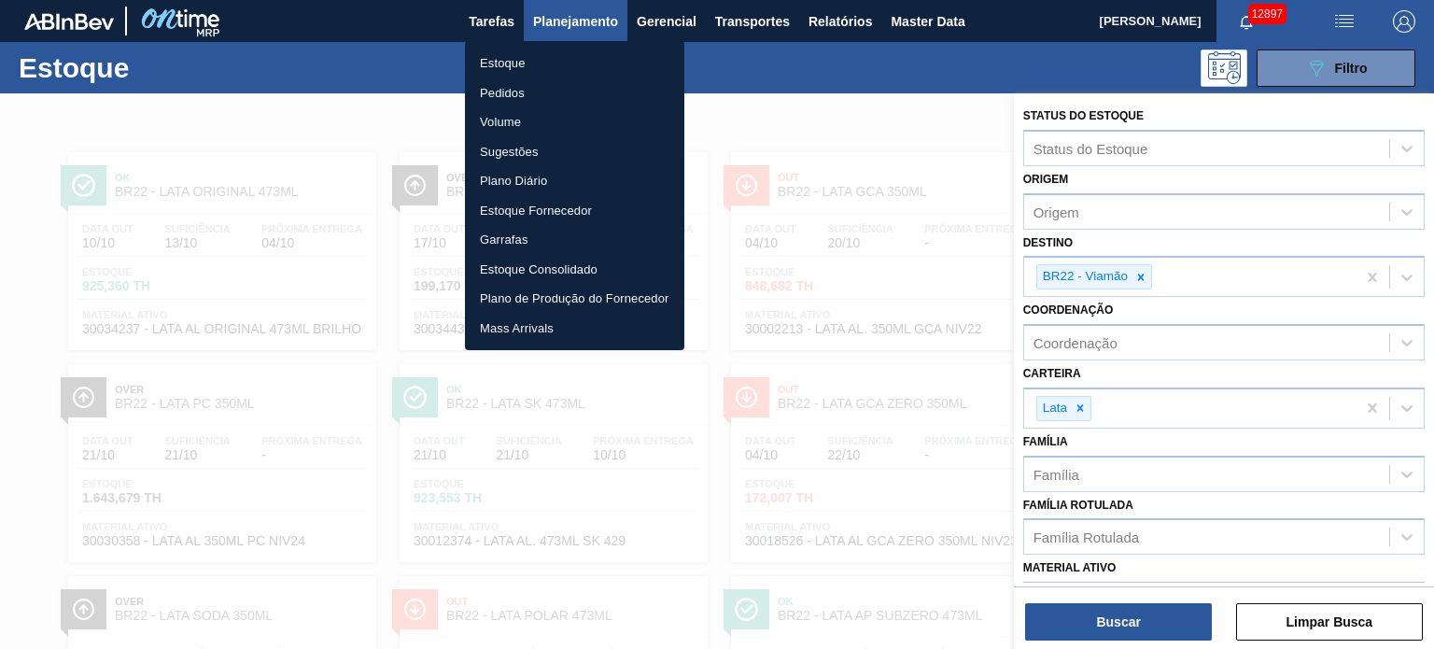
click at [520, 142] on li "Sugestões" at bounding box center [574, 152] width 219 height 30
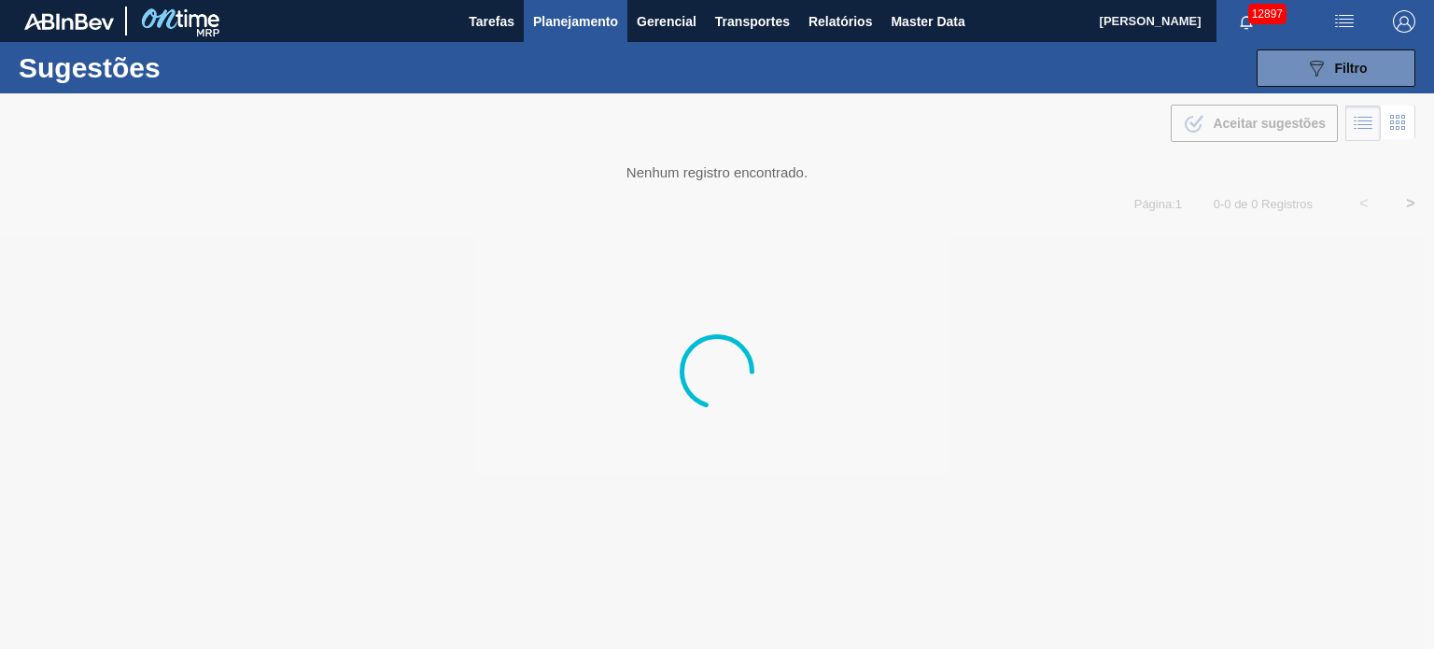
click at [558, 13] on span "Planejamento" at bounding box center [575, 21] width 85 height 22
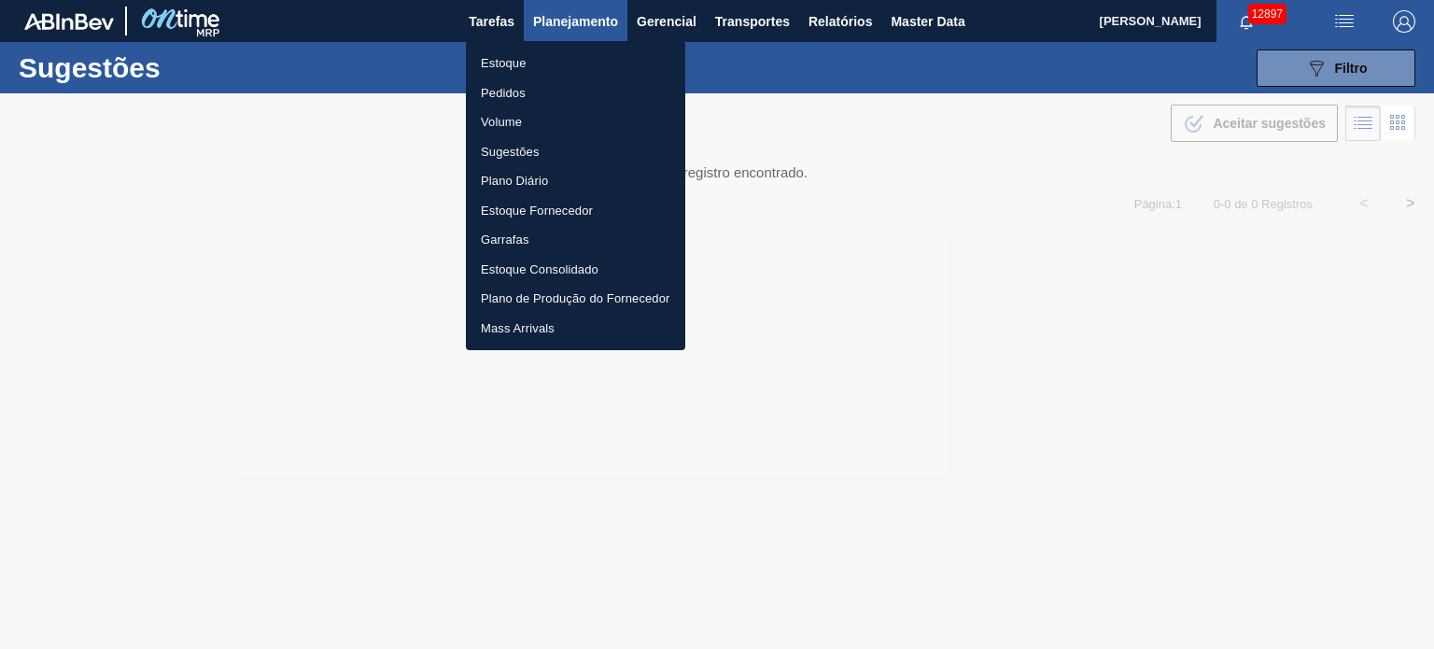
click at [510, 92] on li "Pedidos" at bounding box center [575, 93] width 219 height 30
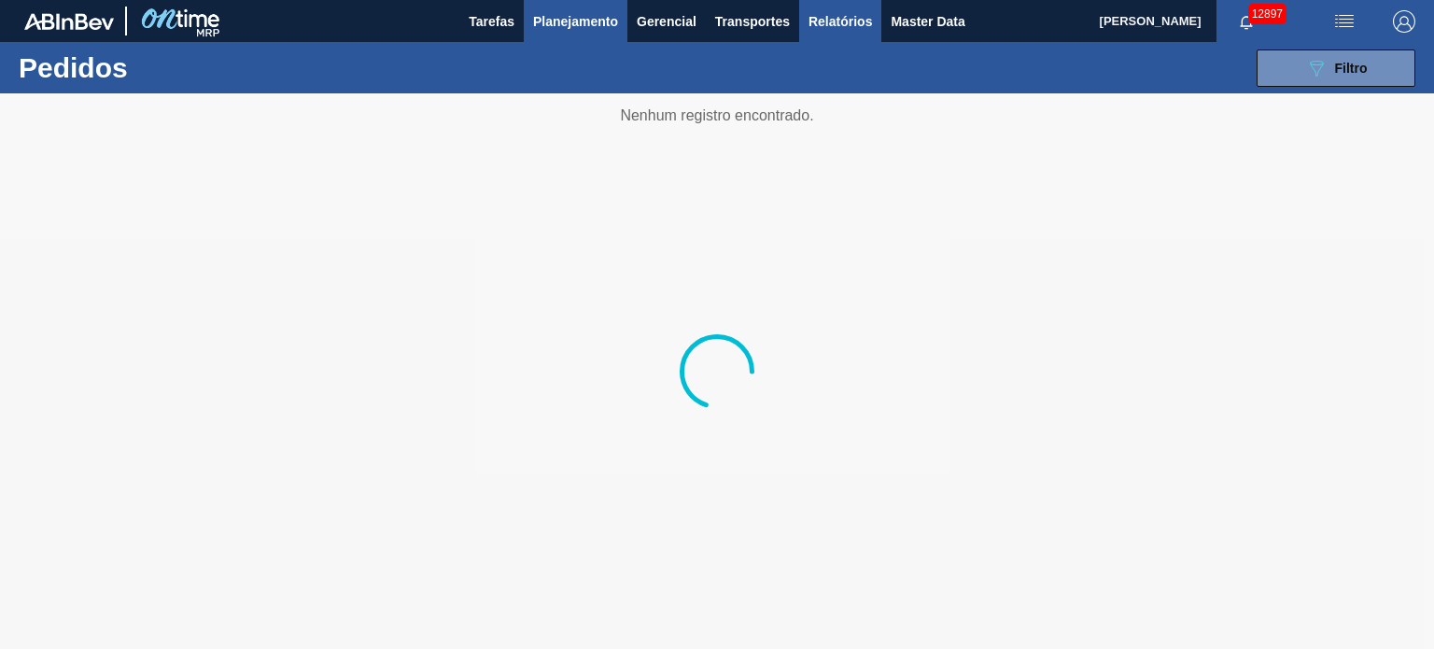
click at [836, 18] on span "Relatórios" at bounding box center [839, 21] width 63 height 22
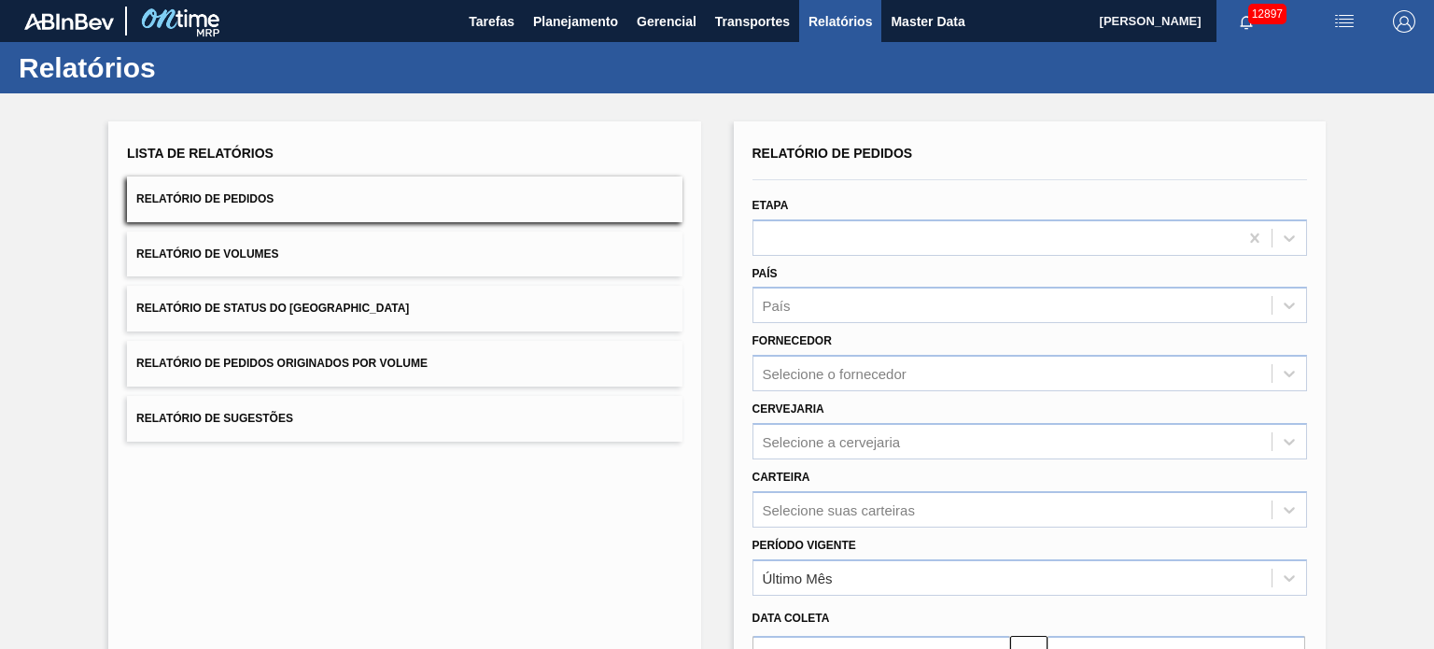
scroll to position [93, 0]
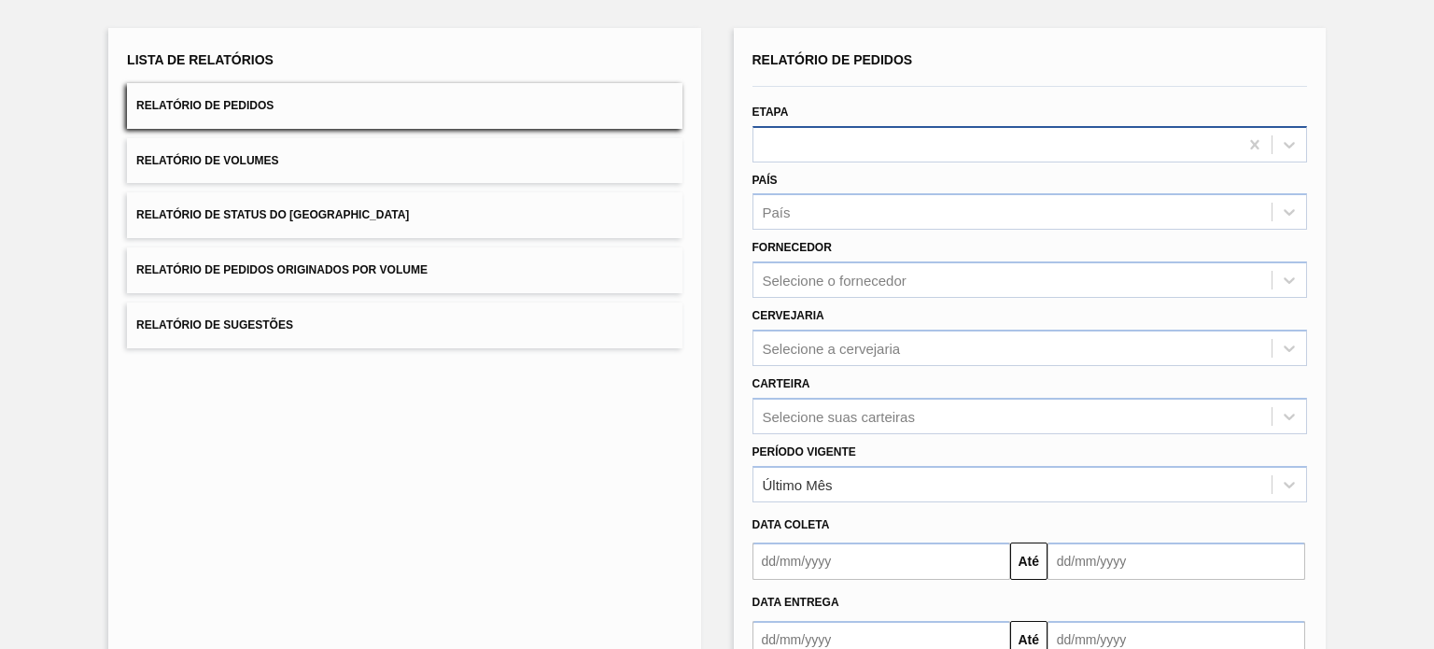
click at [853, 152] on div at bounding box center [995, 144] width 485 height 27
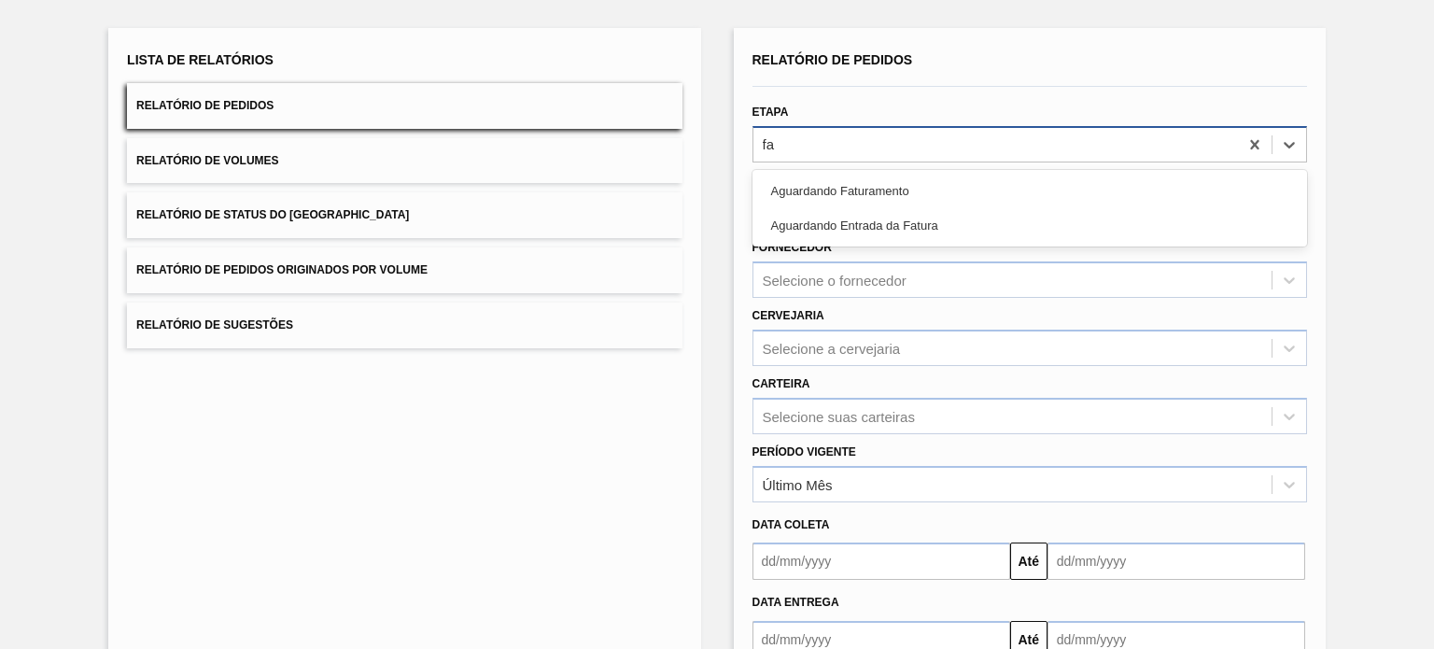
type input "fat"
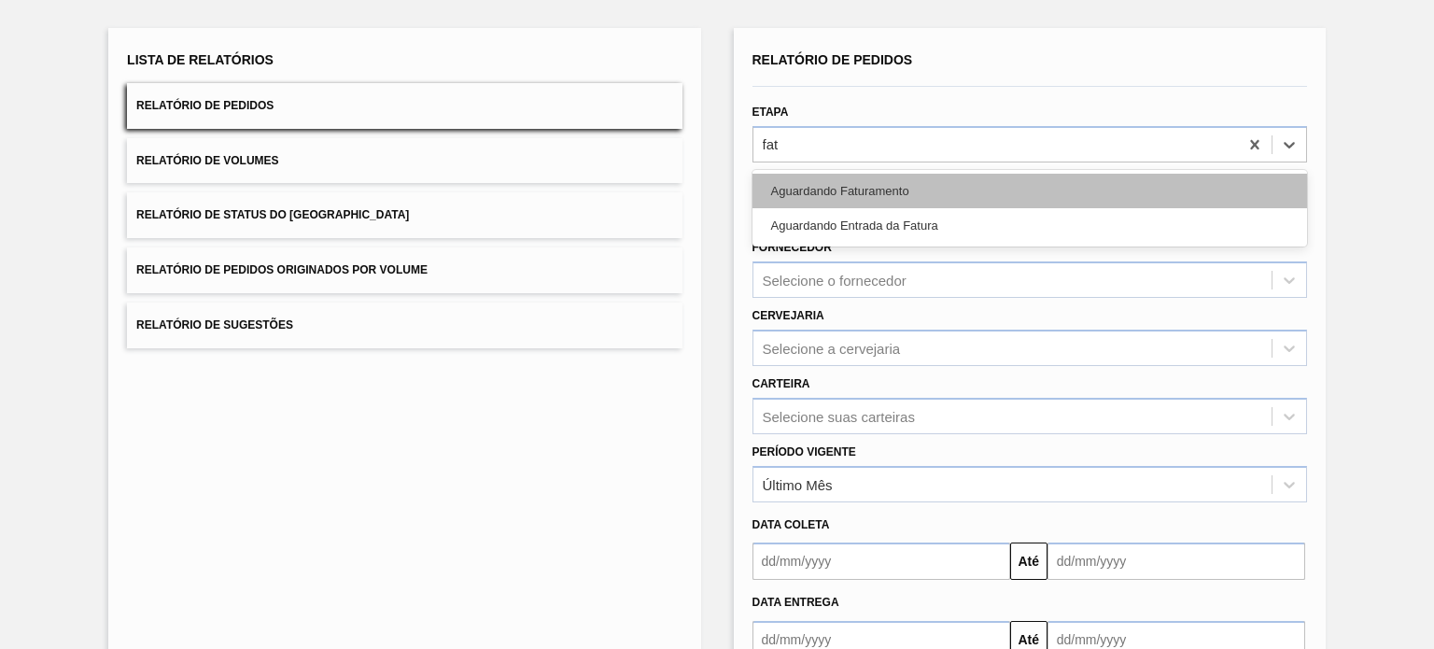
click at [842, 198] on div "Aguardando Faturamento" at bounding box center [1029, 191] width 555 height 35
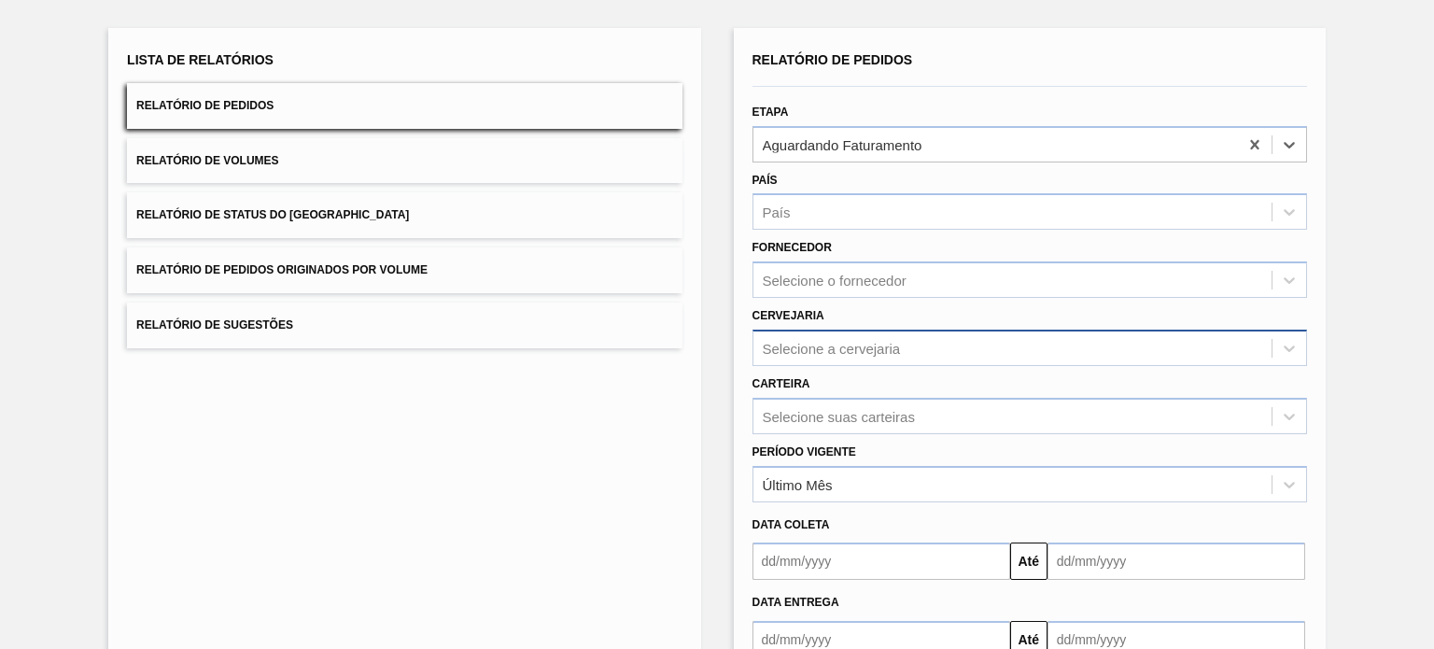
click at [808, 346] on div "Selecione a cervejaria" at bounding box center [1012, 347] width 518 height 27
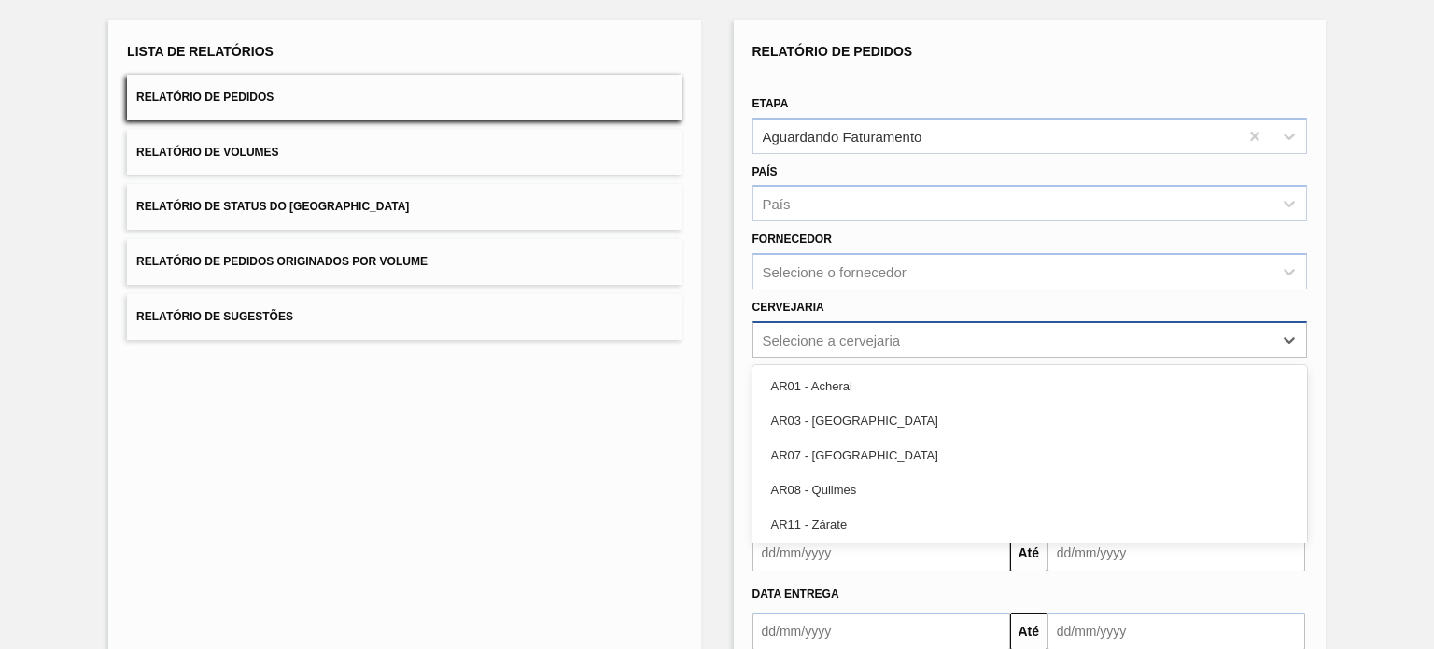
scroll to position [103, 0]
type input "l"
type input "via"
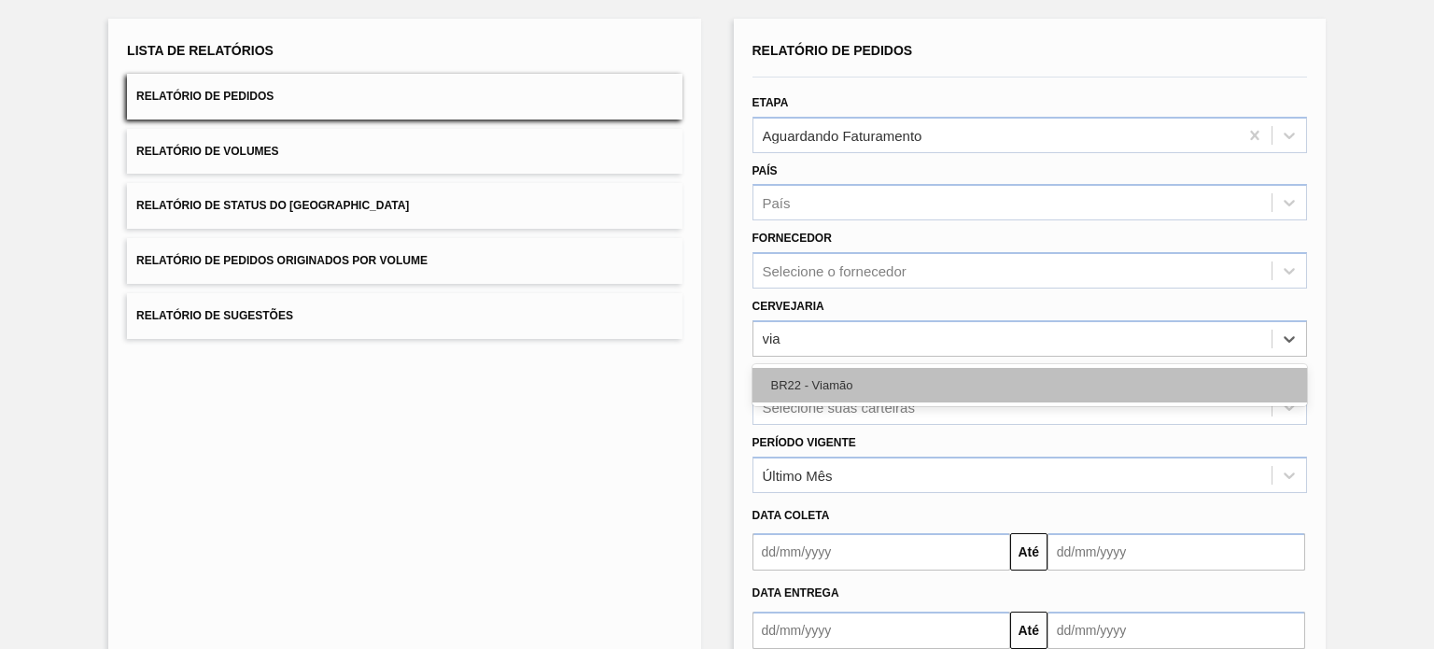
click at [822, 386] on div "BR22 - Viamão" at bounding box center [1029, 385] width 555 height 35
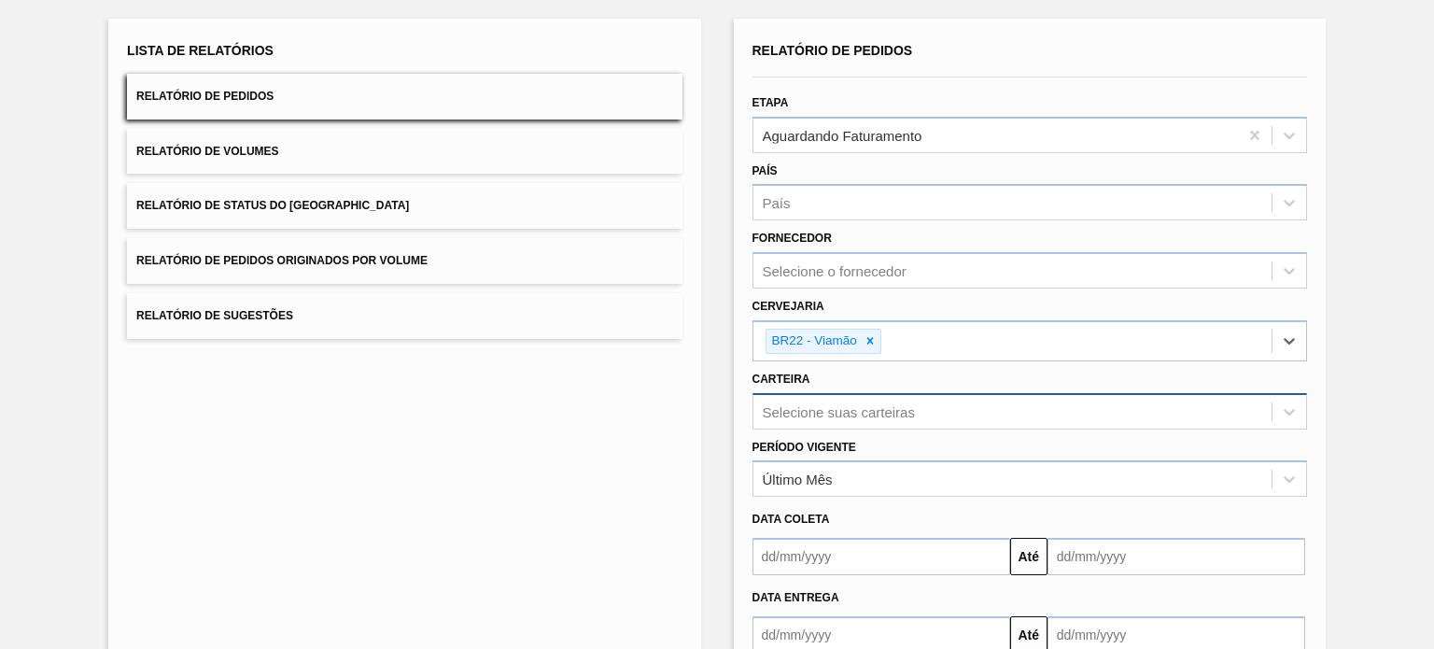
click at [844, 410] on div "Selecione suas carteiras" at bounding box center [1029, 411] width 555 height 36
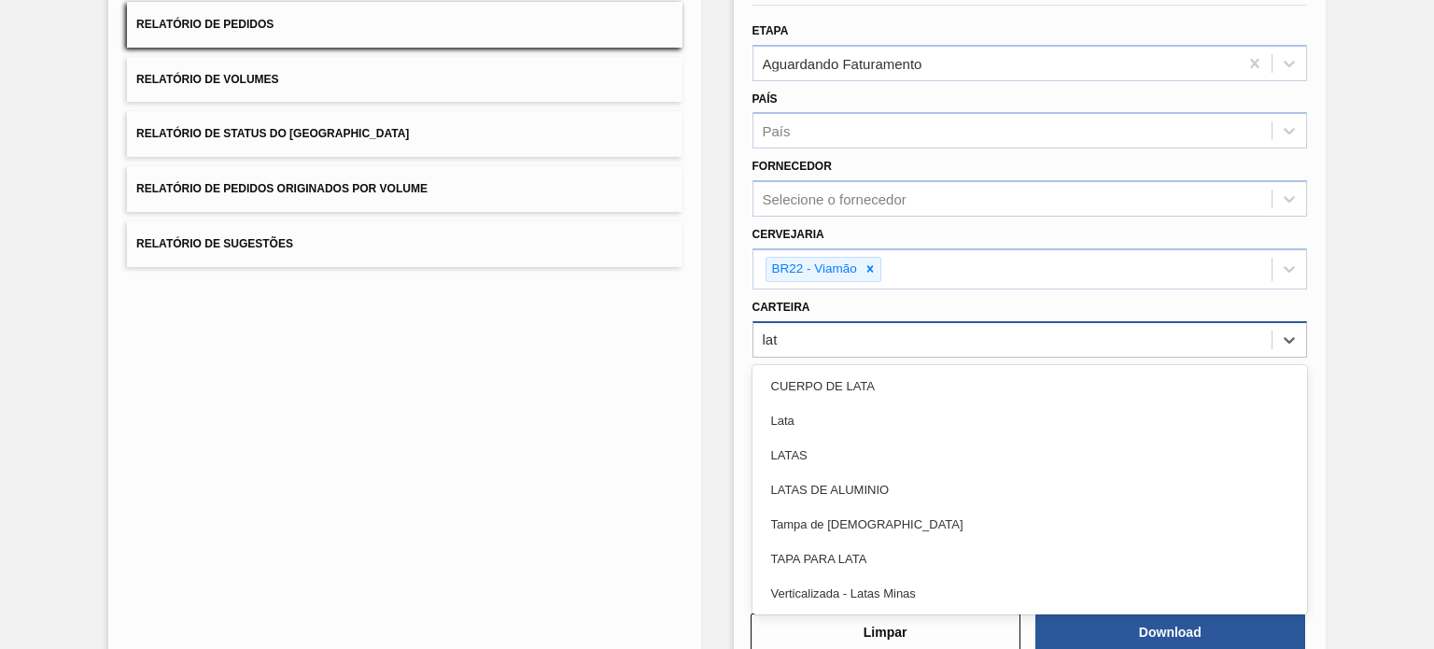
type input "lata"
click at [844, 413] on div "Lata" at bounding box center [1029, 420] width 555 height 35
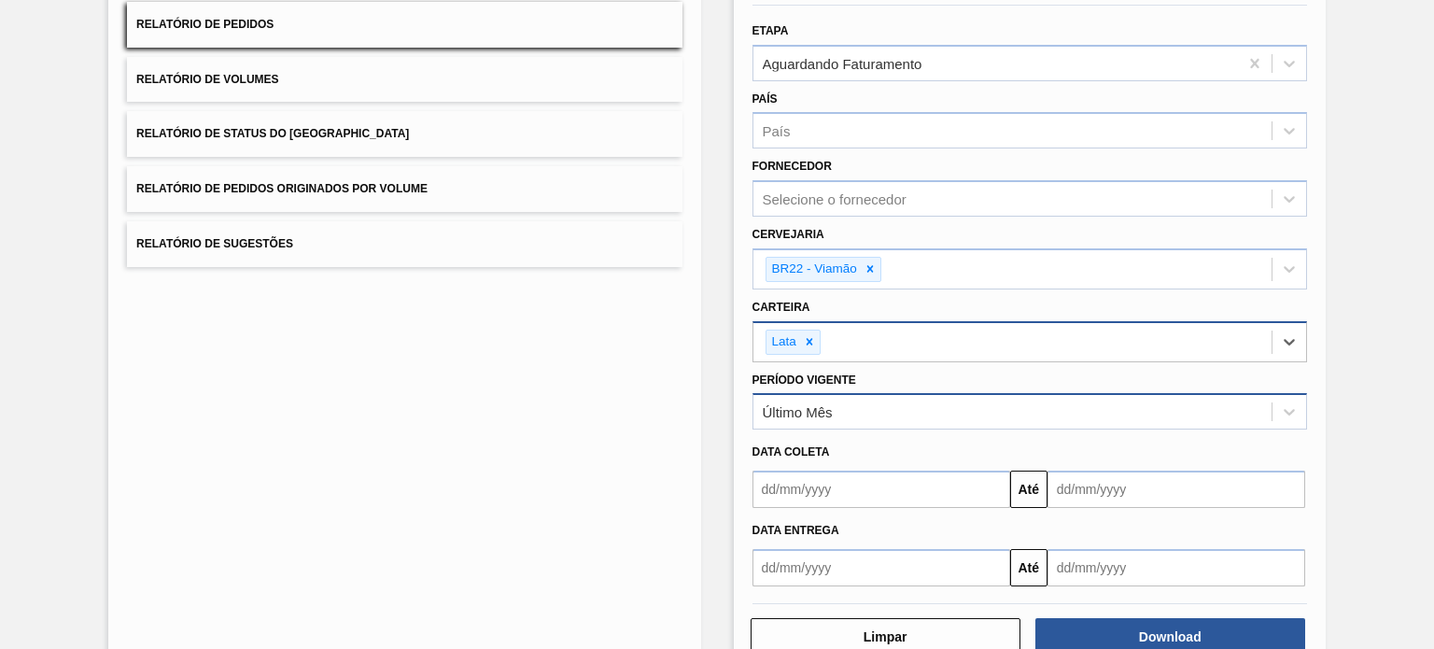
scroll to position [220, 0]
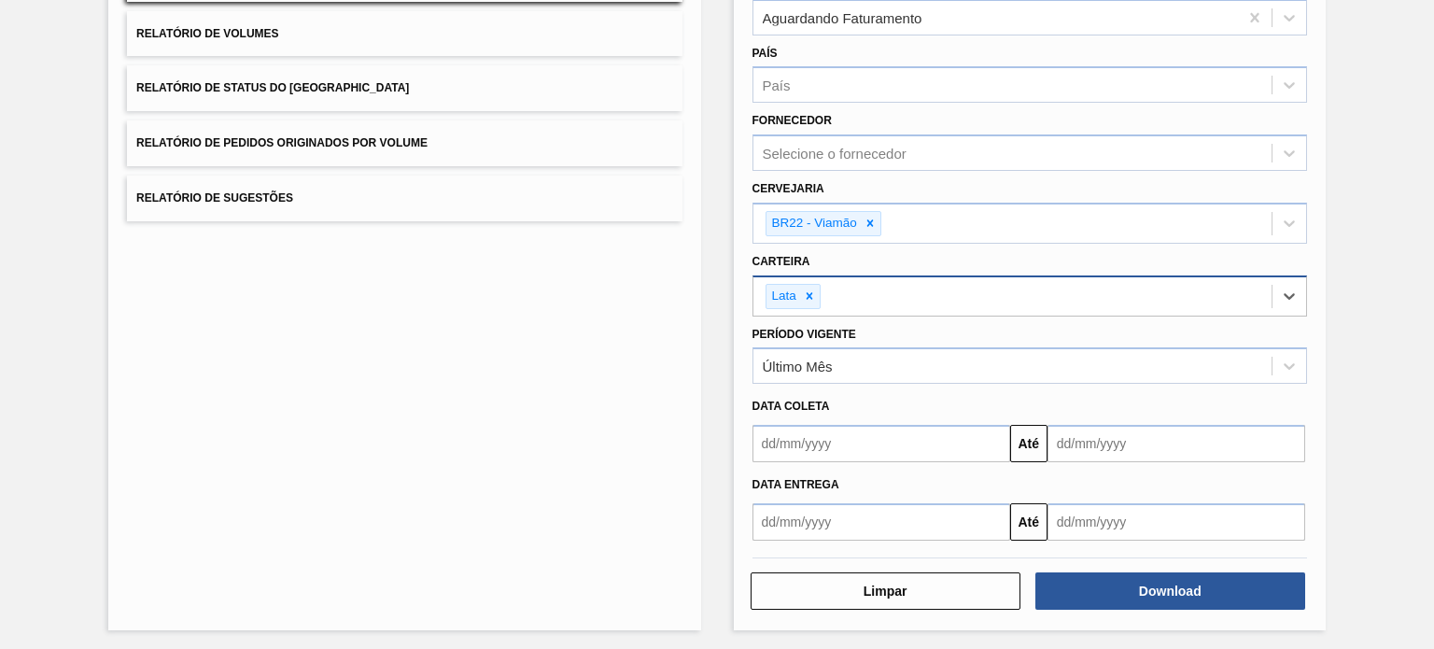
click at [1162, 443] on input "text" at bounding box center [1176, 443] width 258 height 37
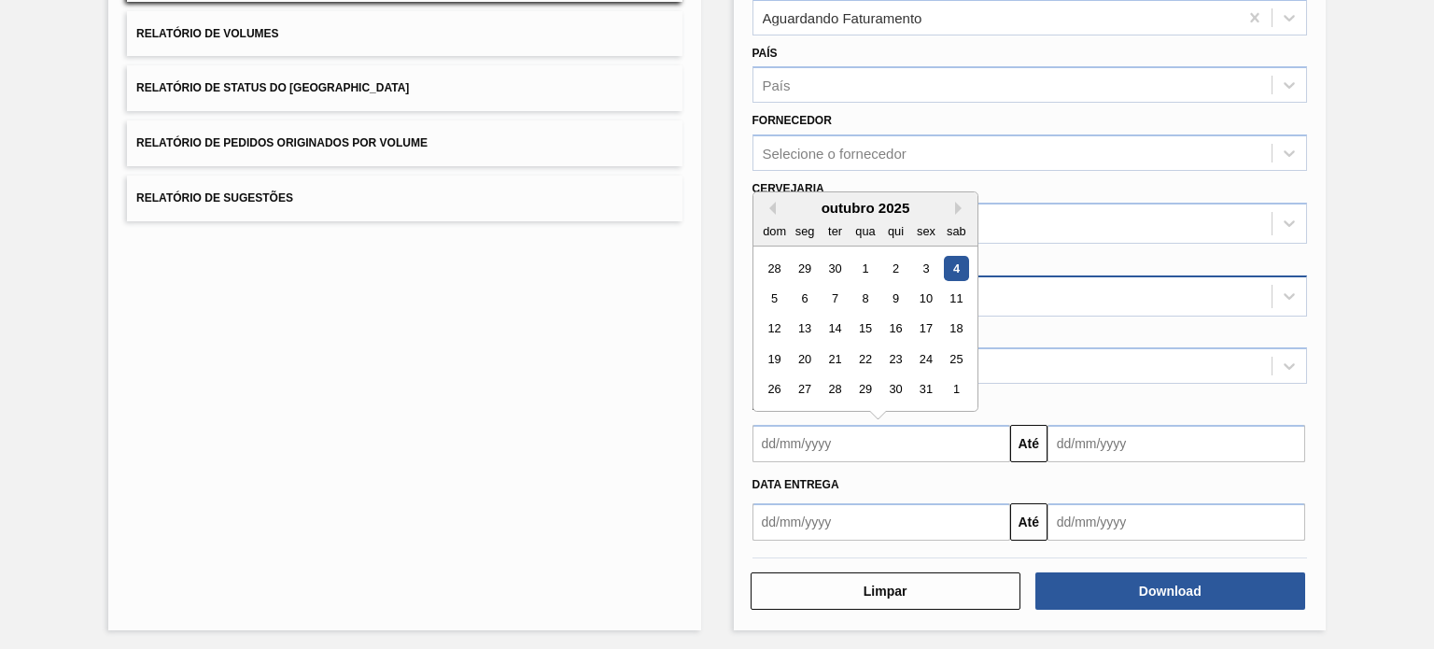
click at [837, 443] on input "text" at bounding box center [881, 443] width 258 height 37
click at [925, 268] on div "3" at bounding box center [925, 268] width 25 height 25
type input "[DATE]"
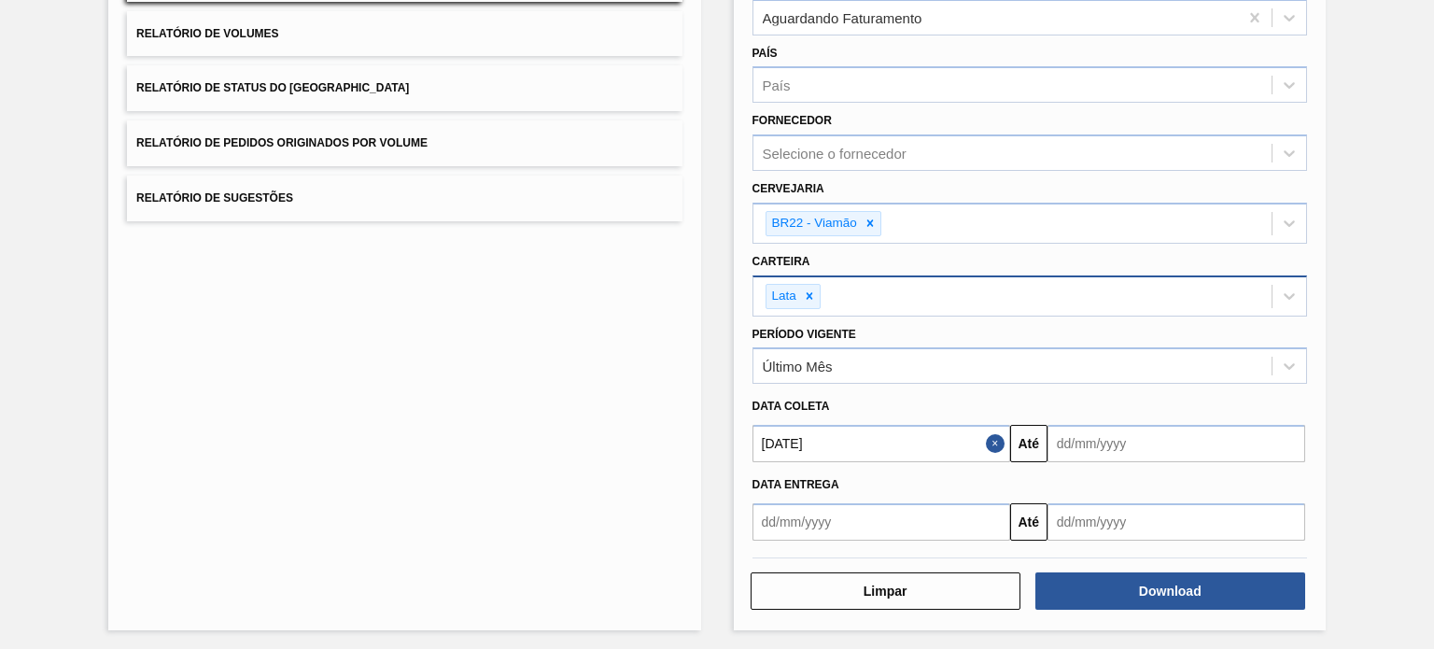
click at [1121, 434] on input "text" at bounding box center [1176, 443] width 258 height 37
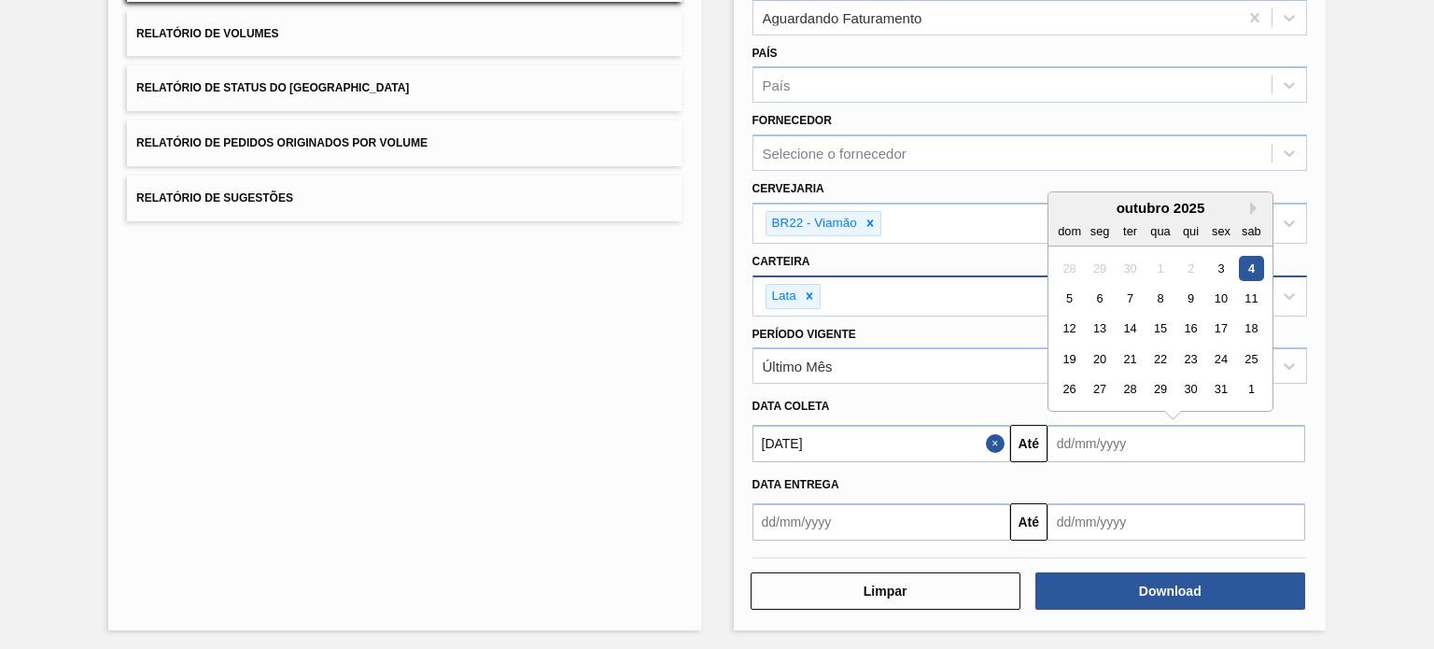
click at [1243, 260] on div "4" at bounding box center [1251, 268] width 25 height 25
type input "[DATE]"
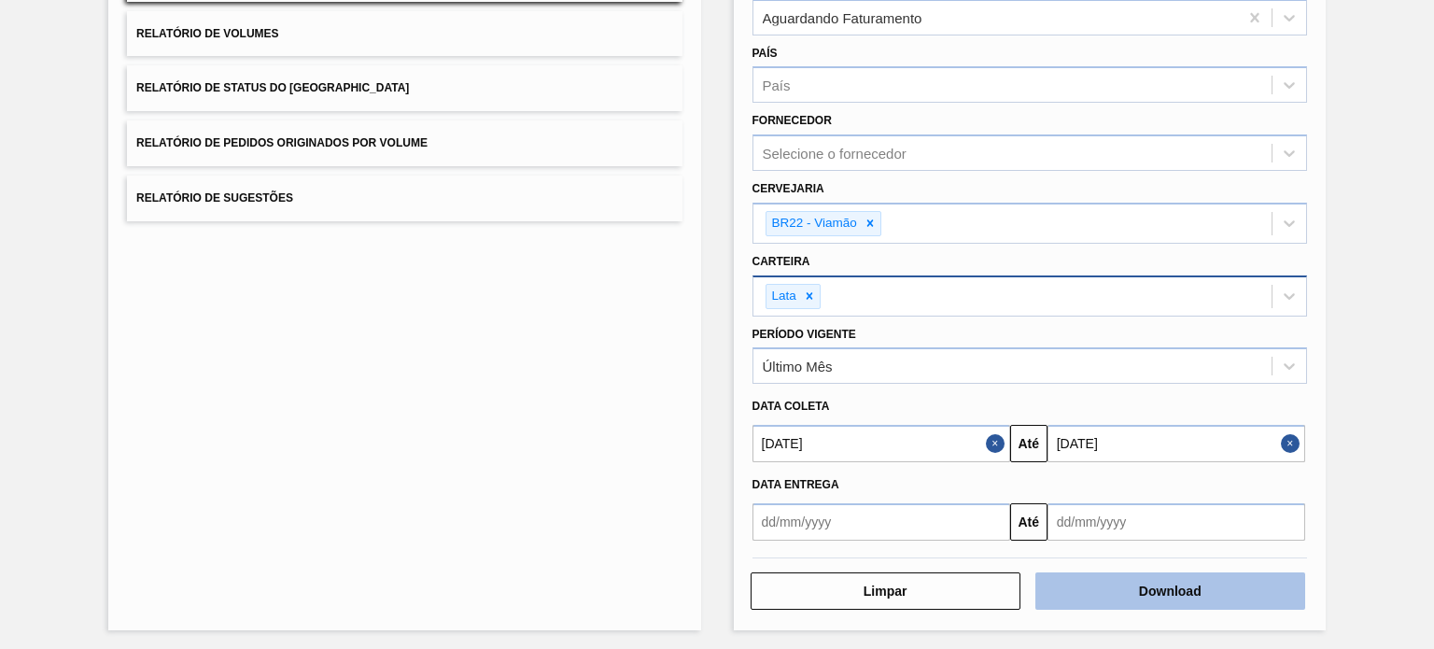
click at [1227, 591] on button "Download" at bounding box center [1170, 590] width 270 height 37
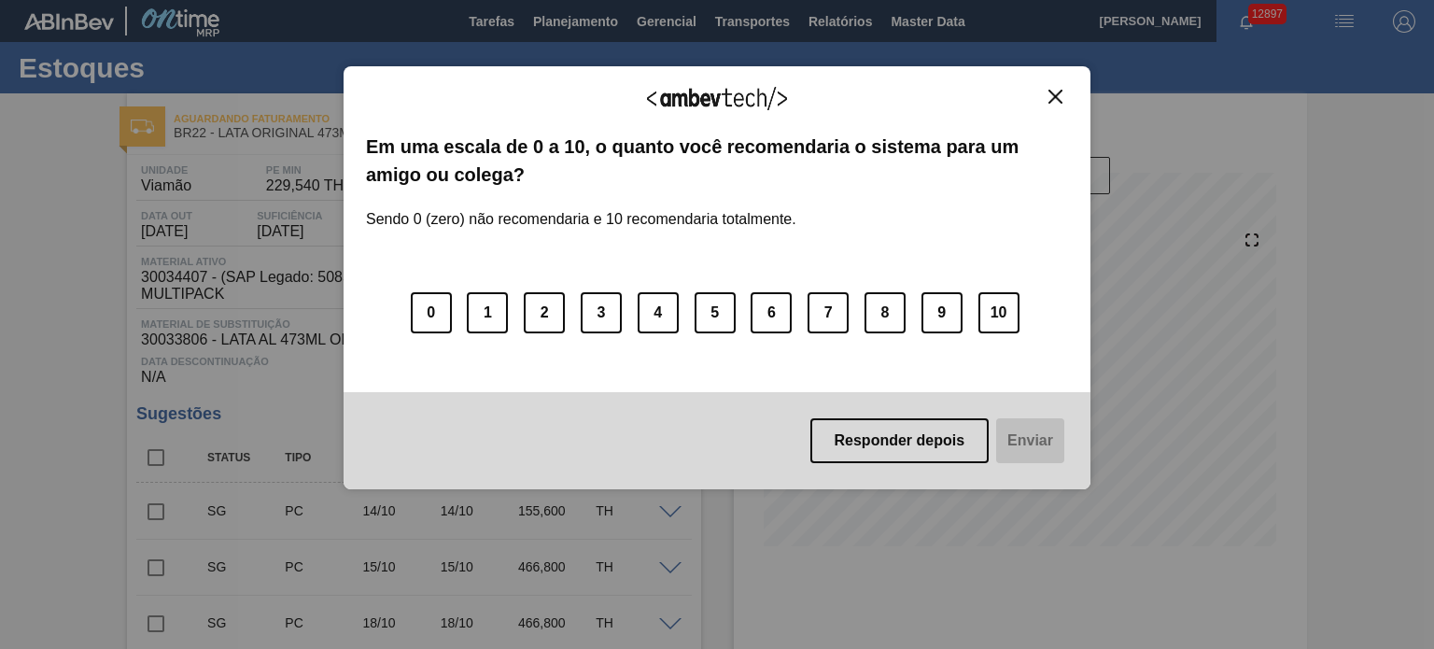
click at [1057, 96] on img "Close" at bounding box center [1055, 97] width 14 height 14
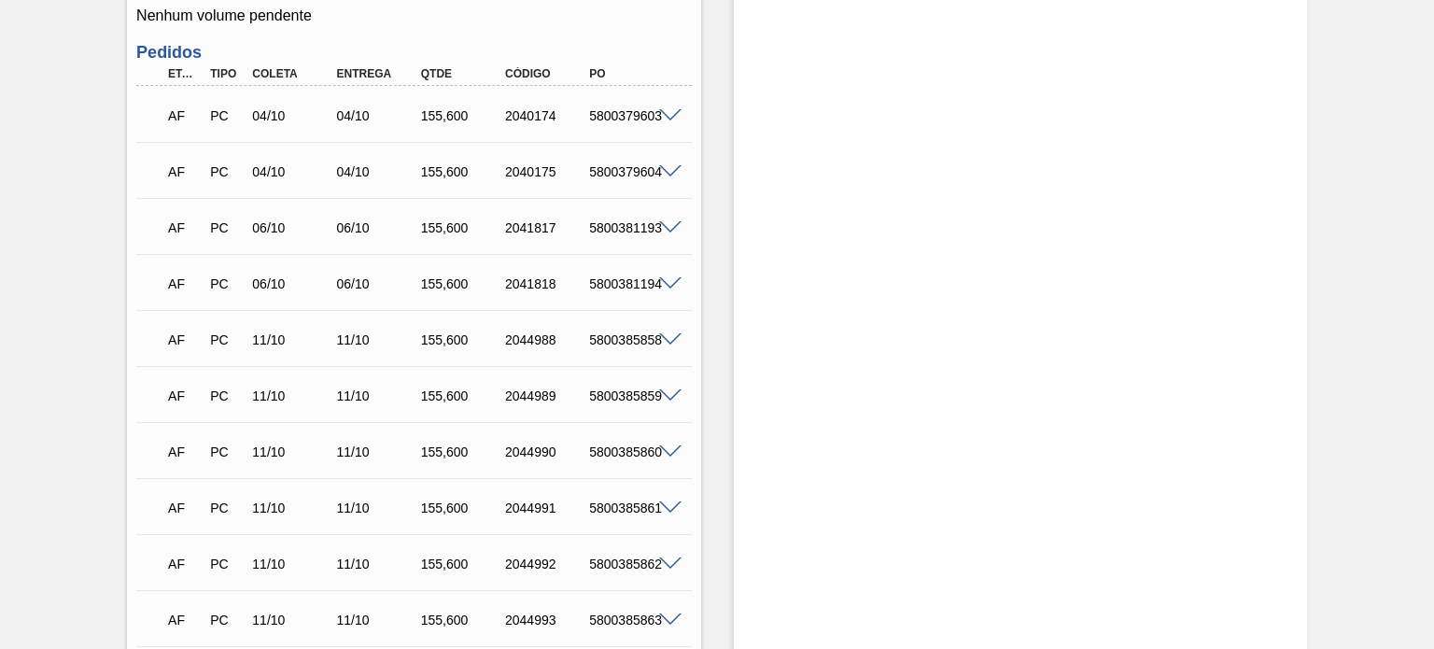
scroll to position [654, 0]
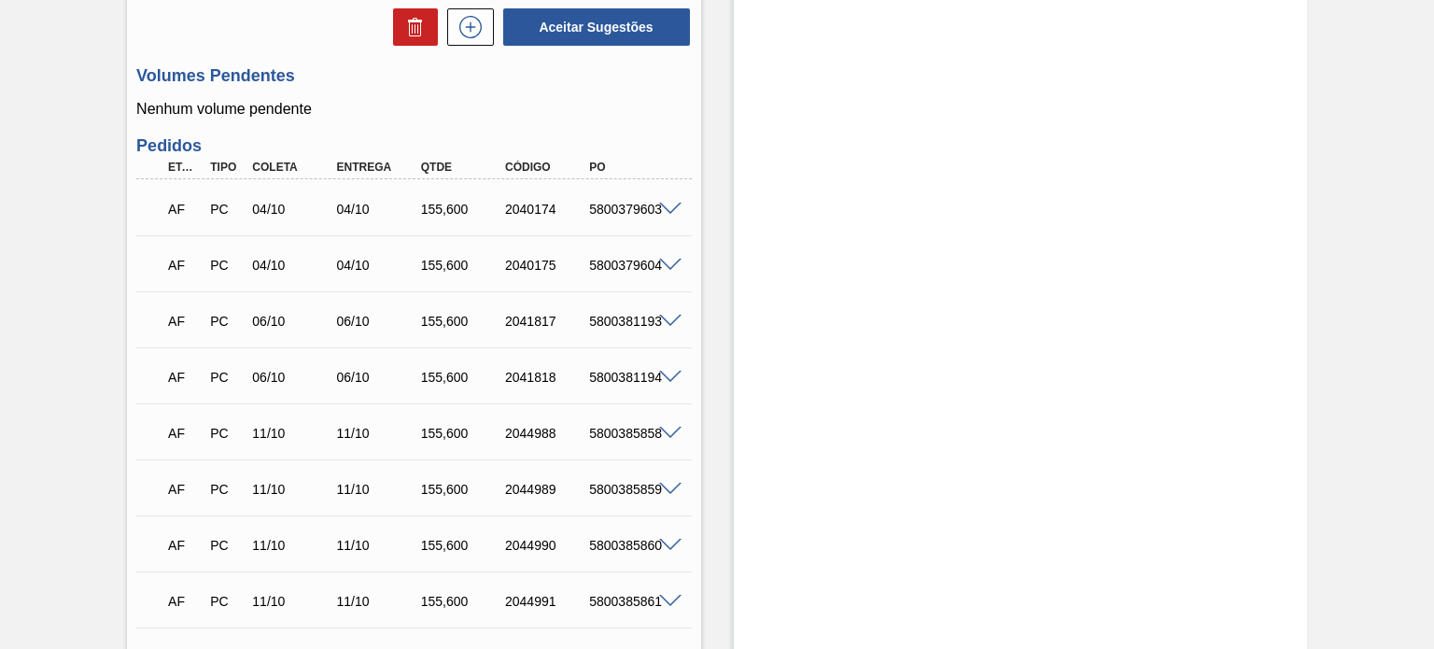
click at [670, 203] on span at bounding box center [670, 210] width 22 height 14
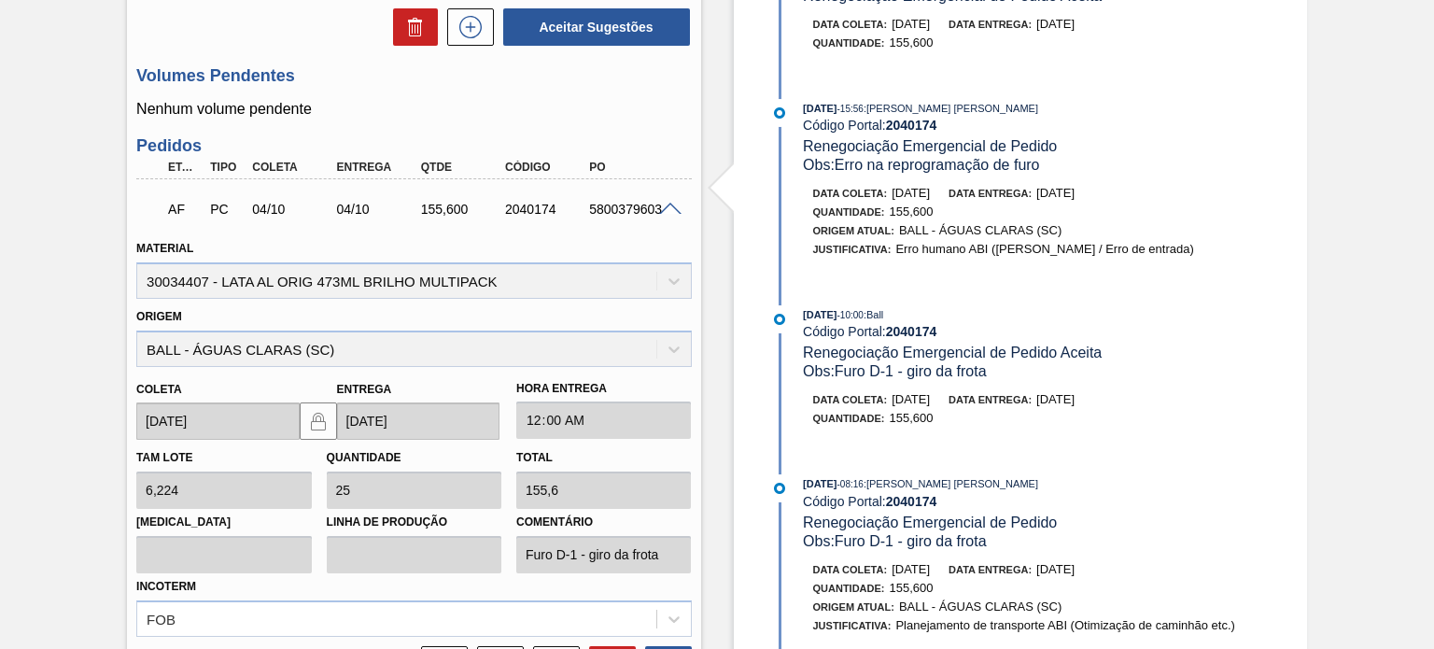
scroll to position [840, 0]
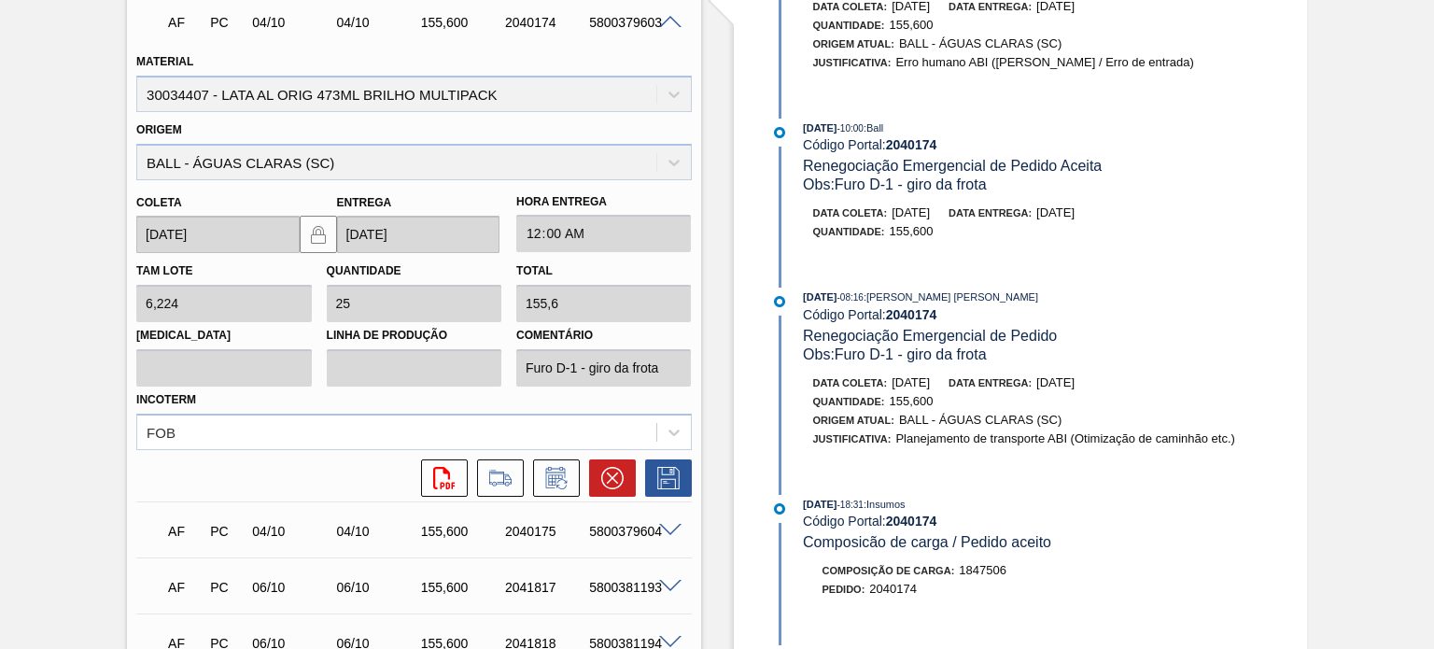
click at [661, 526] on span at bounding box center [670, 531] width 22 height 14
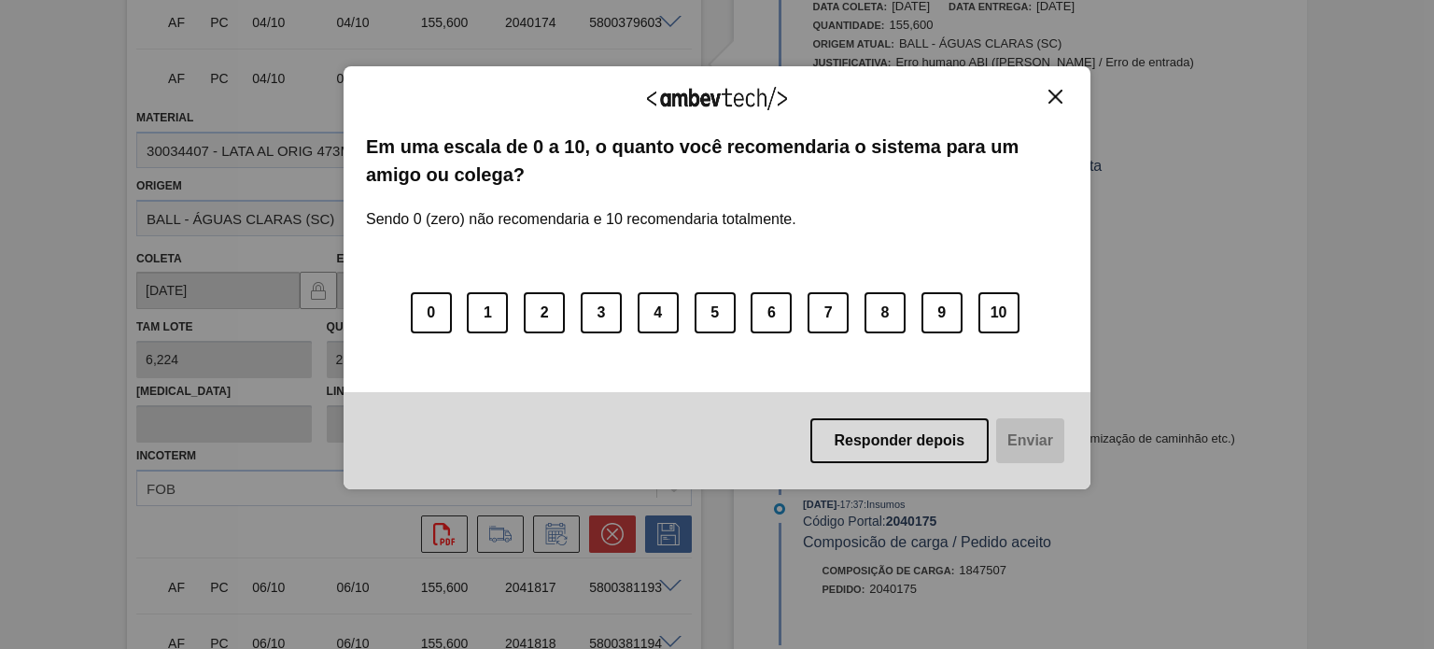
click at [1059, 96] on img "Close" at bounding box center [1055, 97] width 14 height 14
